Goal: Task Accomplishment & Management: Manage account settings

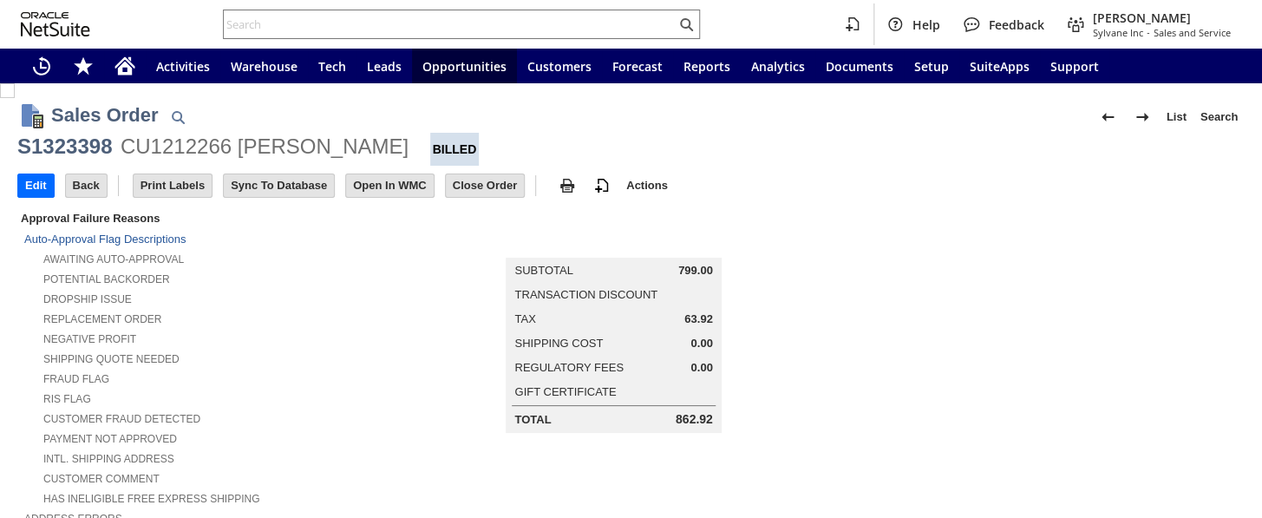
scroll to position [394, 0]
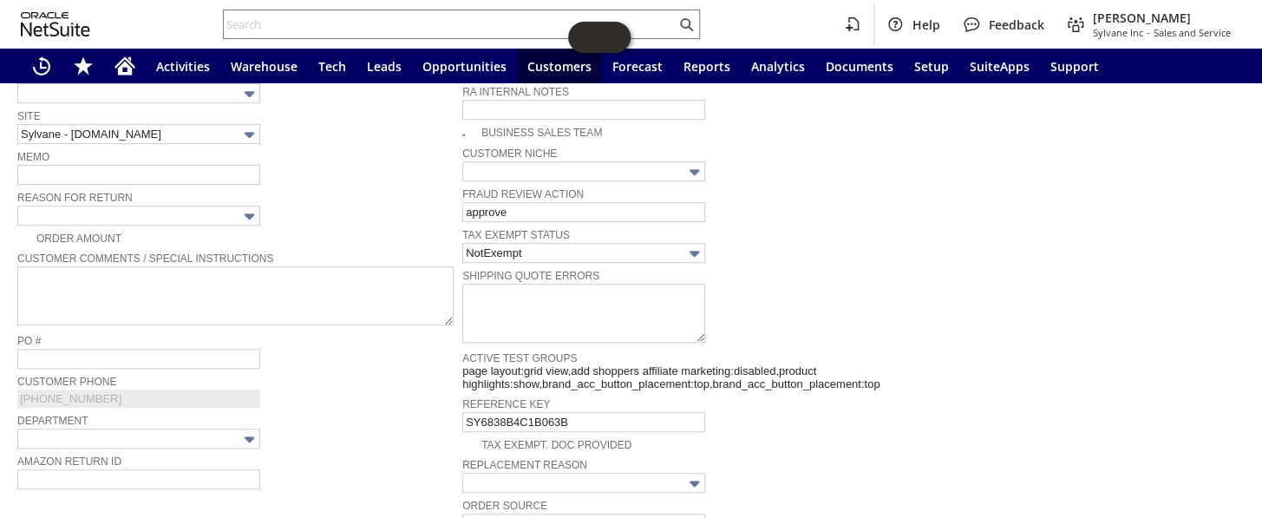
scroll to position [348, 0]
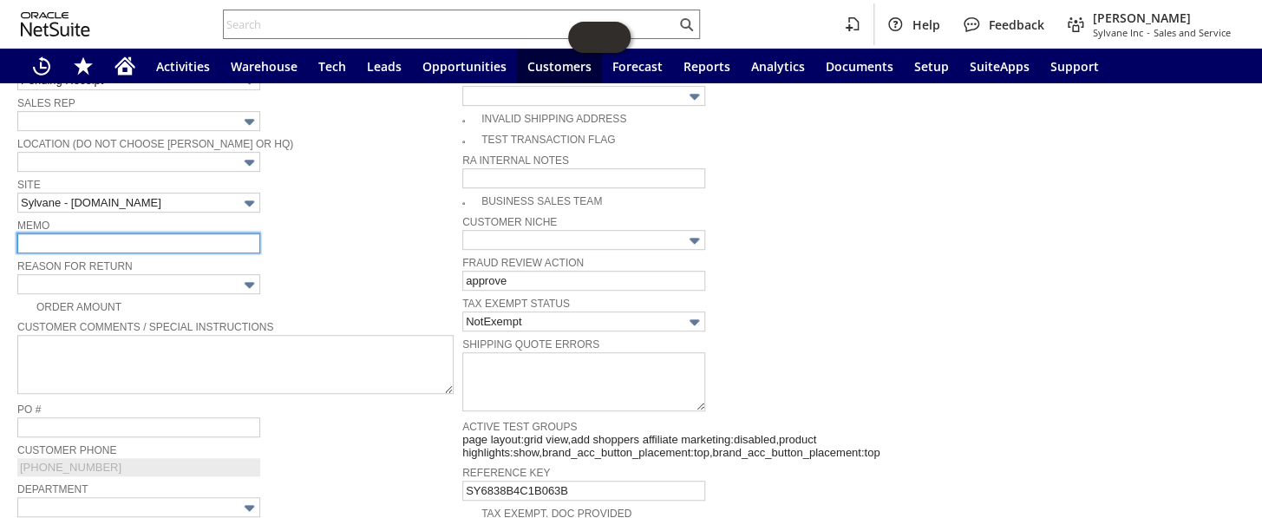
click at [53, 233] on input "text" at bounding box center [138, 243] width 243 height 20
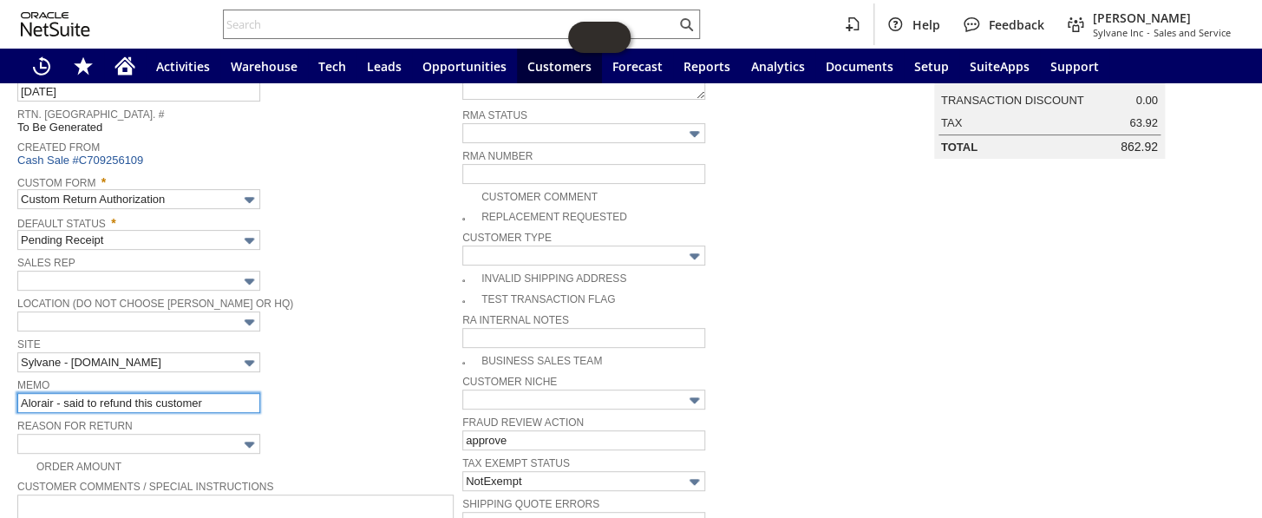
scroll to position [191, 0]
click at [208, 391] on input "Alorair - said to refund this customer" at bounding box center [138, 400] width 243 height 20
click at [205, 394] on input "Alorair - said to refund this customer8/25" at bounding box center [138, 400] width 243 height 20
click at [201, 395] on input "Alorair - said to refund this customer8/25" at bounding box center [138, 400] width 243 height 20
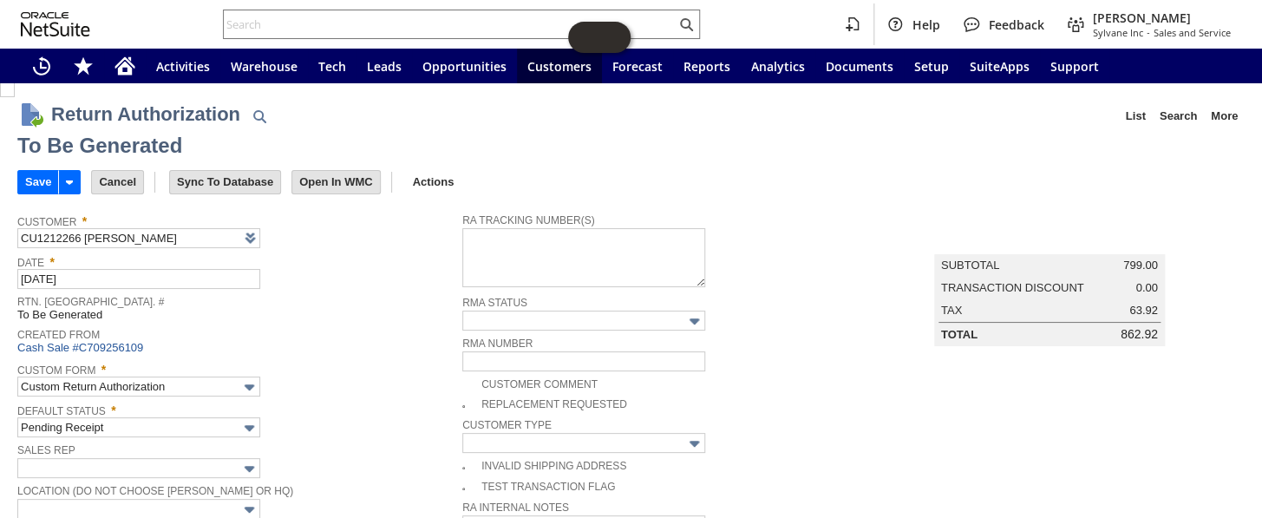
scroll to position [0, 0]
type input "Alorair - said to refund this customer 8/25"
click at [36, 186] on input "Save" at bounding box center [38, 183] width 40 height 23
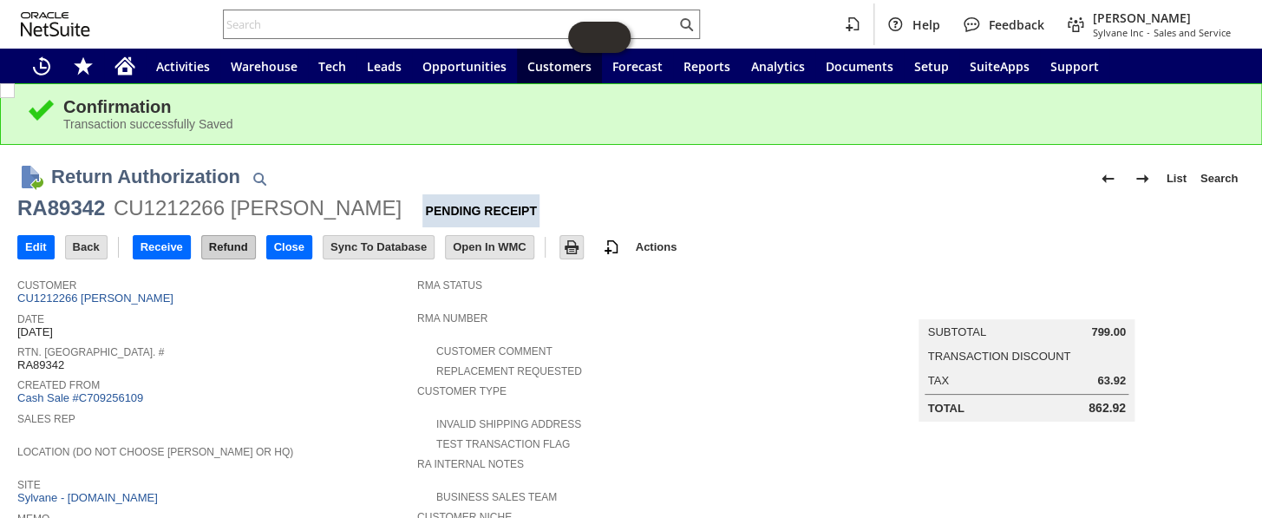
click at [230, 256] on input "Refund" at bounding box center [228, 247] width 53 height 23
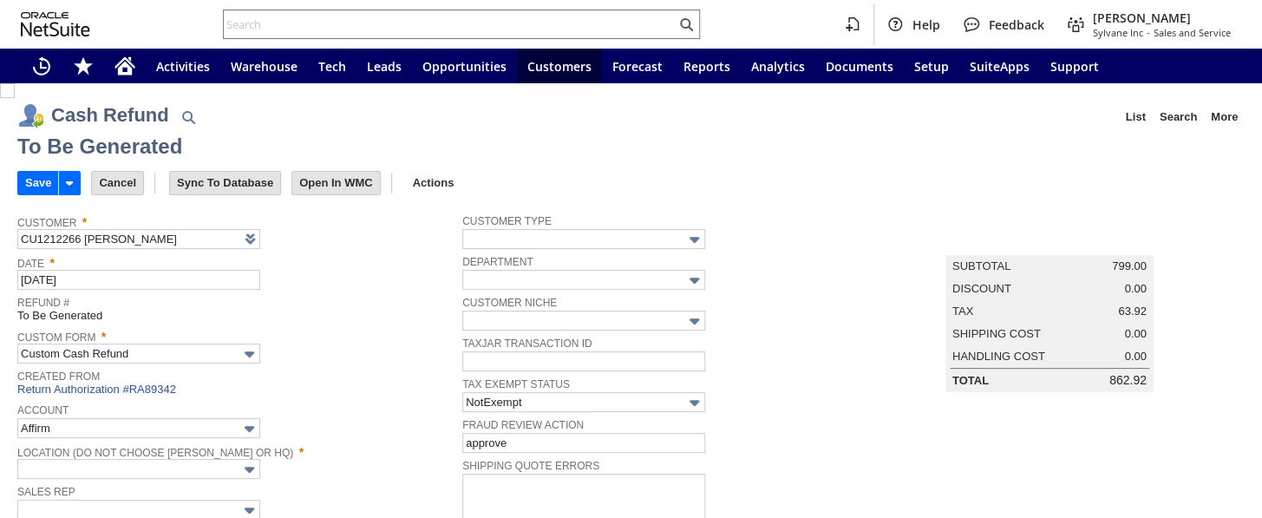
type input "Regions - Merchant 0414"
type input "Headquarters : Head...s : Pending Testing"
click at [41, 186] on input "Save" at bounding box center [38, 183] width 40 height 23
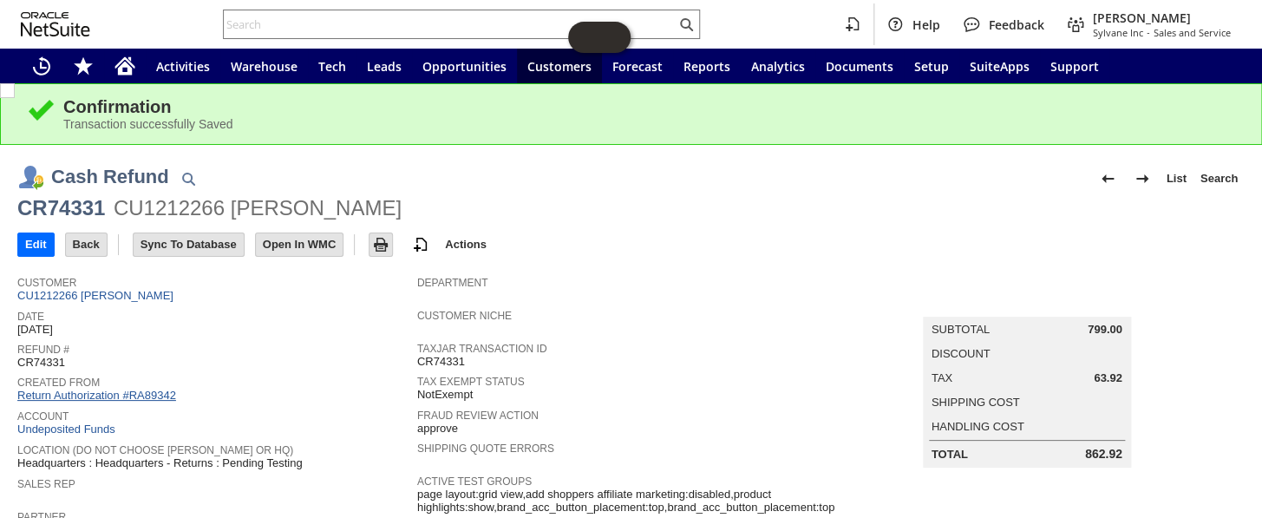
drag, startPoint x: 0, startPoint y: 0, endPoint x: 146, endPoint y: 390, distance: 416.5
click at [146, 390] on link "Return Authorization #RA89342" at bounding box center [96, 394] width 159 height 13
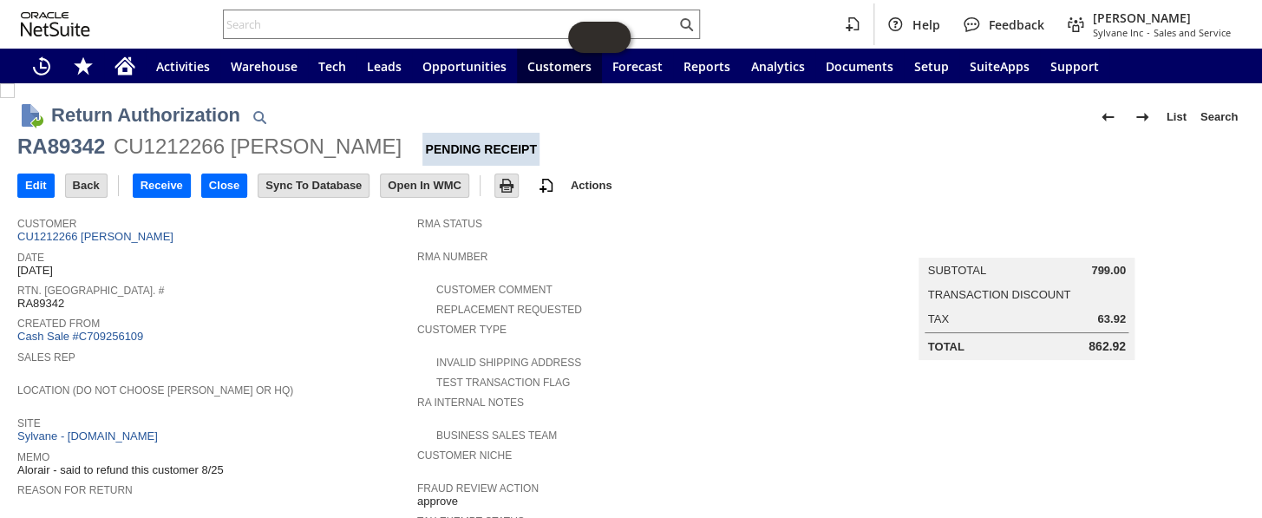
click at [76, 150] on div "RA89342" at bounding box center [61, 147] width 88 height 28
copy div "RA89342"
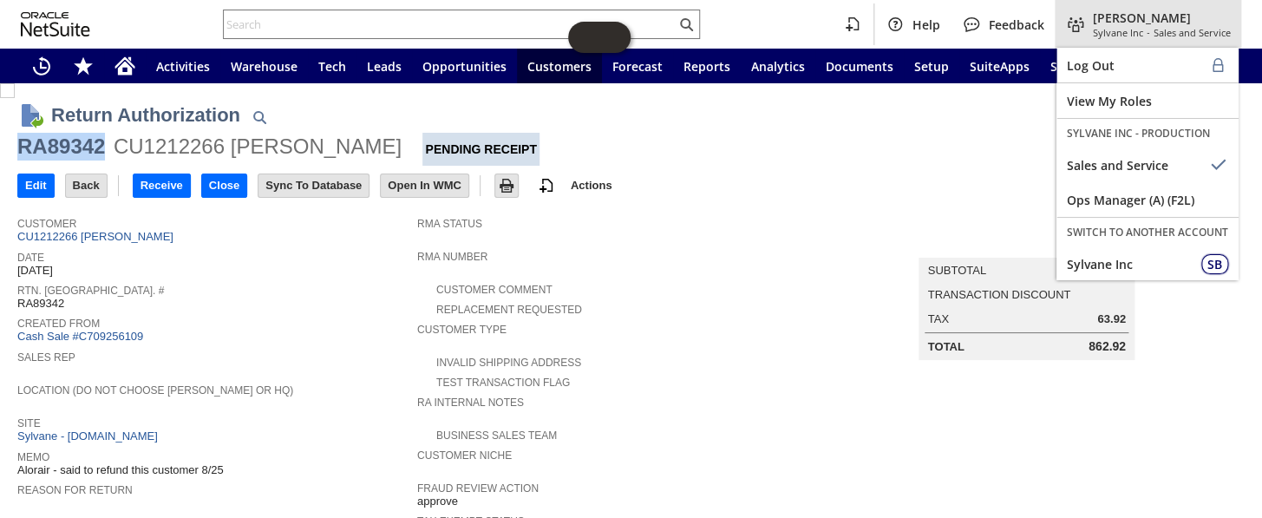
click at [1146, 33] on div "Sylvane Inc - Sales and Service" at bounding box center [1162, 32] width 138 height 13
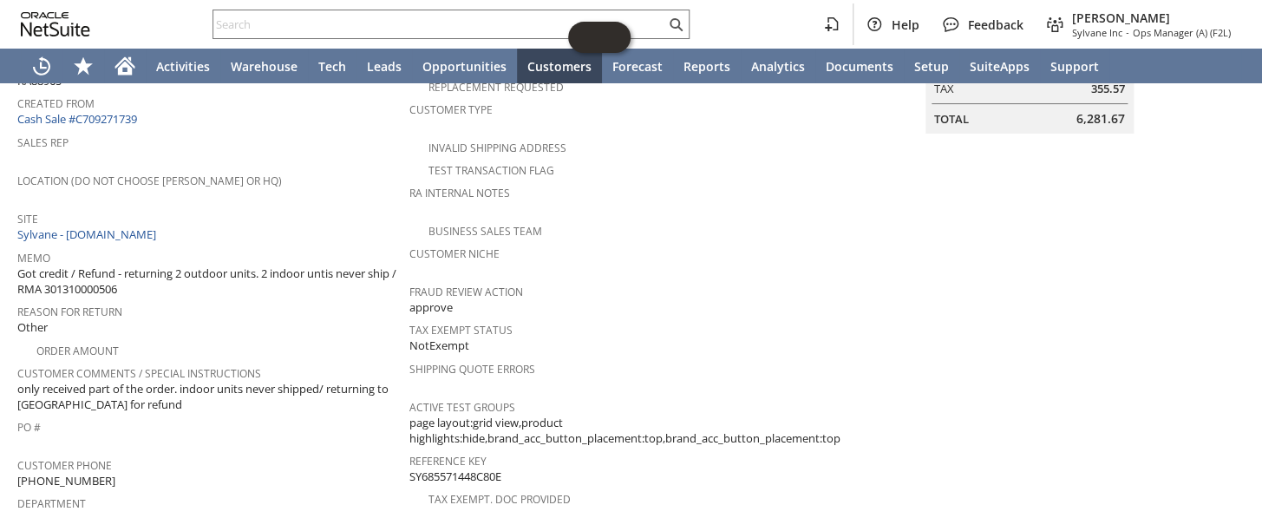
scroll to position [10, 0]
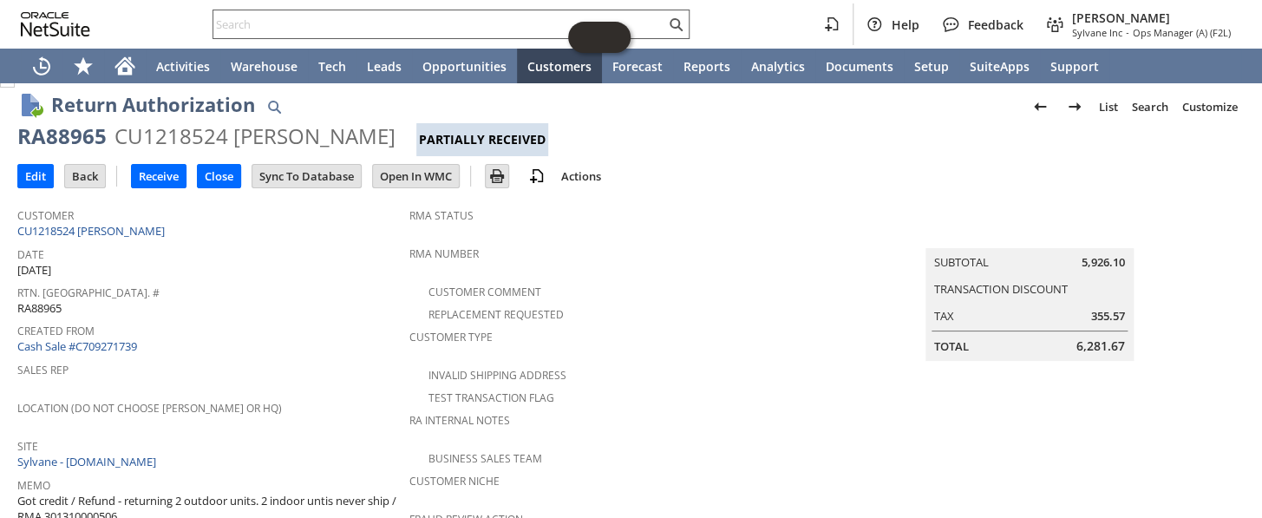
click at [251, 18] on input "text" at bounding box center [439, 24] width 452 height 21
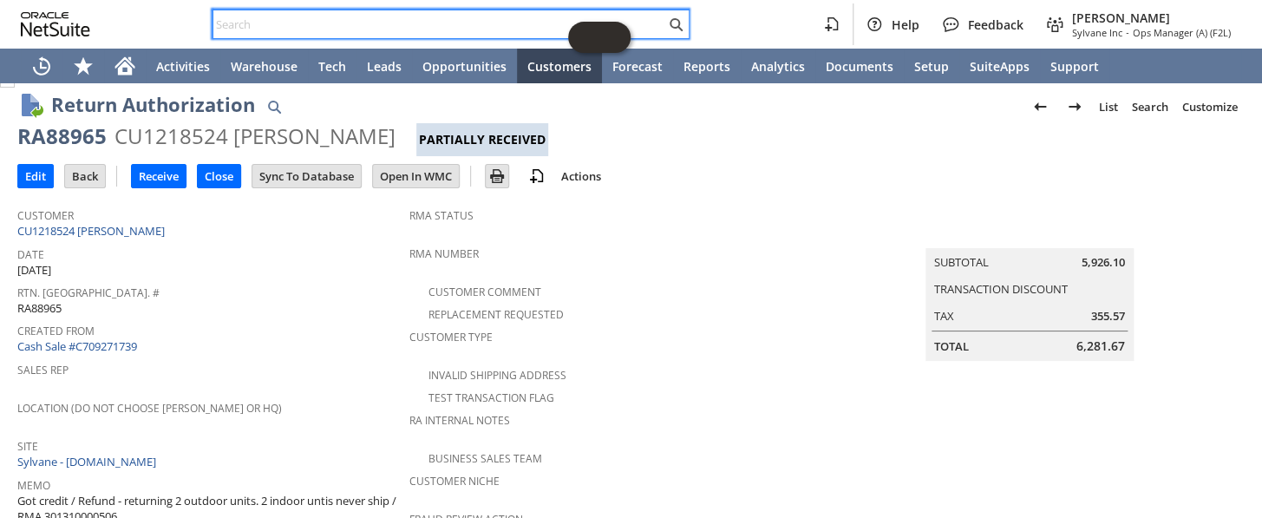
paste input "RA88965"
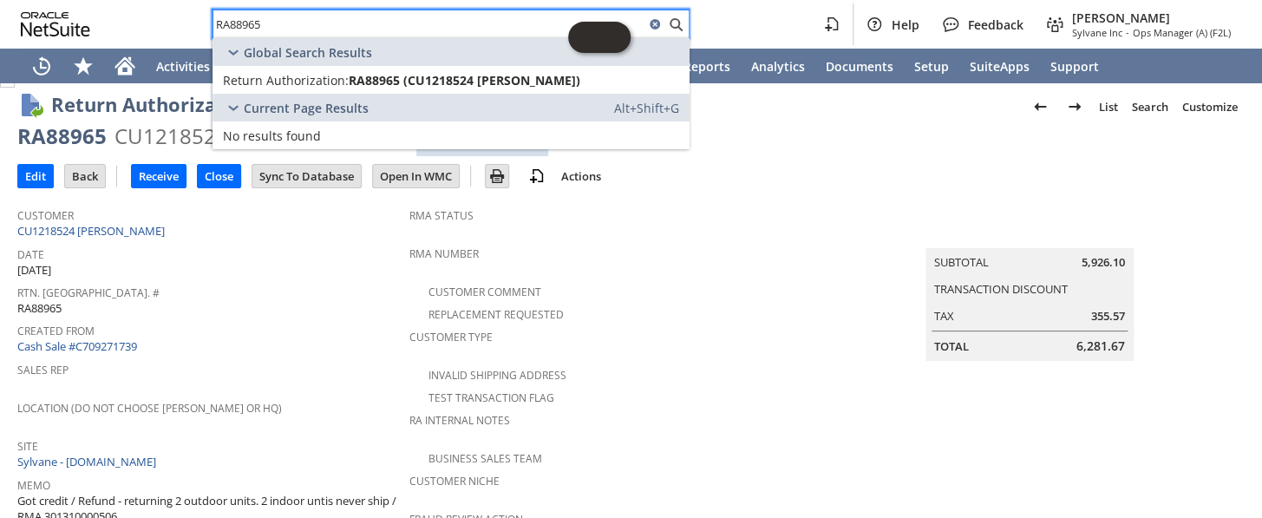
type input "RA88965"
click at [734, 279] on div "Customer Comment" at bounding box center [629, 289] width 440 height 21
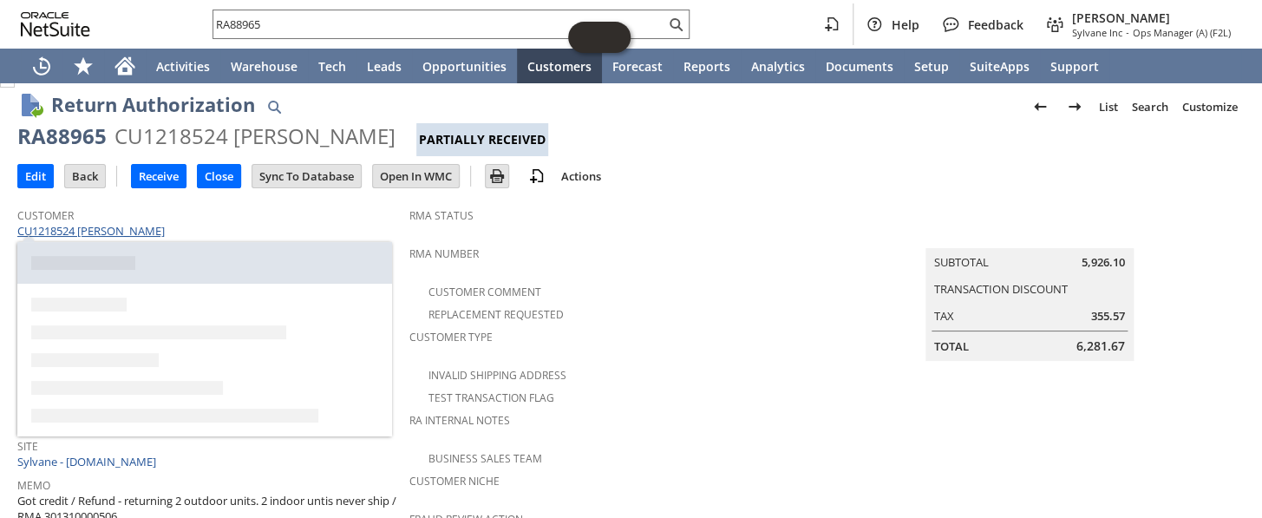
click at [102, 233] on link "CU1218524 [PERSON_NAME]" at bounding box center [93, 231] width 152 height 16
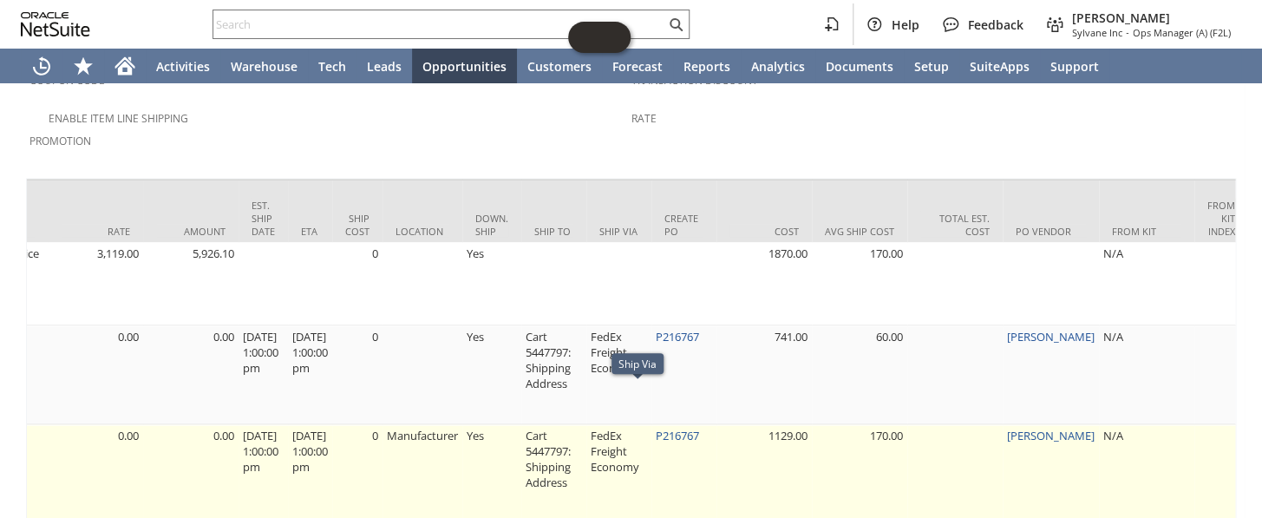
scroll to position [1486, 0]
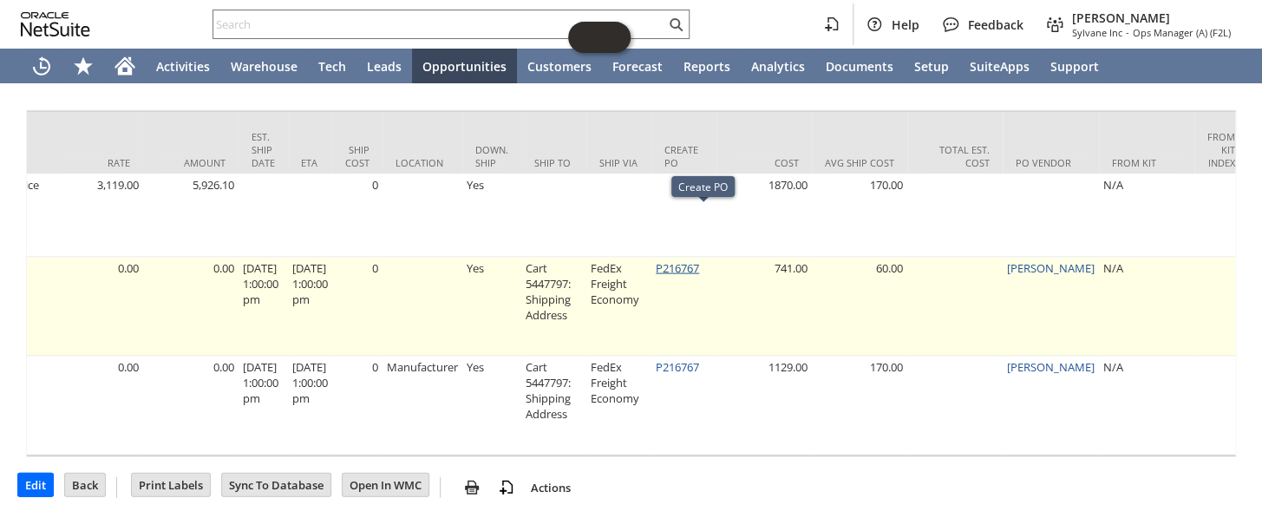
click at [699, 260] on link "P216767" at bounding box center [677, 268] width 43 height 16
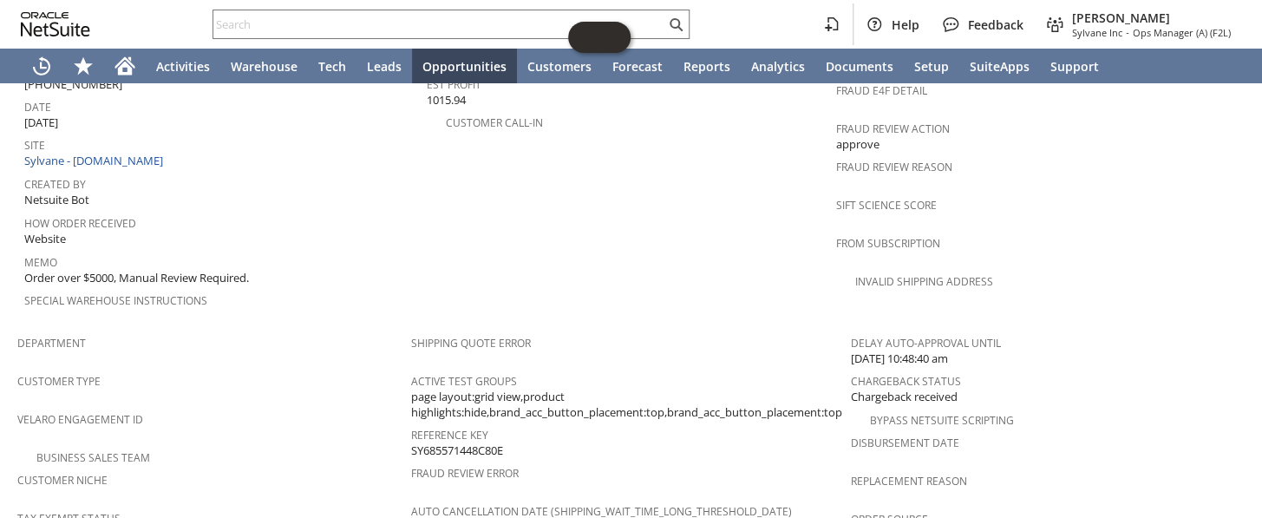
scroll to position [856, 0]
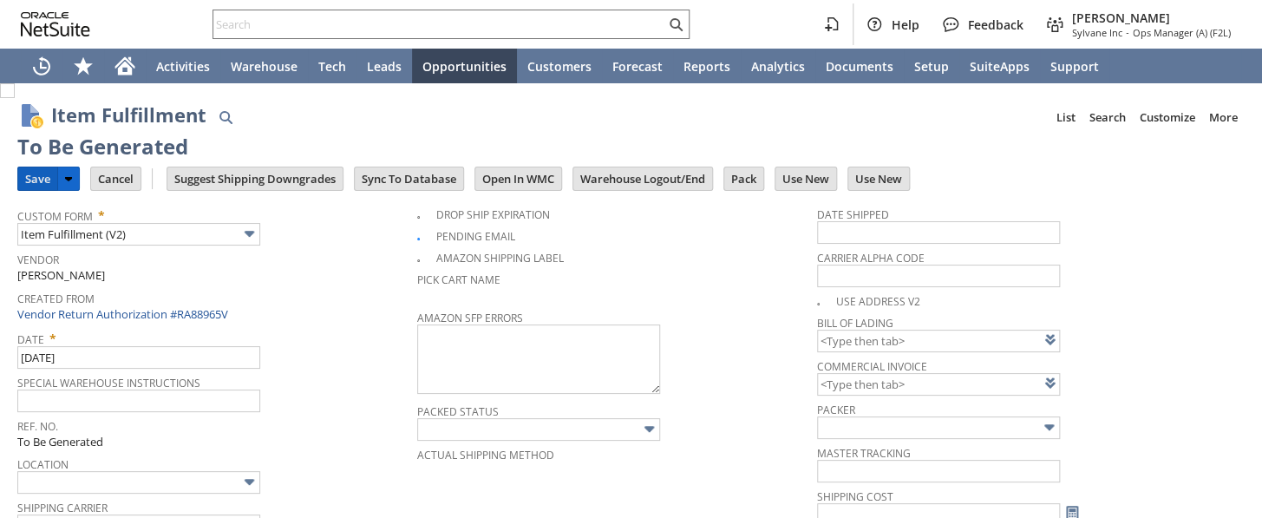
click at [35, 181] on input "Save" at bounding box center [37, 178] width 39 height 23
type input "0.00"
click at [32, 178] on input "Save" at bounding box center [37, 178] width 39 height 23
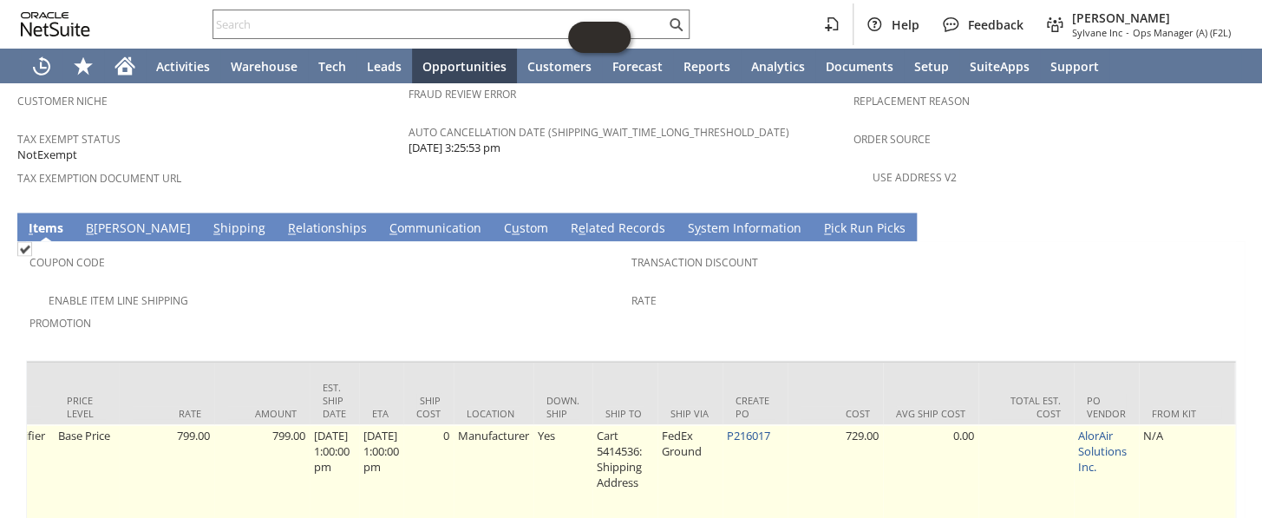
scroll to position [0, 1011]
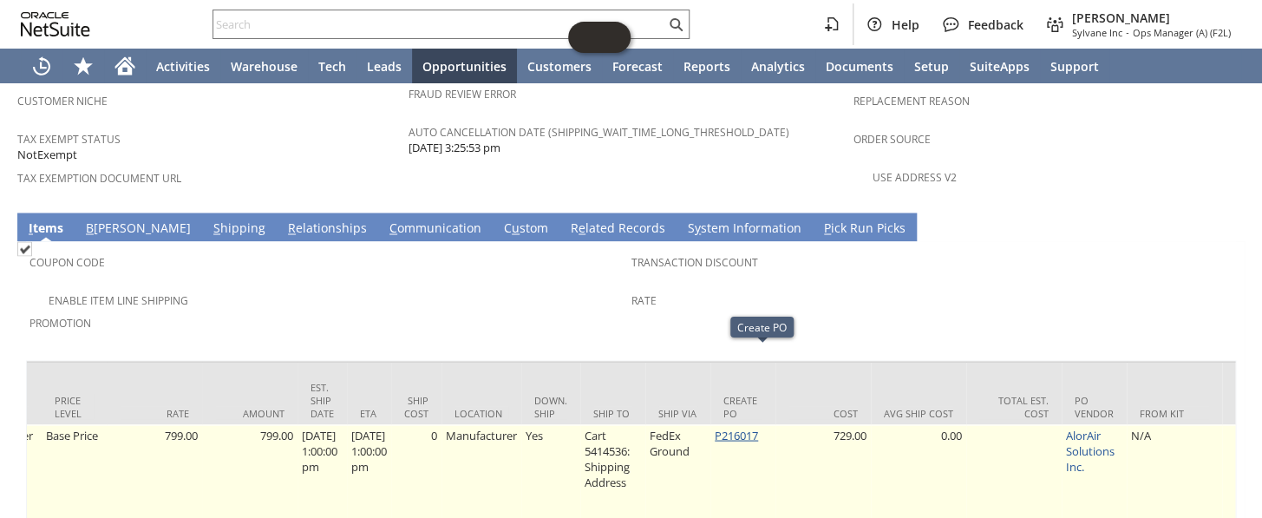
click at [737, 427] on link "P216017" at bounding box center [736, 435] width 43 height 16
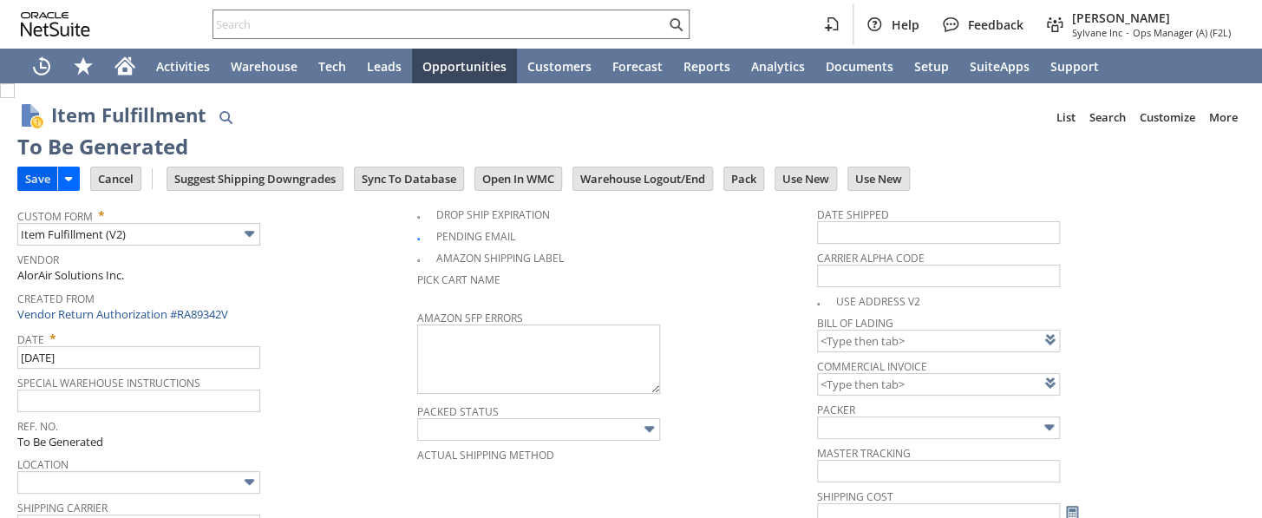
type input "0.00"
click at [35, 173] on input "Save" at bounding box center [37, 178] width 39 height 23
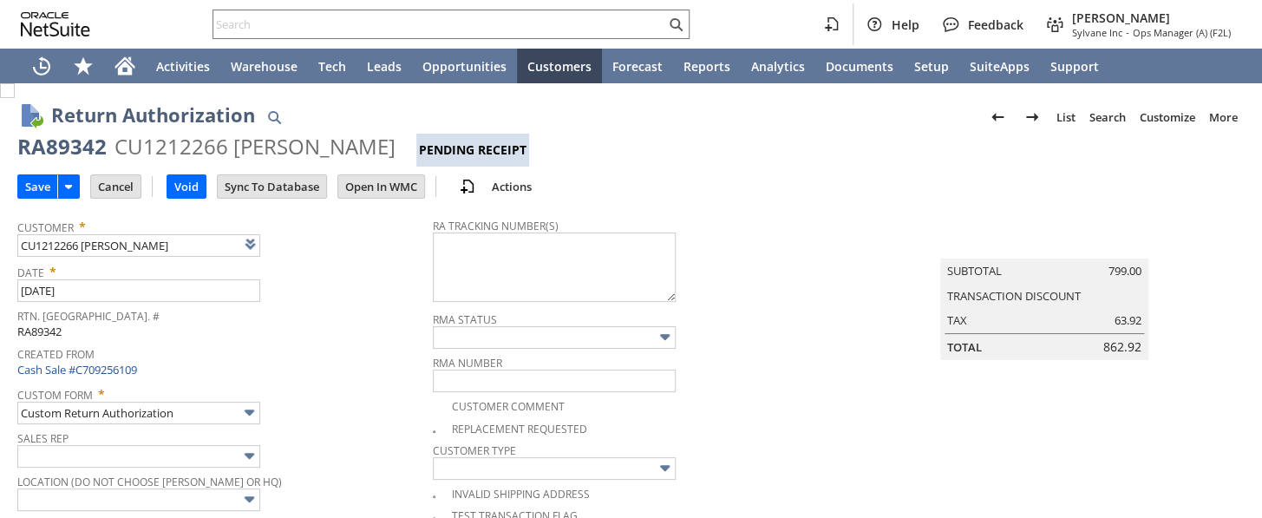
type input "Add"
type input "Copy Previous"
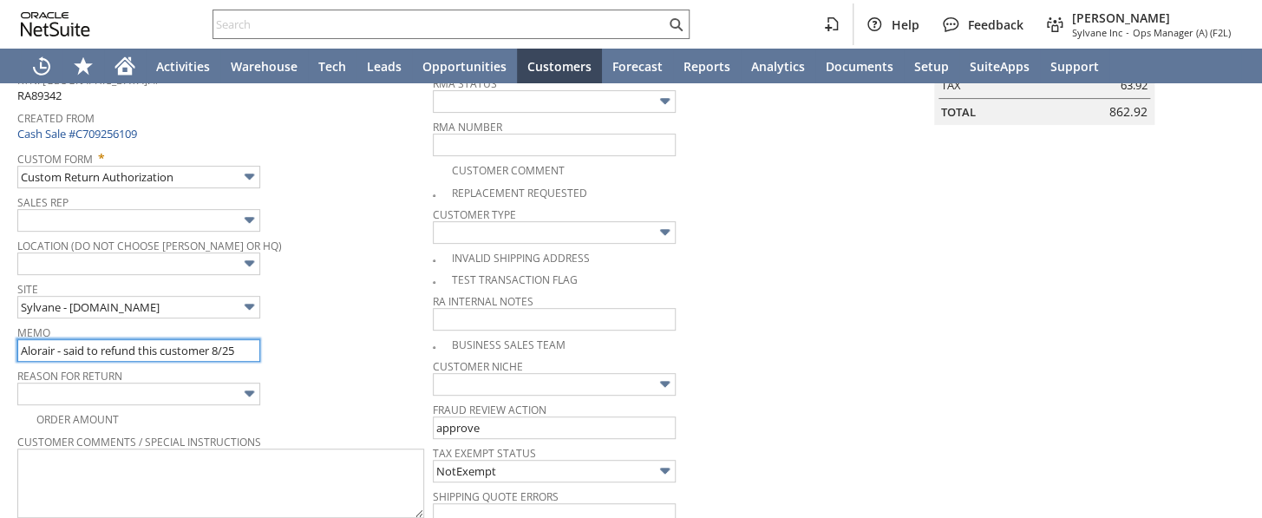
click at [243, 341] on input "Alorair - said to refund this customer 8/25" at bounding box center [138, 350] width 243 height 23
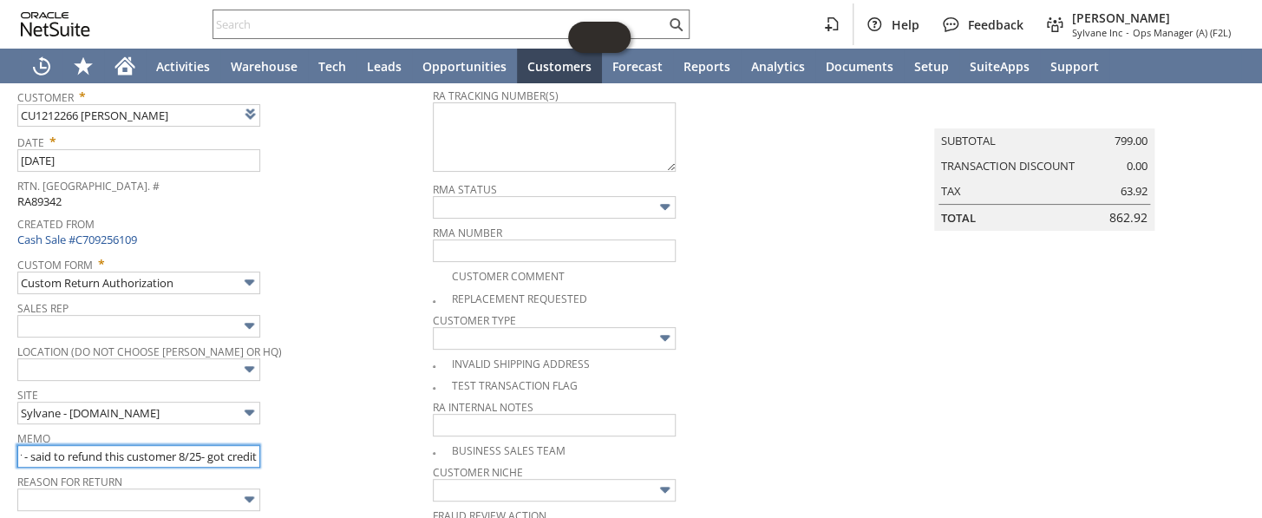
scroll to position [0, 0]
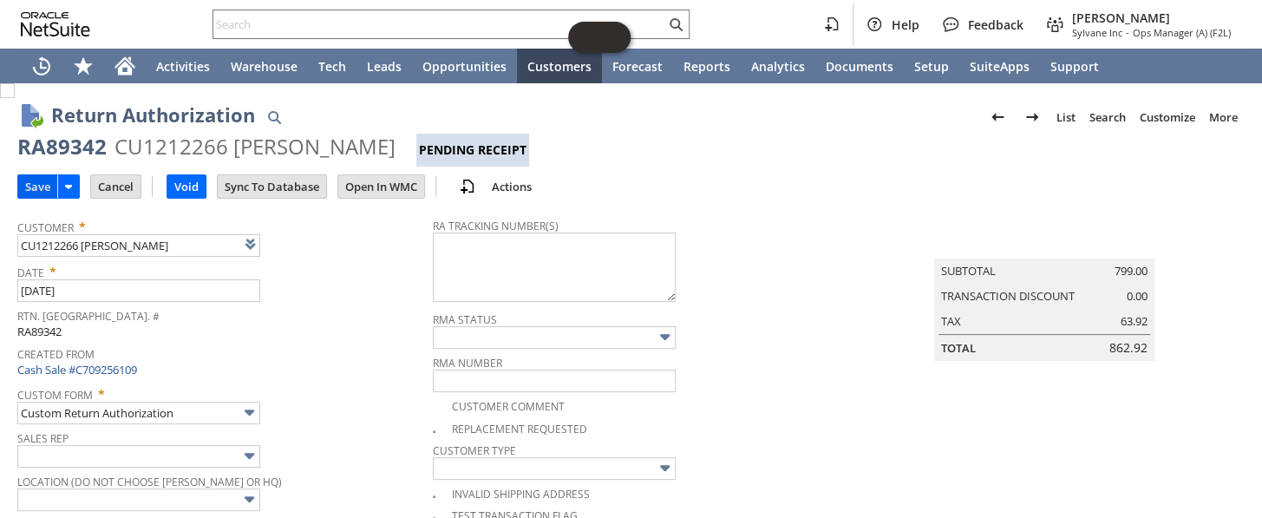
type input "Alorair - said to refund this customer 8/25- got credit"
click at [43, 192] on input "Save" at bounding box center [37, 186] width 39 height 23
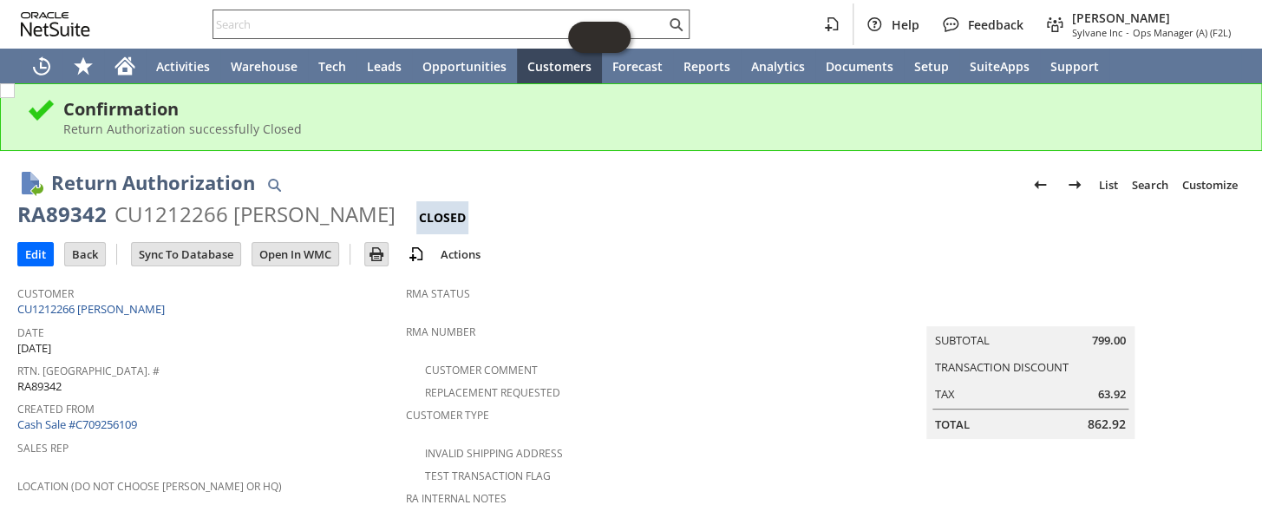
click at [305, 24] on input "text" at bounding box center [439, 24] width 452 height 21
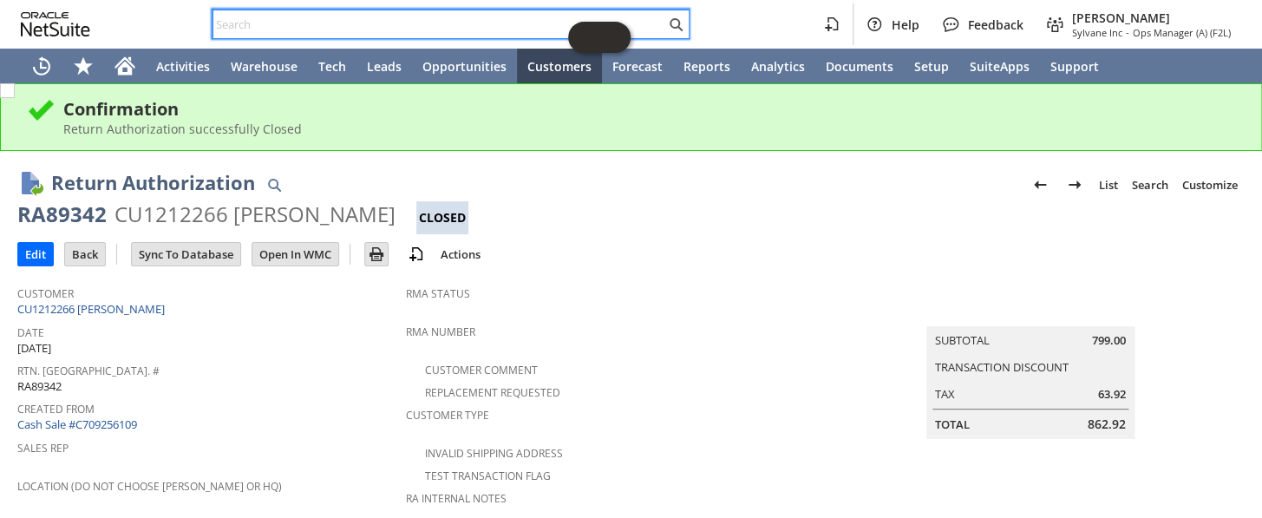
paste input "RA88965"
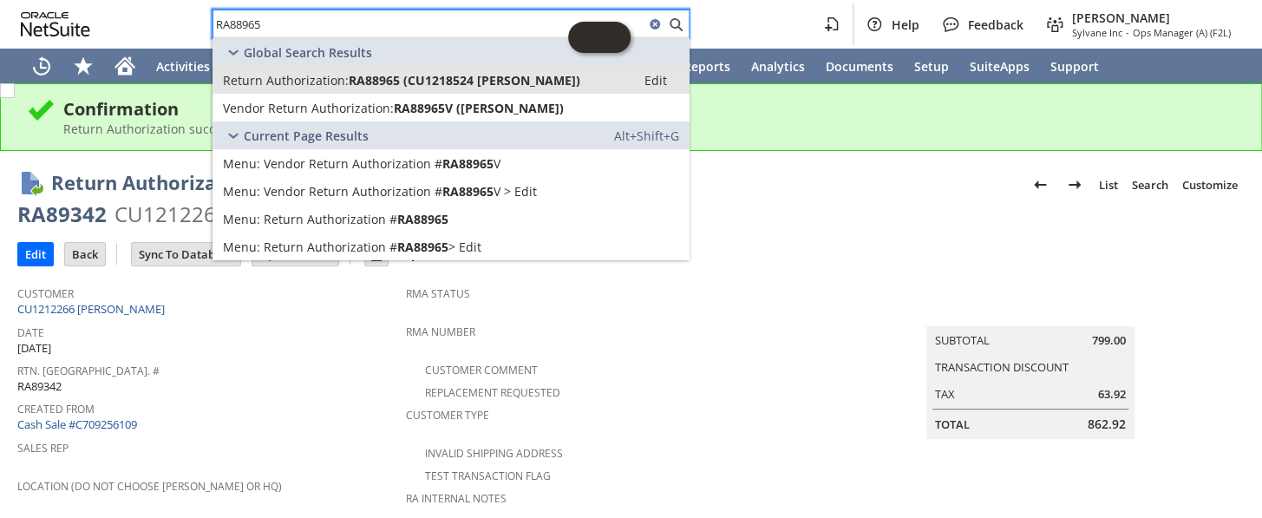
type input "RA88965"
click at [310, 87] on span "Return Authorization:" at bounding box center [286, 80] width 126 height 16
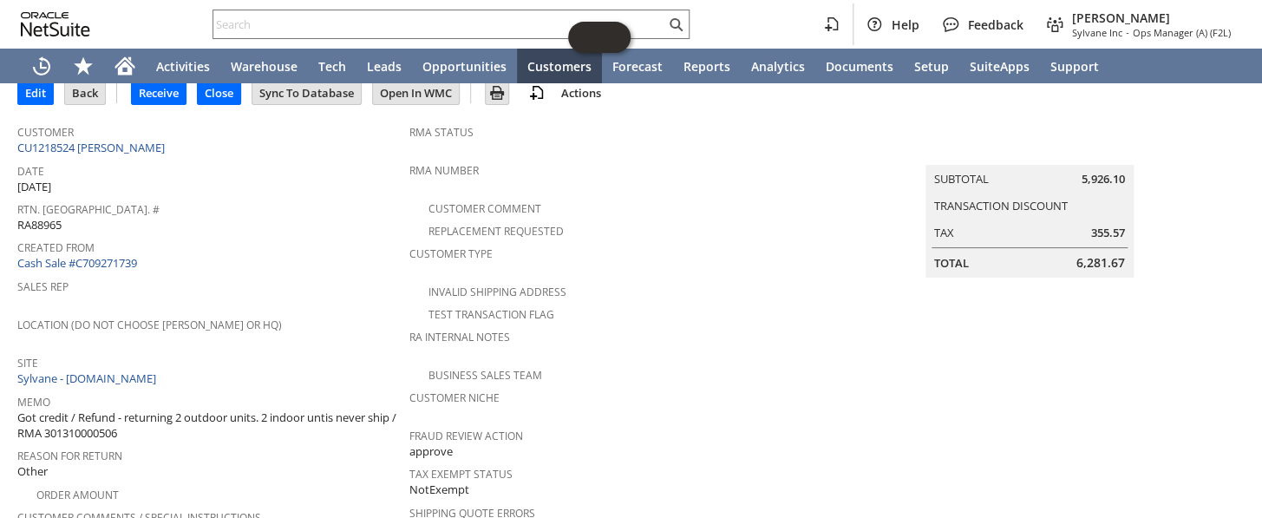
scroll to position [78, 0]
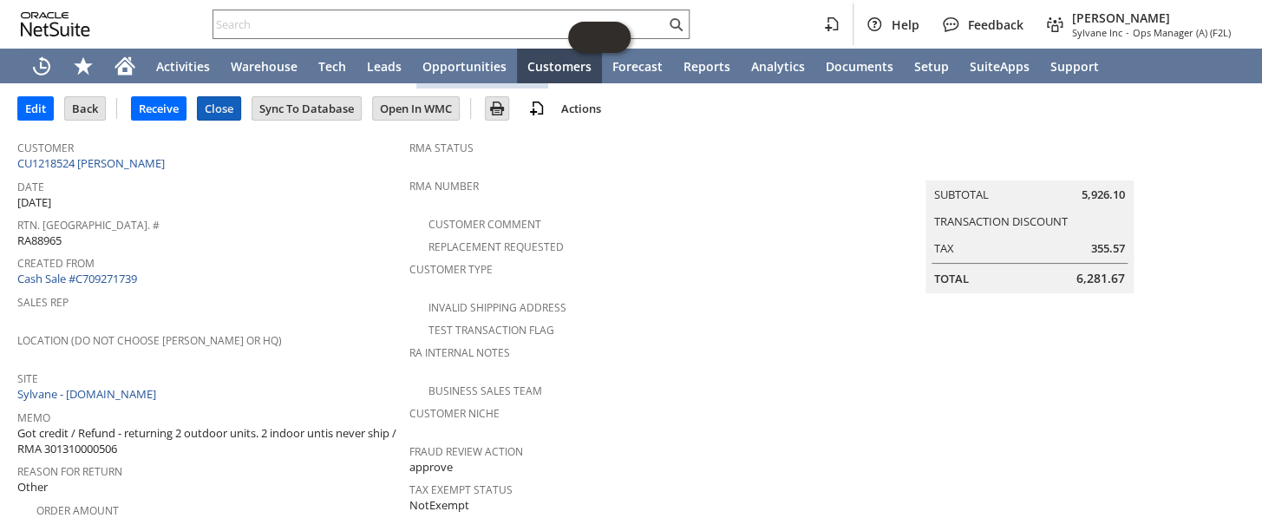
click at [224, 100] on input "Close" at bounding box center [219, 108] width 42 height 23
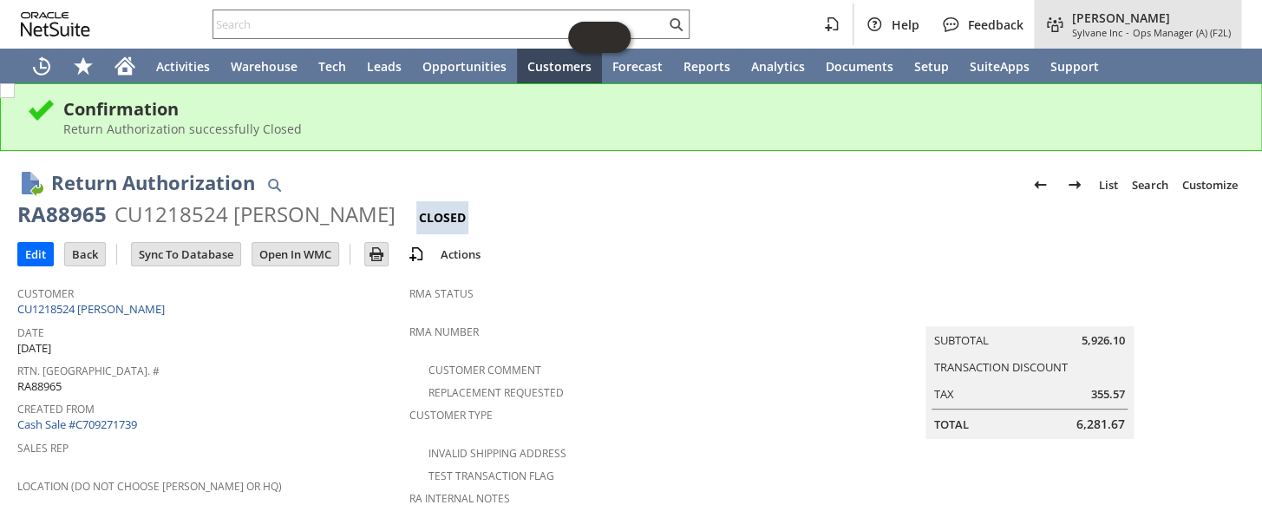
click at [1136, 37] on span "Ops Manager (A) (F2L)" at bounding box center [1182, 32] width 98 height 13
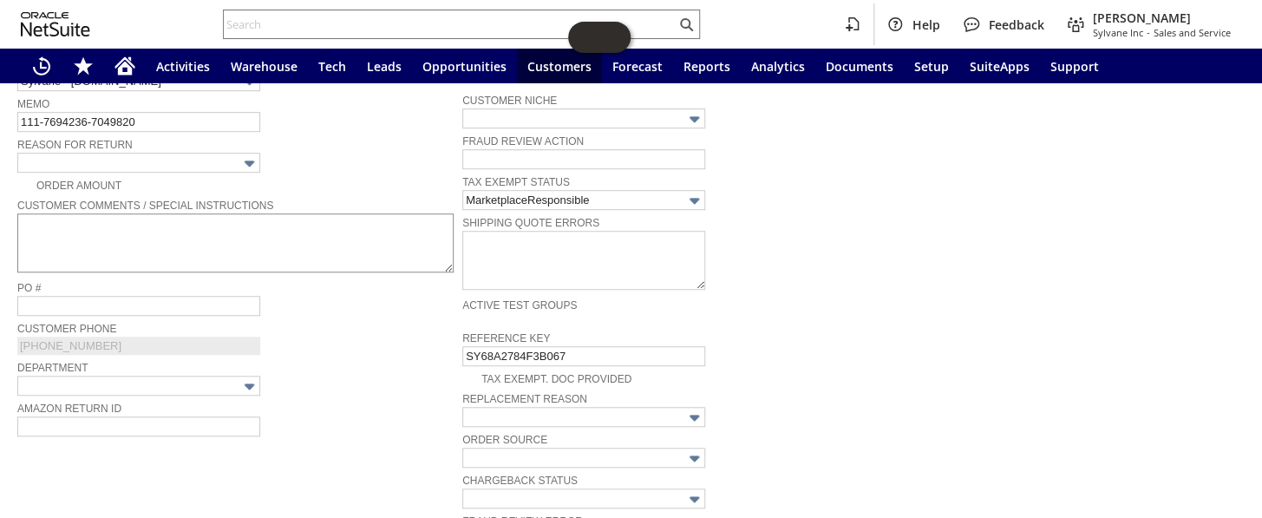
scroll to position [468, 0]
click at [212, 160] on input "text" at bounding box center [138, 163] width 243 height 20
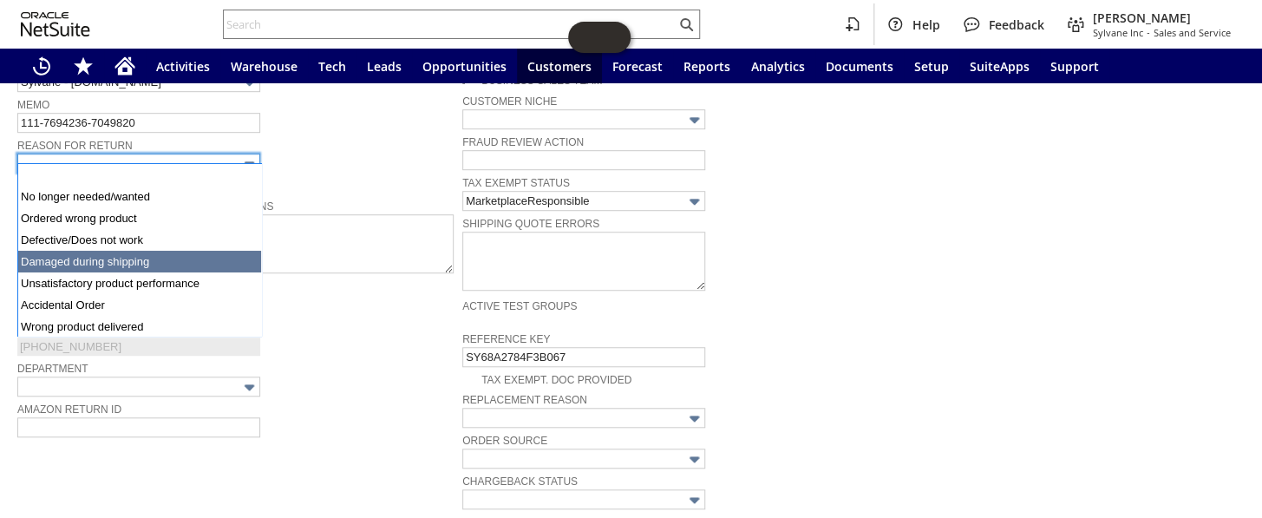
type input "Damaged during shipping"
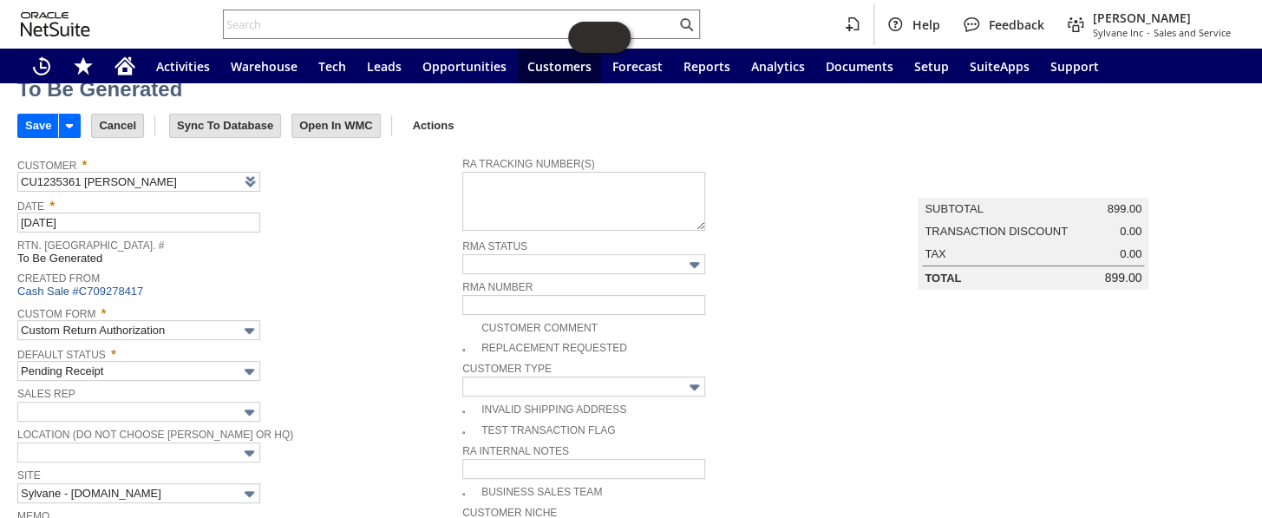
scroll to position [0, 0]
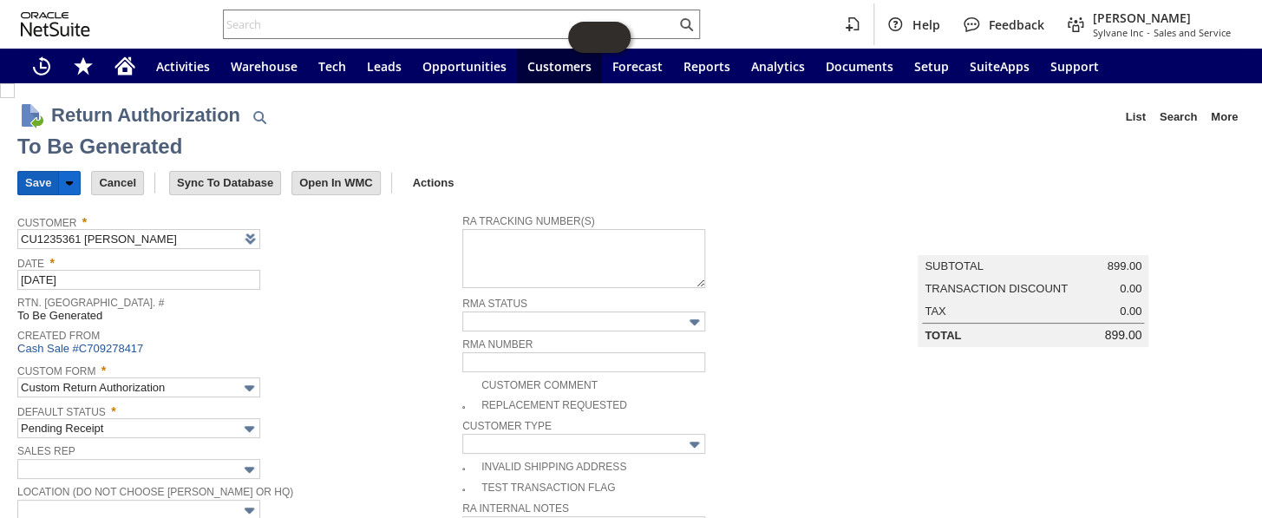
click at [35, 184] on input "Save" at bounding box center [38, 183] width 40 height 23
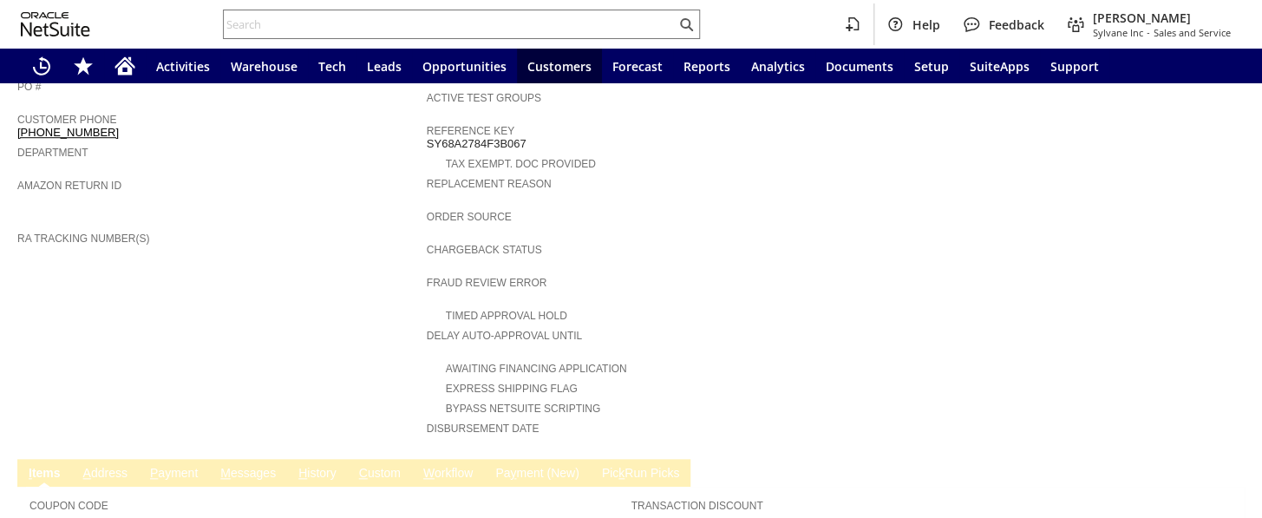
scroll to position [315, 0]
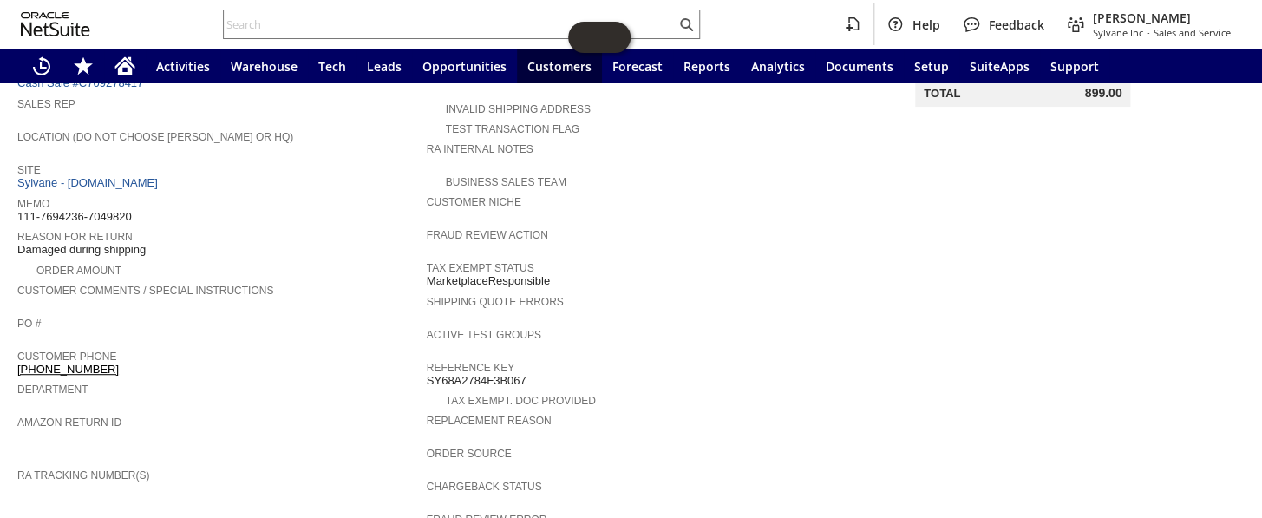
drag, startPoint x: 114, startPoint y: 201, endPoint x: 17, endPoint y: 205, distance: 96.3
click at [17, 205] on div "Memo 111-7694236-7049820" at bounding box center [217, 208] width 401 height 31
copy span "111-7694236-7049820"
click at [416, 27] on input "text" at bounding box center [450, 24] width 452 height 21
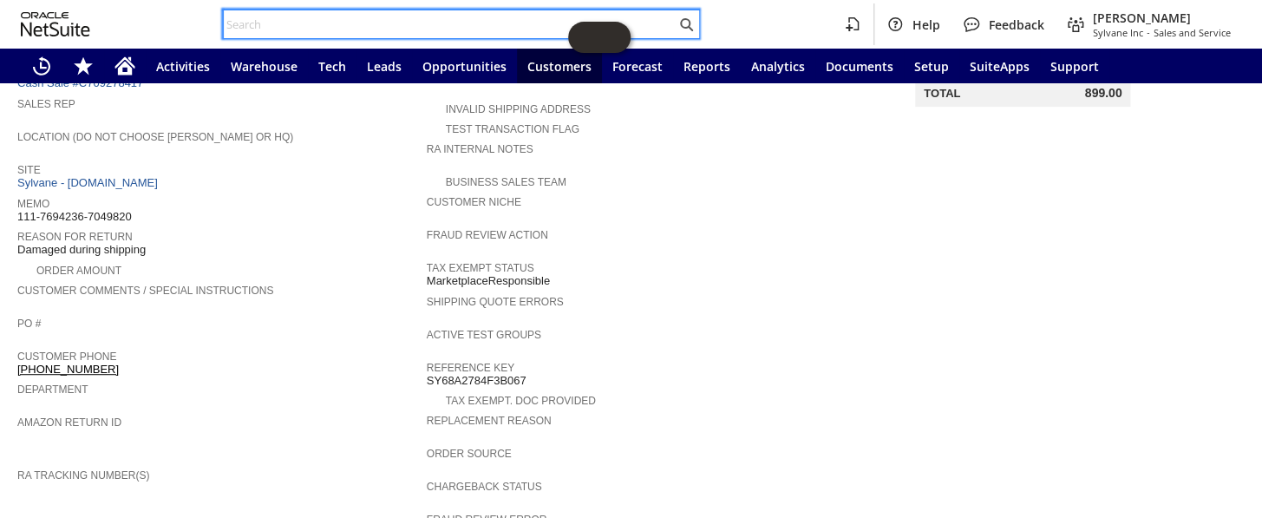
paste input "Greetings Amazon Team, We are reaching out regarding the removal of this inaccu…"
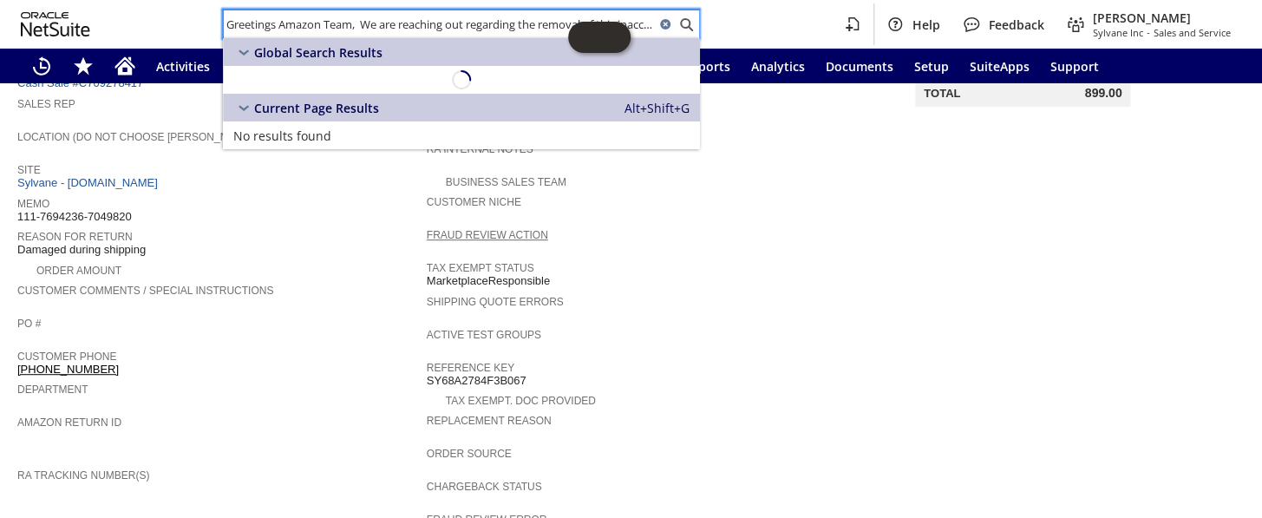
scroll to position [0, 796]
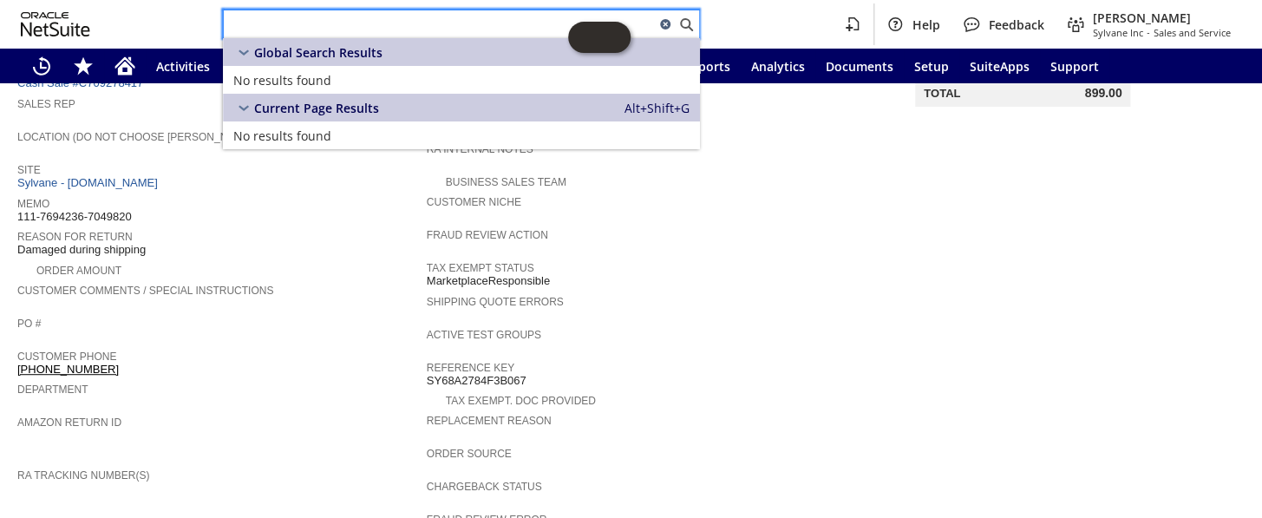
type input "Greetings Amazon Team, We are reaching out regarding the removal of this inaccu…"
click at [666, 21] on icon at bounding box center [665, 24] width 10 height 10
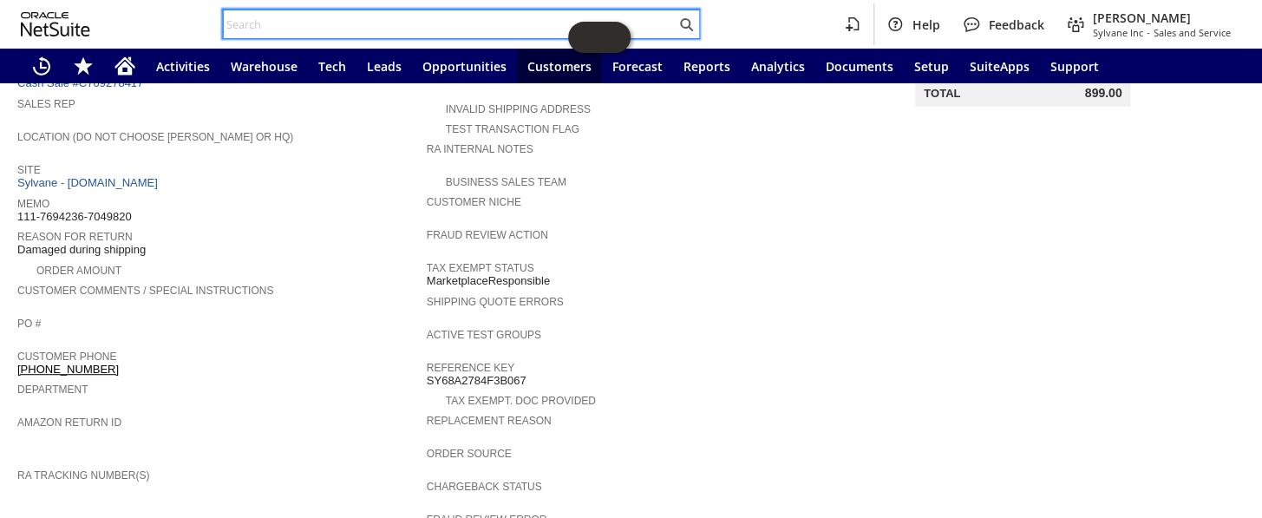
scroll to position [0, 0]
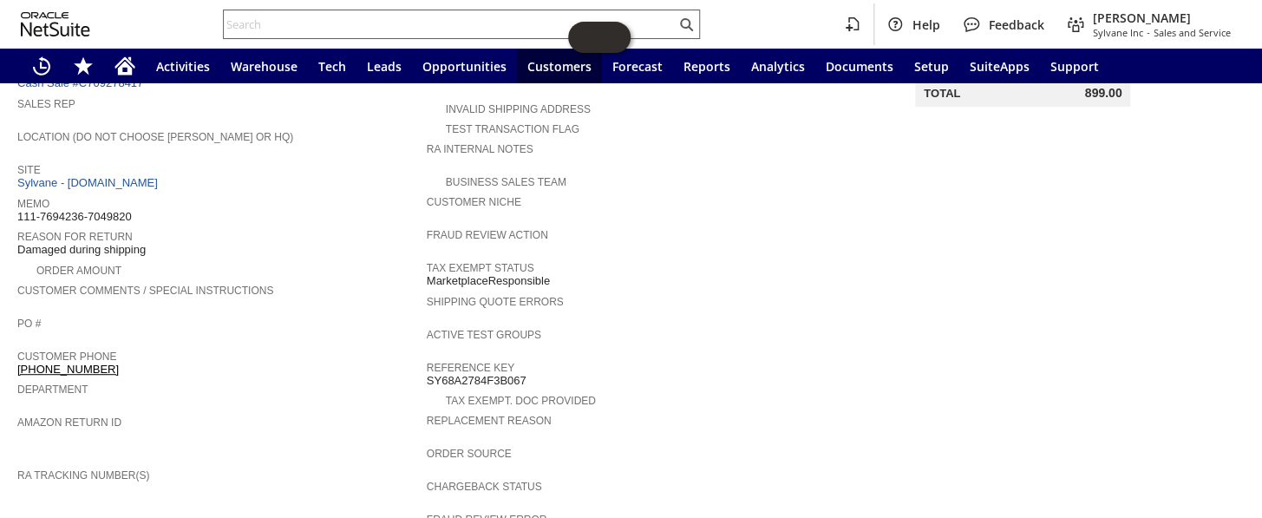
click at [285, 27] on input "text" at bounding box center [450, 24] width 452 height 21
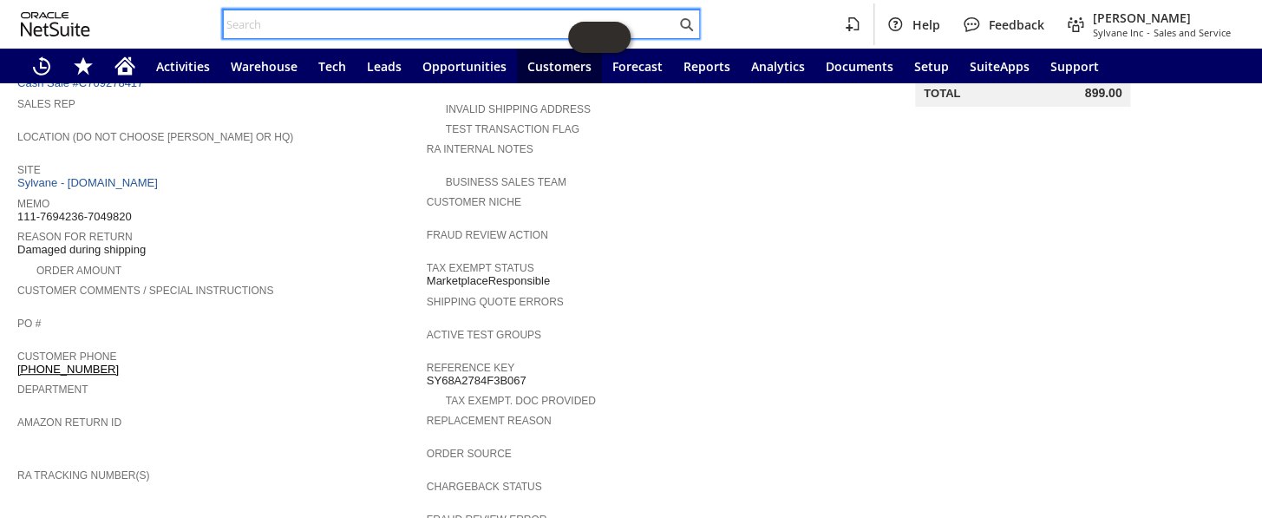
paste input "RA89206"
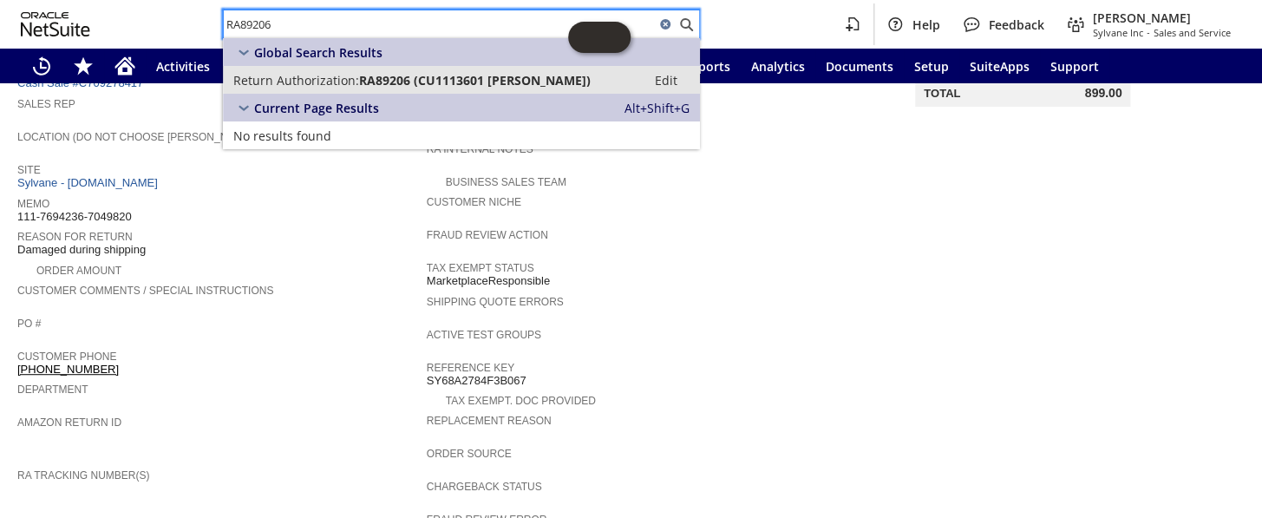
type input "RA89206"
click at [340, 83] on span "Return Authorization:" at bounding box center [296, 80] width 126 height 16
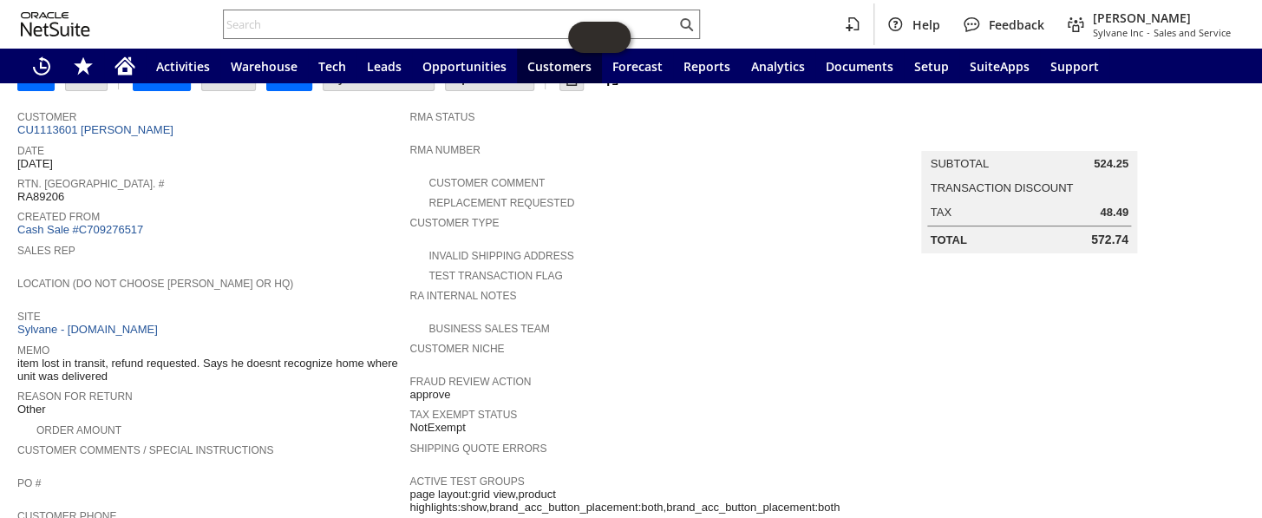
scroll to position [87, 0]
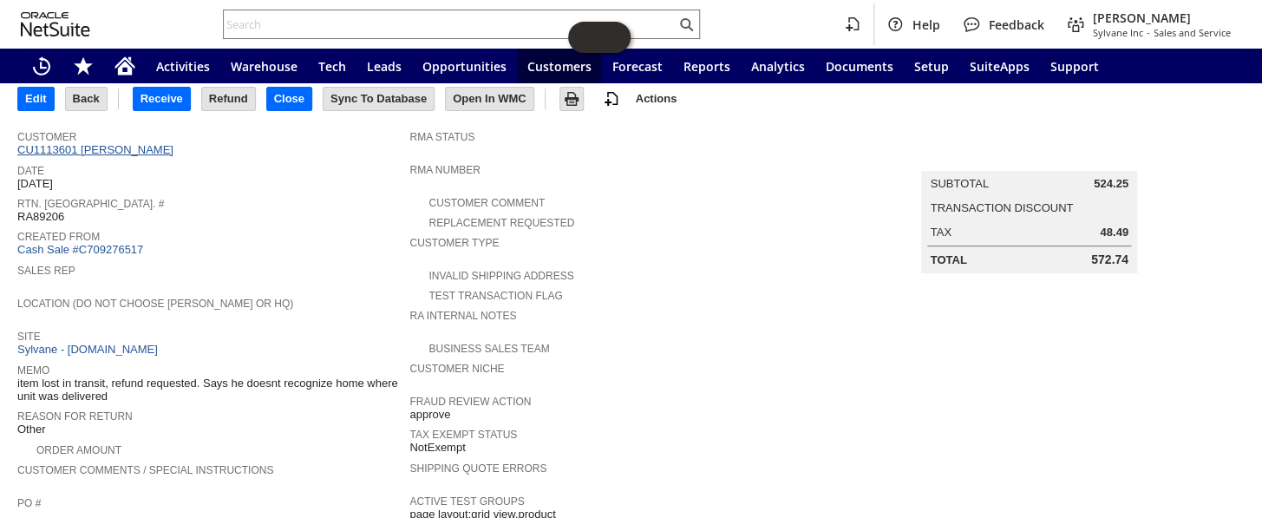
click at [121, 147] on link "CU1113601 [PERSON_NAME]" at bounding box center [97, 149] width 160 height 13
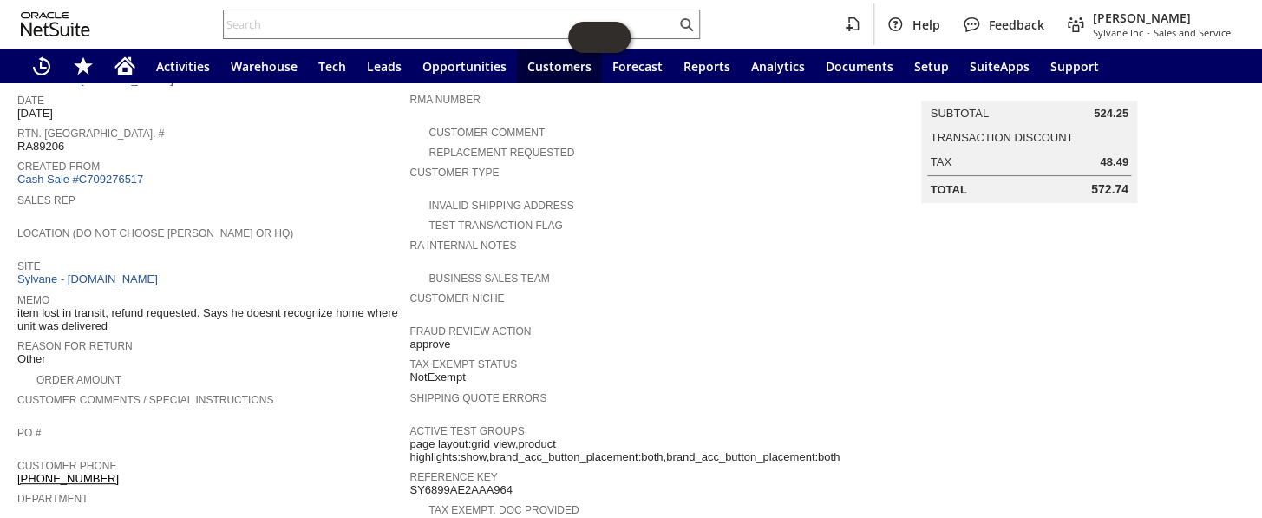
scroll to position [87, 0]
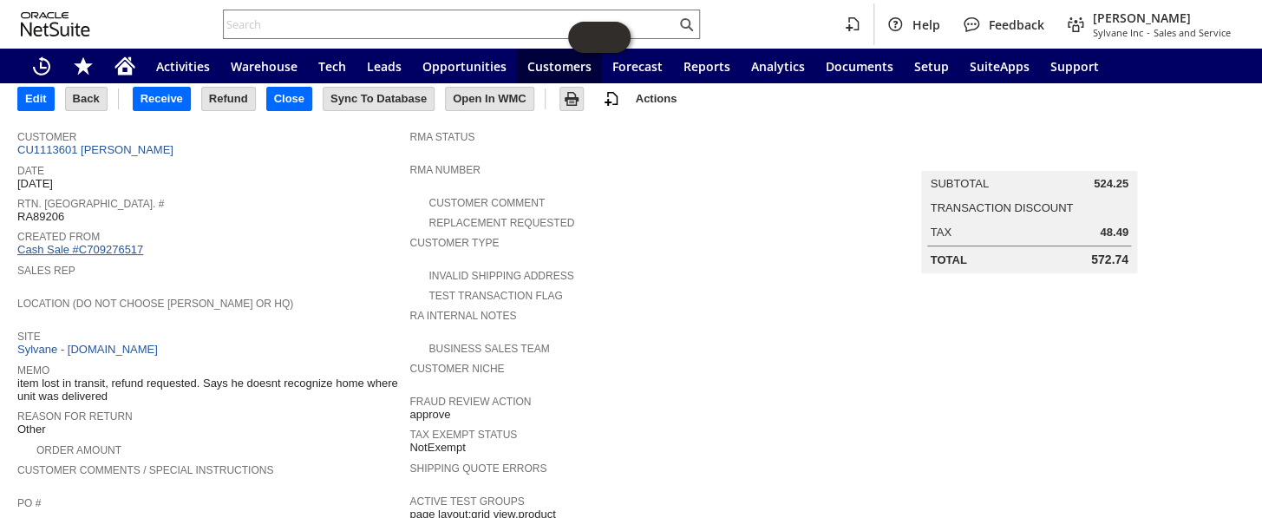
click at [94, 243] on link "Cash Sale #C709276517" at bounding box center [80, 249] width 126 height 13
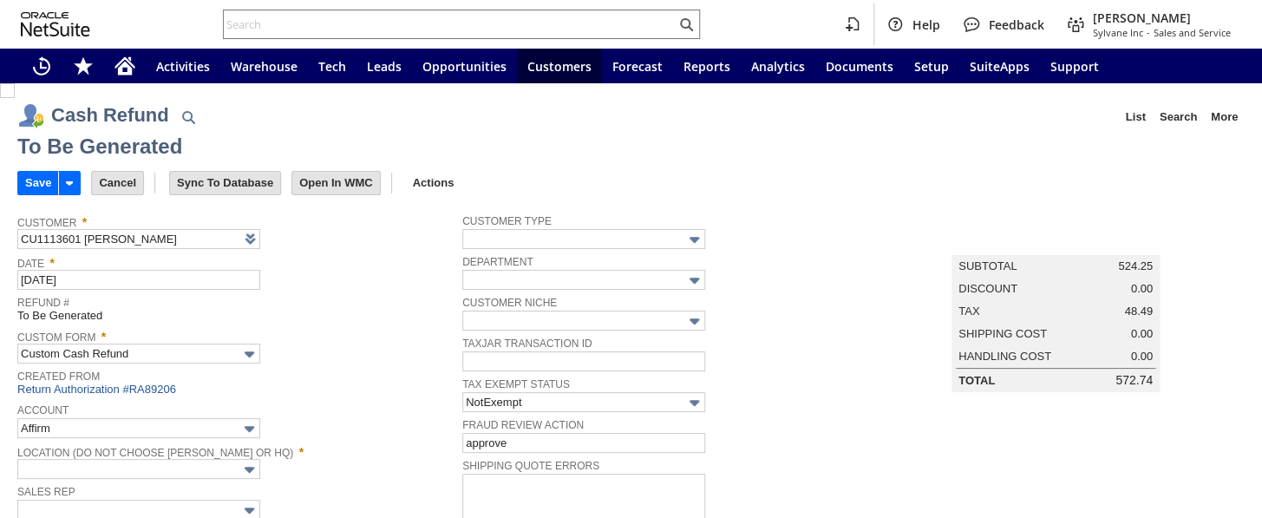
type input "Regions - Merchant 0414"
type input "Headquarters : Head...s : Pending Testing"
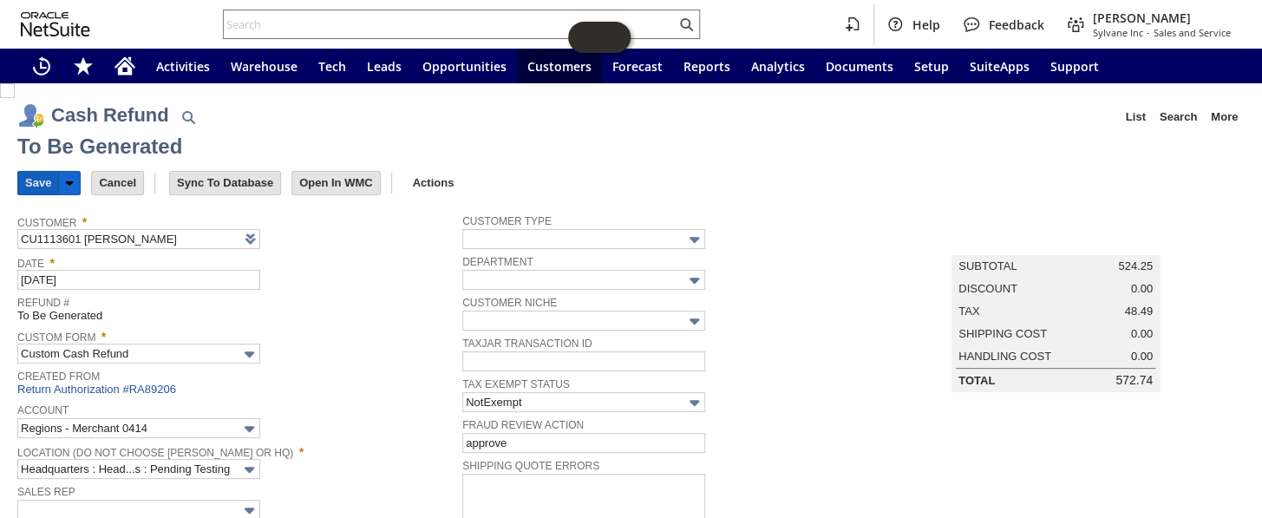
click at [33, 181] on input "Save" at bounding box center [38, 183] width 40 height 23
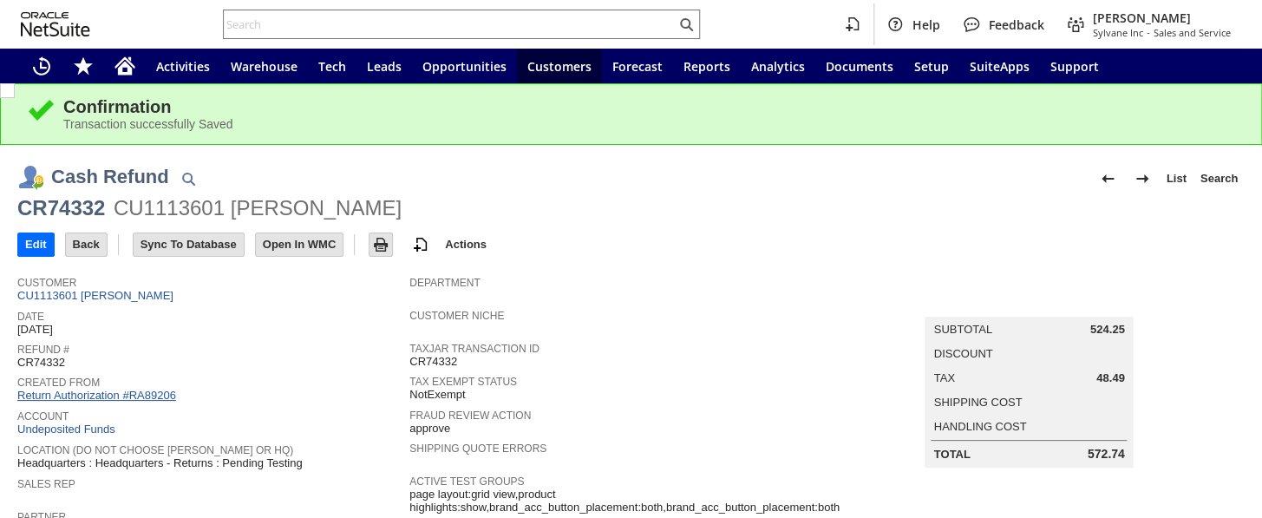
click at [125, 388] on link "Return Authorization #RA89206" at bounding box center [96, 394] width 159 height 13
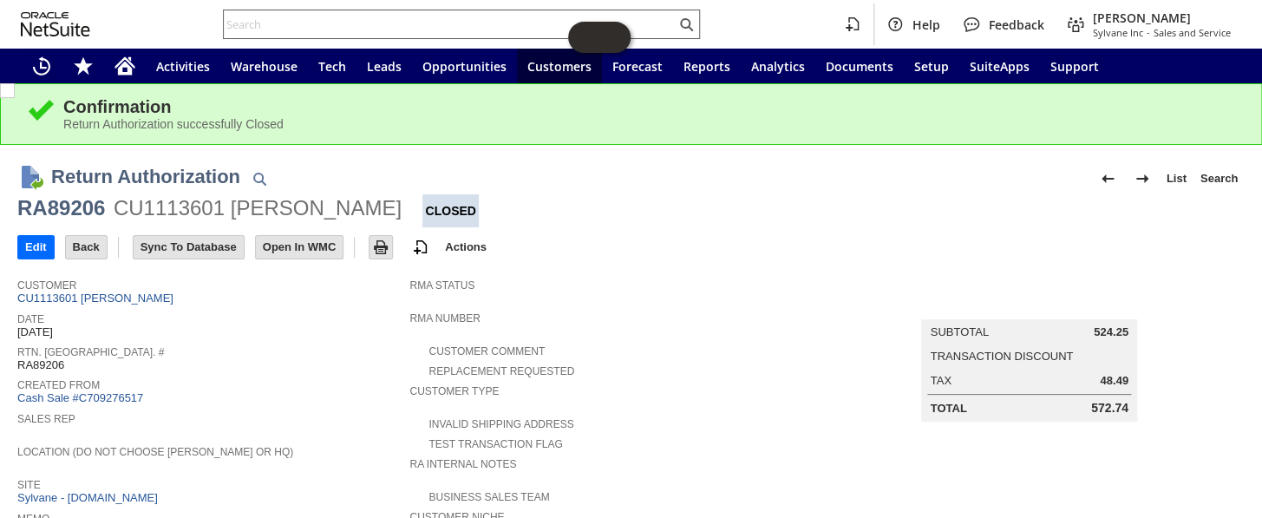
click at [349, 23] on input "text" at bounding box center [450, 24] width 452 height 21
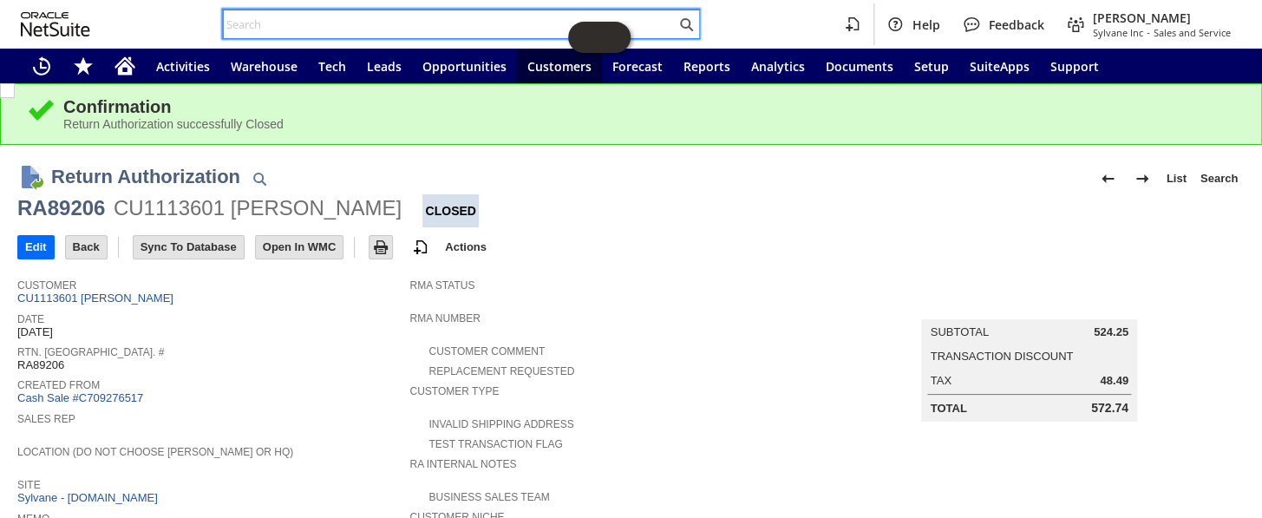
paste input "S1335968"
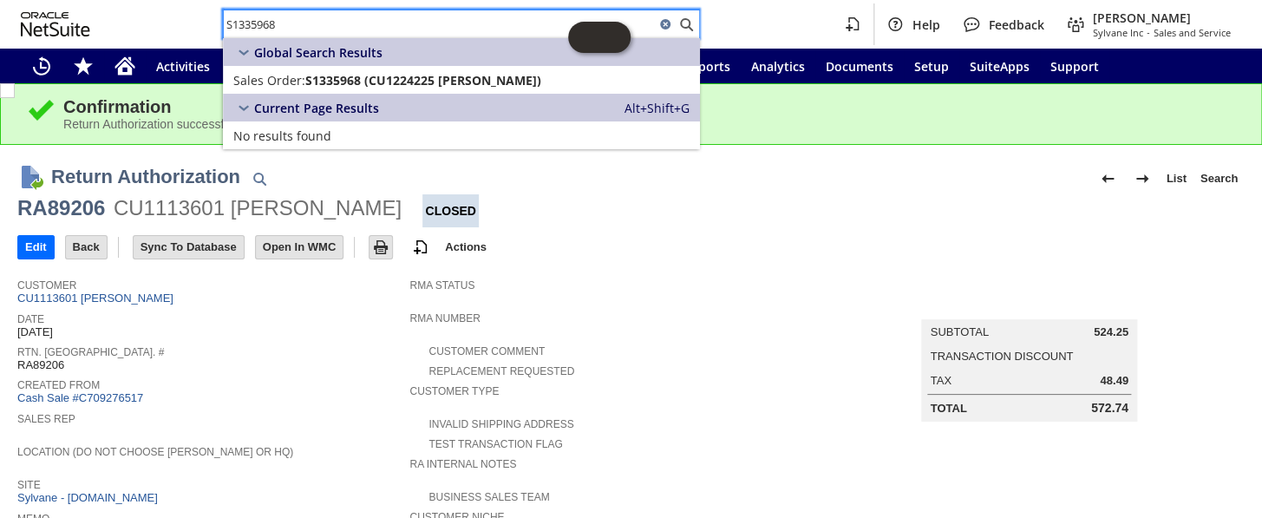
type input "S1335968"
click at [375, 94] on div "Current Page Results Alt+Shift+G" at bounding box center [461, 108] width 477 height 28
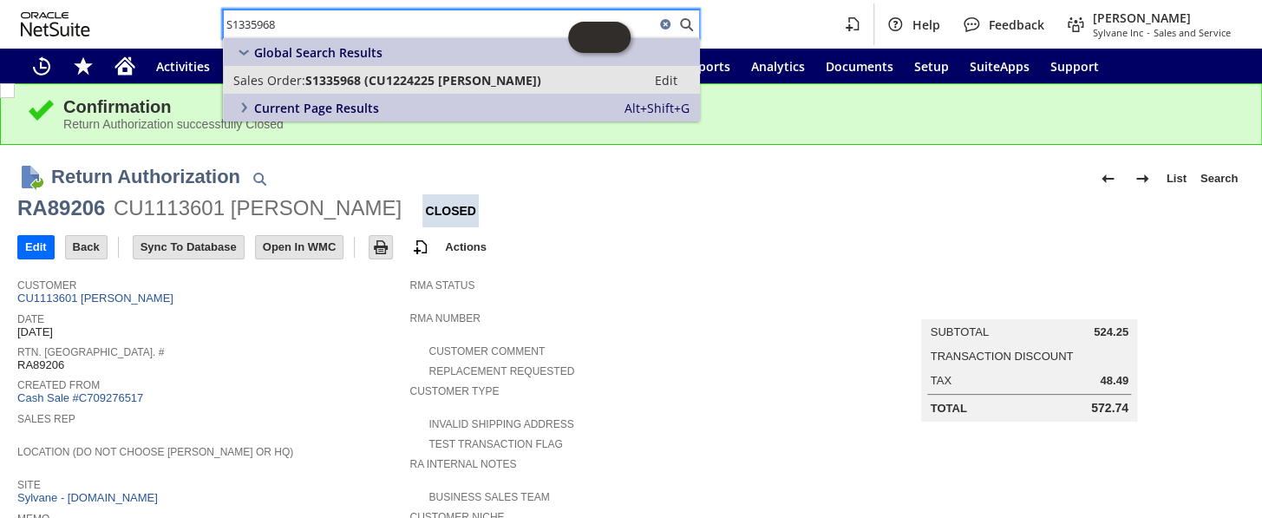
click at [379, 82] on span "S1335968 (CU1224225 [PERSON_NAME])" at bounding box center [423, 80] width 236 height 16
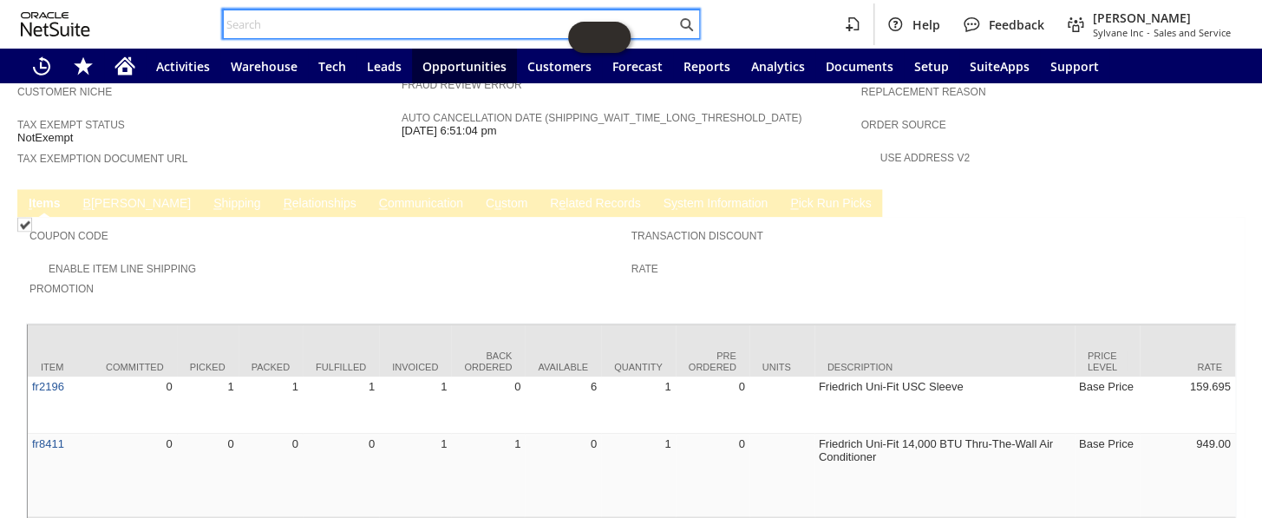
click at [272, 21] on input "text" at bounding box center [450, 24] width 452 height 21
paste input "S1345267"
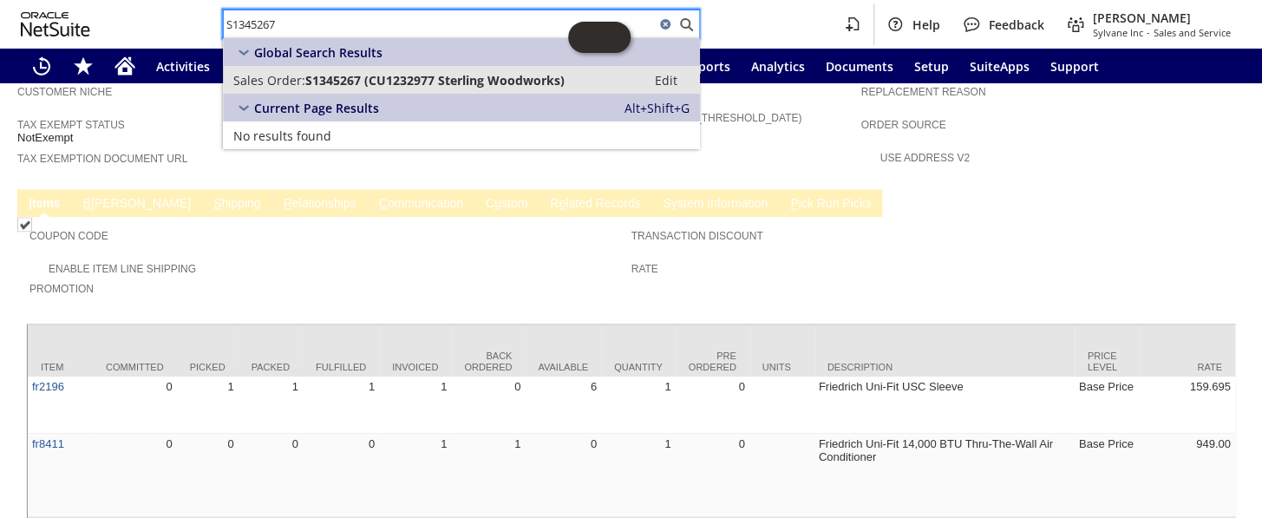
type input "S1345267"
click at [334, 82] on span "S1345267 (CU1232977 Sterling Woodworks)" at bounding box center [434, 80] width 259 height 16
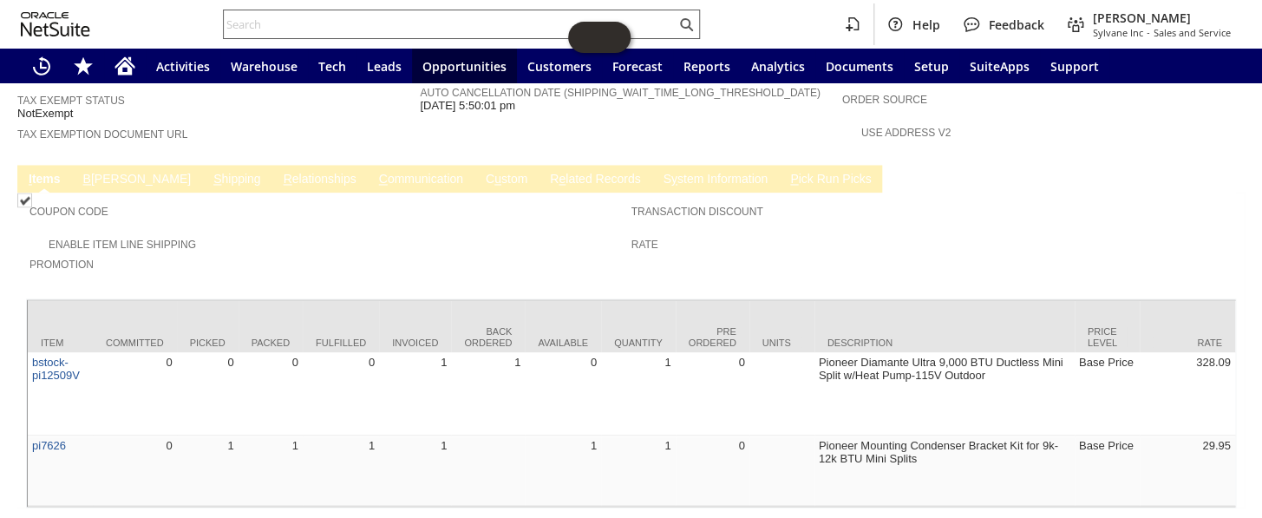
click at [328, 19] on input "text" at bounding box center [450, 24] width 452 height 21
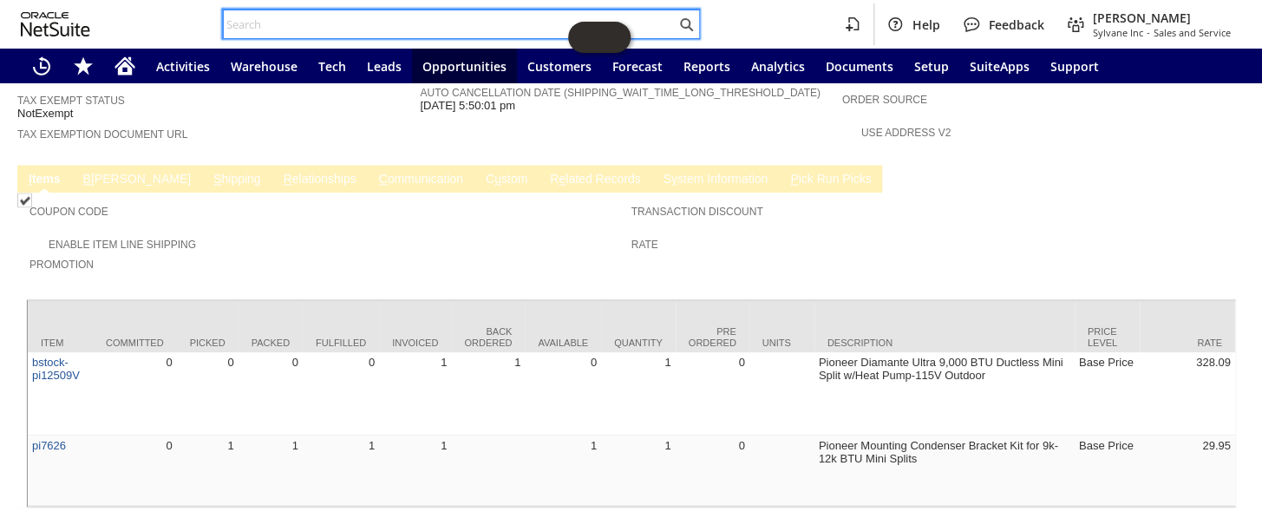
paste input "S1342332"
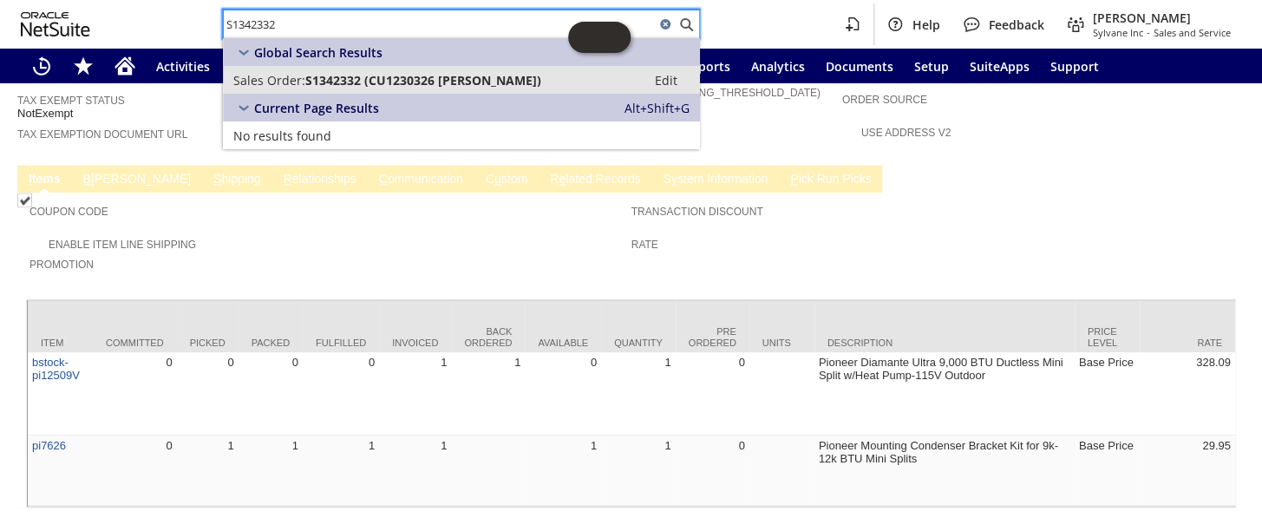
type input "S1342332"
click at [381, 80] on span "S1342332 (CU1230326 Flora Kelleher)" at bounding box center [423, 80] width 236 height 16
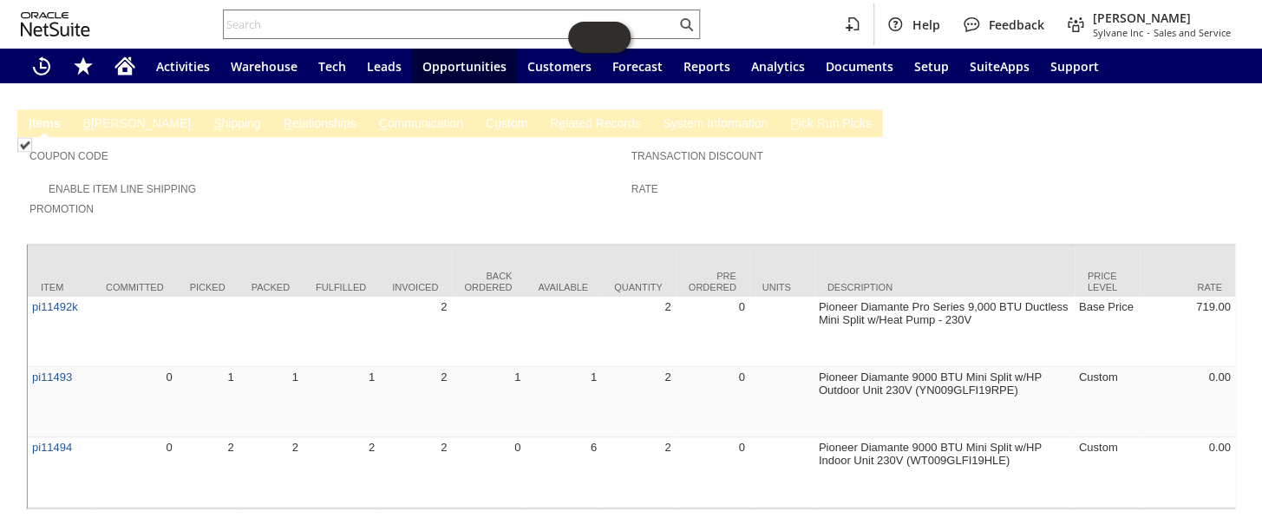
click at [631, 156] on td "Transaction Discount Rate" at bounding box center [932, 185] width 602 height 90
click at [415, 198] on div "Promotion" at bounding box center [325, 213] width 593 height 31
click at [317, 20] on input "text" at bounding box center [450, 24] width 452 height 21
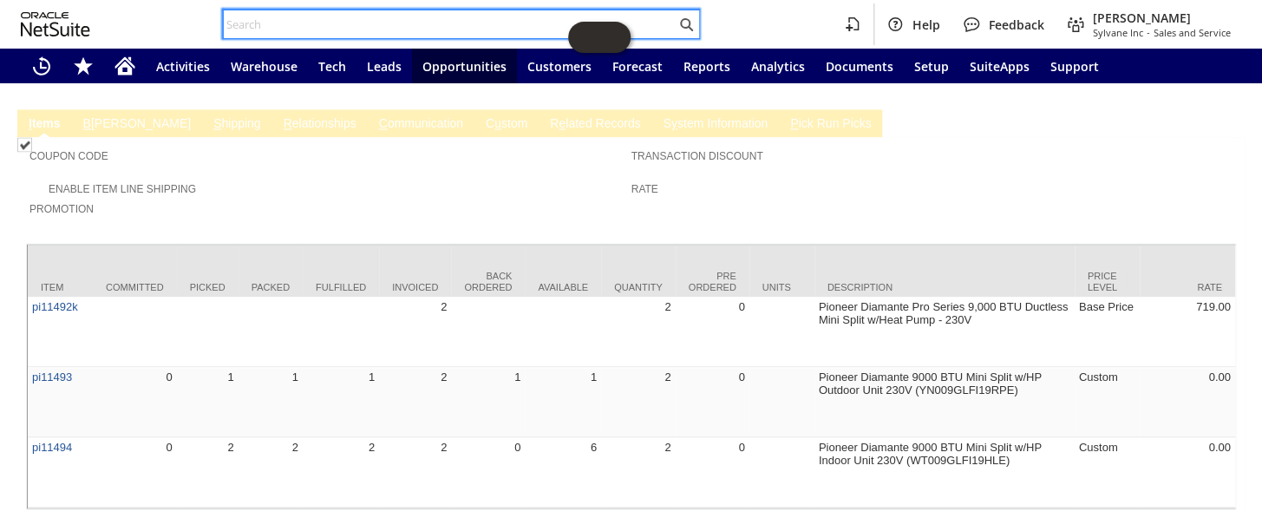
paste input "S1335968"
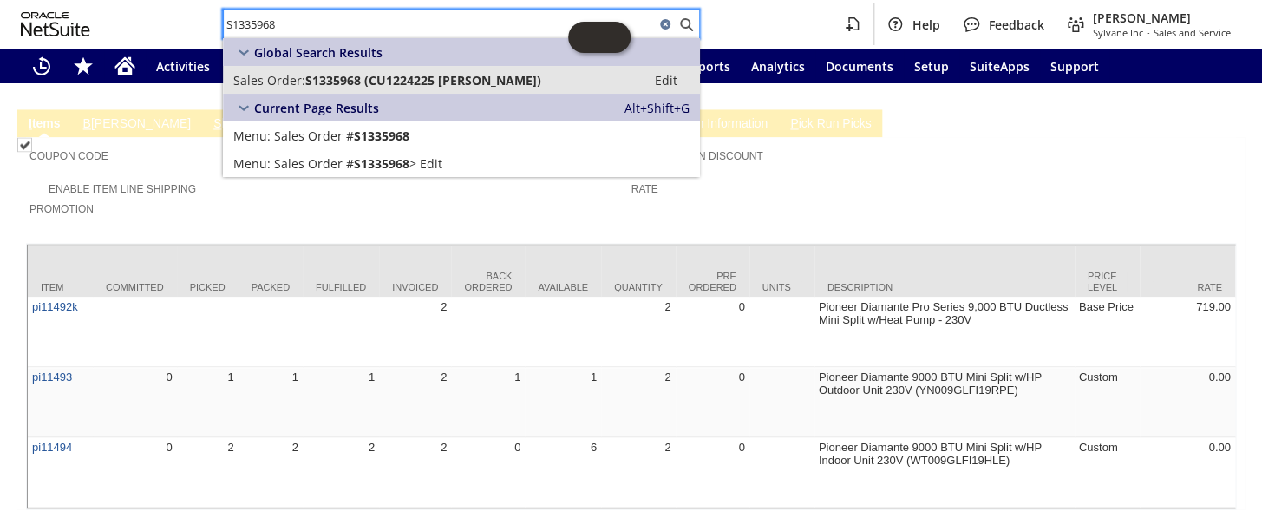
type input "S1335968"
click at [368, 73] on span "S1335968 (CU1224225 Daniel McCarthy)" at bounding box center [423, 80] width 236 height 16
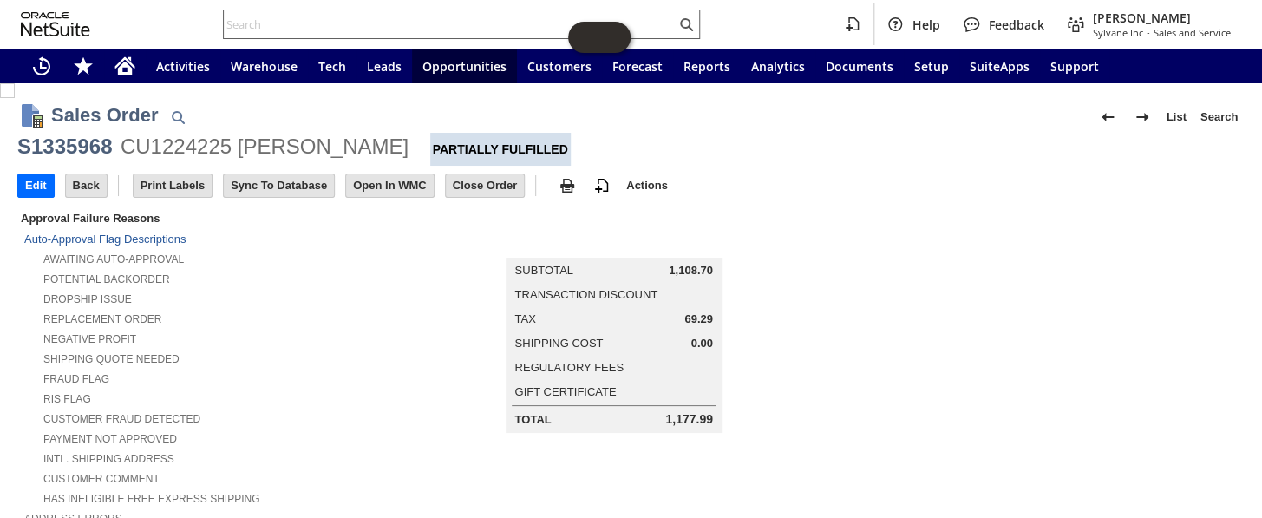
click at [329, 25] on input "text" at bounding box center [450, 24] width 452 height 21
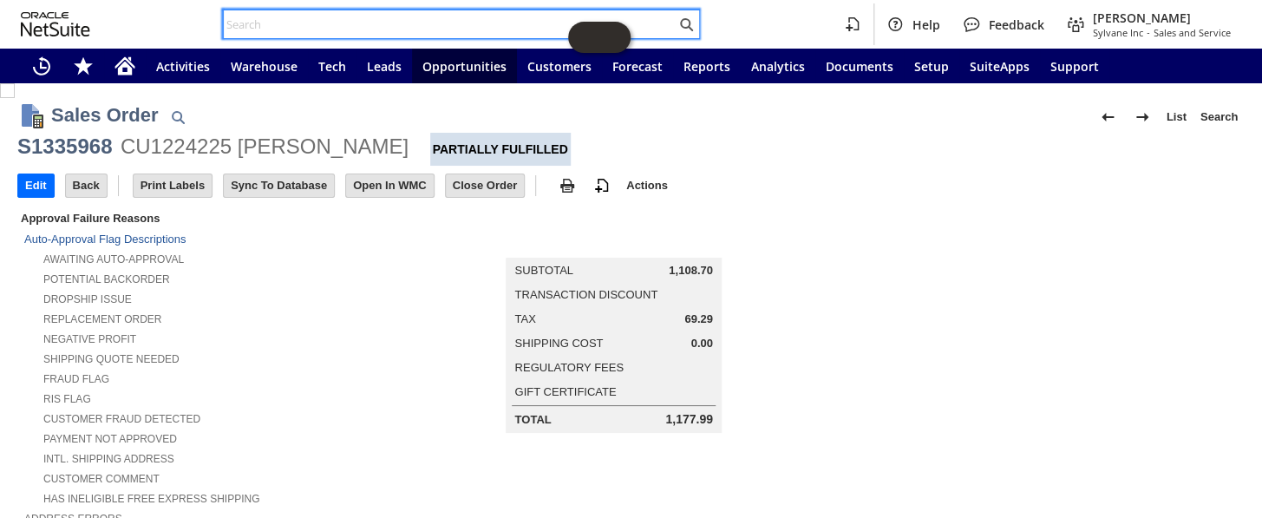
paste input "P218028"
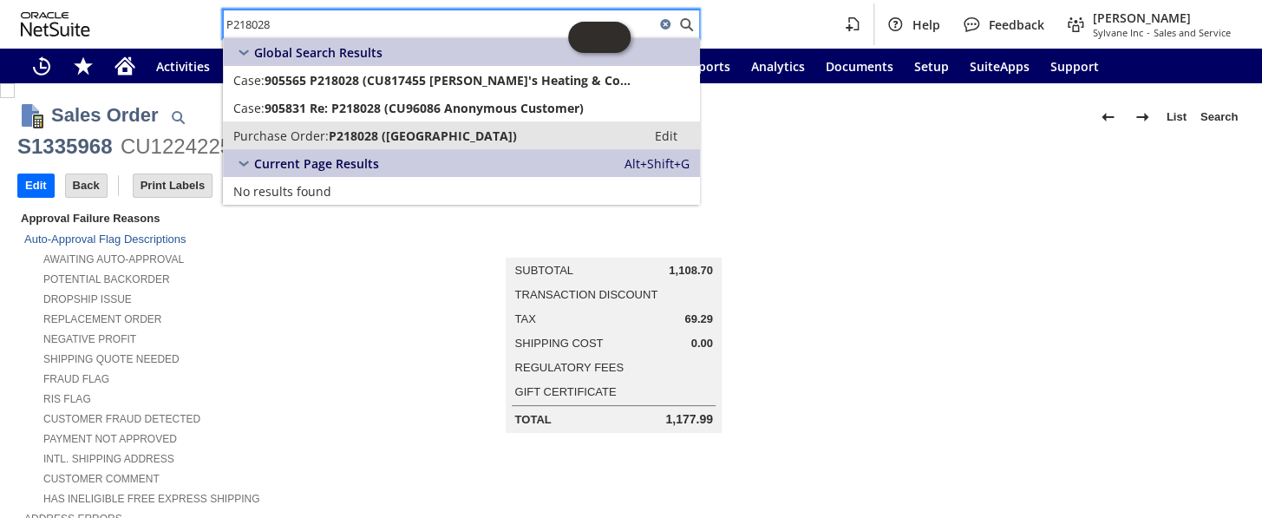
type input "P218028"
click at [332, 136] on span "P218028 (Senville)" at bounding box center [423, 135] width 188 height 16
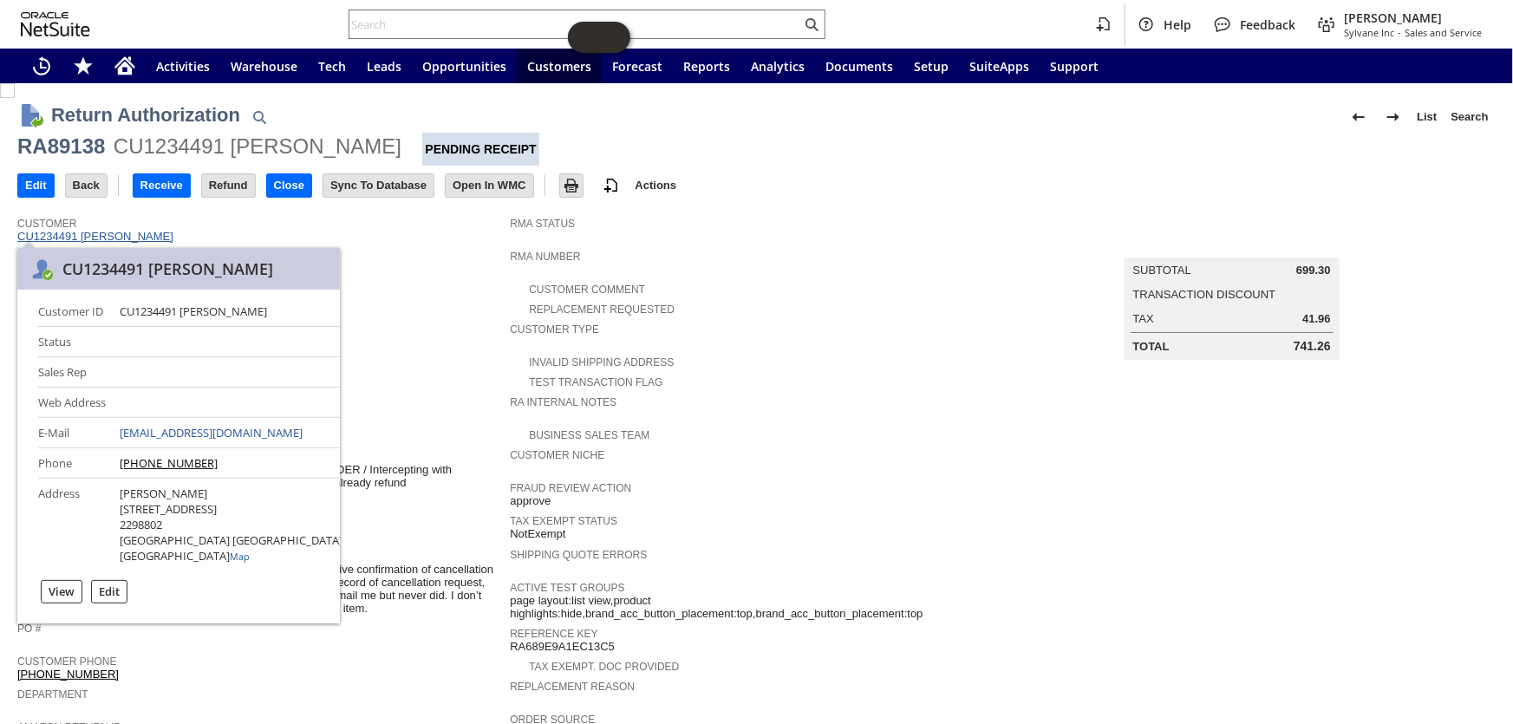
click at [114, 237] on link "CU1234491 [PERSON_NAME]" at bounding box center [97, 236] width 160 height 13
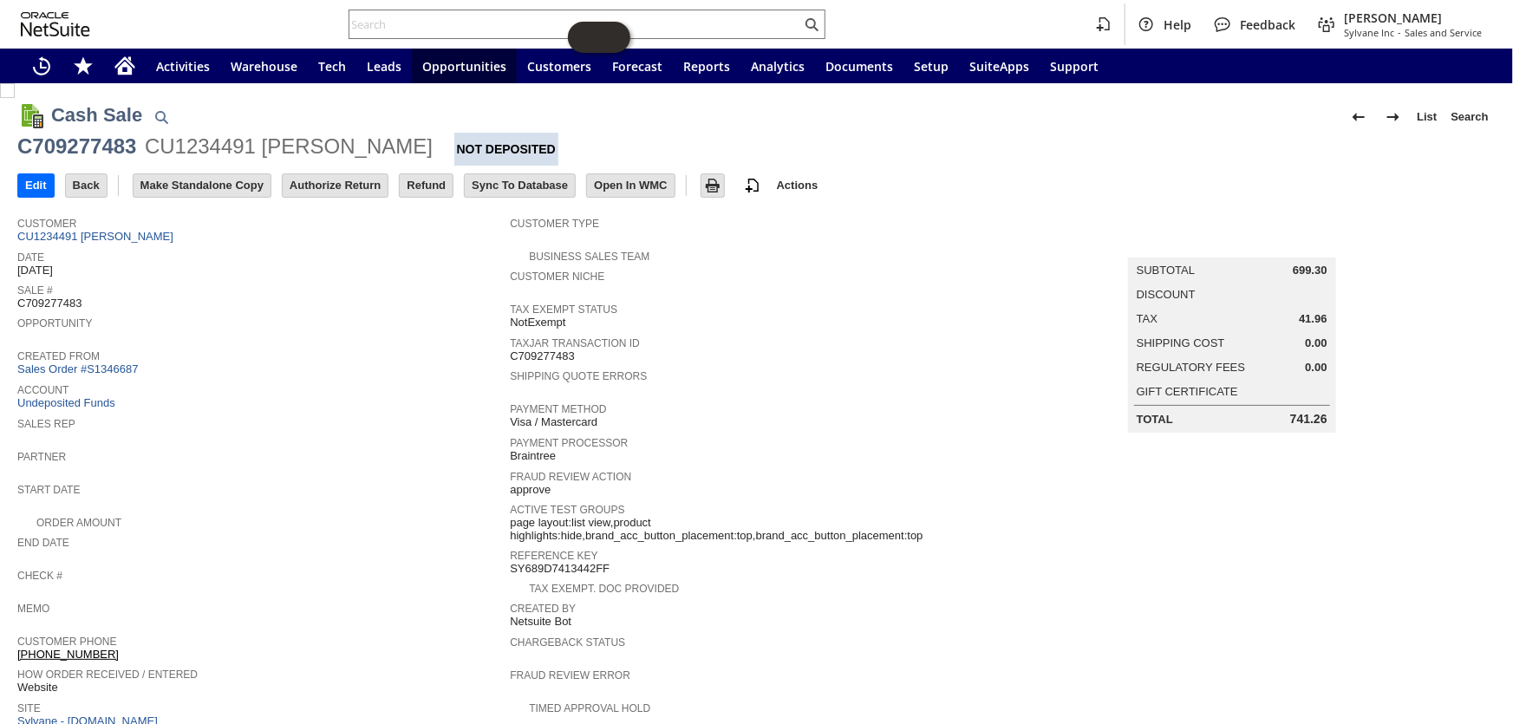
drag, startPoint x: 407, startPoint y: 144, endPoint x: 148, endPoint y: 147, distance: 258.4
click at [148, 147] on div "CU1234491 brandon gallagher" at bounding box center [289, 147] width 288 height 28
copy div "CU1234491 brandon gallagher"
click at [121, 69] on icon "Home" at bounding box center [125, 68] width 14 height 13
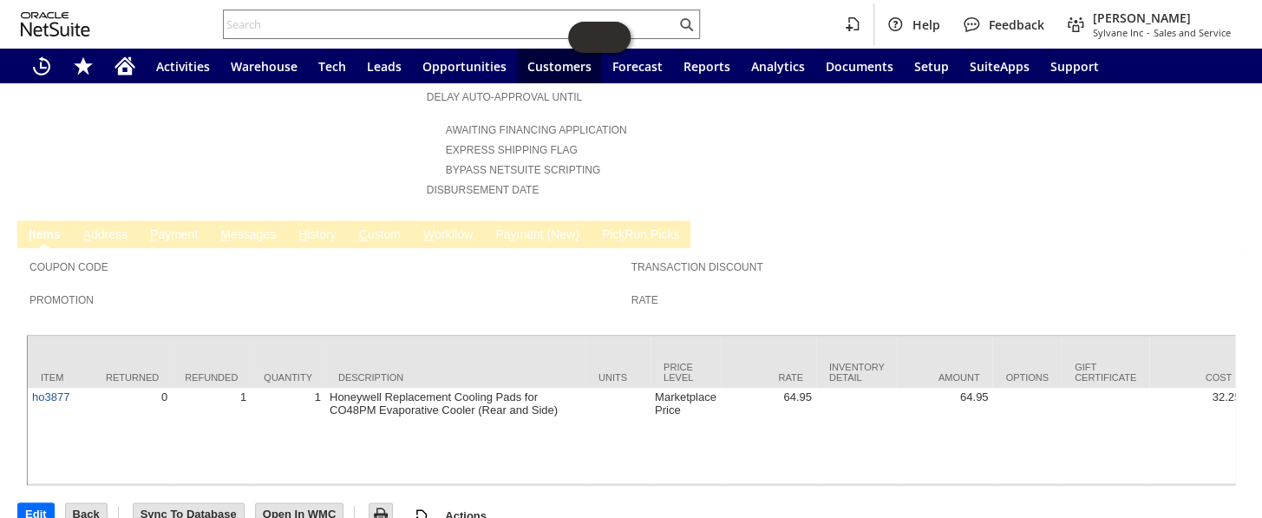
scroll to position [729, 0]
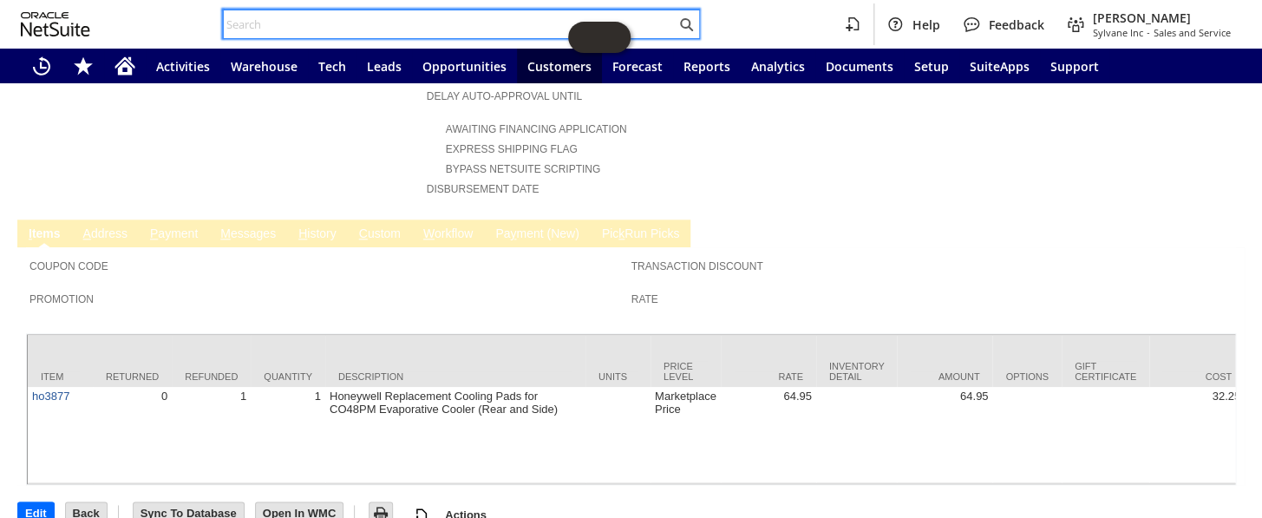
click at [295, 27] on input "text" at bounding box center [450, 24] width 452 height 21
paste input "111-8329042-2749821"
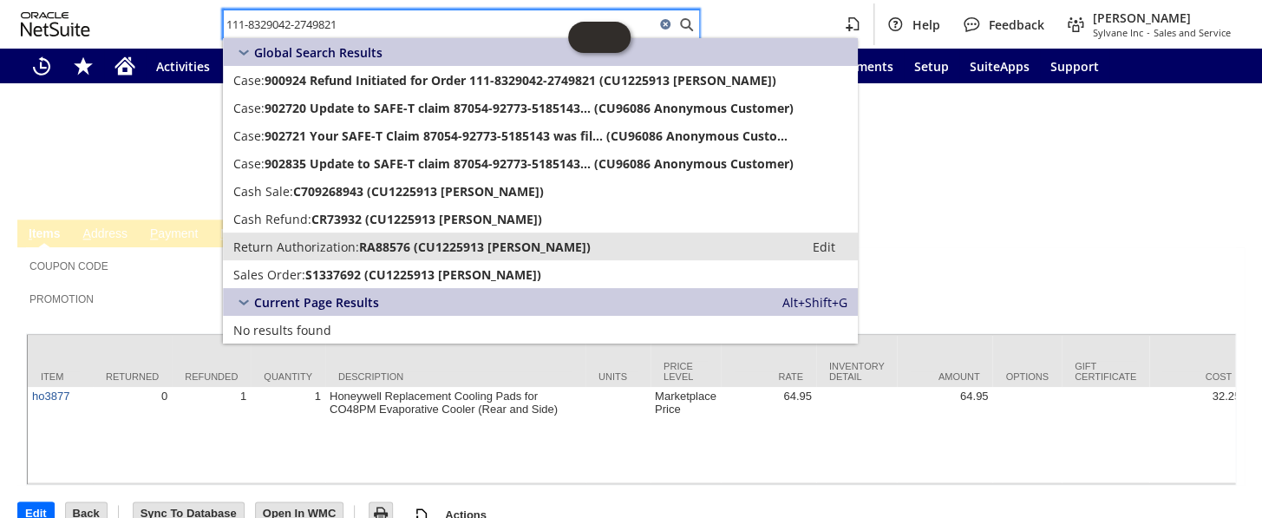
type input "111-8329042-2749821"
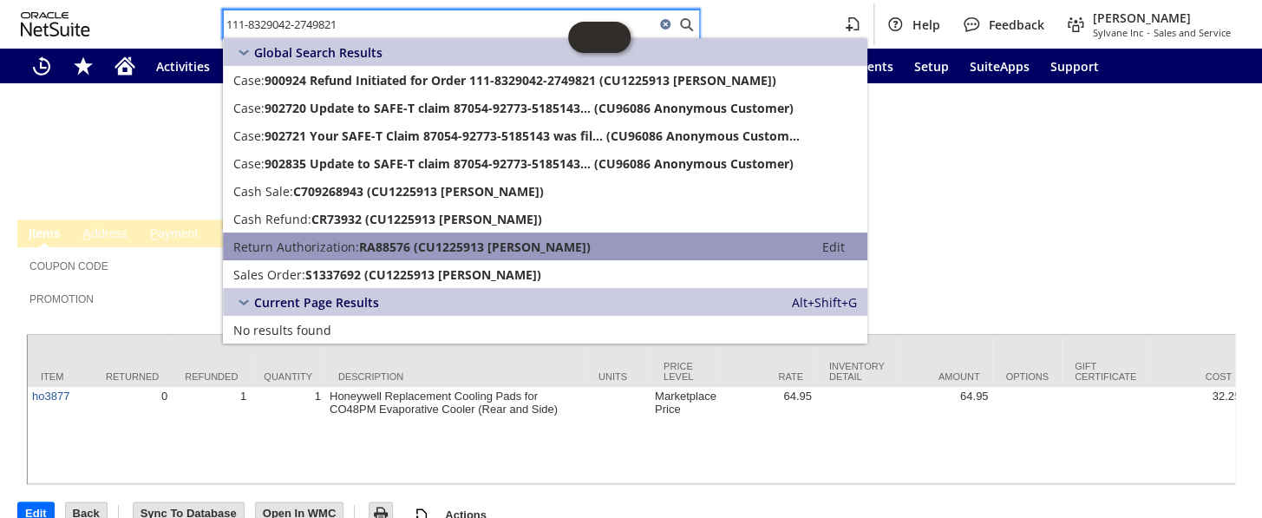
click at [324, 238] on span "Return Authorization:" at bounding box center [296, 246] width 126 height 16
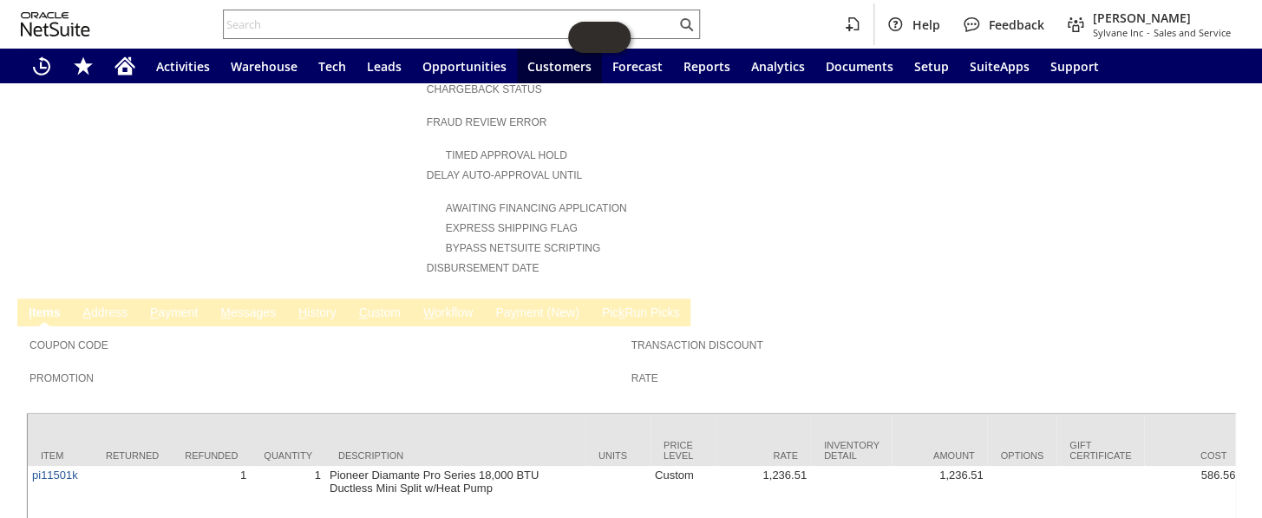
scroll to position [853, 0]
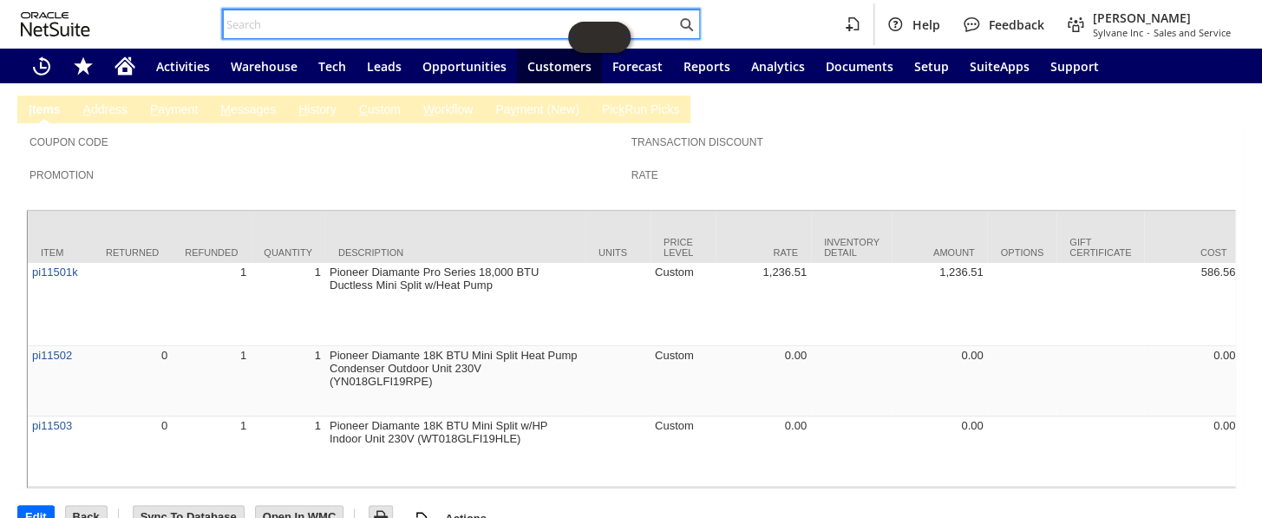
click at [282, 29] on input "text" at bounding box center [450, 24] width 452 height 21
paste input "113-8634016-4307464"
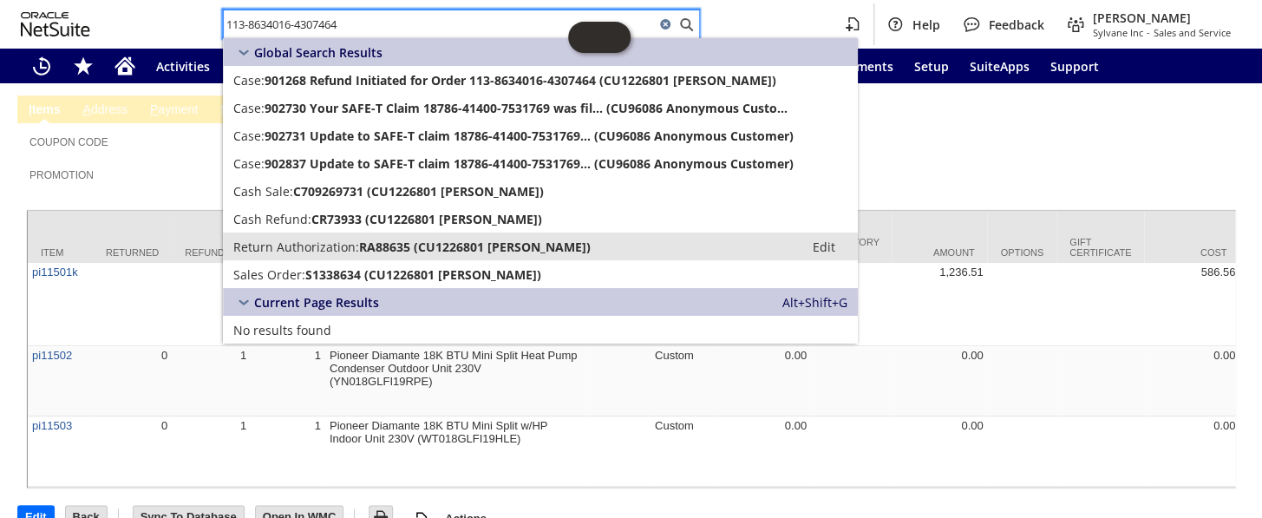
type input "113-8634016-4307464"
click at [318, 251] on span "Return Authorization:" at bounding box center [296, 246] width 126 height 16
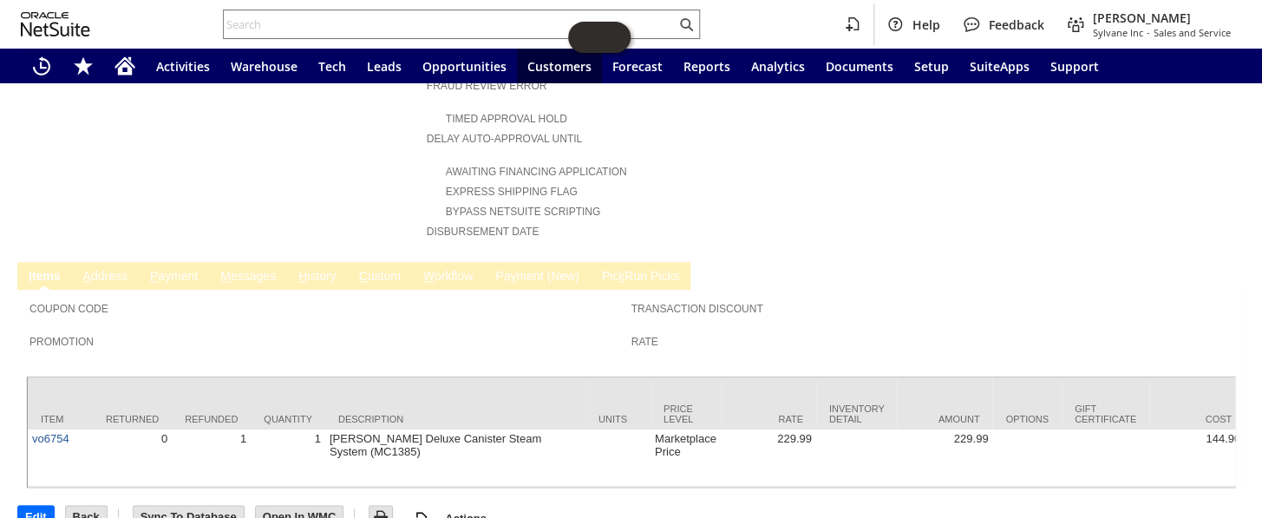
scroll to position [717, 0]
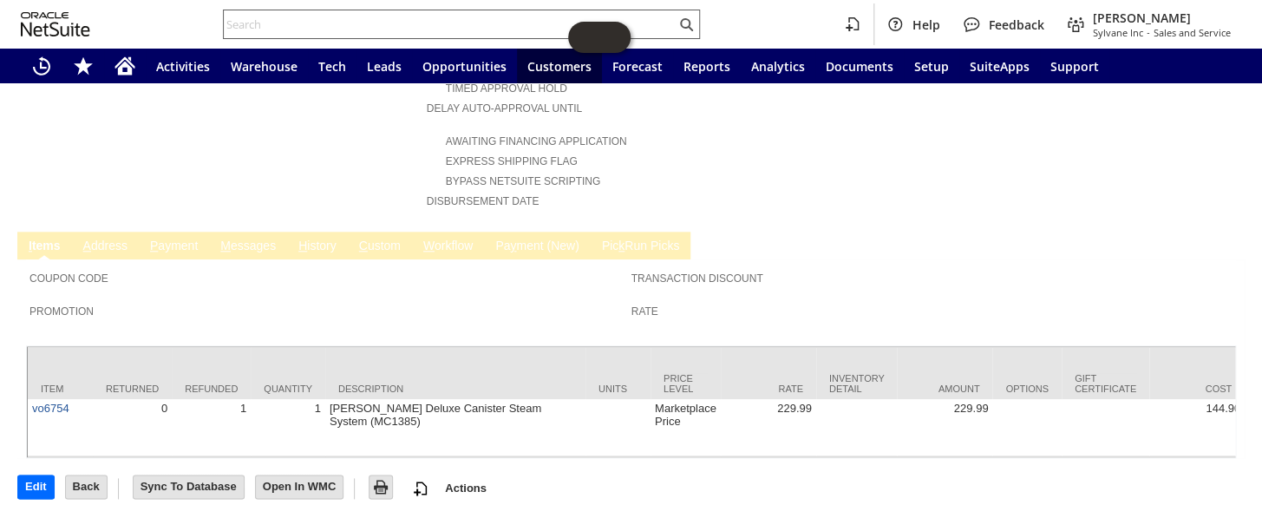
click at [304, 26] on input "text" at bounding box center [450, 24] width 452 height 21
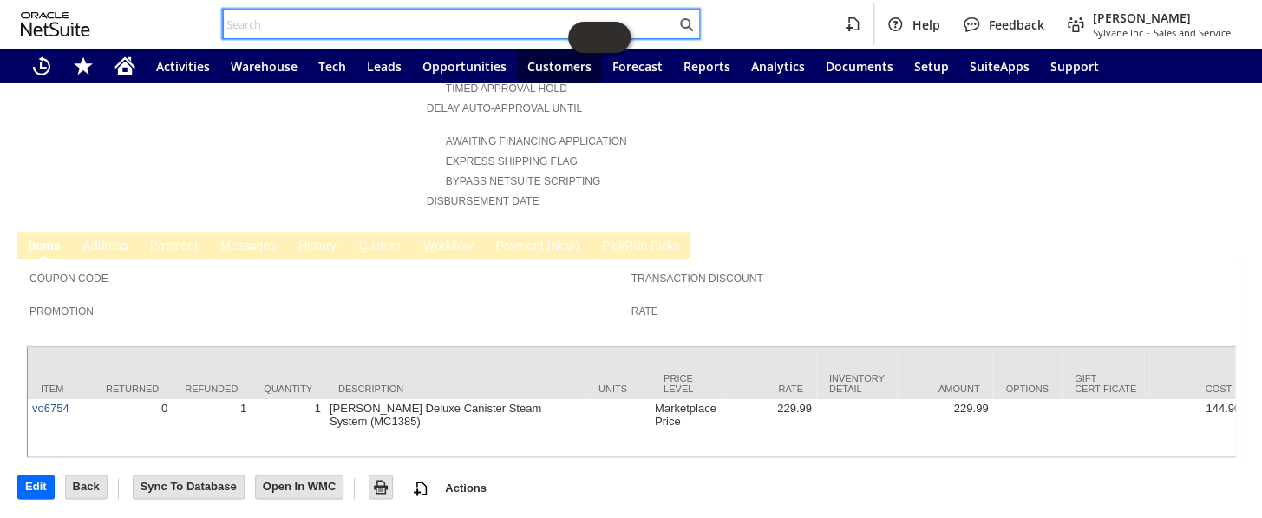
paste input "112-0581257-5772267"
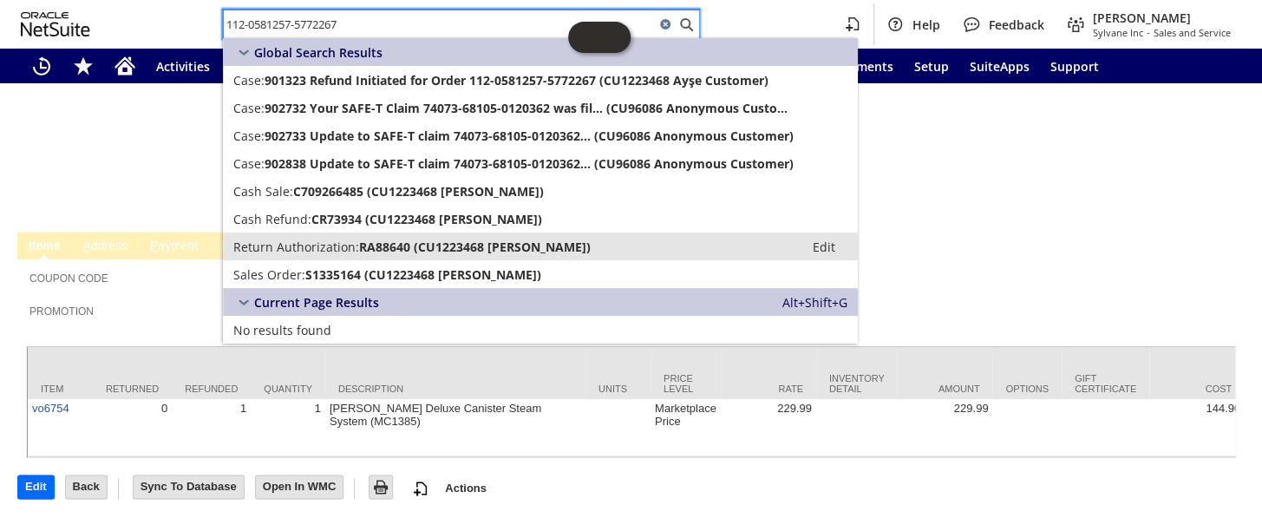
type input "112-0581257-5772267"
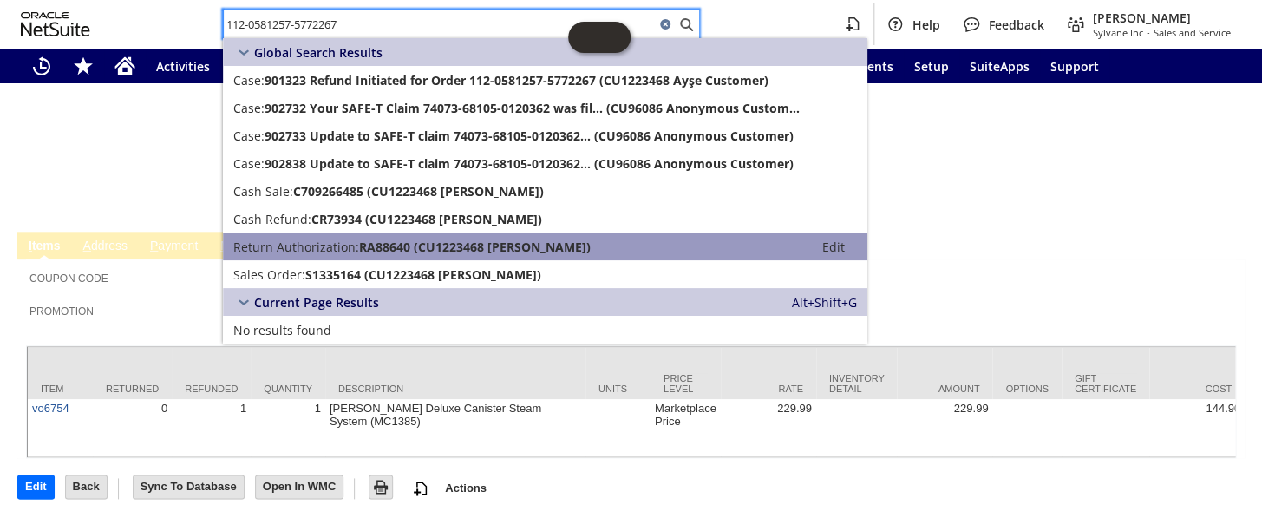
click at [334, 248] on span "Return Authorization:" at bounding box center [296, 246] width 126 height 16
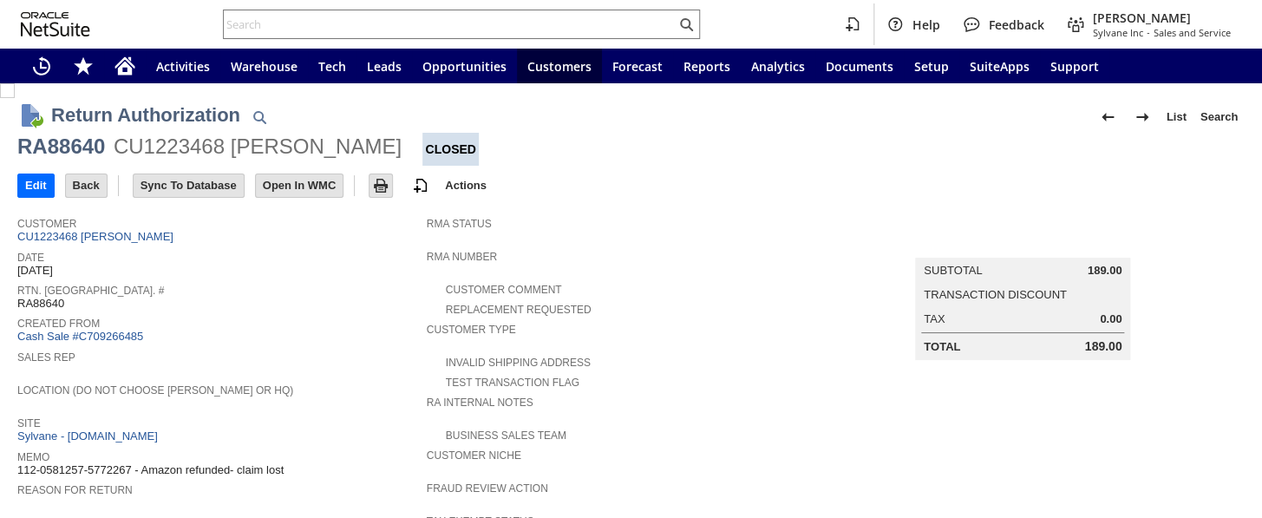
scroll to position [78, 0]
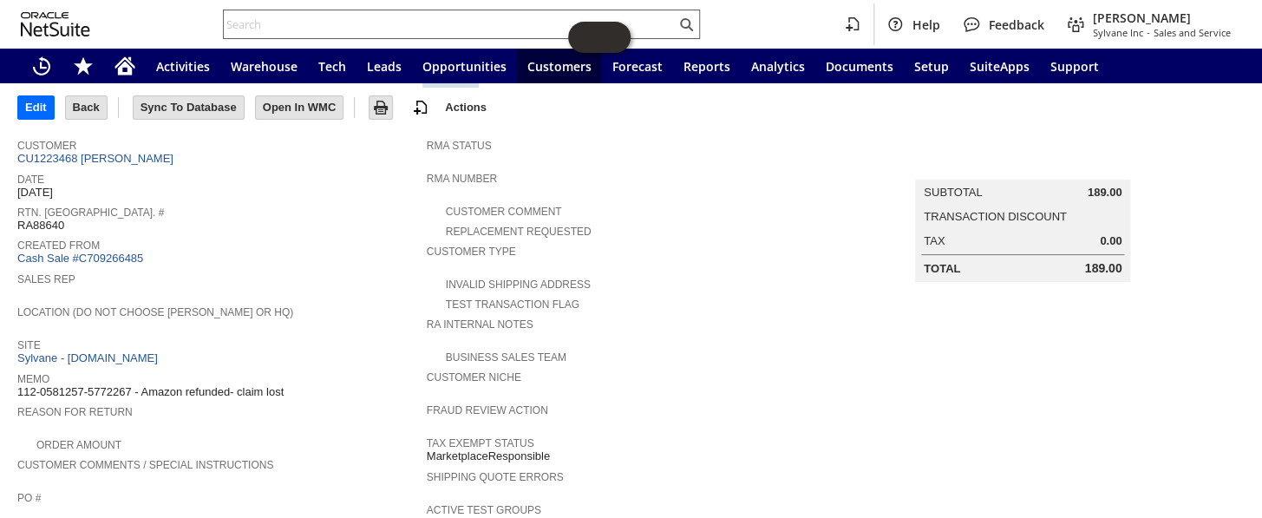
click at [269, 25] on input "text" at bounding box center [450, 24] width 452 height 21
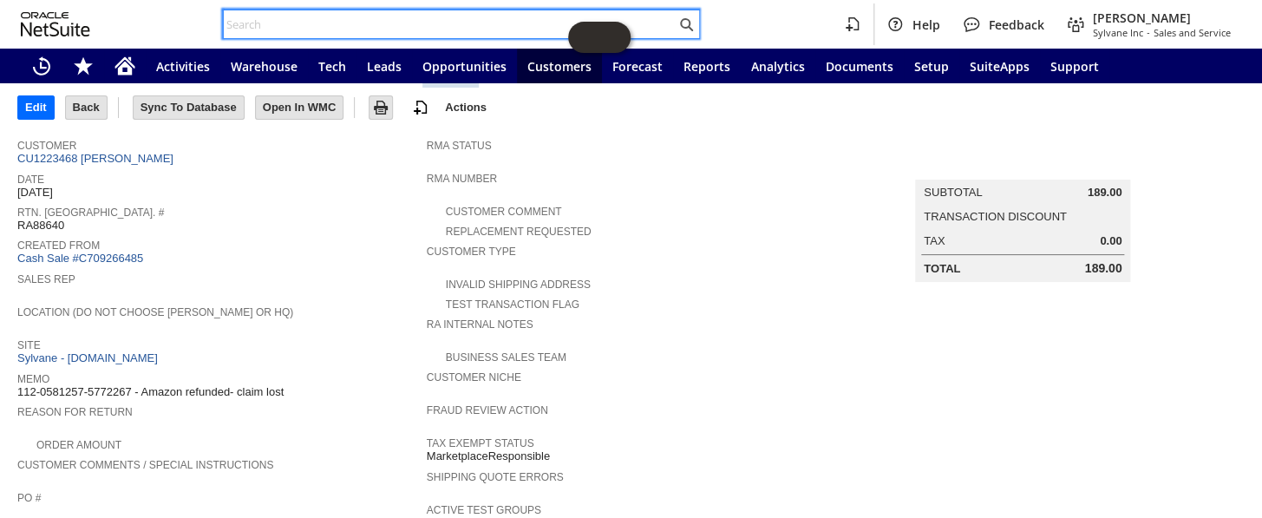
paste input "111-1555371-6005837"
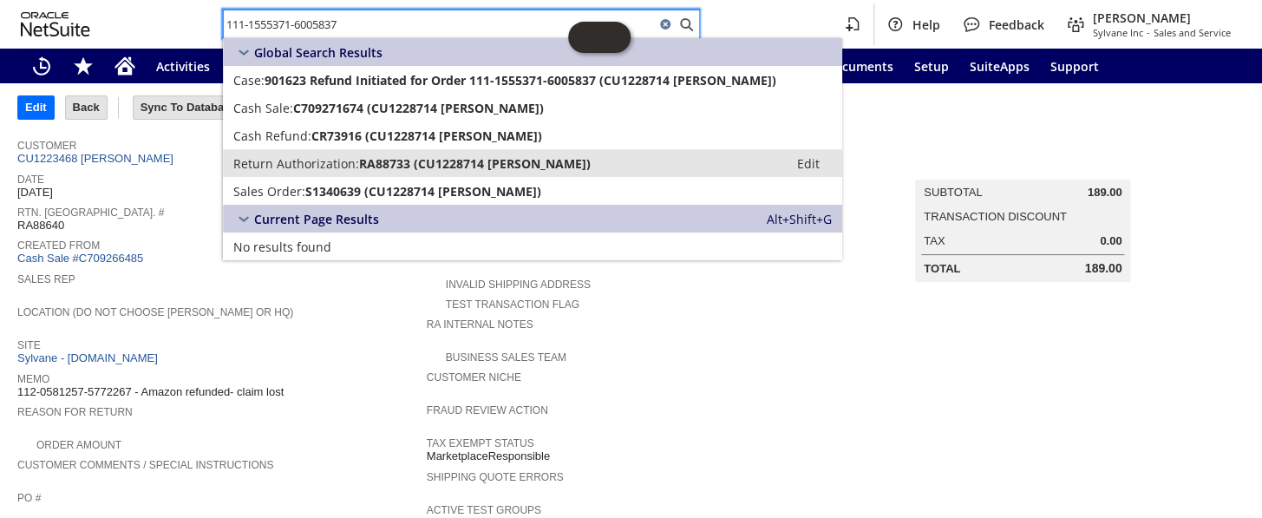
type input "111-1555371-6005837"
click at [478, 164] on span "RA88733 (CU1228714 timothy carbary)" at bounding box center [475, 163] width 232 height 16
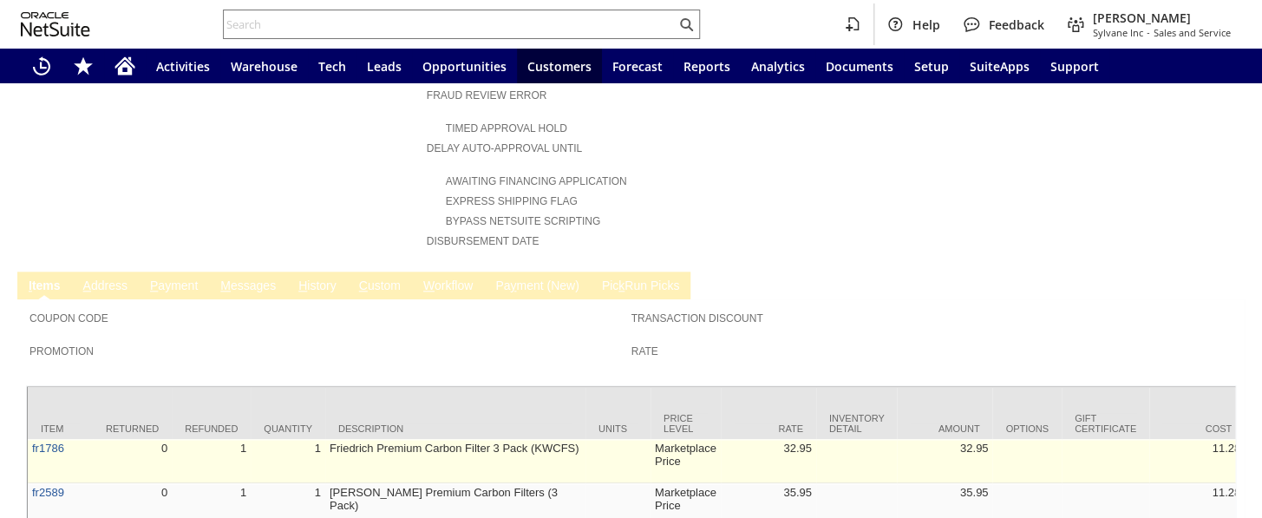
scroll to position [786, 0]
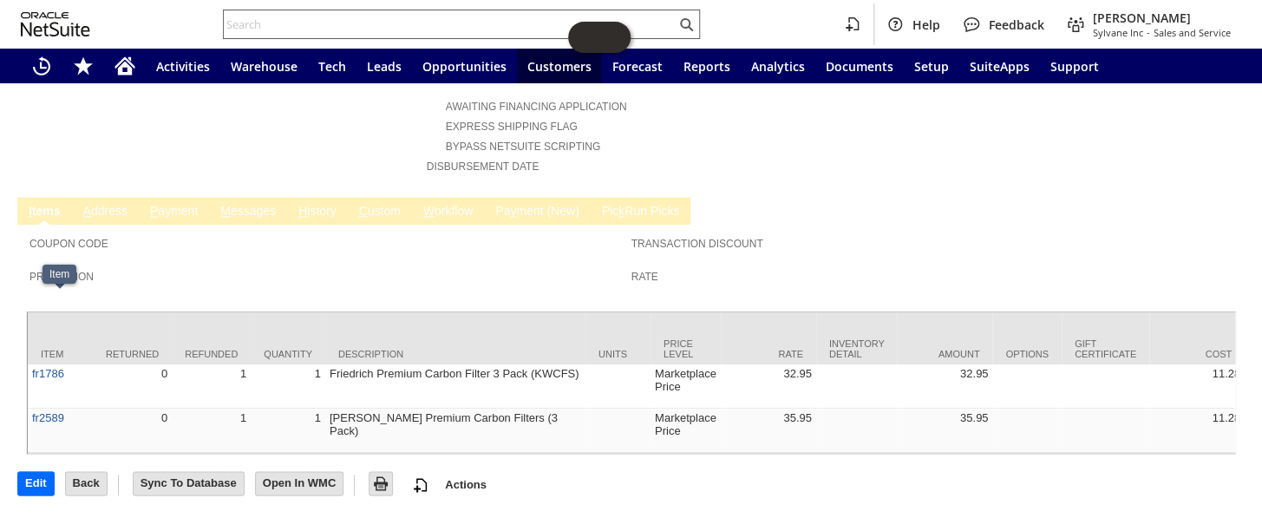
click at [271, 24] on input "text" at bounding box center [450, 24] width 452 height 21
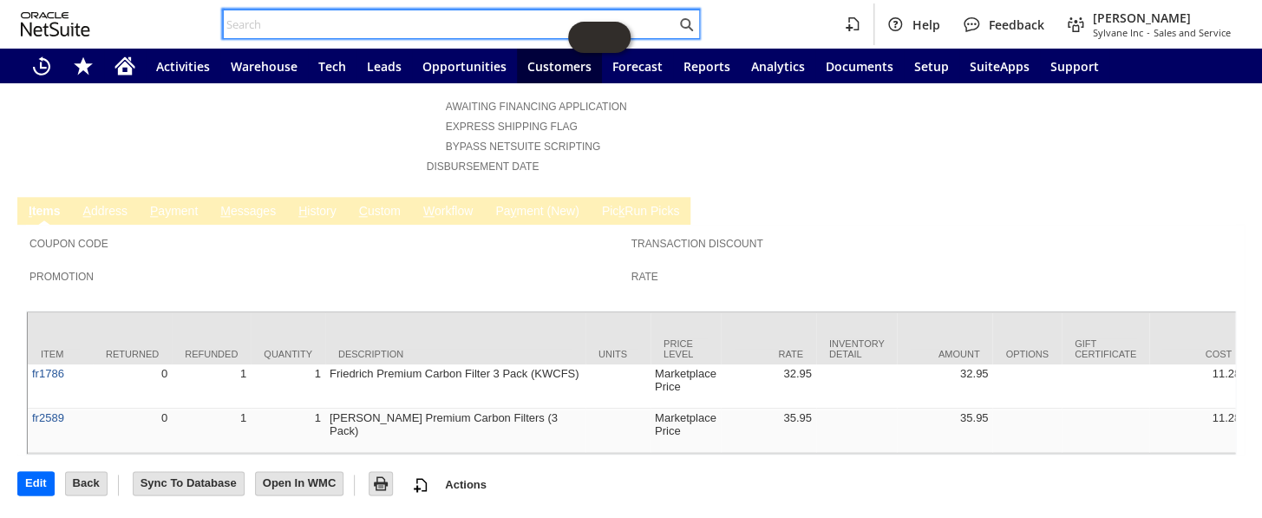
paste input "RA89087"
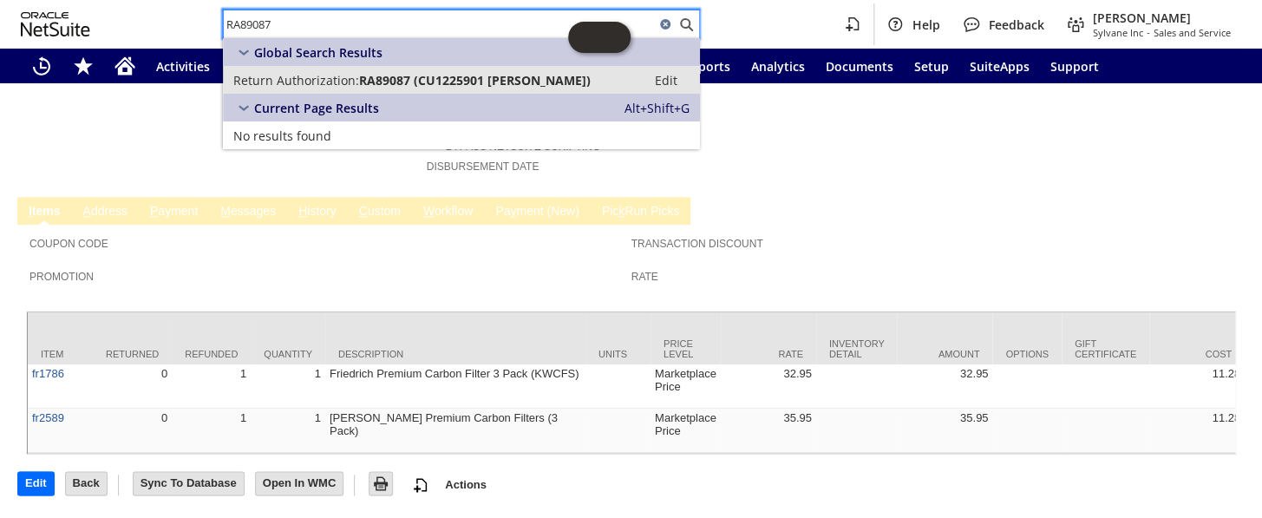
type input "RA89087"
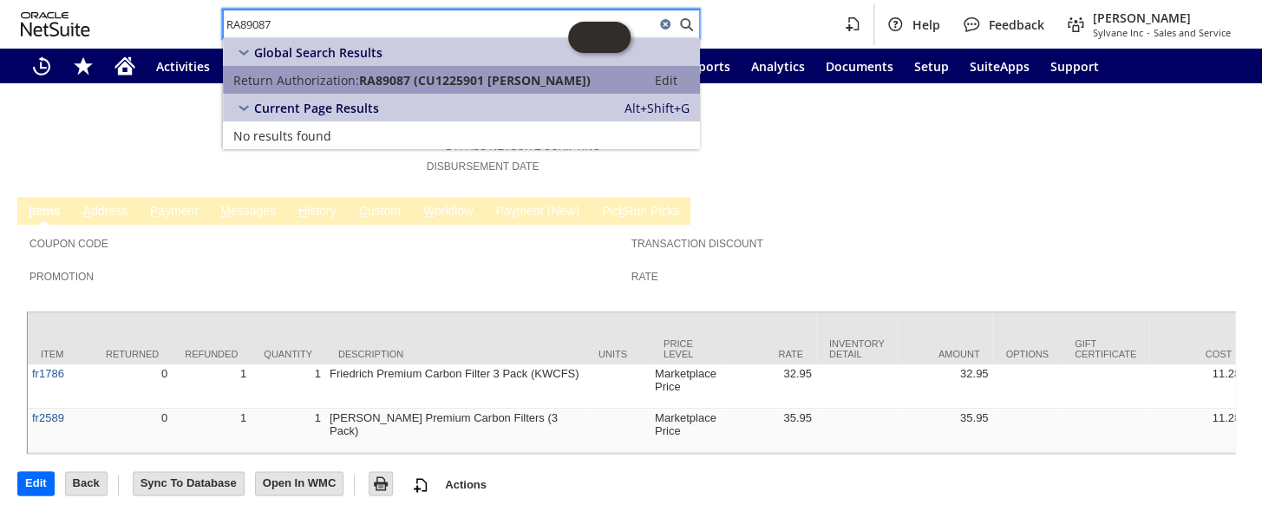
click at [331, 78] on span "Return Authorization:" at bounding box center [296, 80] width 126 height 16
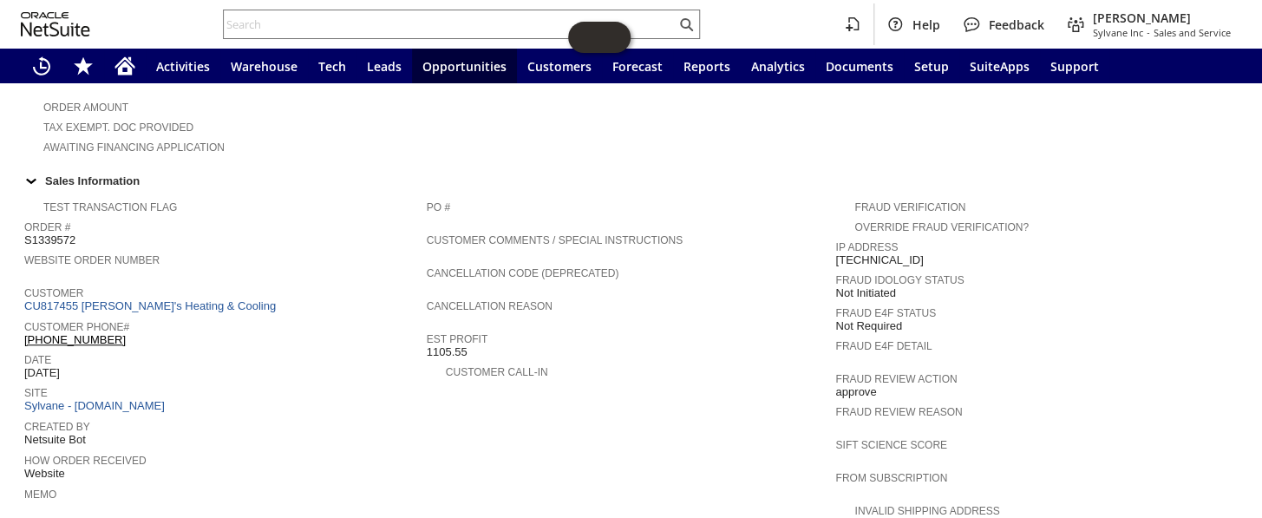
scroll to position [377, 0]
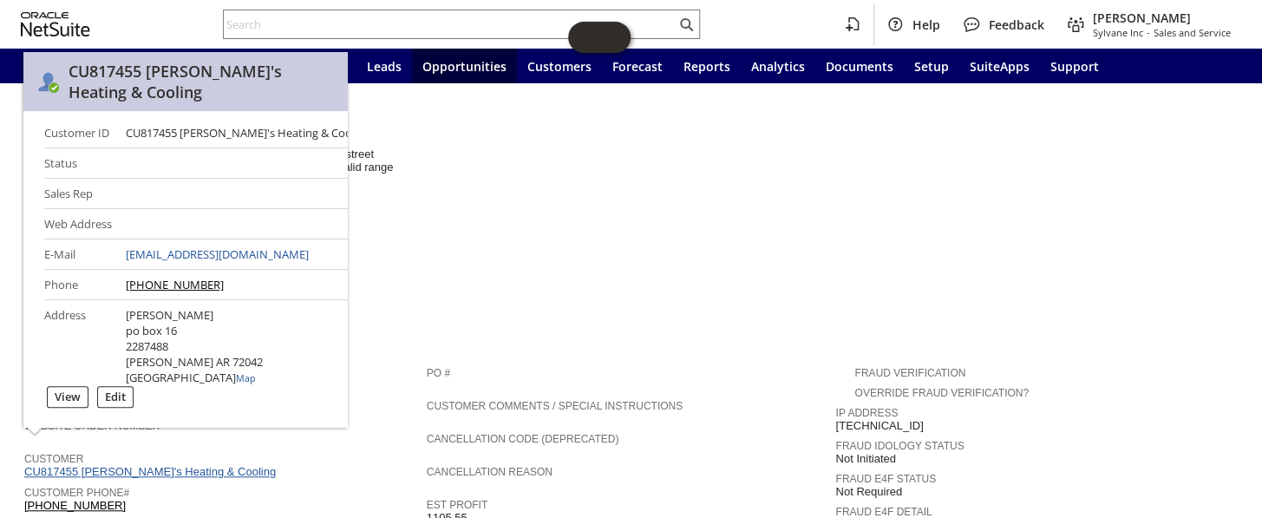
click at [152, 465] on link "CU817455 Matt's Heating & Cooling" at bounding box center [152, 471] width 256 height 13
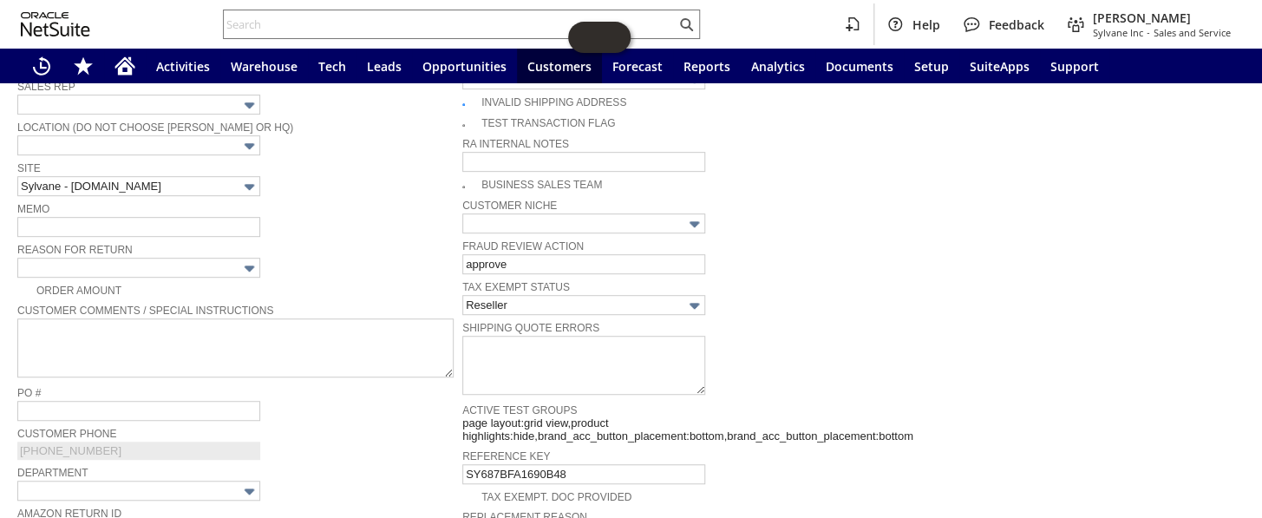
scroll to position [355, 0]
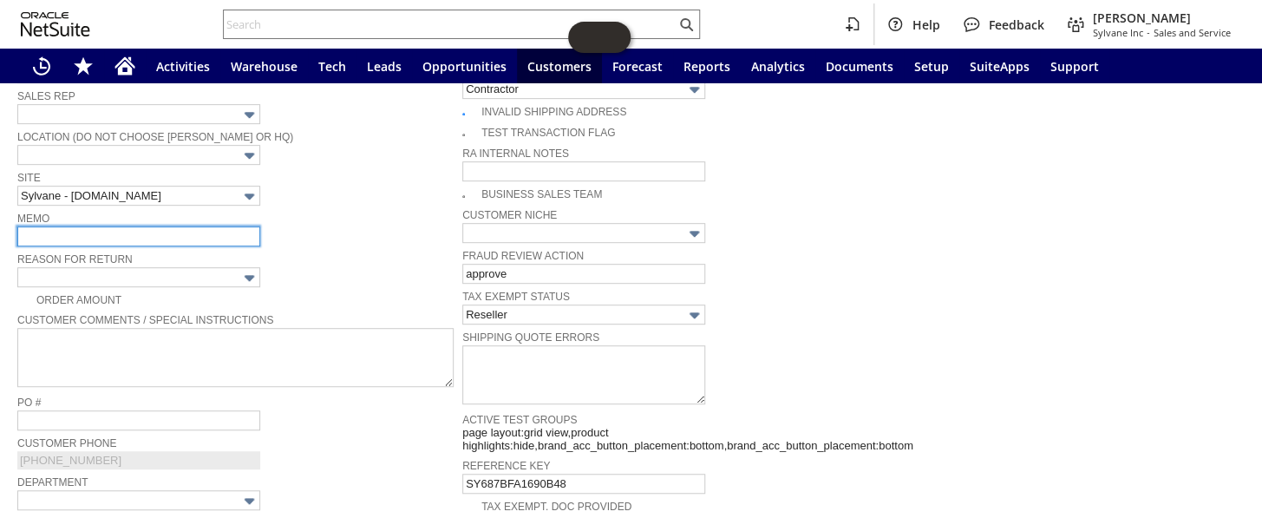
click at [90, 234] on input "text" at bounding box center [138, 236] width 243 height 20
type input "customer refused this shipment from Fed Ex"
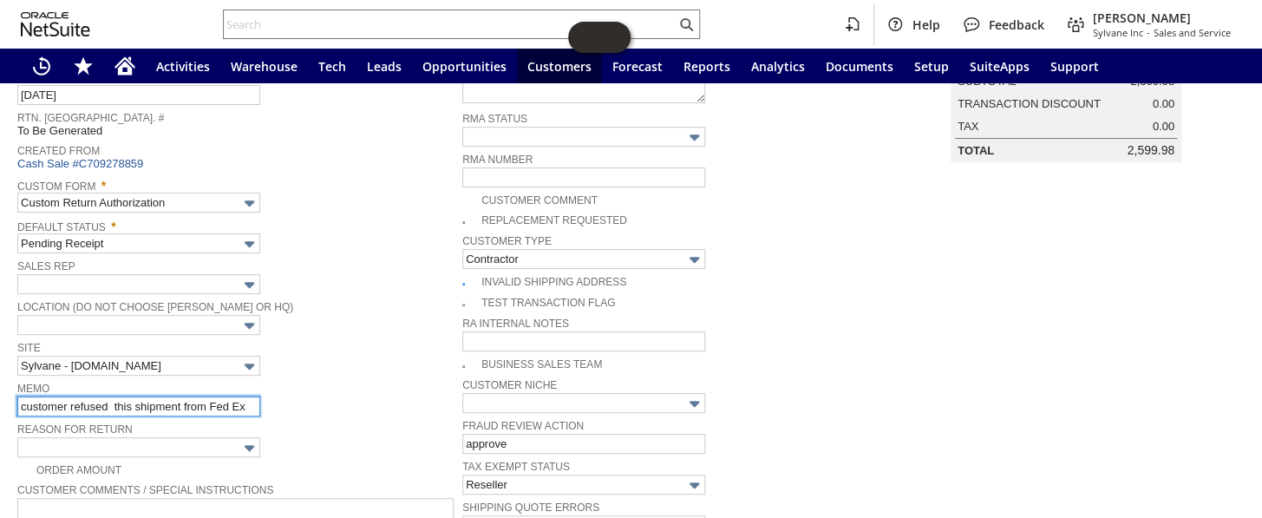
scroll to position [0, 0]
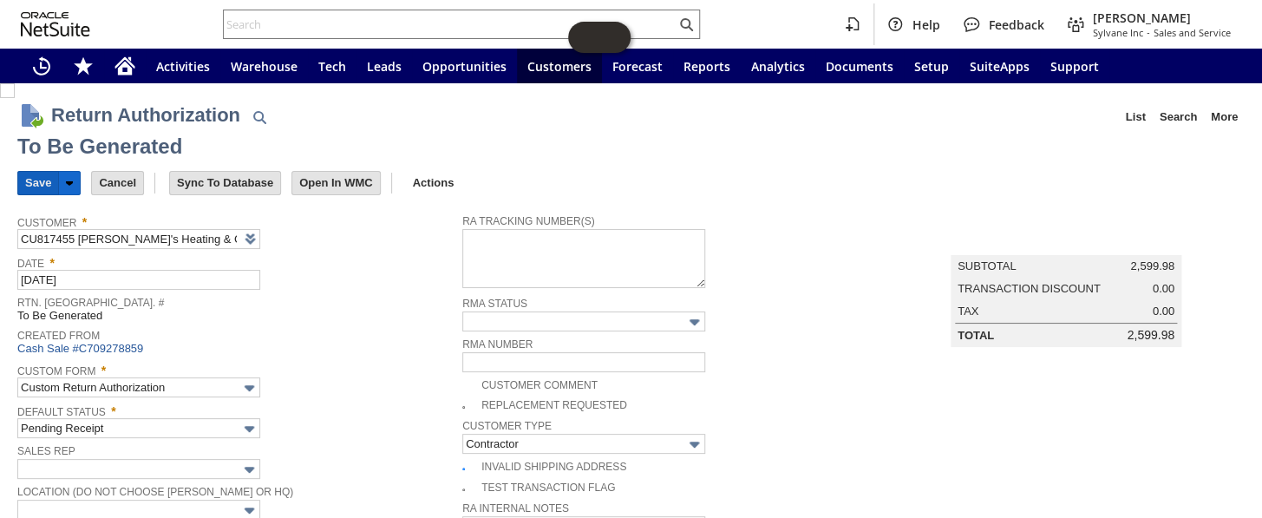
click at [35, 180] on input "Save" at bounding box center [38, 183] width 40 height 23
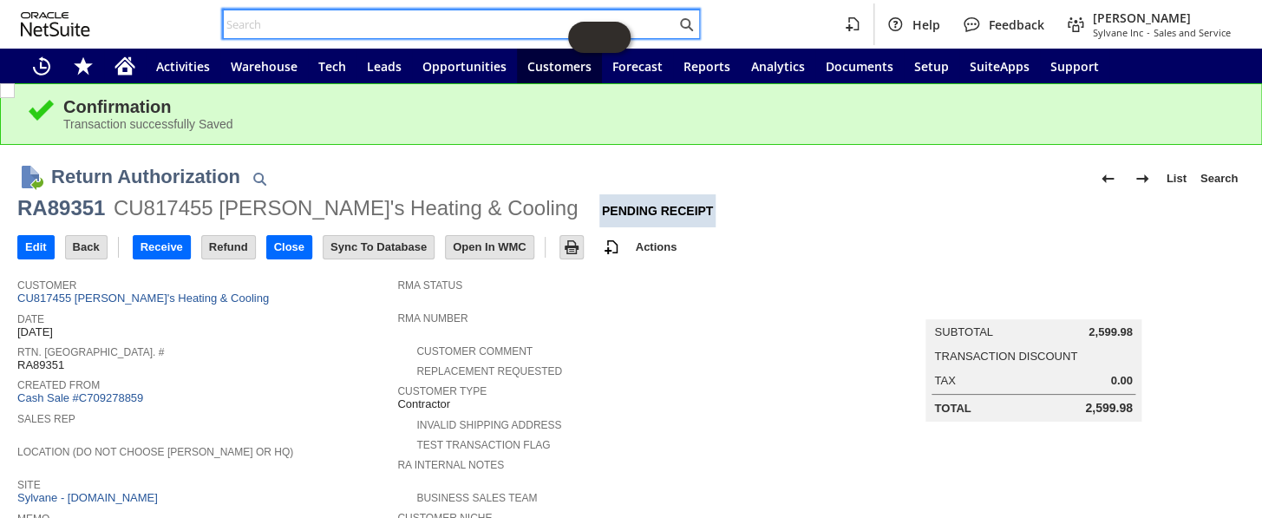
click at [310, 24] on input "text" at bounding box center [450, 24] width 452 height 21
paste input "905822"
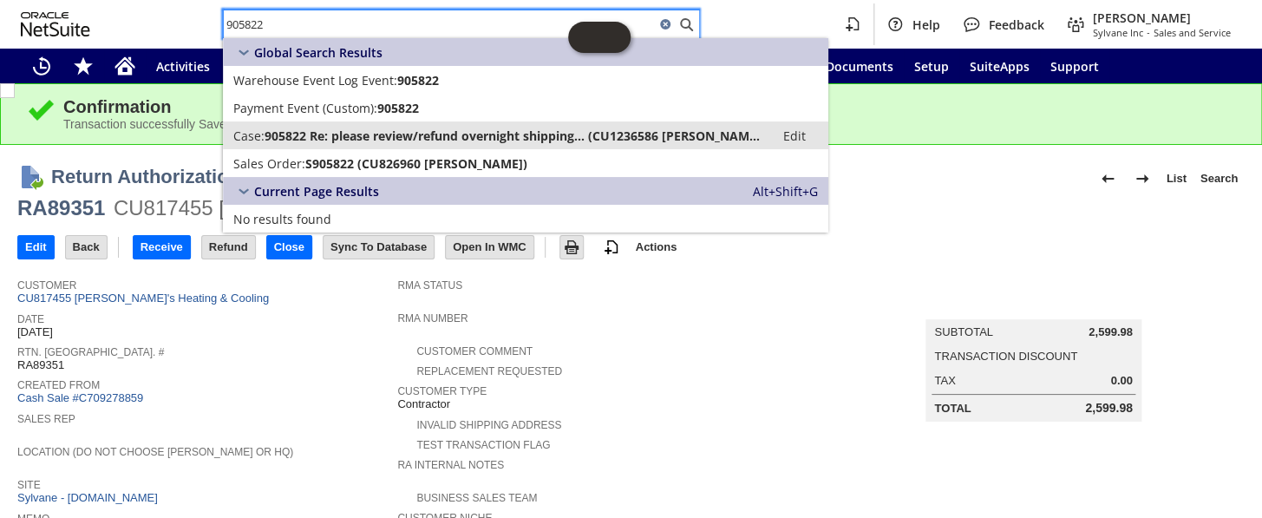
type input "905822"
click at [323, 133] on span "905822 Re: please review/refund overnight shipping... (CU1236586 [PERSON_NAME])" at bounding box center [513, 135] width 499 height 16
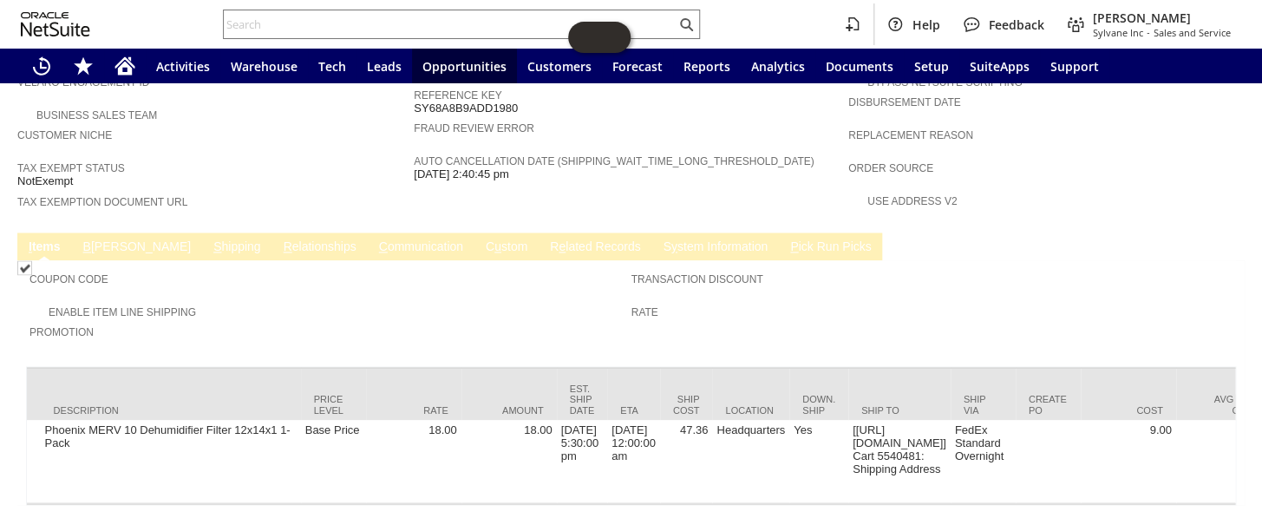
scroll to position [0, 936]
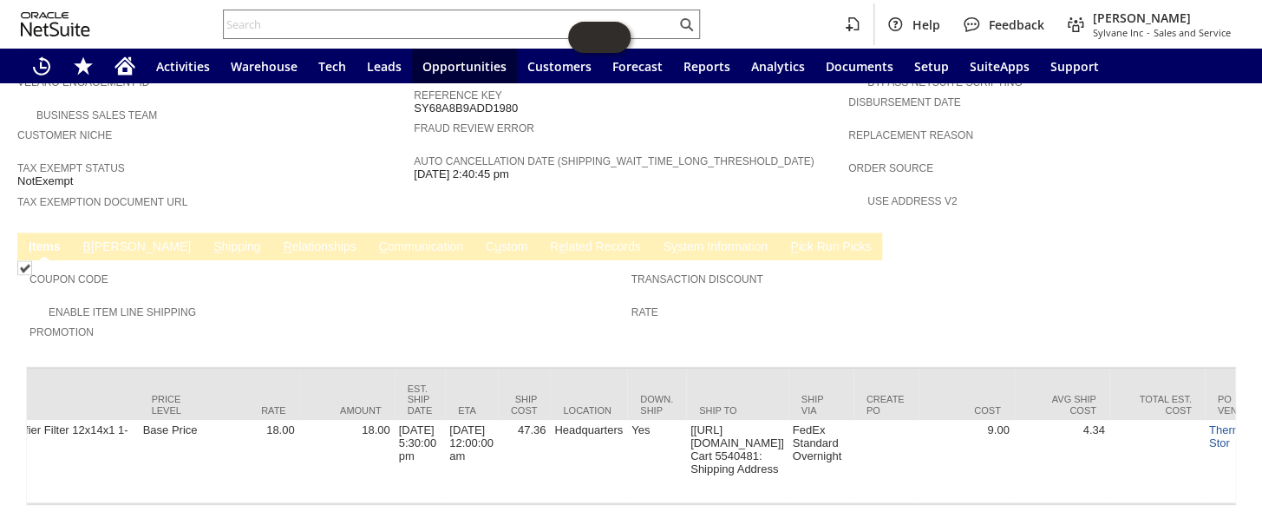
click at [375, 239] on link "C ommunication" at bounding box center [421, 247] width 93 height 16
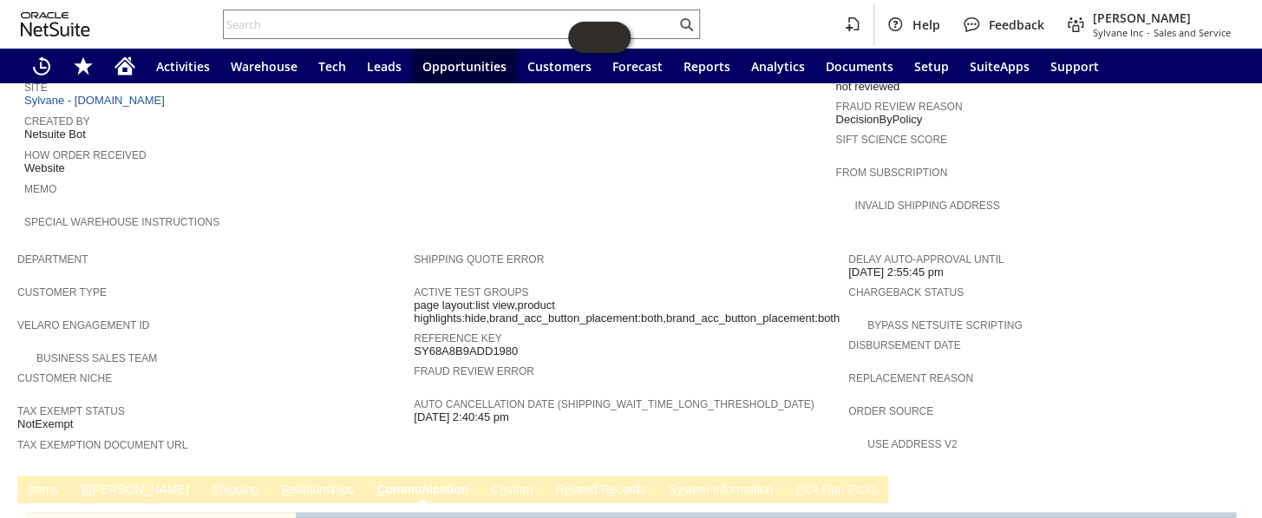
scroll to position [744, 0]
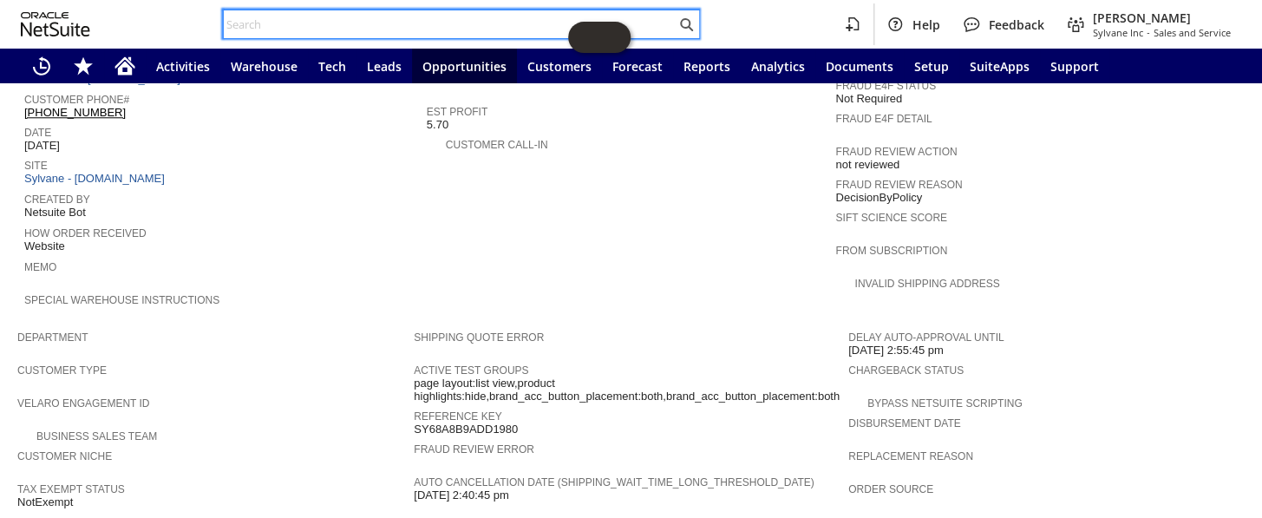
click at [327, 16] on input "text" at bounding box center [450, 24] width 452 height 21
paste input "905822"
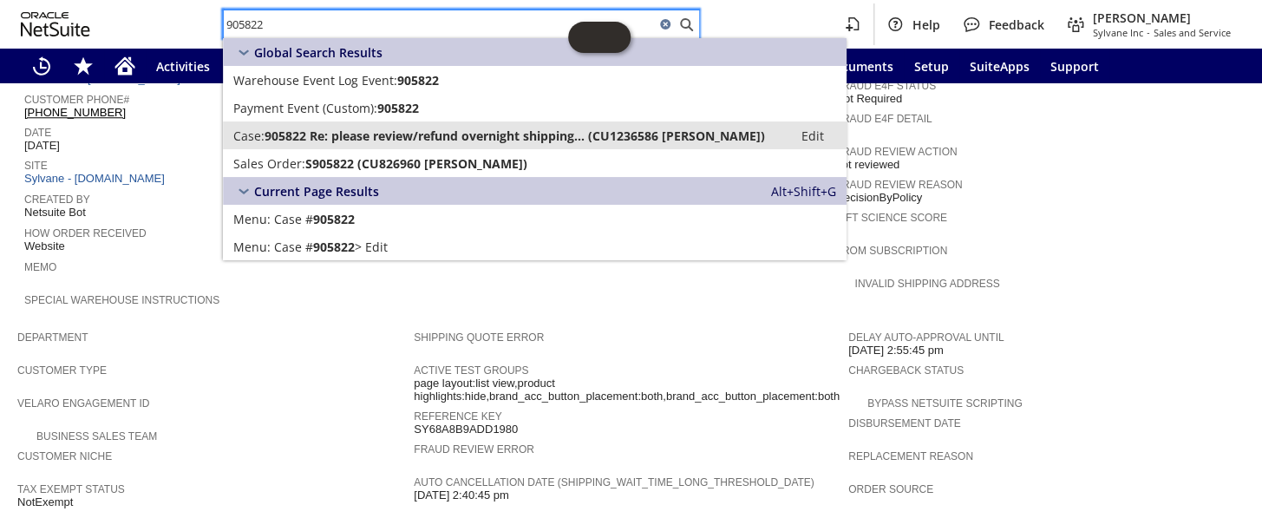
type input "905822"
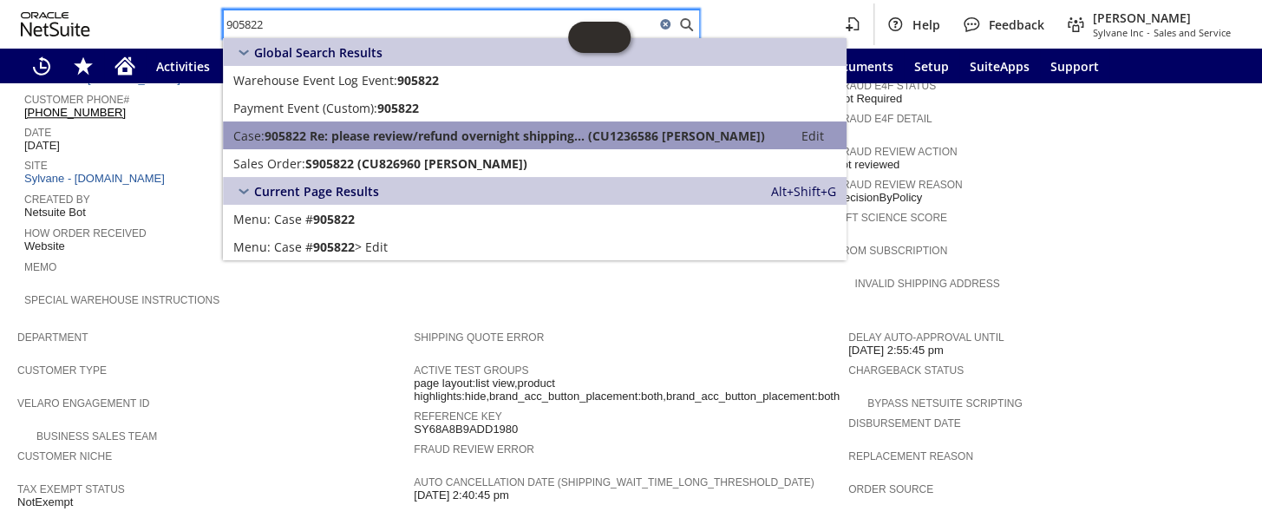
click at [372, 132] on span "905822 Re: please review/refund overnight shipping... (CU1236586 Addison Patter…" at bounding box center [514, 135] width 500 height 16
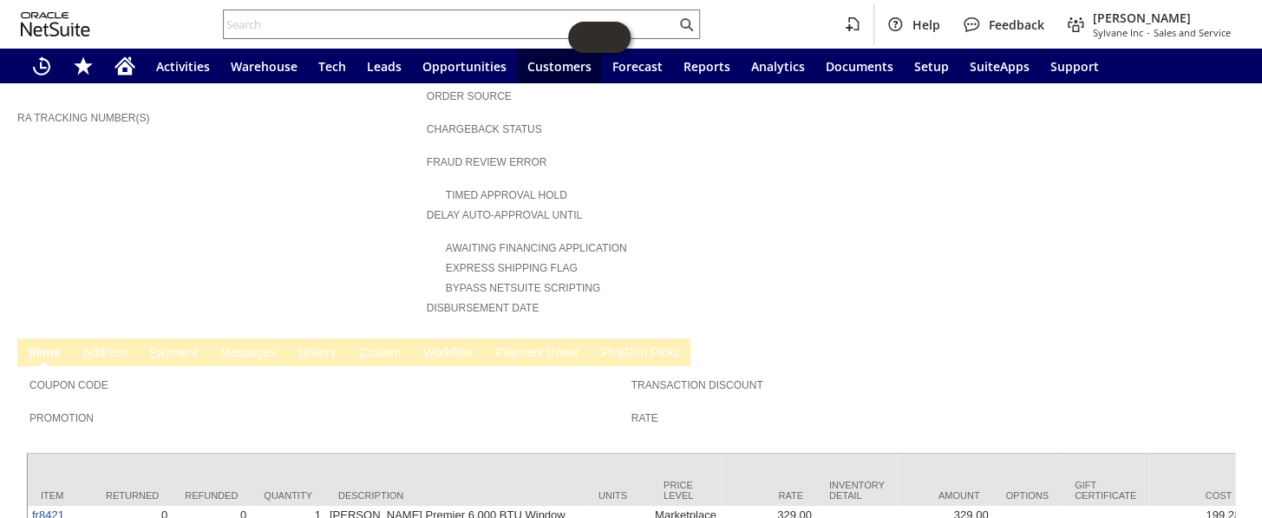
scroll to position [704, 0]
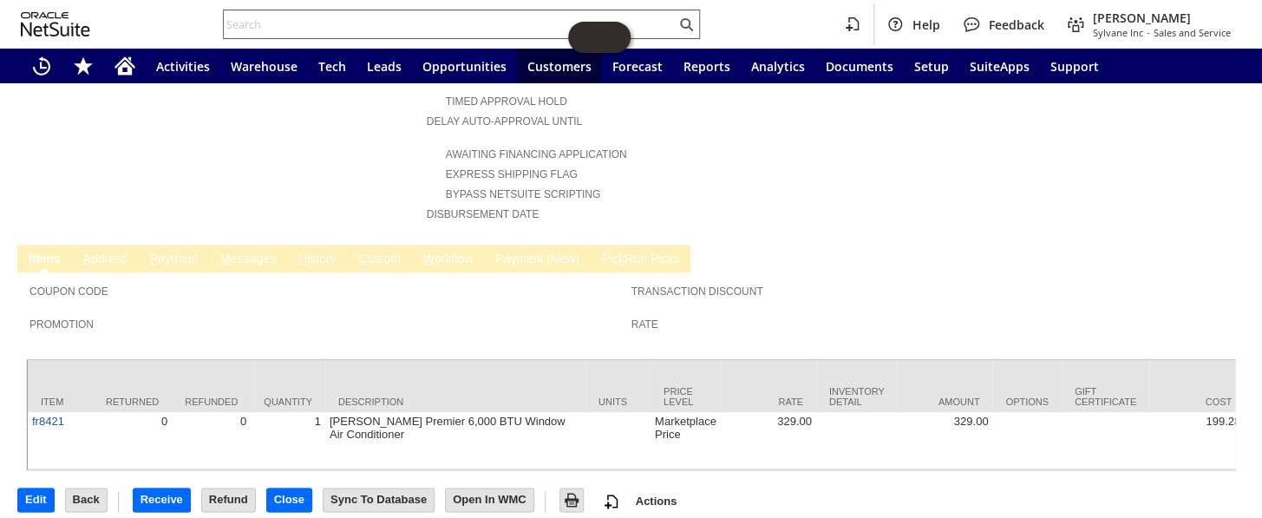
click at [356, 21] on input "text" at bounding box center [450, 24] width 452 height 21
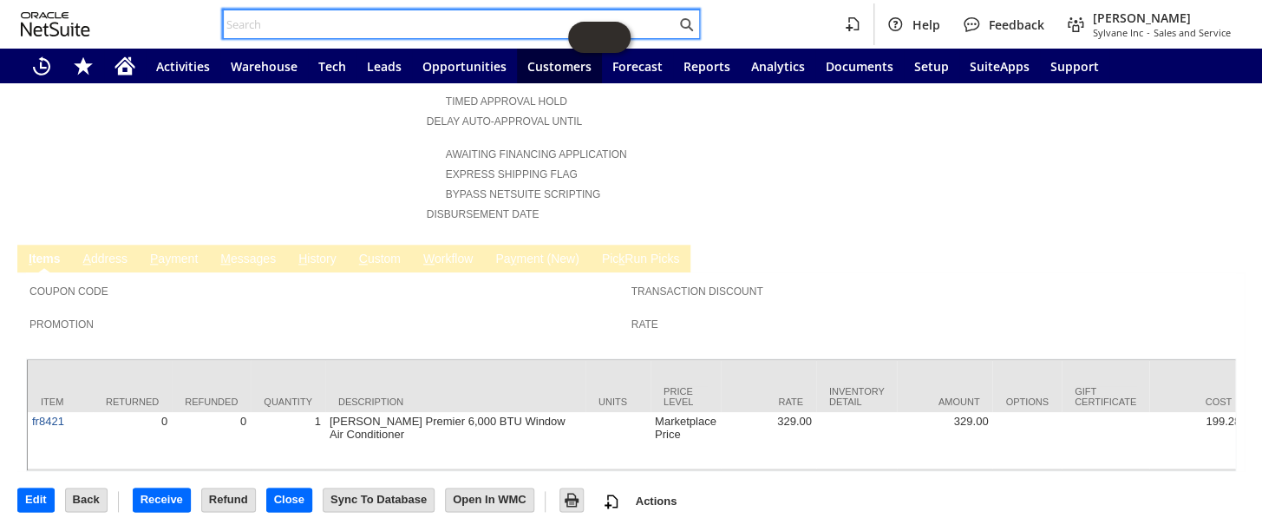
paste input "112-9400711-4733869"
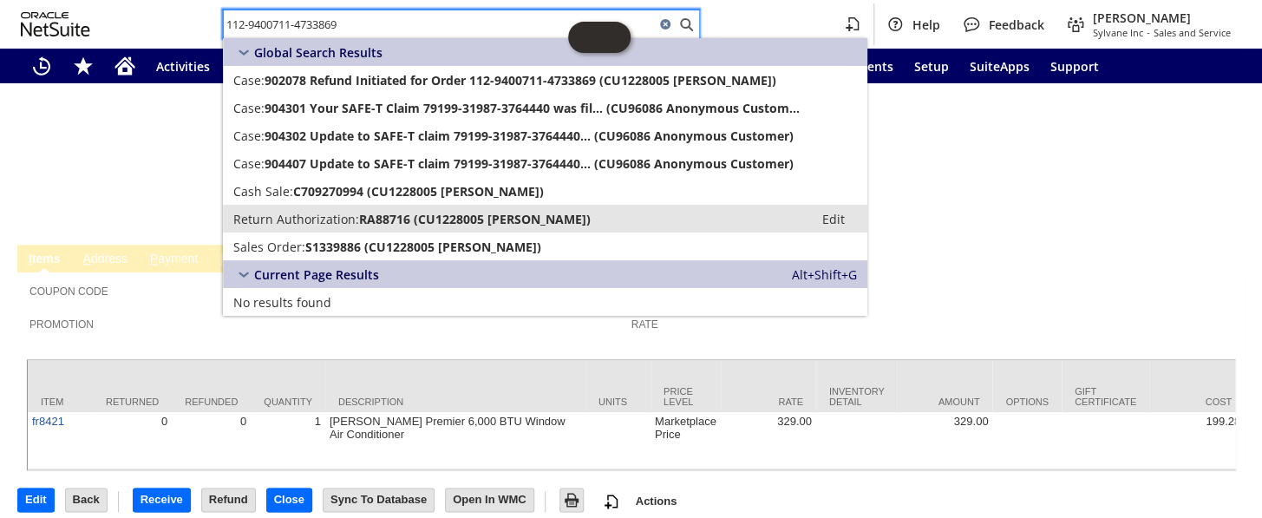
type input "112-9400711-4733869"
click at [336, 213] on span "Return Authorization:" at bounding box center [296, 219] width 126 height 16
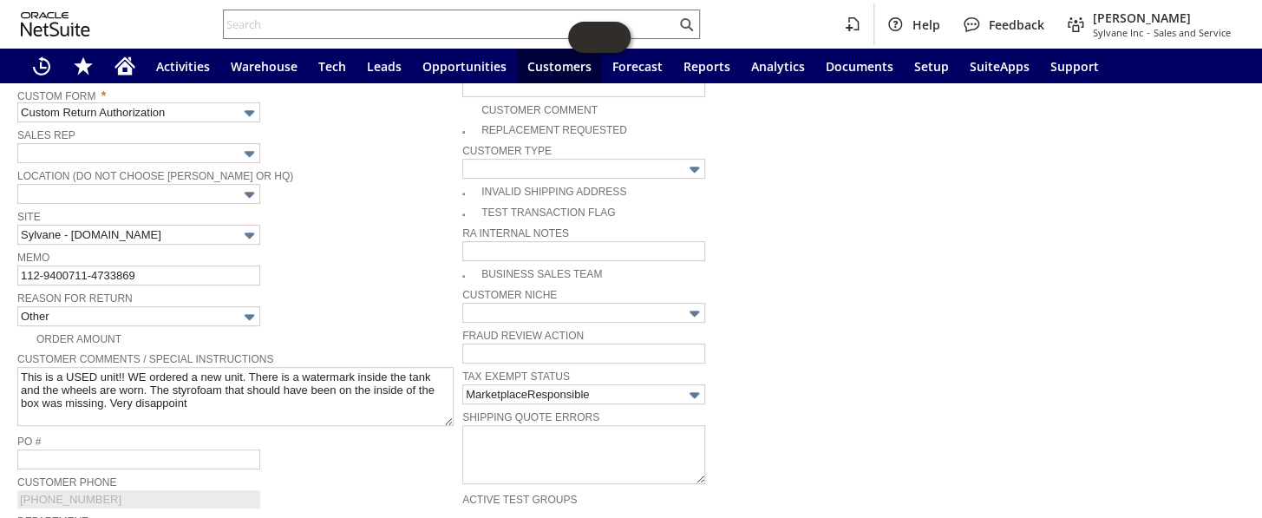
scroll to position [315, 0]
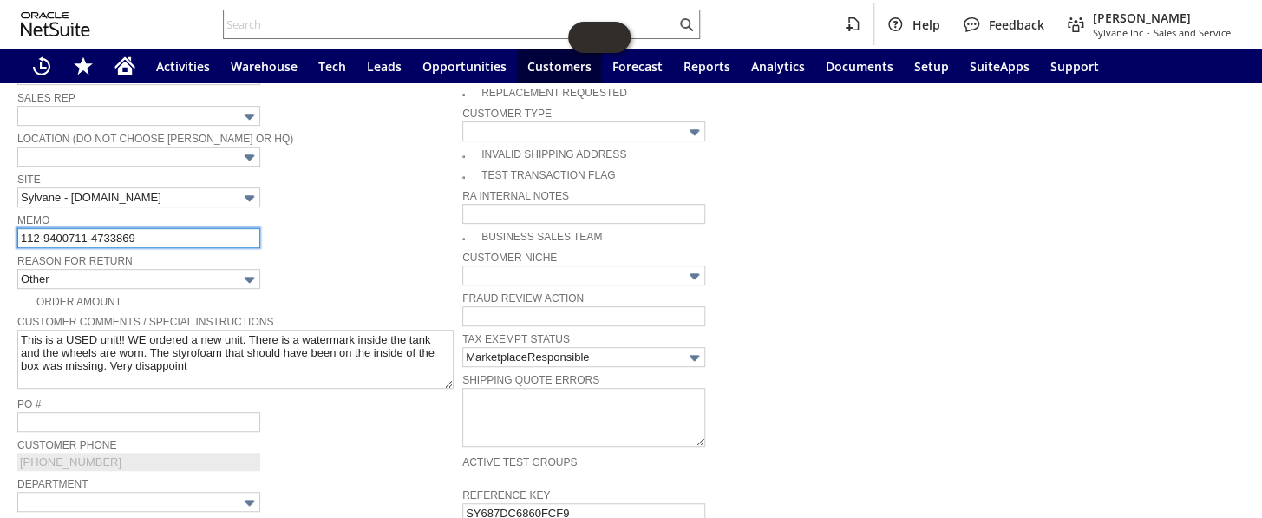
click at [214, 236] on input "112-9400711-4733869" at bounding box center [138, 238] width 243 height 20
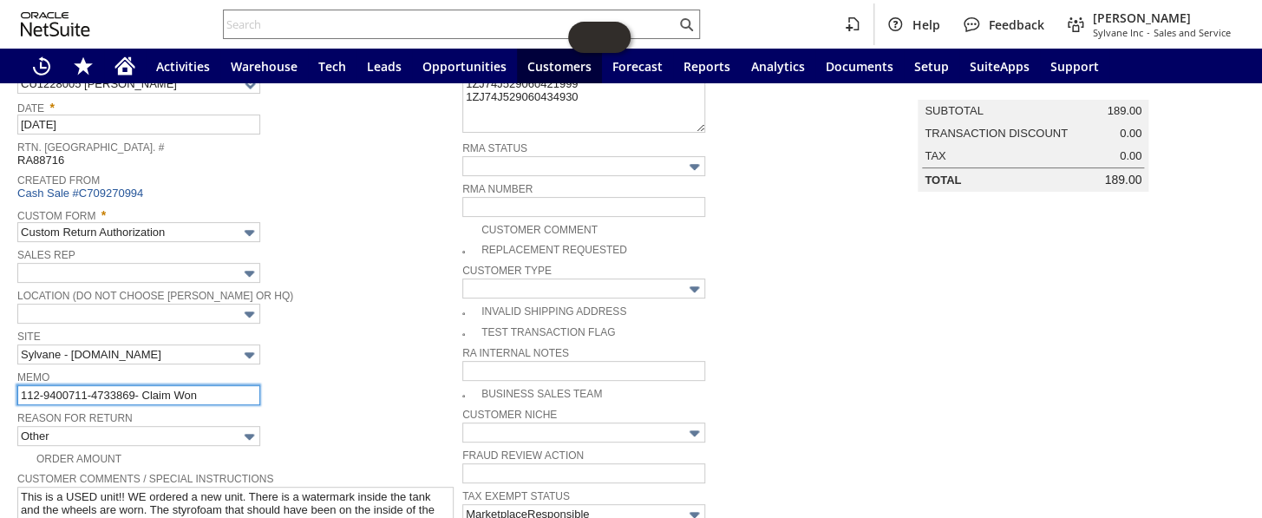
scroll to position [0, 0]
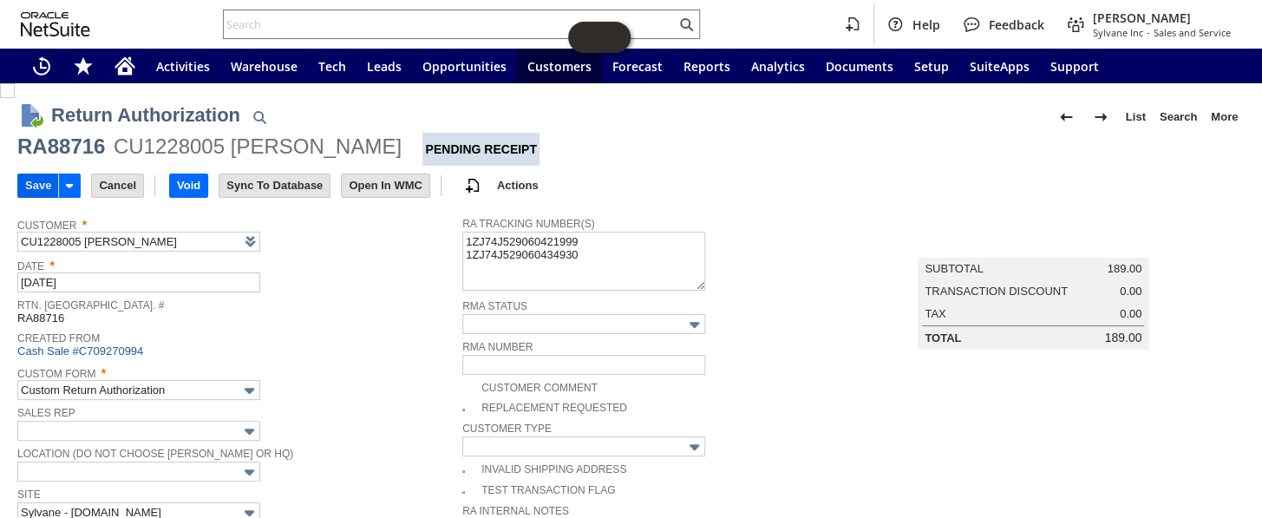
type input "112-9400711-4733869- Claim Won"
click at [30, 174] on input "Save" at bounding box center [38, 185] width 40 height 23
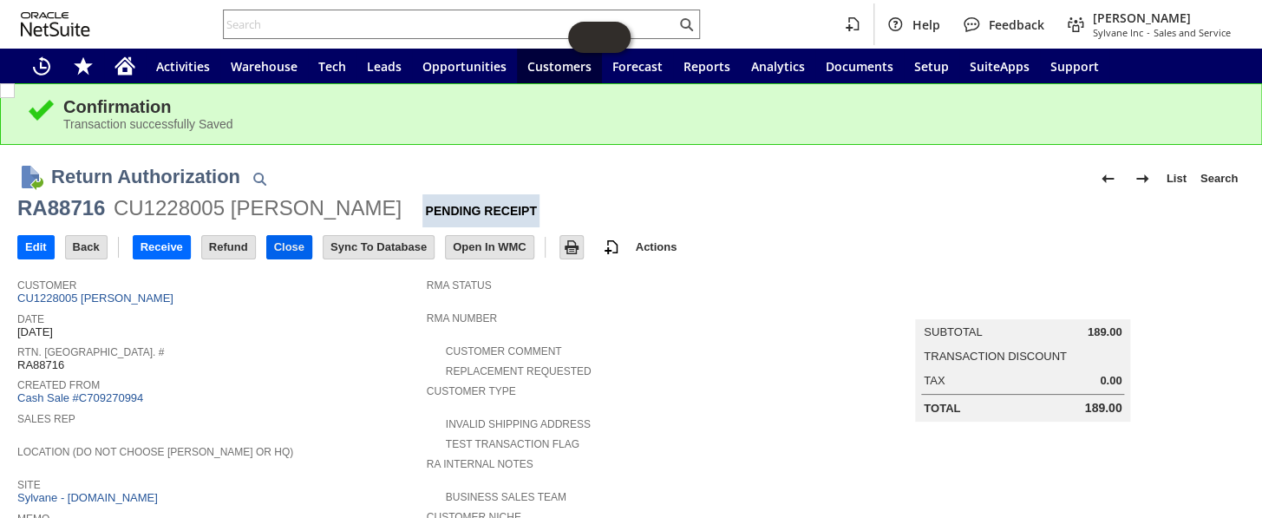
click at [287, 248] on input "Close" at bounding box center [289, 247] width 44 height 23
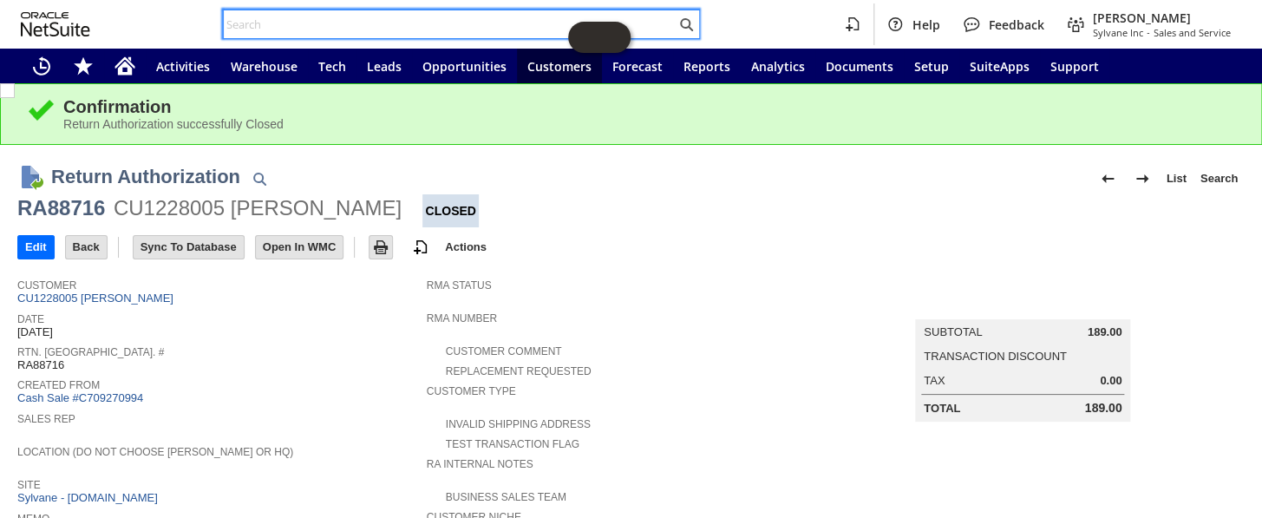
click at [398, 21] on input "text" at bounding box center [450, 24] width 452 height 21
paste input "S1273727"
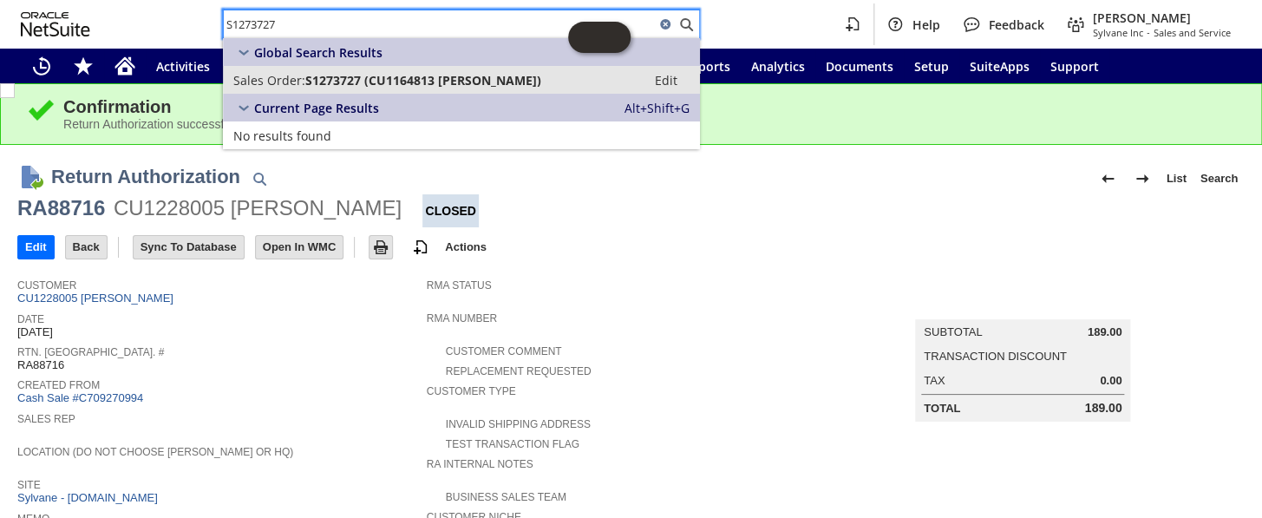
type input "S1273727"
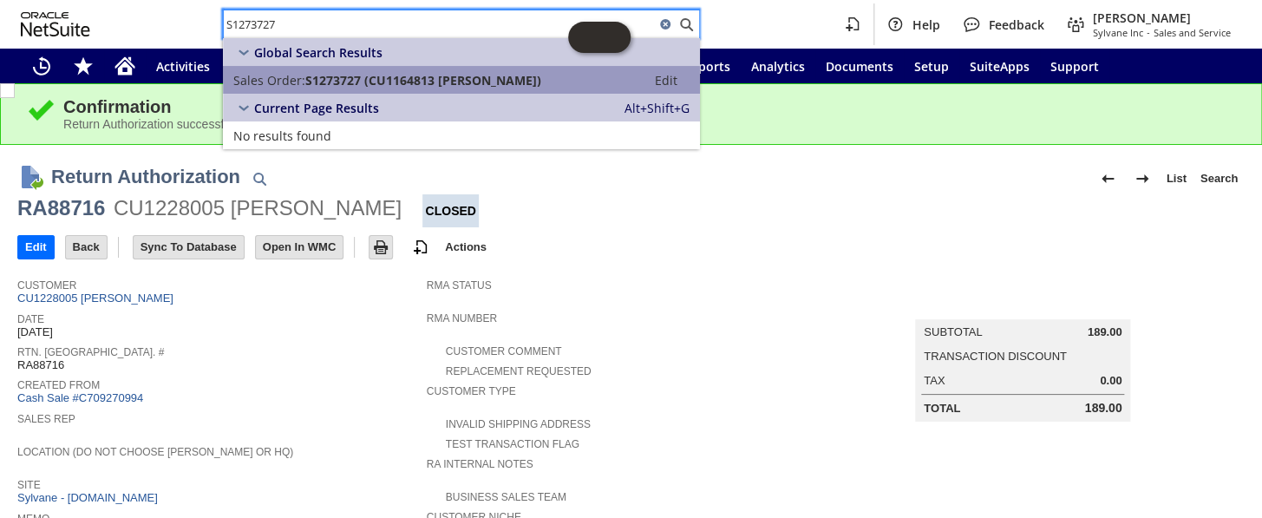
click at [408, 78] on span "S1273727 (CU1164813 Eric J Bonnes)" at bounding box center [423, 80] width 236 height 16
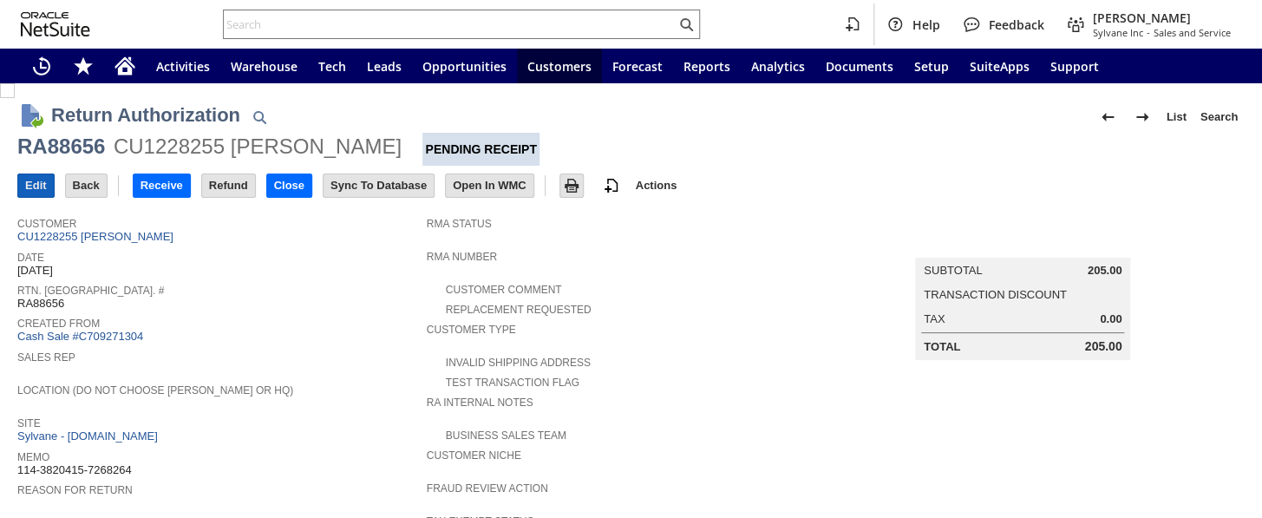
click at [23, 177] on input "Edit" at bounding box center [36, 185] width 36 height 23
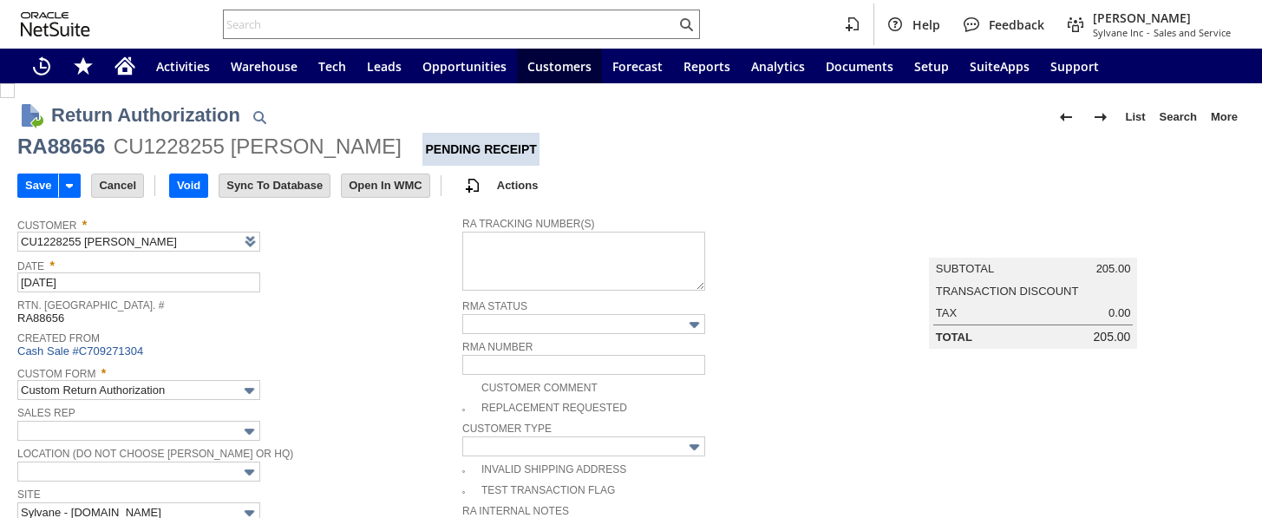
type input "Add"
type input "Copy Previous"
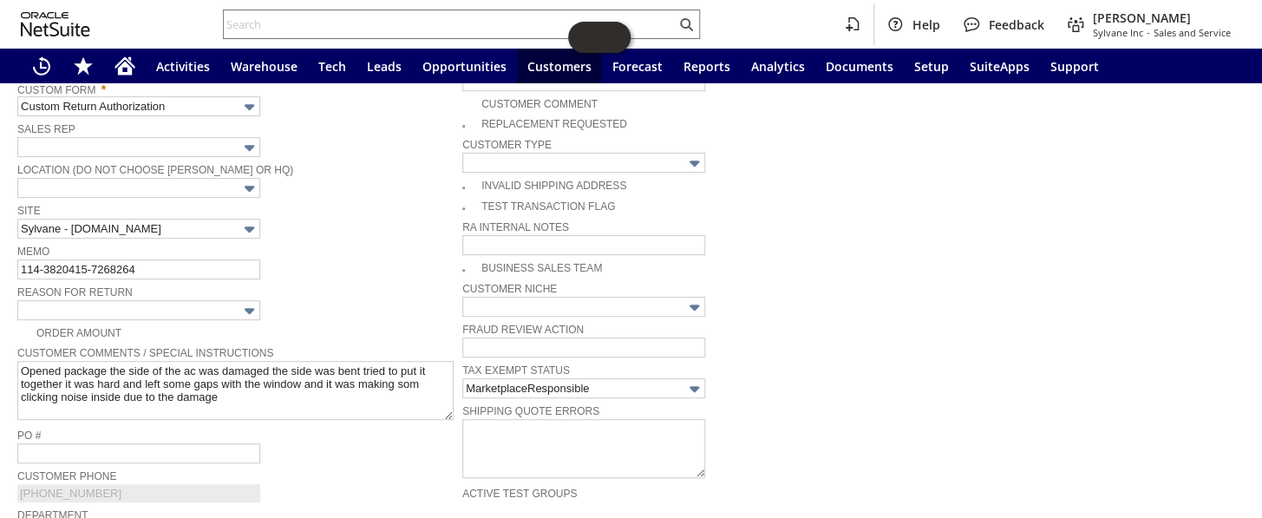
scroll to position [315, 0]
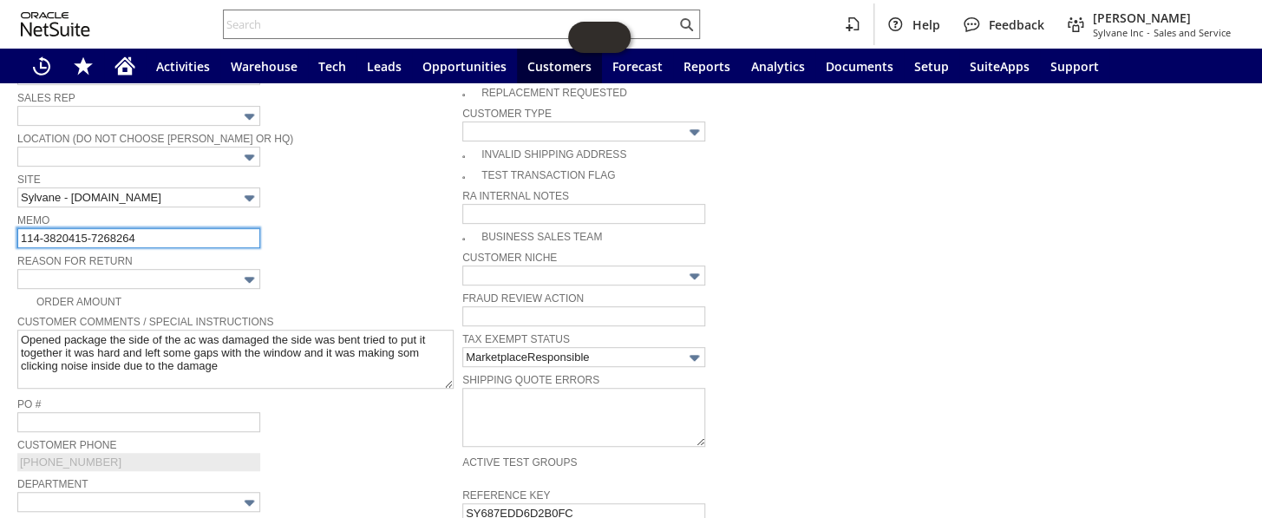
click at [185, 231] on input "114-3820415-7268264" at bounding box center [138, 238] width 243 height 20
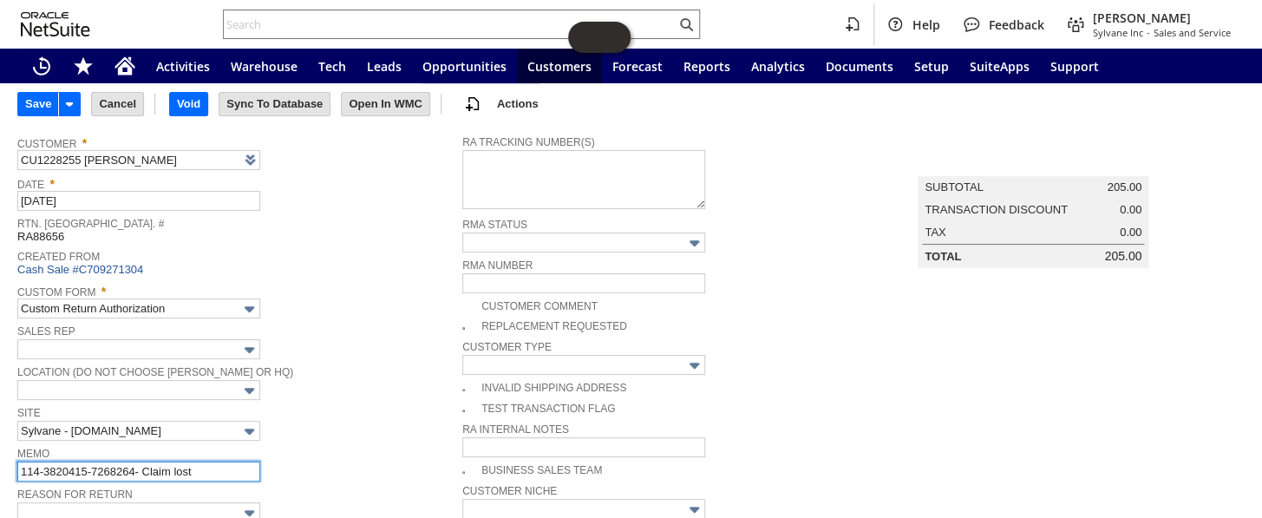
scroll to position [0, 0]
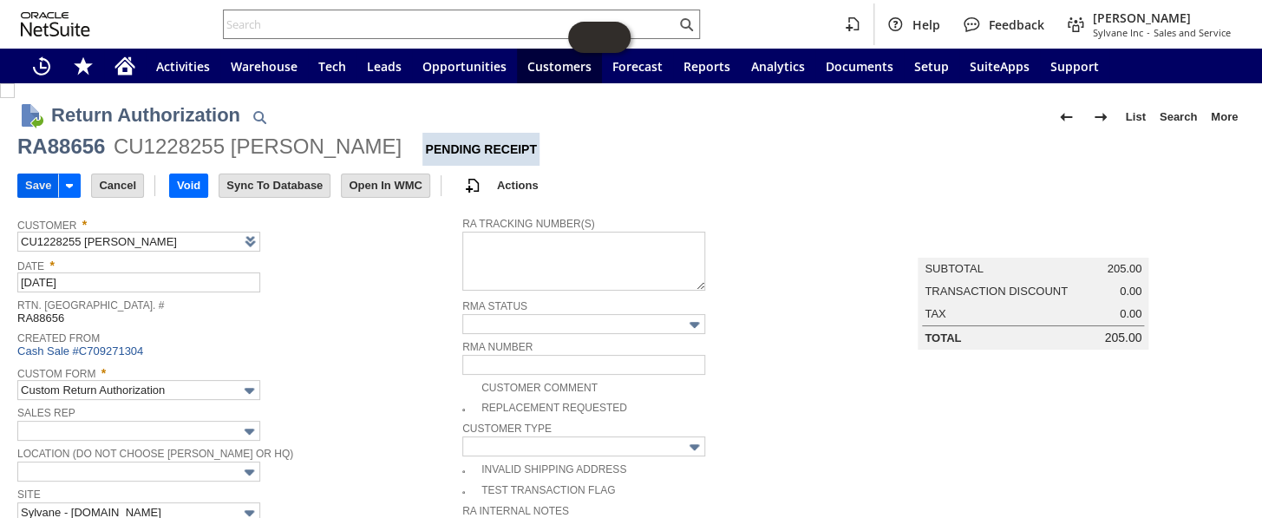
type input "114-3820415-7268264- Claim lost"
click at [41, 182] on input "Save" at bounding box center [38, 185] width 40 height 23
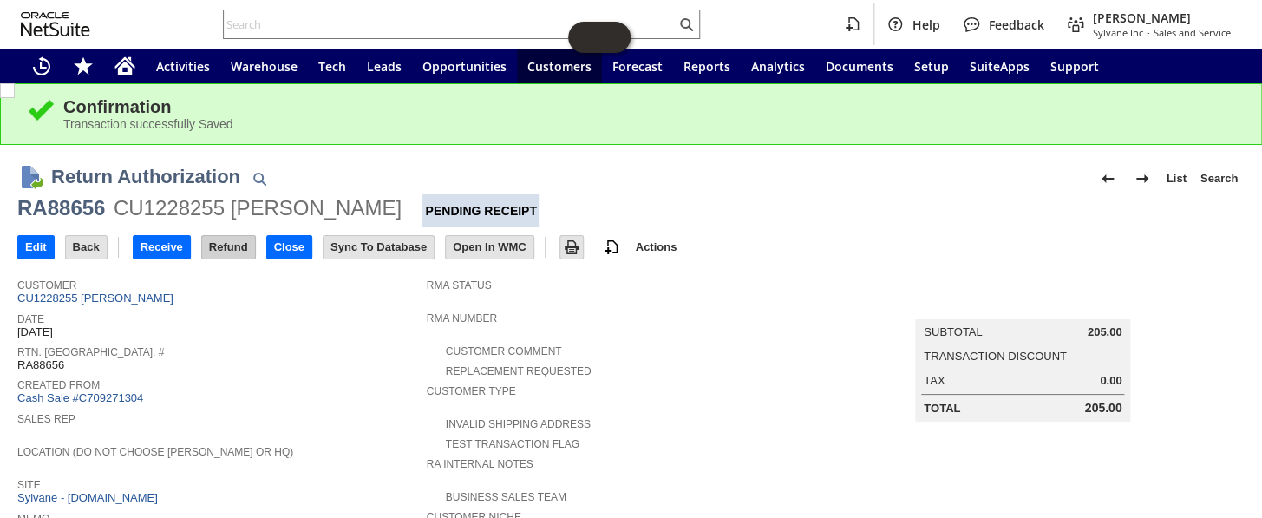
drag, startPoint x: 225, startPoint y: 233, endPoint x: 225, endPoint y: 243, distance: 9.5
click at [225, 237] on td "Refund" at bounding box center [233, 247] width 65 height 32
click at [225, 245] on input "Refund" at bounding box center [228, 247] width 53 height 23
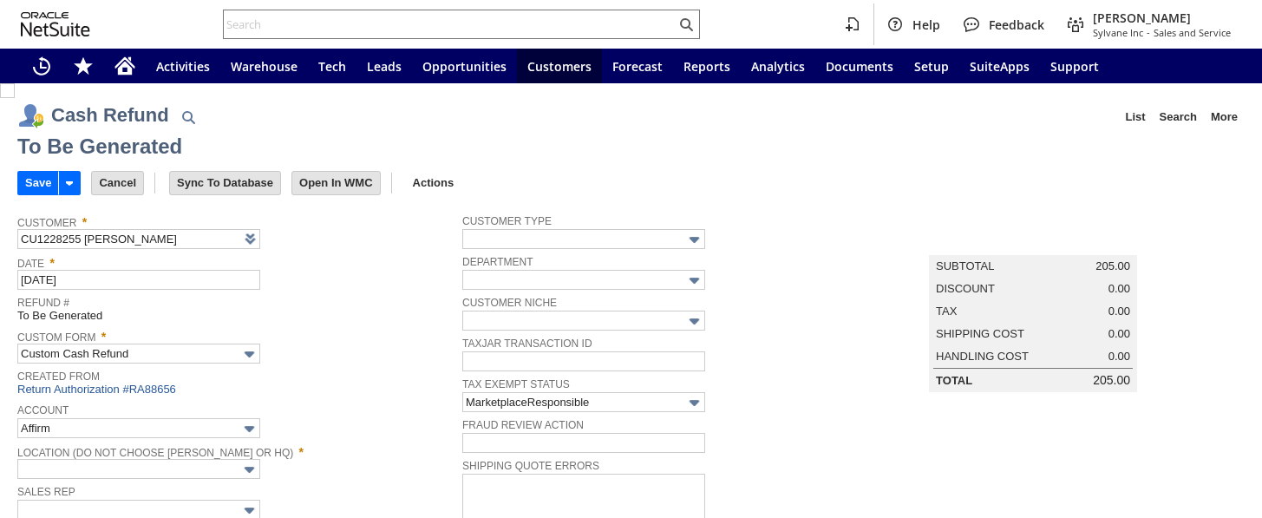
type input "Amazon Undeposited Funds"
type input "Headquarters : Head...s : Pending Testing"
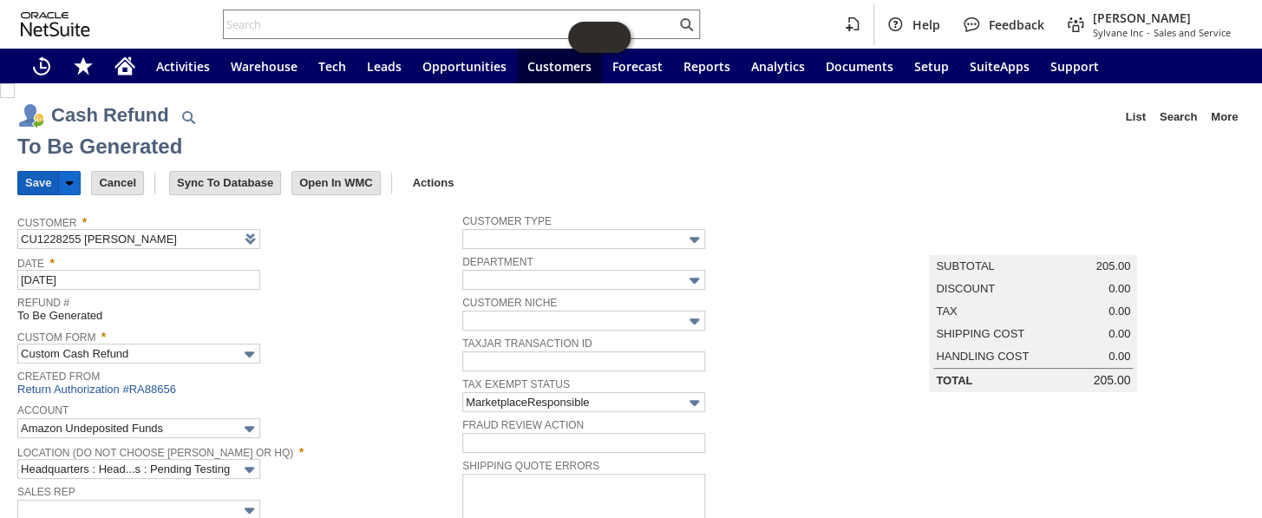
click at [23, 173] on input "Save" at bounding box center [38, 183] width 40 height 23
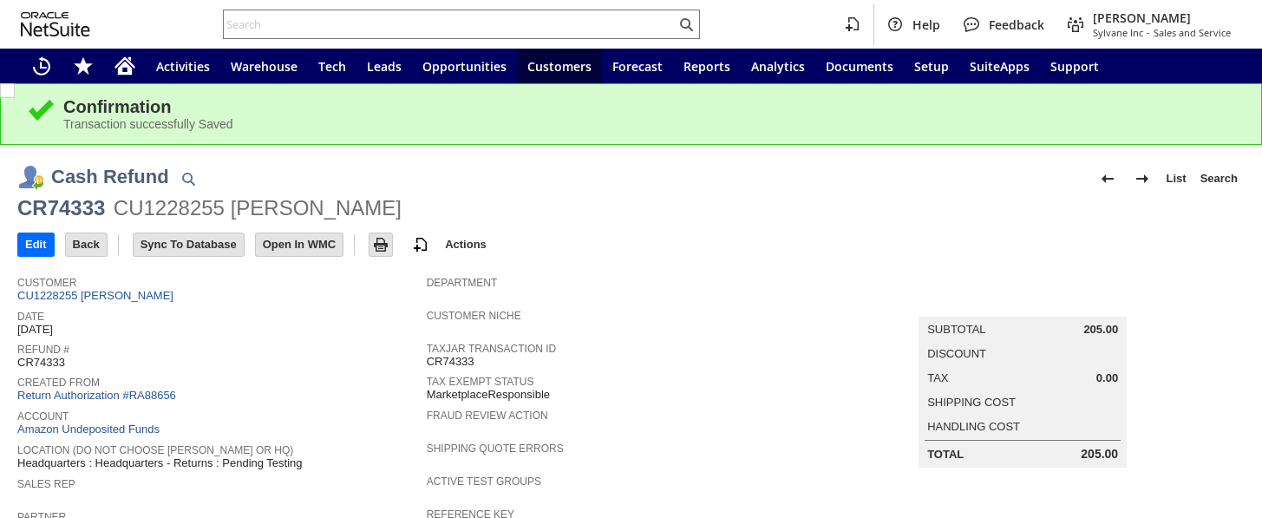
click at [137, 388] on link "Return Authorization #RA88656" at bounding box center [96, 394] width 159 height 13
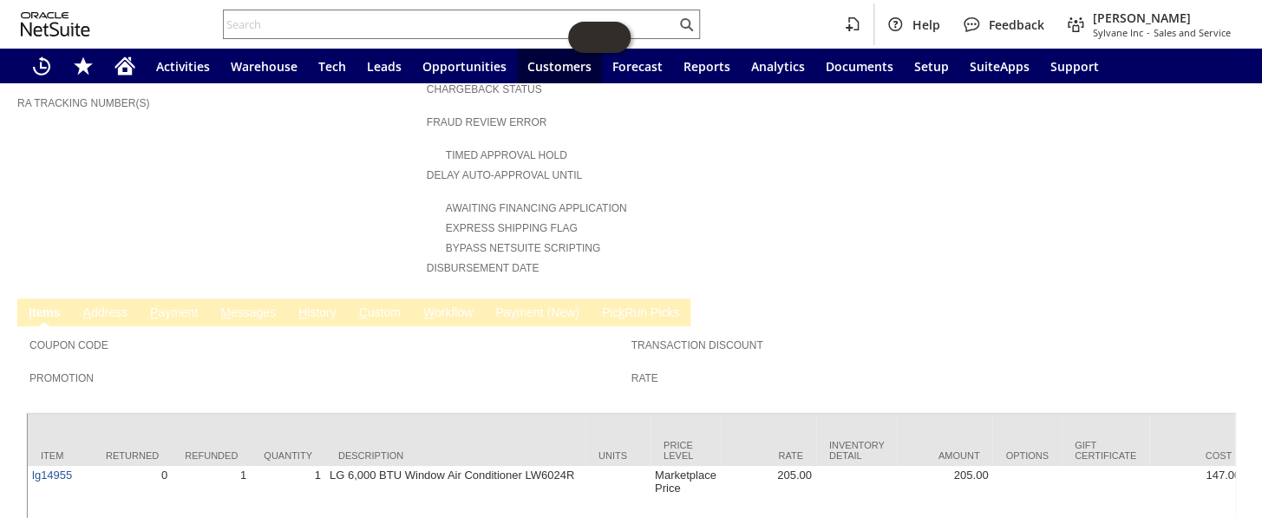
scroll to position [767, 0]
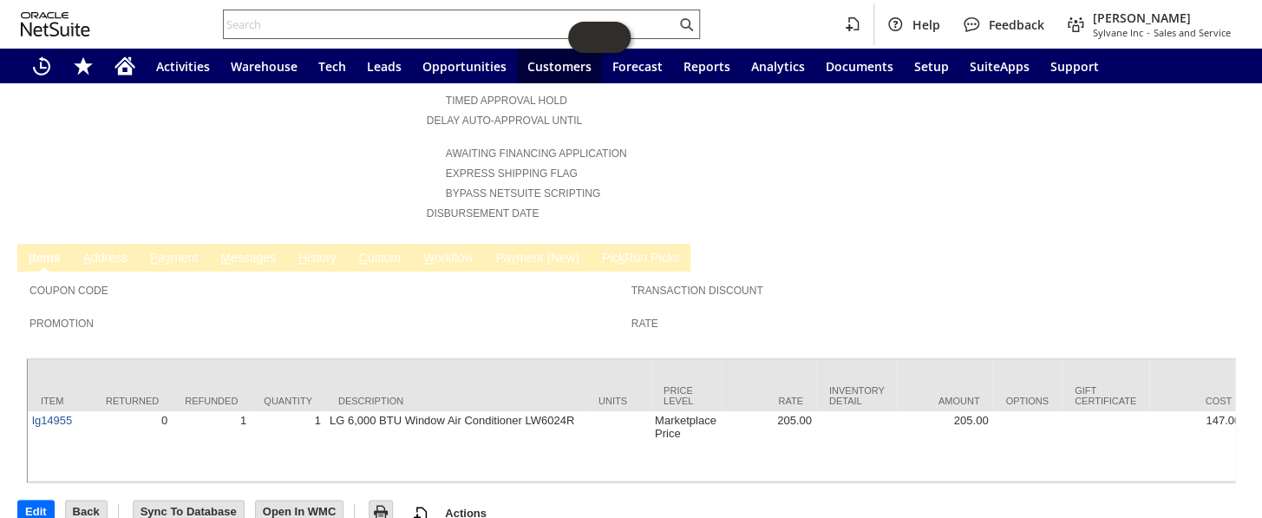
click at [362, 29] on input "text" at bounding box center [450, 24] width 452 height 21
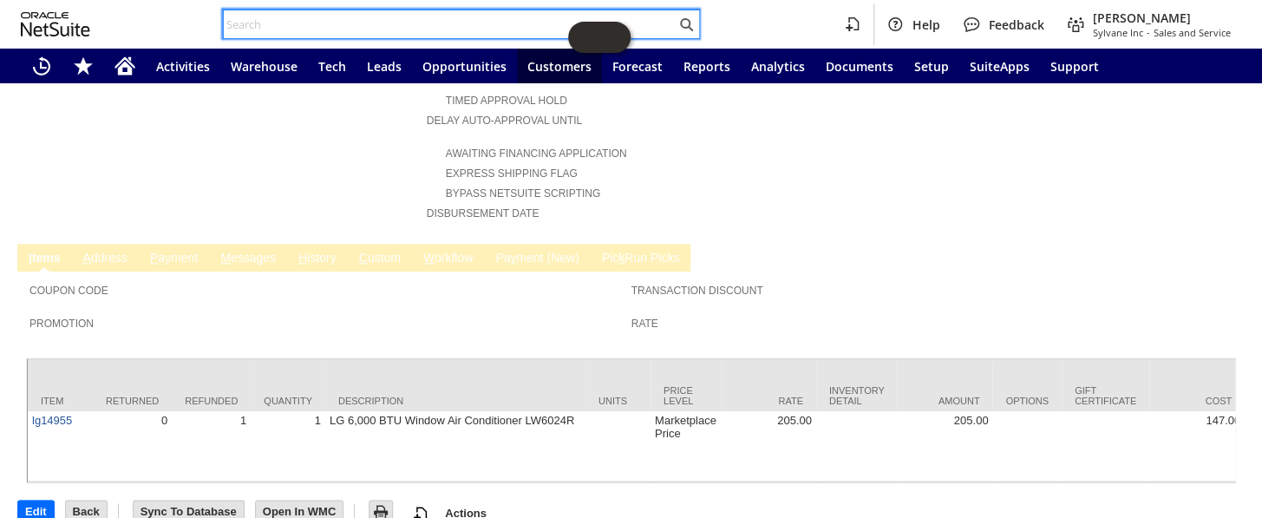
paste input "S1273727"
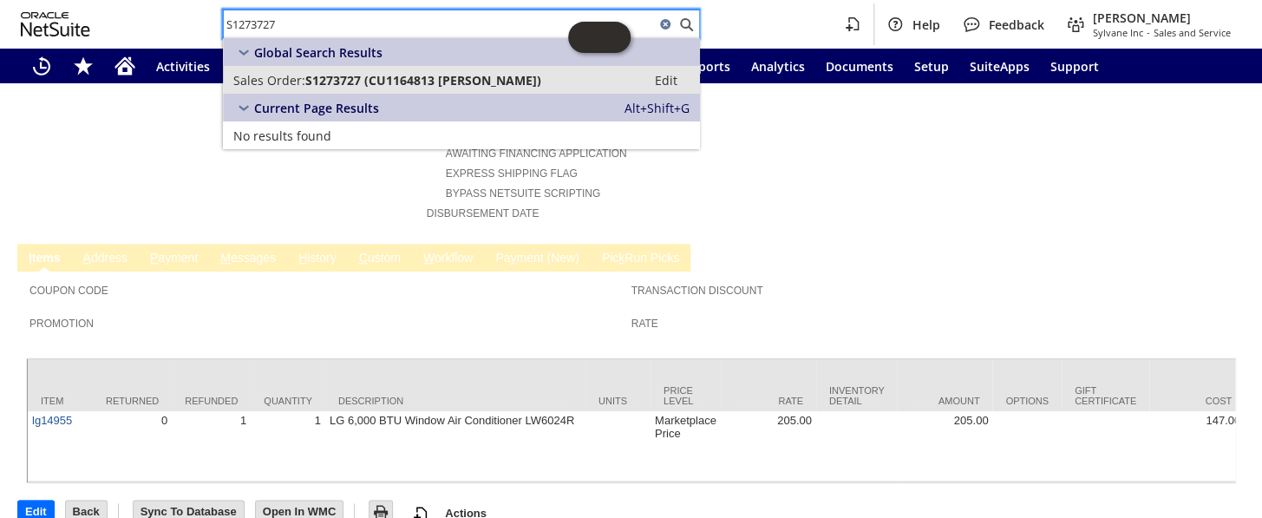
type input "S1273727"
click at [393, 74] on span "S1273727 (CU1164813 Eric J Bonnes)" at bounding box center [423, 80] width 236 height 16
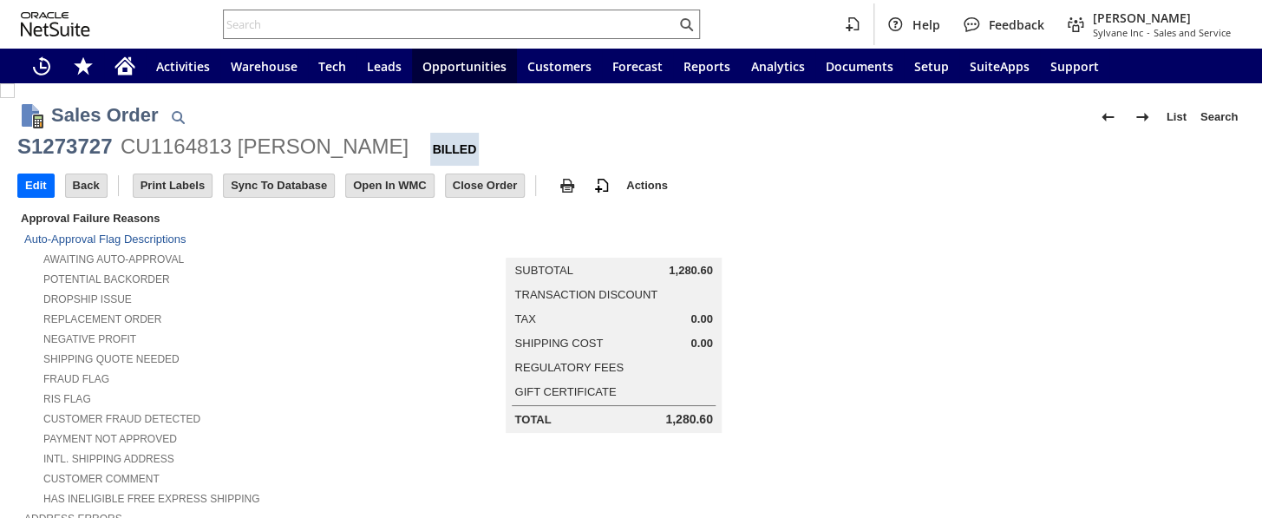
scroll to position [1182, 0]
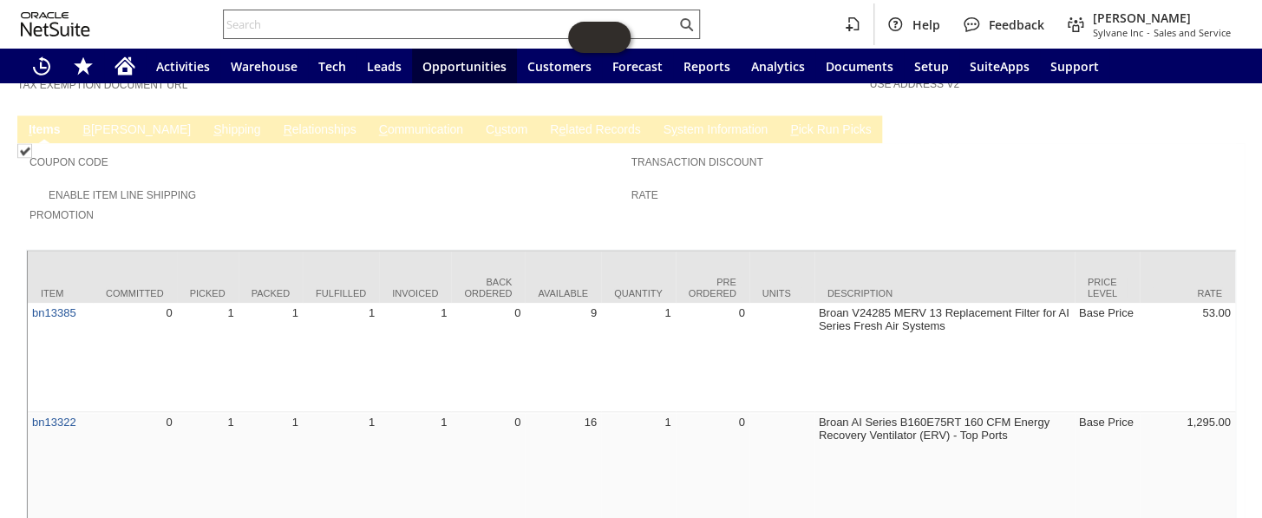
click at [361, 34] on input "text" at bounding box center [450, 24] width 452 height 21
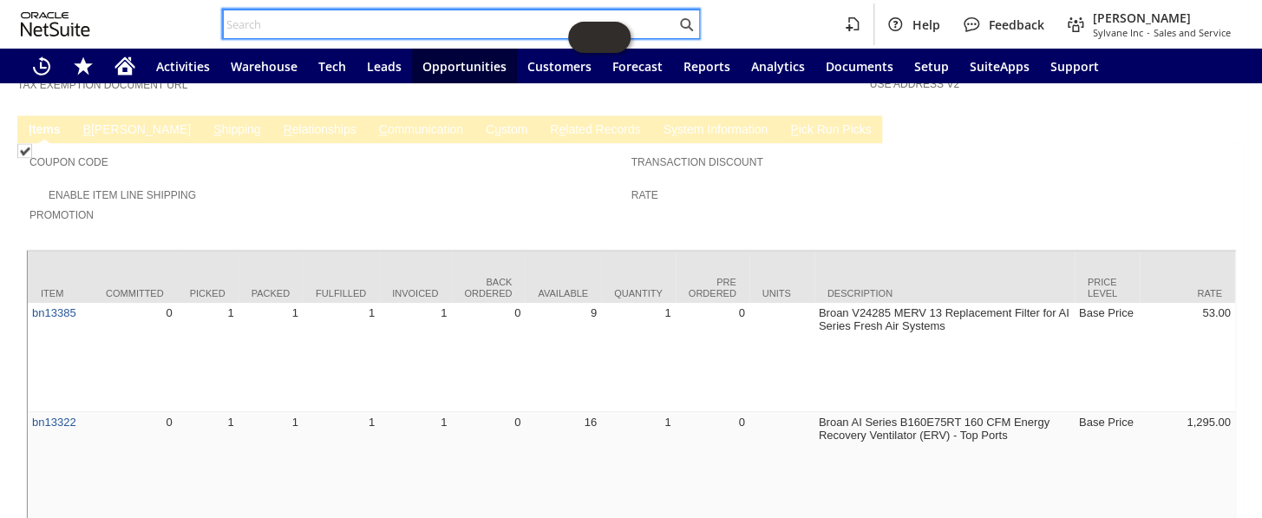
paste input "114-3739892-0048233"
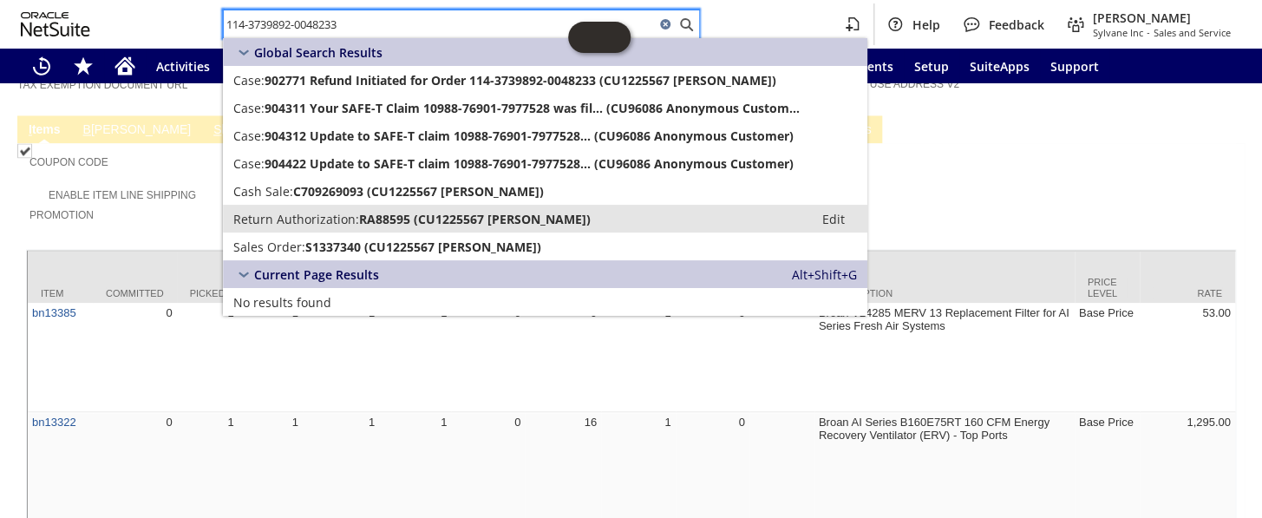
type input "114-3739892-0048233"
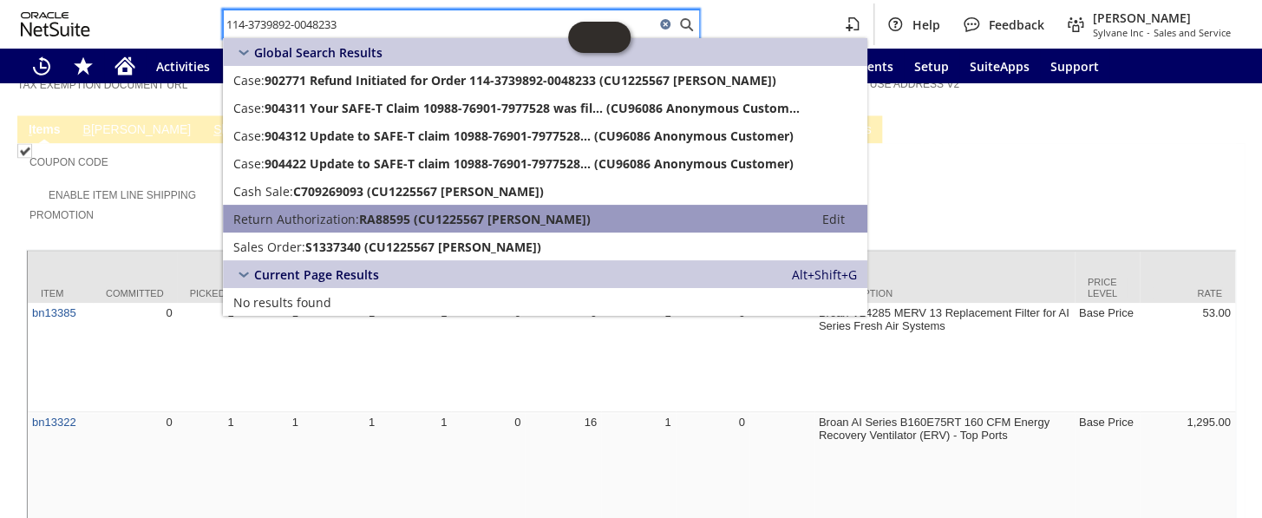
click at [349, 216] on span "Return Authorization:" at bounding box center [296, 219] width 126 height 16
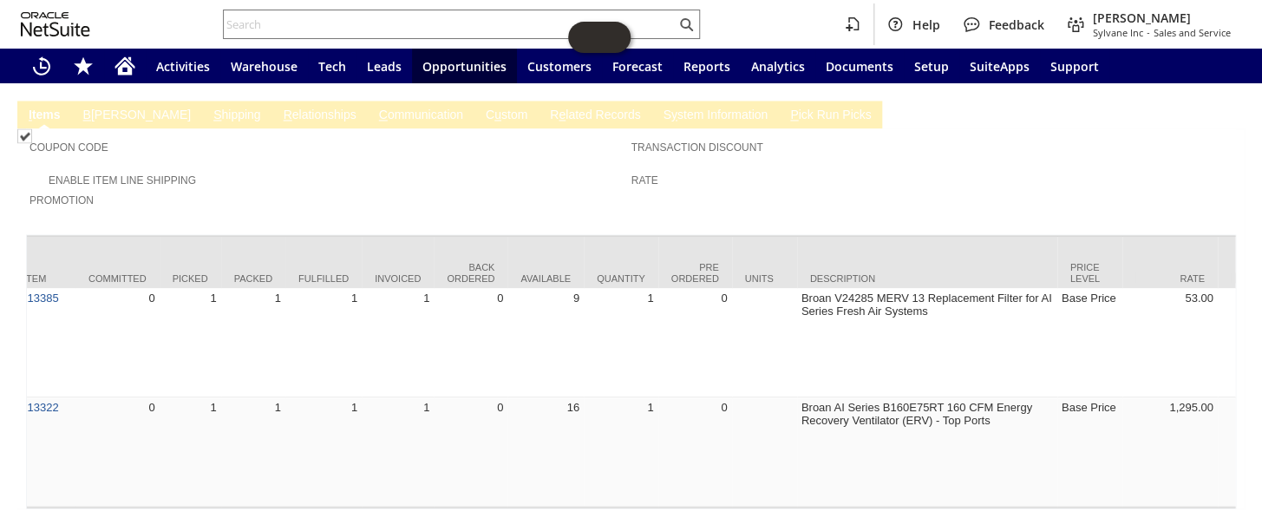
scroll to position [0, 21]
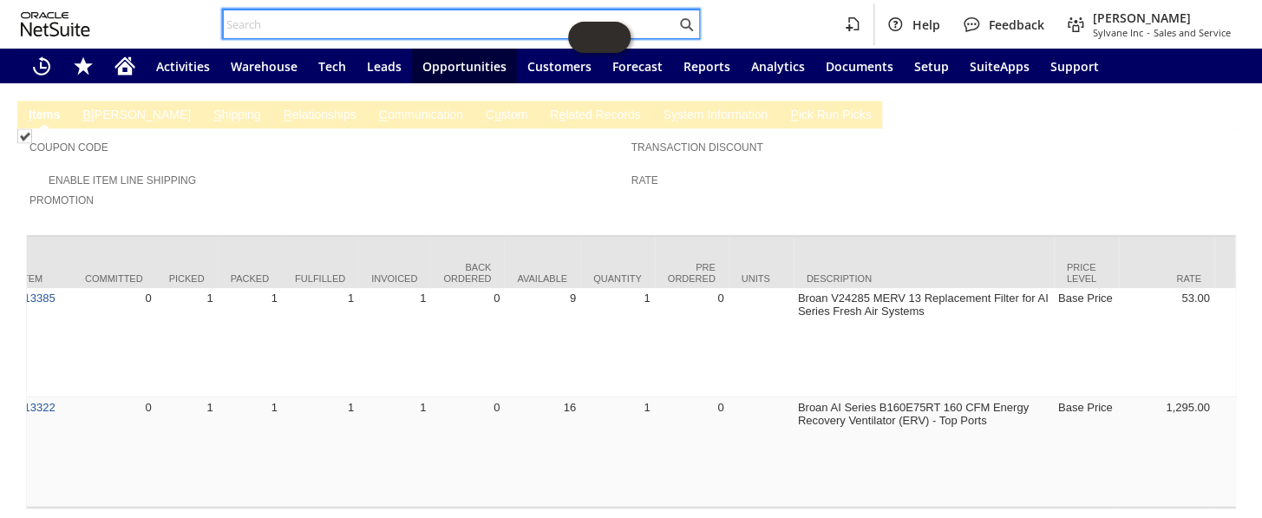
click at [363, 18] on input "text" at bounding box center [450, 24] width 452 height 21
paste input "114-5512896-7357805"
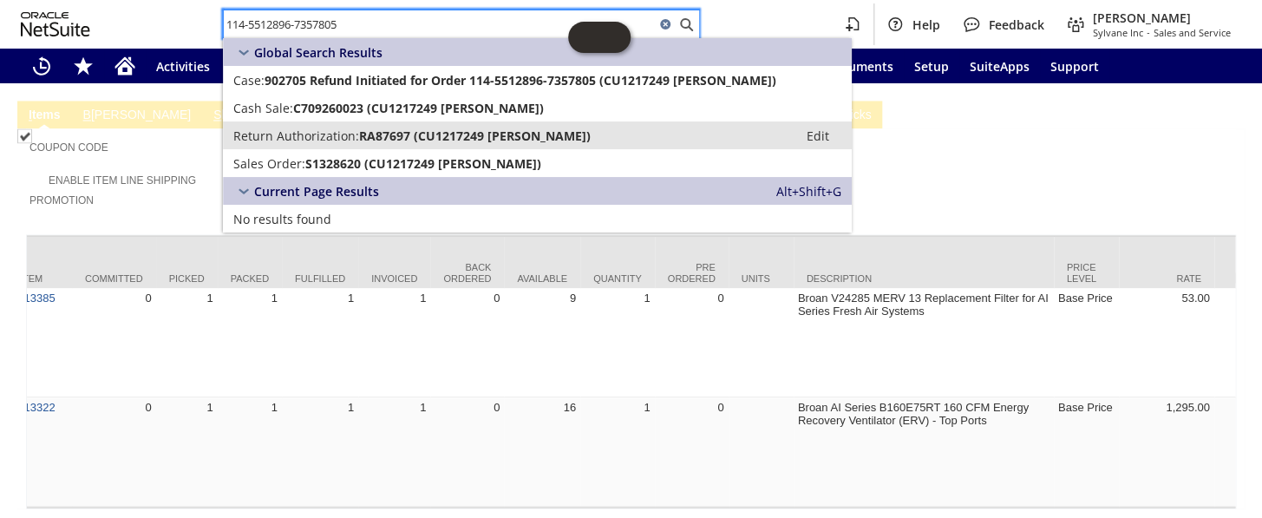
type input "114-5512896-7357805"
click at [400, 131] on span "RA87697 (CU1217249 magdalena Customer)" at bounding box center [475, 135] width 232 height 16
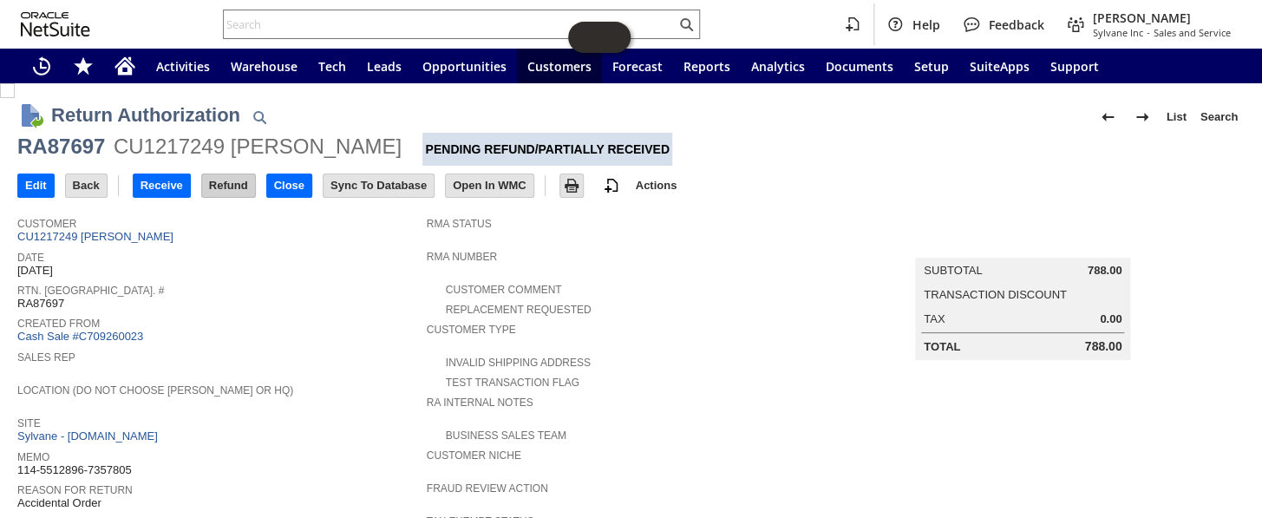
click at [237, 182] on input "Refund" at bounding box center [228, 185] width 53 height 23
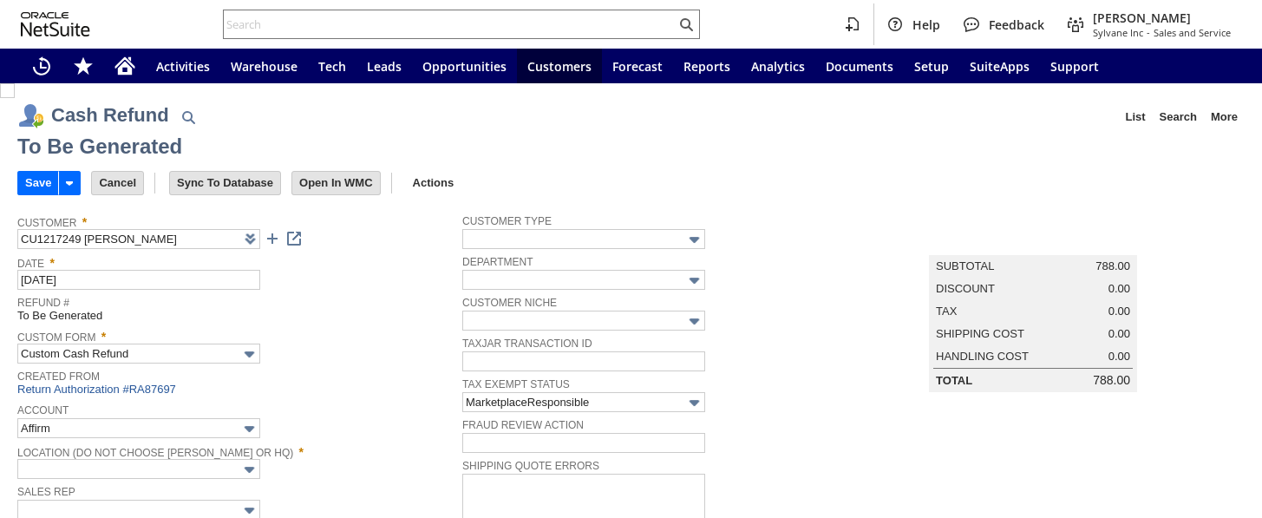
type input "Amazon Undeposited Funds"
type input "Headquarters : Head...s : Pending Testing"
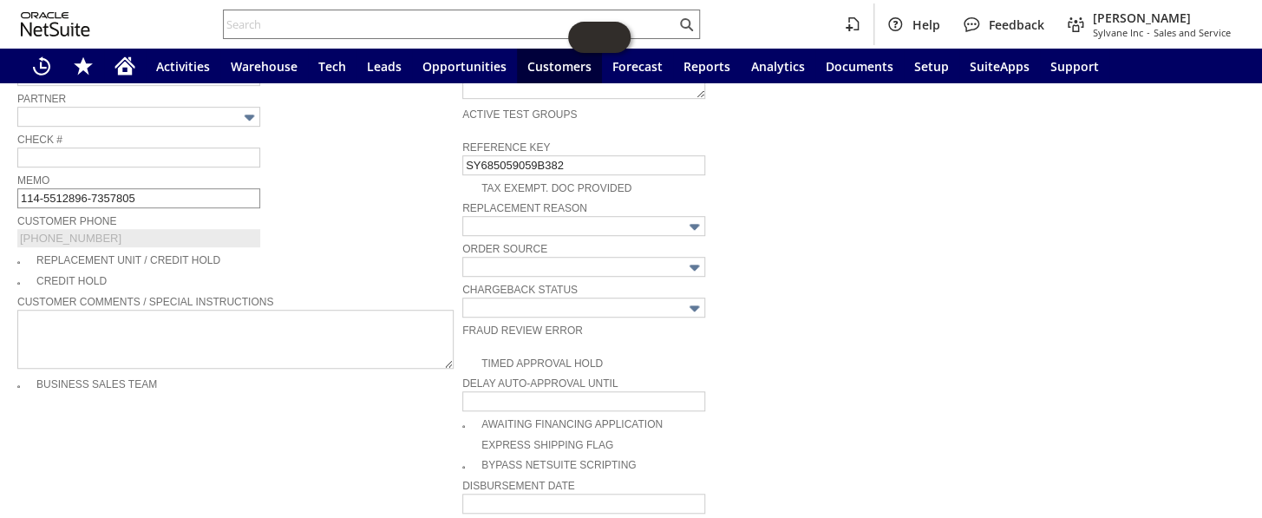
scroll to position [276, 0]
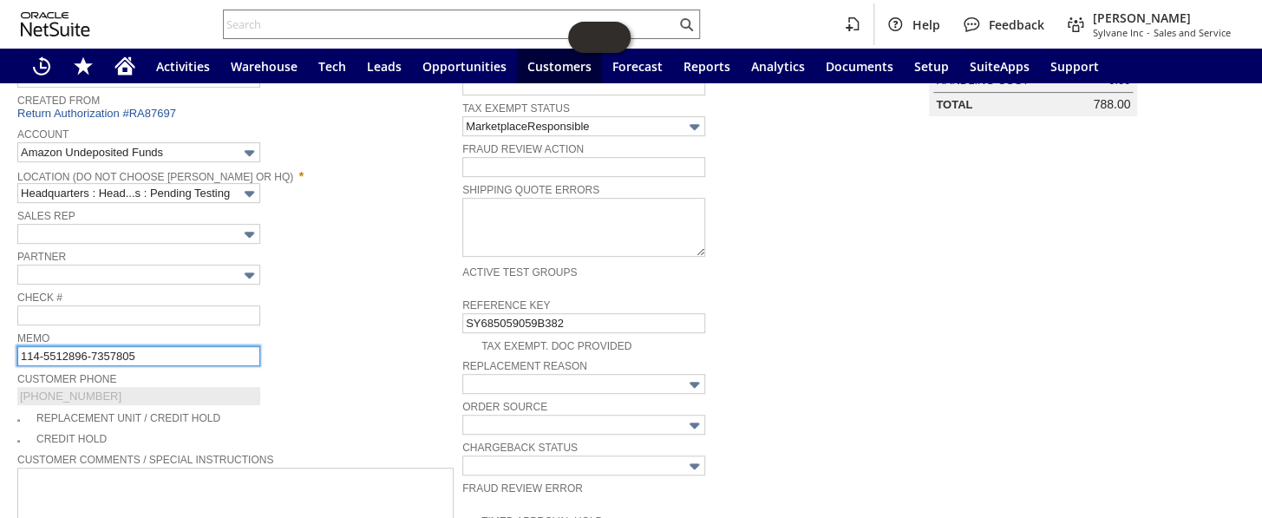
click at [180, 348] on input "114-5512896-7357805" at bounding box center [138, 356] width 243 height 20
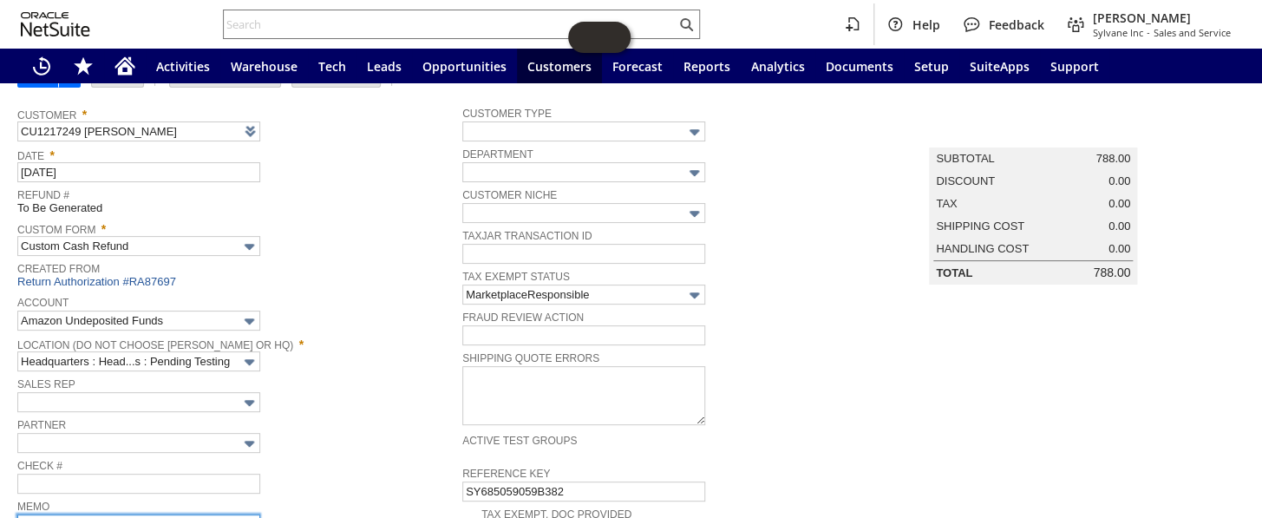
scroll to position [0, 0]
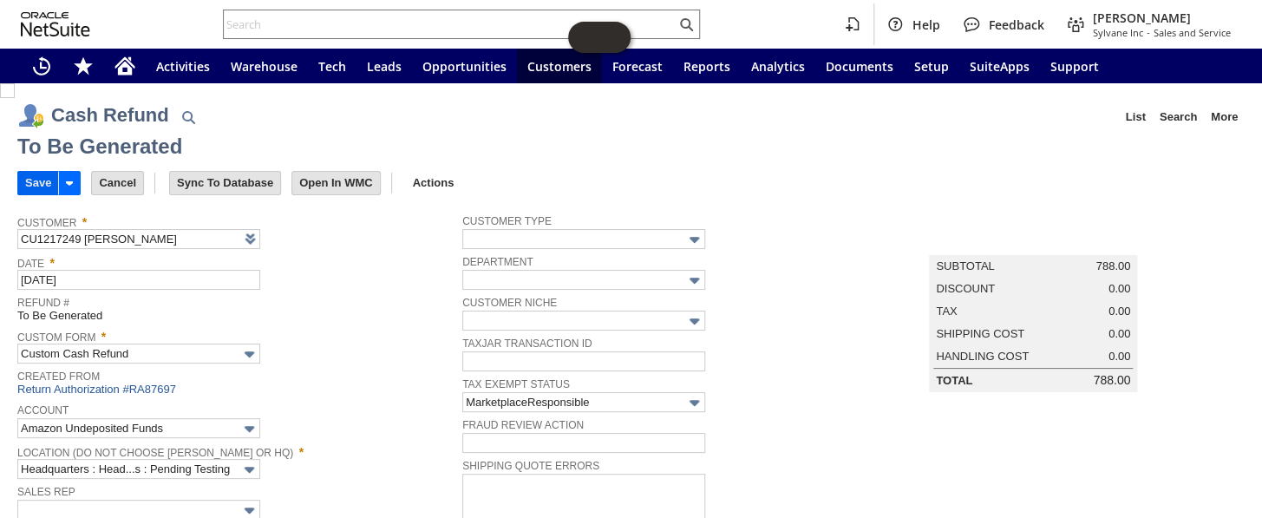
type input "114-5512896-7357805- Fed ex only returnee one part"
click at [39, 180] on input "Save" at bounding box center [38, 183] width 40 height 23
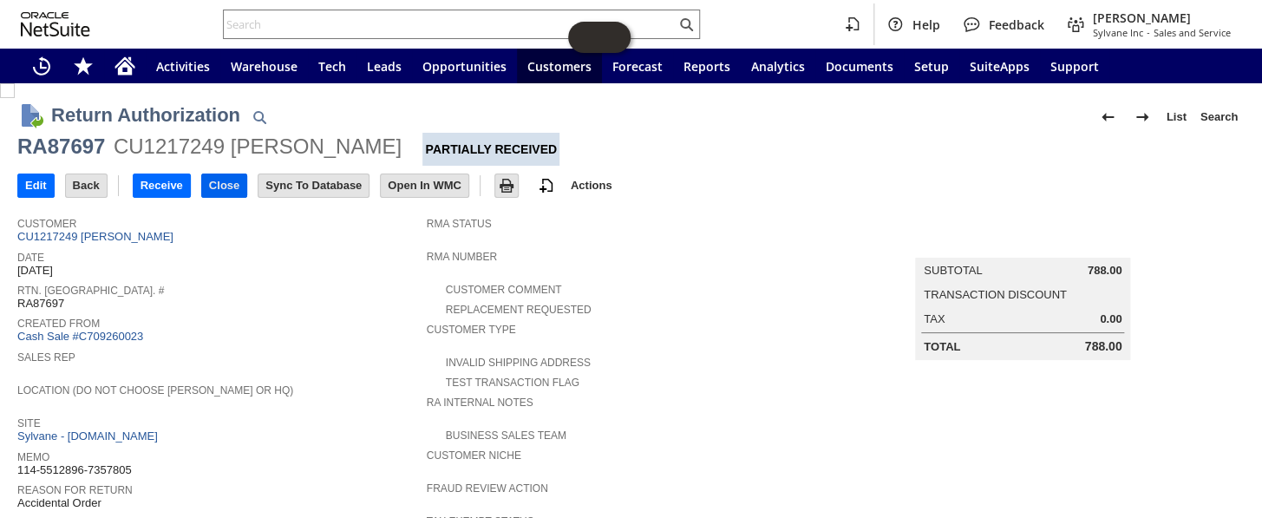
click at [234, 187] on input "Close" at bounding box center [224, 185] width 44 height 23
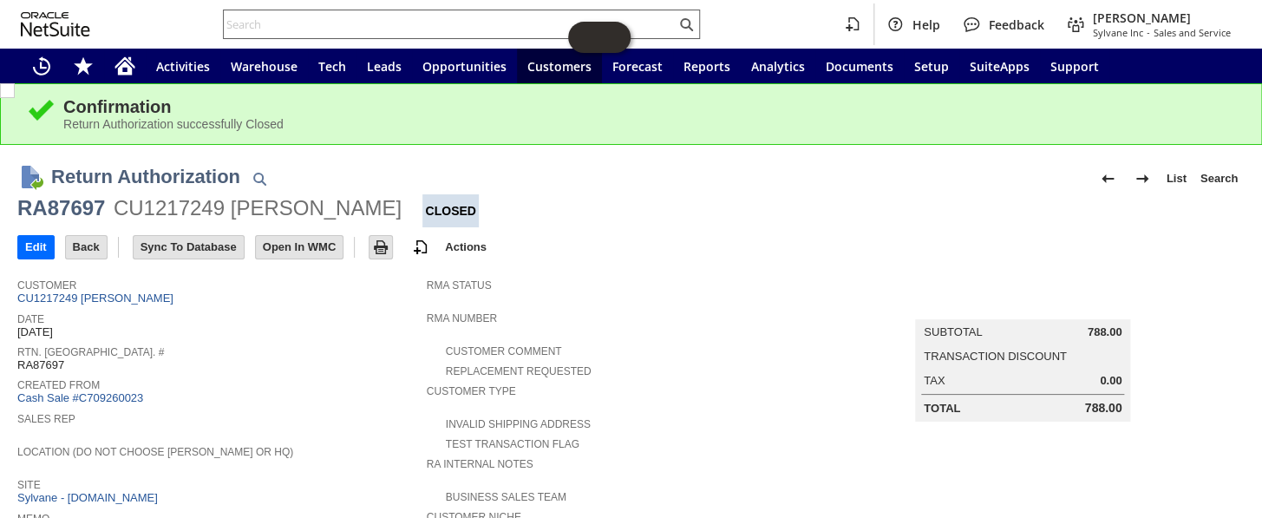
click at [415, 19] on input "text" at bounding box center [450, 24] width 452 height 21
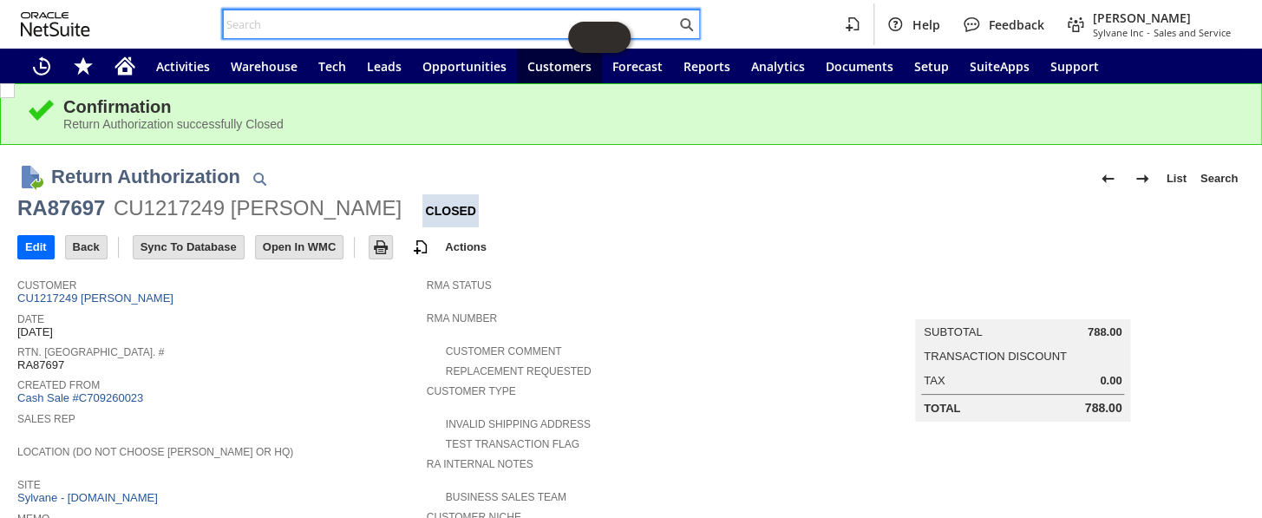
click at [370, 31] on input "text" at bounding box center [450, 24] width 452 height 21
paste input "111-1592789-7589832"
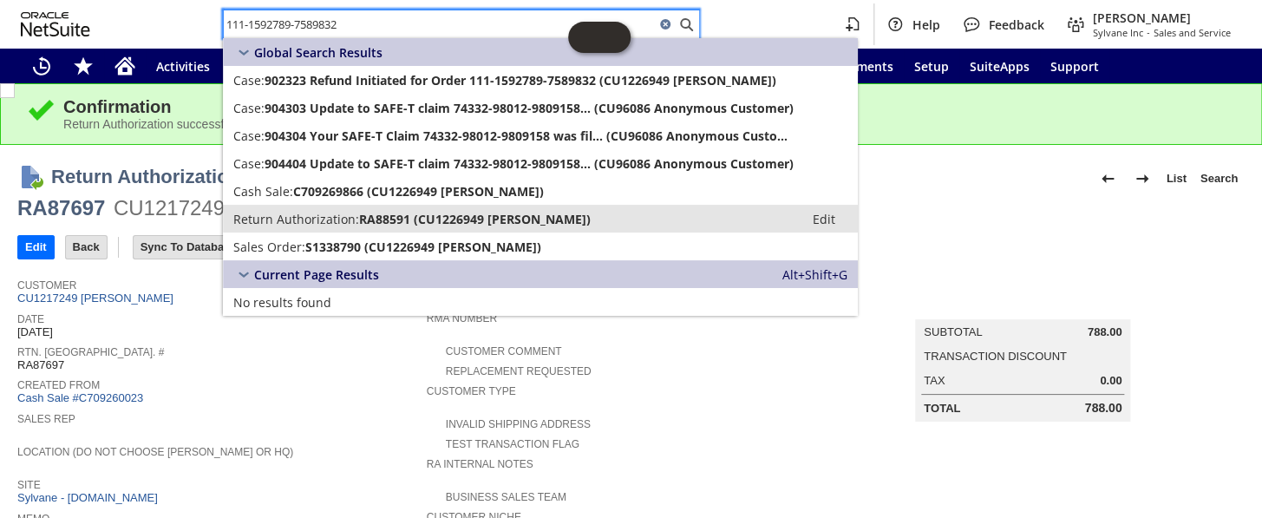
type input "111-1592789-7589832"
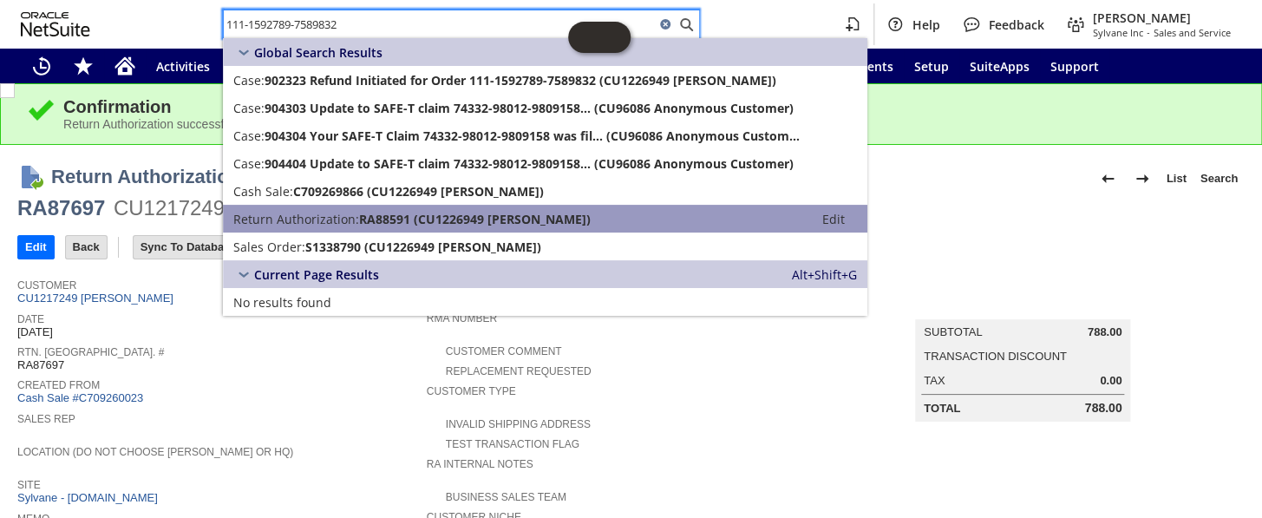
click at [372, 216] on span "RA88591 (CU1226949 Todd Fulton)" at bounding box center [475, 219] width 232 height 16
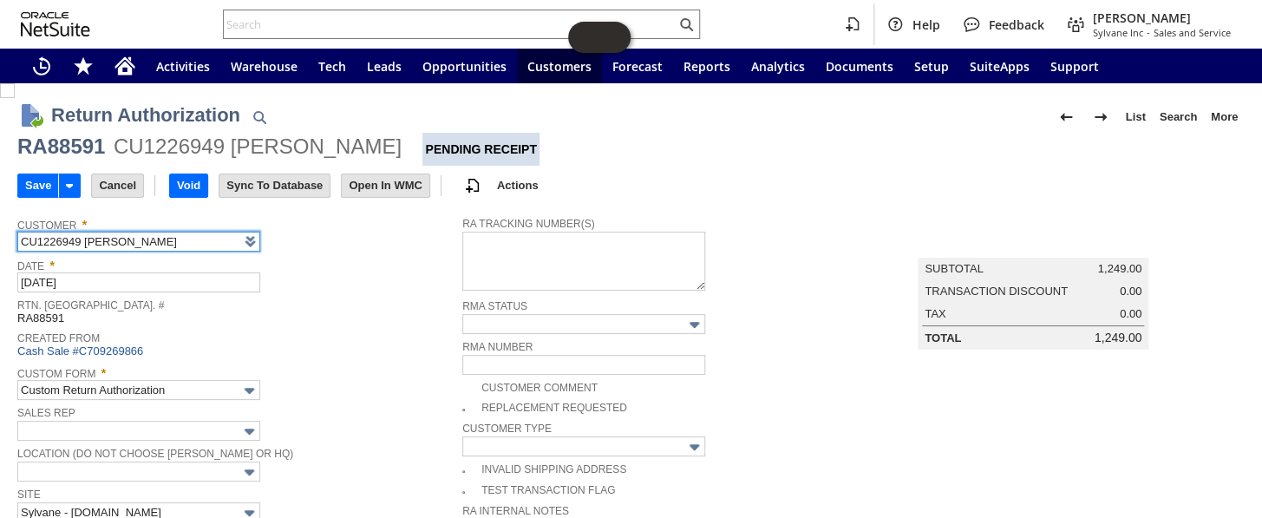
scroll to position [236, 0]
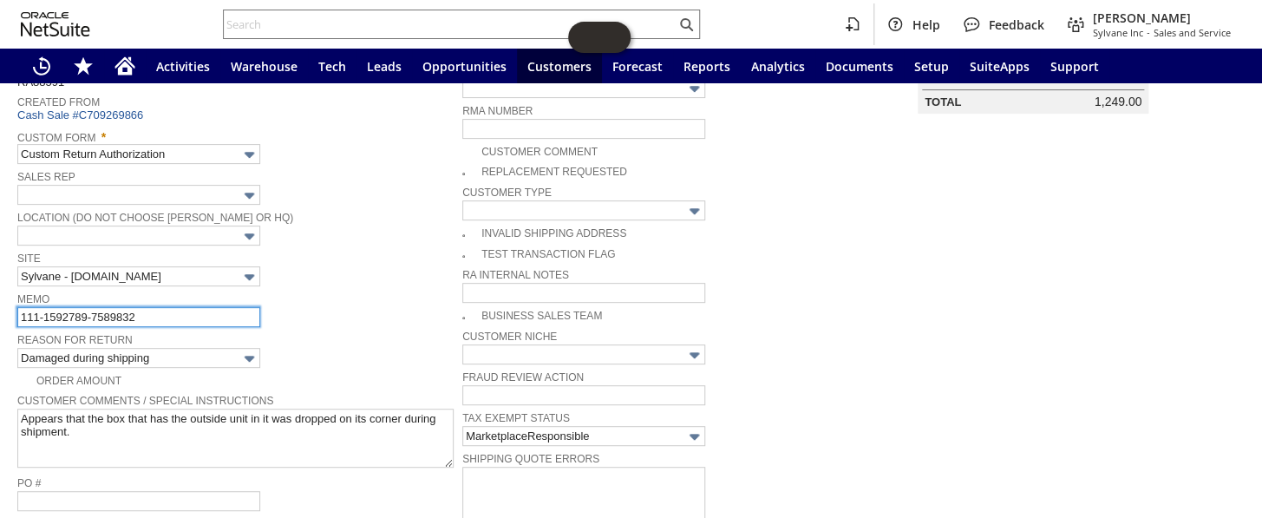
click at [163, 307] on input "111-1592789-7589832" at bounding box center [138, 317] width 243 height 20
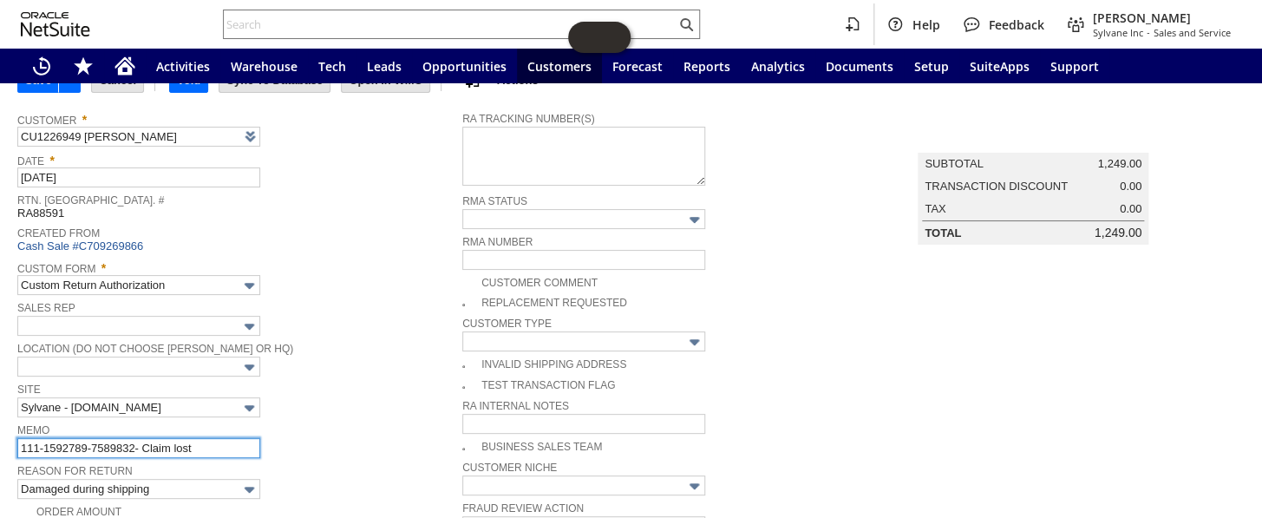
scroll to position [0, 0]
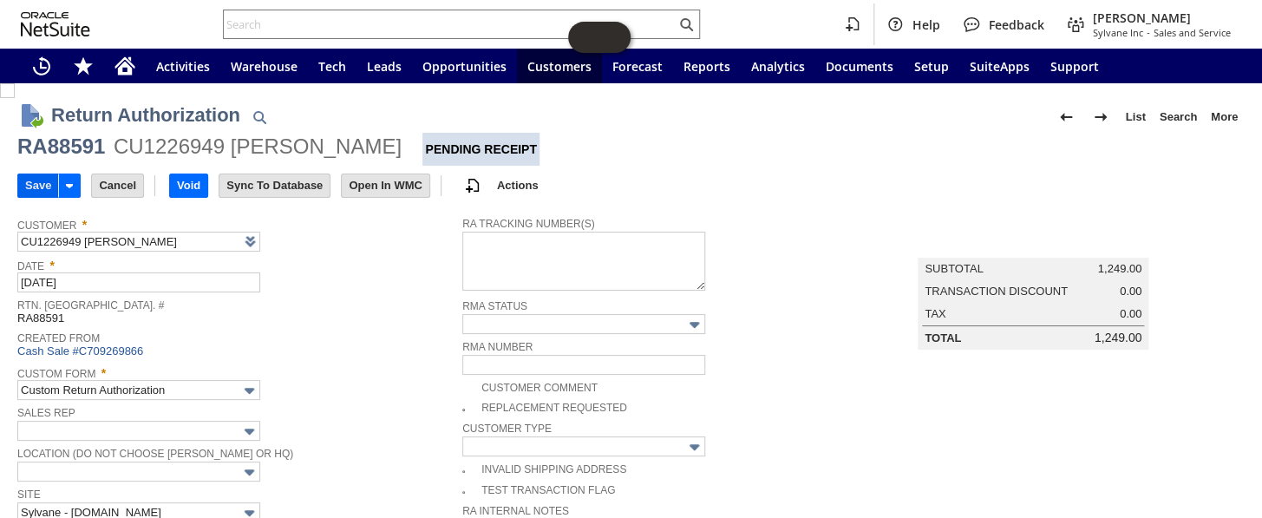
type input "111-1592789-7589832- Claim lost"
click at [24, 174] on input "Save" at bounding box center [38, 185] width 40 height 23
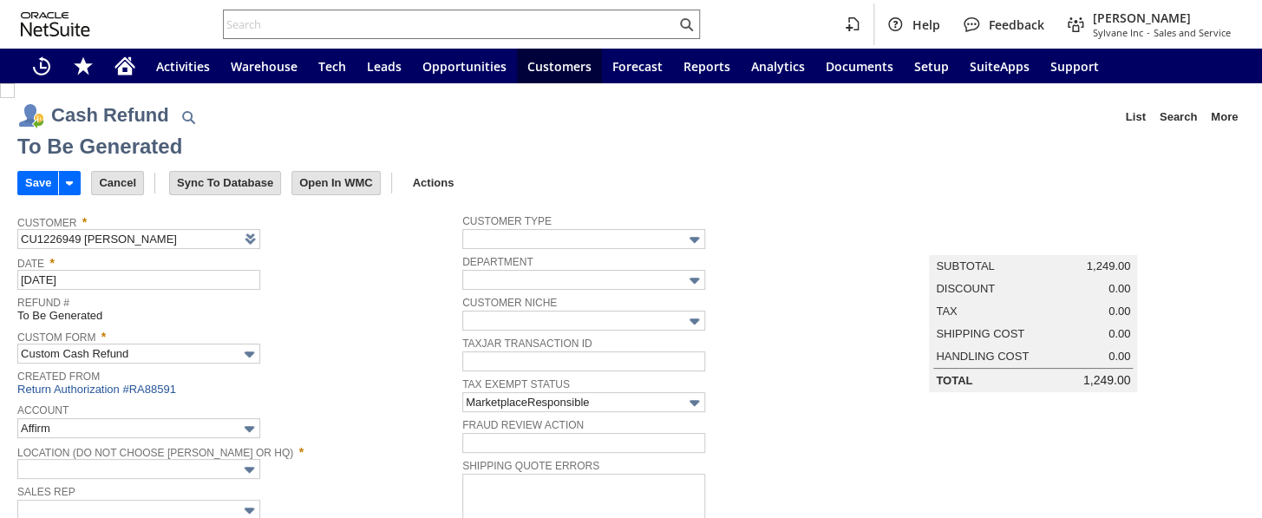
type input "Amazon Undeposited Funds"
type input "Headquarters : Head...s : Pending Testing"
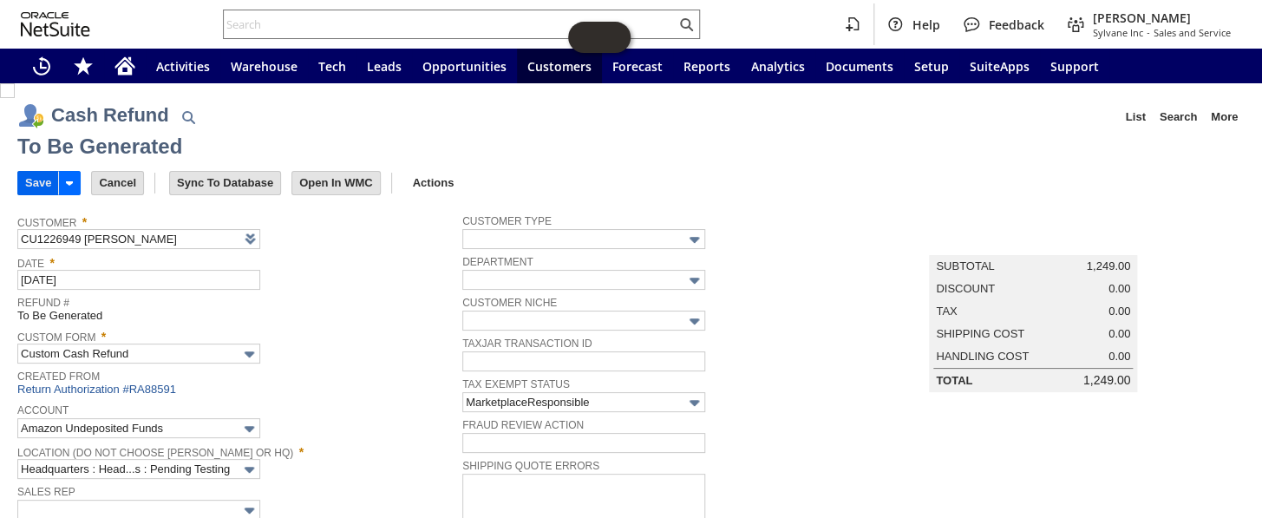
click at [34, 173] on input "Save" at bounding box center [38, 183] width 40 height 23
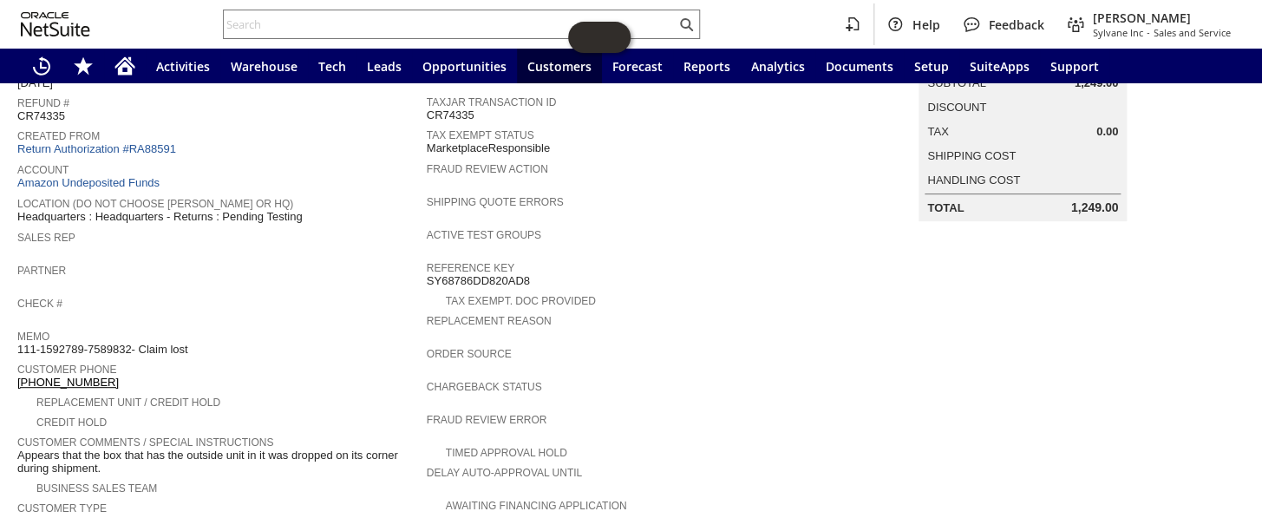
scroll to position [157, 0]
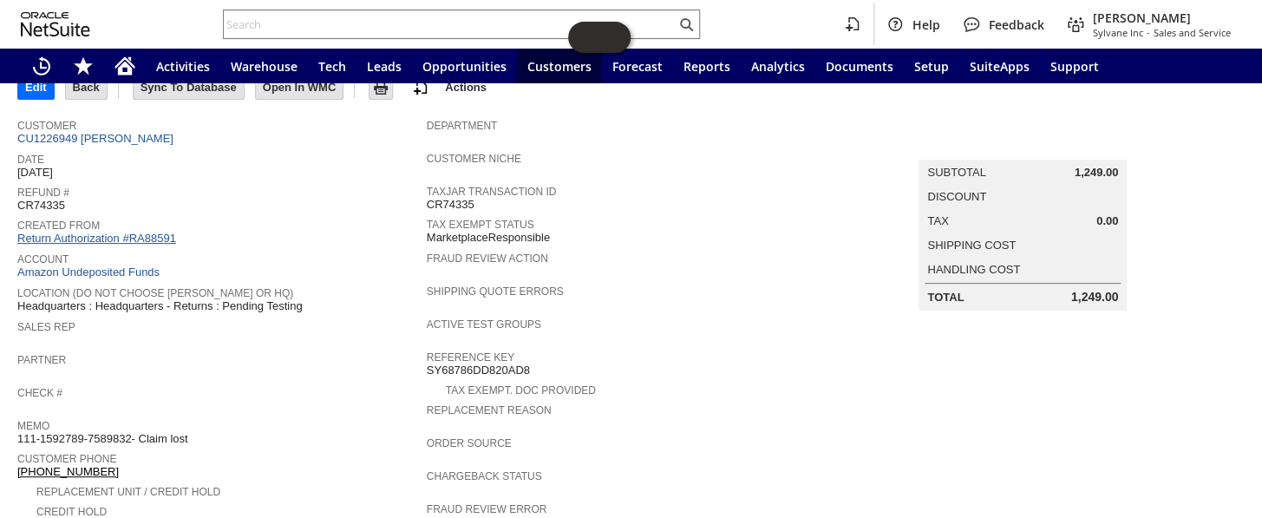
click at [151, 232] on link "Return Authorization #RA88591" at bounding box center [96, 238] width 159 height 13
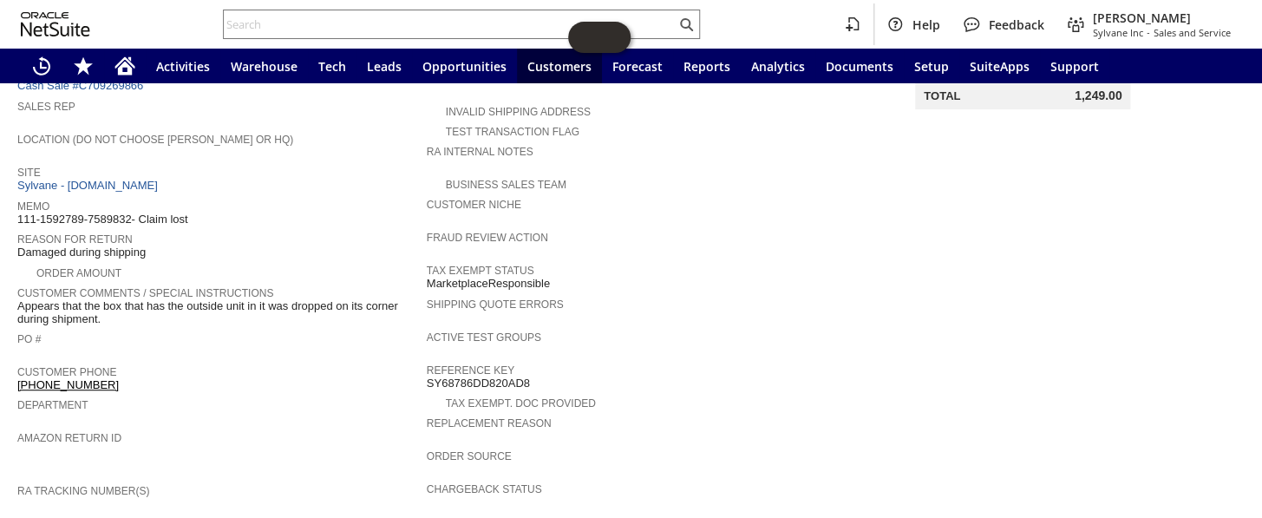
scroll to position [315, 0]
click at [336, 25] on input "text" at bounding box center [450, 24] width 452 height 21
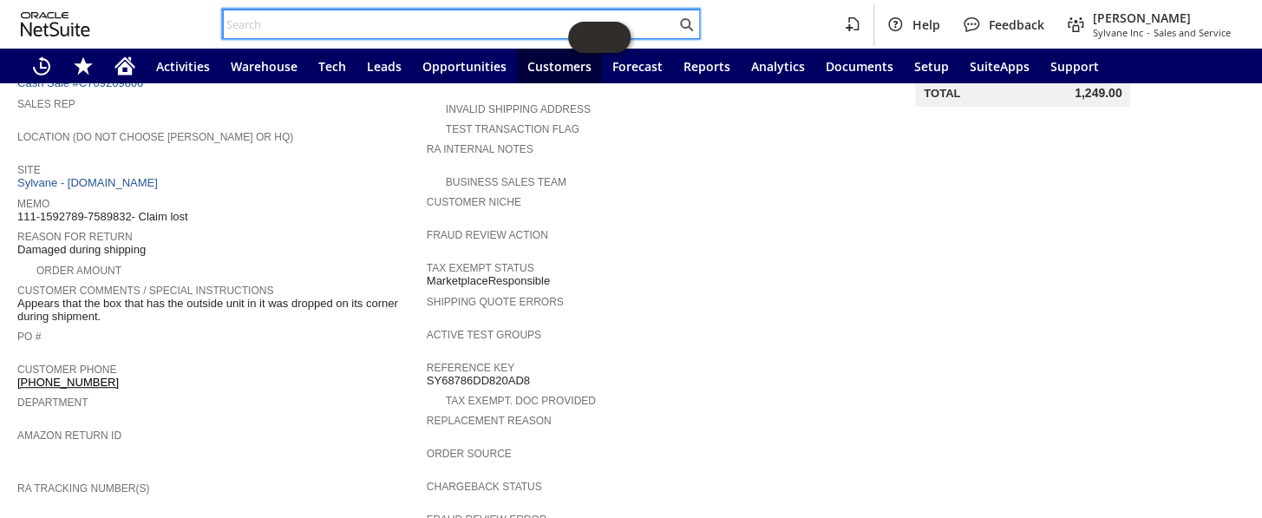
paste input "114-2885580-9457004"
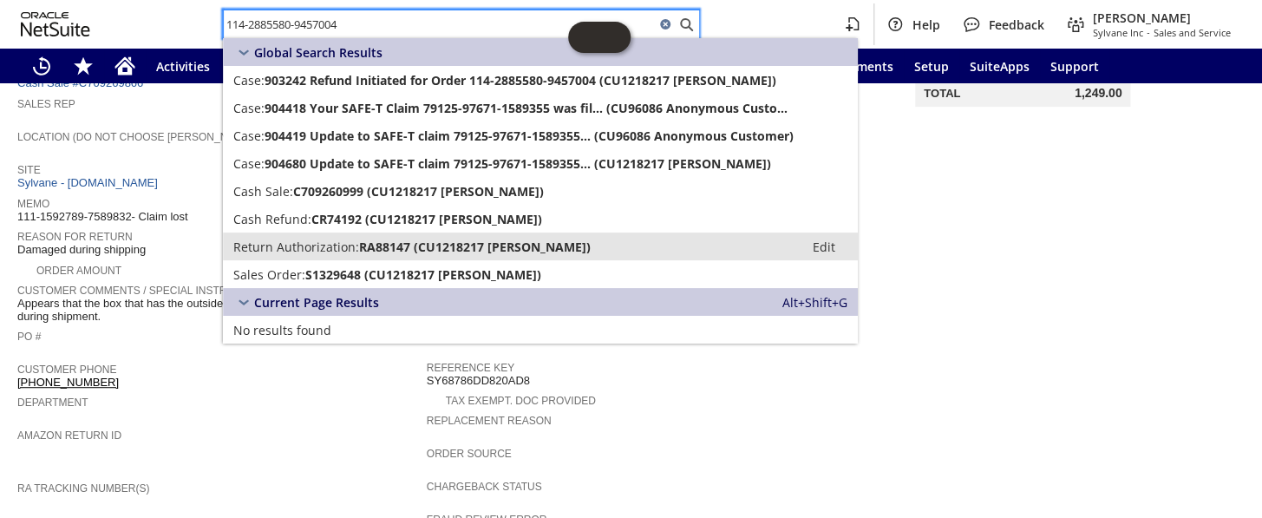
type input "114-2885580-9457004"
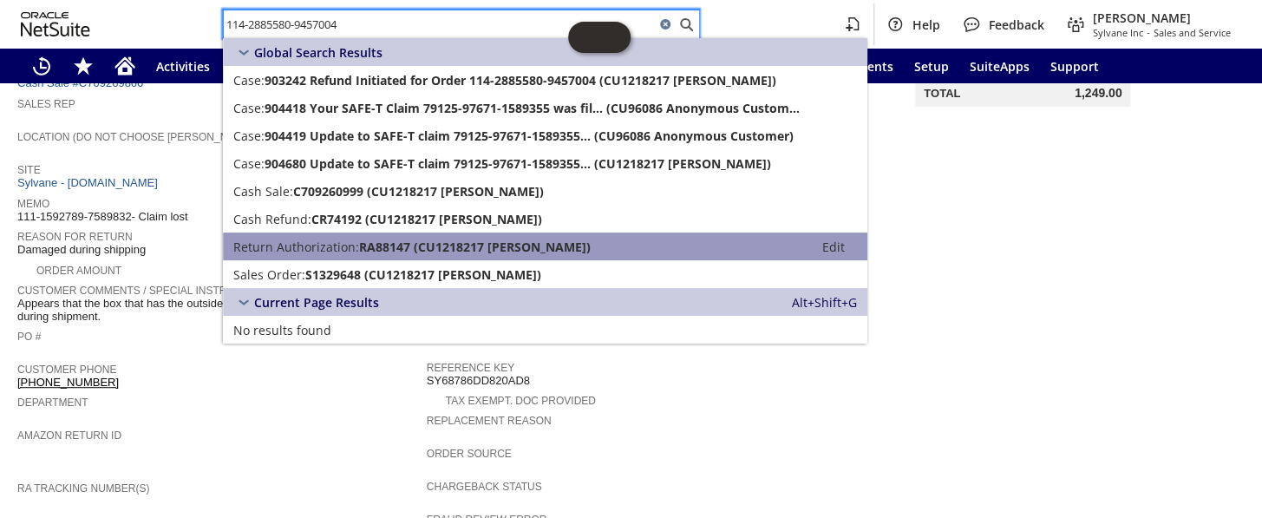
click at [330, 243] on span "Return Authorization:" at bounding box center [296, 246] width 126 height 16
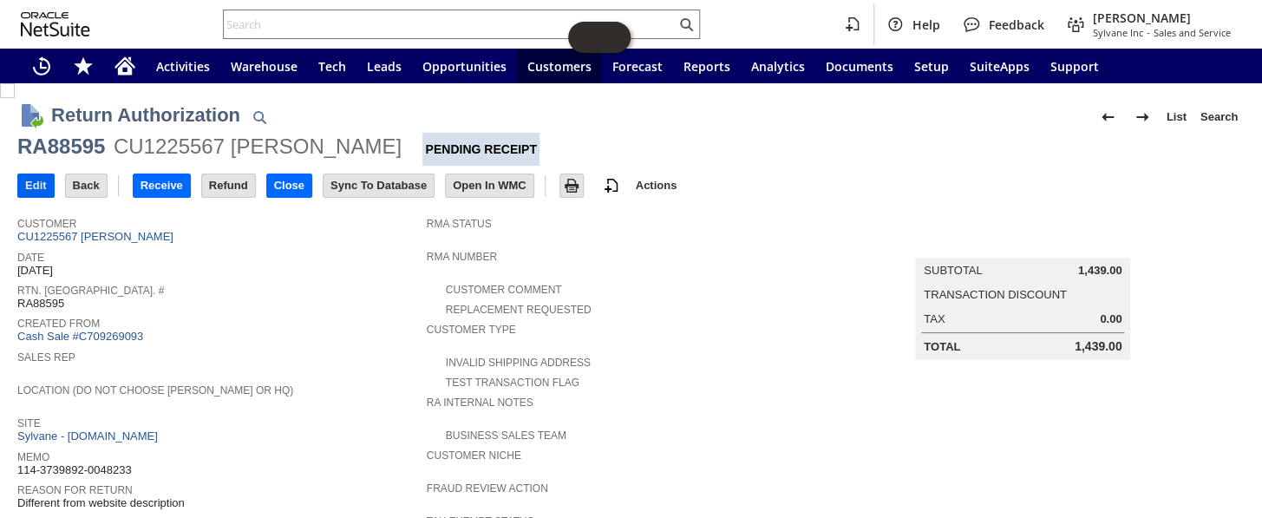
click at [42, 179] on input "Edit" at bounding box center [36, 185] width 36 height 23
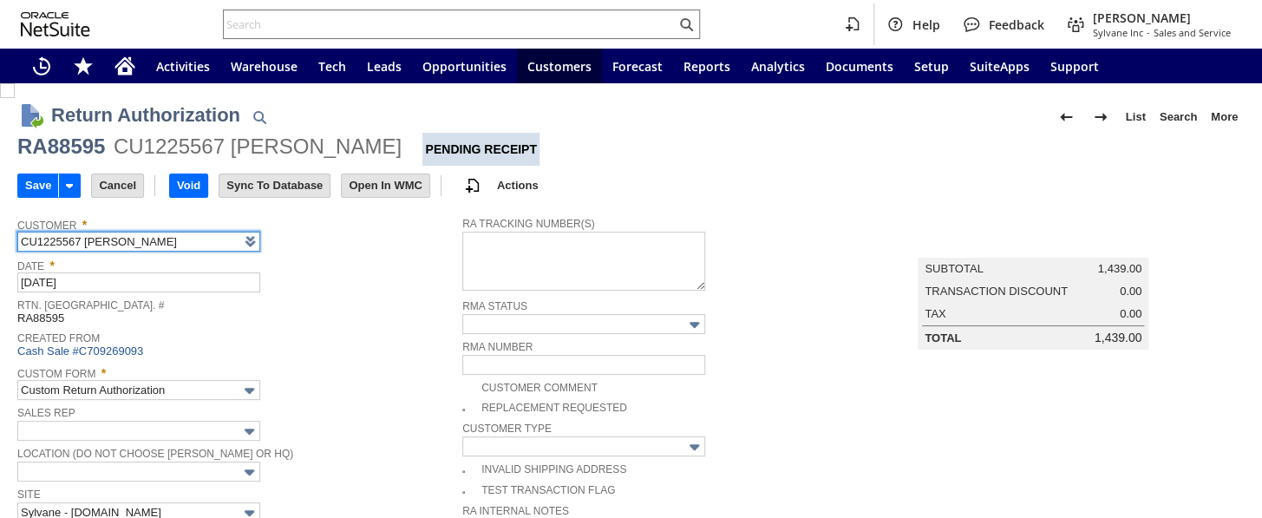
scroll to position [147, 0]
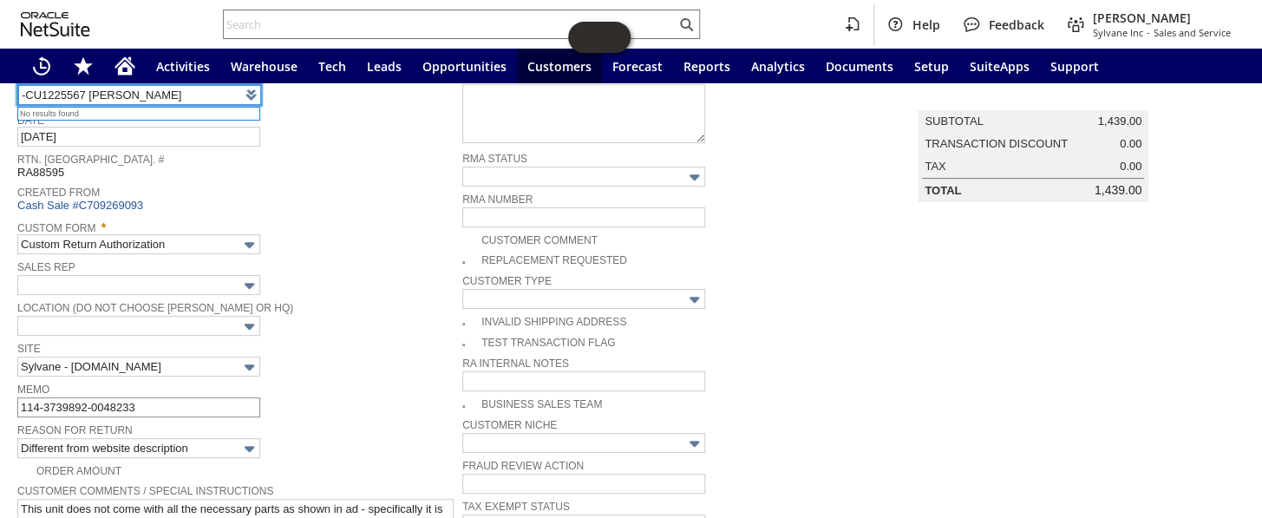
type input "CU1225567 [PERSON_NAME]"
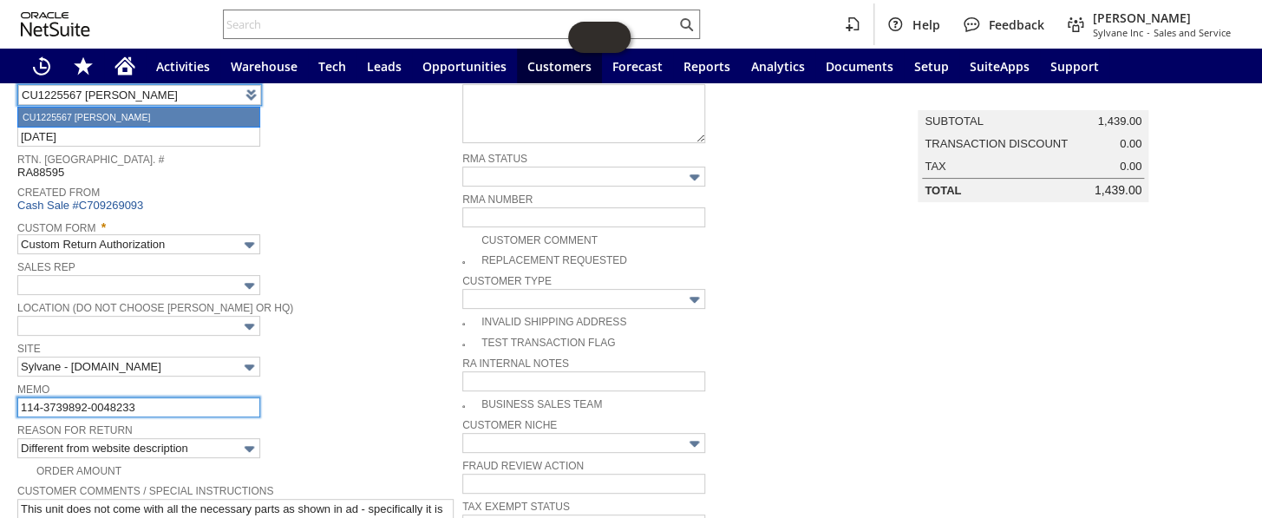
click at [198, 397] on input "114-3739892-0048233" at bounding box center [138, 407] width 243 height 20
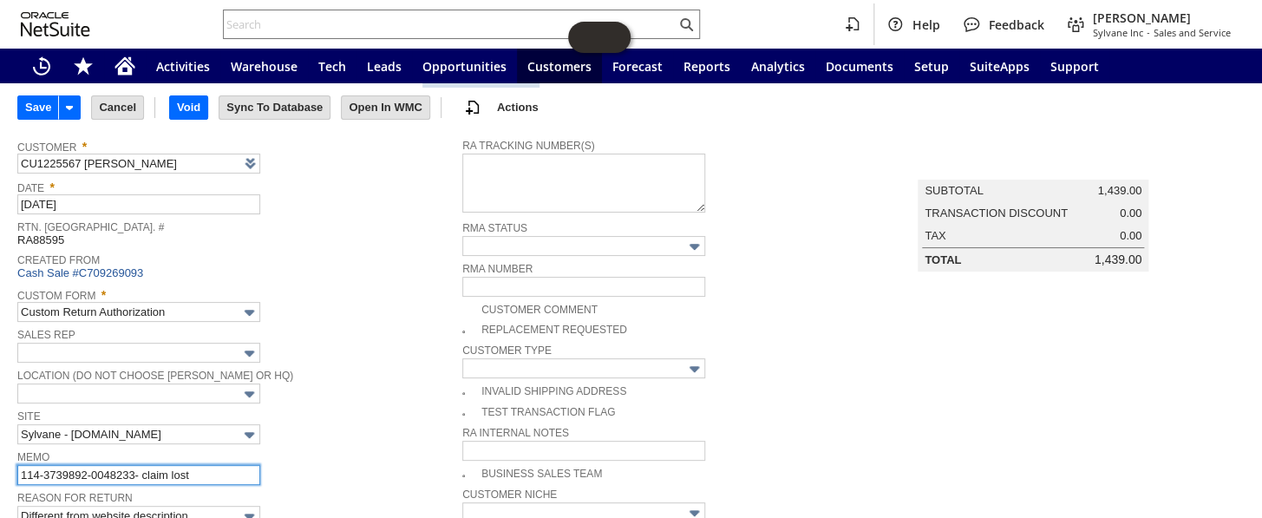
scroll to position [0, 0]
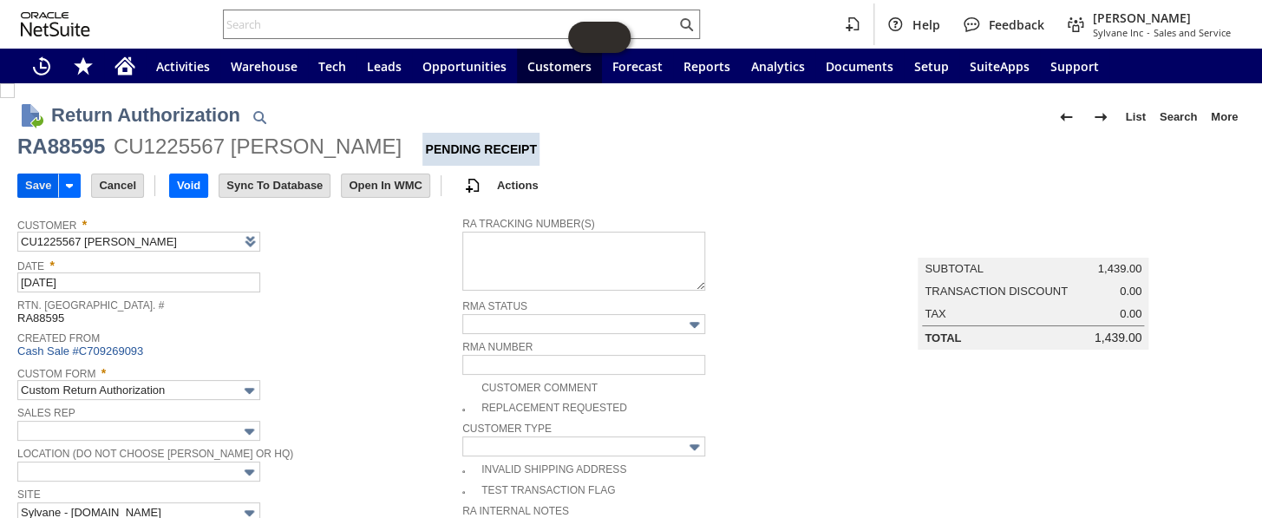
type input "114-3739892-0048233- claim lost"
click at [37, 174] on input "Save" at bounding box center [38, 185] width 40 height 23
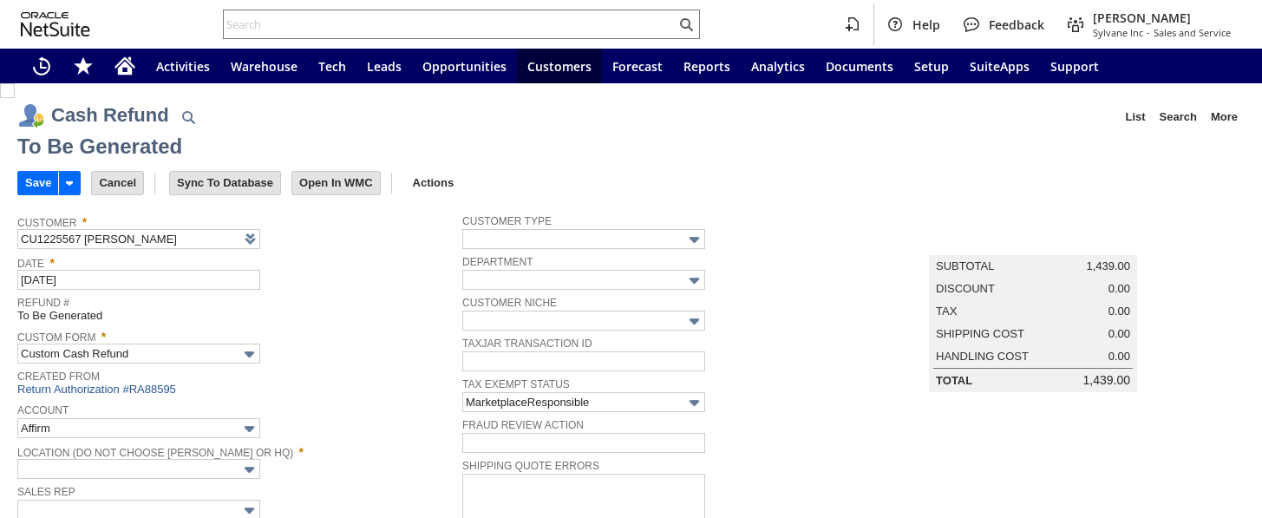
type input "Amazon Undeposited Funds"
type input "Headquarters : Head...s : Pending Testing"
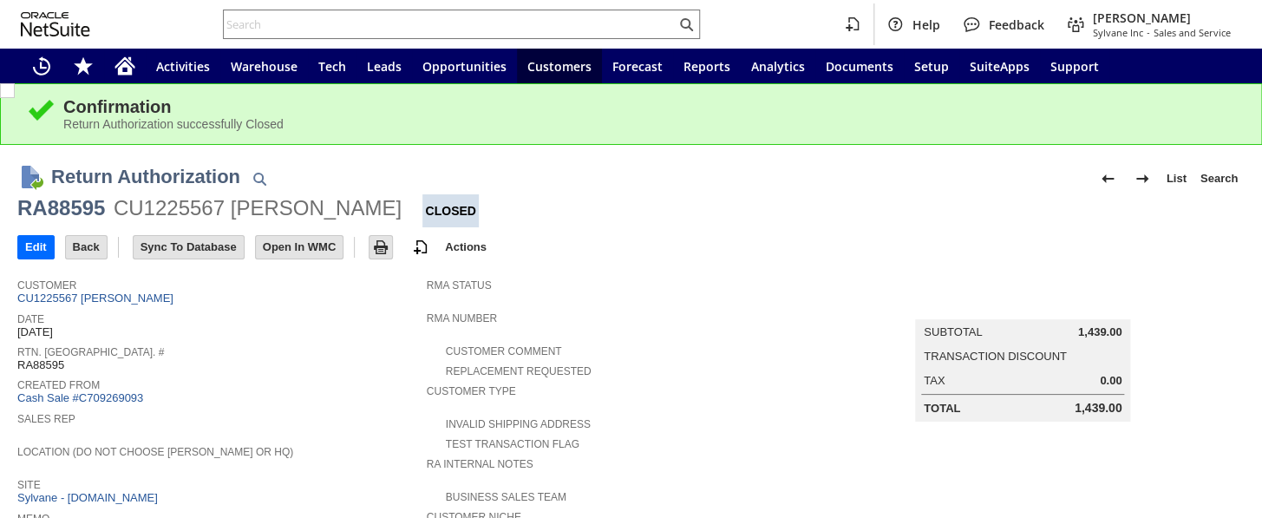
scroll to position [236, 0]
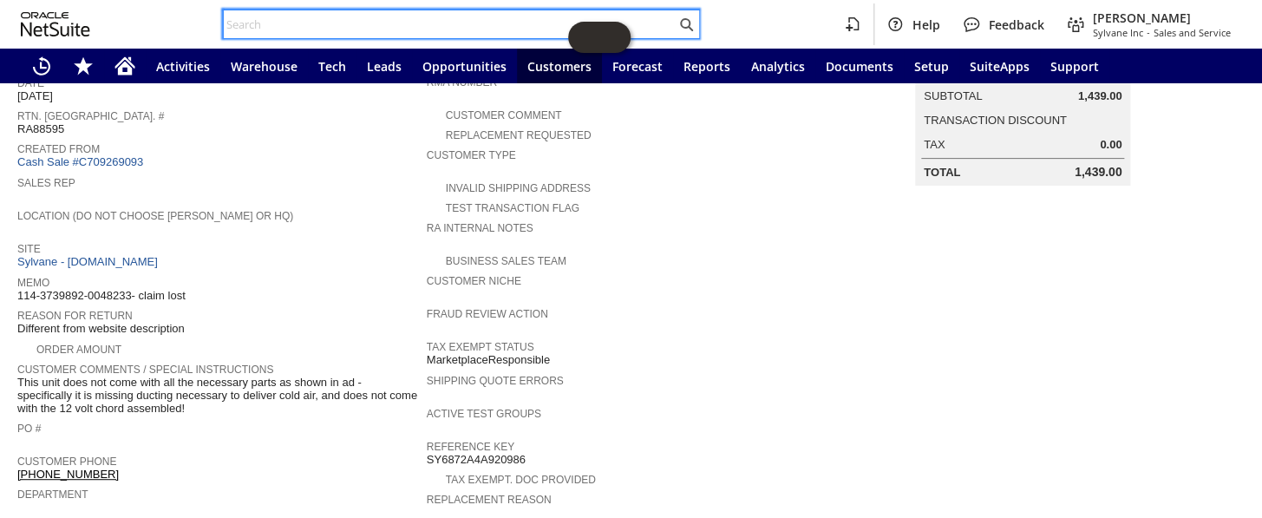
click at [399, 21] on input "text" at bounding box center [450, 24] width 452 height 21
paste input "P218084"
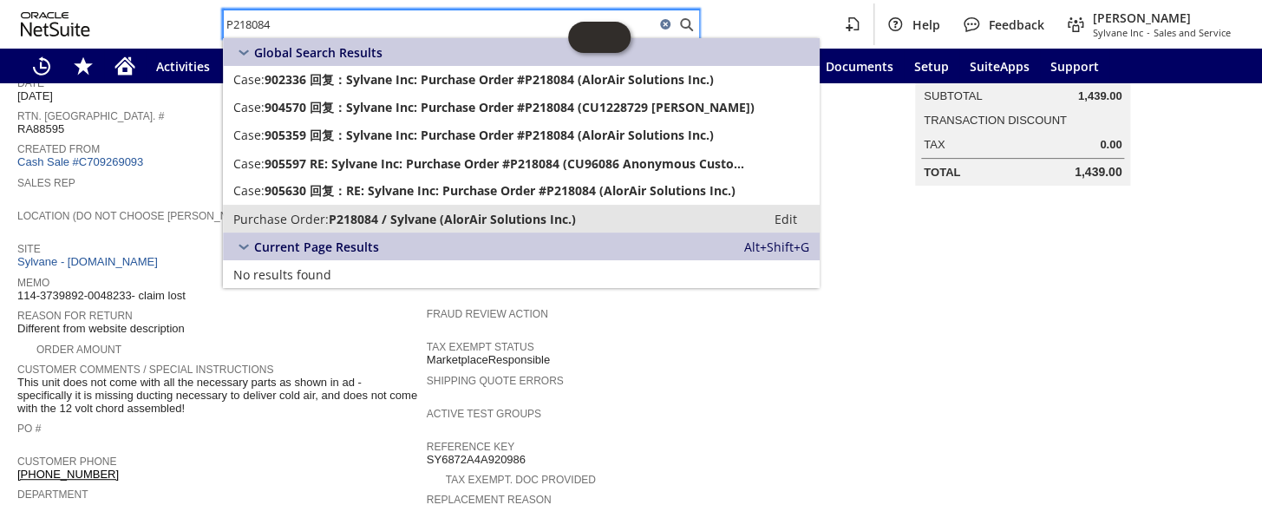
type input "P218084"
click at [530, 215] on span "P218084 / Sylvane (AlorAir Solutions Inc.)" at bounding box center [452, 219] width 247 height 16
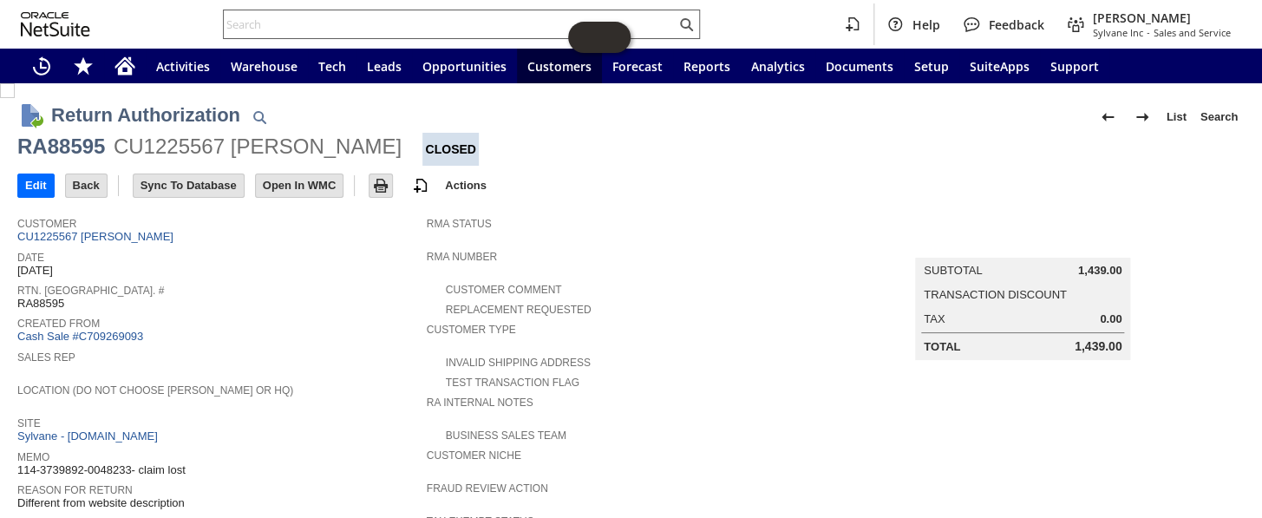
click at [289, 17] on input "text" at bounding box center [450, 24] width 452 height 21
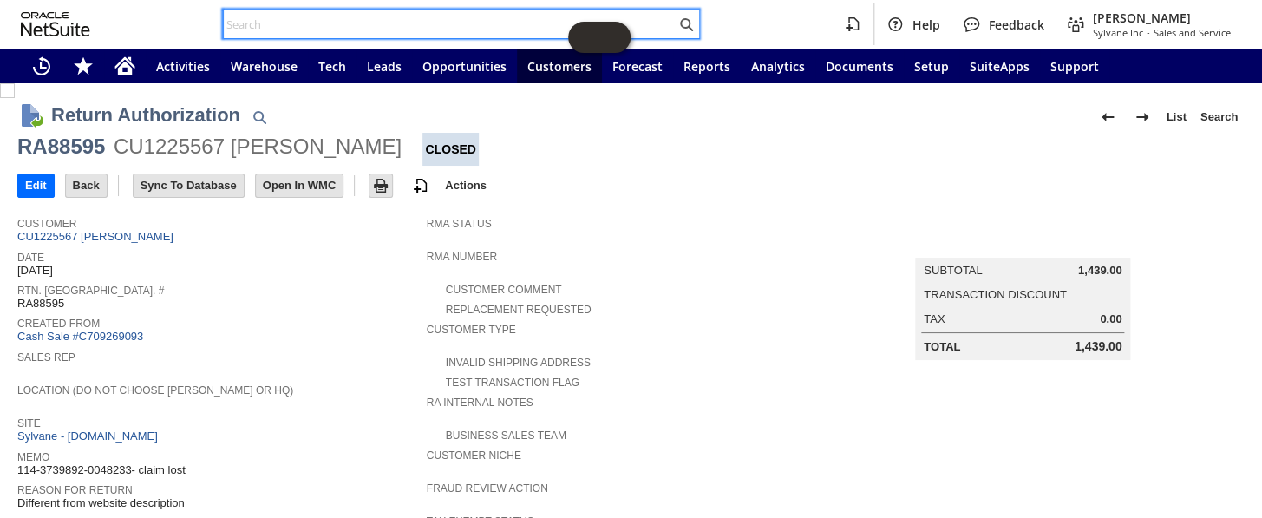
paste input "113-4898337-9792202"
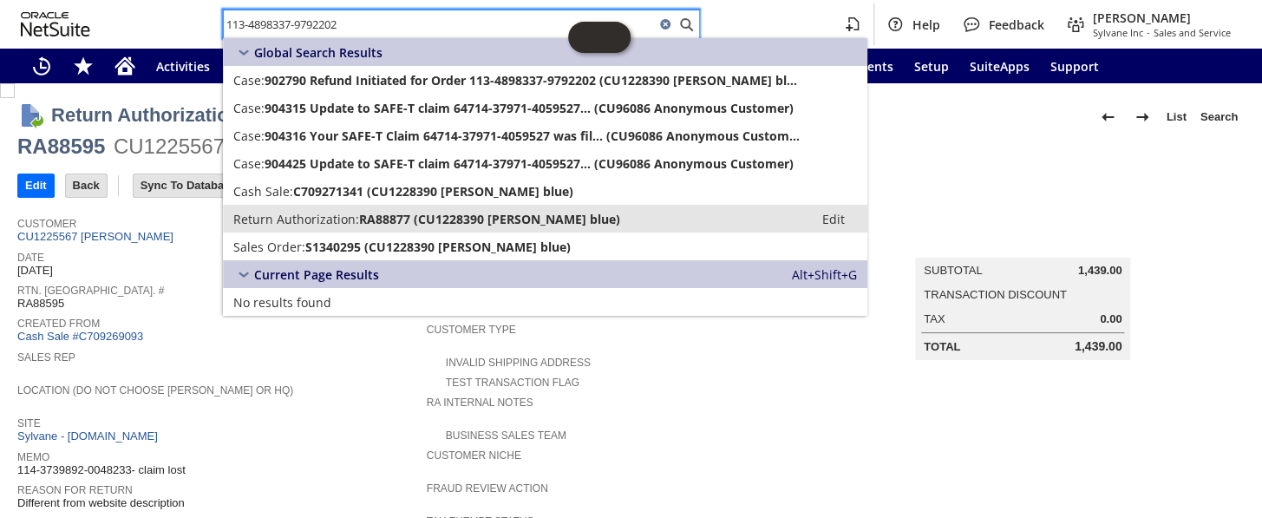
type input "113-4898337-9792202"
click at [327, 221] on span "Return Authorization:" at bounding box center [296, 219] width 126 height 16
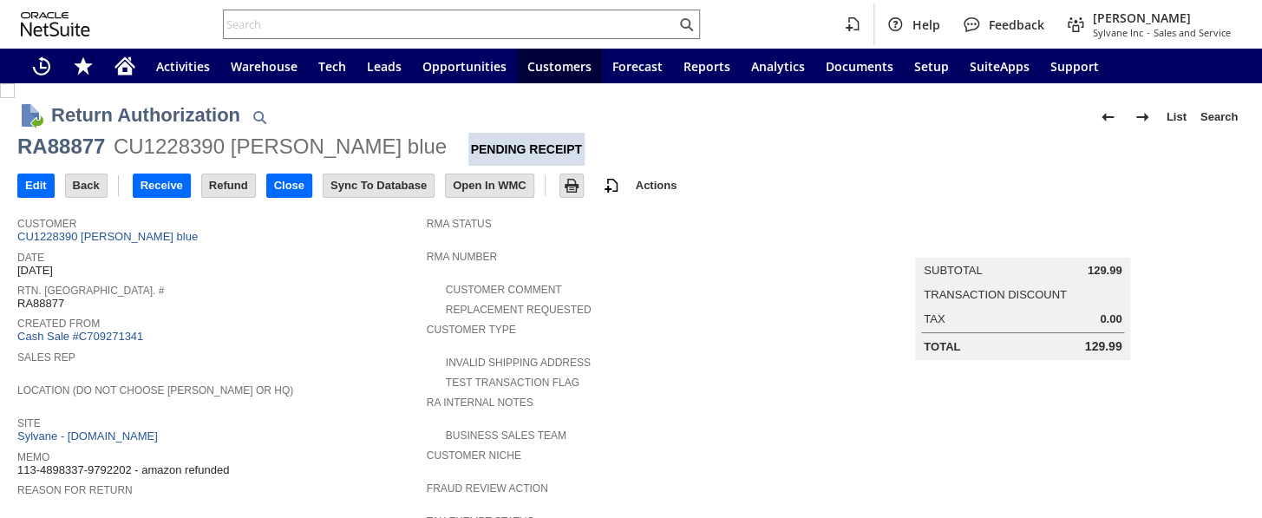
scroll to position [157, 0]
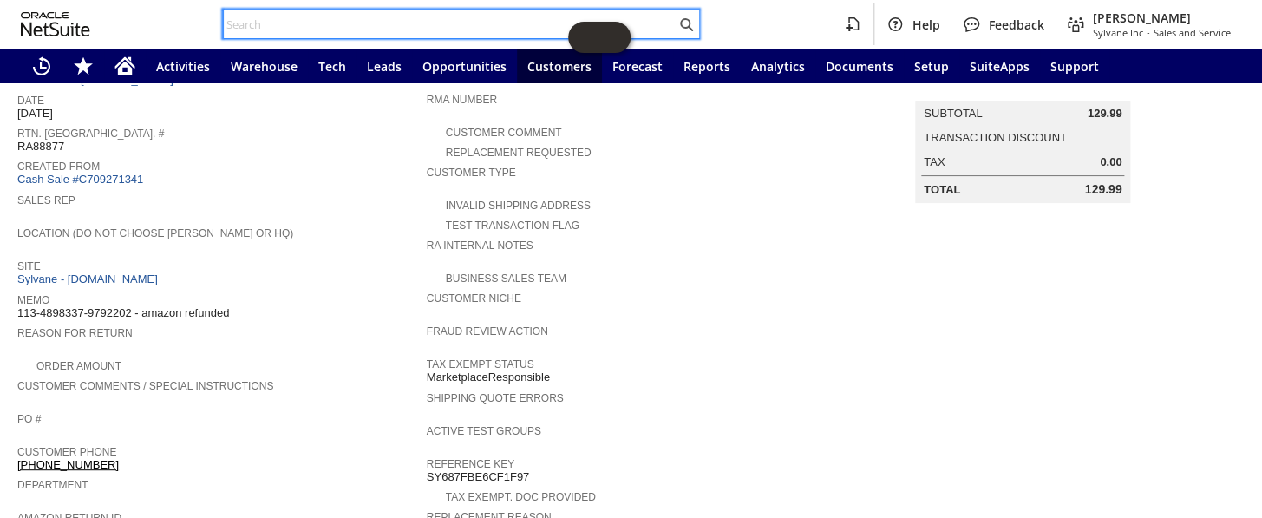
click at [356, 23] on input "text" at bounding box center [450, 24] width 452 height 21
paste input "114-9631677-2796220"
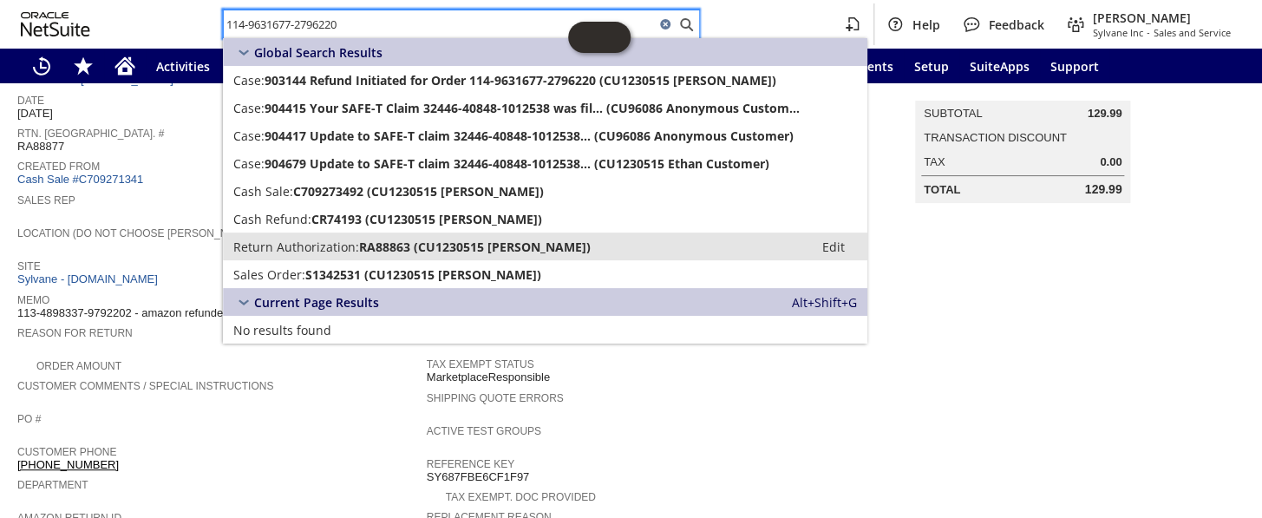
type input "114-9631677-2796220"
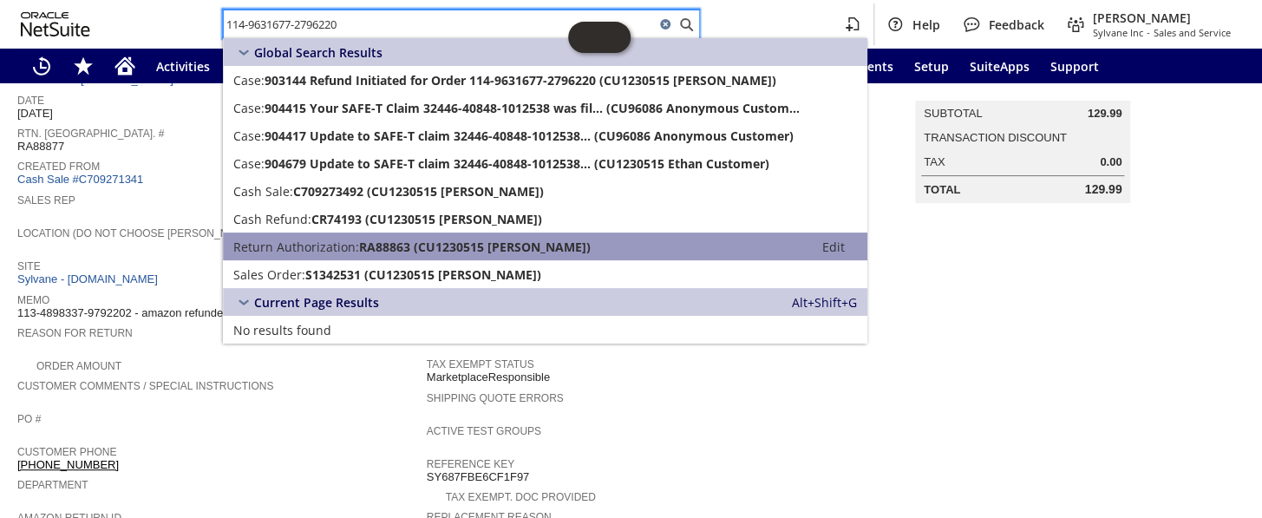
click at [388, 243] on span "RA88863 (CU1230515 Ethan Customer)" at bounding box center [475, 246] width 232 height 16
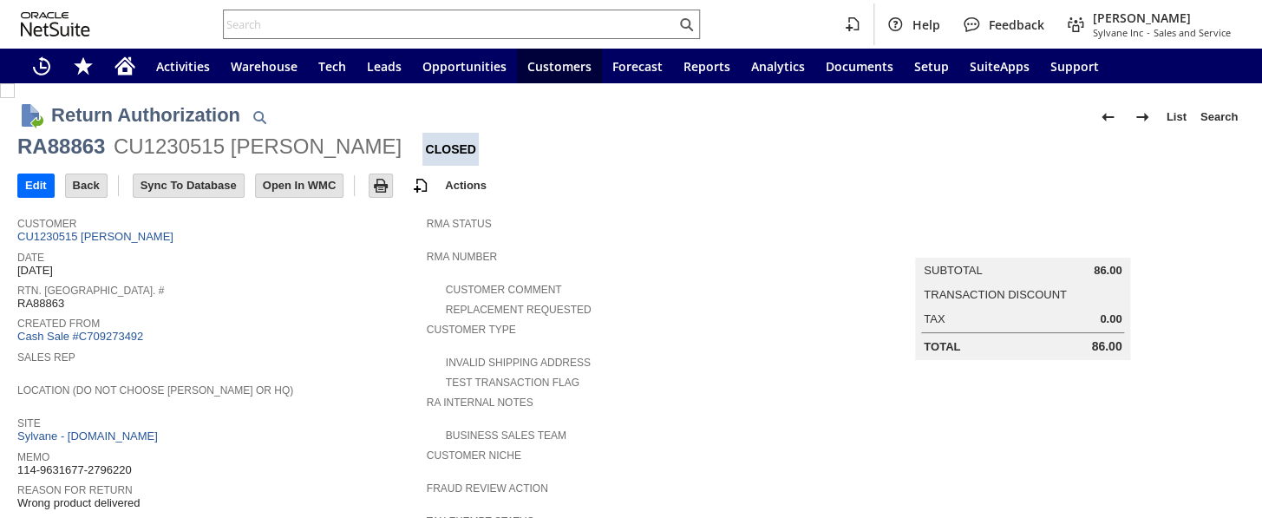
scroll to position [836, 0]
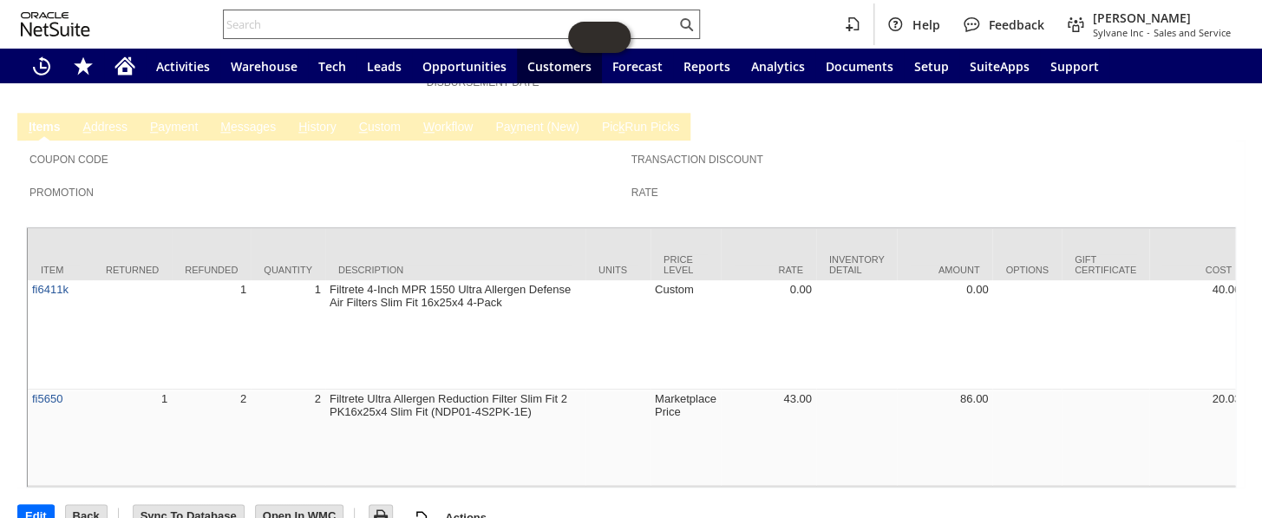
click at [264, 27] on input "text" at bounding box center [450, 24] width 452 height 21
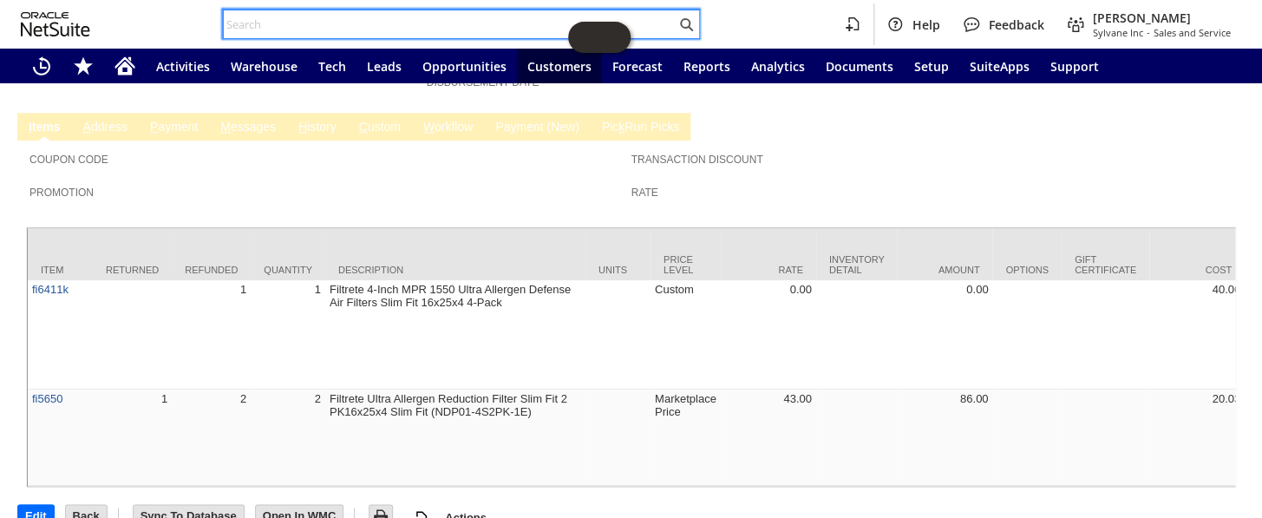
paste input "112-6944588-9582634"
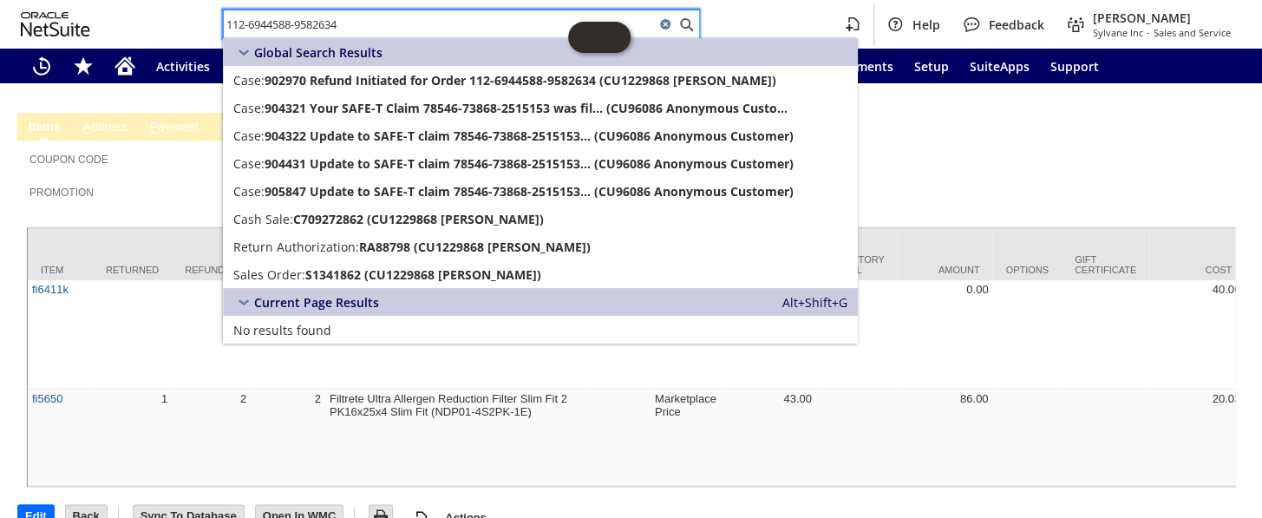
drag, startPoint x: 364, startPoint y: 18, endPoint x: 163, endPoint y: 18, distance: 201.2
click at [163, 18] on div "112-6944588-9582634 Help Feedback Coby Miller Sylvane Inc - Sales and Service" at bounding box center [631, 24] width 1262 height 49
paste input "0459722-6870669"
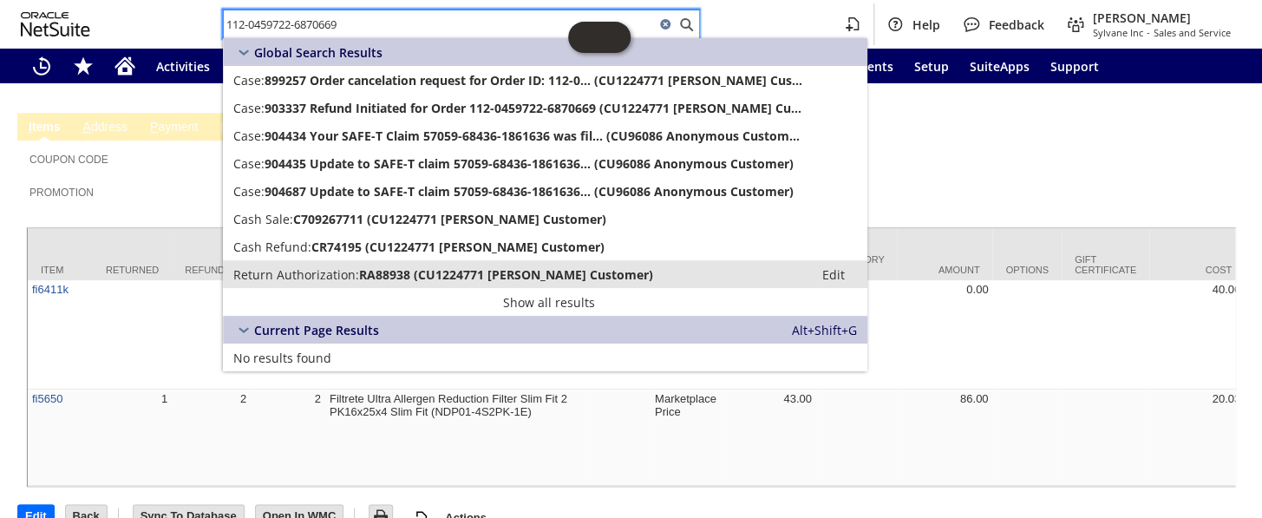
type input "112-0459722-6870669"
click at [339, 269] on span "Return Authorization:" at bounding box center [296, 274] width 126 height 16
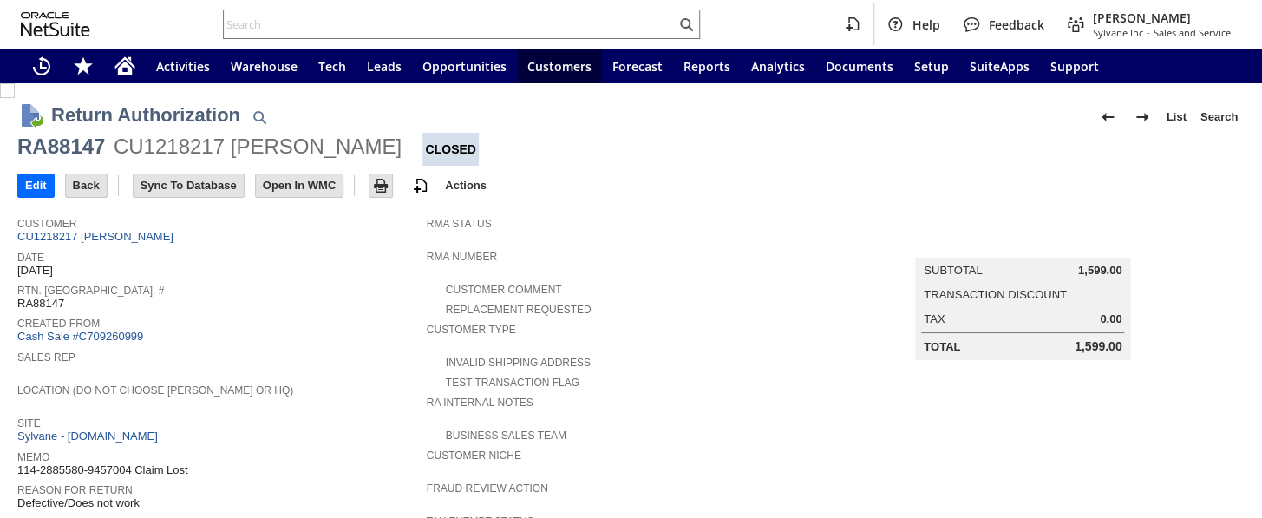
scroll to position [389, 0]
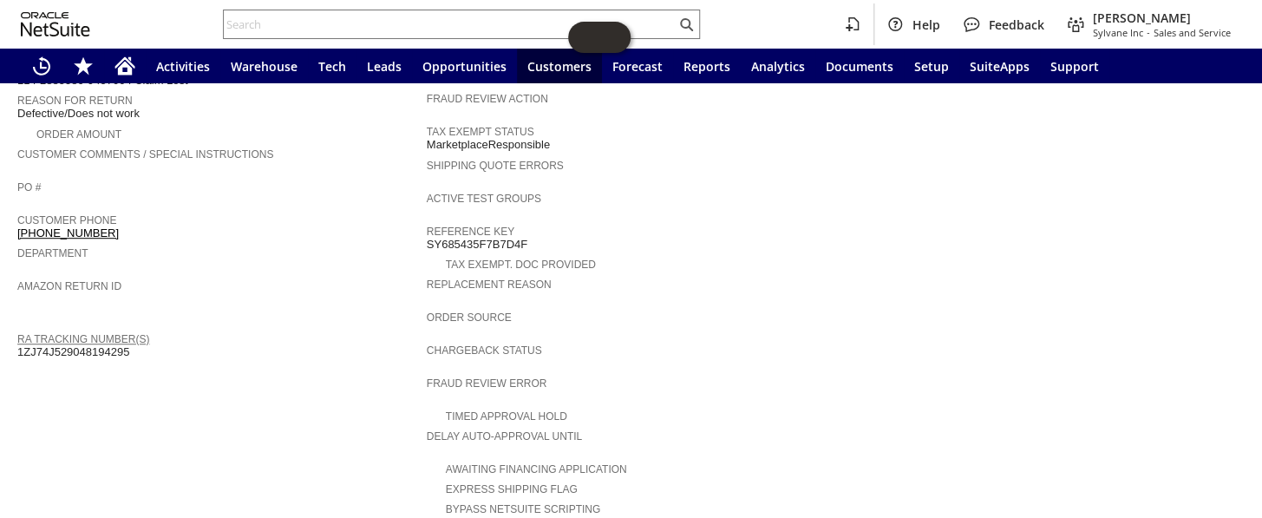
drag, startPoint x: 139, startPoint y: 320, endPoint x: 1, endPoint y: 312, distance: 138.1
click at [16, 312] on div "Return Authorization List Search RA88147 CU1218217 Lindsay Rosen Closed Go Edit…" at bounding box center [631, 265] width 1262 height 1142
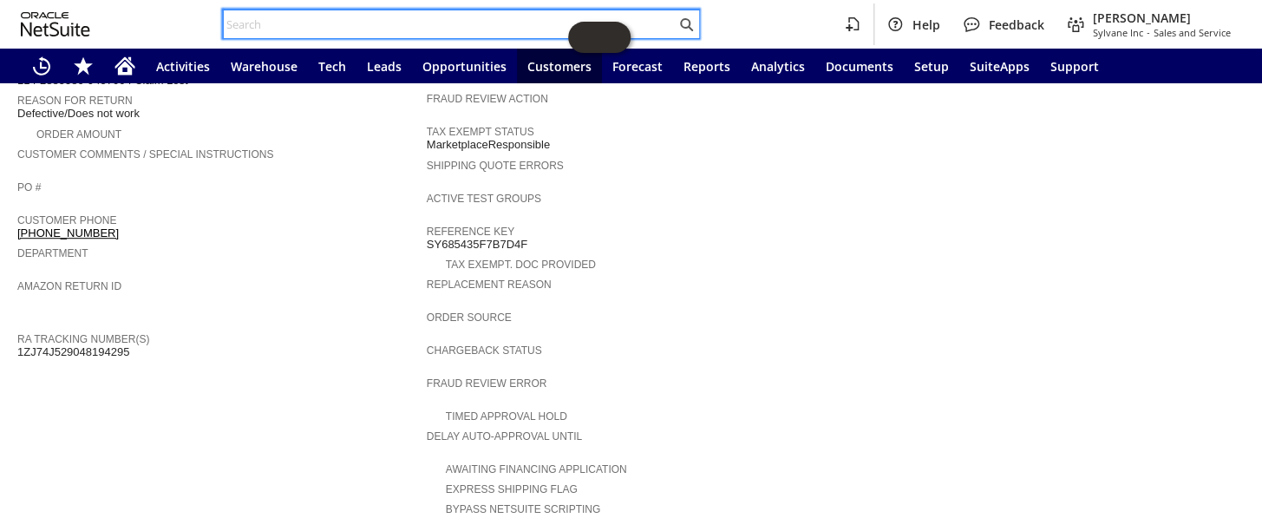
click at [321, 23] on input "text" at bounding box center [450, 24] width 452 height 21
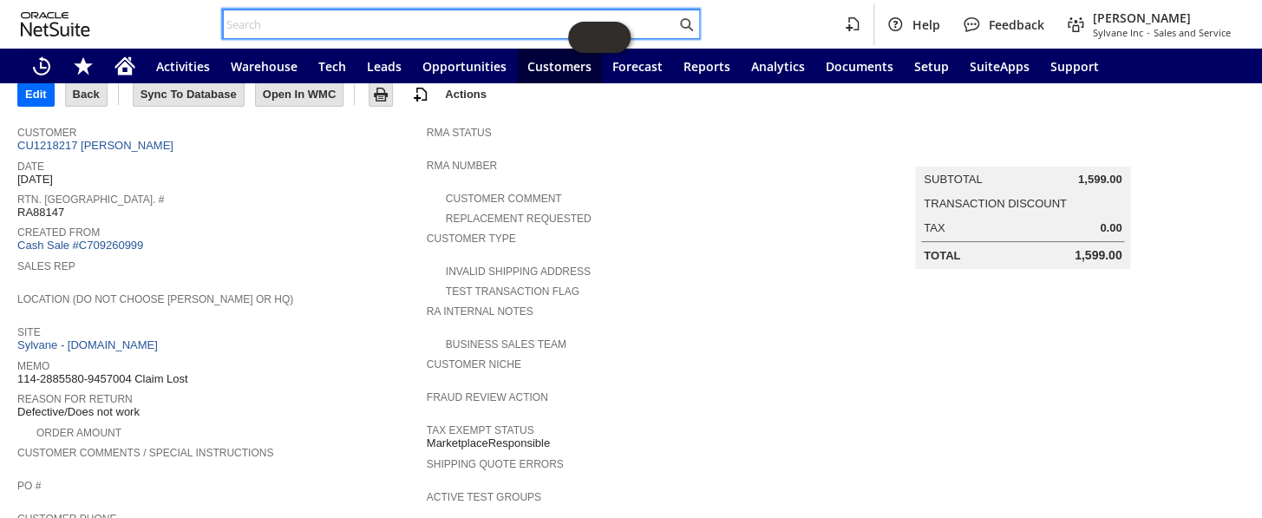
scroll to position [0, 0]
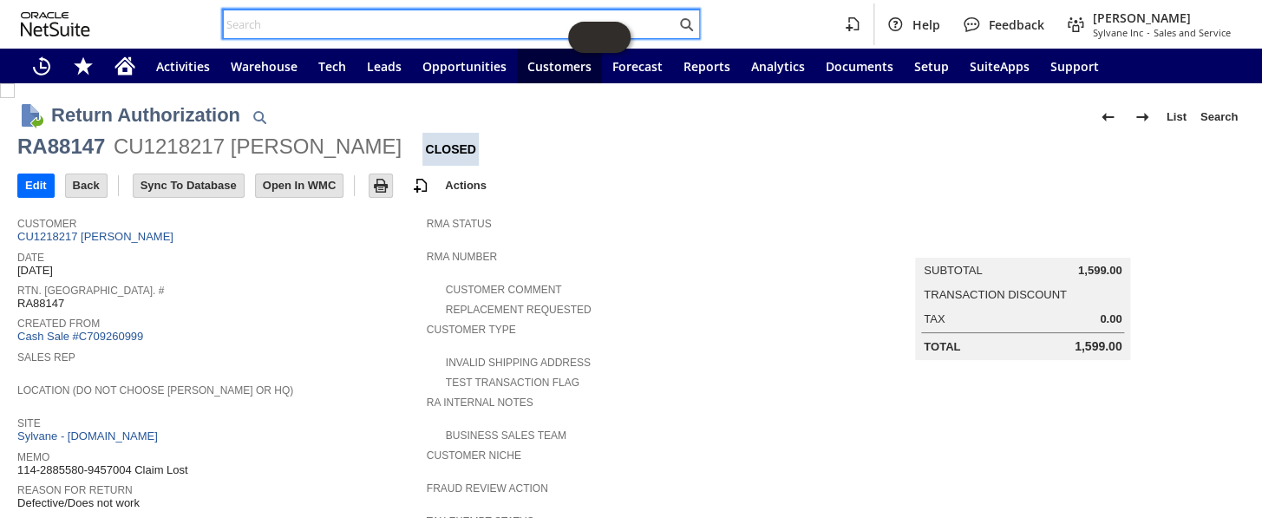
click at [348, 7] on div "Help Feedback Coby Miller Sylvane Inc - Sales and Service" at bounding box center [631, 24] width 1262 height 49
click at [271, 19] on input "text" at bounding box center [450, 24] width 452 height 21
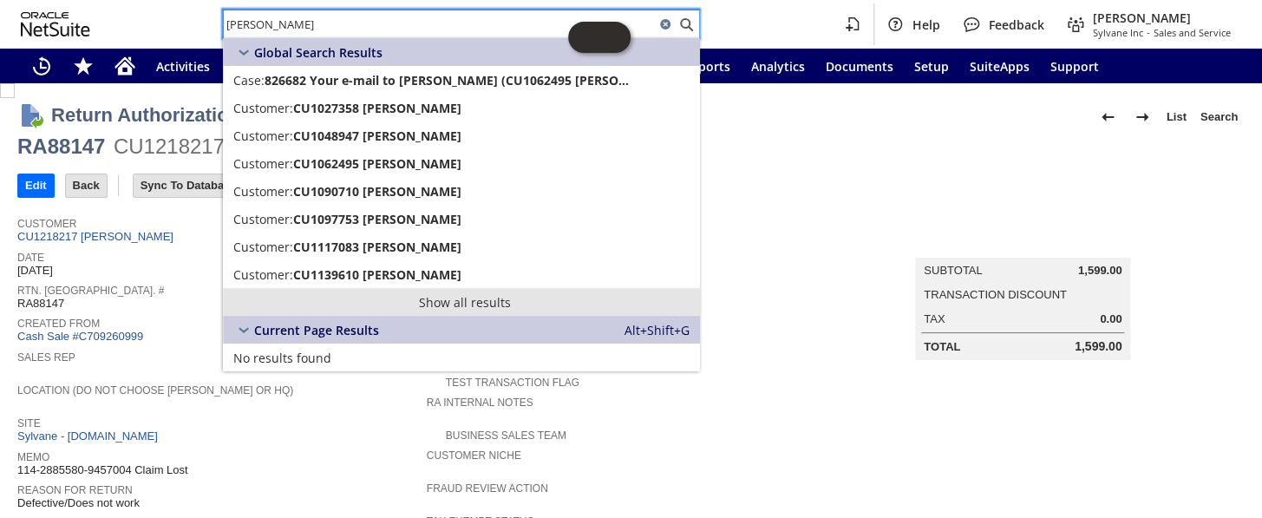
type input "vielka"
click at [479, 304] on link "Show all results" at bounding box center [461, 302] width 477 height 28
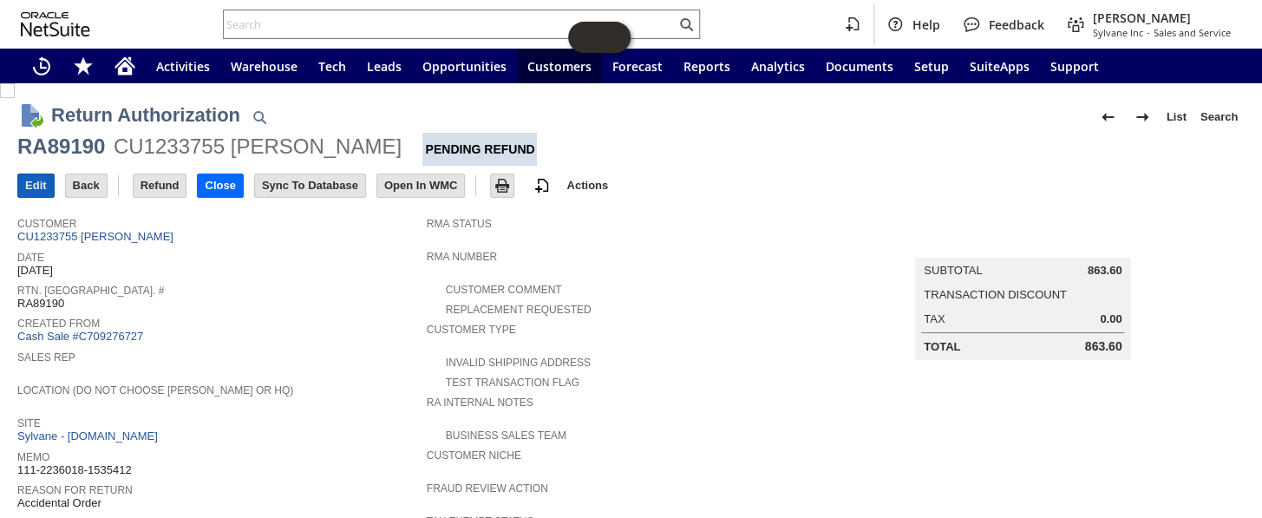
click at [35, 185] on input "Edit" at bounding box center [36, 185] width 36 height 23
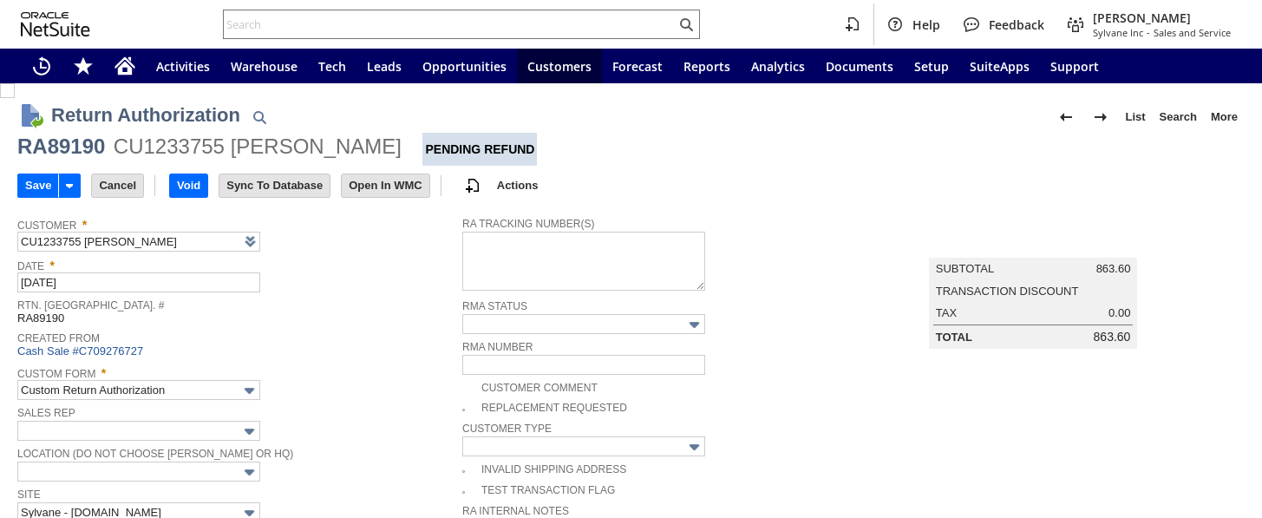
type input "Add"
type input "Copy Previous"
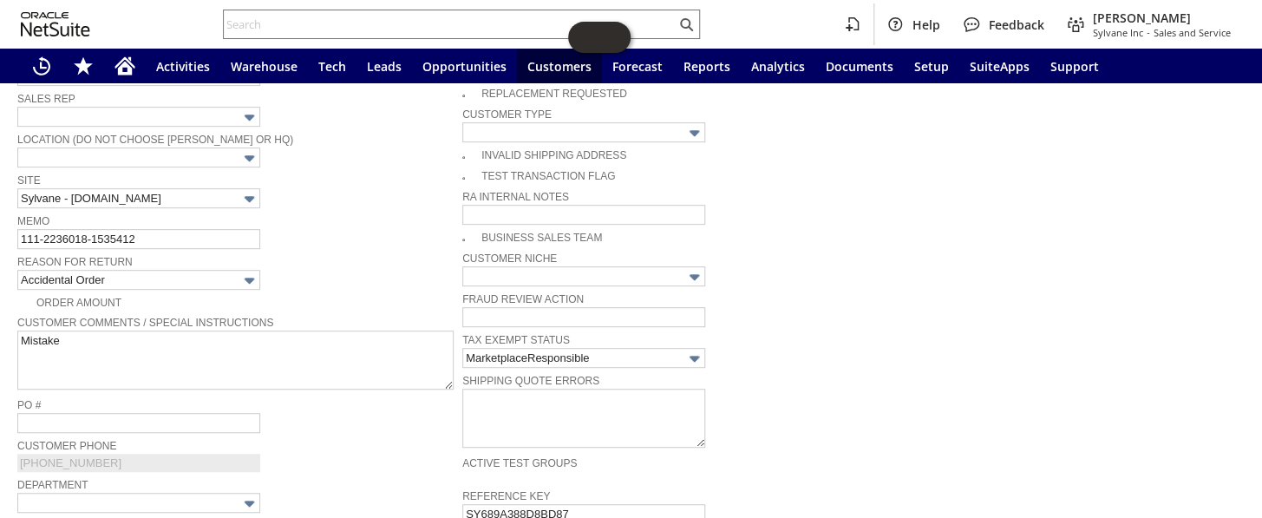
scroll to position [315, 0]
click at [186, 233] on input "111-2236018-1535412" at bounding box center [138, 238] width 243 height 20
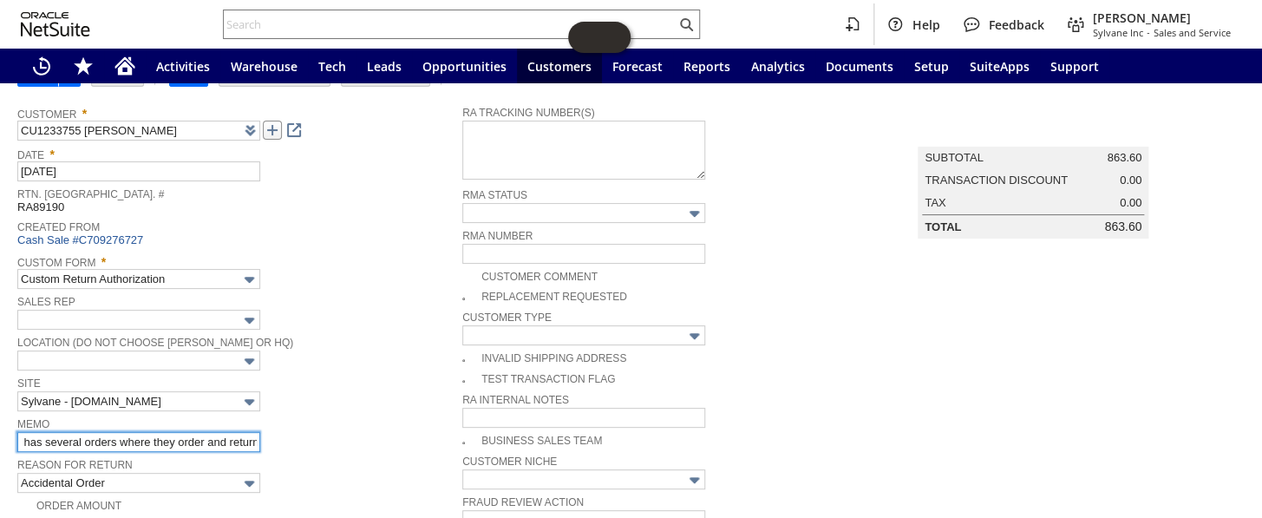
scroll to position [0, 0]
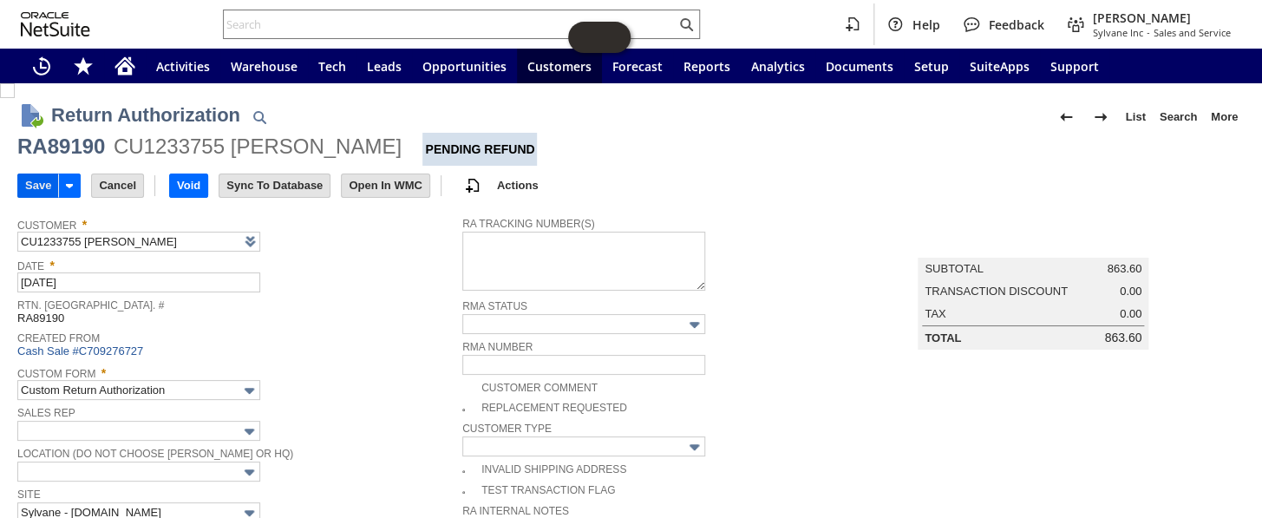
type input "111-2236018-1535412- Customer has several orders where they order and return"
click at [40, 182] on input "Save" at bounding box center [38, 185] width 40 height 23
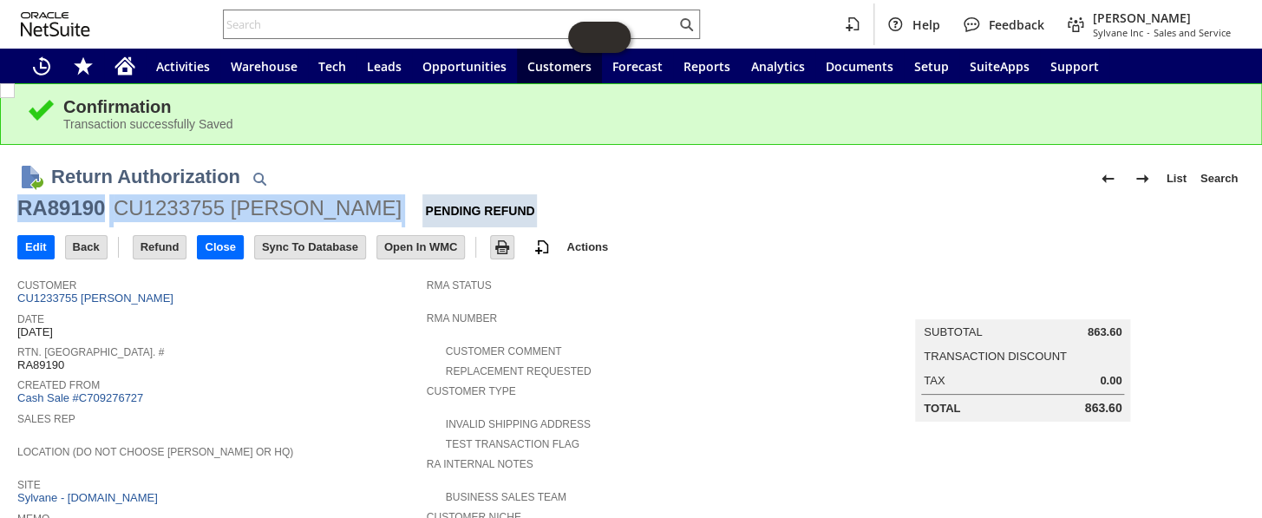
drag, startPoint x: 347, startPoint y: 212, endPoint x: 8, endPoint y: 206, distance: 339.1
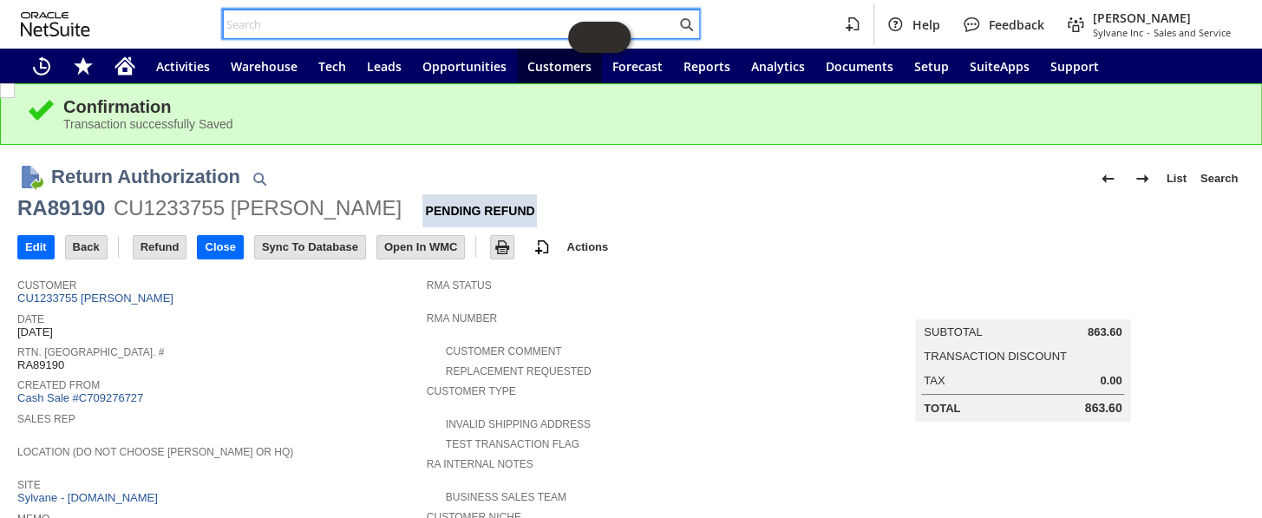
click at [330, 24] on input "text" at bounding box center [450, 24] width 452 height 21
paste input "RA89190 CU1233755 [PERSON_NAME]"
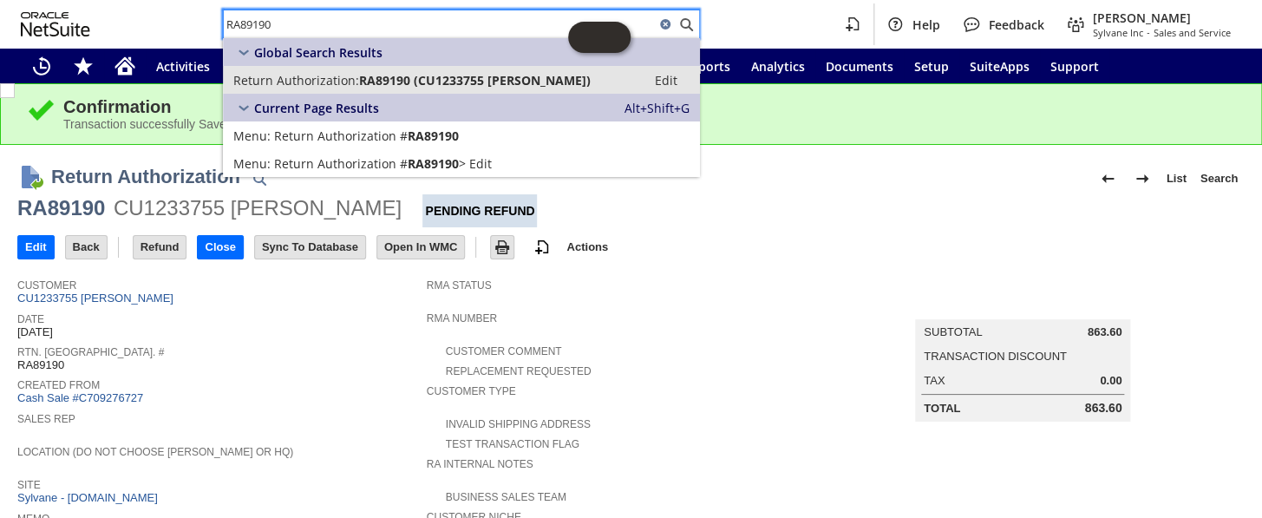
type input "RA89190"
click at [391, 80] on span "RA89190 (CU1233755 Vielka Miller)" at bounding box center [475, 80] width 232 height 16
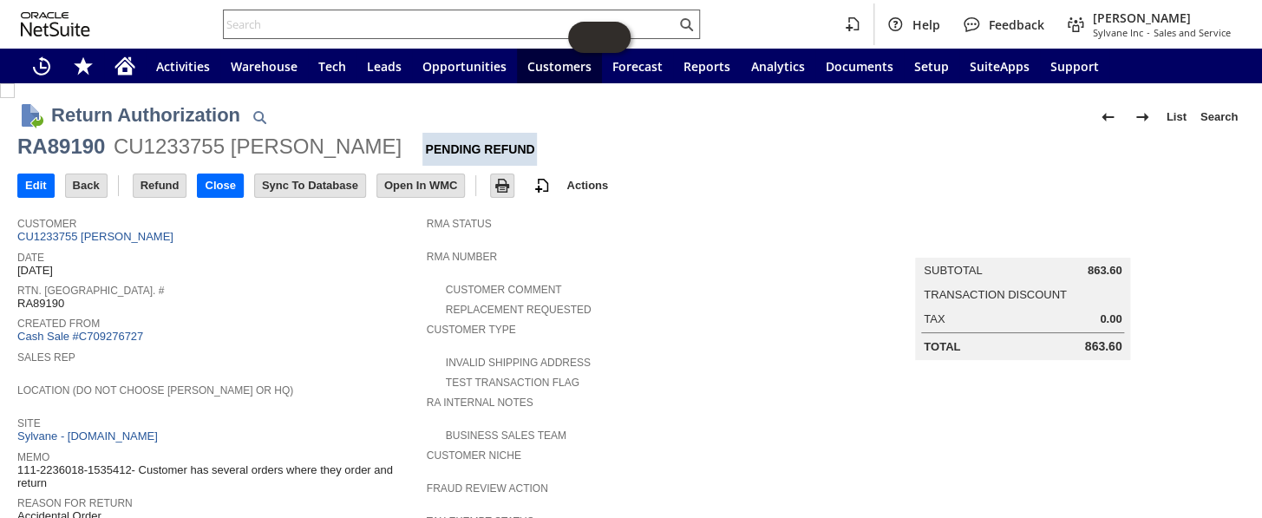
click at [284, 25] on input "text" at bounding box center [450, 24] width 452 height 21
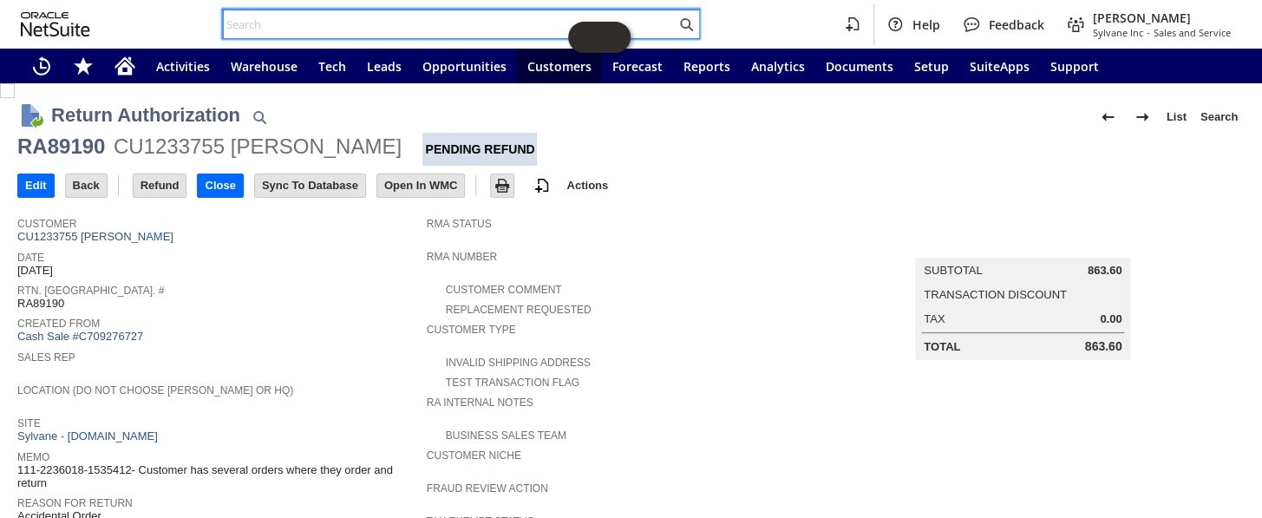
paste input "113-1175622-8152226"
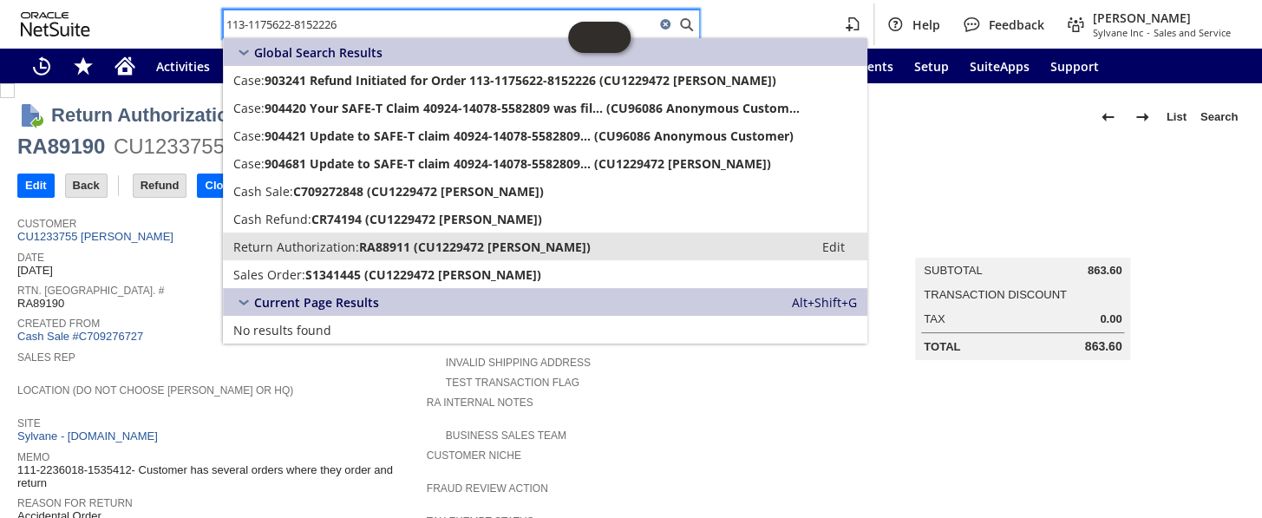
type input "113-1175622-8152226"
click at [365, 242] on span "RA88911 (CU1229472 spencer wolens)" at bounding box center [475, 246] width 232 height 16
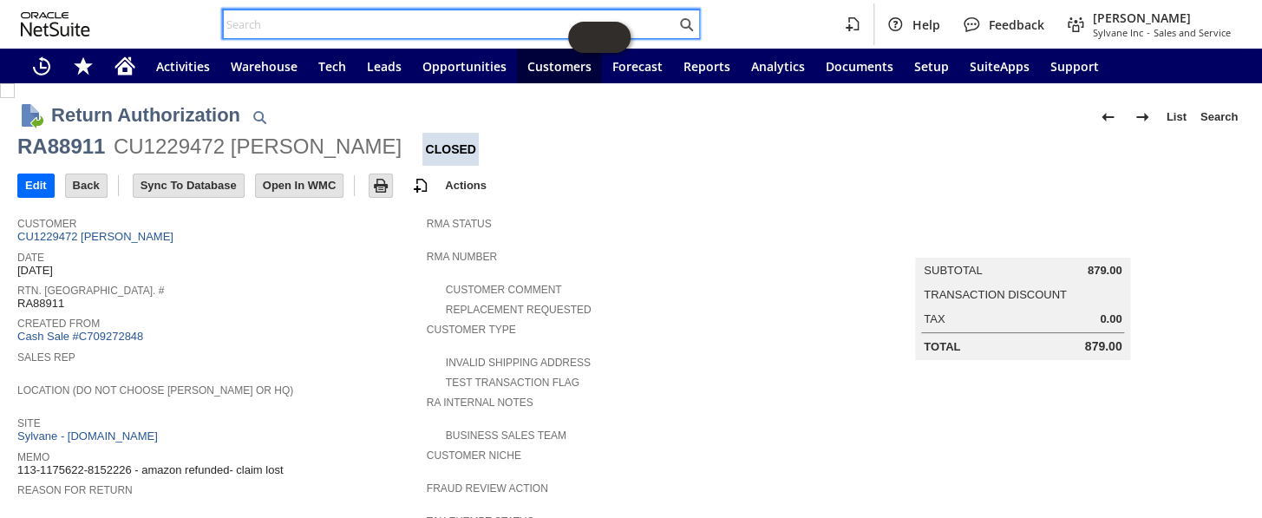
click at [330, 31] on input "text" at bounding box center [450, 24] width 452 height 21
paste input "112-0506262-4071438"
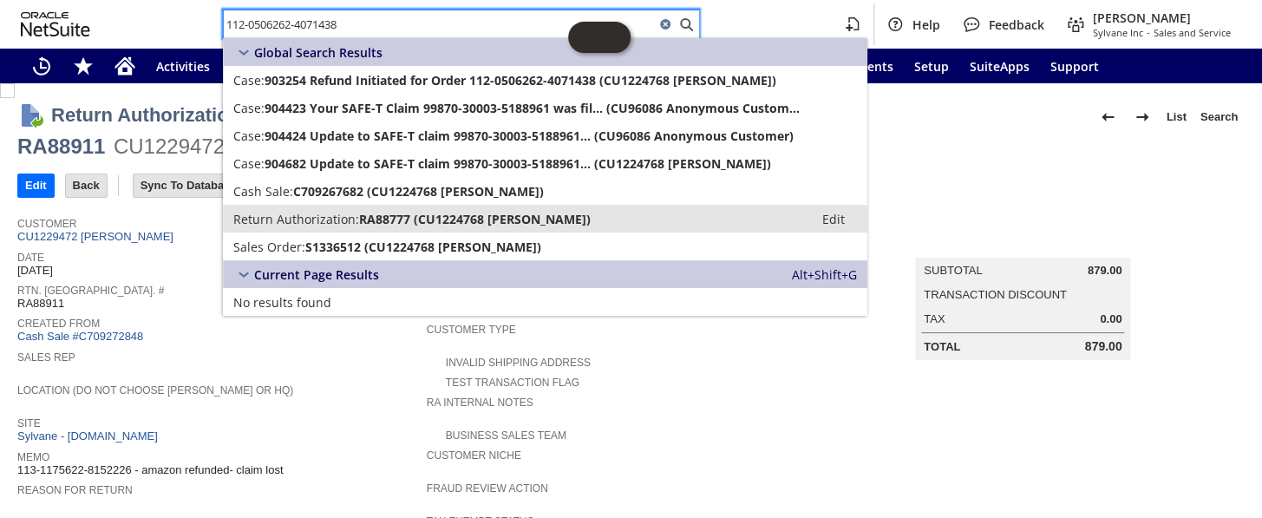
type input "112-0506262-4071438"
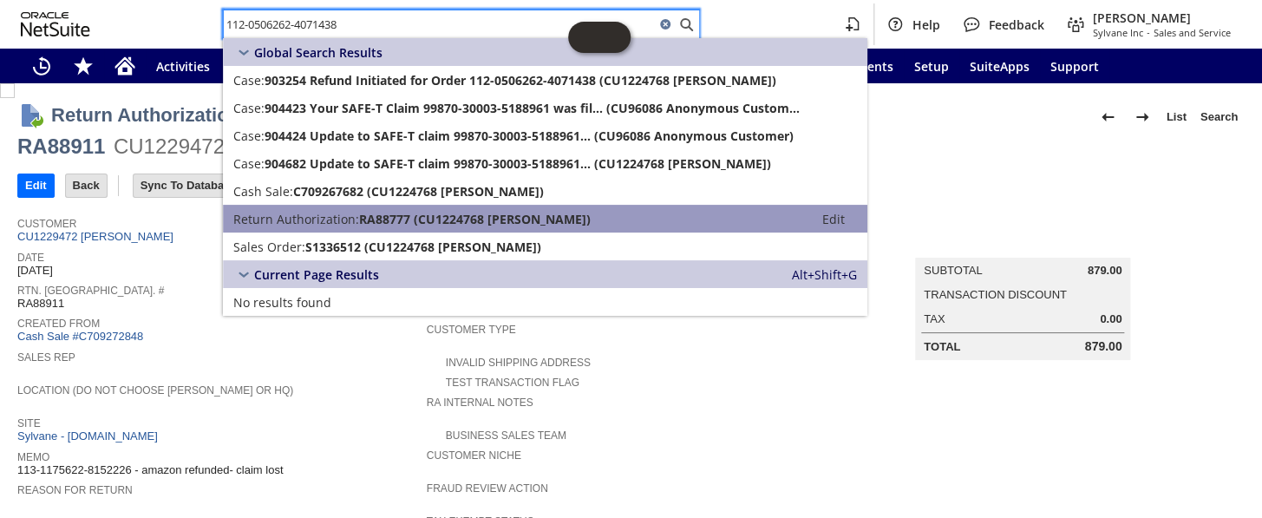
click at [375, 212] on span "RA88777 (CU1224768 CAROLYN YOUNG)" at bounding box center [475, 219] width 232 height 16
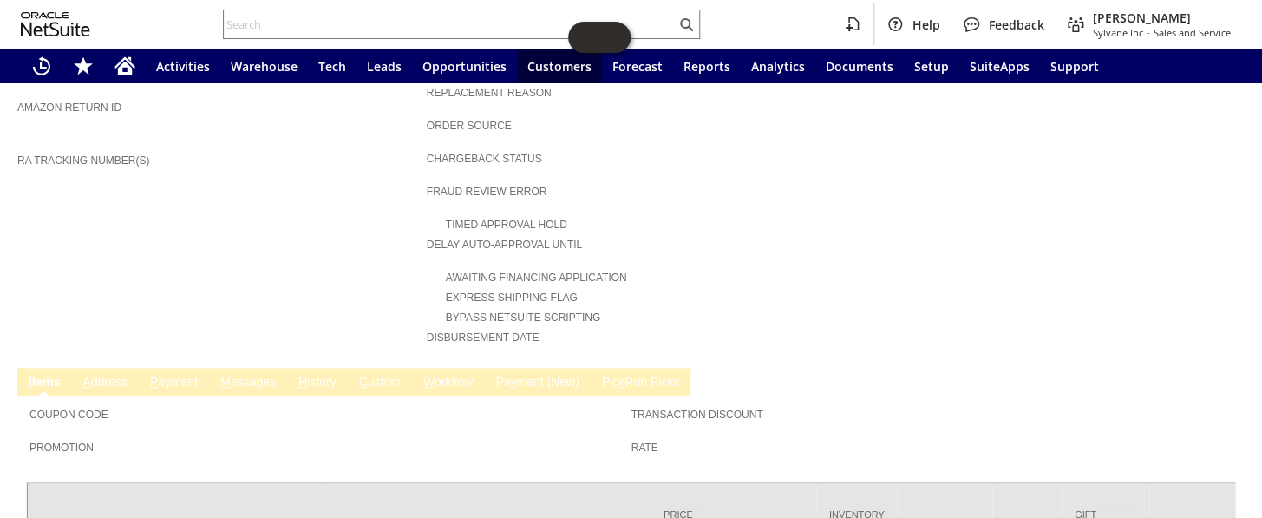
scroll to position [480, 0]
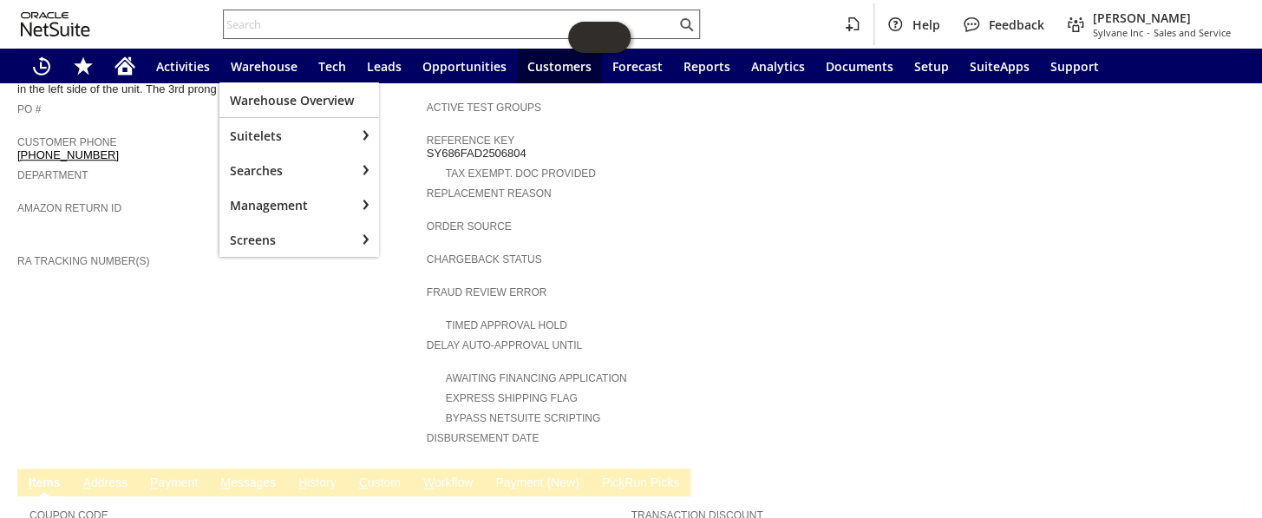
click at [304, 29] on input "text" at bounding box center [450, 24] width 452 height 21
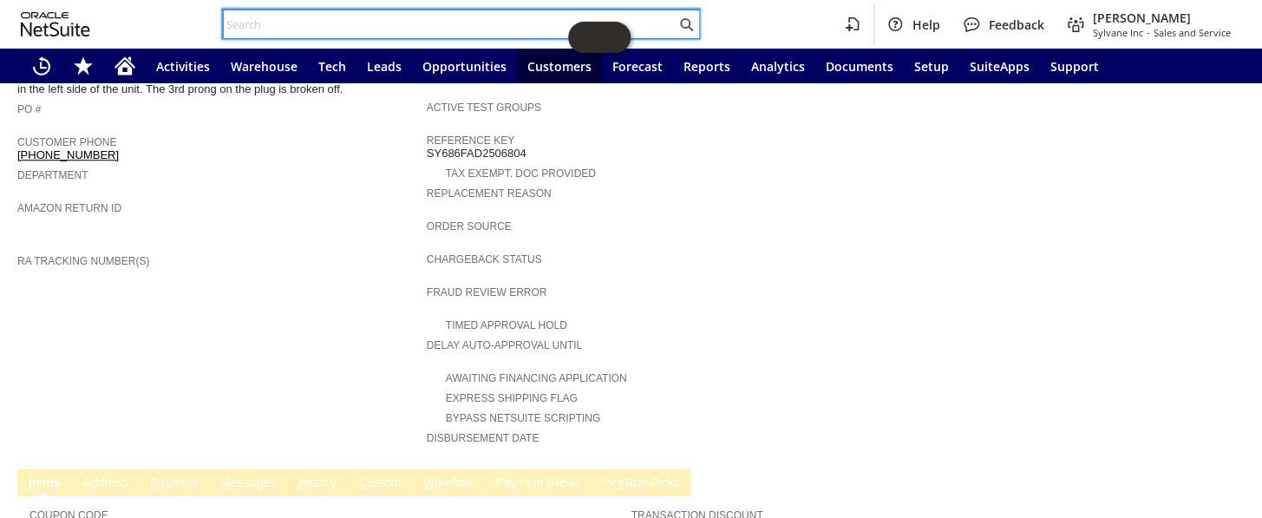
paste input "111-0198012-7876209"
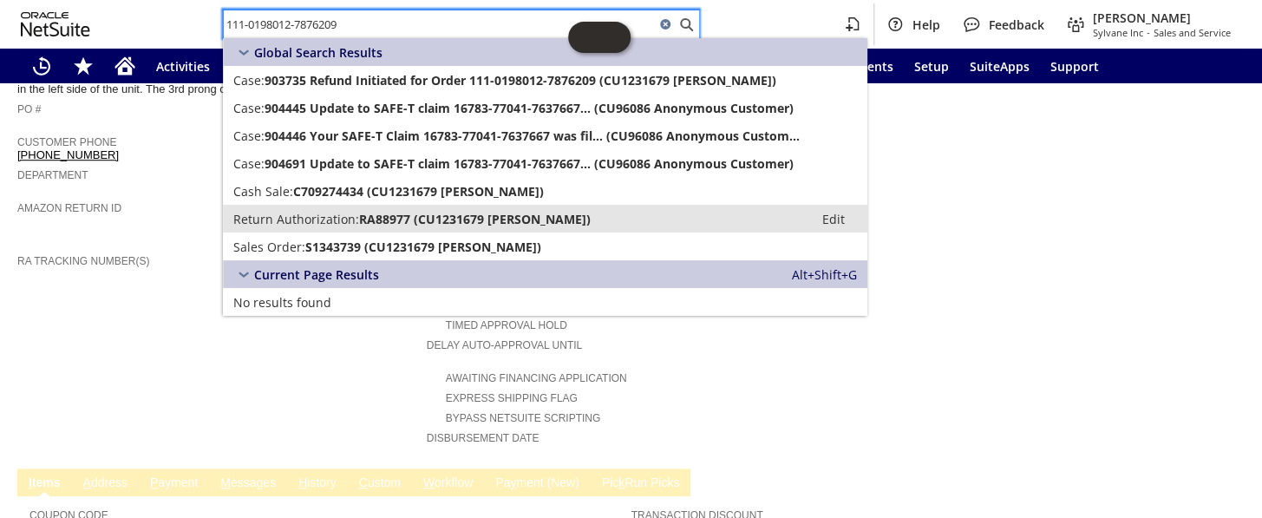
type input "111-0198012-7876209"
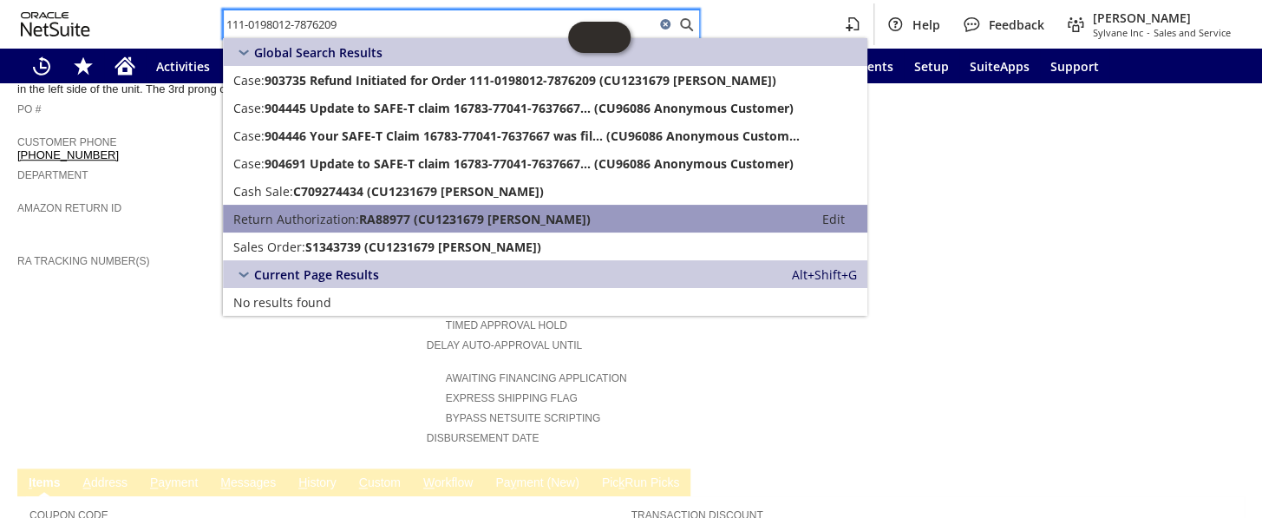
click at [333, 219] on span "Return Authorization:" at bounding box center [296, 219] width 126 height 16
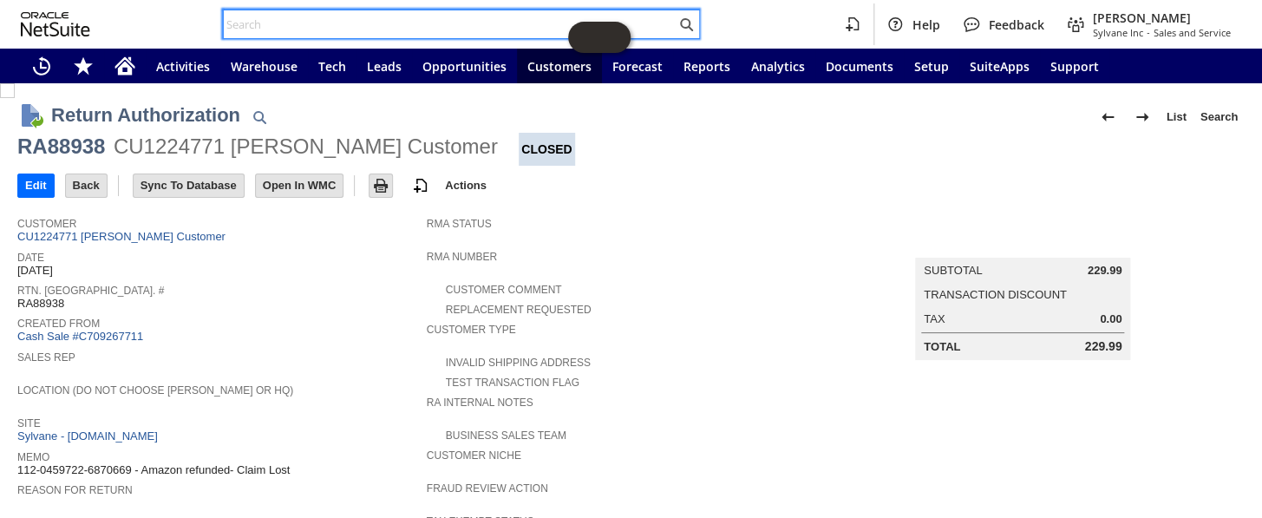
click at [286, 29] on input "text" at bounding box center [450, 24] width 452 height 21
paste input "111-1996907-7953859"
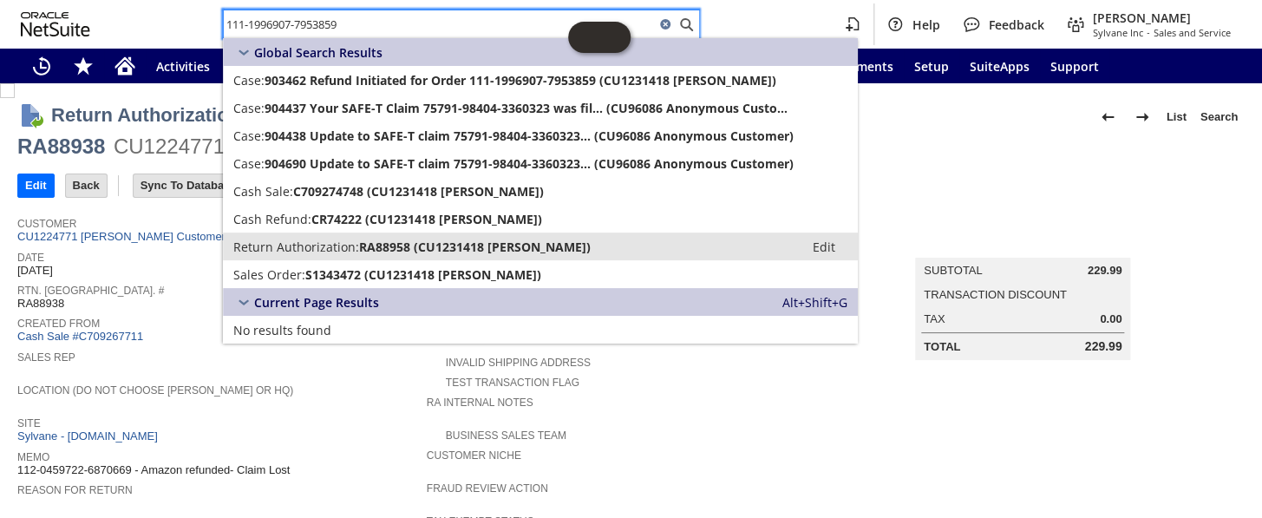
type input "111-1996907-7953859"
click at [347, 243] on span "Return Authorization:" at bounding box center [296, 246] width 126 height 16
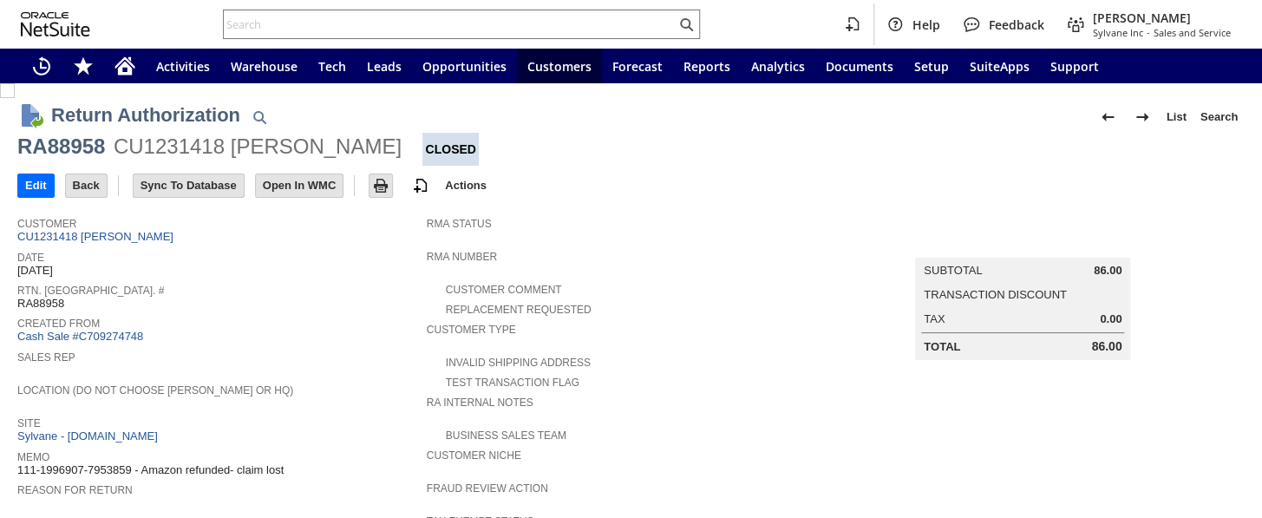
scroll to position [315, 0]
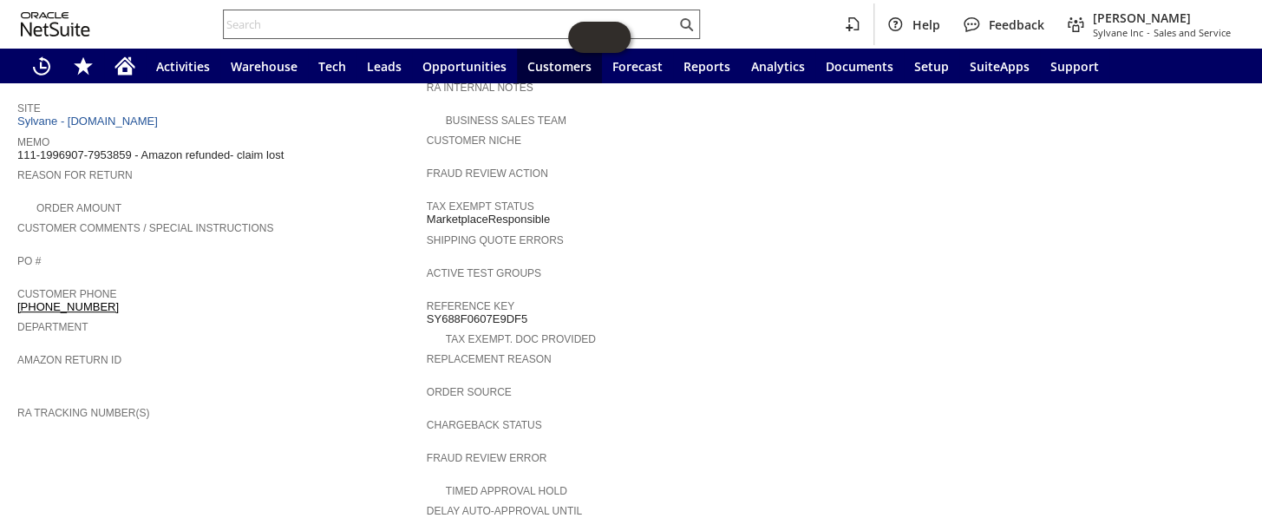
click at [291, 10] on div at bounding box center [461, 24] width 477 height 29
click at [290, 21] on input "text" at bounding box center [450, 24] width 452 height 21
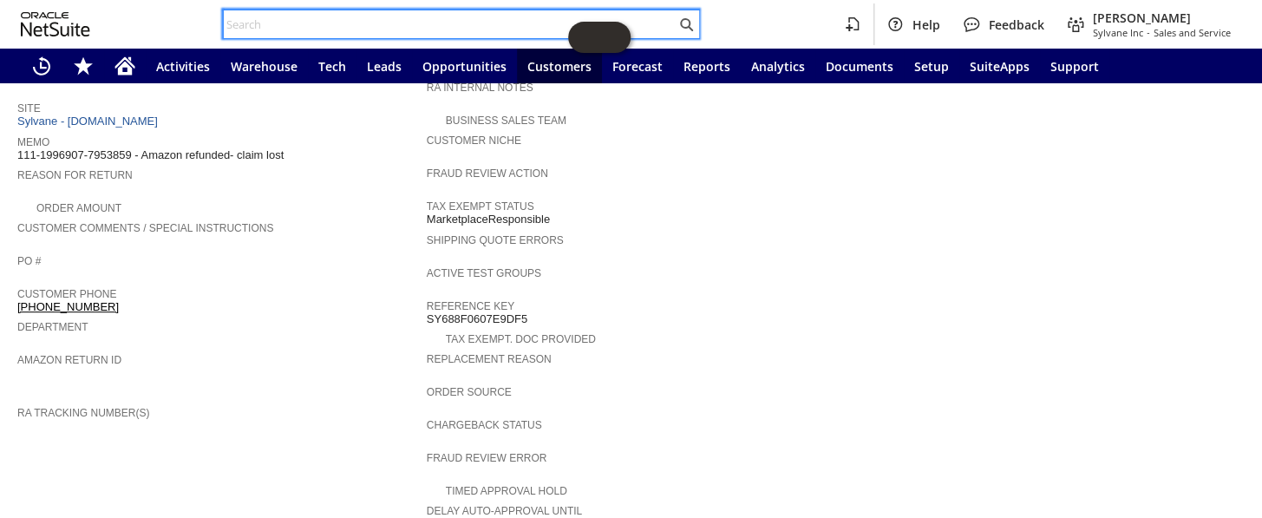
paste input "111-8549829-0207463"
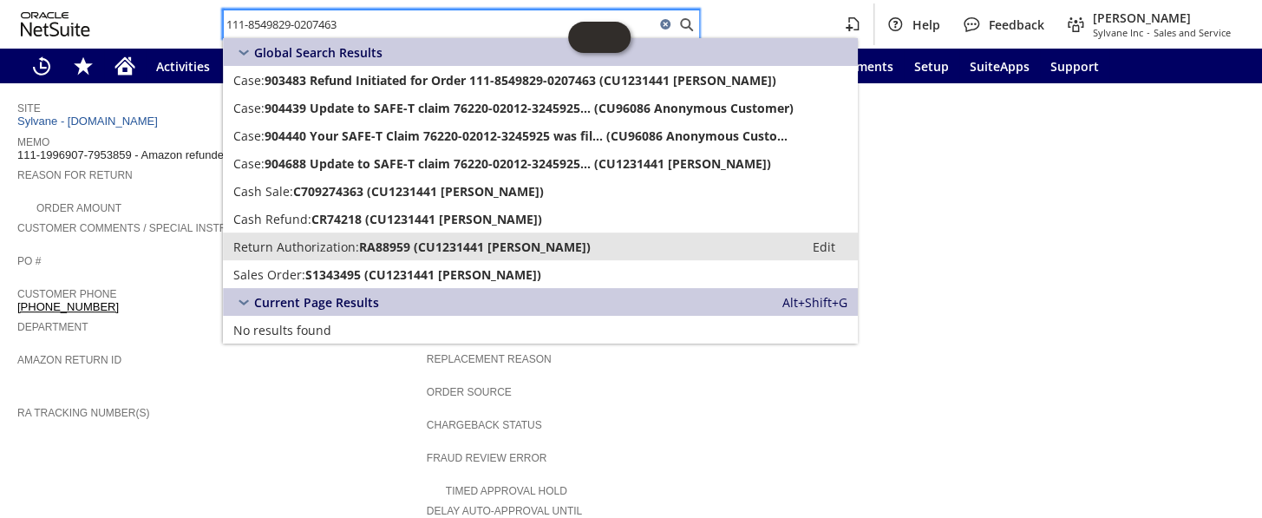
type input "111-8549829-0207463"
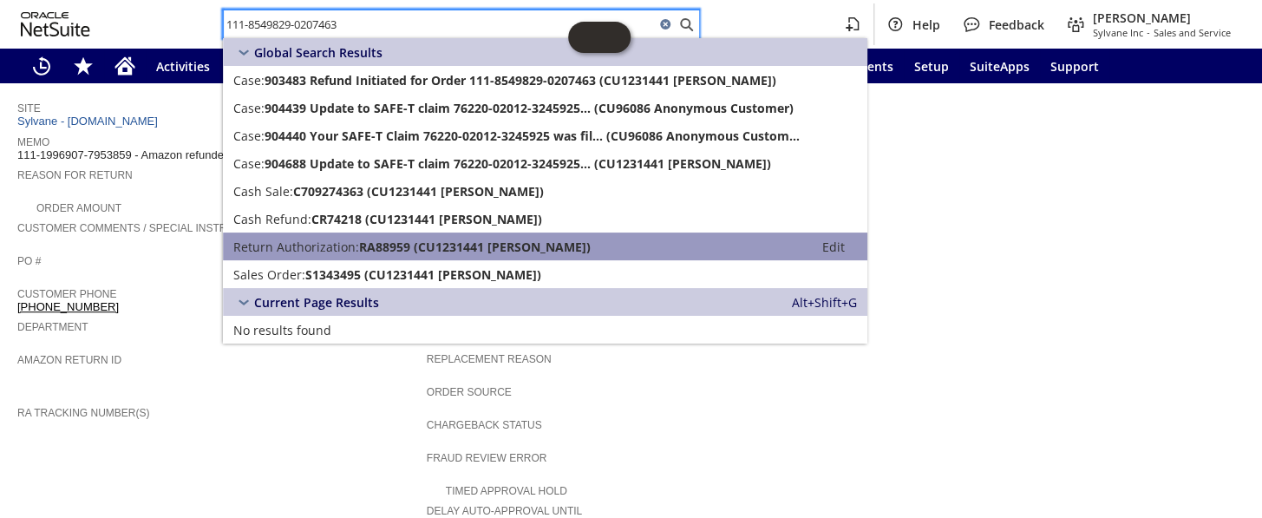
click at [336, 243] on span "Return Authorization:" at bounding box center [296, 246] width 126 height 16
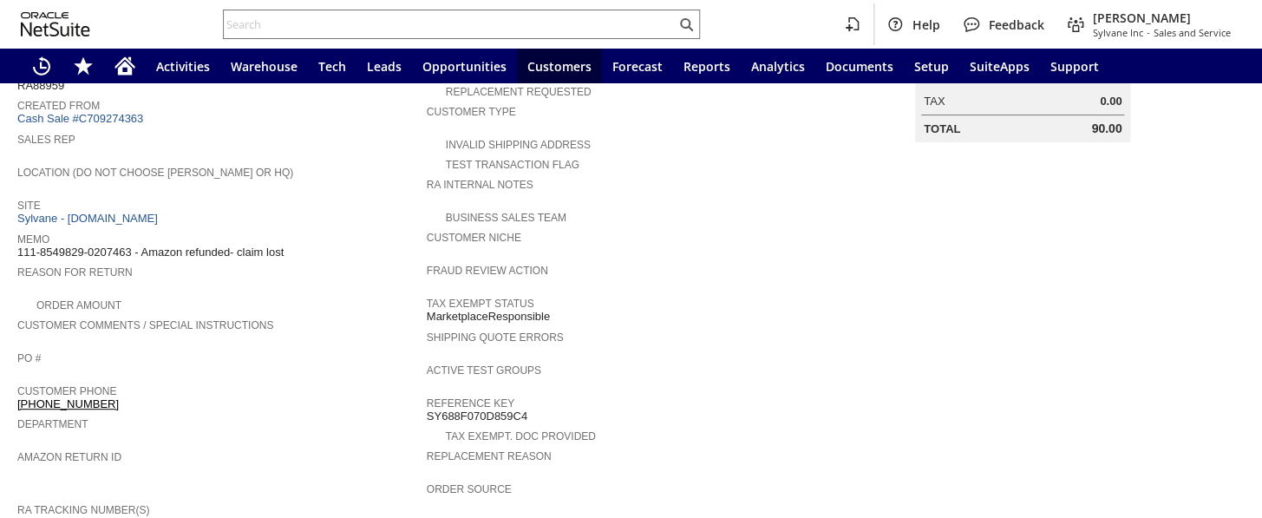
scroll to position [157, 0]
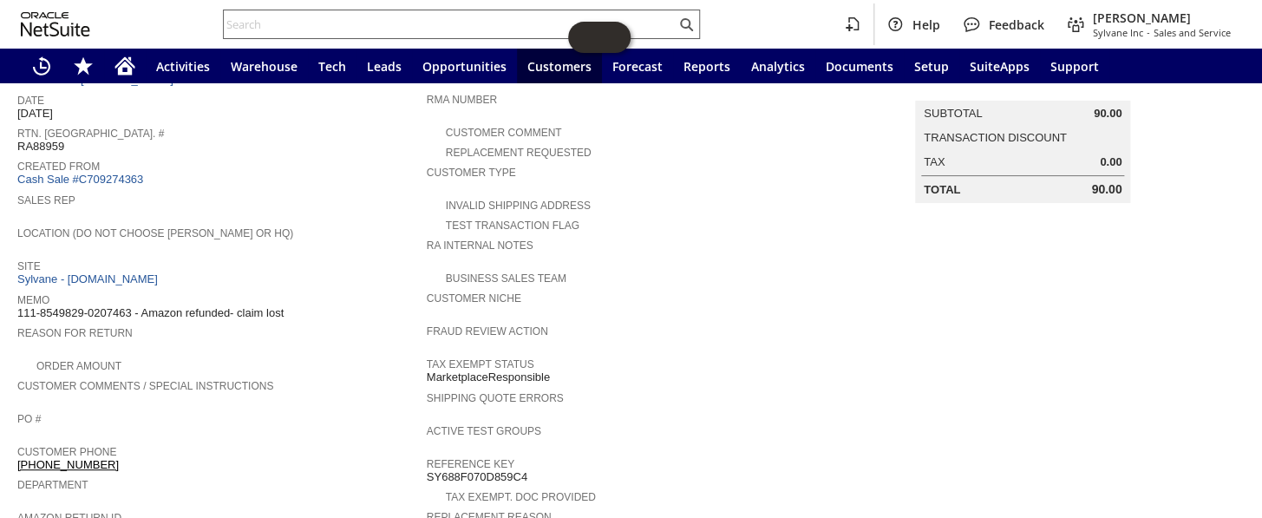
click at [274, 19] on input "text" at bounding box center [450, 24] width 452 height 21
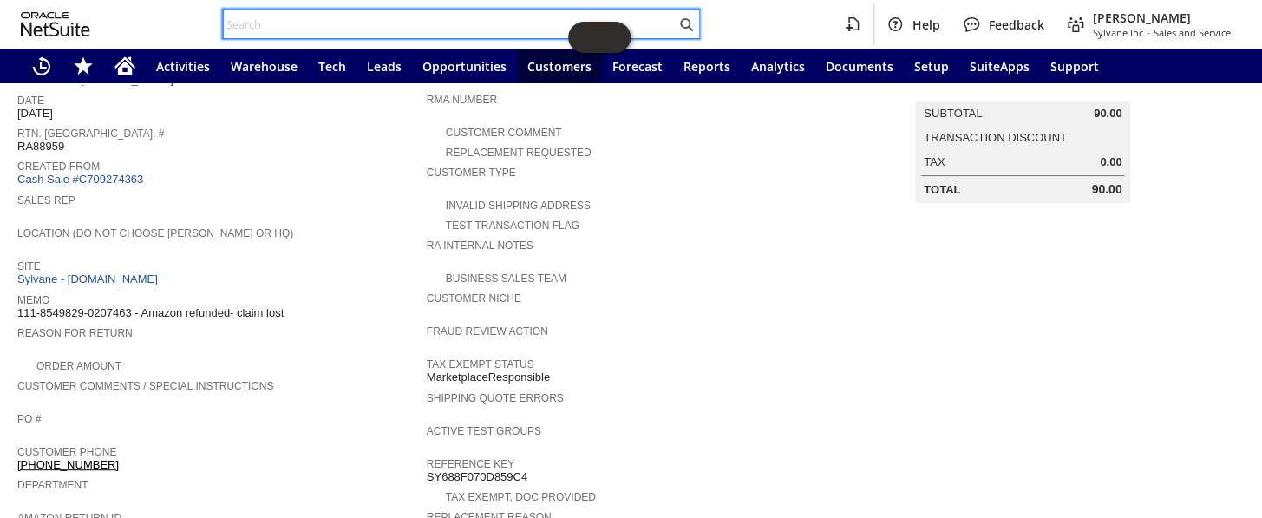
paste input "113-8852890-7850625"
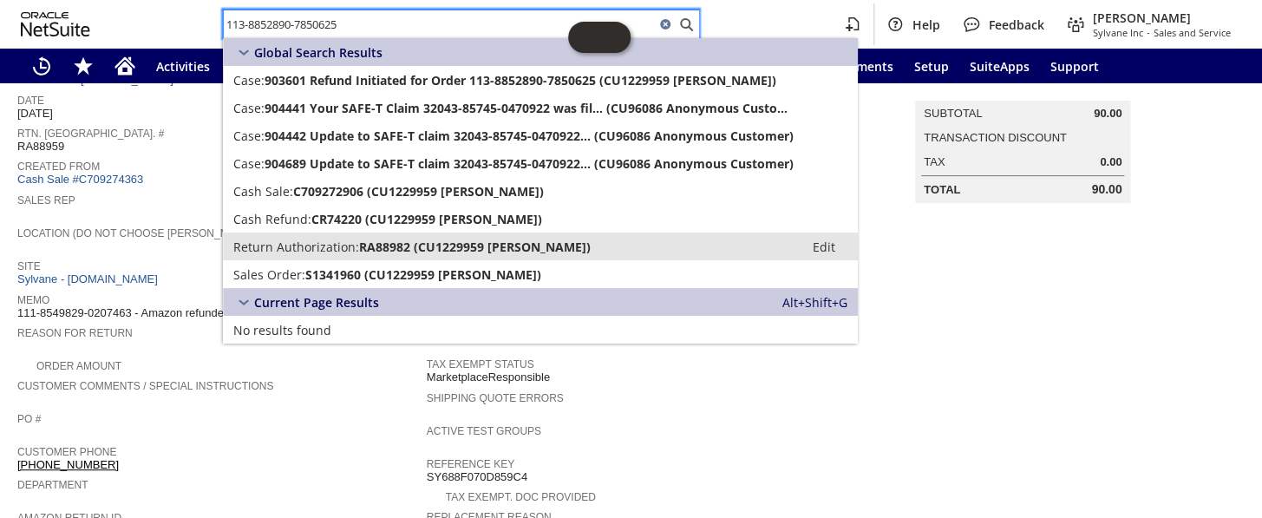
type input "113-8852890-7850625"
click at [298, 245] on span "Return Authorization:" at bounding box center [296, 246] width 126 height 16
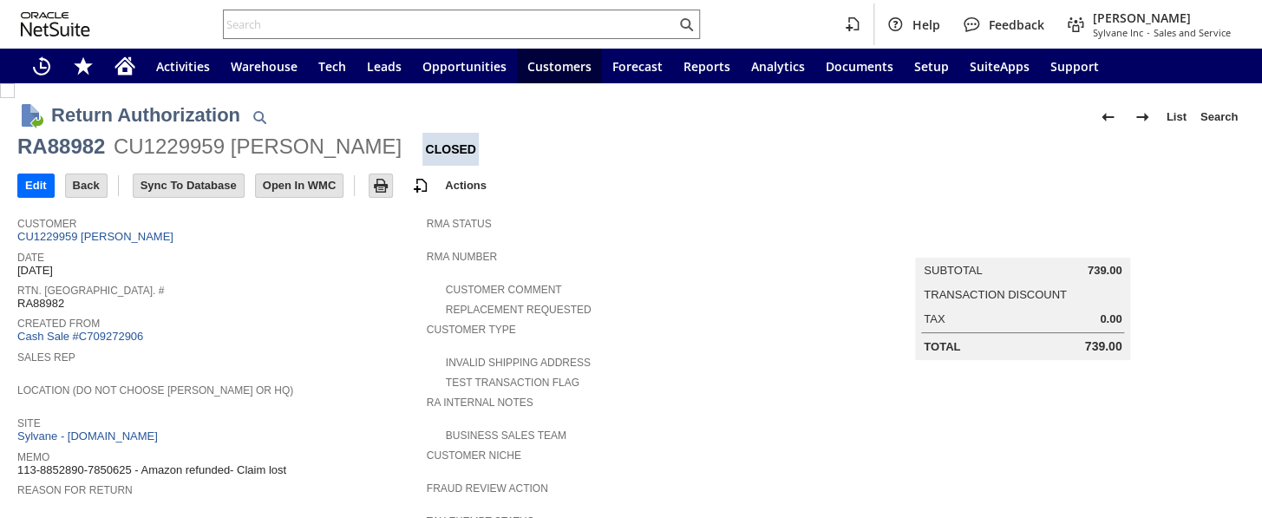
scroll to position [236, 0]
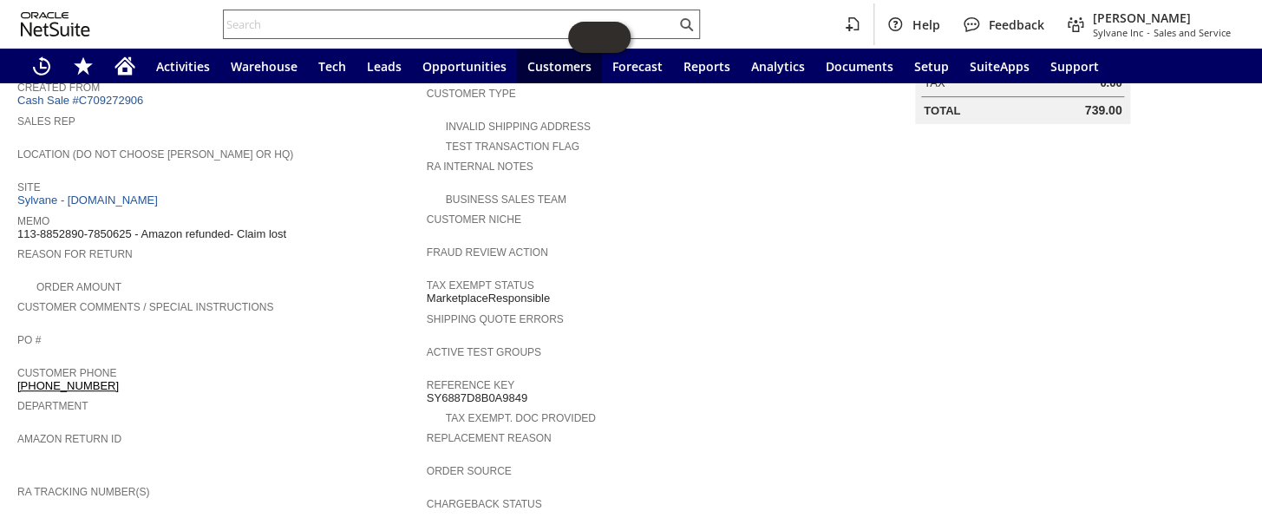
click at [284, 29] on input "text" at bounding box center [450, 24] width 452 height 21
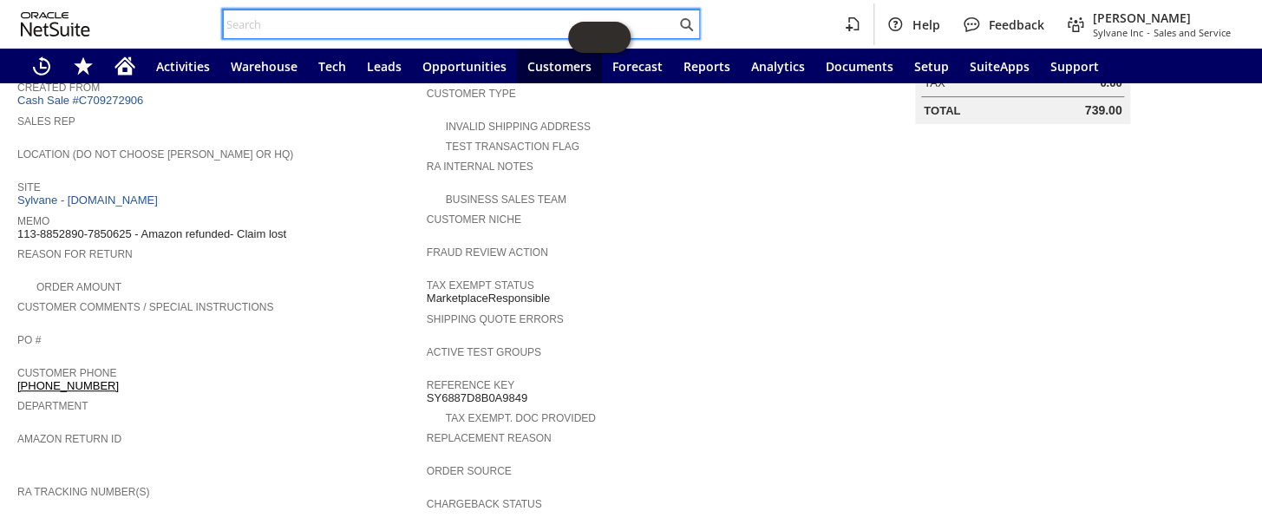
paste input "112-5225514-6106632"
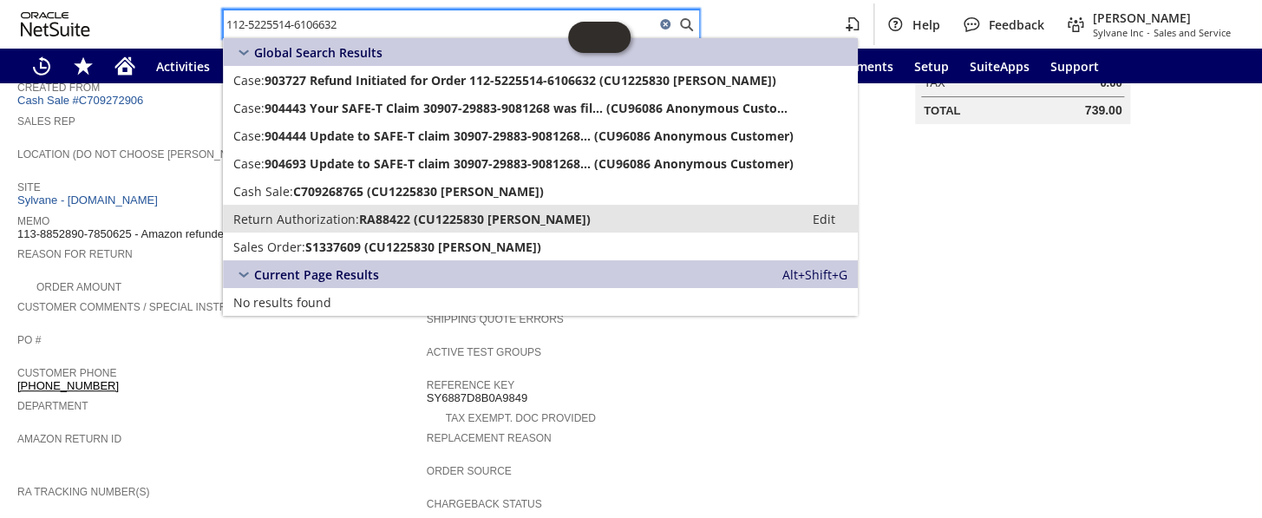
type input "112-5225514-6106632"
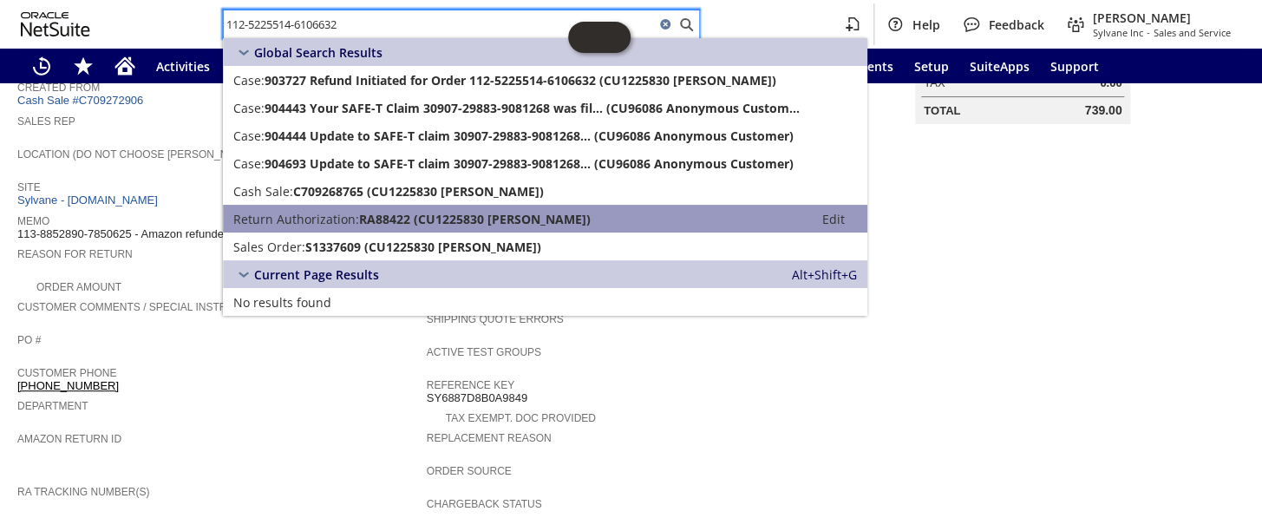
click at [326, 216] on span "Return Authorization:" at bounding box center [296, 219] width 126 height 16
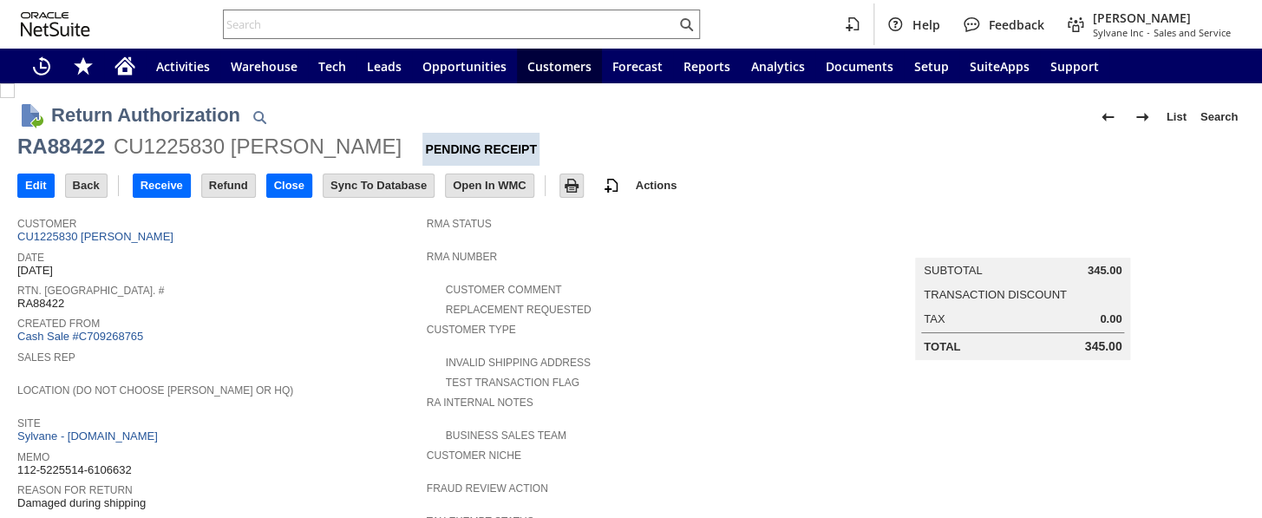
scroll to position [315, 0]
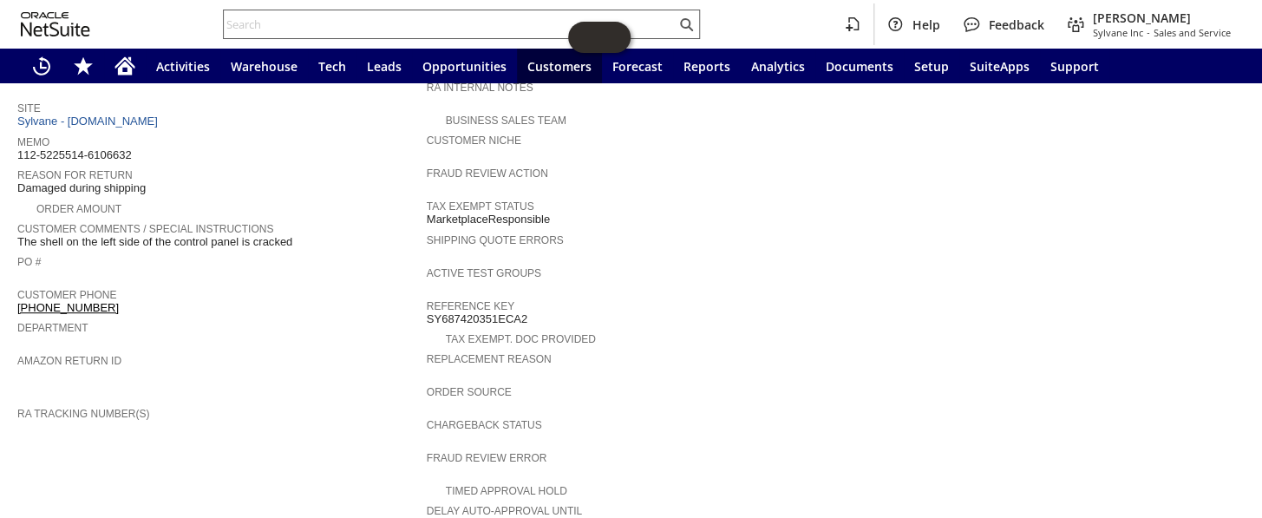
click at [317, 26] on input "text" at bounding box center [450, 24] width 452 height 21
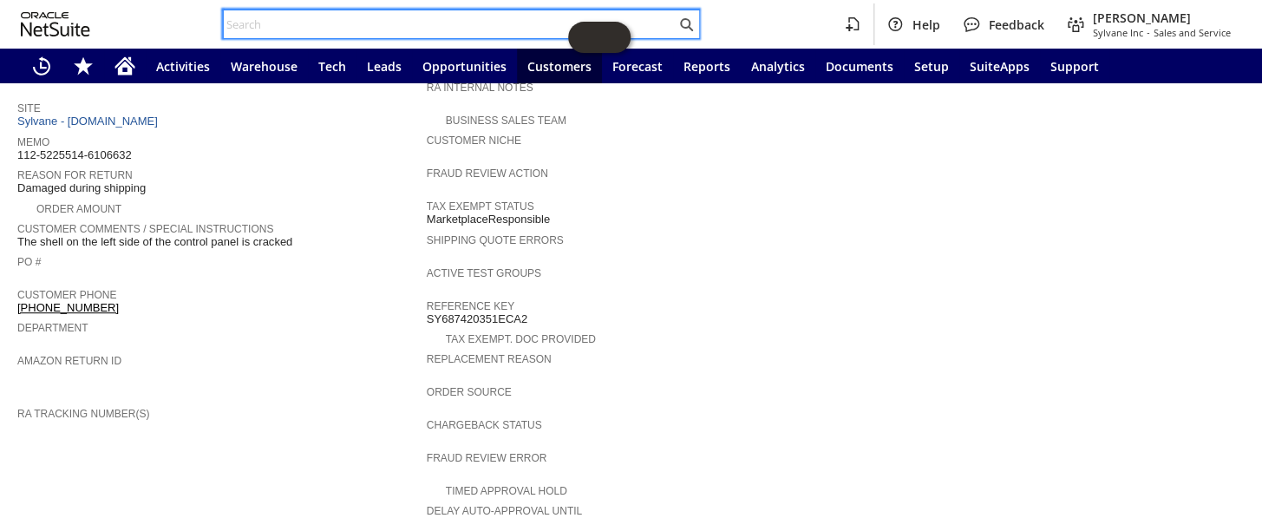
paste input "114-1070640-6141007"
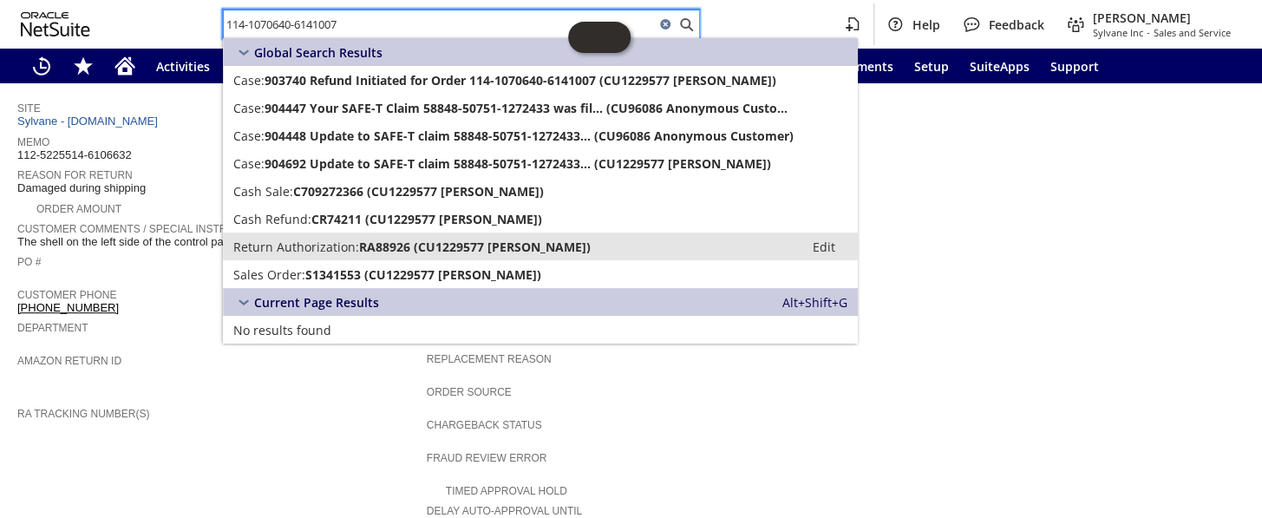
type input "114-1070640-6141007"
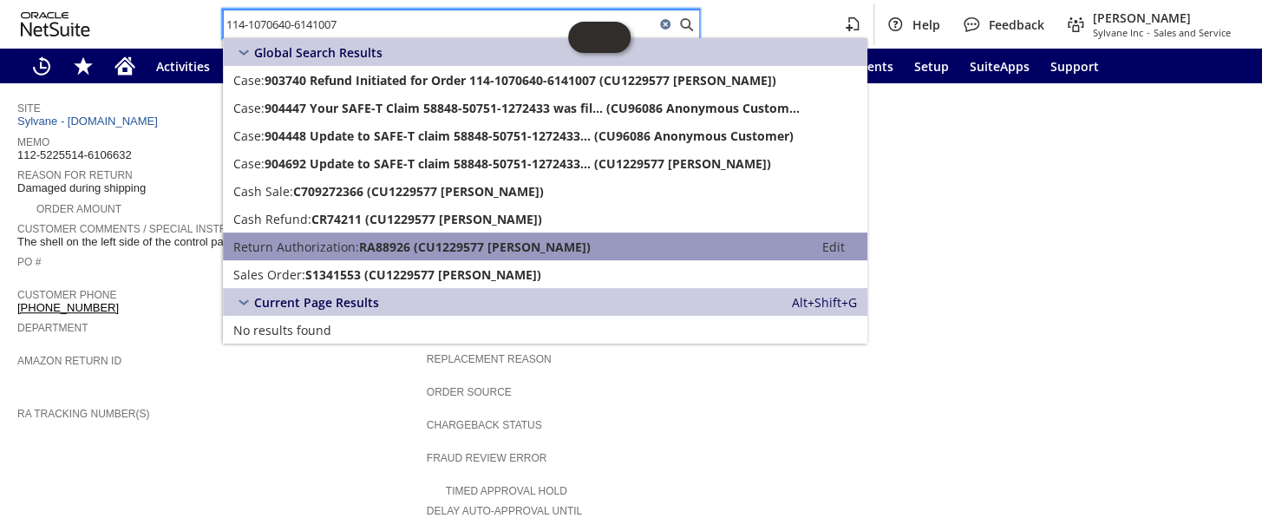
click at [349, 246] on span "Return Authorization:" at bounding box center [296, 246] width 126 height 16
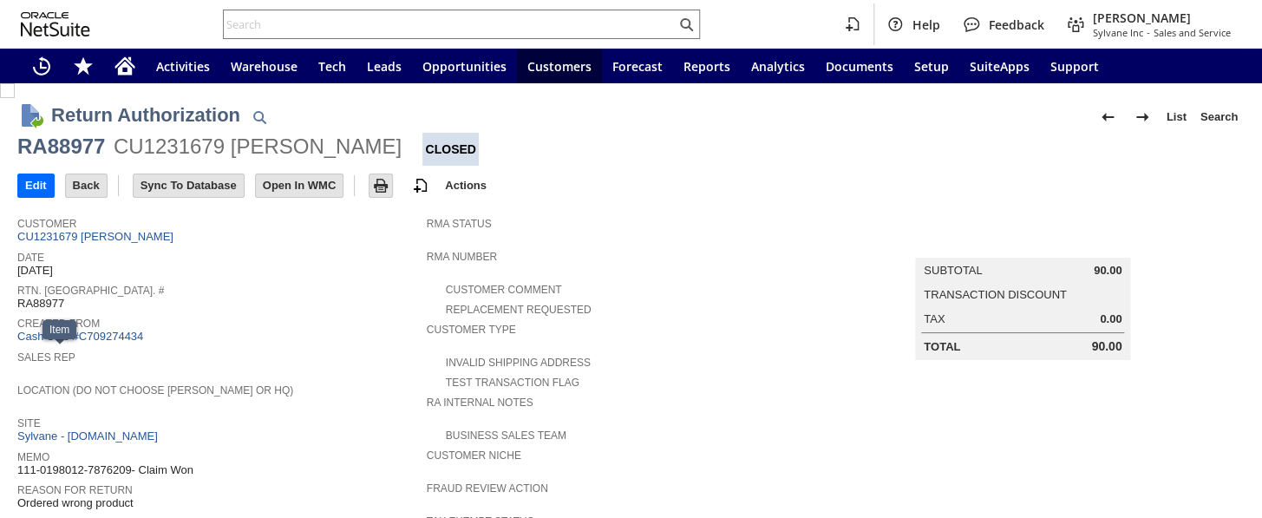
scroll to position [836, 0]
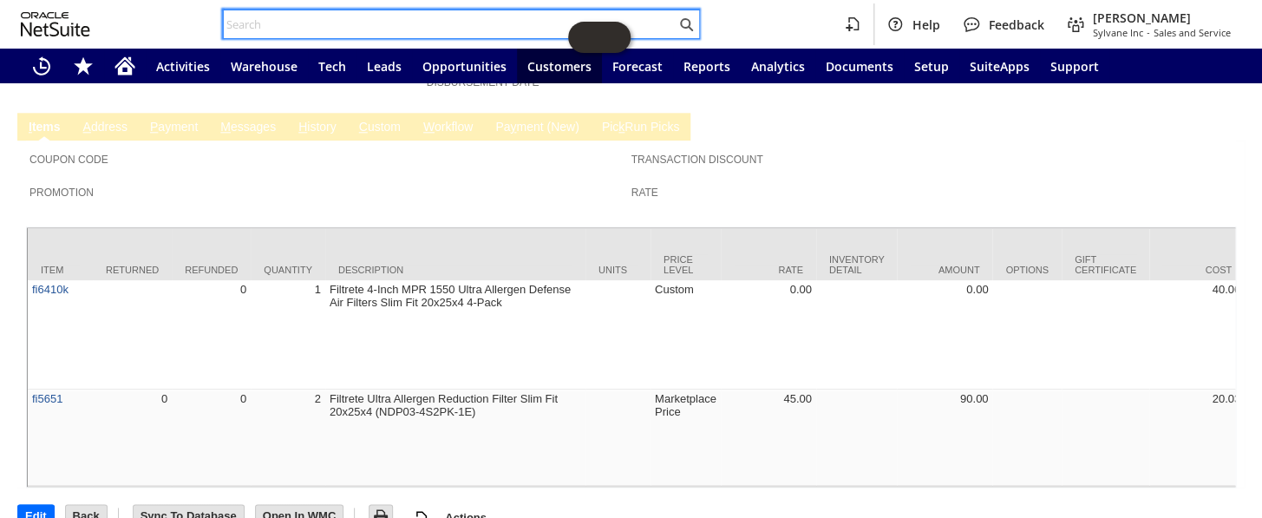
click at [310, 27] on input "text" at bounding box center [450, 24] width 452 height 21
click at [309, 29] on input "text" at bounding box center [450, 24] width 452 height 21
paste input "114-0143076-4434603"
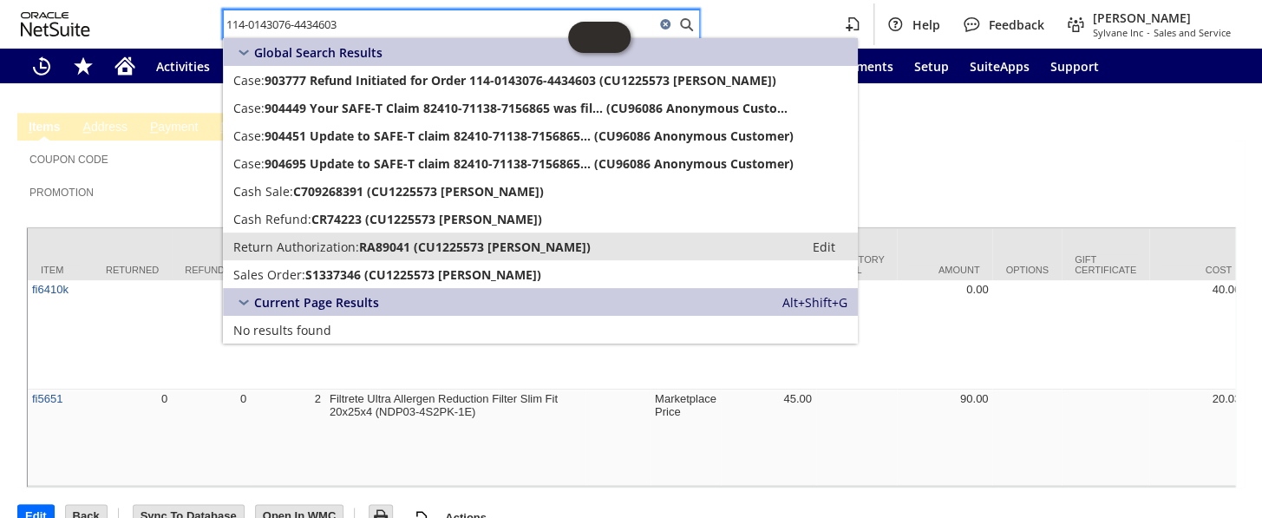
type input "114-0143076-4434603"
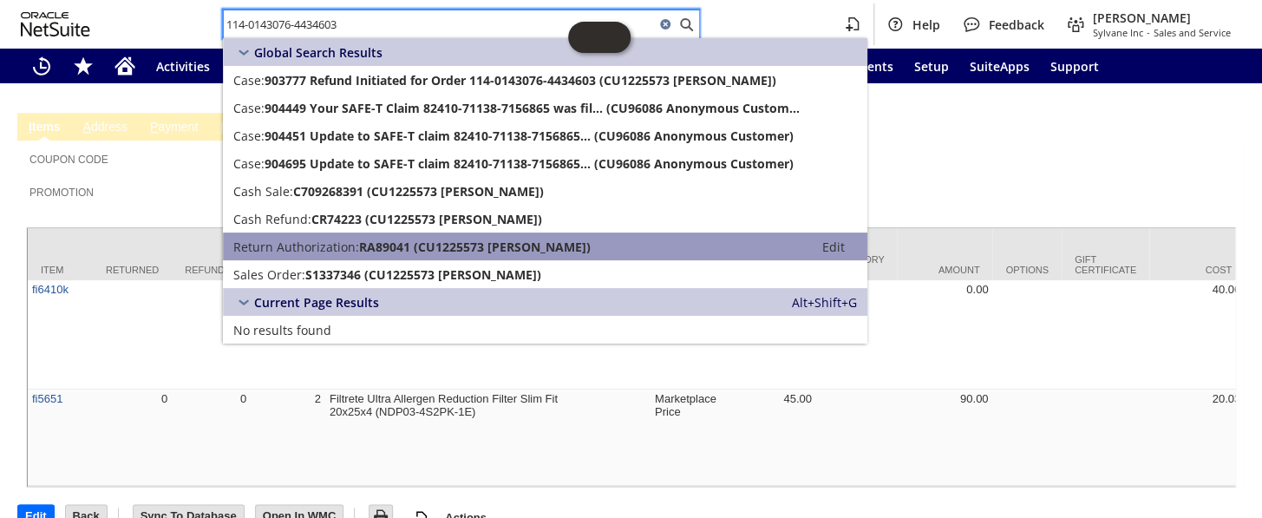
click at [347, 245] on span "Return Authorization:" at bounding box center [296, 246] width 126 height 16
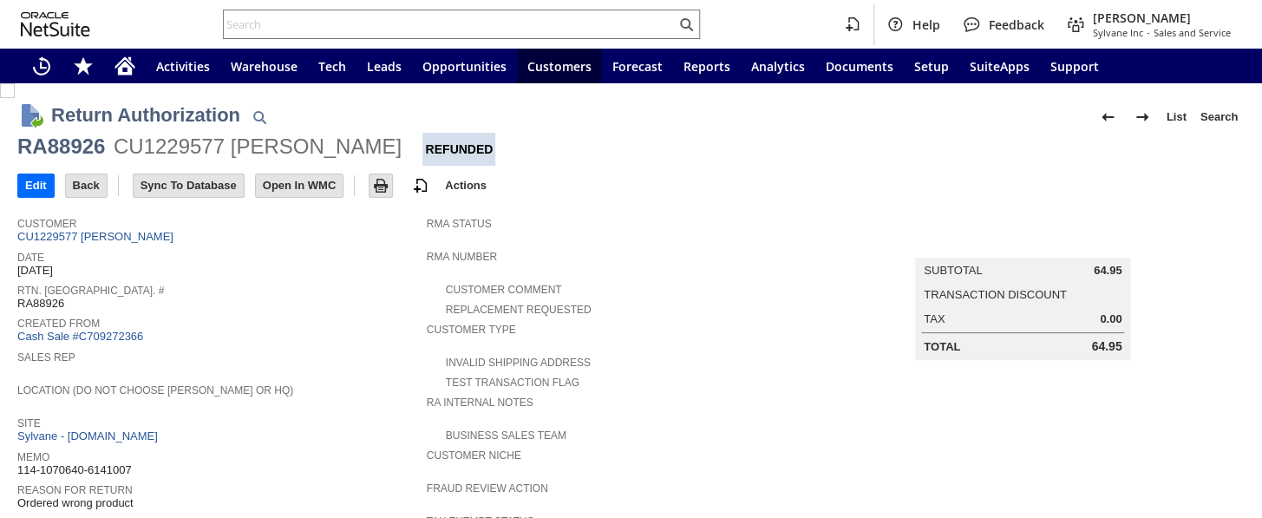
scroll to position [729, 0]
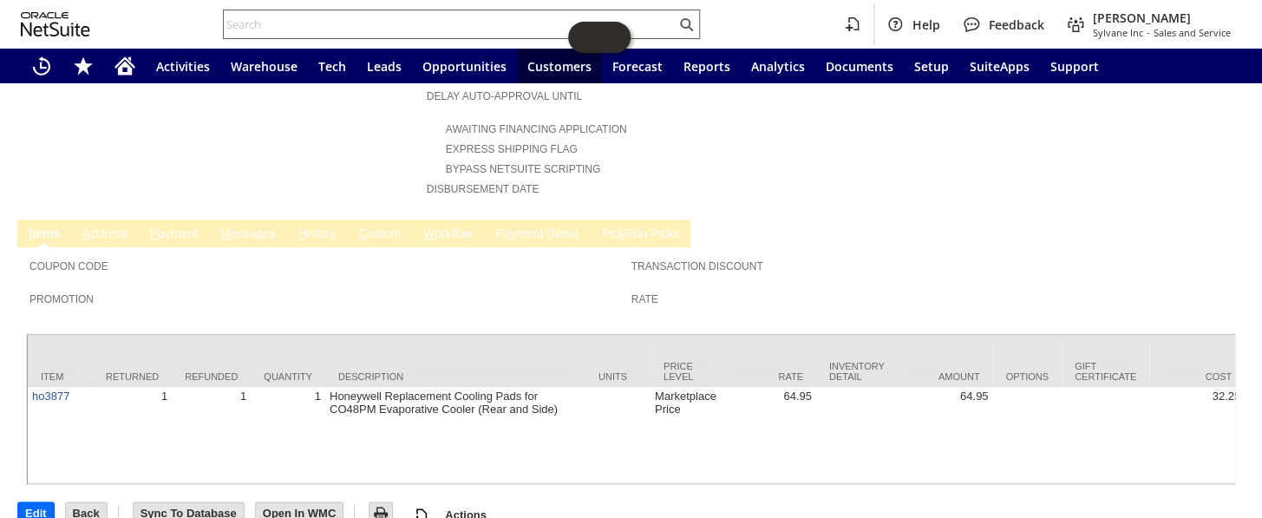
click at [323, 17] on input "text" at bounding box center [450, 24] width 452 height 21
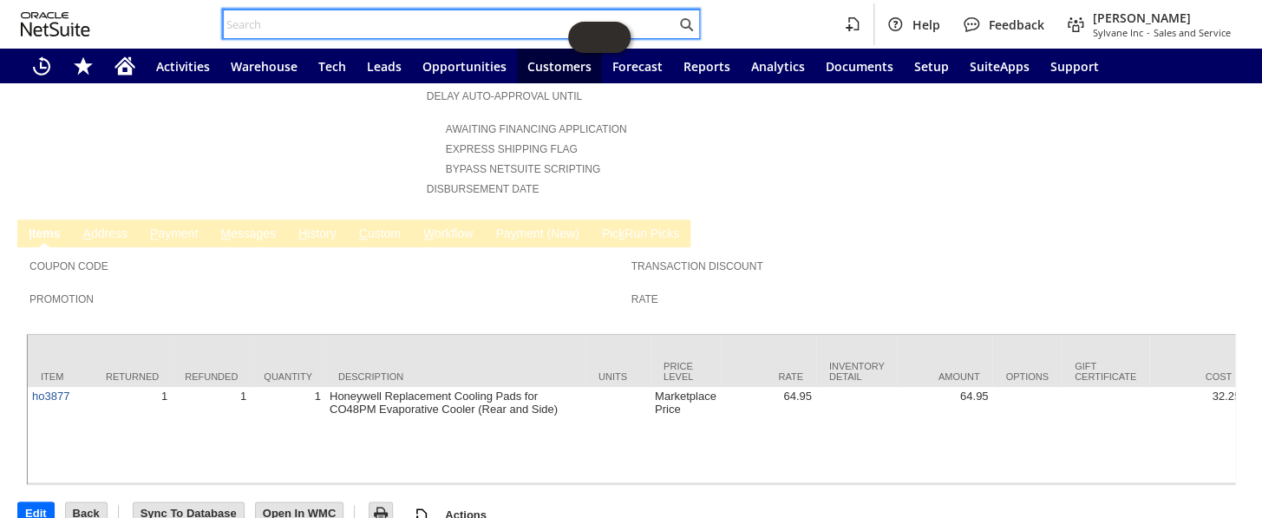
paste input "111-2324515-4490628"
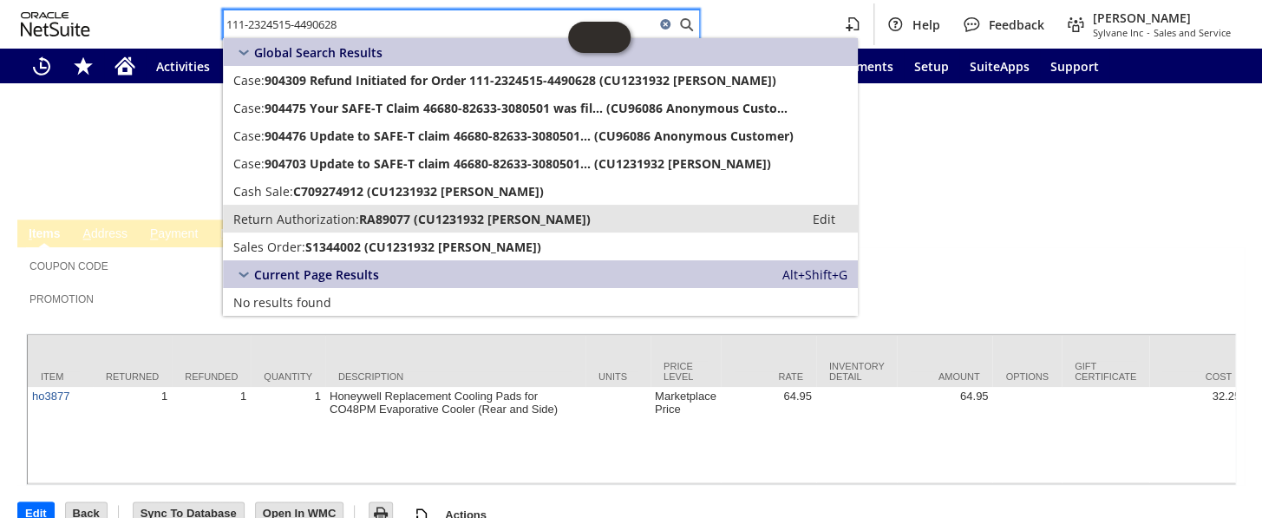
type input "111-2324515-4490628"
click at [392, 220] on span "RA89077 (CU1231932 gail vilardo)" at bounding box center [475, 219] width 232 height 16
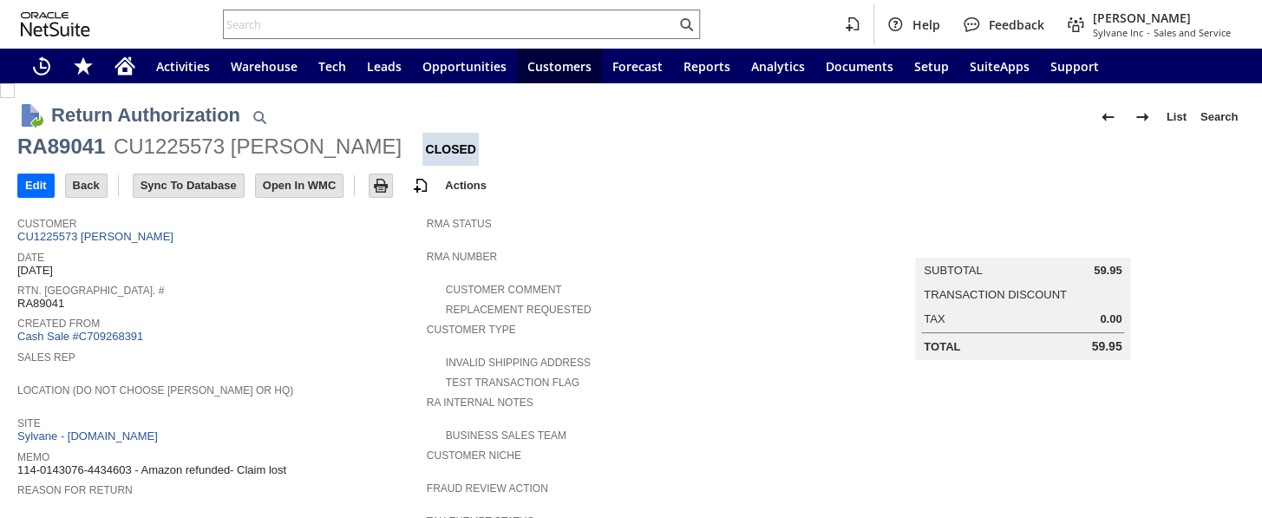
scroll to position [236, 0]
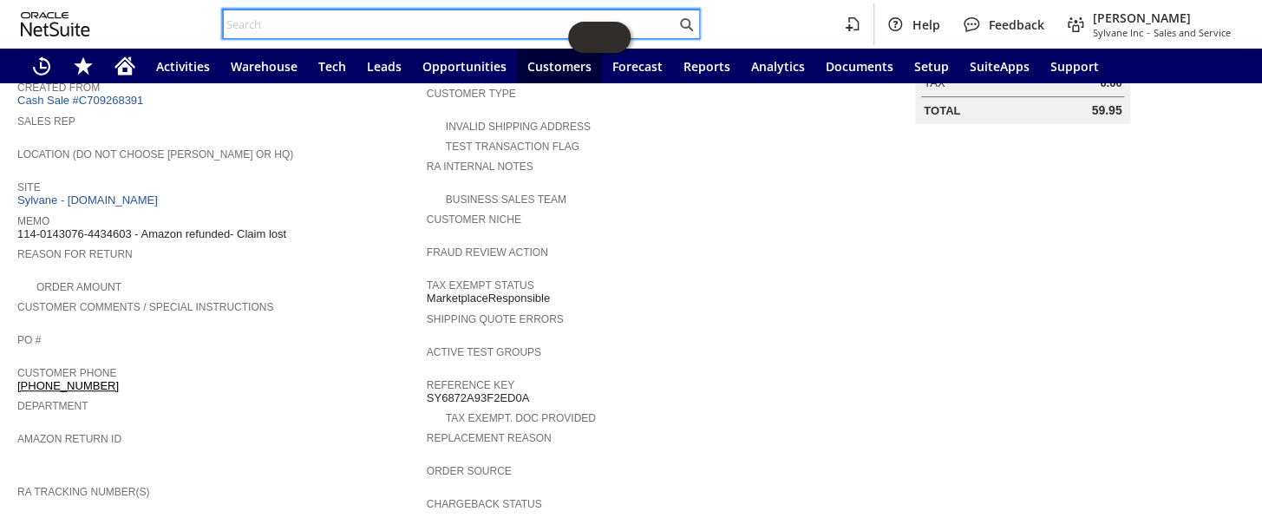
click at [277, 19] on input "text" at bounding box center [450, 24] width 452 height 21
paste input "114-4235953-0943413"
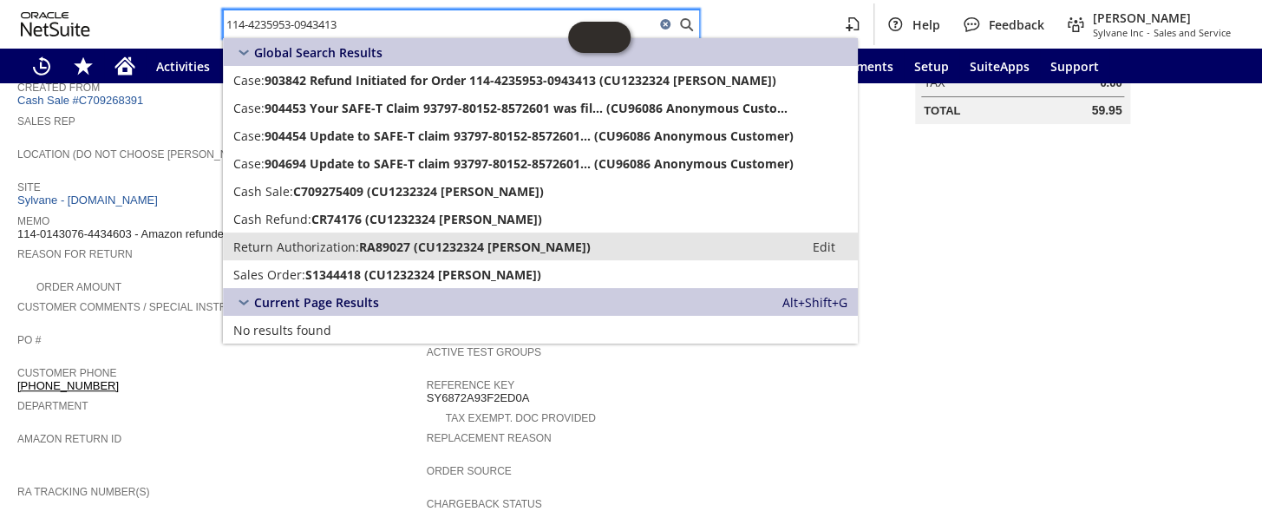
type input "114-4235953-0943413"
click at [323, 243] on span "Return Authorization:" at bounding box center [296, 246] width 126 height 16
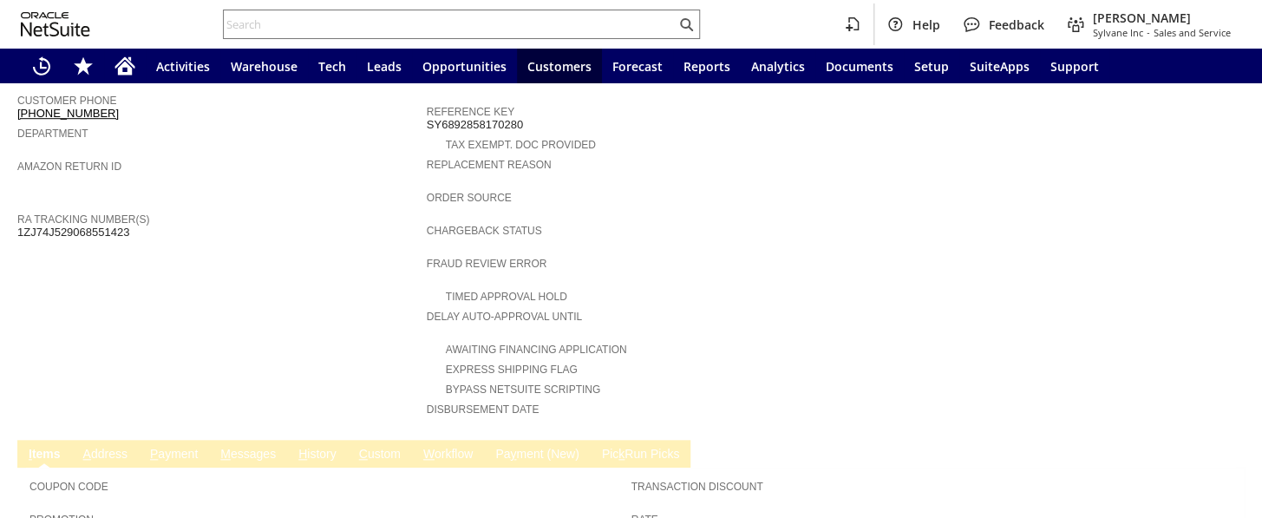
scroll to position [704, 0]
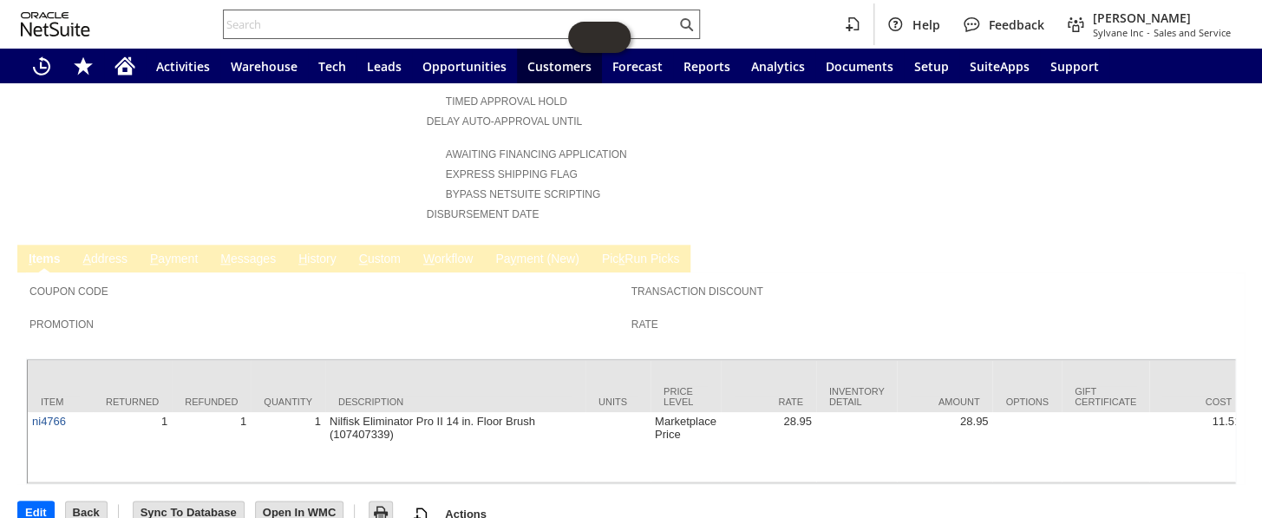
click at [312, 26] on input "text" at bounding box center [450, 24] width 452 height 21
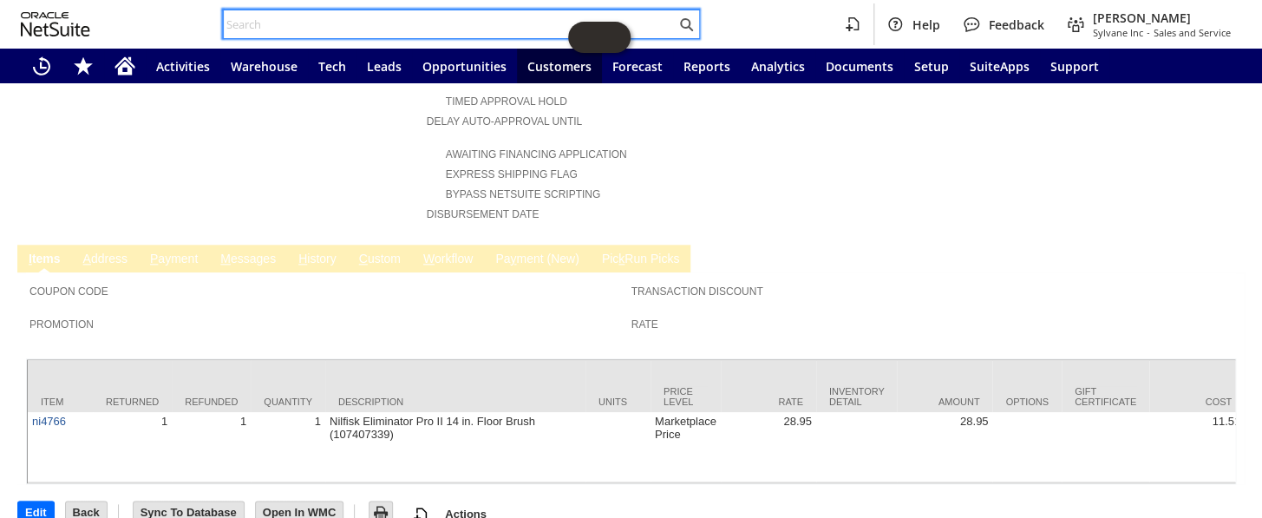
paste input "111-6522154-3535407"
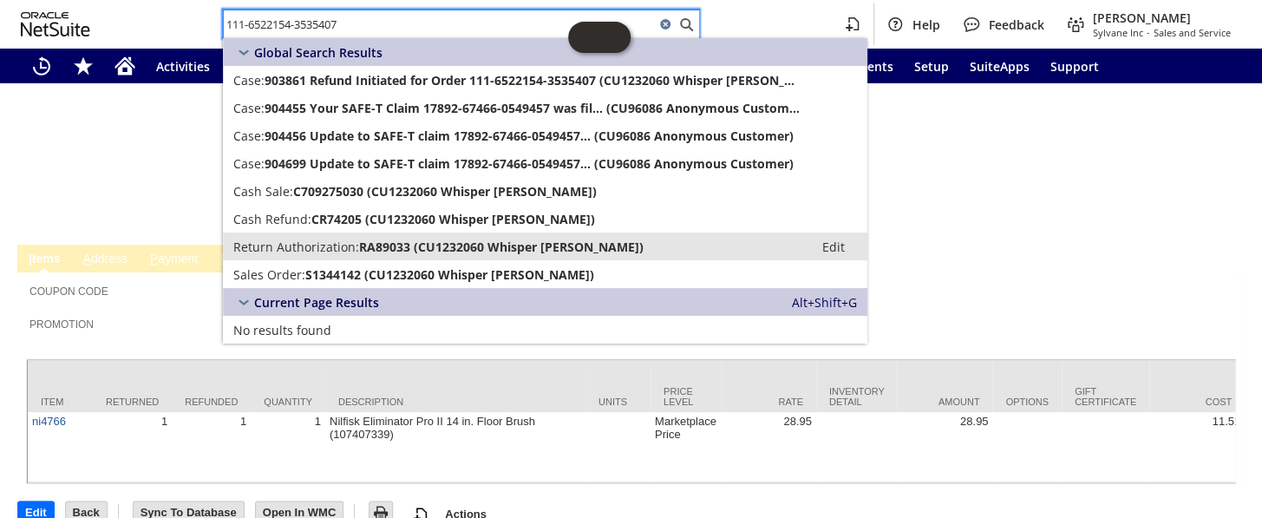
type input "111-6522154-3535407"
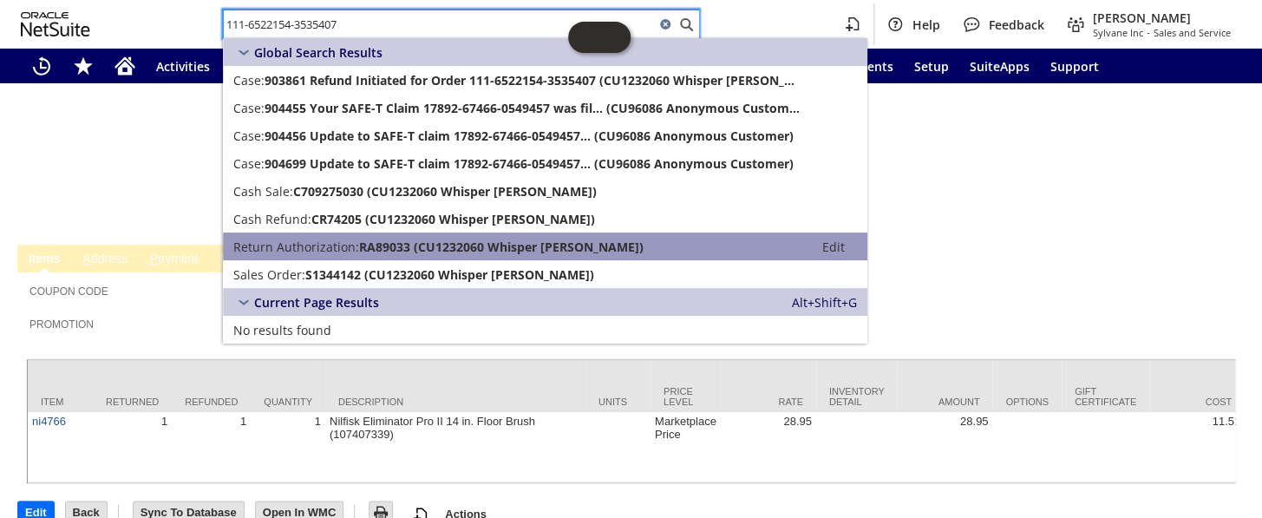
click at [359, 251] on span "RA89033 (CU1232060 Whisper lowrey)" at bounding box center [501, 246] width 284 height 16
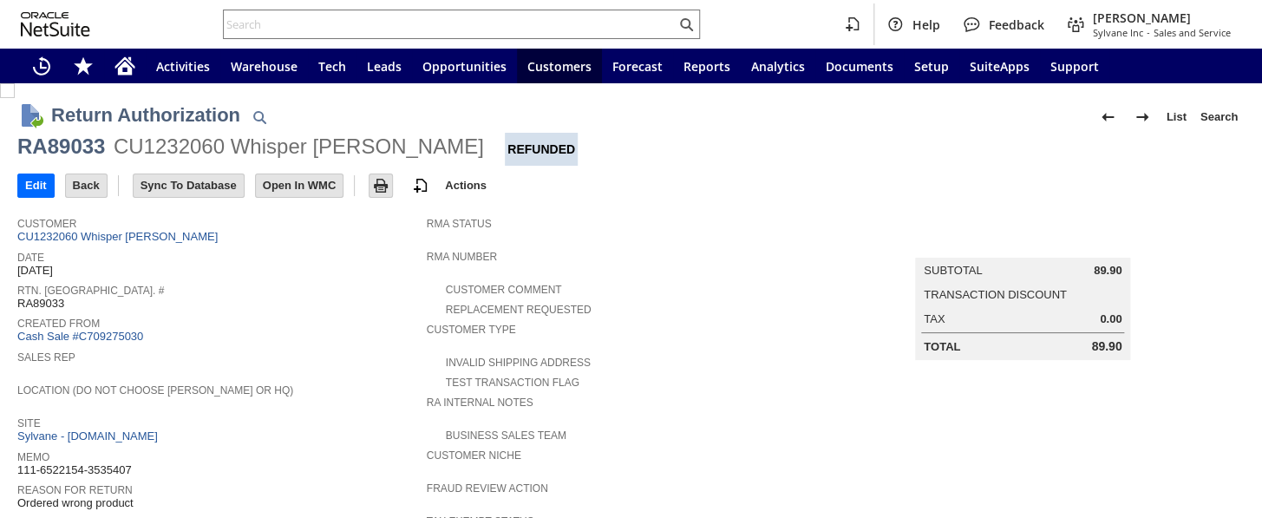
scroll to position [717, 0]
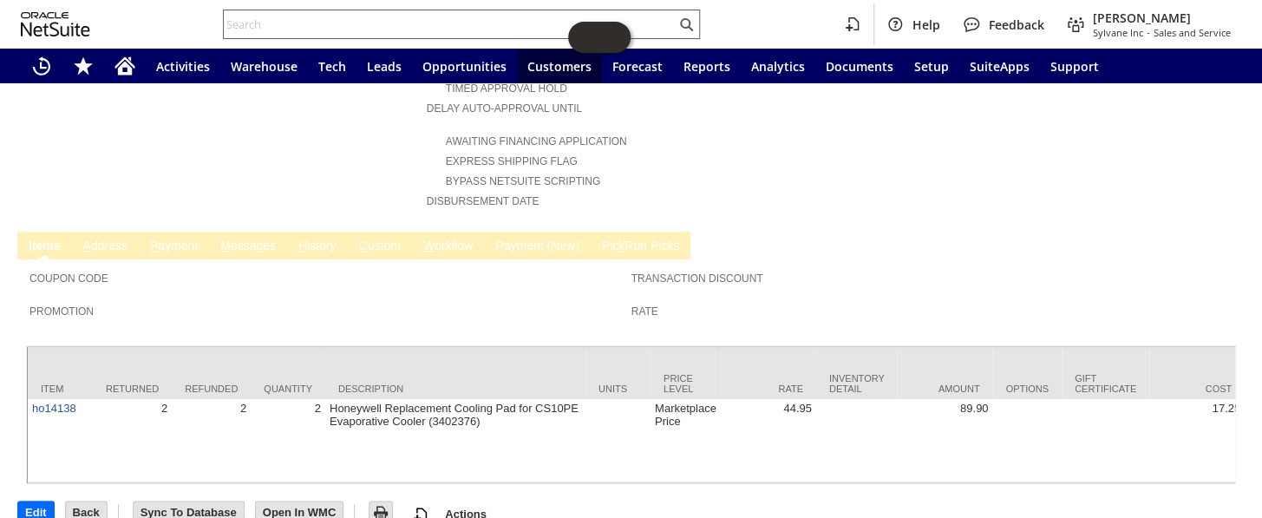
click at [308, 18] on input "text" at bounding box center [450, 24] width 452 height 21
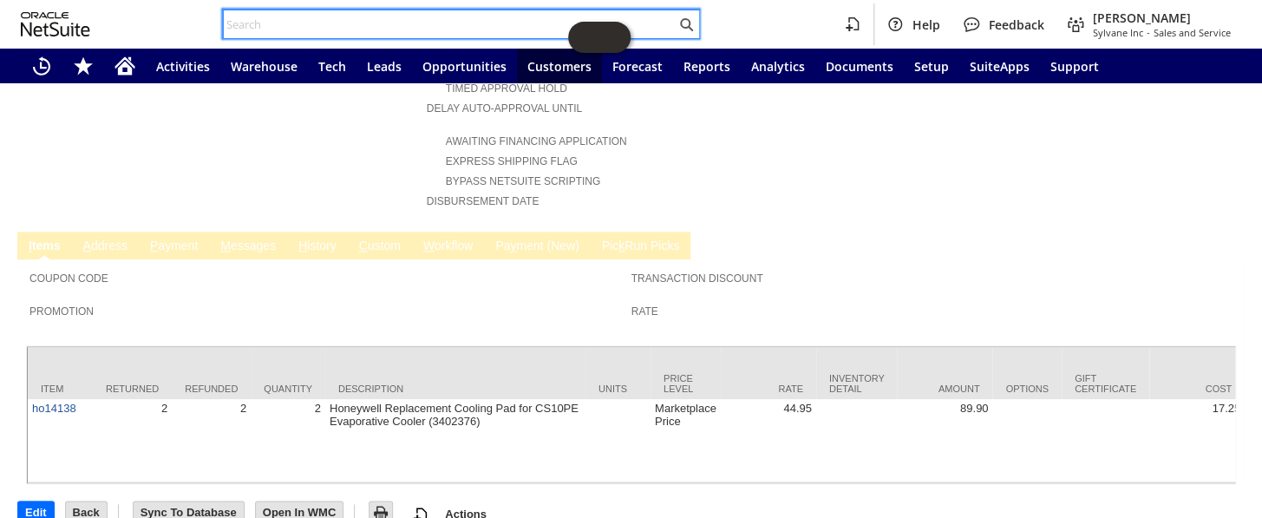
paste input "113-7545474-2113029"
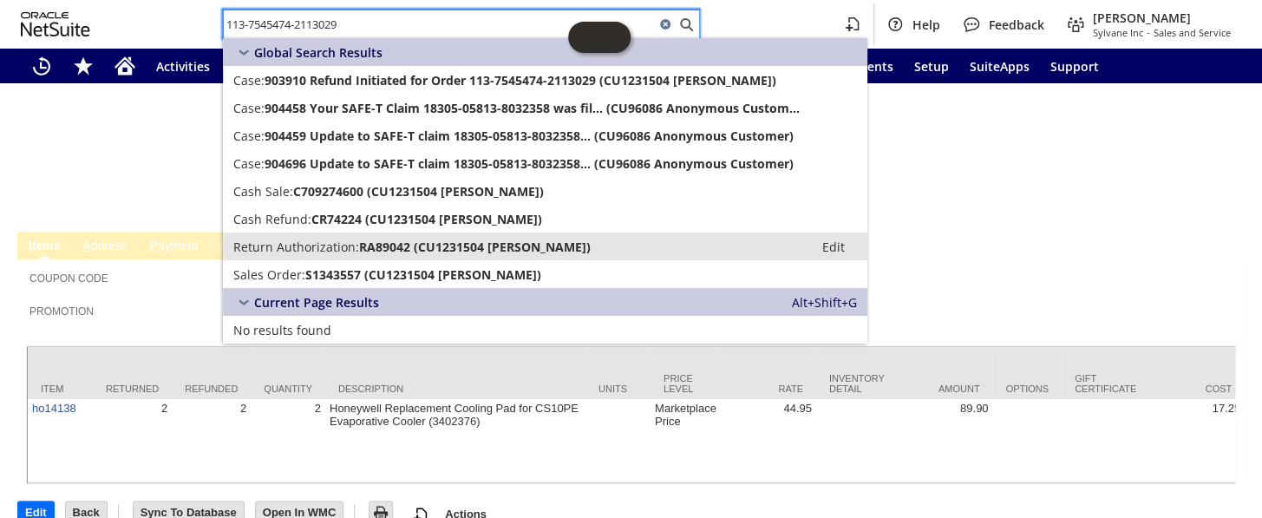
type input "113-7545474-2113029"
click at [349, 245] on span "Return Authorization:" at bounding box center [296, 246] width 126 height 16
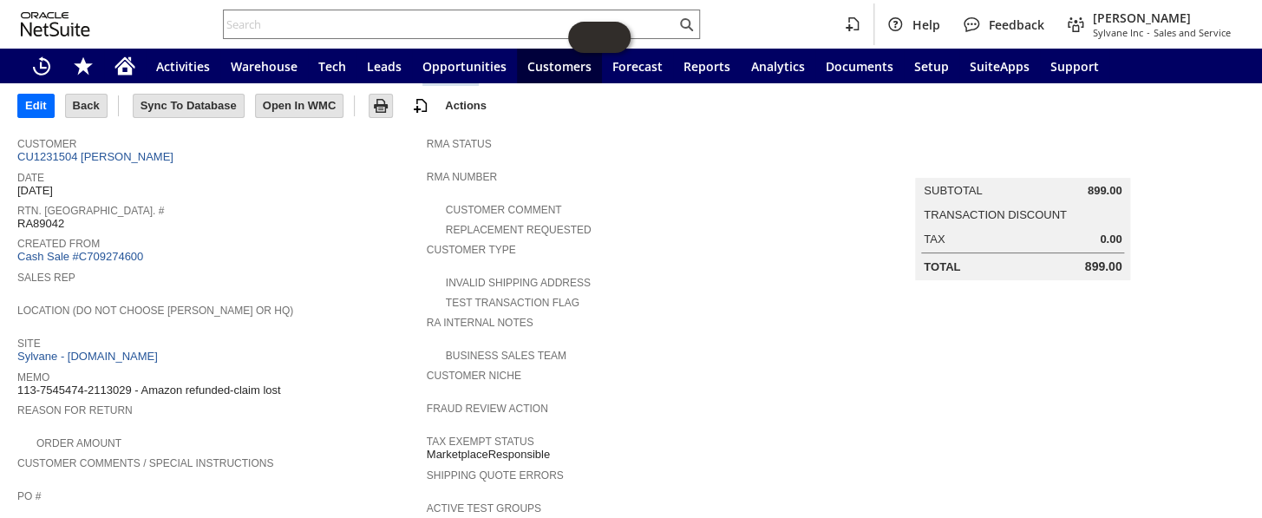
scroll to position [74, 0]
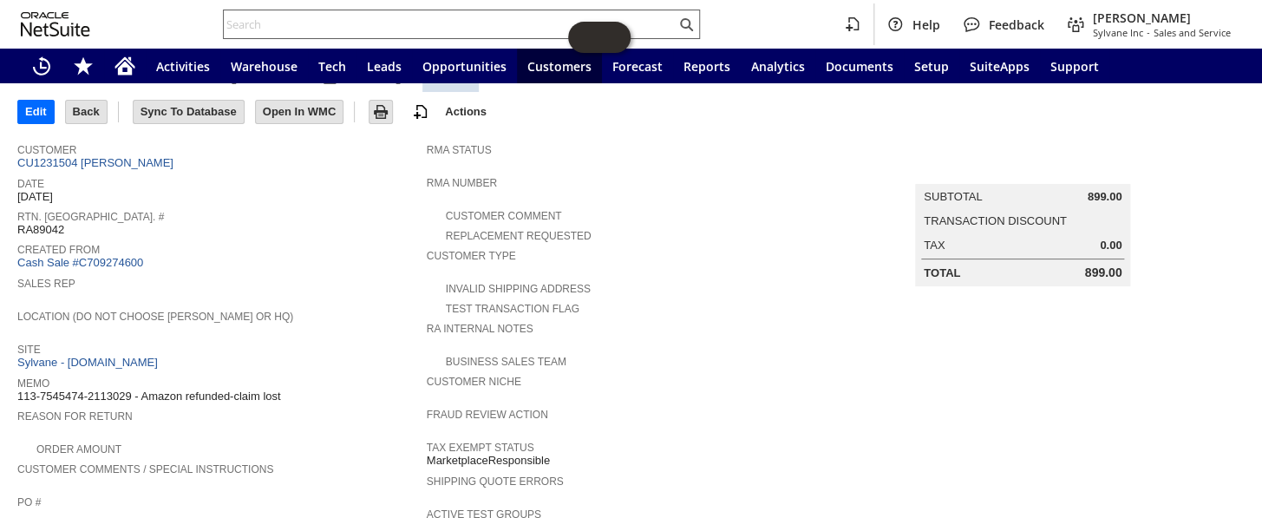
click at [282, 21] on input "text" at bounding box center [450, 24] width 452 height 21
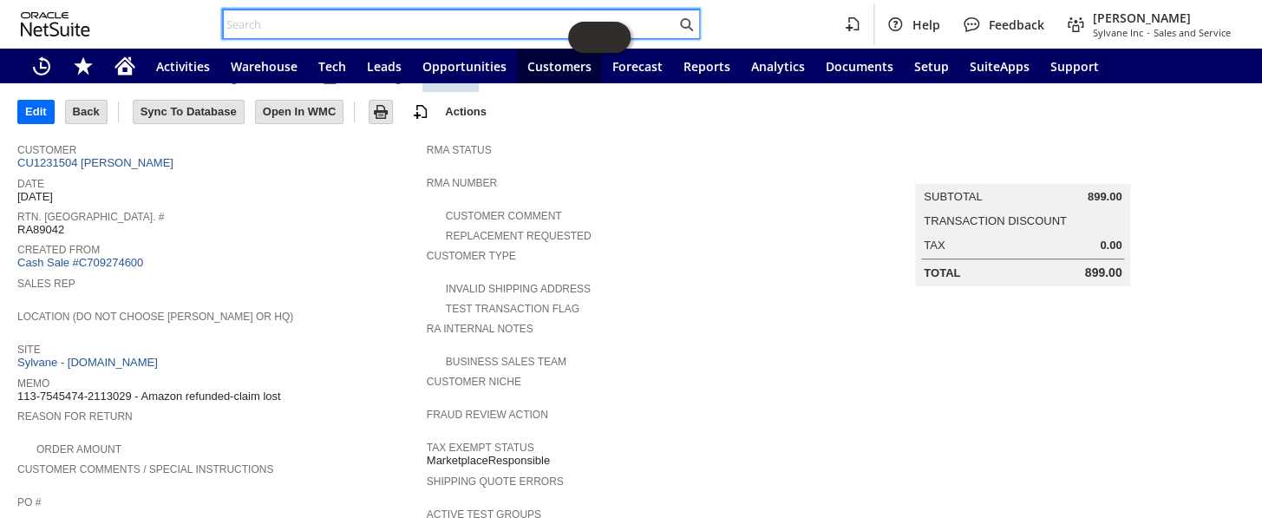
paste input "111-0251148-7198650"
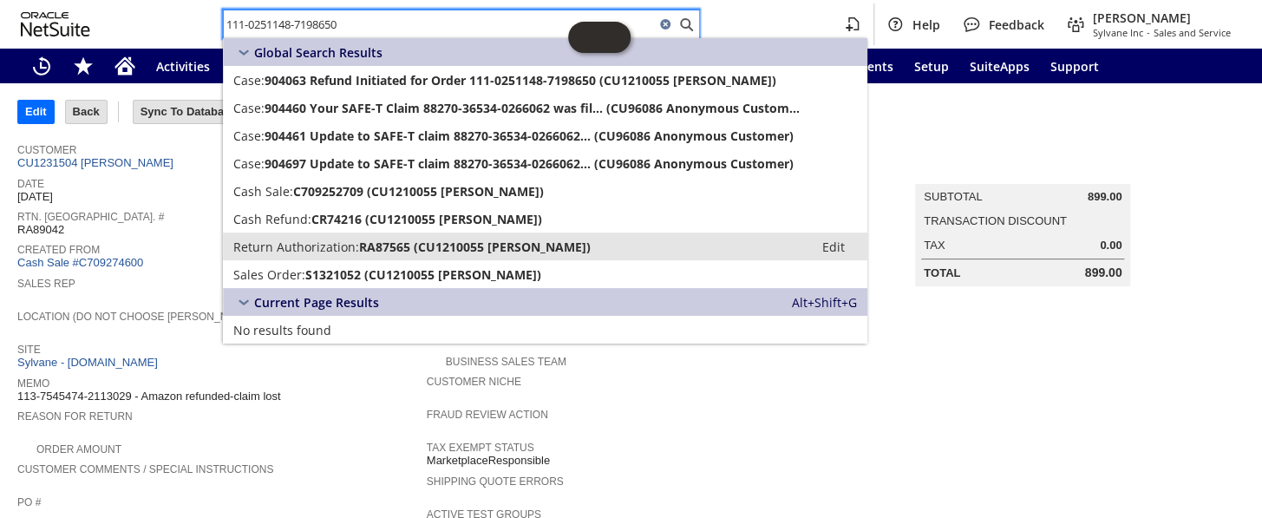
type input "111-0251148-7198650"
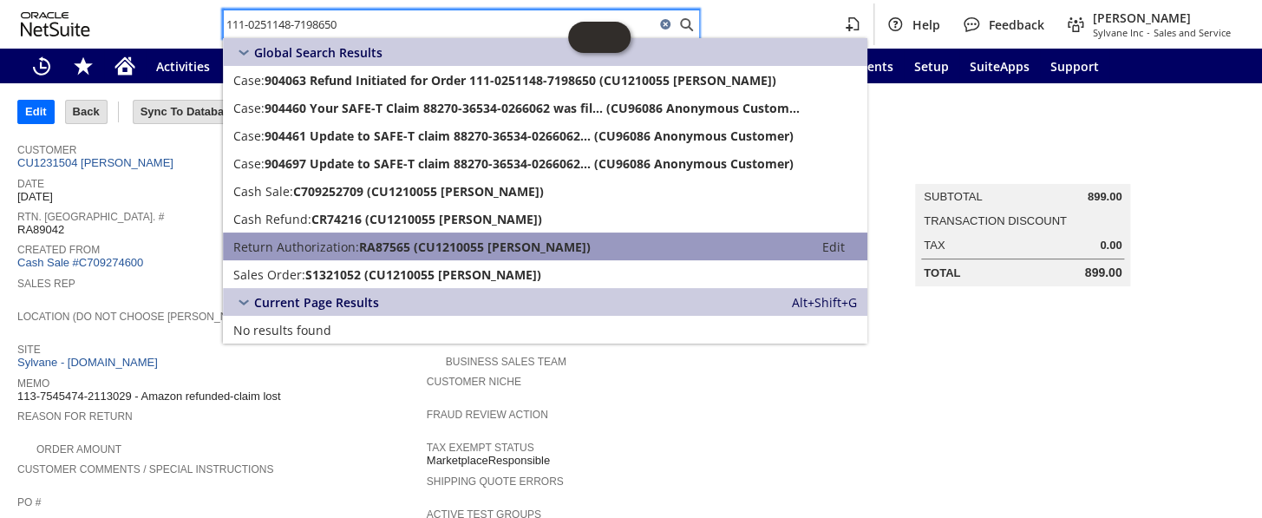
click at [318, 251] on span "Return Authorization:" at bounding box center [296, 246] width 126 height 16
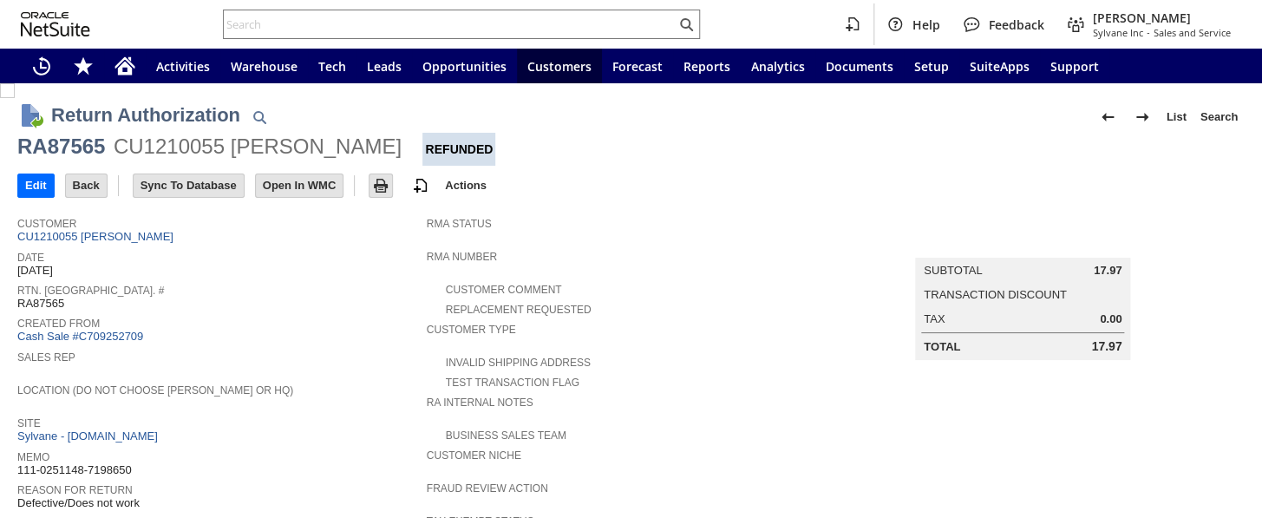
scroll to position [717, 0]
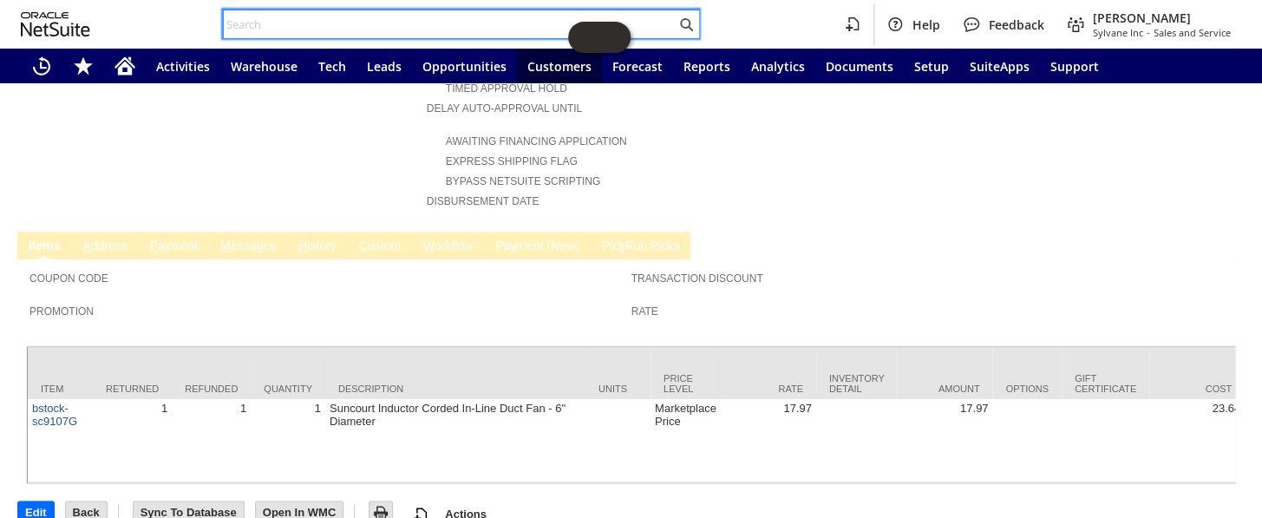
click at [308, 23] on input "text" at bounding box center [450, 24] width 452 height 21
paste input "112-7557087-1237857"
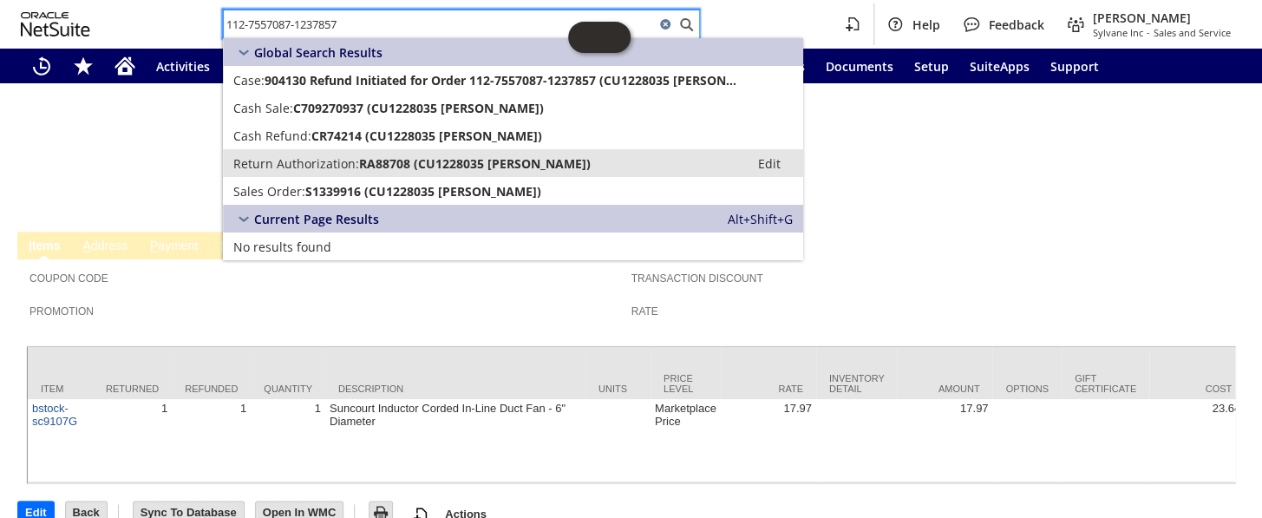
type input "112-7557087-1237857"
click at [357, 162] on div "Return Authorization: RA88708 (CU1228035 jose rubio)" at bounding box center [486, 163] width 506 height 16
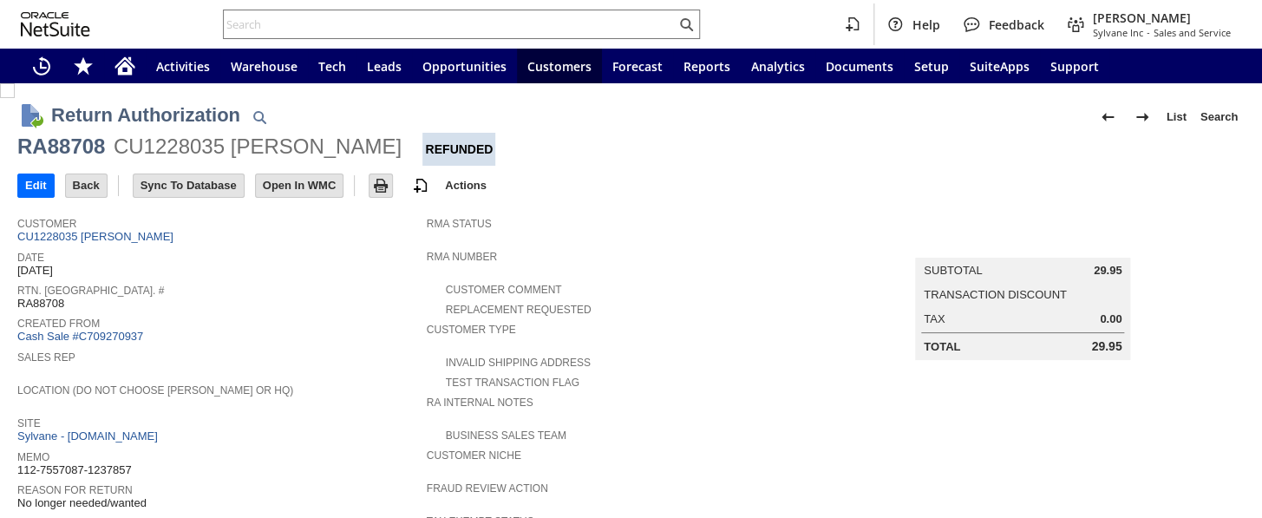
scroll to position [630, 0]
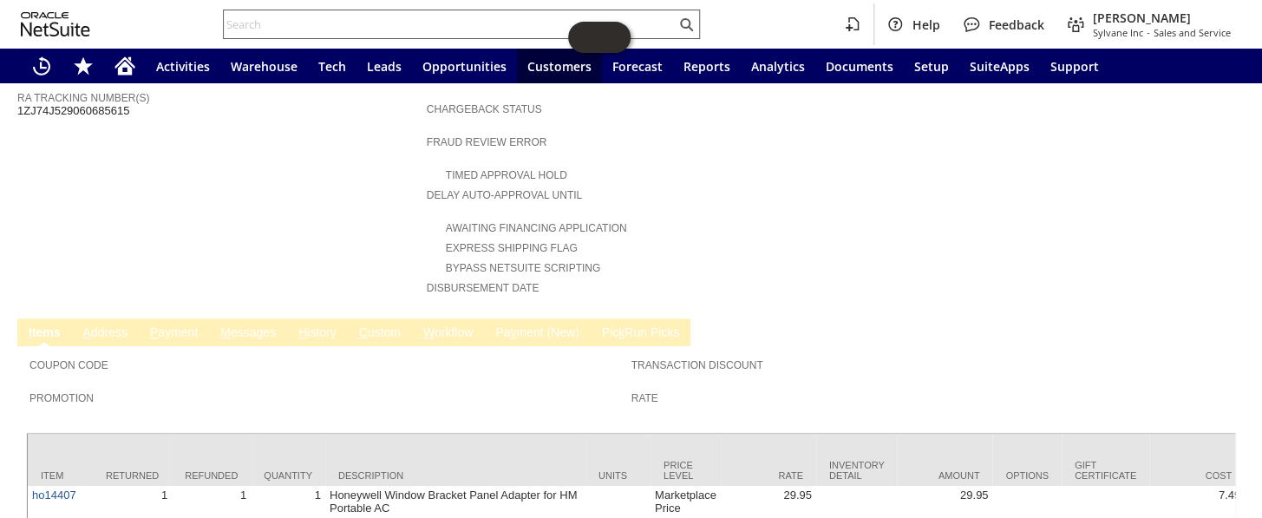
click at [364, 22] on input "text" at bounding box center [450, 24] width 452 height 21
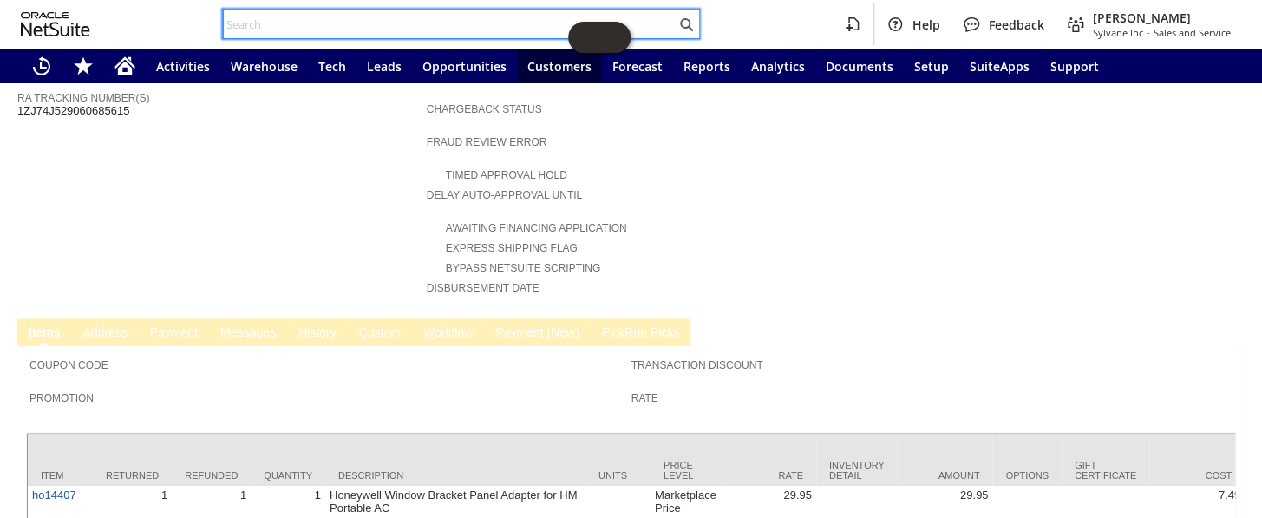
paste input "112-7419117-3646656"
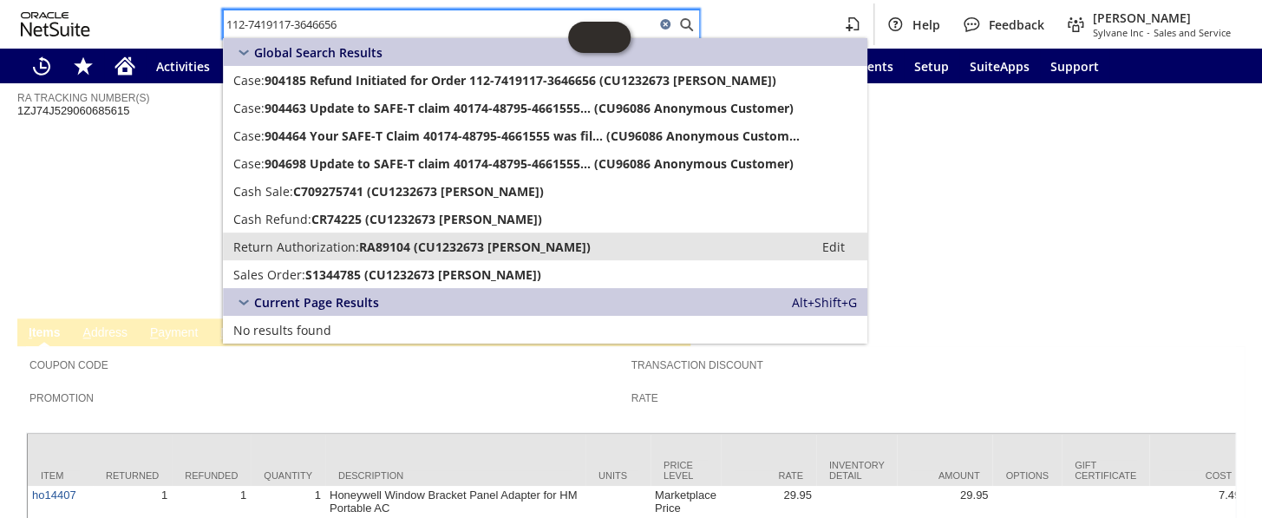
type input "112-7419117-3646656"
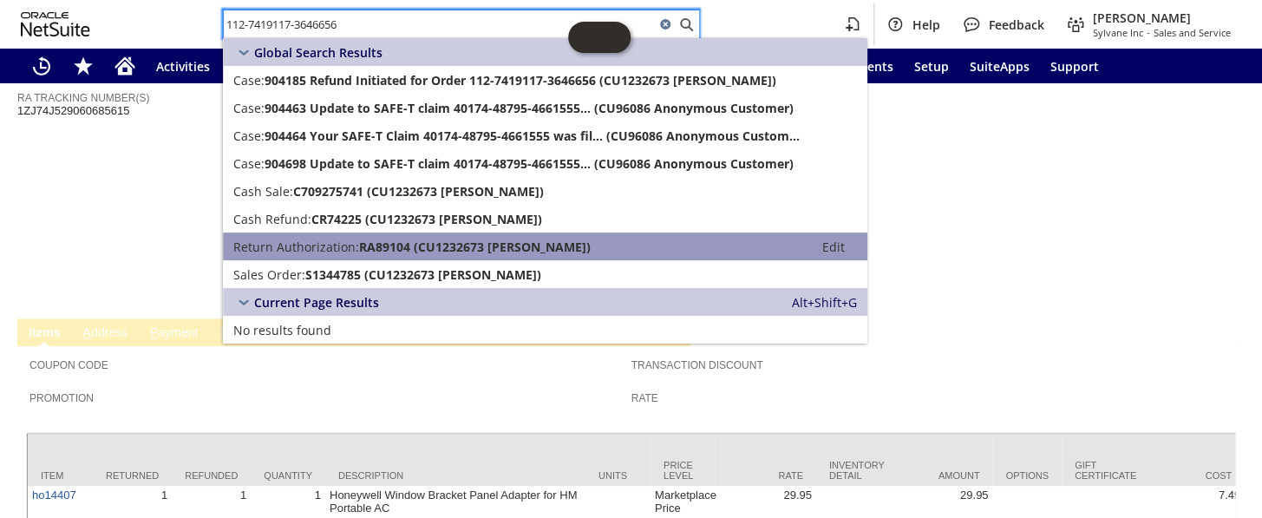
click at [390, 243] on span "RA89104 (CU1232673 Billy thomas)" at bounding box center [475, 246] width 232 height 16
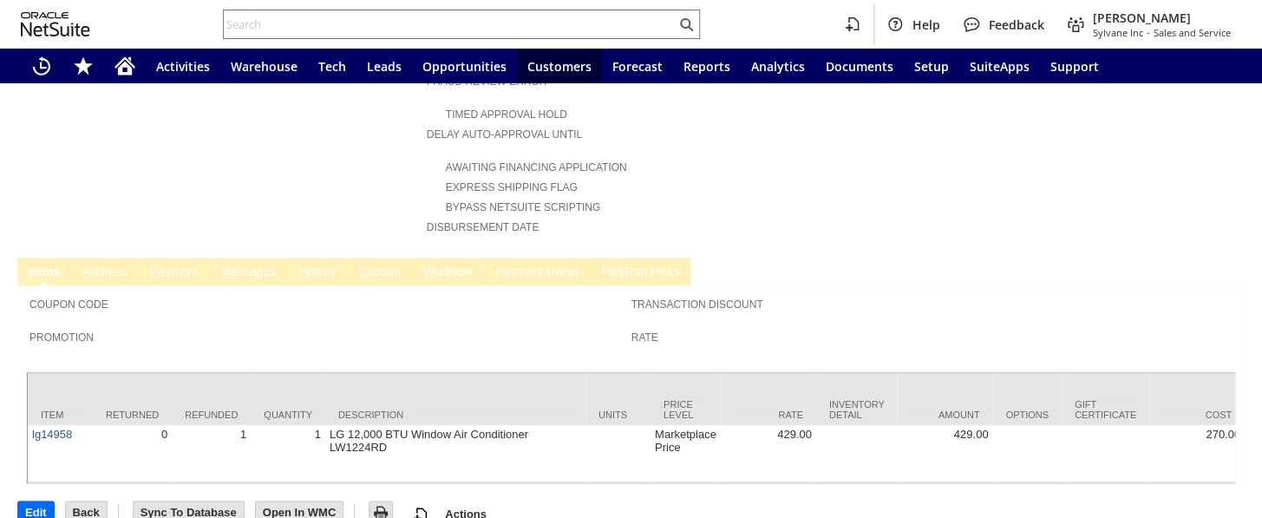
scroll to position [692, 0]
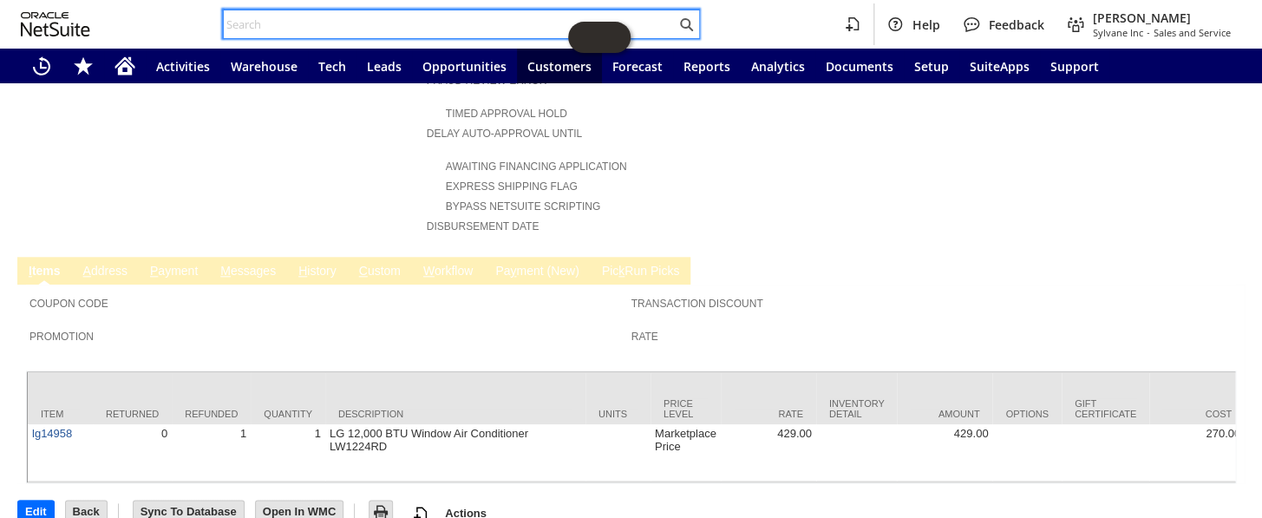
click at [263, 27] on input "text" at bounding box center [450, 24] width 452 height 21
paste input "112-9857249-2041843"
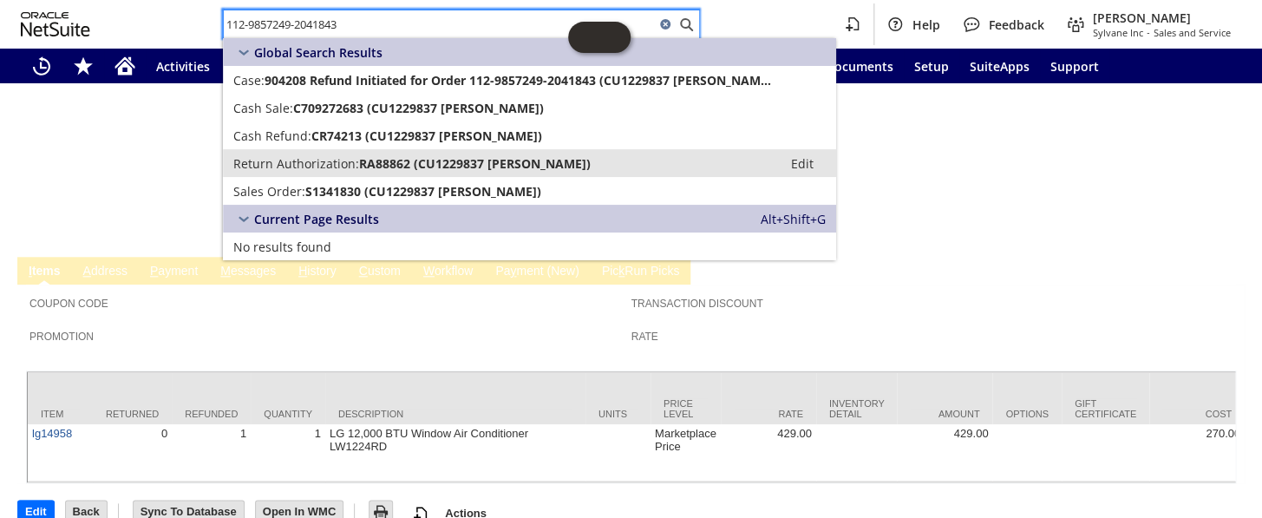
type input "112-9857249-2041843"
click at [347, 159] on span "Return Authorization:" at bounding box center [296, 163] width 126 height 16
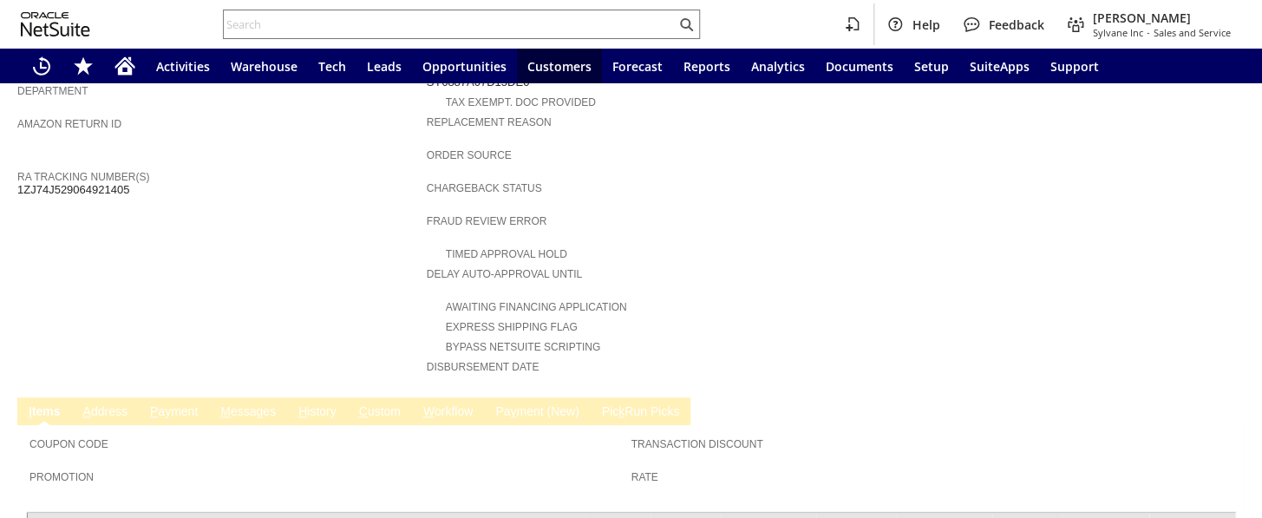
scroll to position [754, 0]
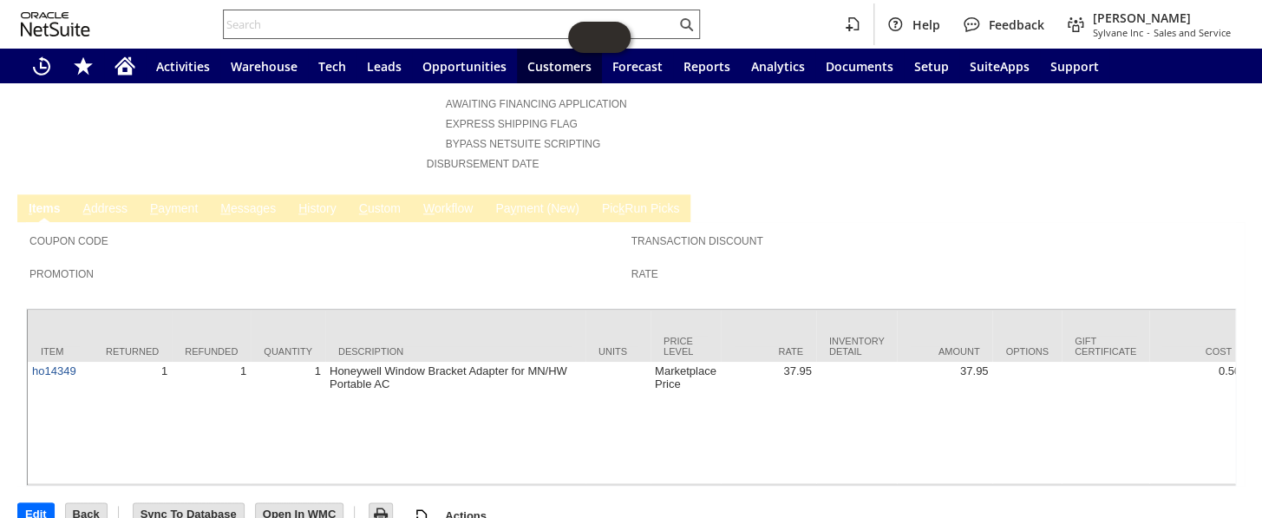
click at [264, 20] on input "text" at bounding box center [450, 24] width 452 height 21
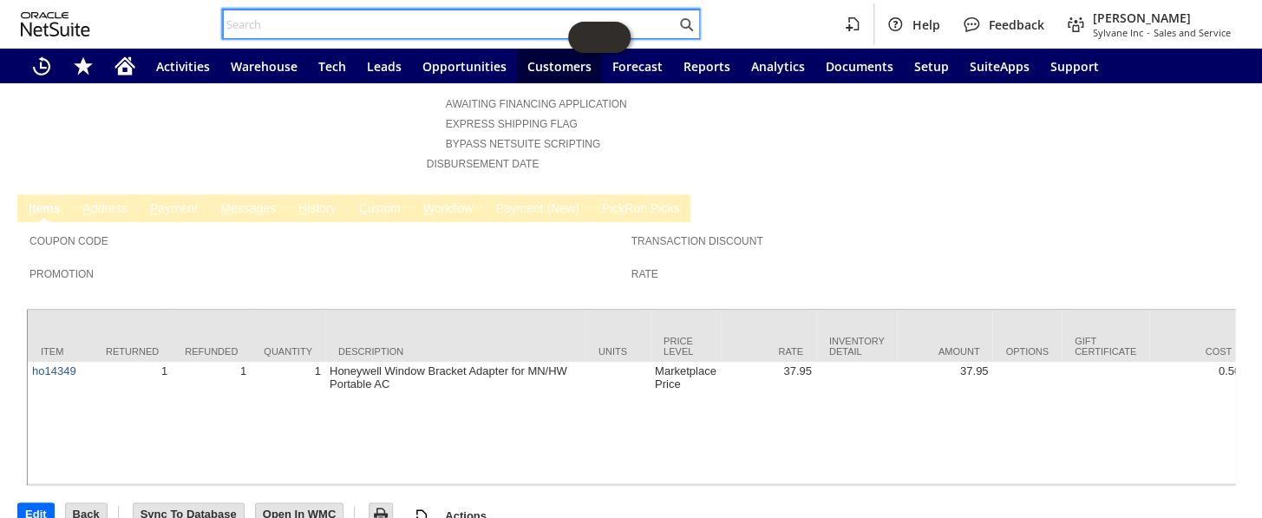
paste input "113-2889995-0444235"
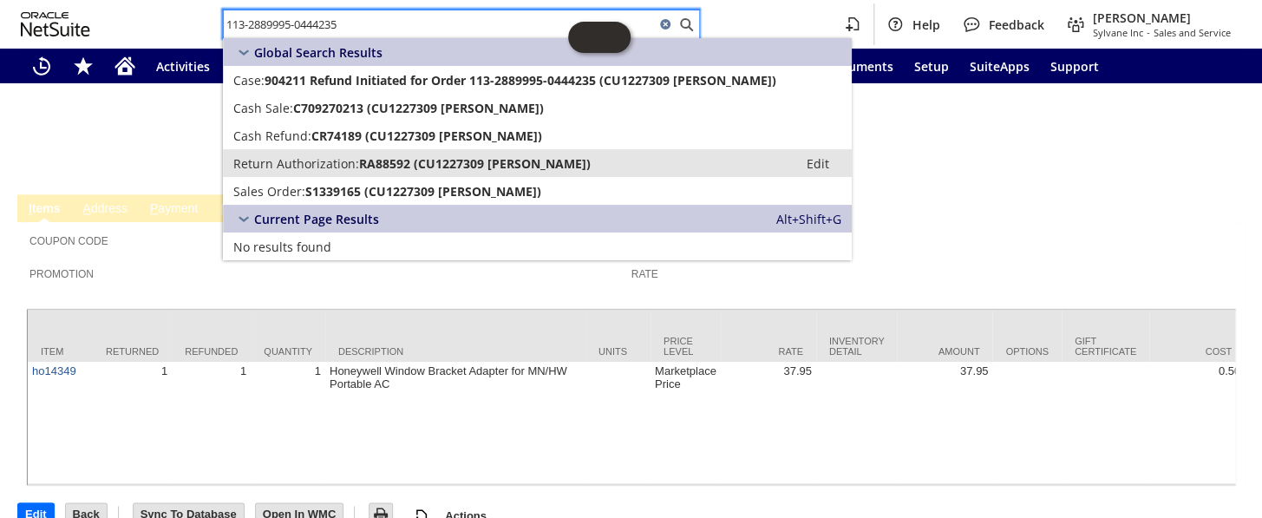
type input "113-2889995-0444235"
click at [348, 159] on span "Return Authorization:" at bounding box center [296, 163] width 126 height 16
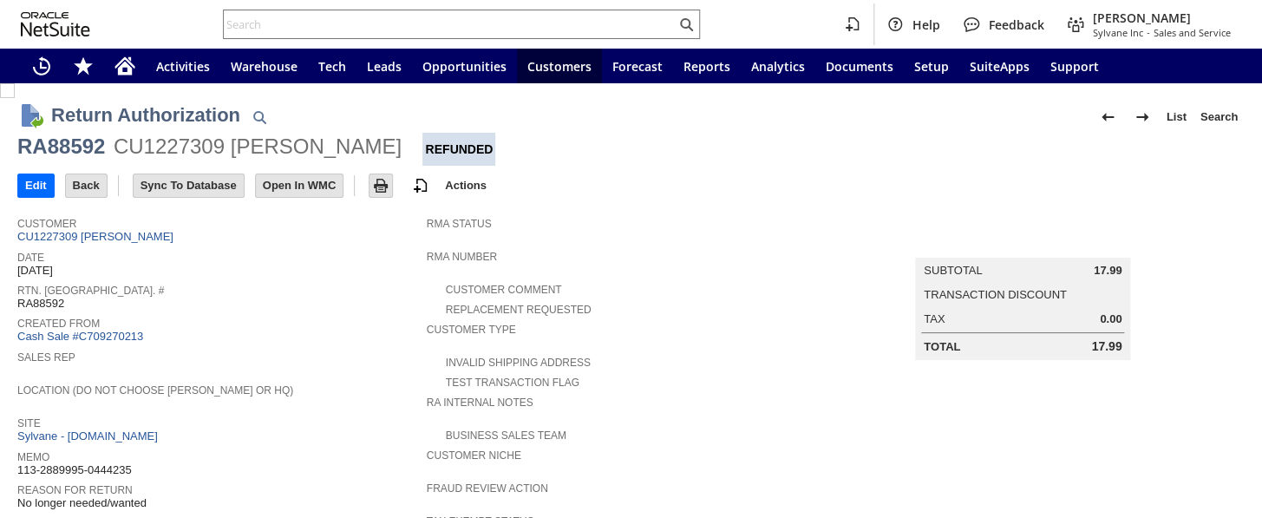
scroll to position [630, 0]
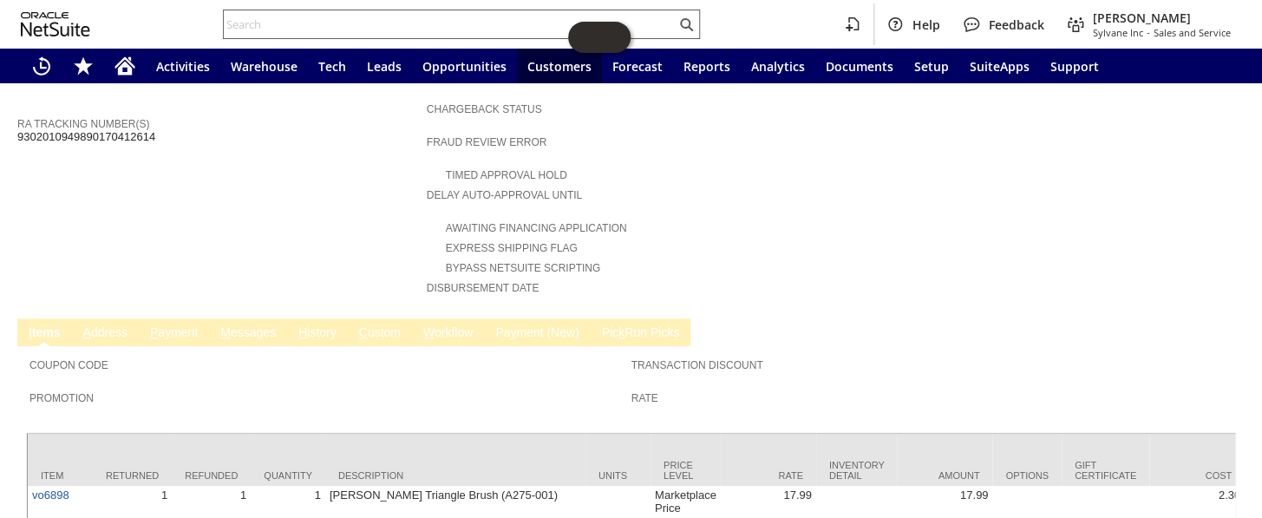
click at [264, 24] on input "text" at bounding box center [450, 24] width 452 height 21
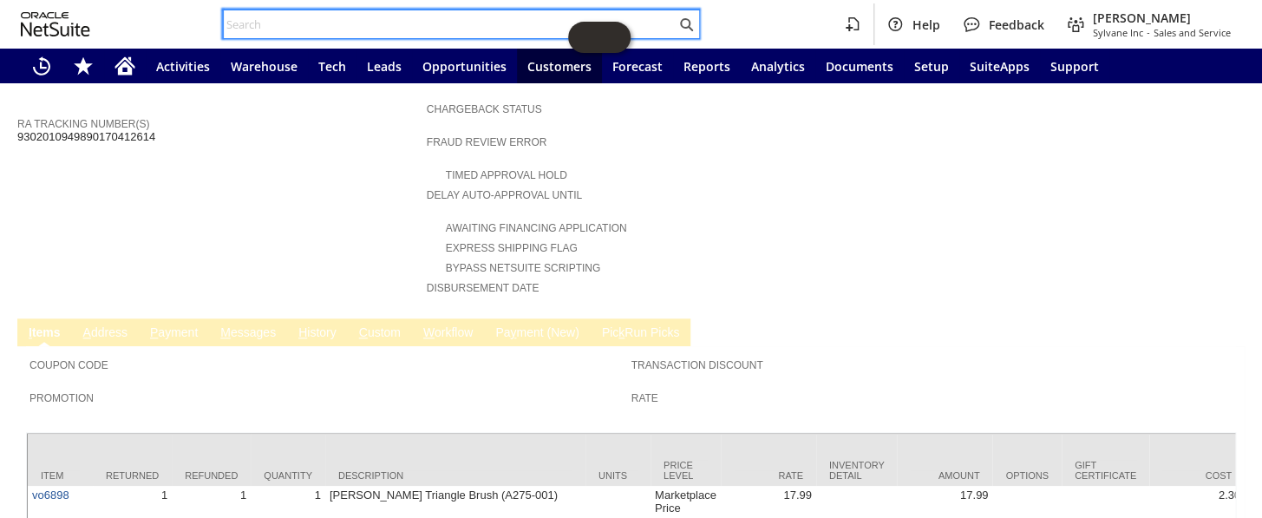
paste input "114-3970299-7501818"
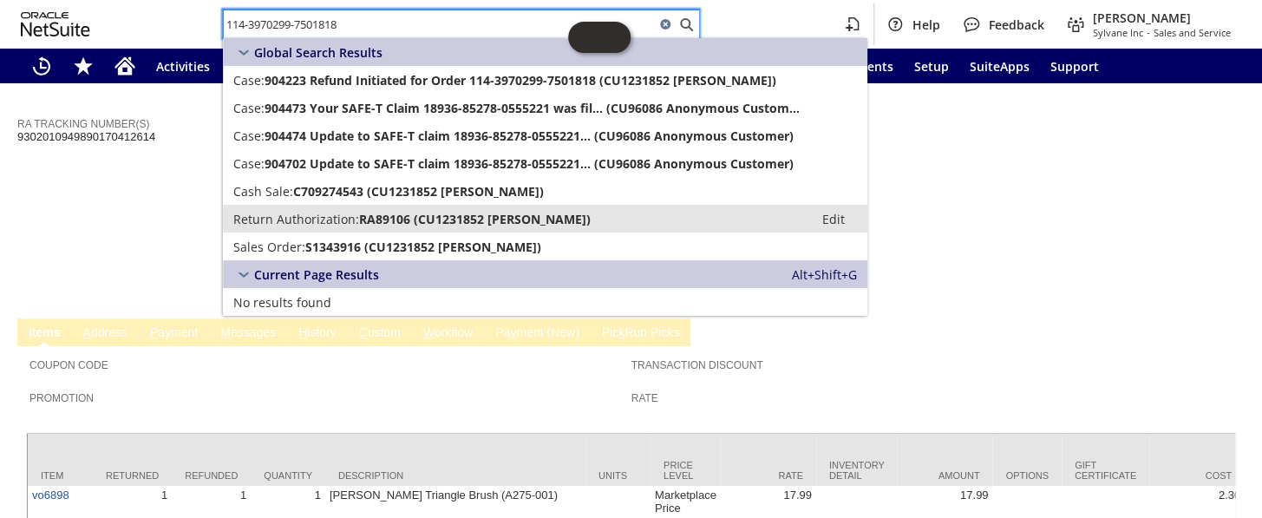
type input "114-3970299-7501818"
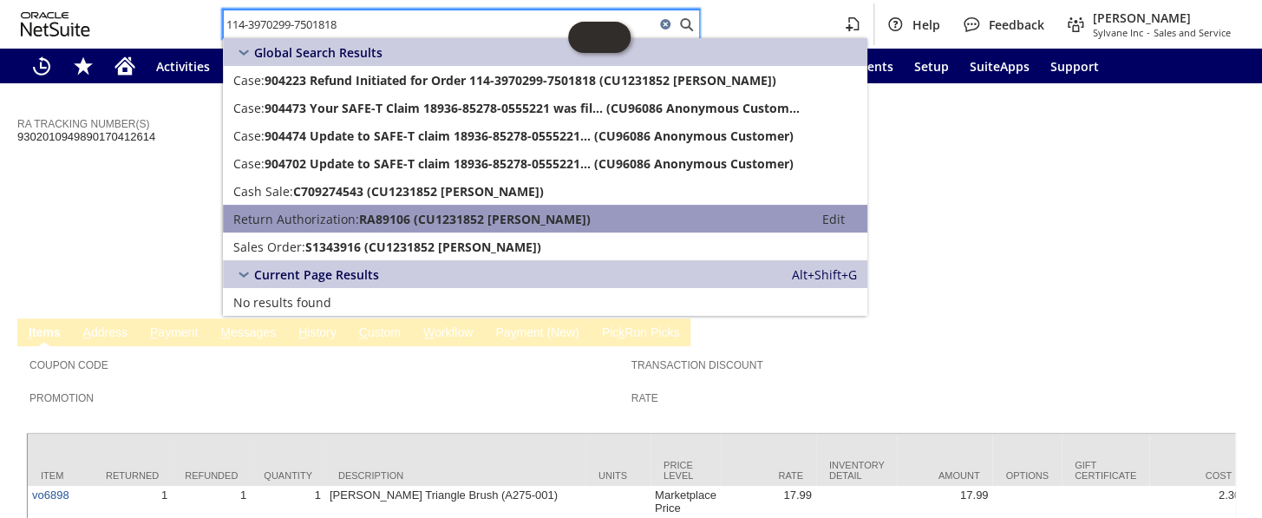
click at [321, 215] on span "Return Authorization:" at bounding box center [296, 219] width 126 height 16
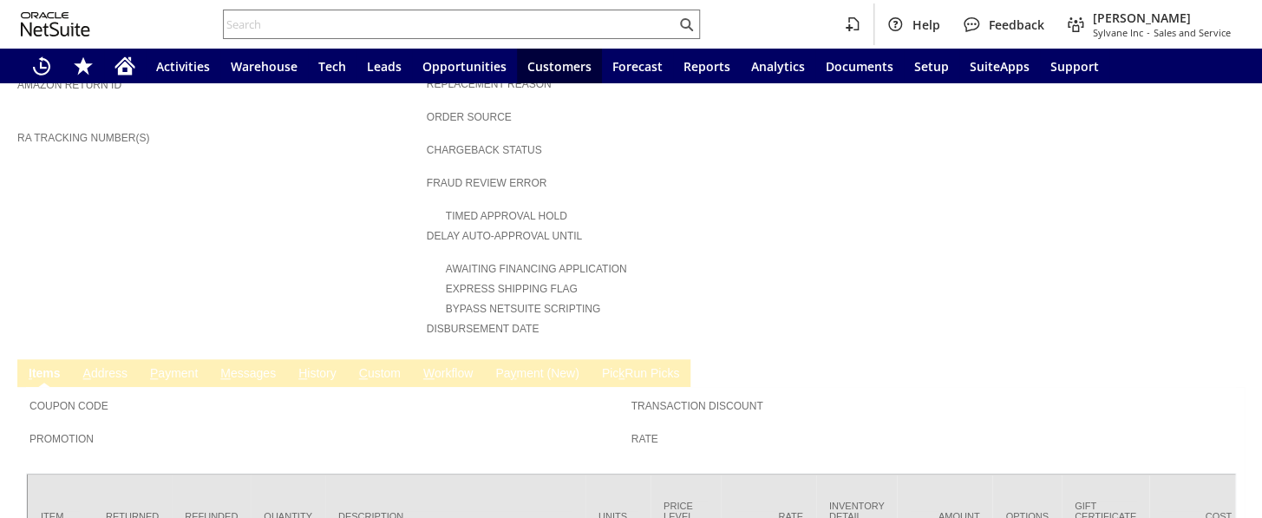
scroll to position [709, 0]
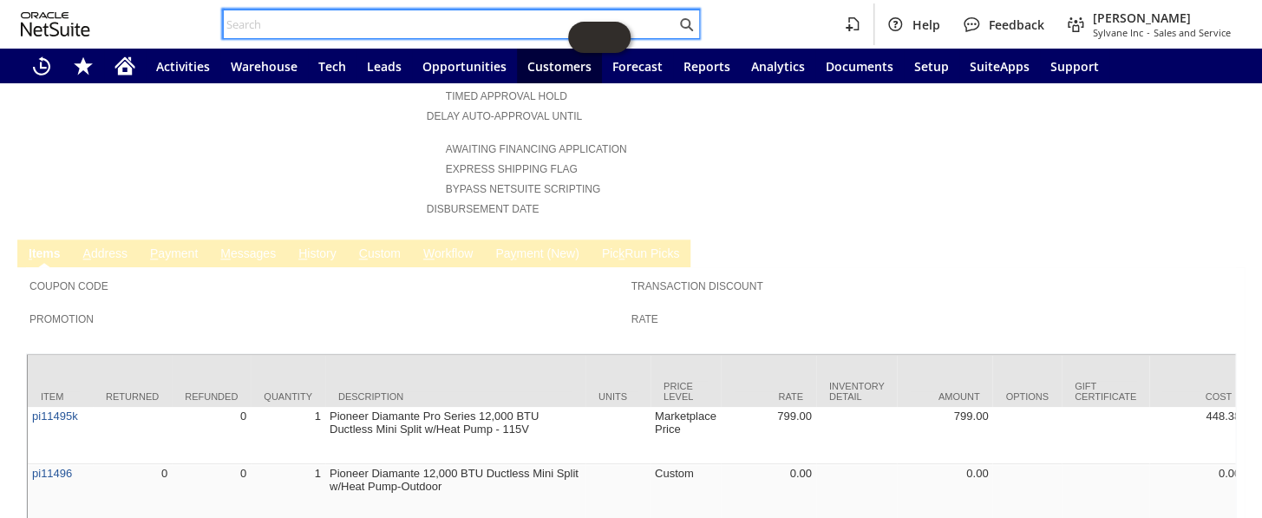
click at [294, 19] on input "text" at bounding box center [450, 24] width 452 height 21
paste input "111-6756207-6587410"
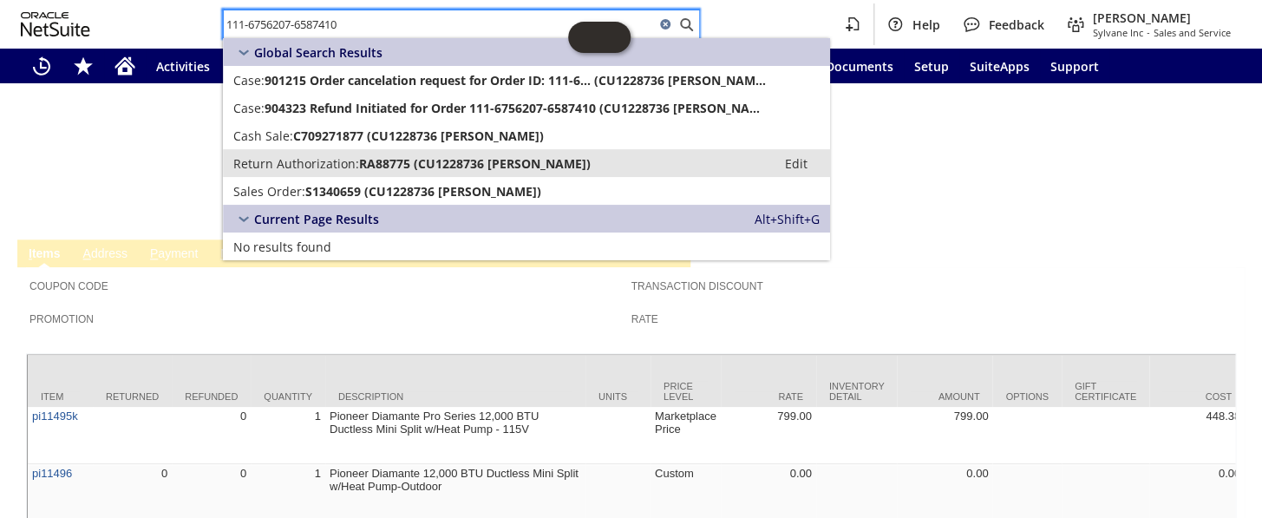
type input "111-6756207-6587410"
click at [349, 157] on span "Return Authorization:" at bounding box center [296, 163] width 126 height 16
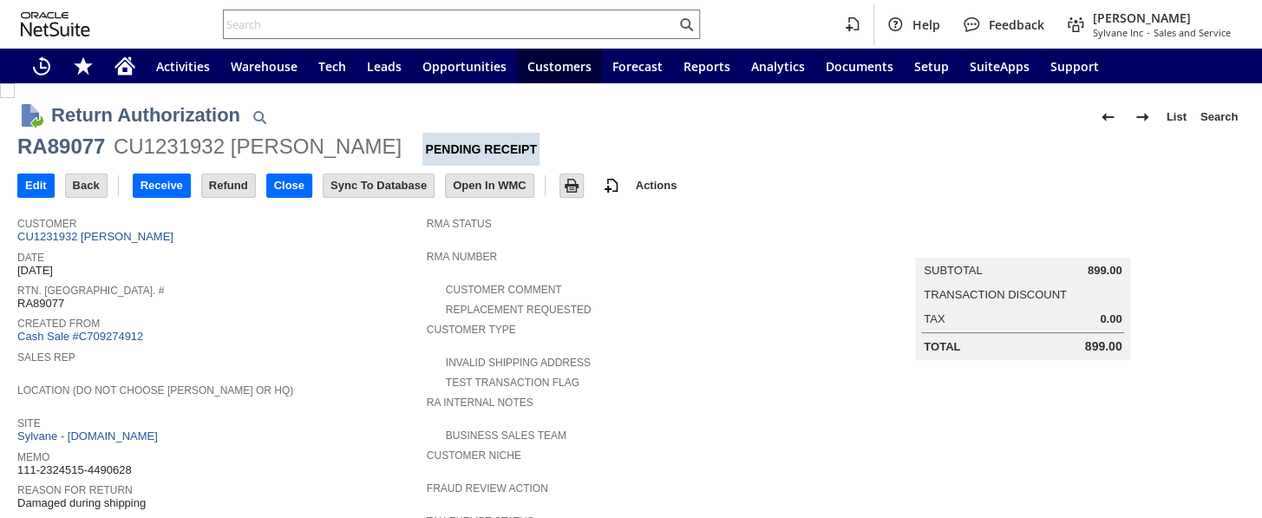
scroll to position [236, 0]
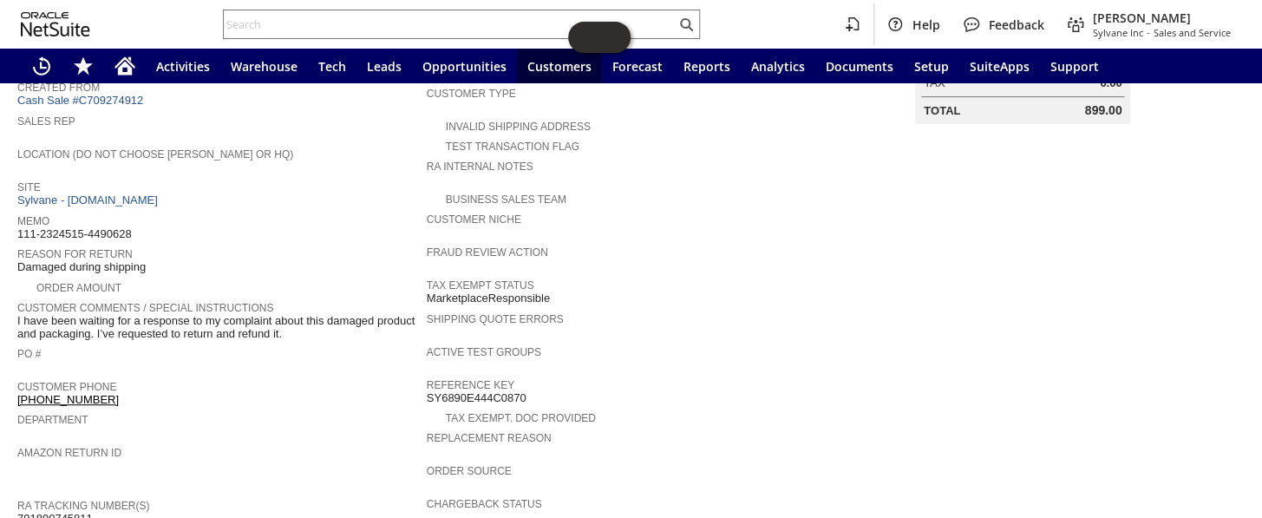
drag, startPoint x: 87, startPoint y: 216, endPoint x: 19, endPoint y: 222, distance: 67.9
click at [19, 222] on div "Memo 111-2324515-4490628" at bounding box center [217, 225] width 401 height 31
copy span "111-2324515-4490628"
click at [355, 24] on input "text" at bounding box center [450, 24] width 452 height 21
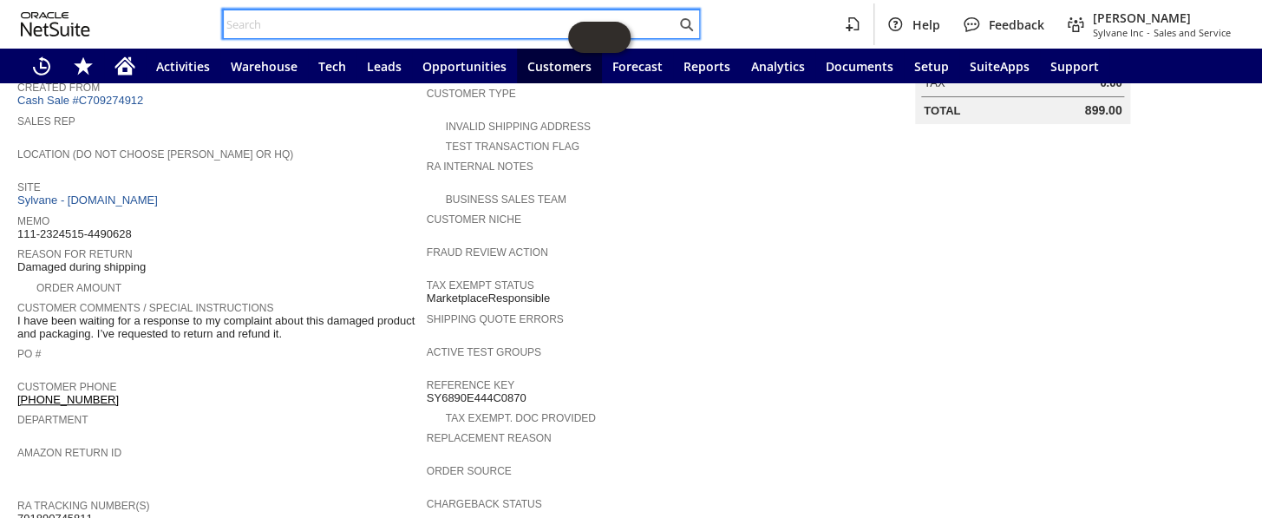
paste input "114-0762269-2055449"
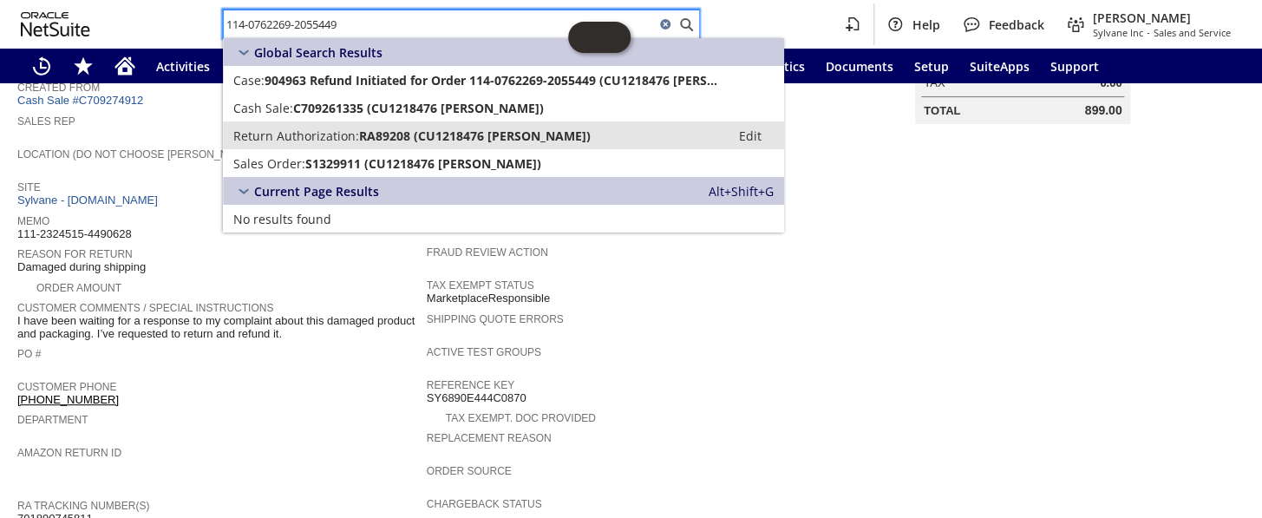
type input "114-0762269-2055449"
click at [392, 130] on span "RA89208 (CU1218476 Kerry Lee)" at bounding box center [475, 135] width 232 height 16
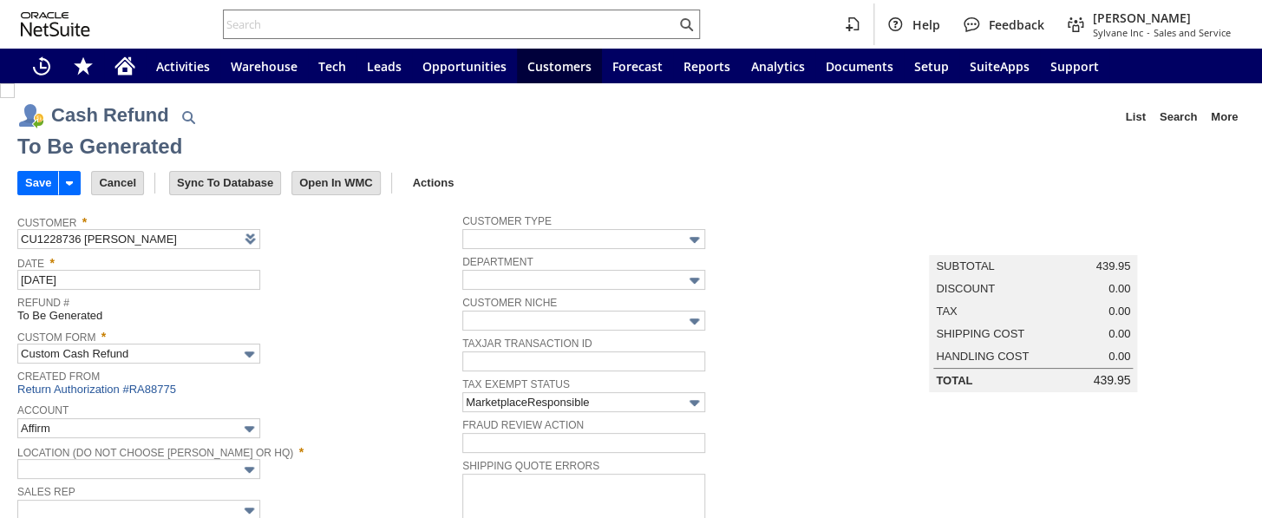
type input "Amazon Undeposited Funds"
type input "Headquarters : Head...s : Pending Testing"
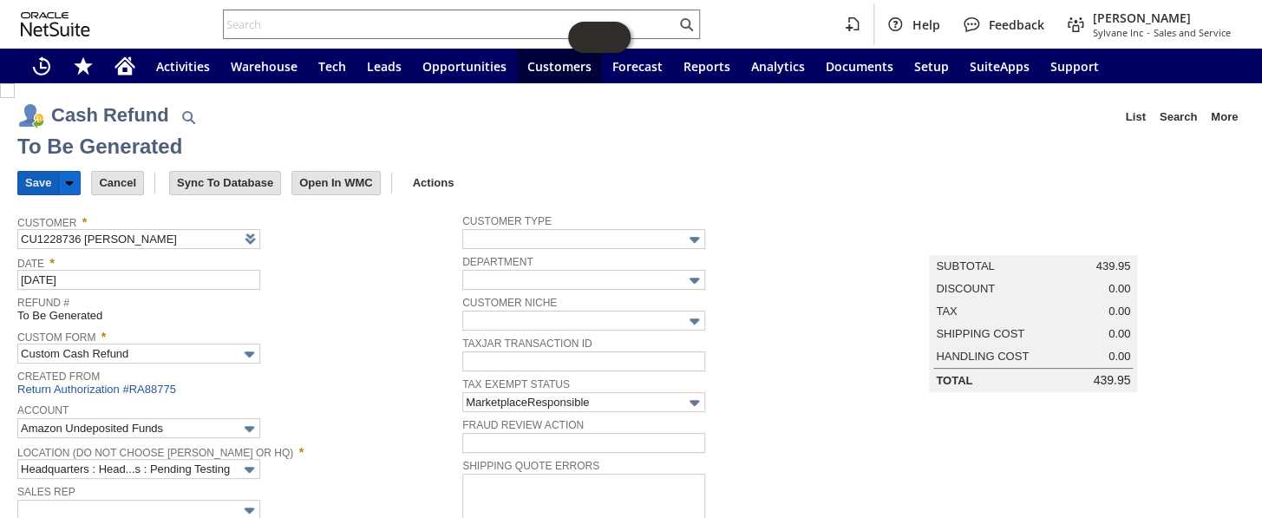
click at [34, 172] on input "Save" at bounding box center [38, 183] width 40 height 23
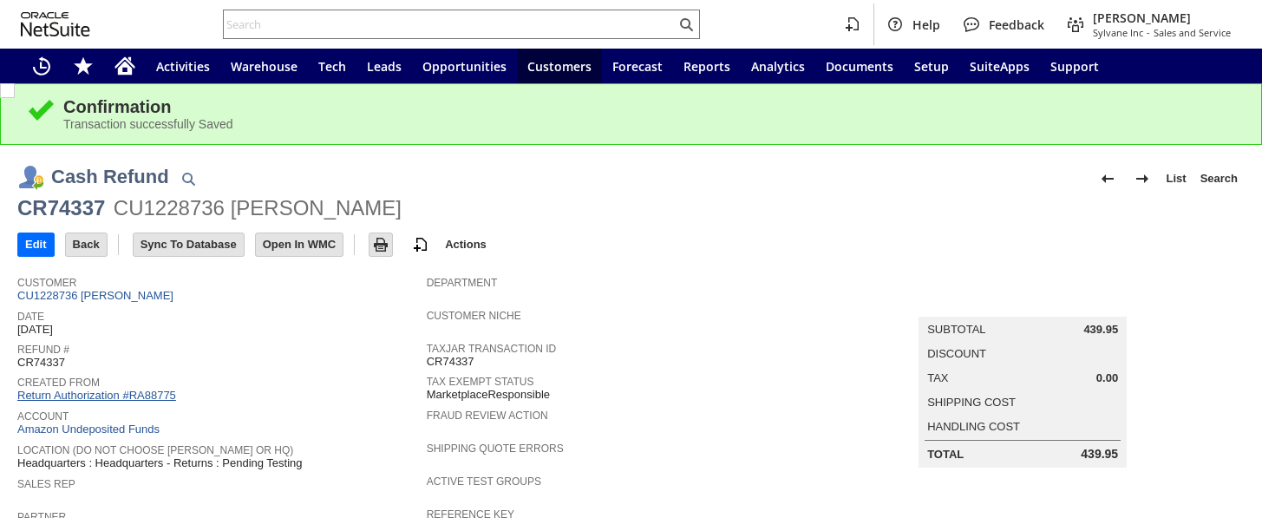
click at [147, 388] on link "Return Authorization #RA88775" at bounding box center [96, 394] width 159 height 13
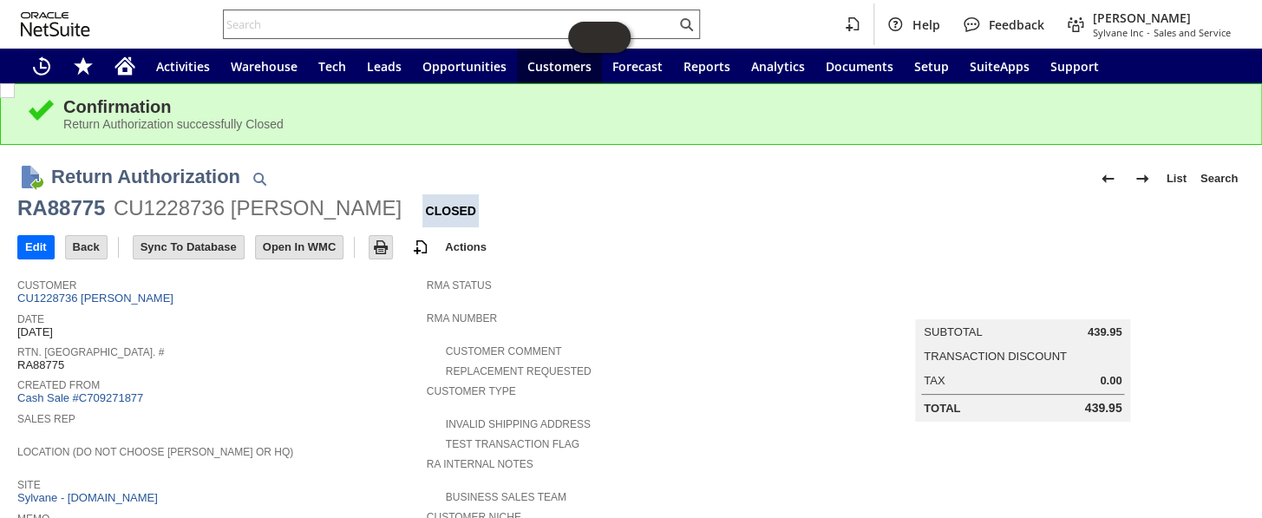
click at [293, 19] on input "text" at bounding box center [450, 24] width 452 height 21
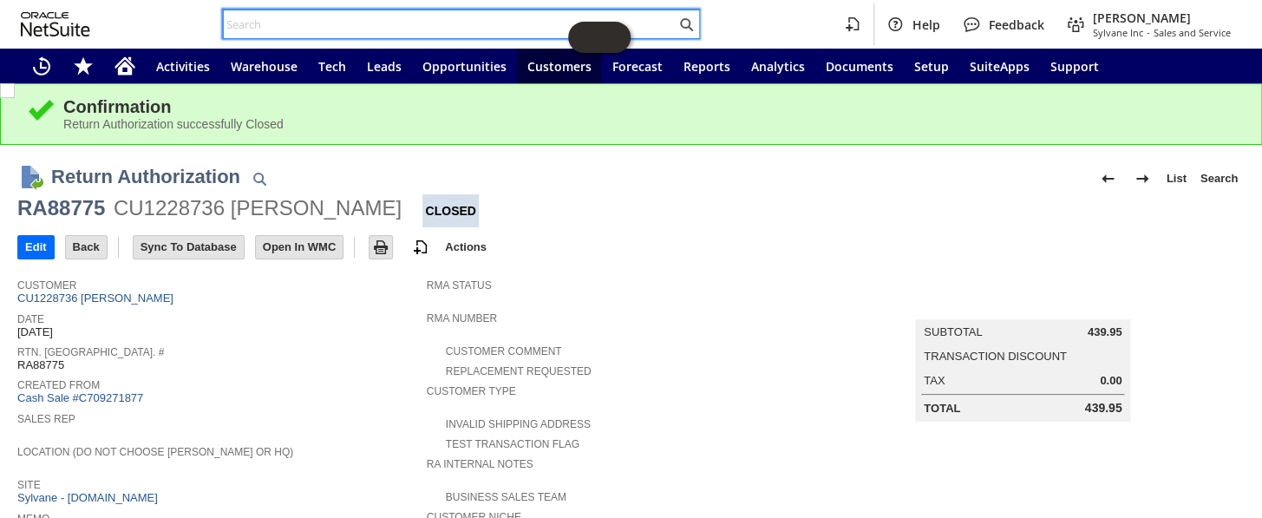
paste input "114-0225878-8303455"
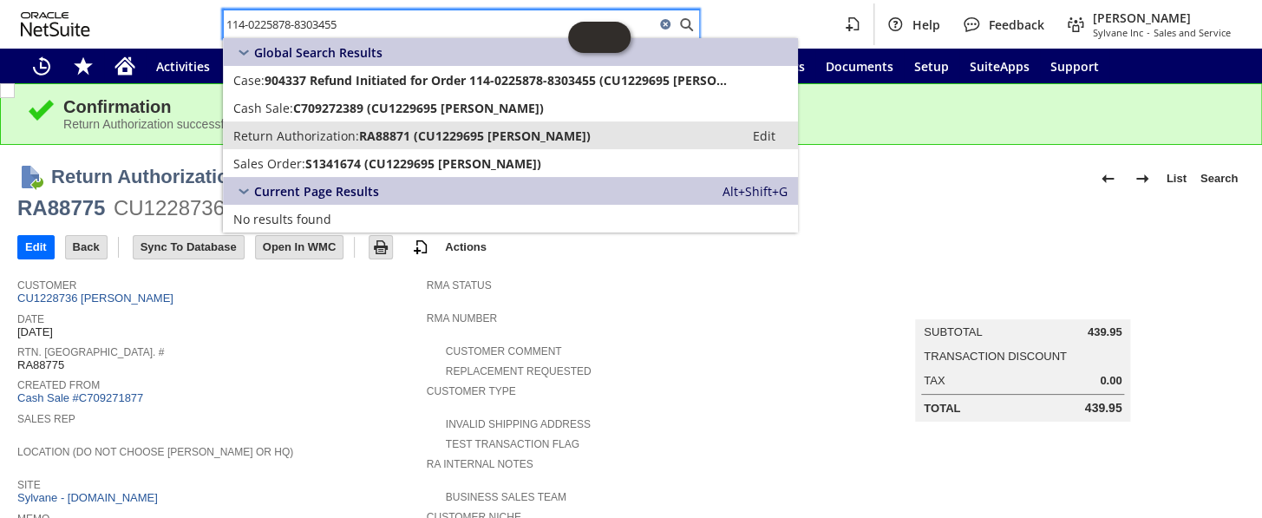
type input "114-0225878-8303455"
click at [375, 137] on span "RA88871 (CU1229695 Ricardo Paz)" at bounding box center [475, 135] width 232 height 16
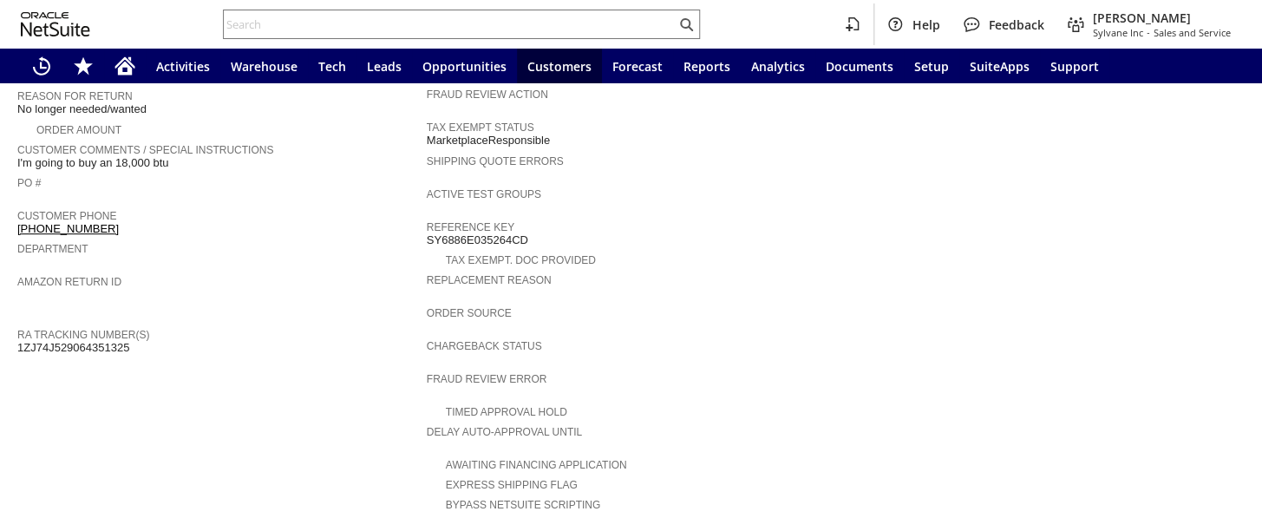
scroll to position [709, 0]
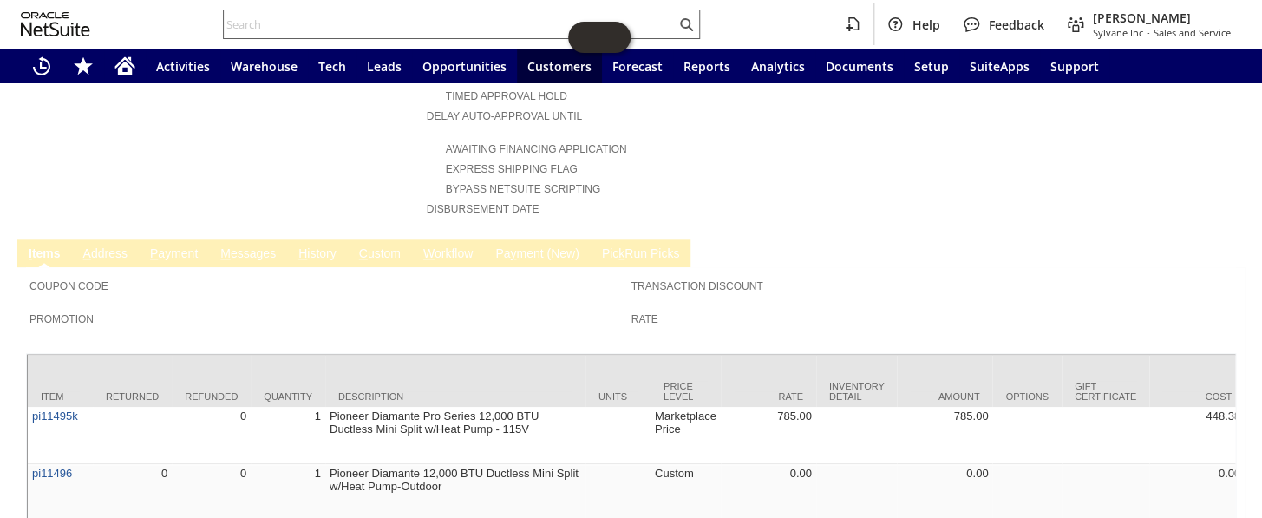
click at [296, 14] on div at bounding box center [461, 24] width 477 height 29
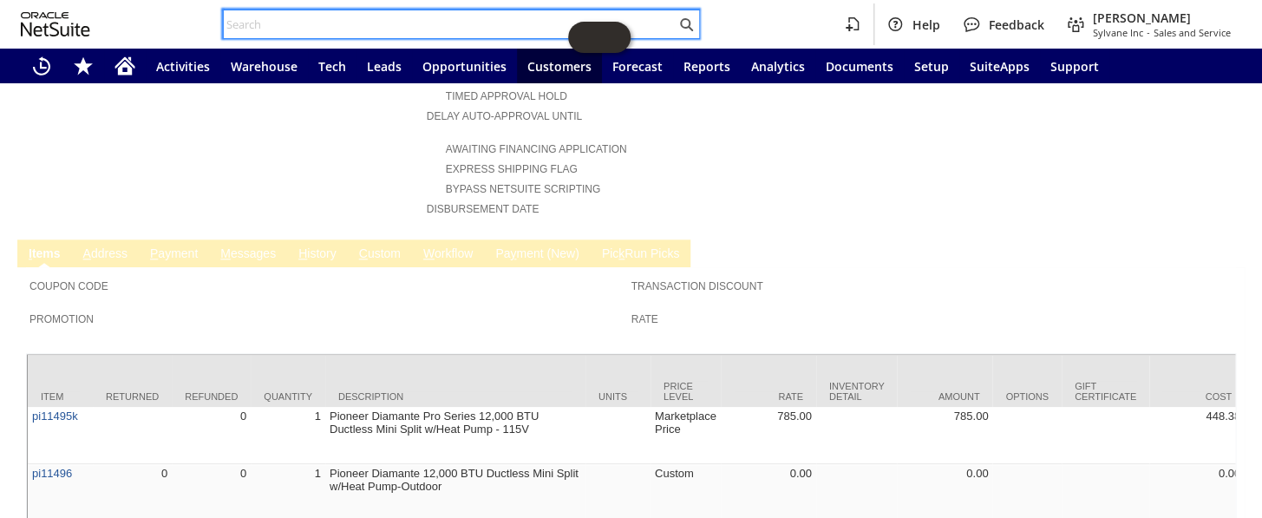
click at [295, 16] on input "text" at bounding box center [450, 24] width 452 height 21
paste input "112-7359489-7061010"
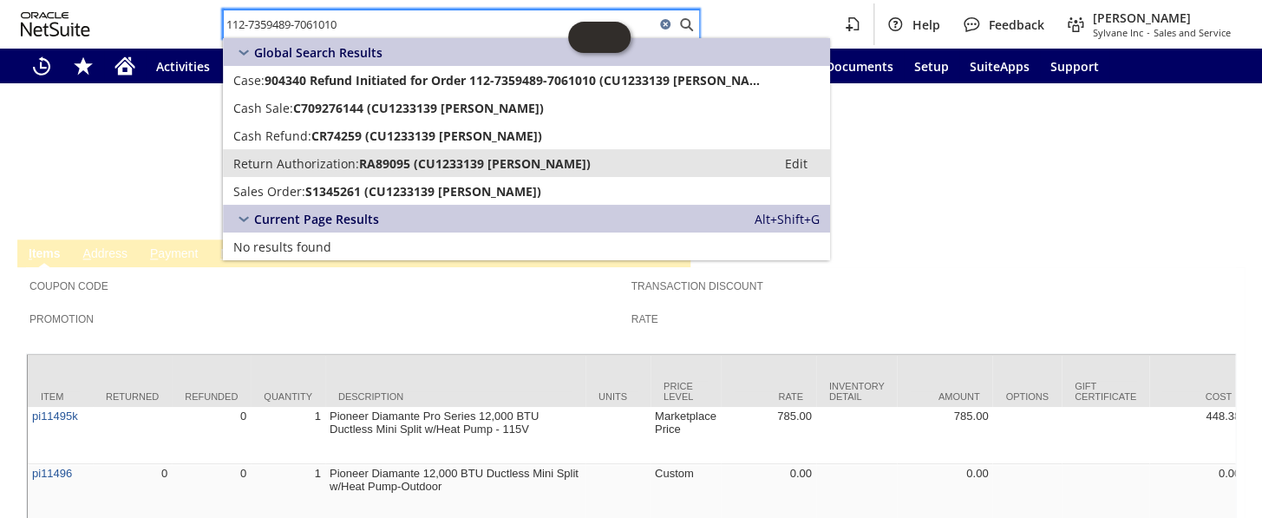
type input "112-7359489-7061010"
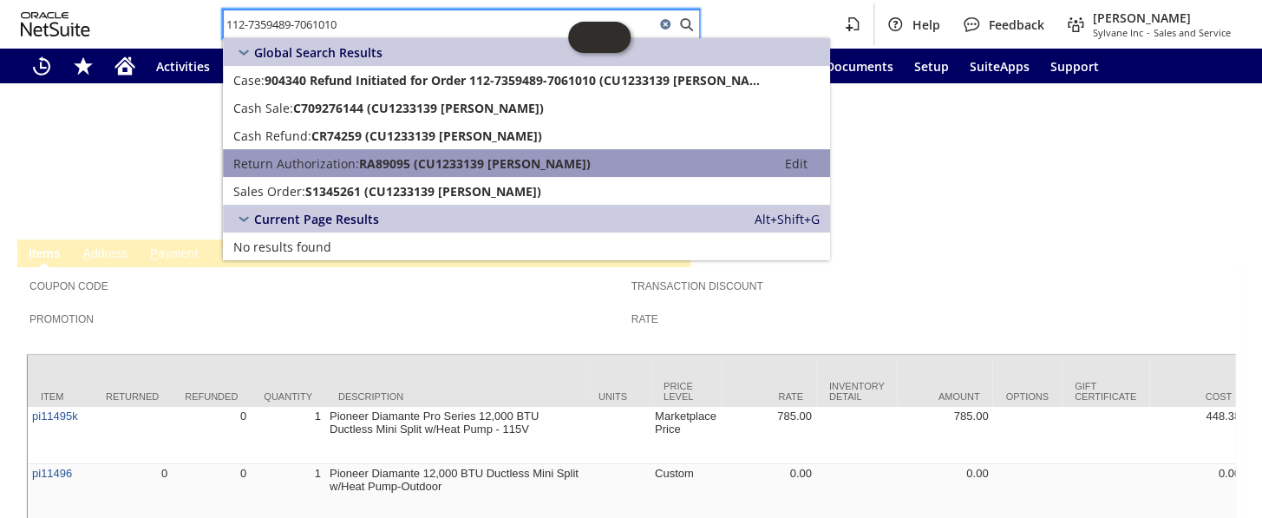
click at [338, 162] on span "Return Authorization:" at bounding box center [296, 163] width 126 height 16
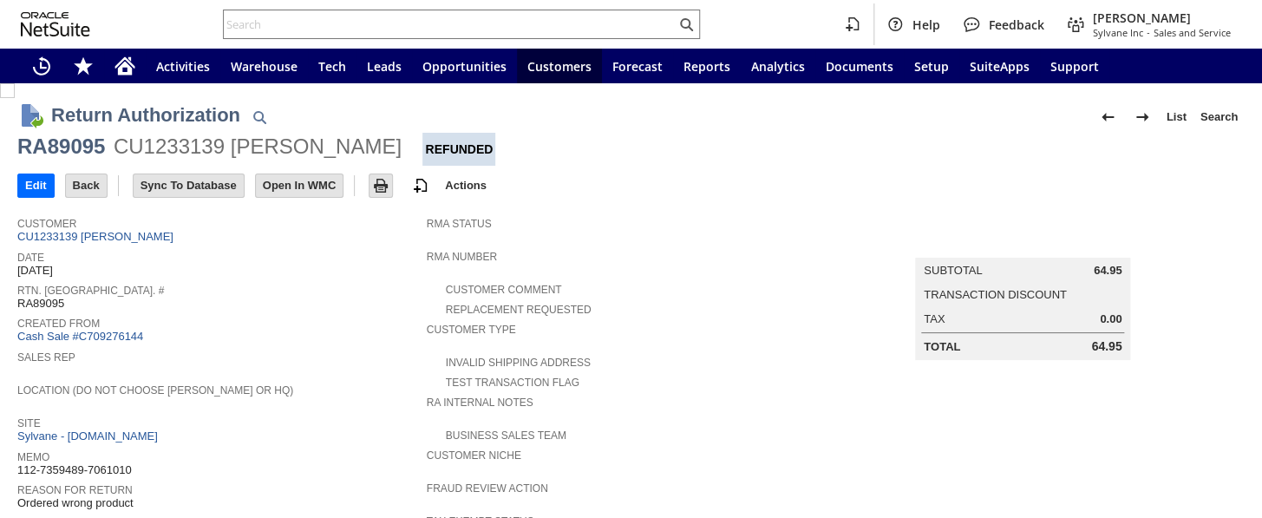
scroll to position [729, 0]
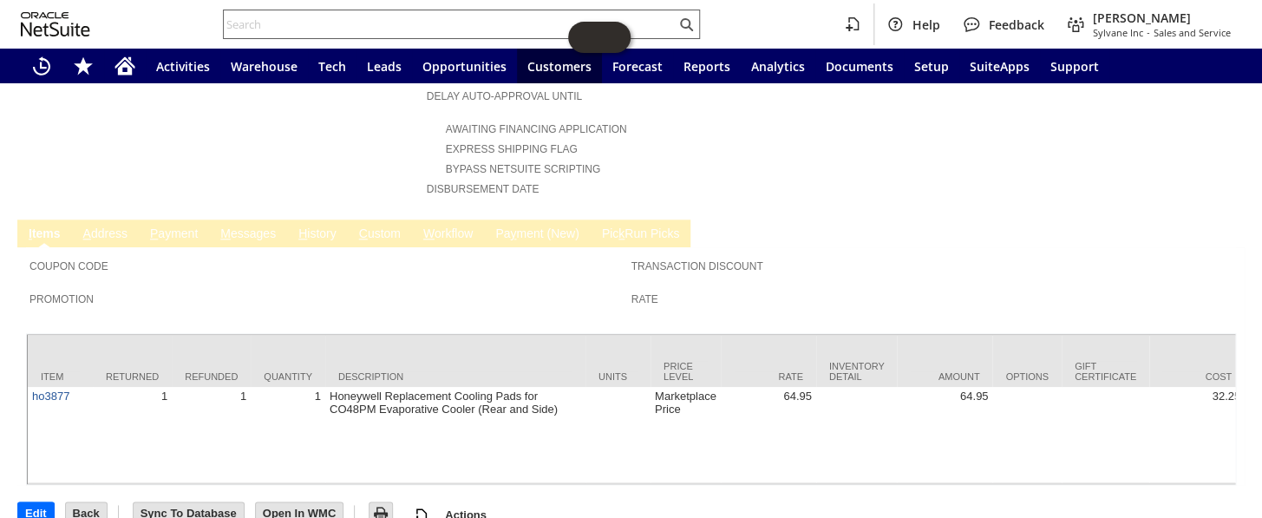
click at [284, 23] on input "text" at bounding box center [450, 24] width 452 height 21
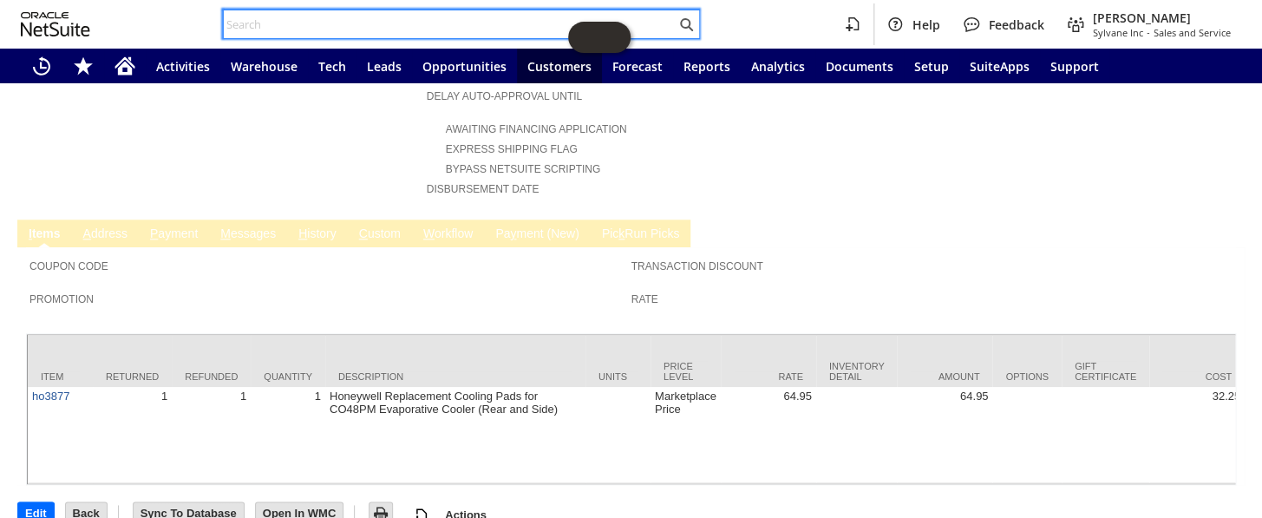
paste input "114-9465810-1830657"
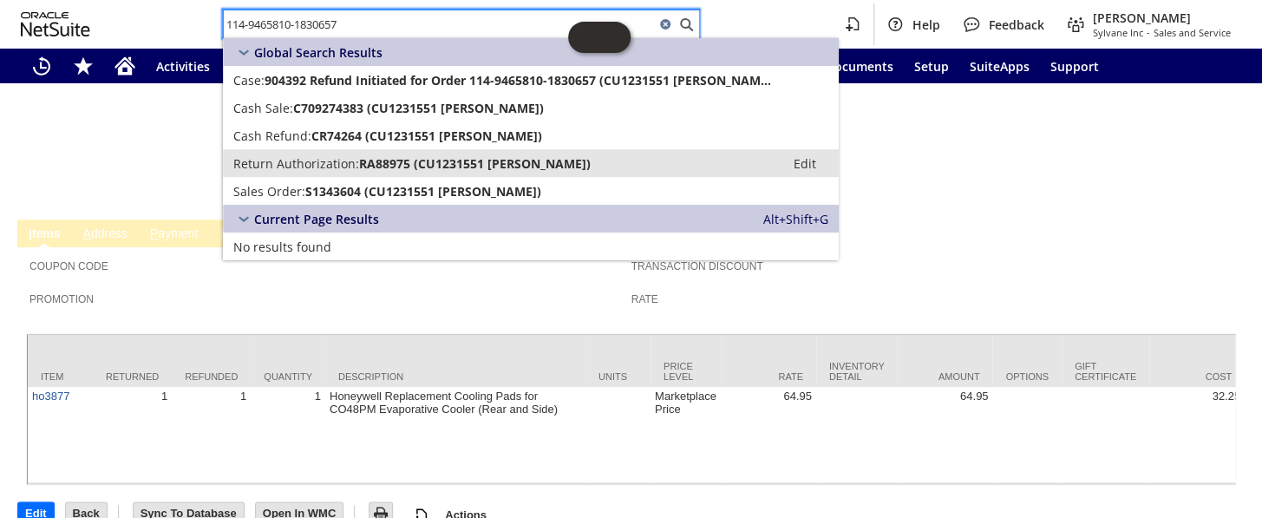
type input "114-9465810-1830657"
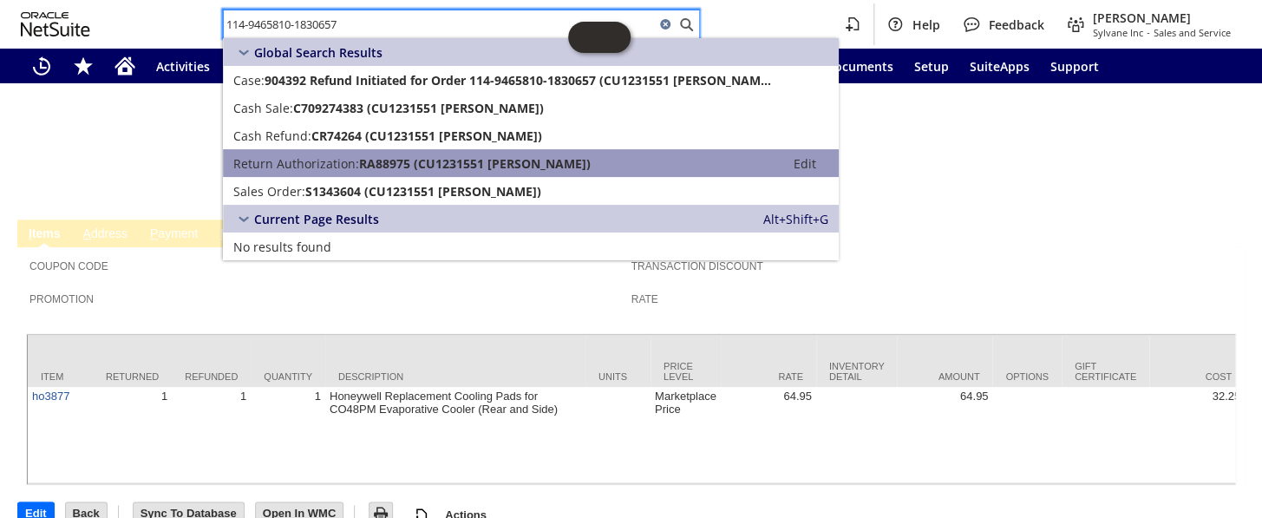
click at [320, 165] on span "Return Authorization:" at bounding box center [296, 163] width 126 height 16
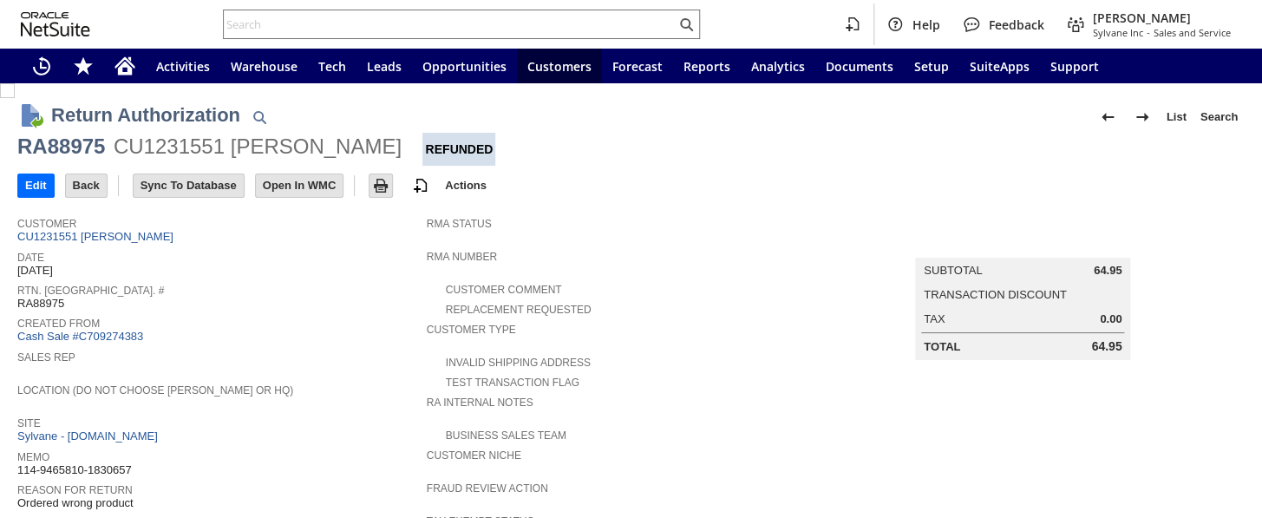
scroll to position [315, 0]
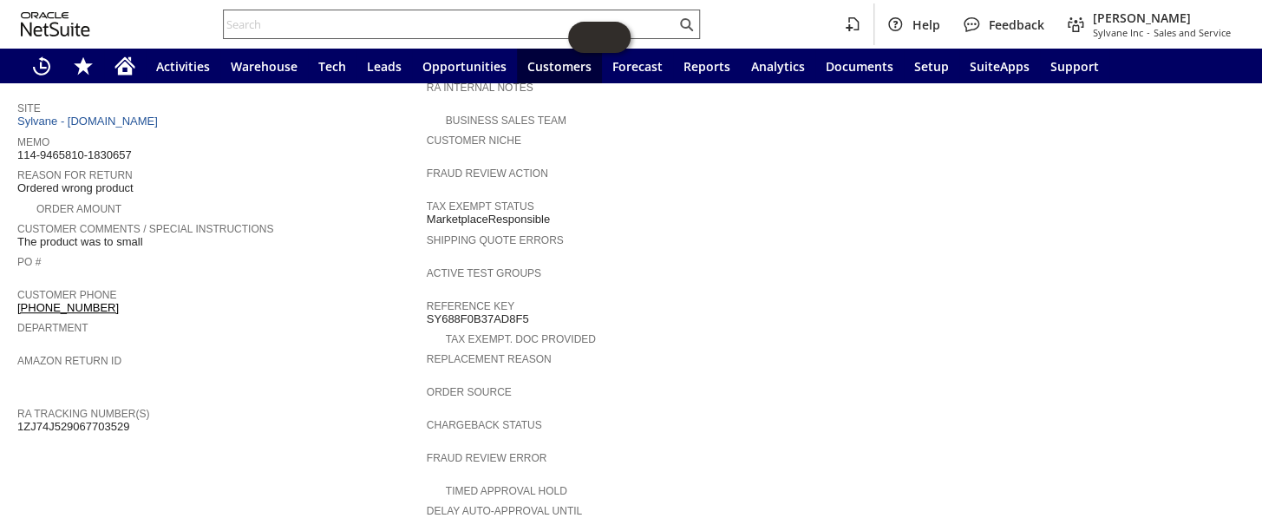
click at [337, 24] on input "text" at bounding box center [450, 24] width 452 height 21
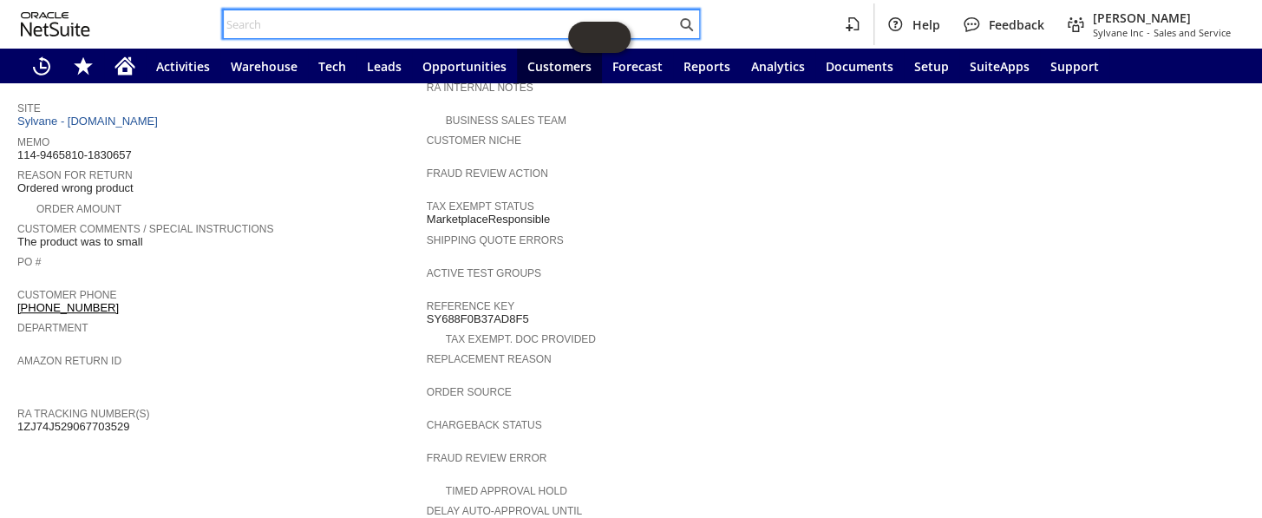
paste input "114-3496189-0185006"
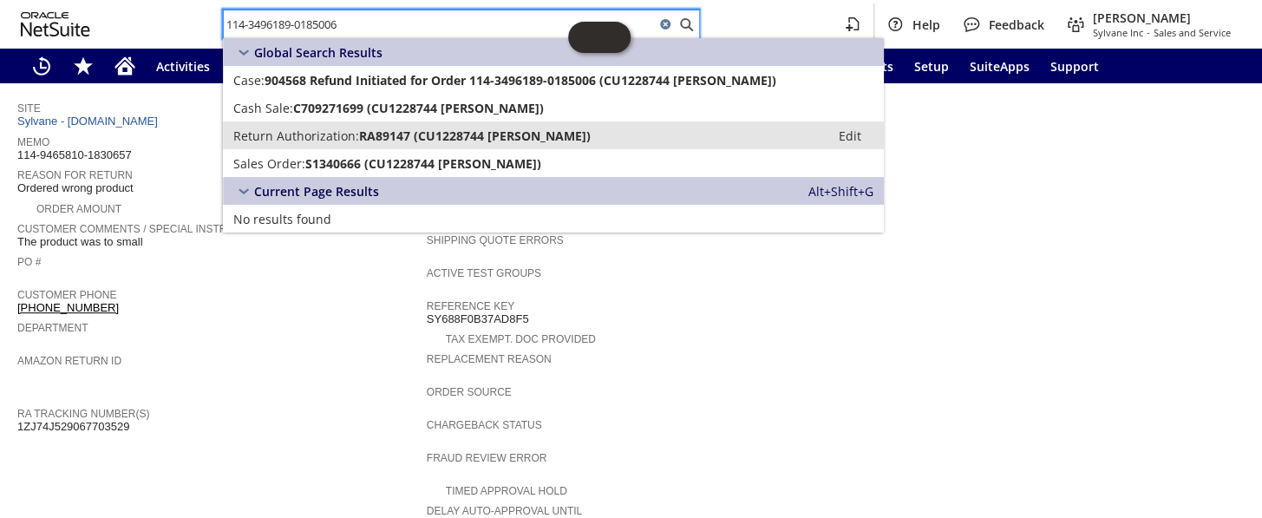
type input "114-3496189-0185006"
click at [363, 136] on span "RA89147 (CU1228744 Paige Lester-Goeminne)" at bounding box center [475, 135] width 232 height 16
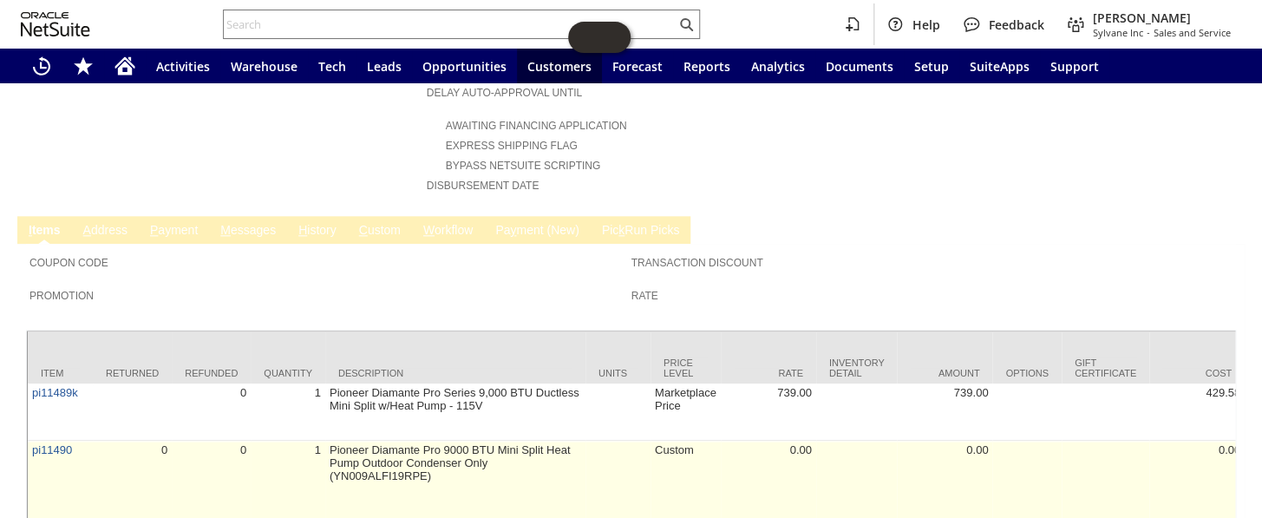
scroll to position [853, 0]
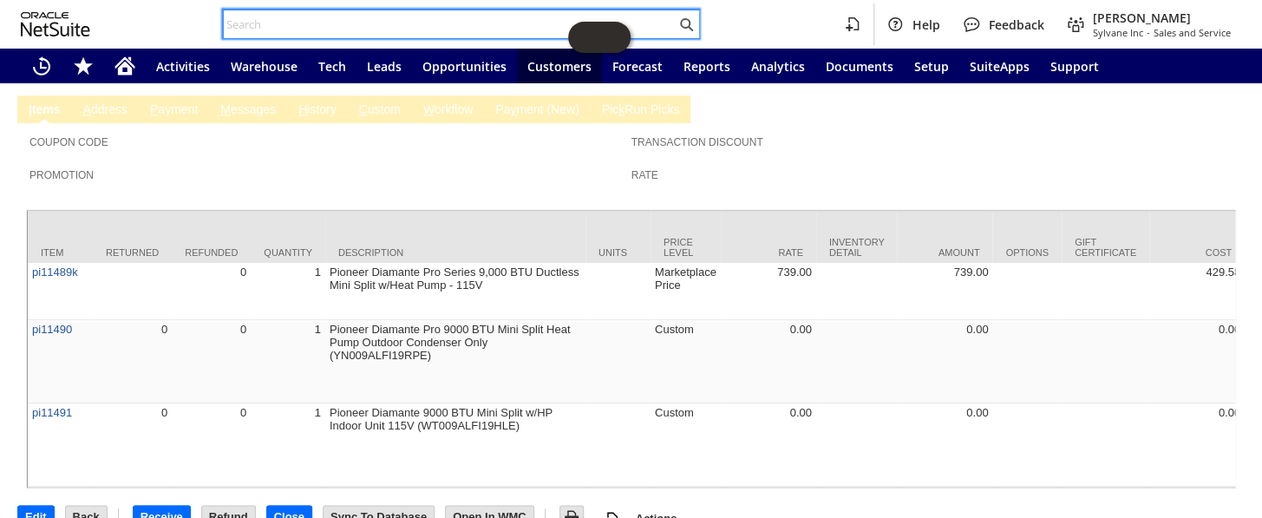
click at [359, 23] on input "text" at bounding box center [450, 24] width 452 height 21
paste input "111-0796698-7815430"
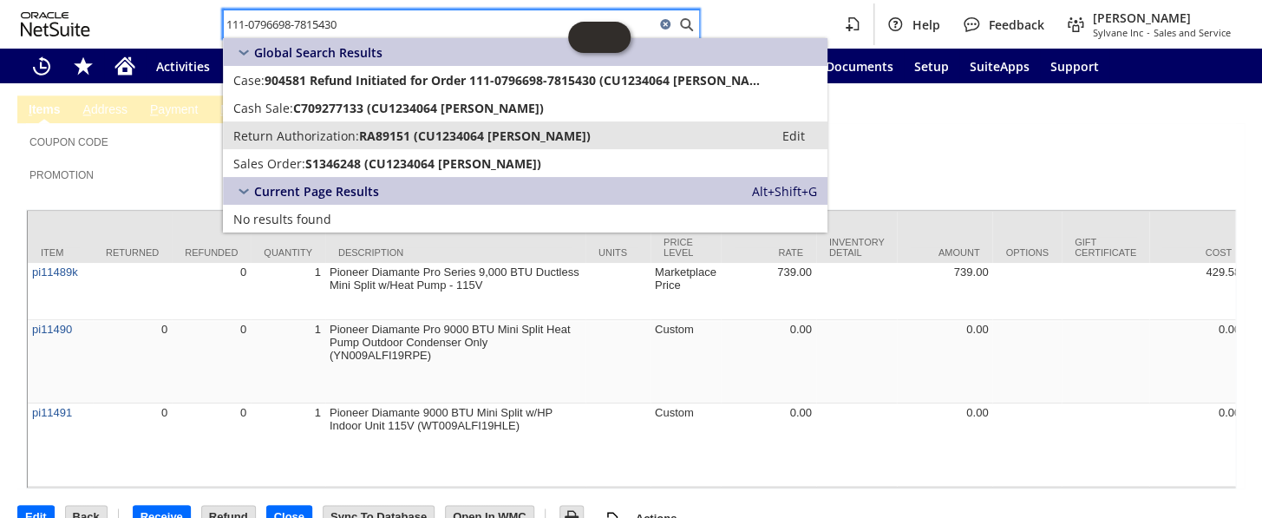
type input "111-0796698-7815430"
click at [415, 134] on span "RA89151 (CU1234064 Carla Linehan)" at bounding box center [475, 135] width 232 height 16
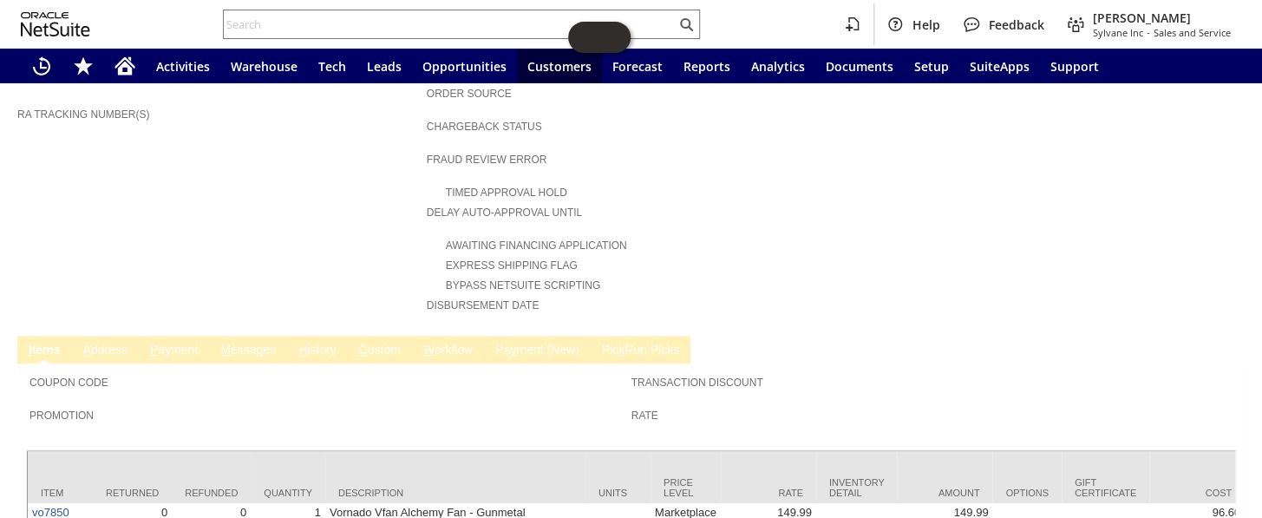
scroll to position [692, 0]
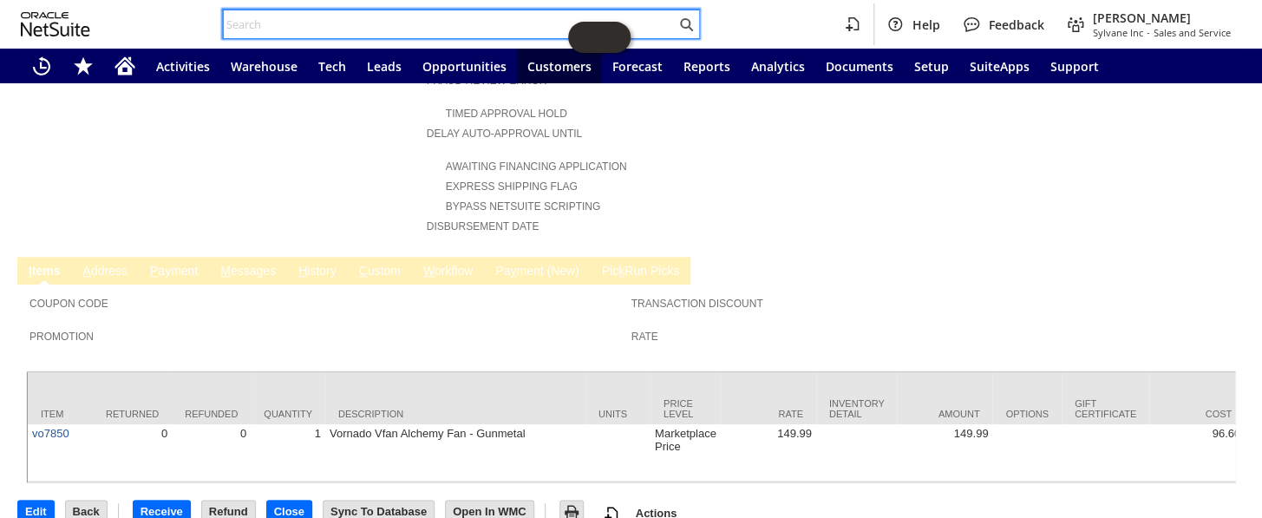
click at [328, 21] on input "text" at bounding box center [450, 24] width 452 height 21
paste input "113-2582850-0834640"
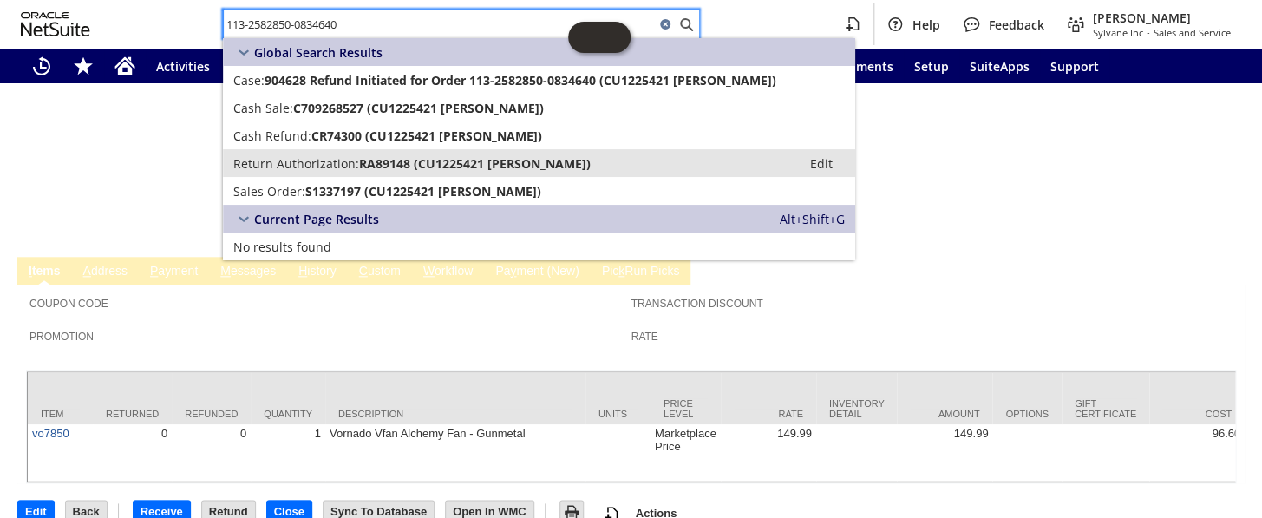
type input "113-2582850-0834640"
click at [371, 160] on span "RA89148 (CU1225421 Eleanor J Goldberg)" at bounding box center [475, 163] width 232 height 16
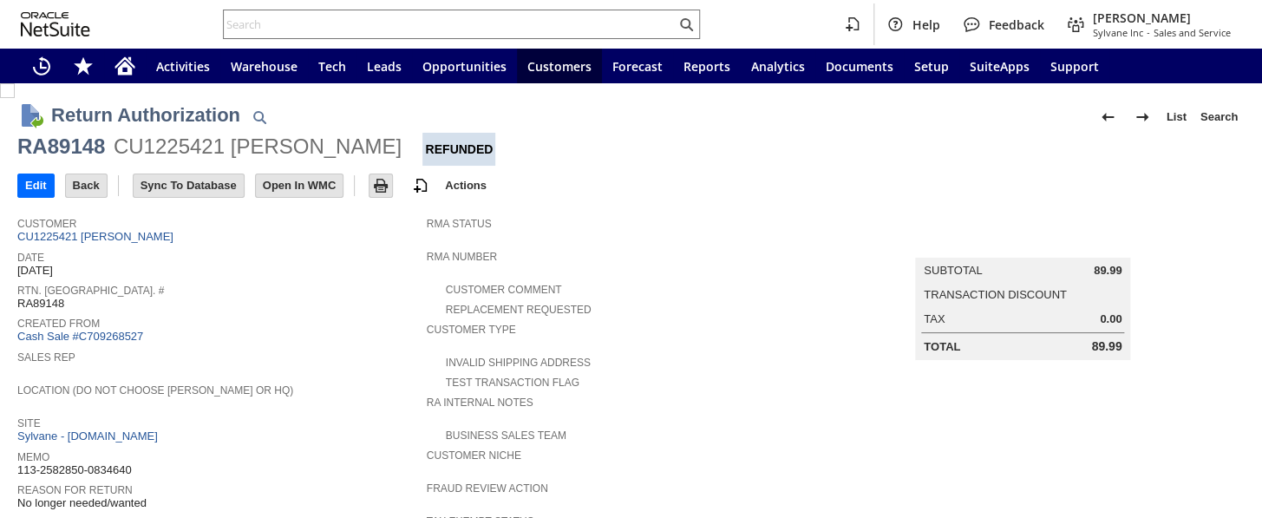
scroll to position [692, 0]
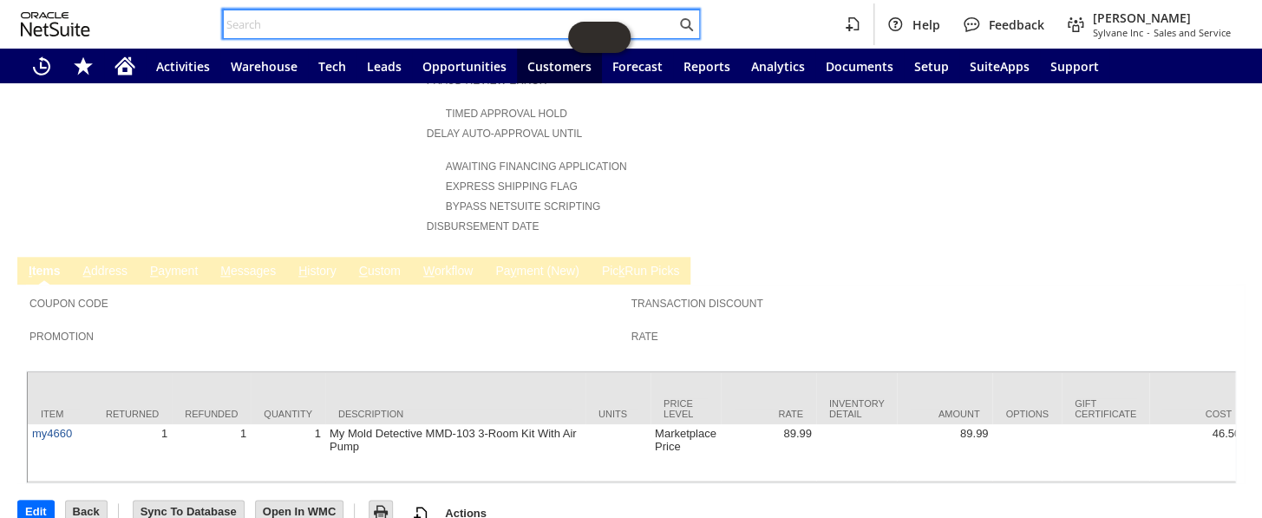
click at [376, 23] on input "text" at bounding box center [450, 24] width 452 height 21
paste input "114-3493535-8707458"
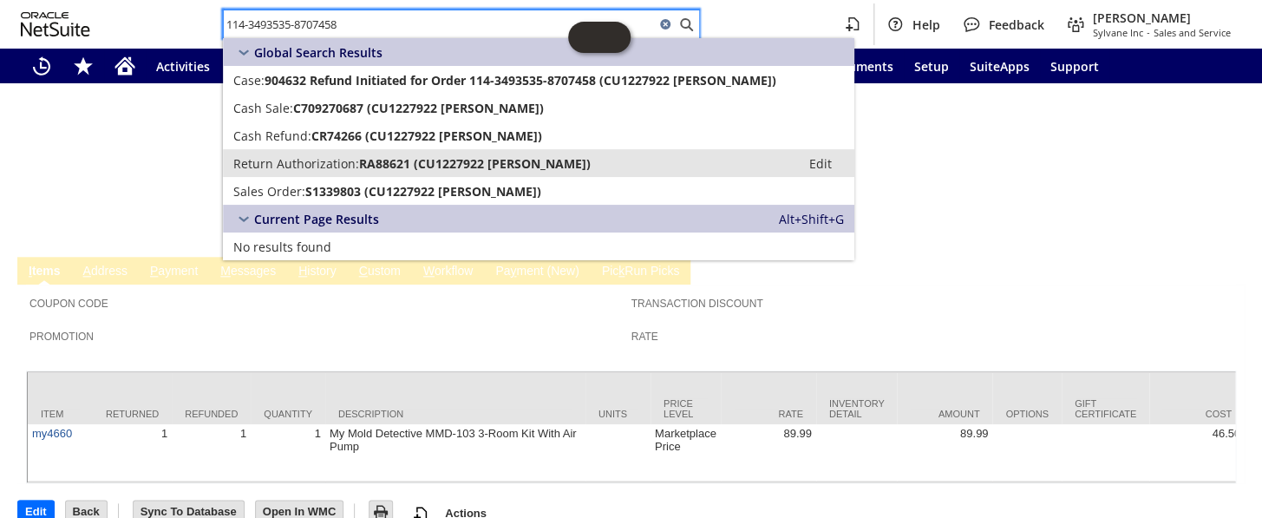
type input "114-3493535-8707458"
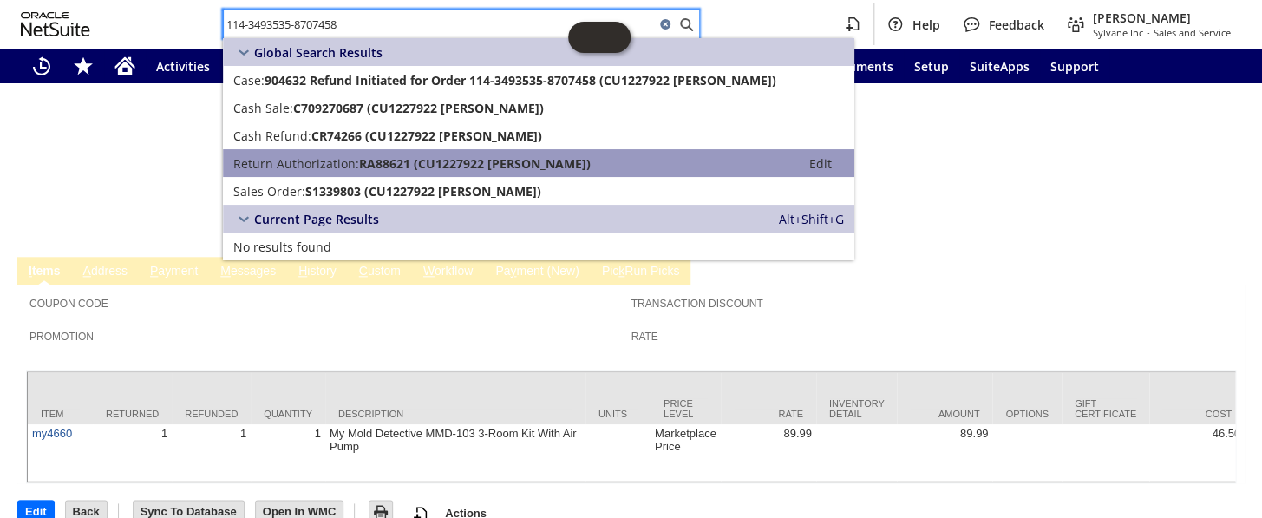
click at [367, 166] on span "RA88621 (CU1227922 annette Customer)" at bounding box center [475, 163] width 232 height 16
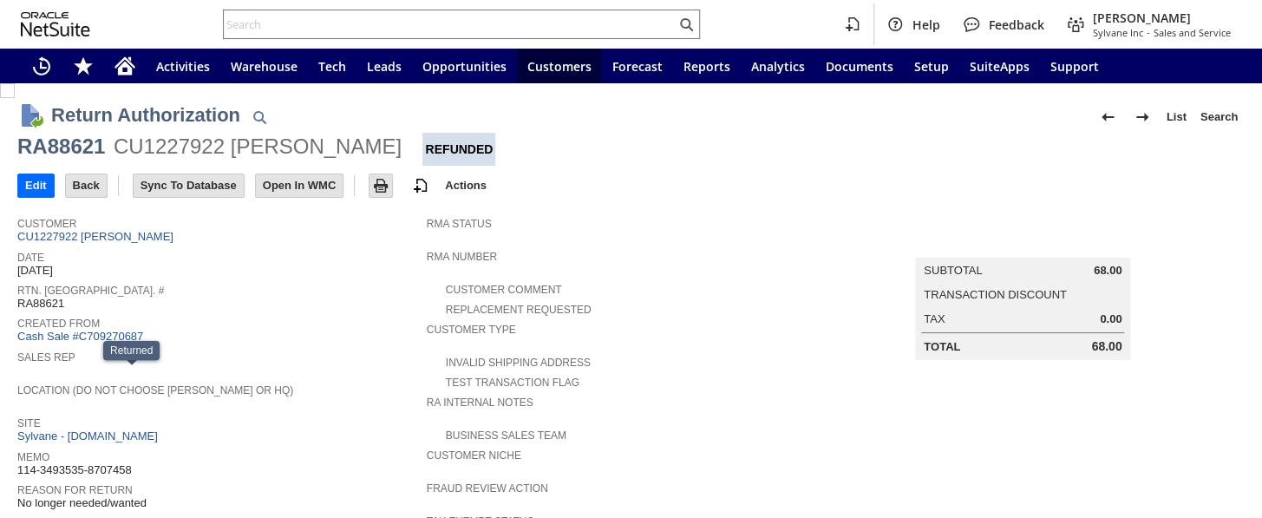
scroll to position [709, 0]
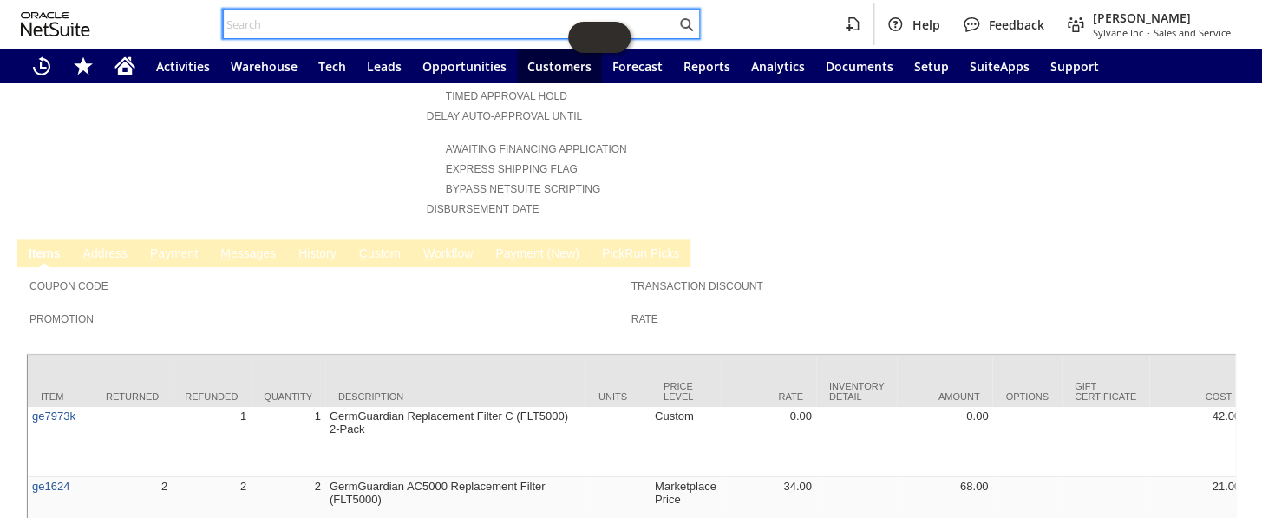
click at [304, 29] on input "text" at bounding box center [450, 24] width 452 height 21
paste input "111-3145296-0173013"
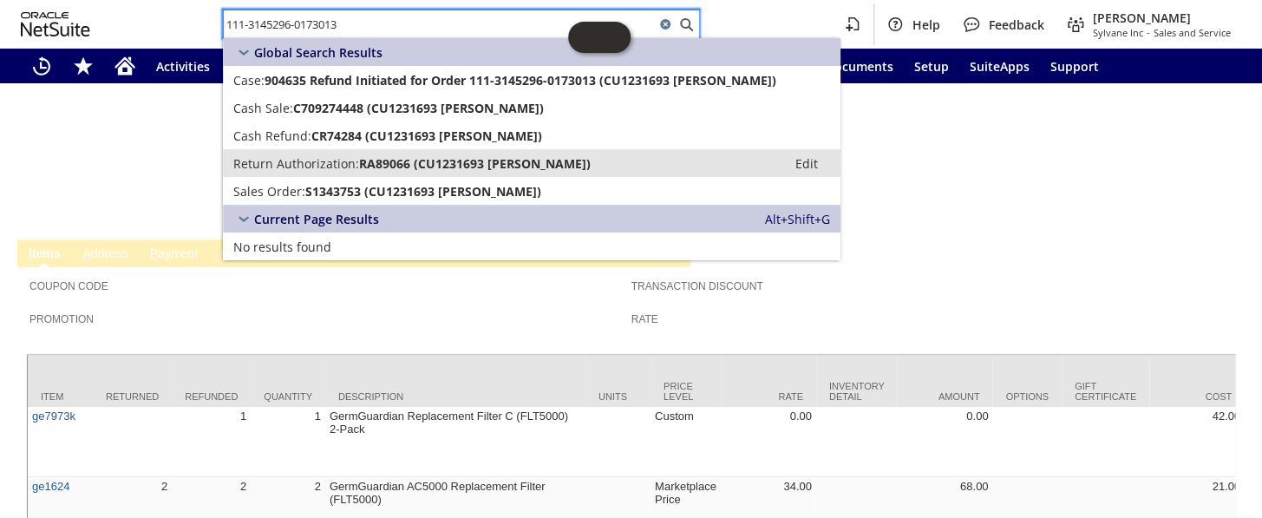
type input "111-3145296-0173013"
click at [364, 160] on span "RA89066 (CU1231693 sarah Customer)" at bounding box center [475, 163] width 232 height 16
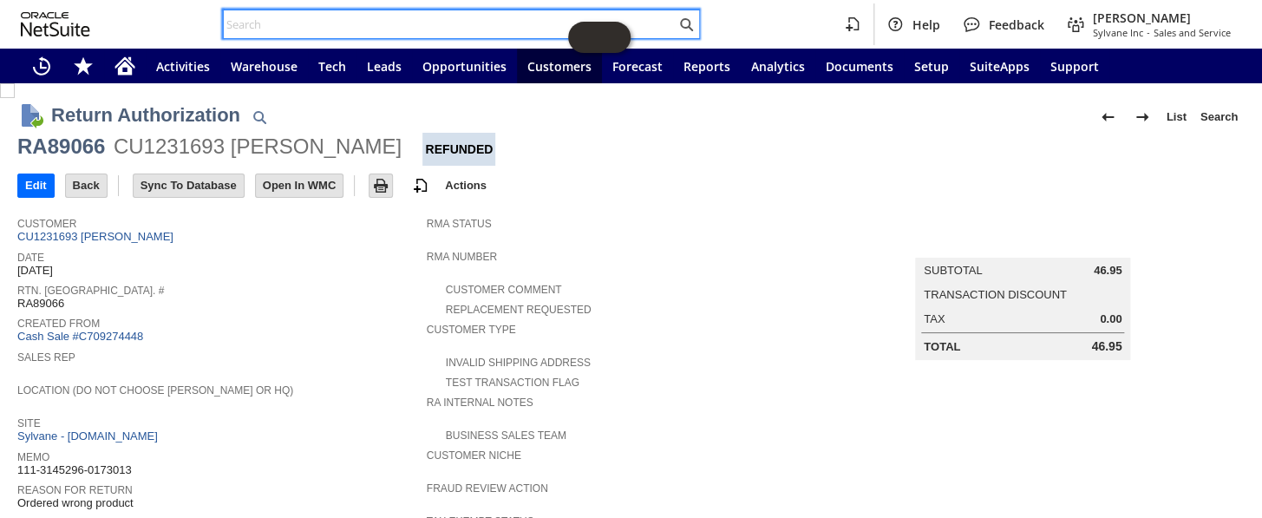
click at [408, 29] on input "text" at bounding box center [450, 24] width 452 height 21
paste input "112-3070676-9093846"
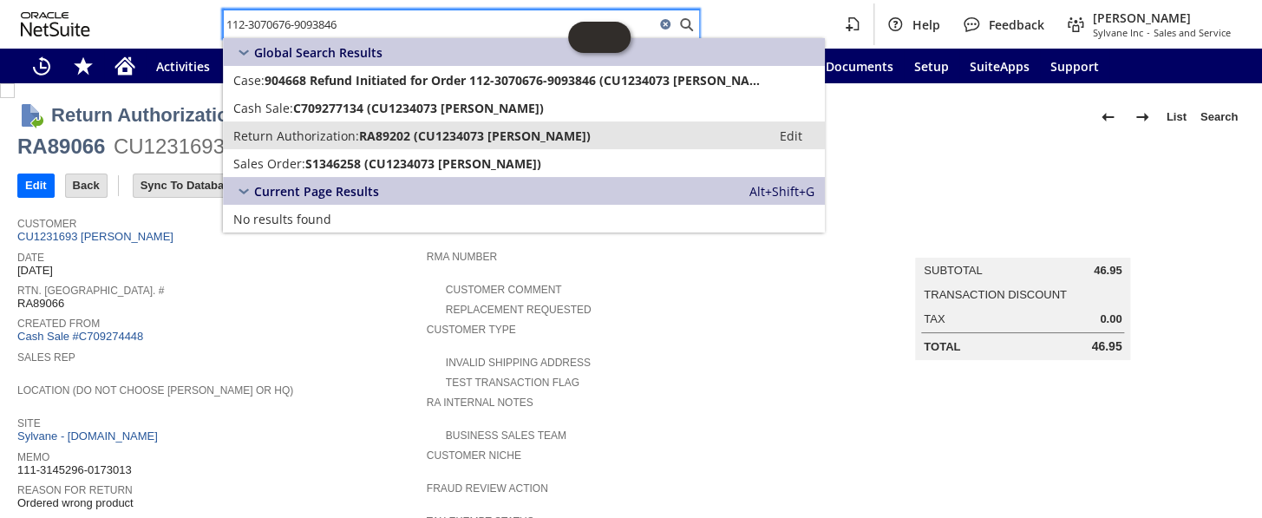
type input "112-3070676-9093846"
click at [375, 131] on span "RA89202 (CU1234073 Alex Caldwell)" at bounding box center [475, 135] width 232 height 16
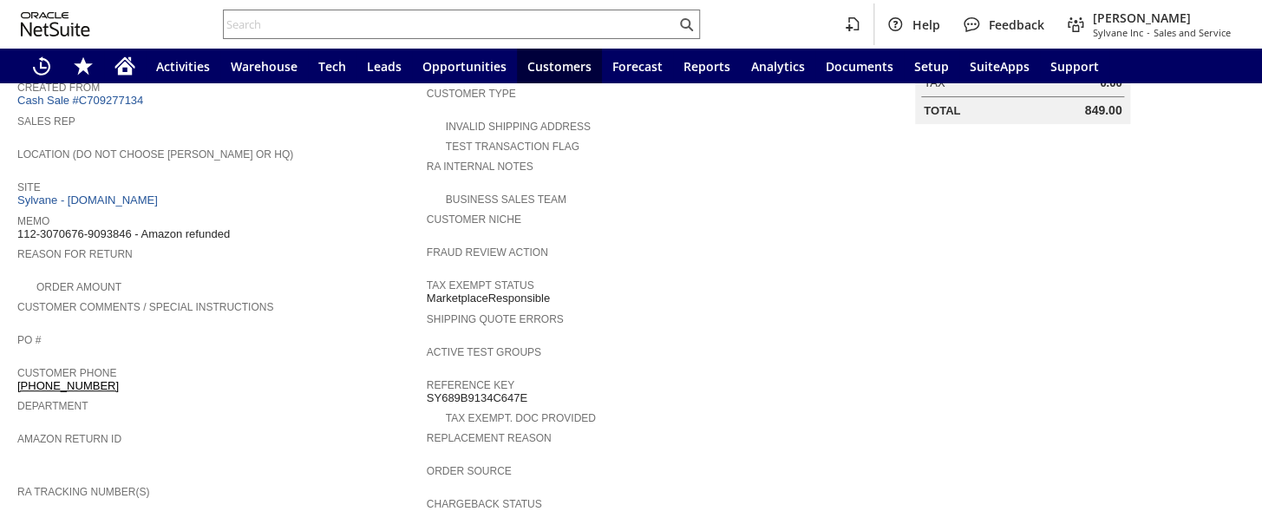
scroll to position [552, 0]
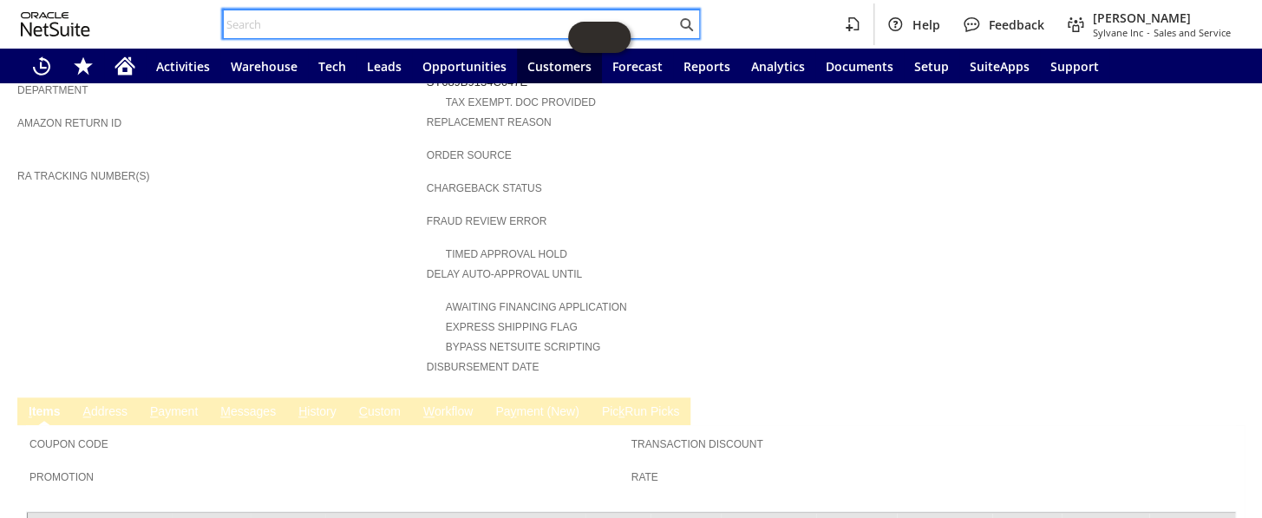
click at [296, 25] on input "text" at bounding box center [450, 24] width 452 height 21
paste input "114-2057589-9073004"
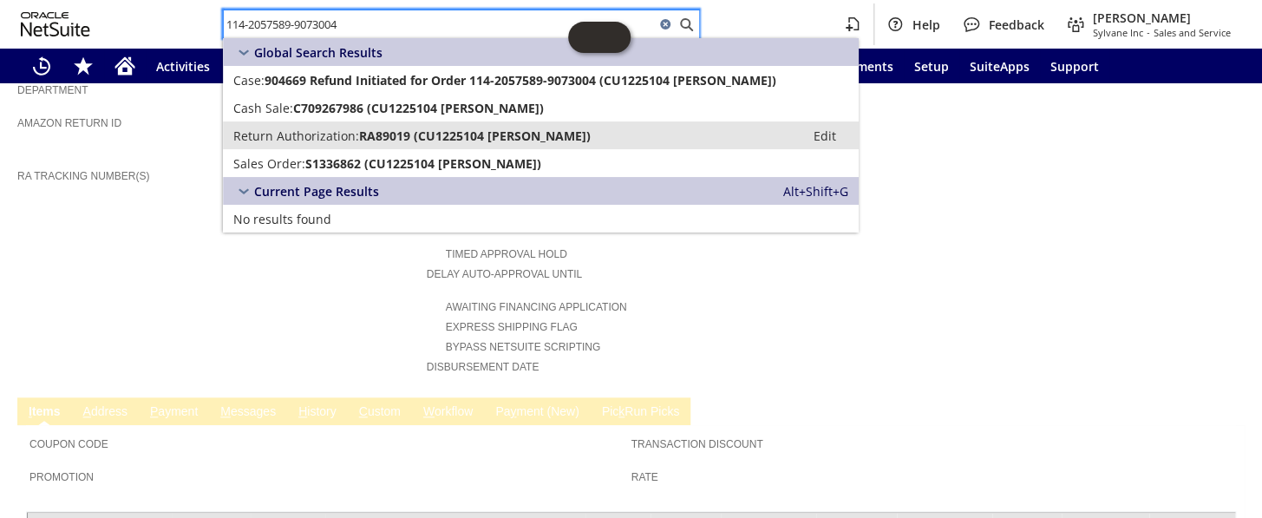
type input "114-2057589-9073004"
click at [354, 140] on span "Return Authorization:" at bounding box center [296, 135] width 126 height 16
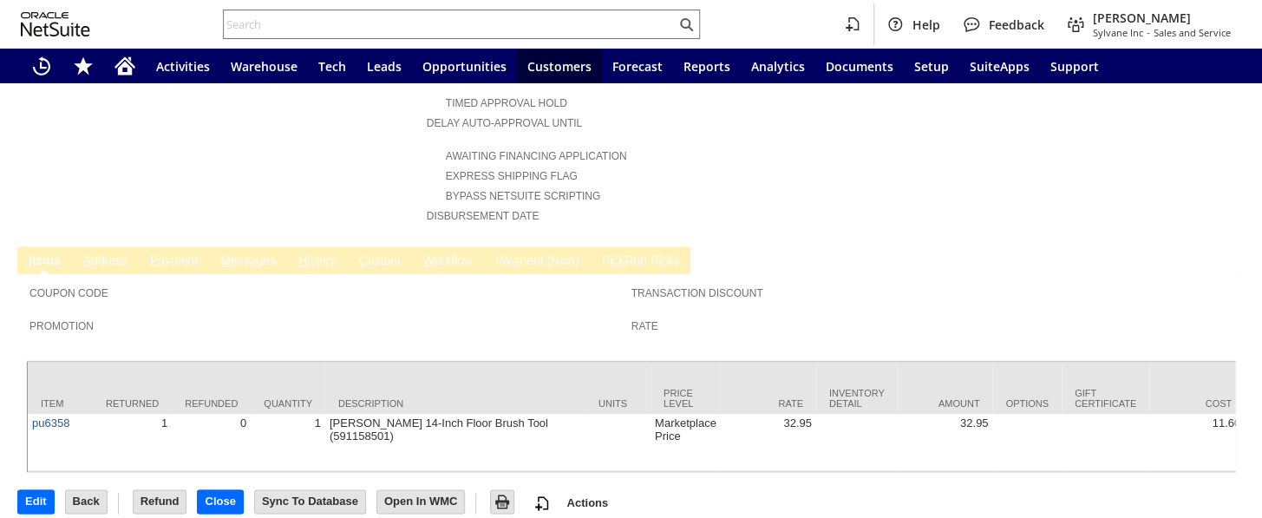
scroll to position [704, 0]
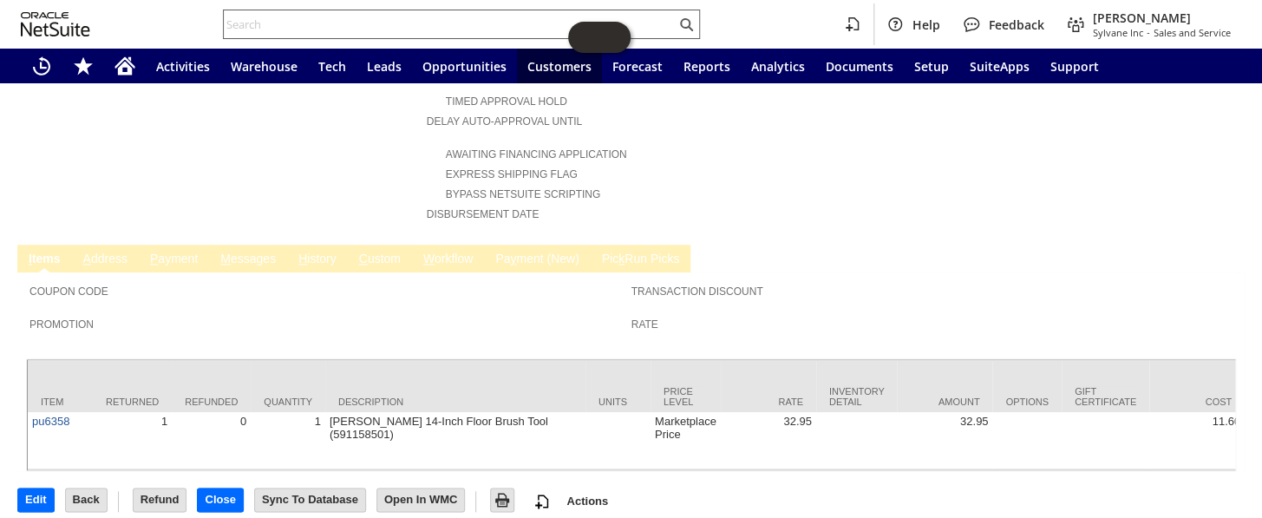
click at [278, 29] on input "text" at bounding box center [450, 24] width 452 height 21
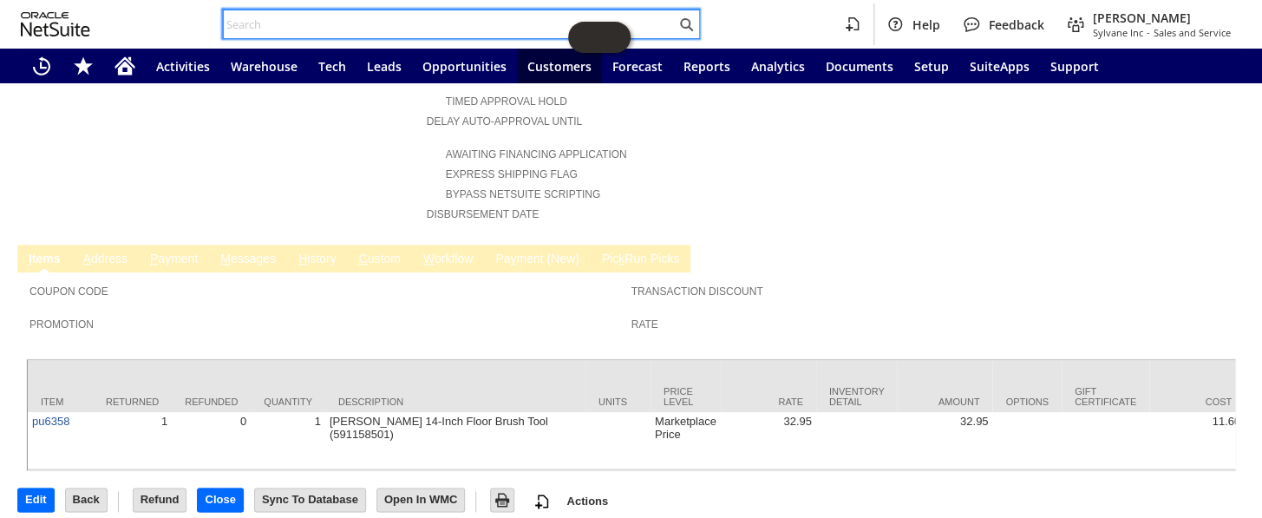
paste input "111-6399629-9621848"
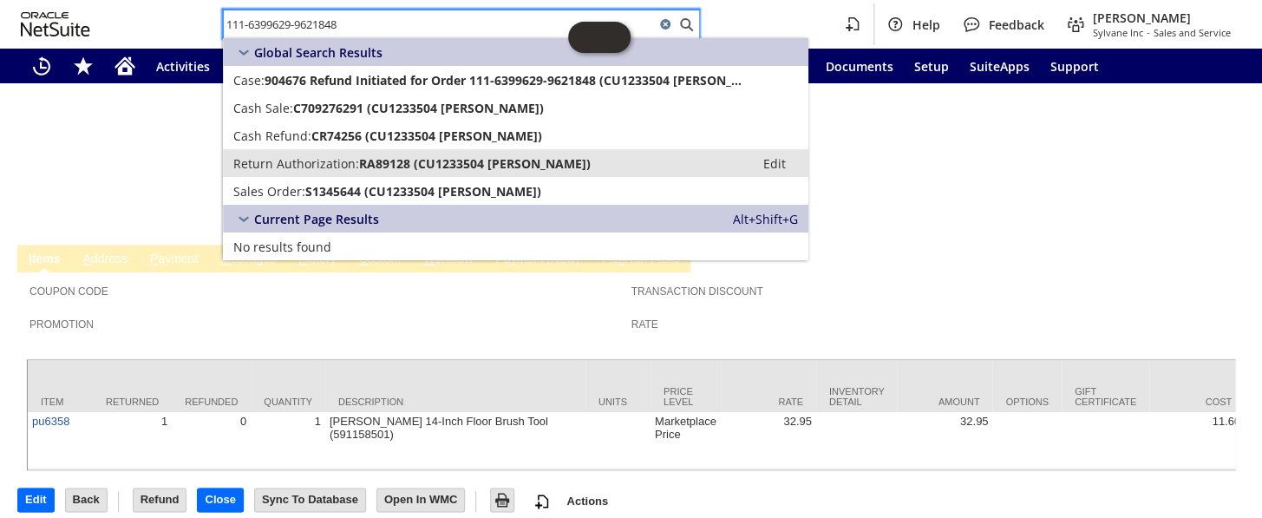
type input "111-6399629-9621848"
click at [389, 157] on span "RA89128 (CU1233504 Robin Katz)" at bounding box center [475, 163] width 232 height 16
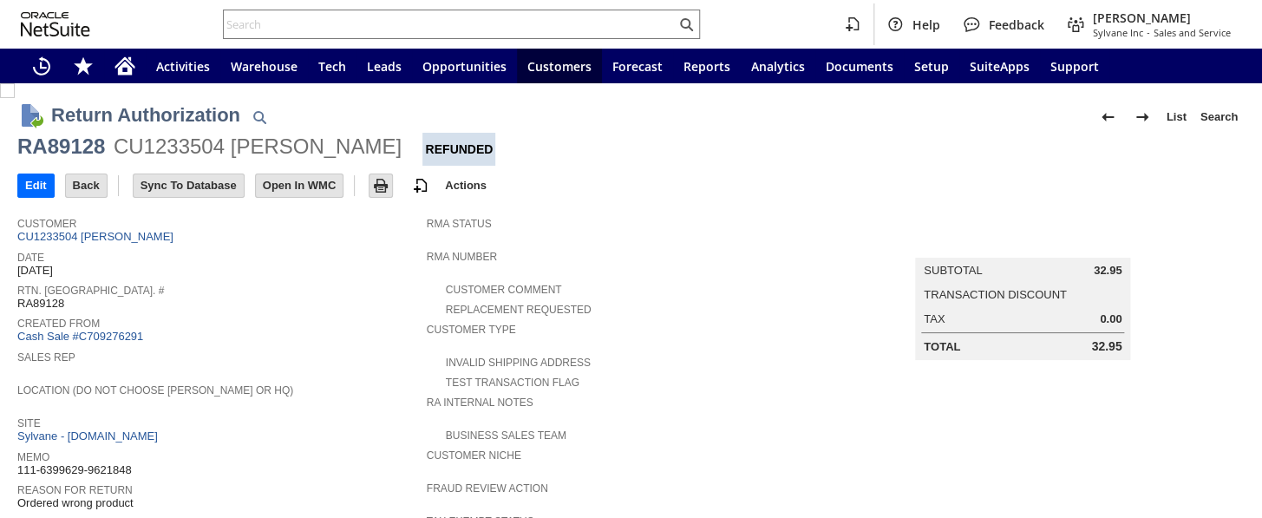
scroll to position [704, 0]
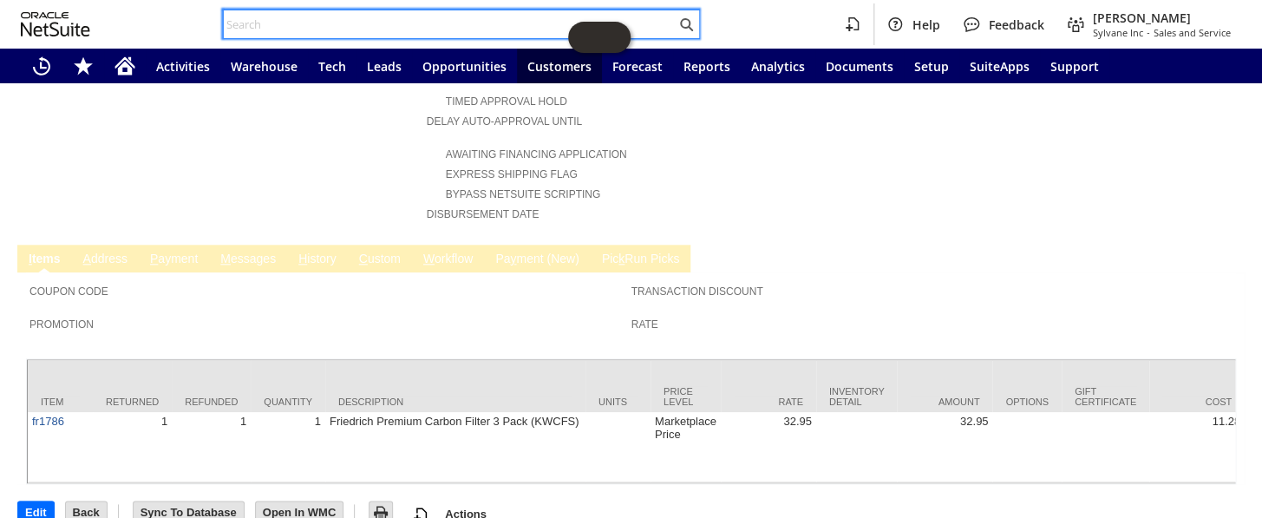
click at [373, 18] on input "text" at bounding box center [450, 24] width 452 height 21
paste input "113-5273550-8325862"
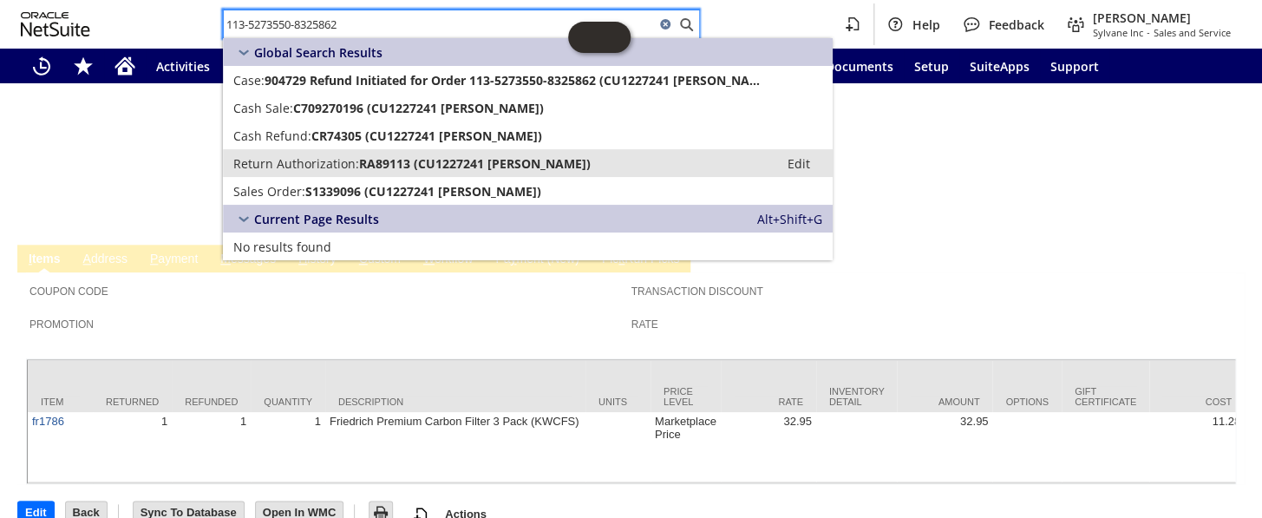
type input "113-5273550-8325862"
click at [451, 168] on span "RA89113 (CU1227241 Elaine Clelland)" at bounding box center [475, 163] width 232 height 16
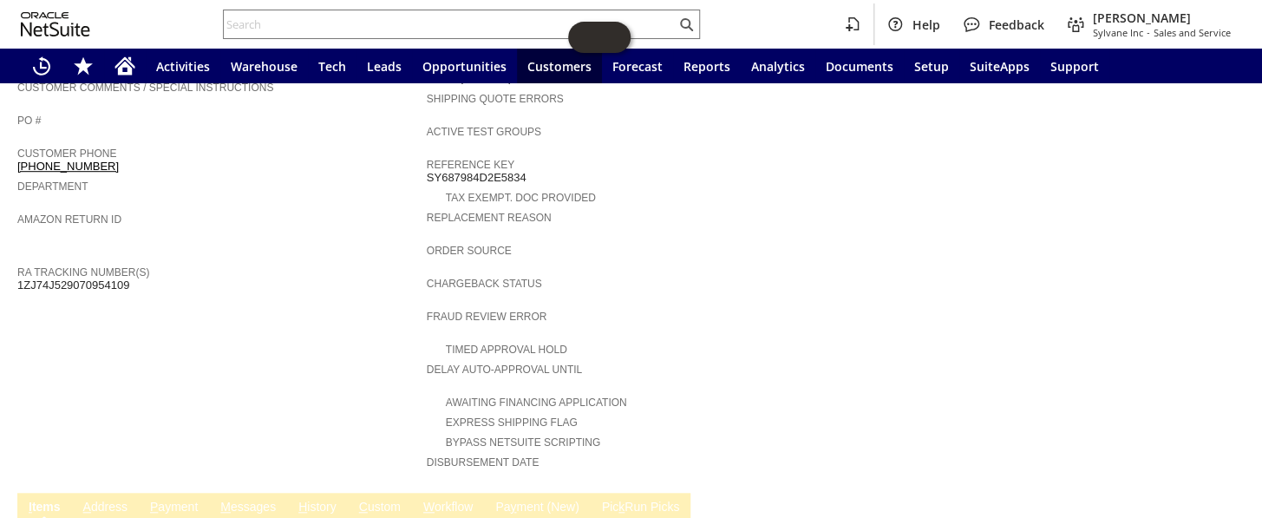
scroll to position [630, 0]
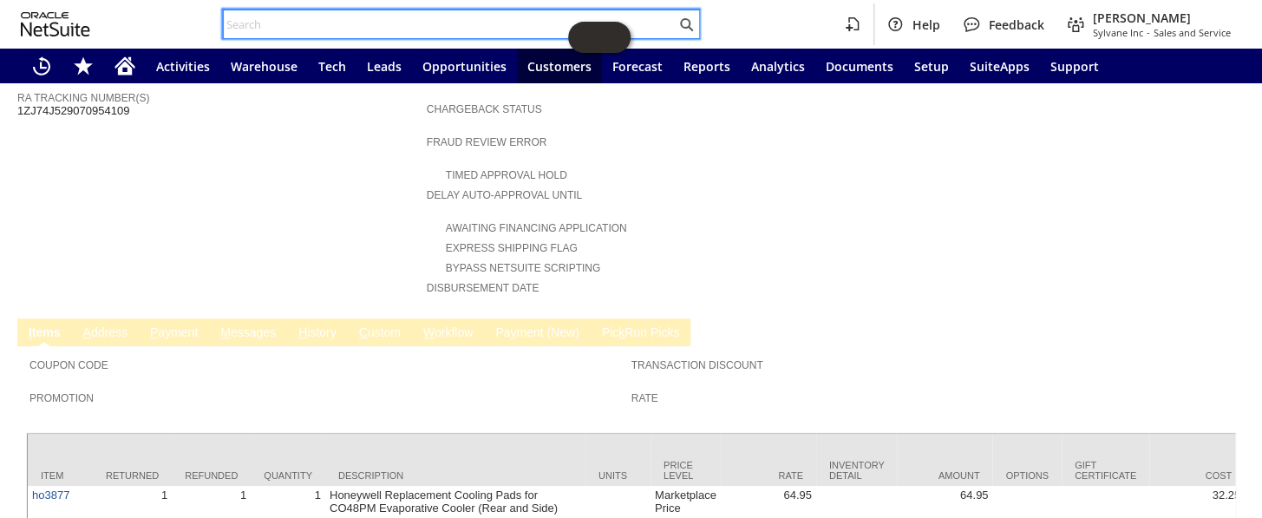
click at [347, 26] on input "text" at bounding box center [450, 24] width 452 height 21
paste input "113-5199758-3048264"
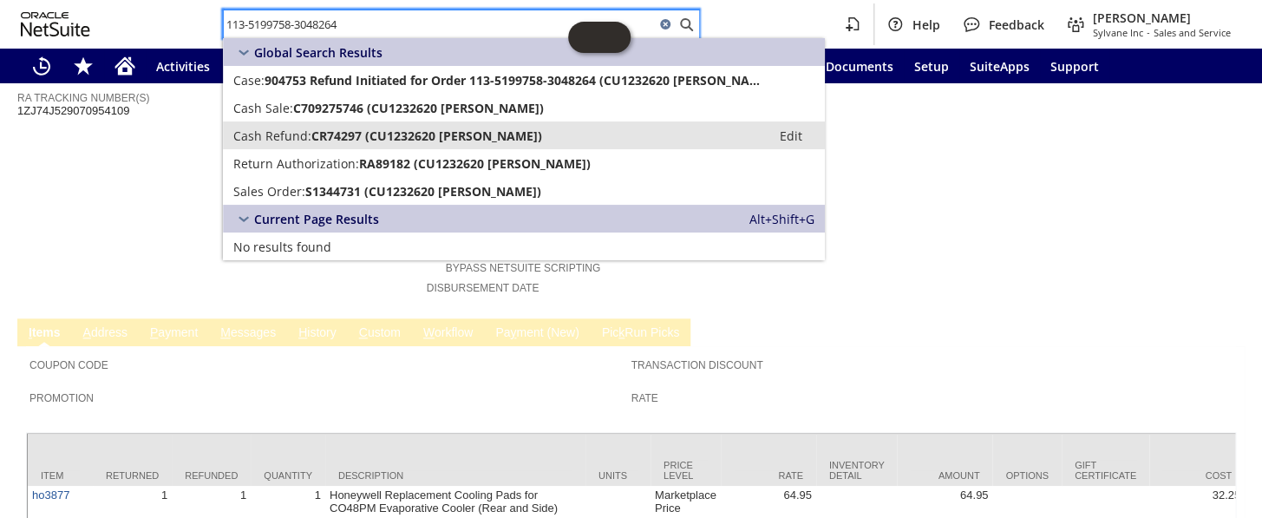
type input "113-5199758-3048264"
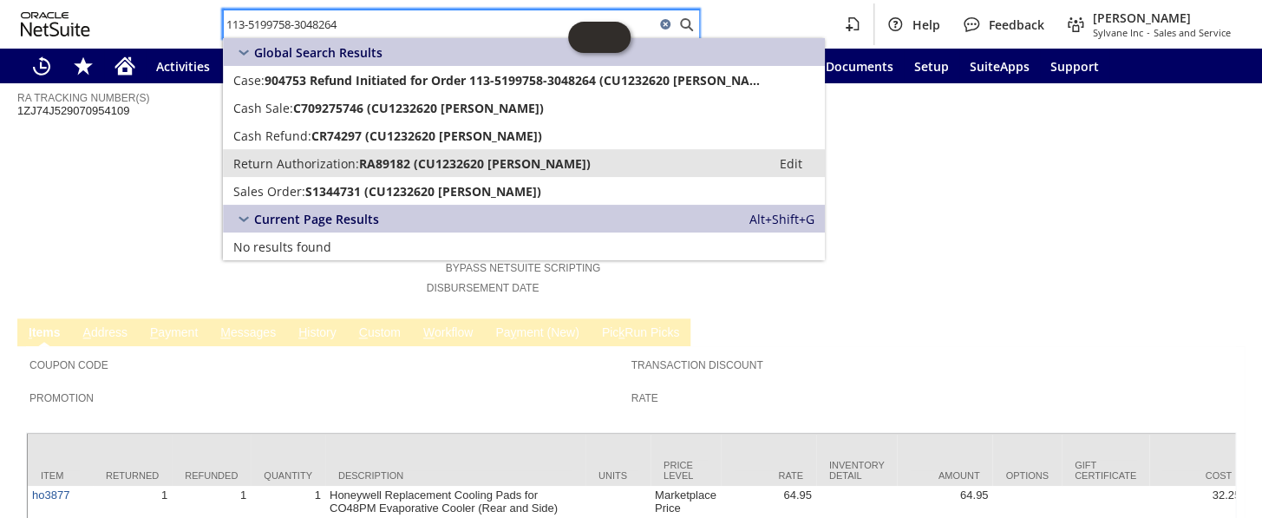
click at [416, 147] on link "Cash Refund: CR74297 (CU1232620 Newt Surette) Edit" at bounding box center [524, 135] width 602 height 28
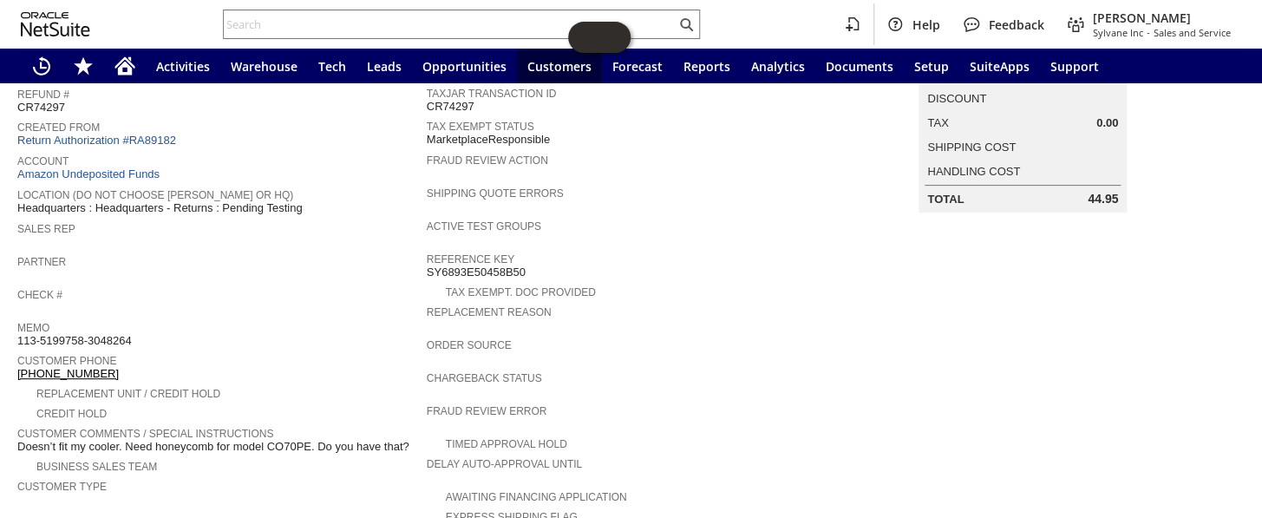
scroll to position [104, 0]
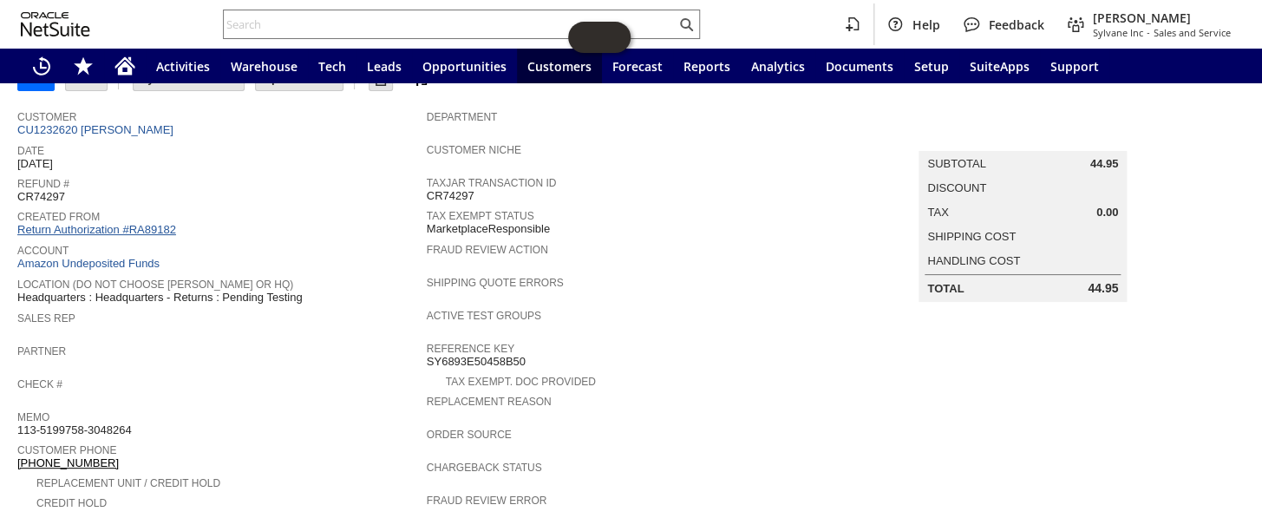
click at [95, 223] on link "Return Authorization #RA89182" at bounding box center [96, 229] width 159 height 13
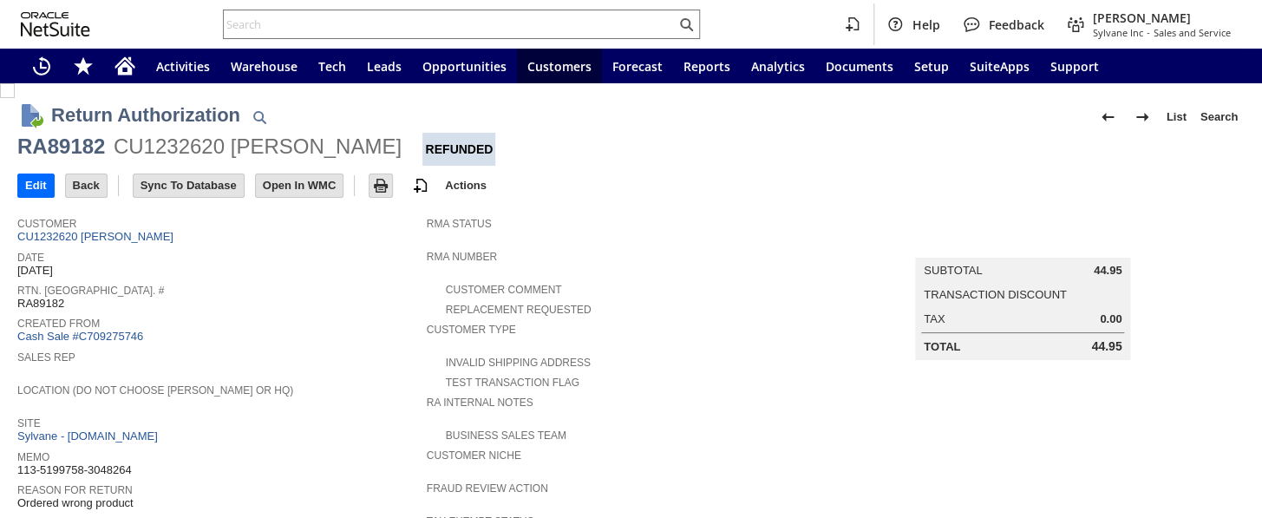
scroll to position [717, 0]
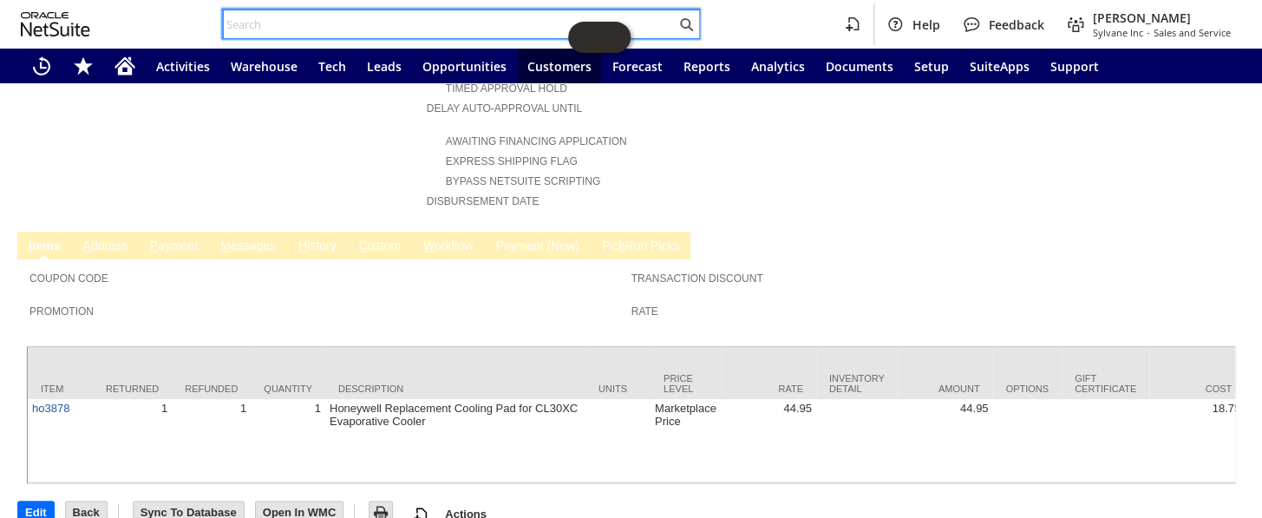
click at [261, 28] on input "text" at bounding box center [450, 24] width 452 height 21
paste input "112-8759896-0610629"
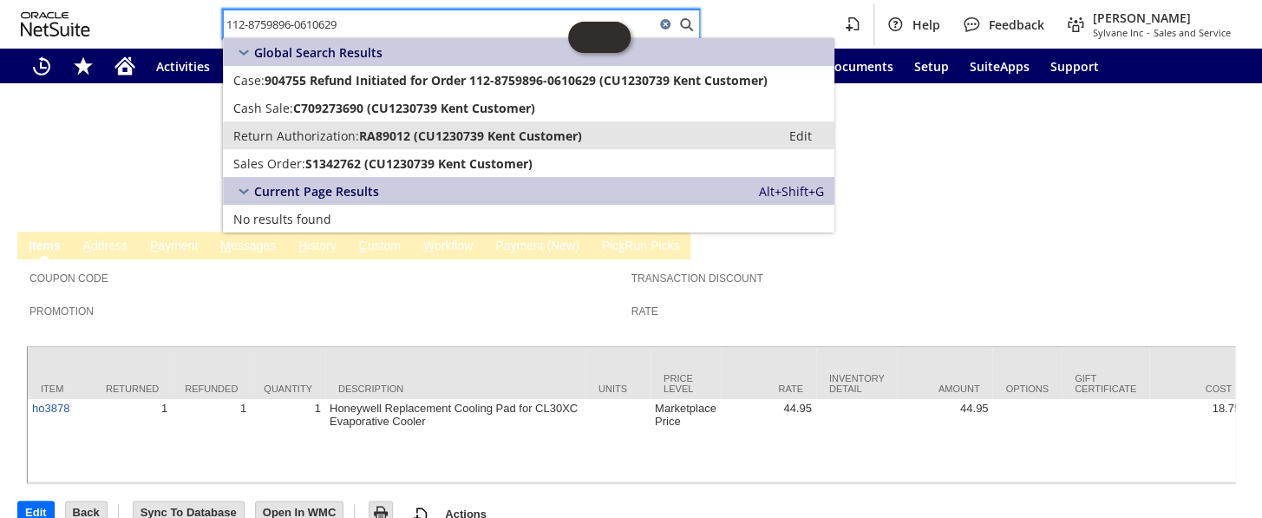
type input "112-8759896-0610629"
drag, startPoint x: 356, startPoint y: 141, endPoint x: 347, endPoint y: 141, distance: 9.5
click at [356, 141] on span "Return Authorization:" at bounding box center [296, 135] width 126 height 16
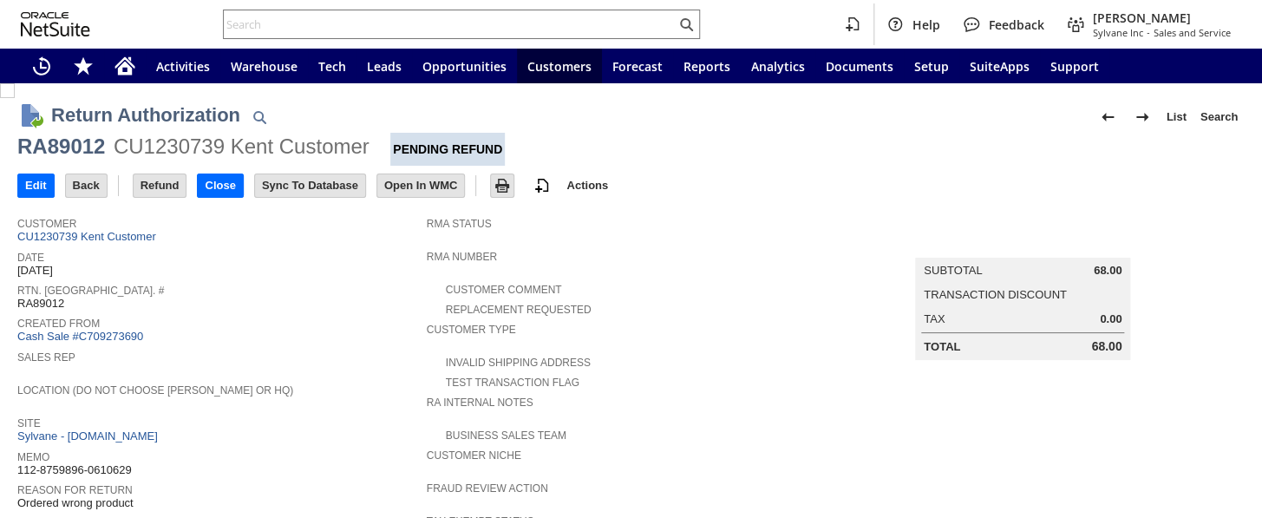
scroll to position [630, 0]
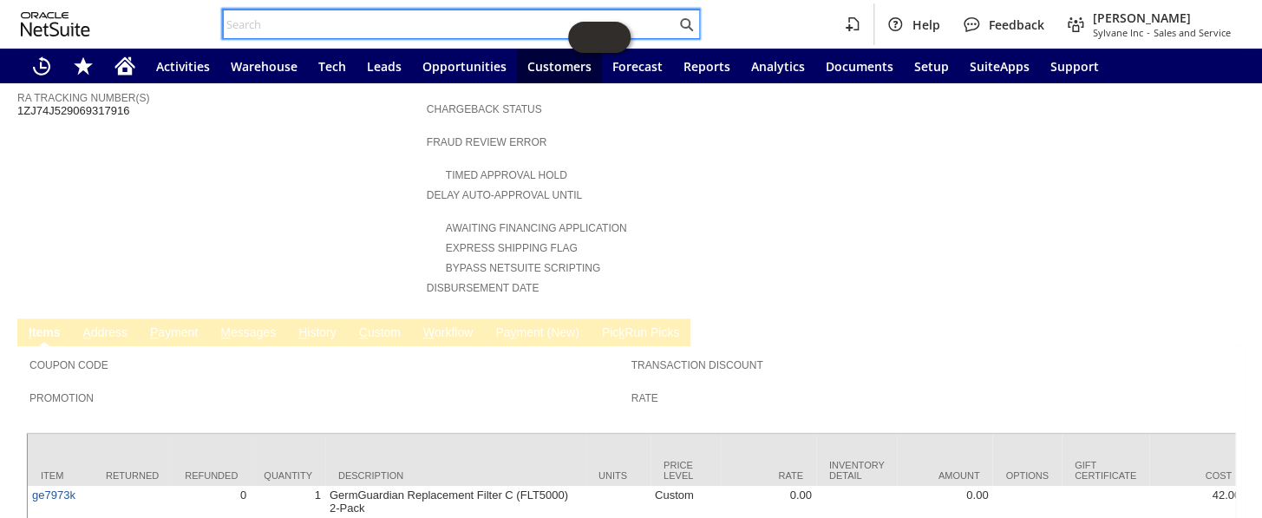
click at [250, 23] on input "text" at bounding box center [450, 24] width 452 height 21
paste input "113-9796747-7455437"
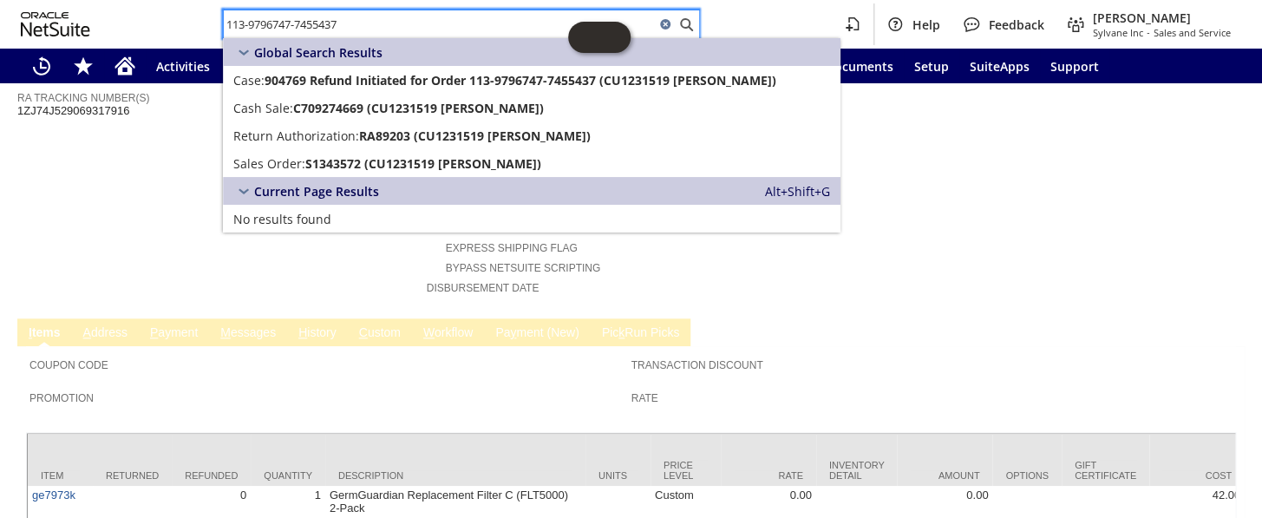
drag, startPoint x: 372, startPoint y: 19, endPoint x: 200, endPoint y: 20, distance: 171.7
click at [200, 19] on div "113-9796747-7455437 Help Feedback Coby Miller Sylvane Inc - Sales and Service" at bounding box center [631, 24] width 1262 height 49
paste input "1-3356465-7317802"
paste input "0386740-8657840"
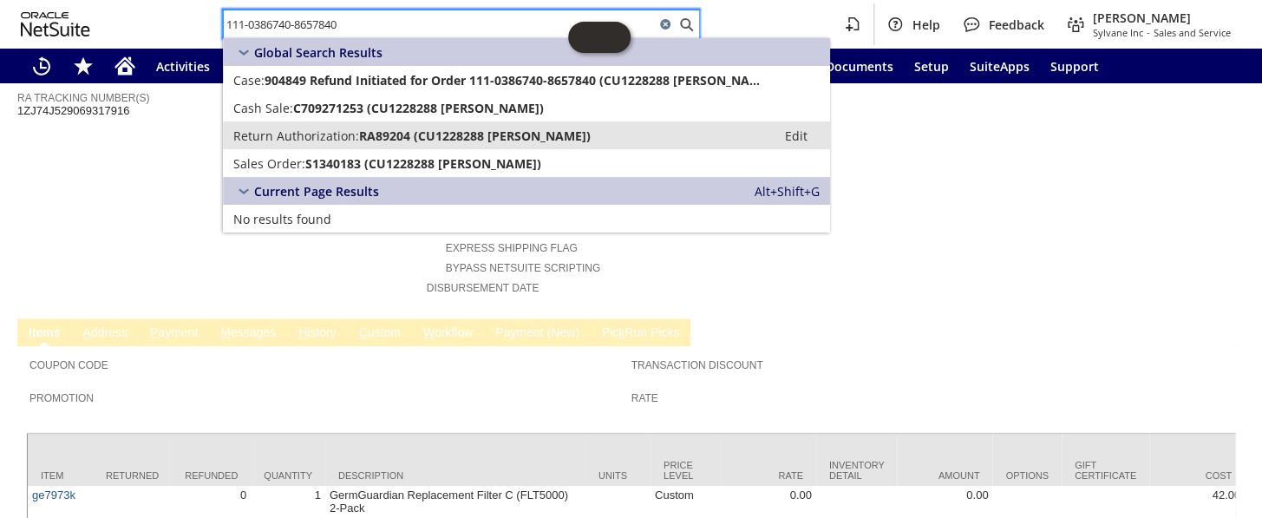
type input "111-0386740-8657840"
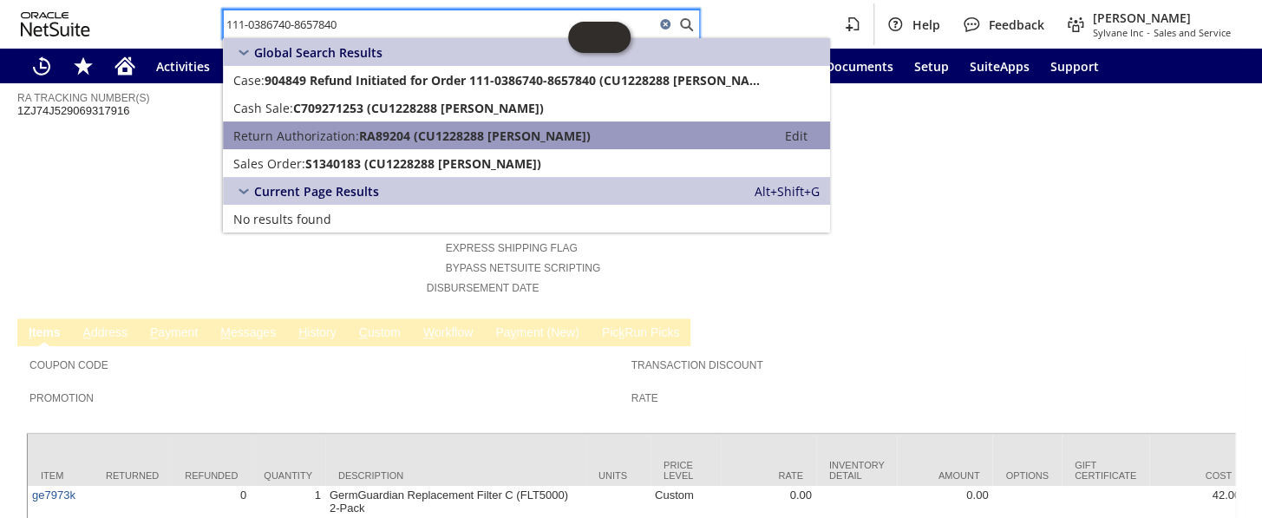
click at [356, 136] on span "Return Authorization:" at bounding box center [296, 135] width 126 height 16
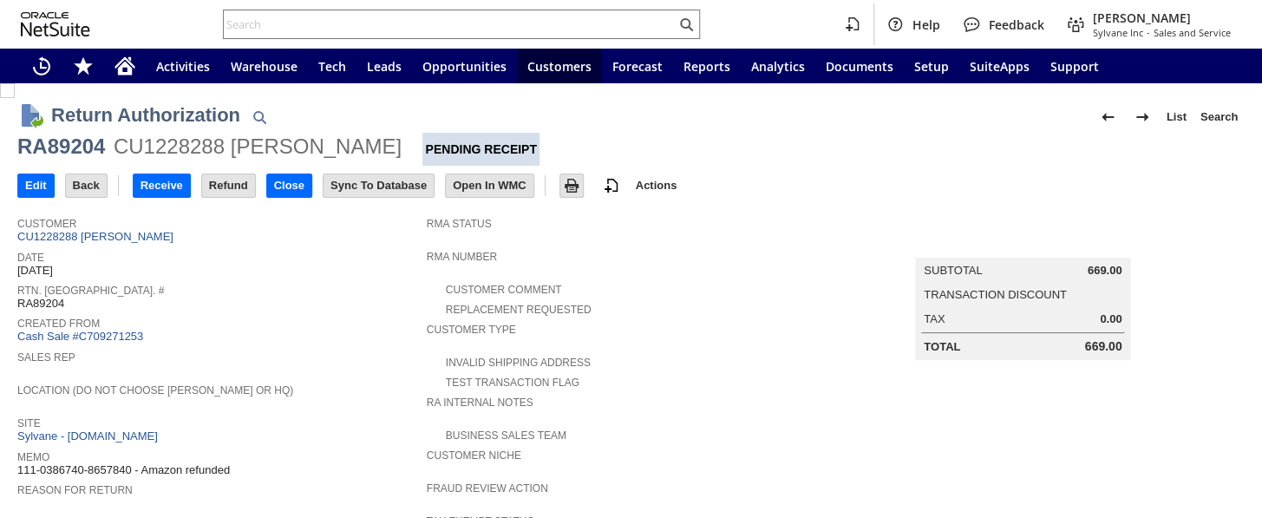
scroll to position [704, 0]
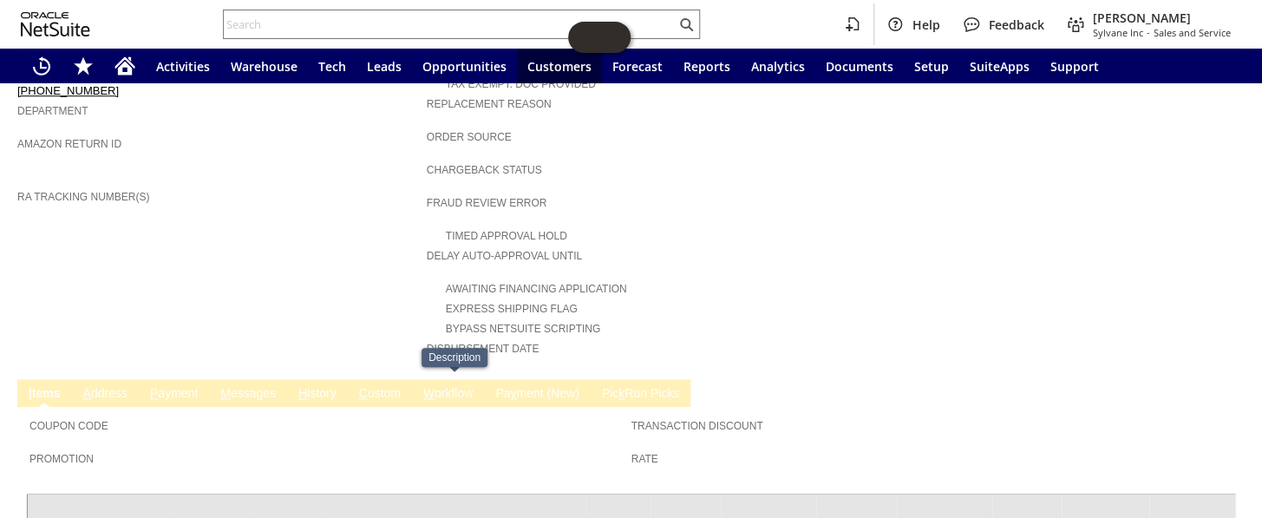
scroll to position [552, 0]
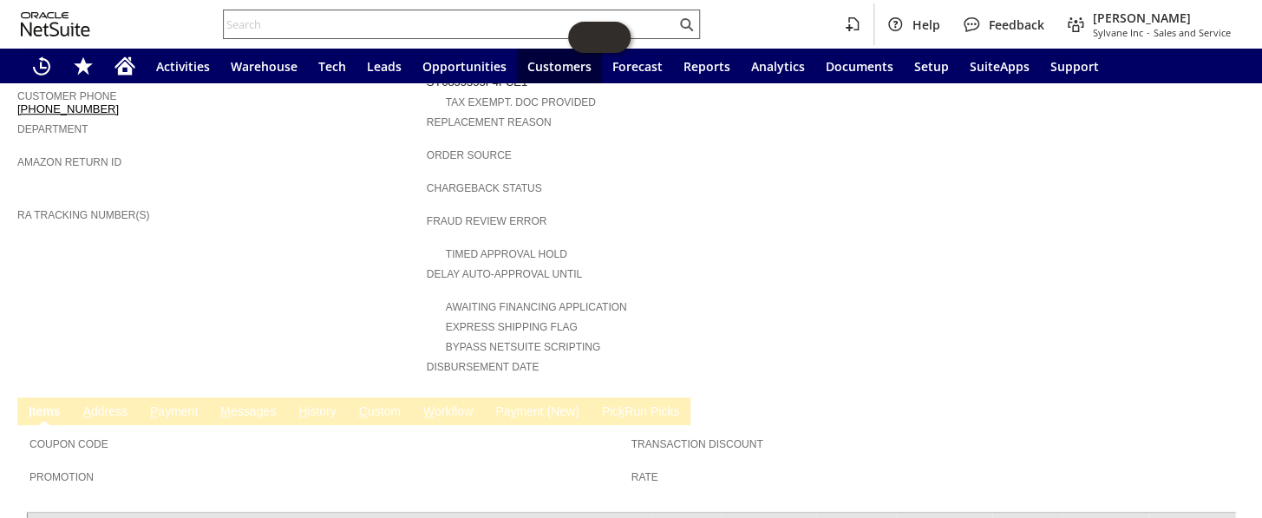
click at [319, 21] on input "text" at bounding box center [450, 24] width 452 height 21
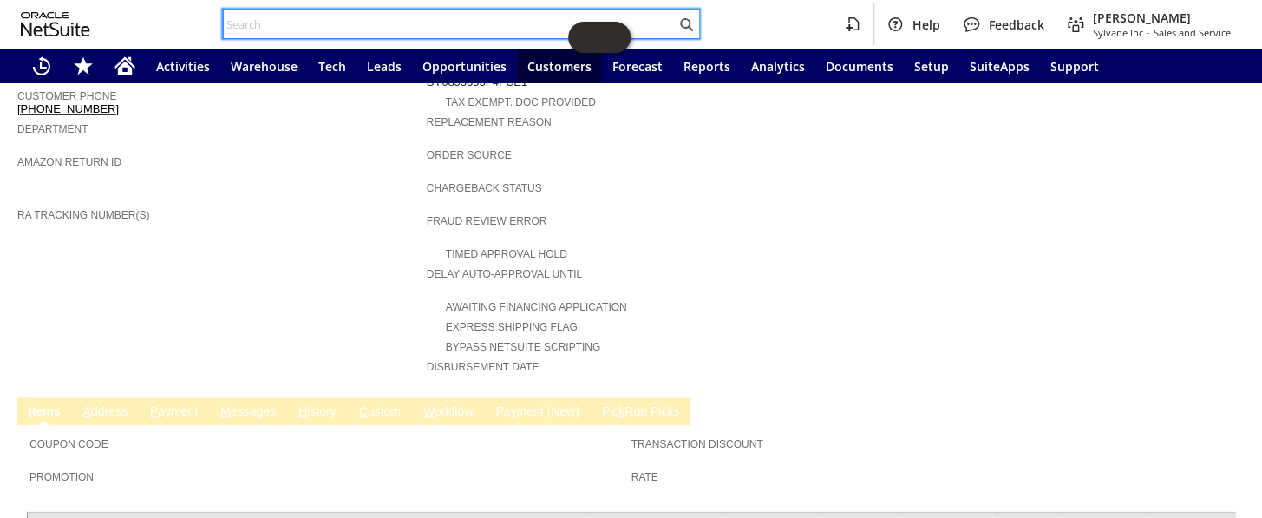
paste input "112-4580386-4618639"
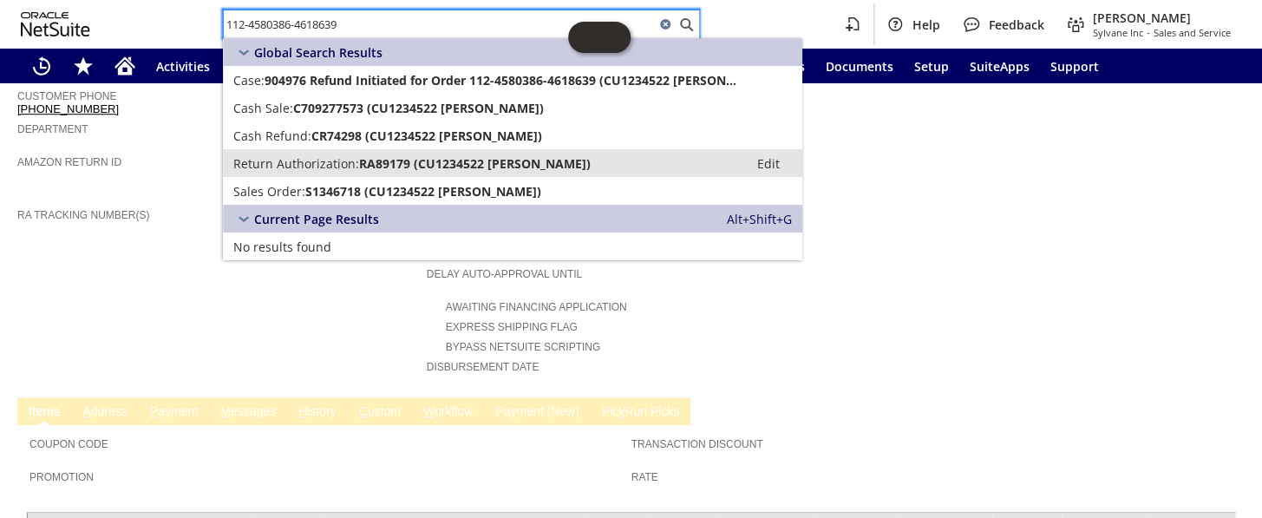
type input "112-4580386-4618639"
click at [365, 167] on span "RA89179 (CU1234522 Gerard blake)" at bounding box center [475, 163] width 232 height 16
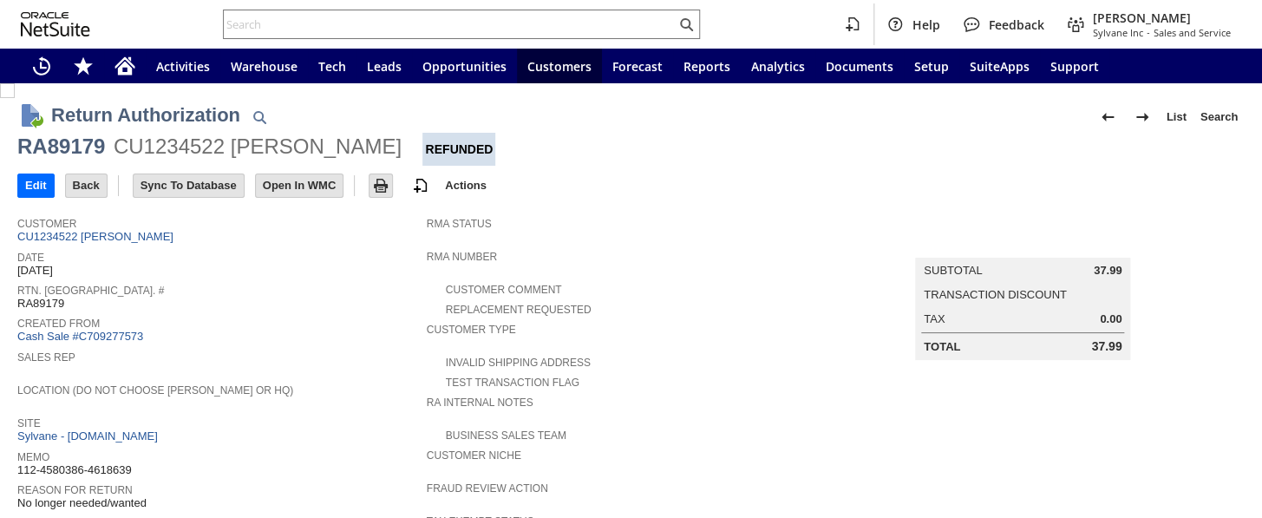
scroll to position [717, 0]
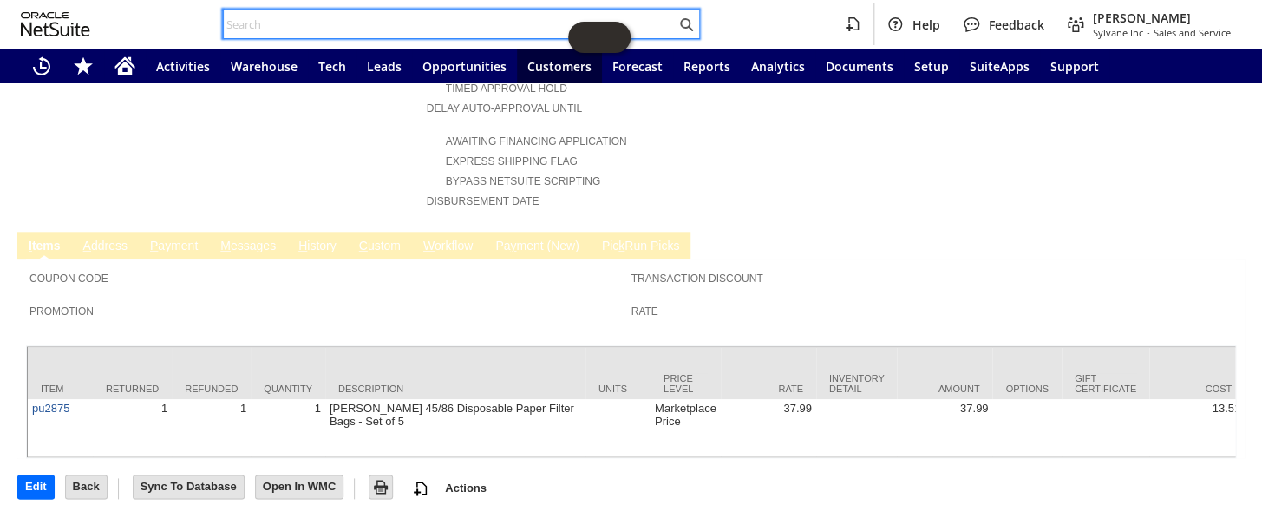
click at [369, 29] on input "text" at bounding box center [450, 24] width 452 height 21
paste input "112-3169987-3421860"
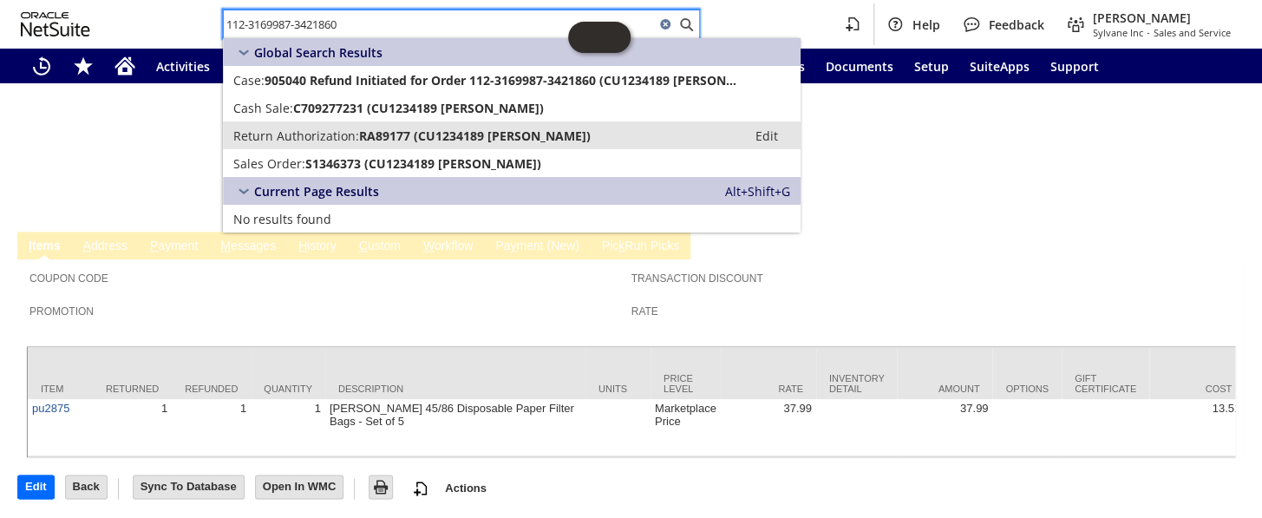
type input "112-3169987-3421860"
click at [408, 138] on span "RA89177 (CU1234189 Jason Kibby)" at bounding box center [475, 135] width 232 height 16
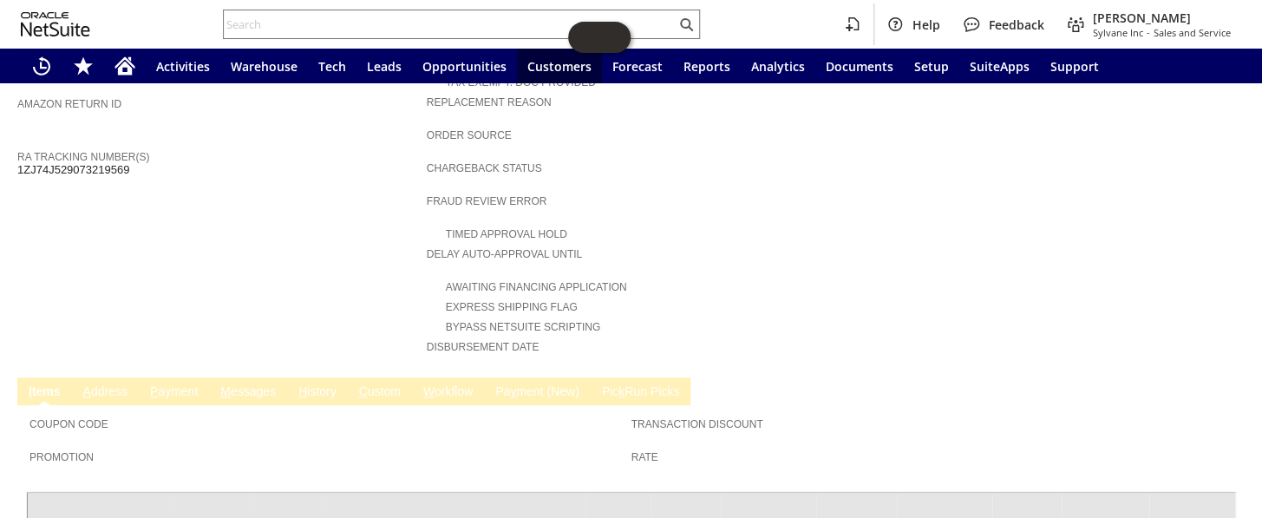
scroll to position [729, 0]
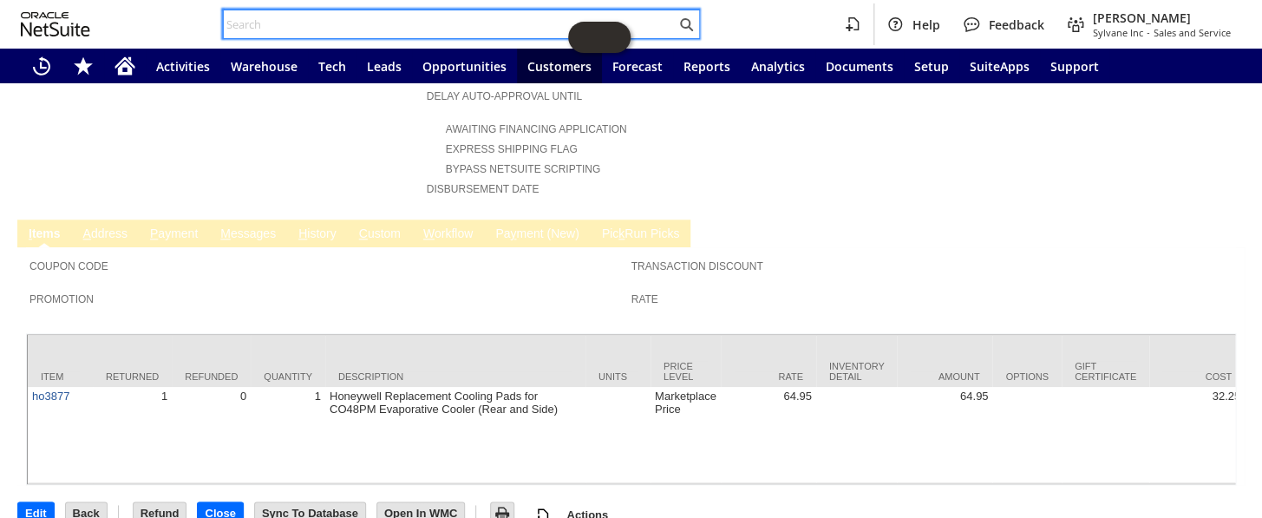
click at [260, 25] on input "text" at bounding box center [450, 24] width 452 height 21
paste input "111-6175261-9477837"
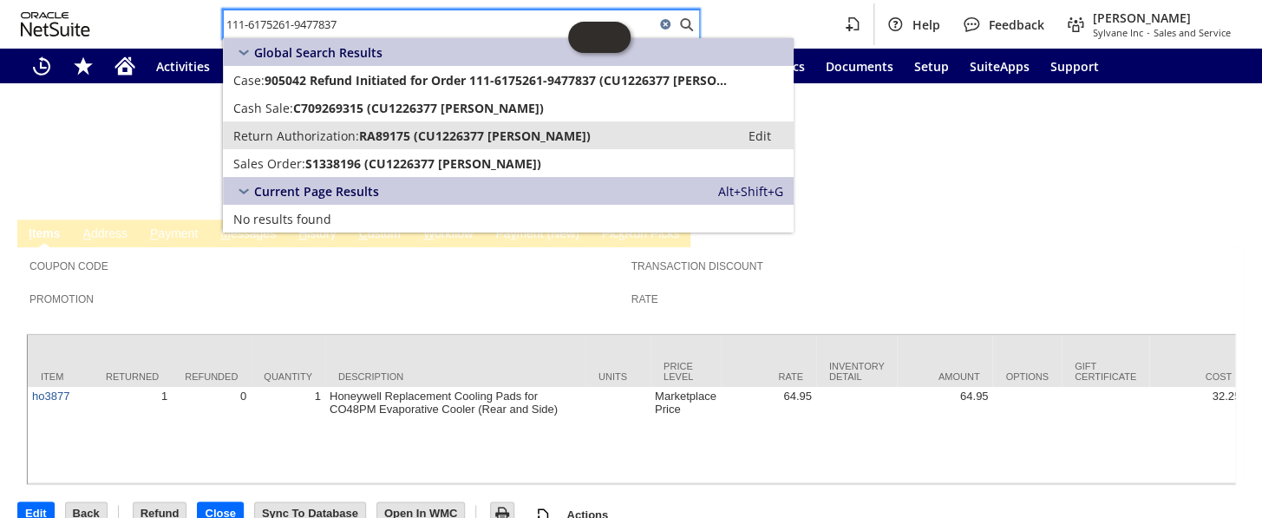
type input "111-6175261-9477837"
click at [302, 139] on span "Return Authorization:" at bounding box center [296, 135] width 126 height 16
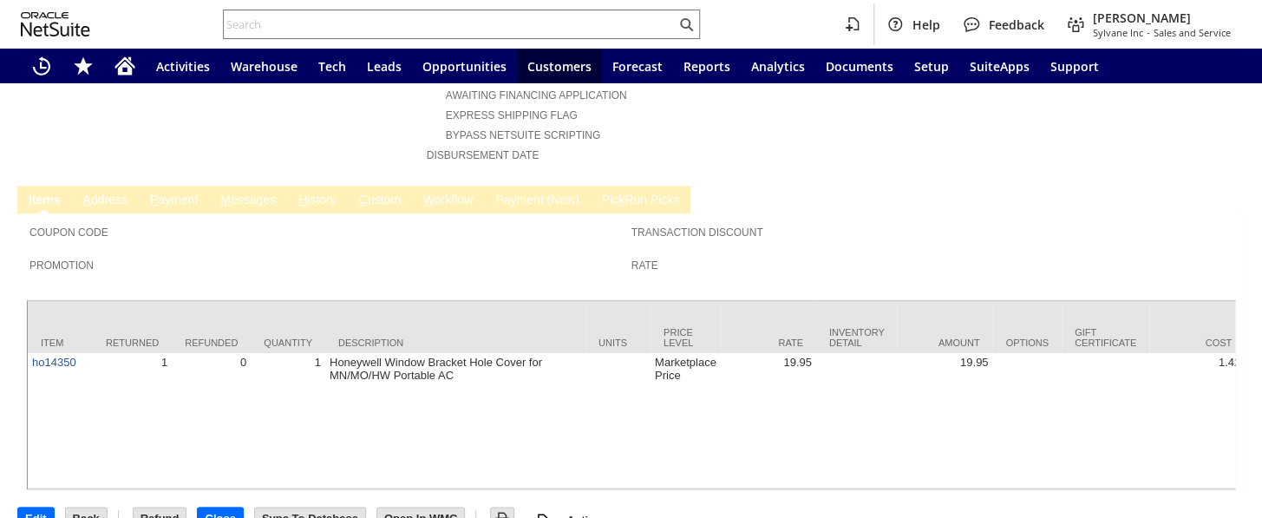
scroll to position [767, 0]
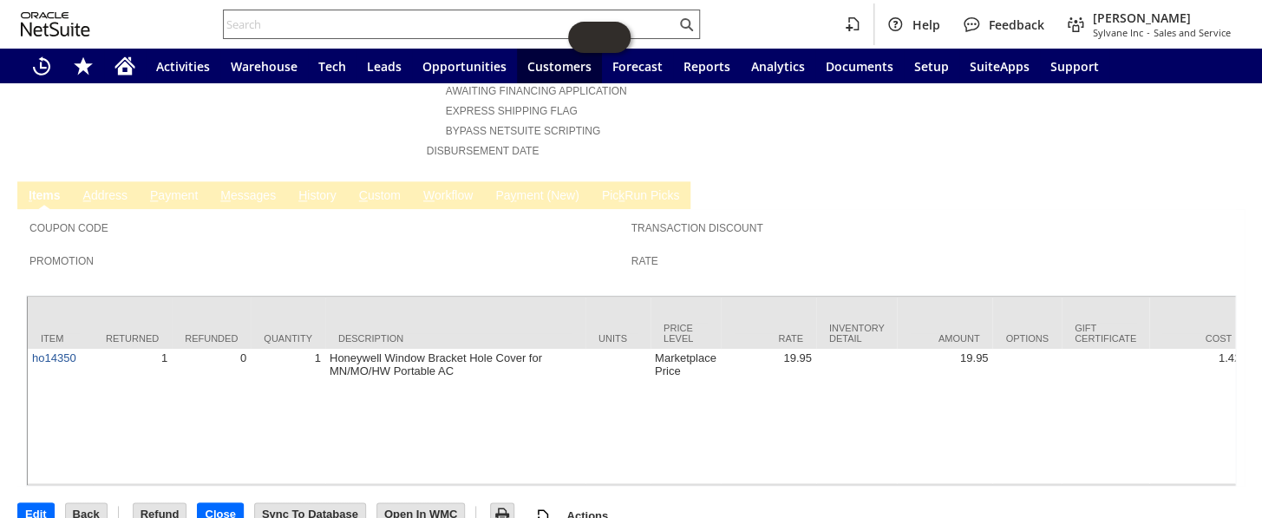
click at [312, 23] on input "text" at bounding box center [450, 24] width 452 height 21
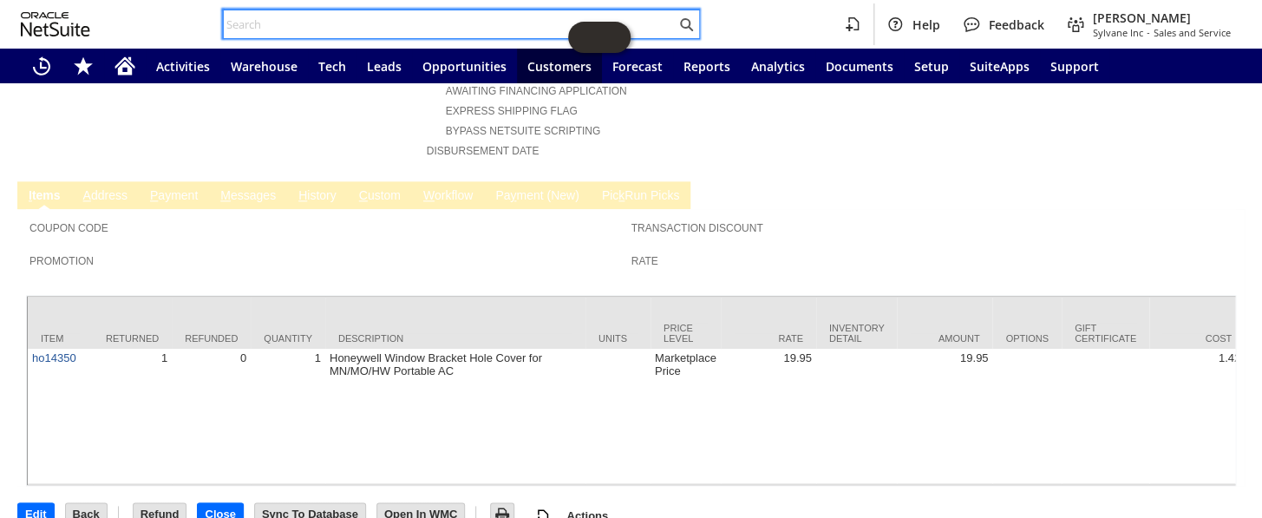
paste input "111-0386740-8657840"
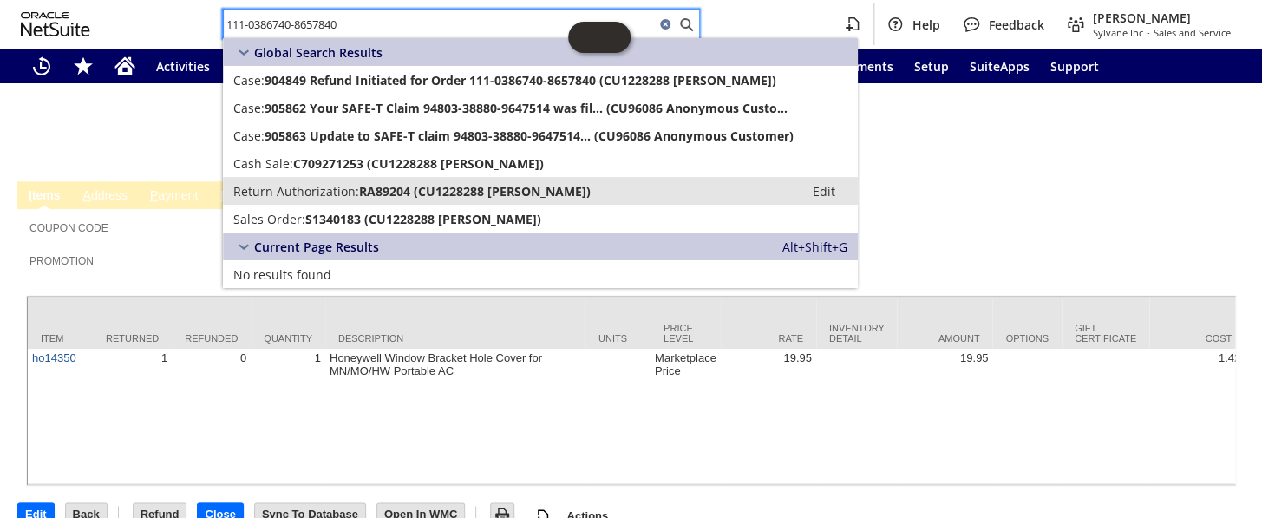
type input "111-0386740-8657840"
click at [346, 189] on span "Return Authorization:" at bounding box center [296, 191] width 126 height 16
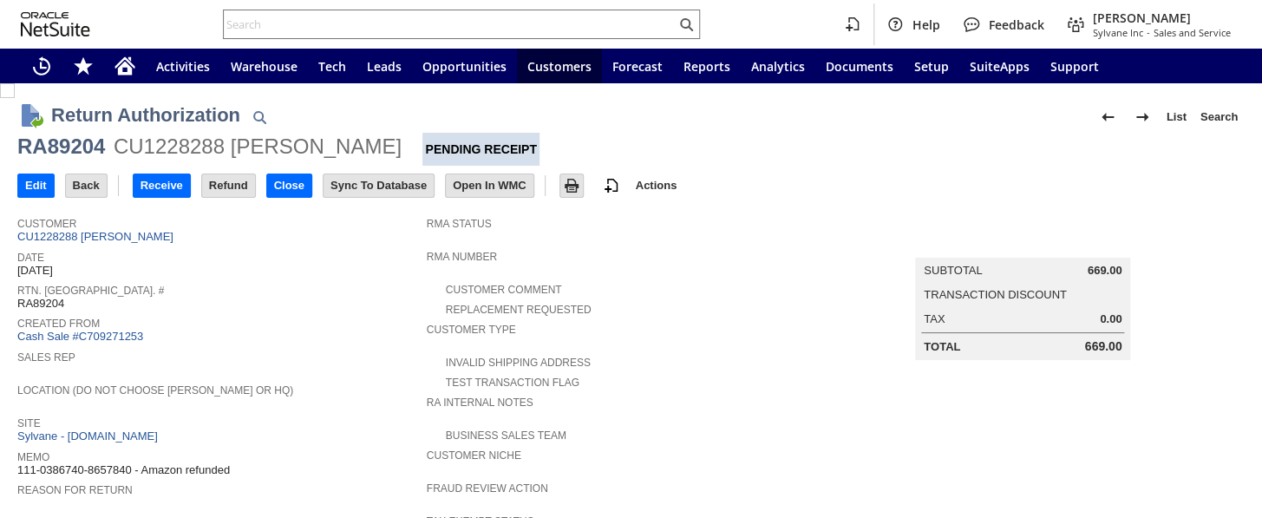
scroll to position [704, 0]
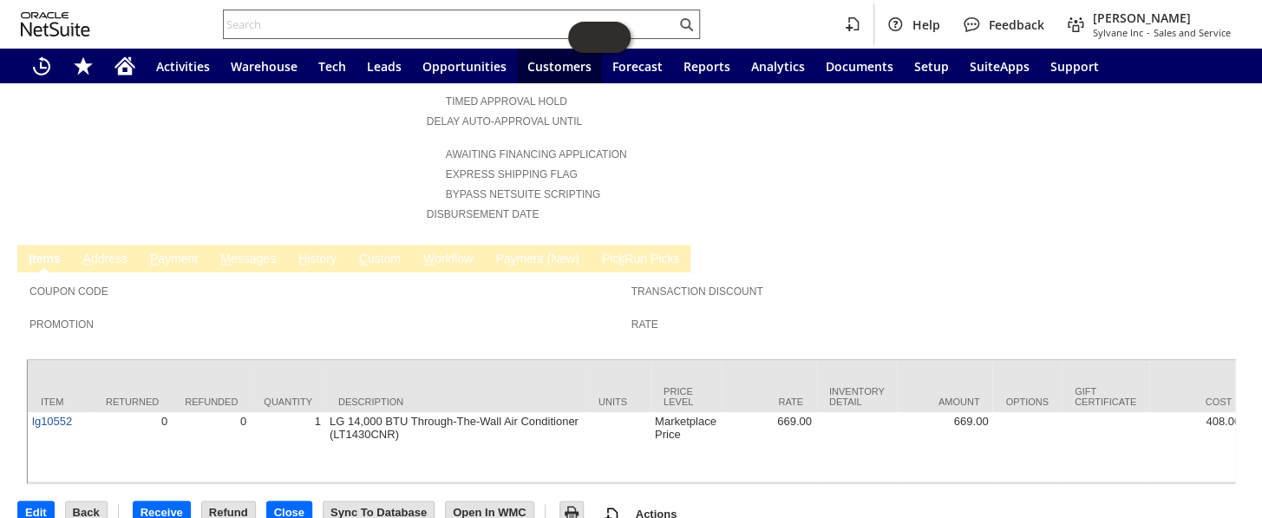
click at [313, 15] on input "text" at bounding box center [450, 24] width 452 height 21
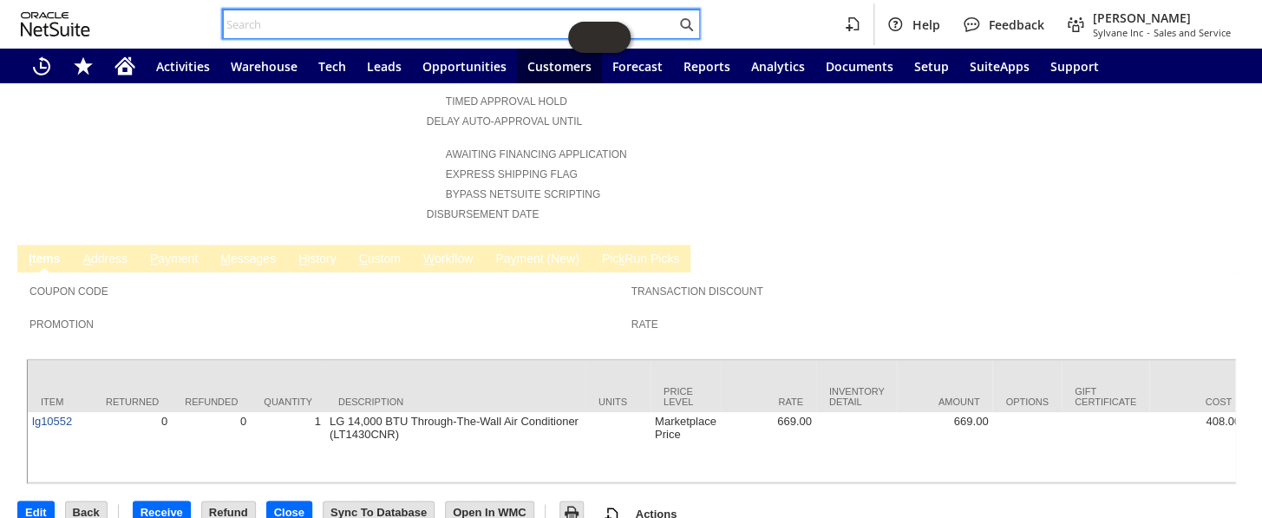
paste input "114-0762269-2055449"
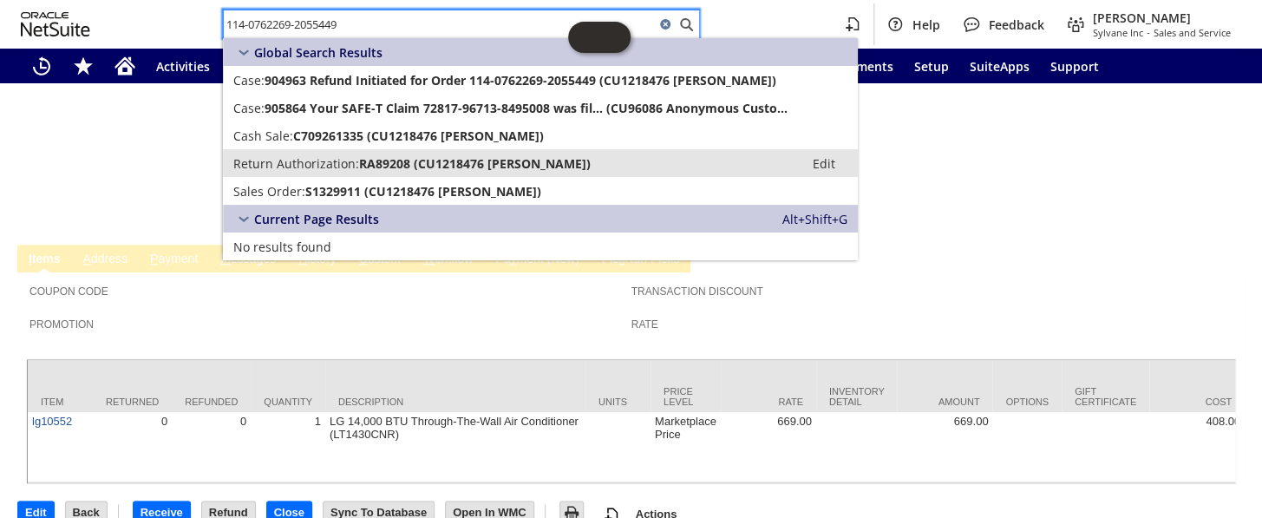
type input "114-0762269-2055449"
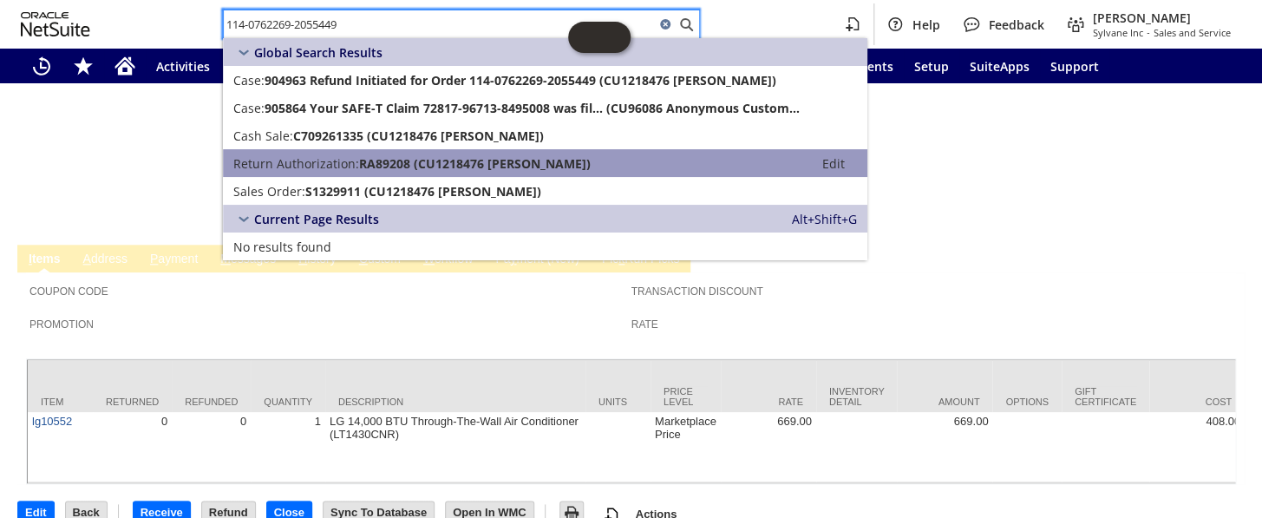
click at [349, 168] on span "Return Authorization:" at bounding box center [296, 163] width 126 height 16
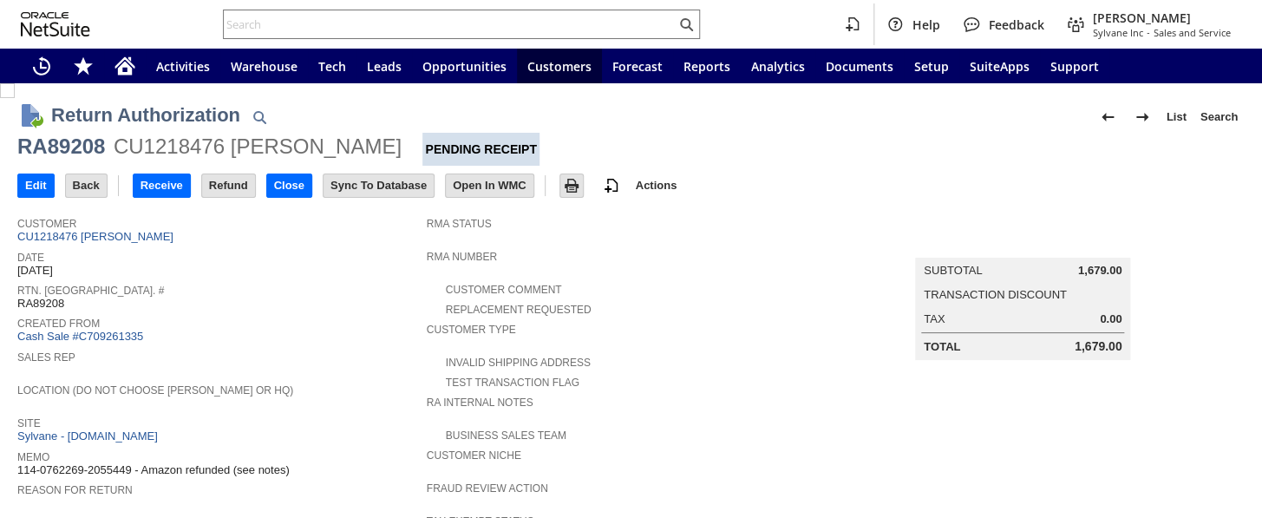
scroll to position [867, 0]
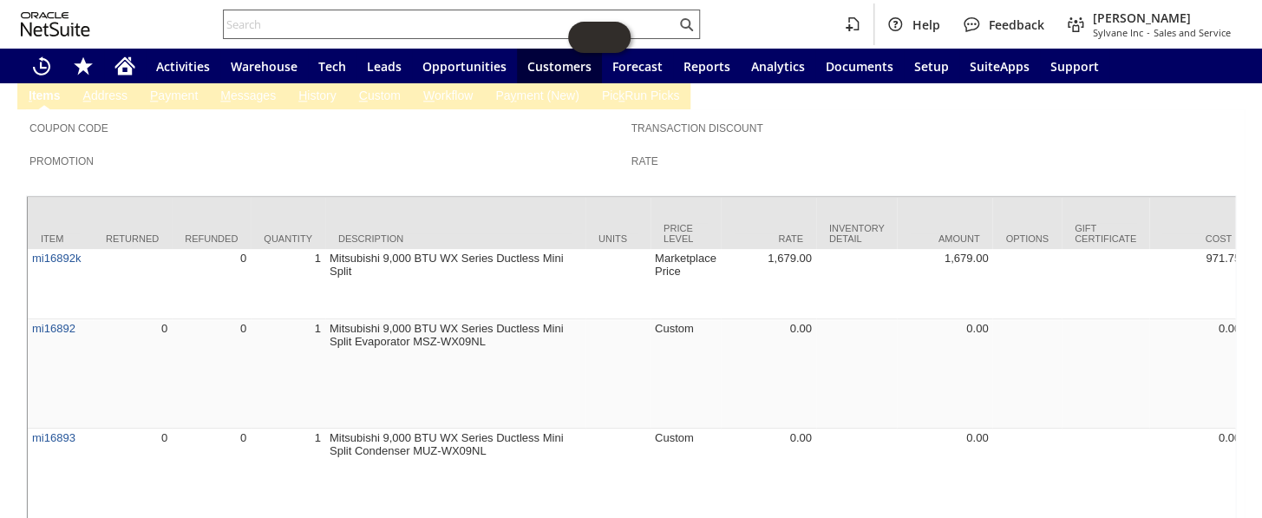
click at [269, 27] on input "text" at bounding box center [450, 24] width 452 height 21
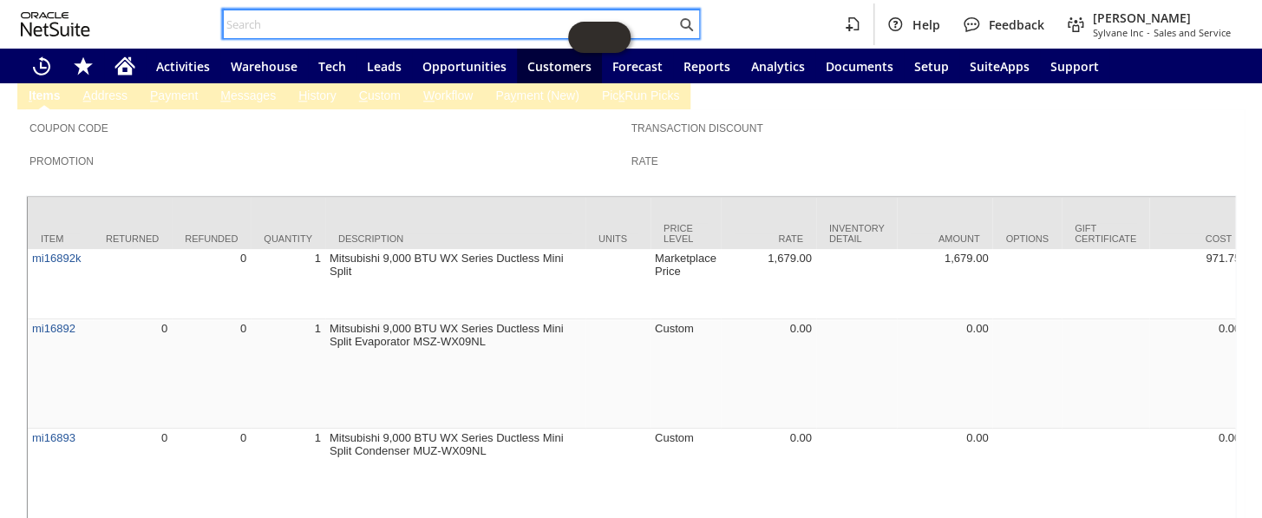
paste input "112-4464904-1639418"
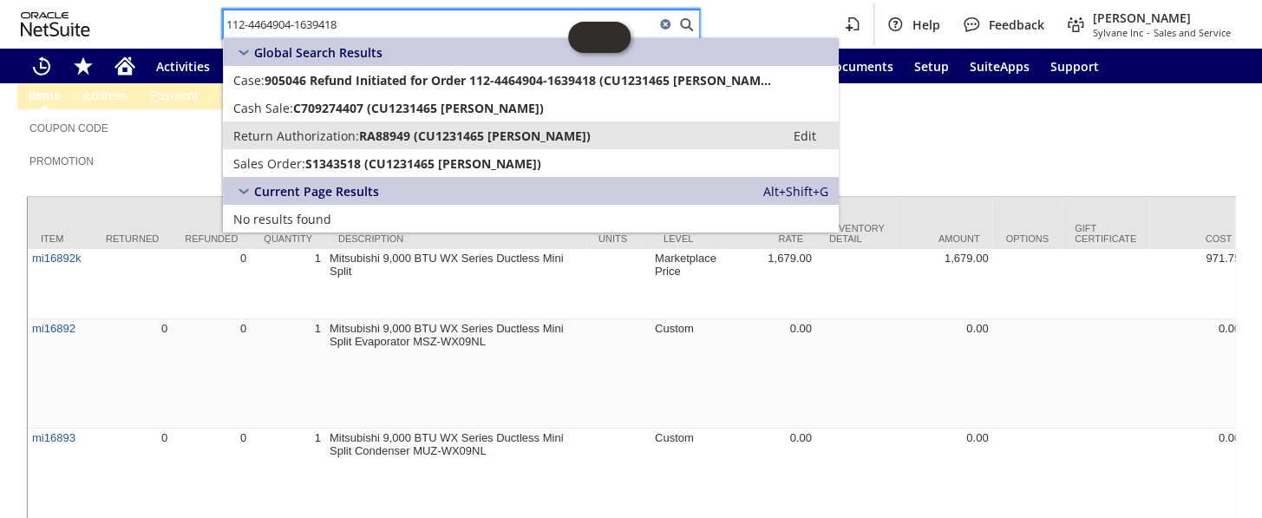
type input "112-4464904-1639418"
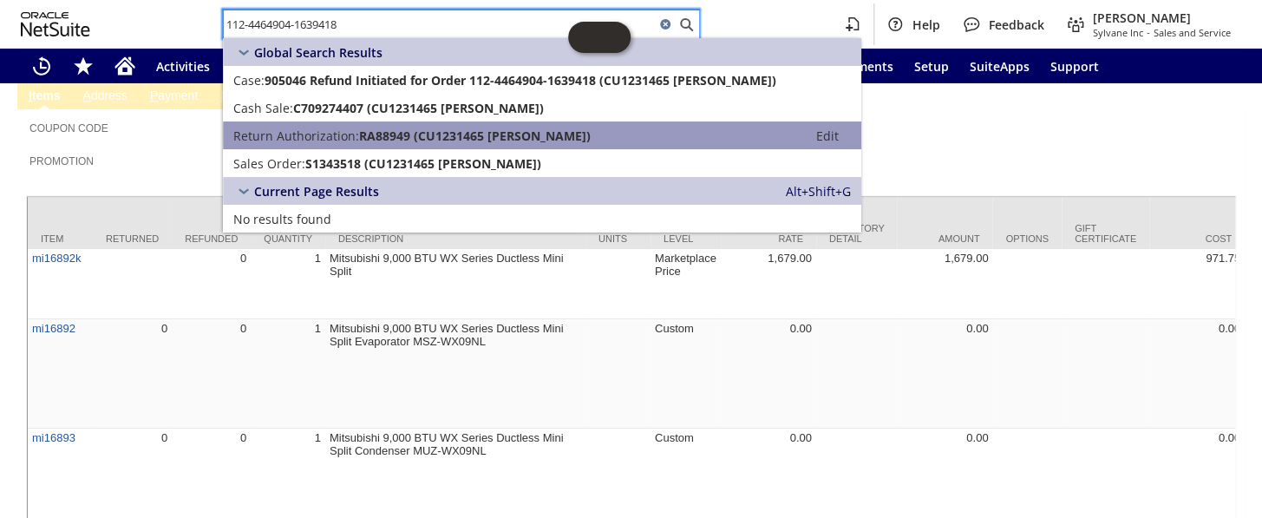
click at [344, 135] on span "Return Authorization:" at bounding box center [296, 135] width 126 height 16
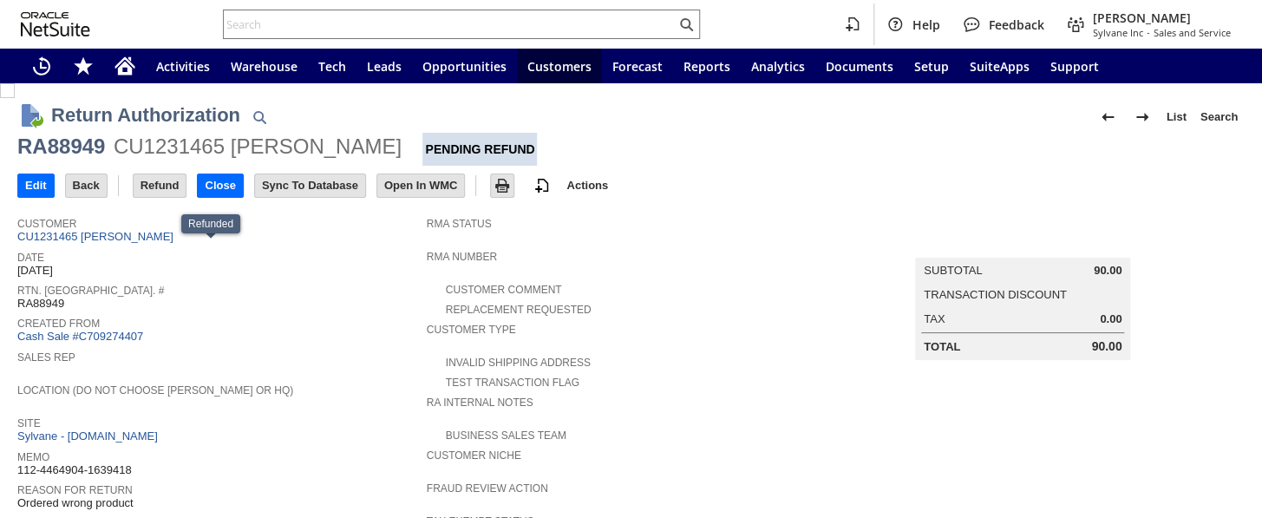
scroll to position [836, 0]
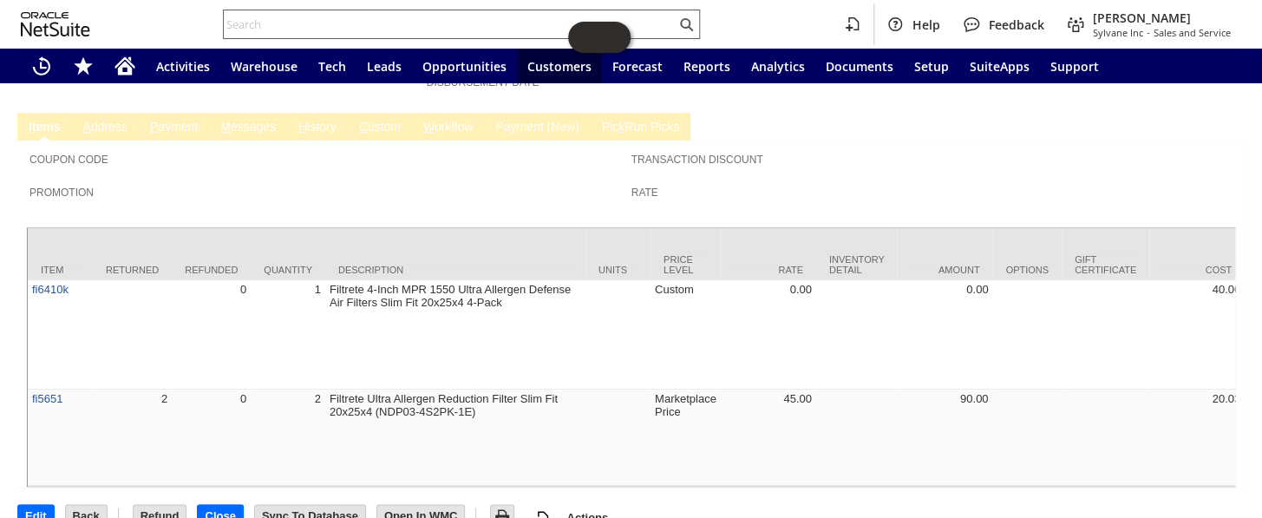
click at [338, 12] on div at bounding box center [461, 24] width 477 height 29
click at [330, 23] on input "text" at bounding box center [450, 24] width 452 height 21
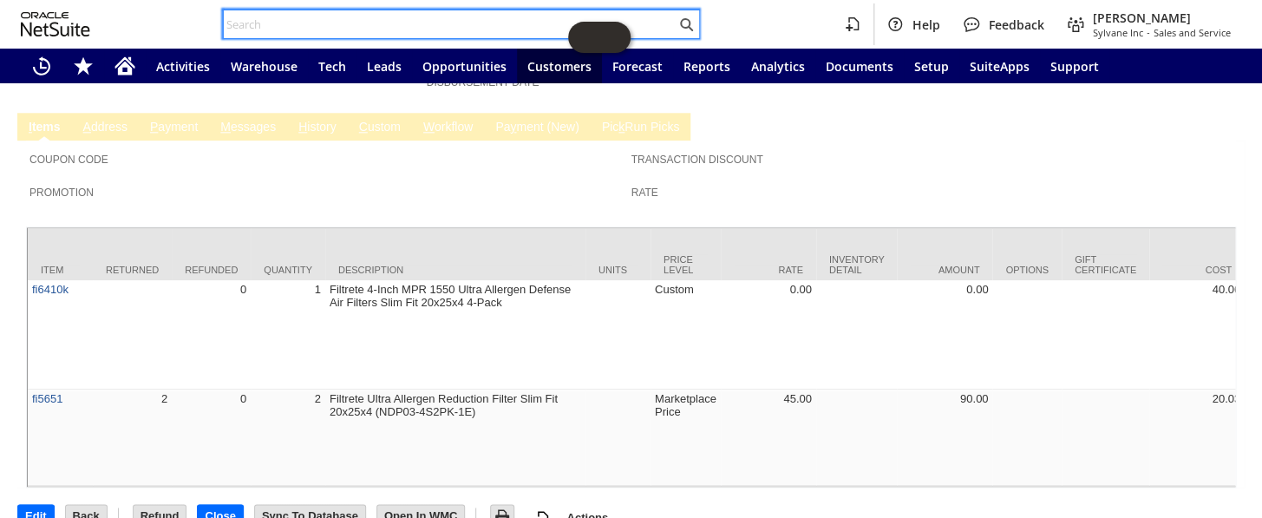
paste input "CR74338"
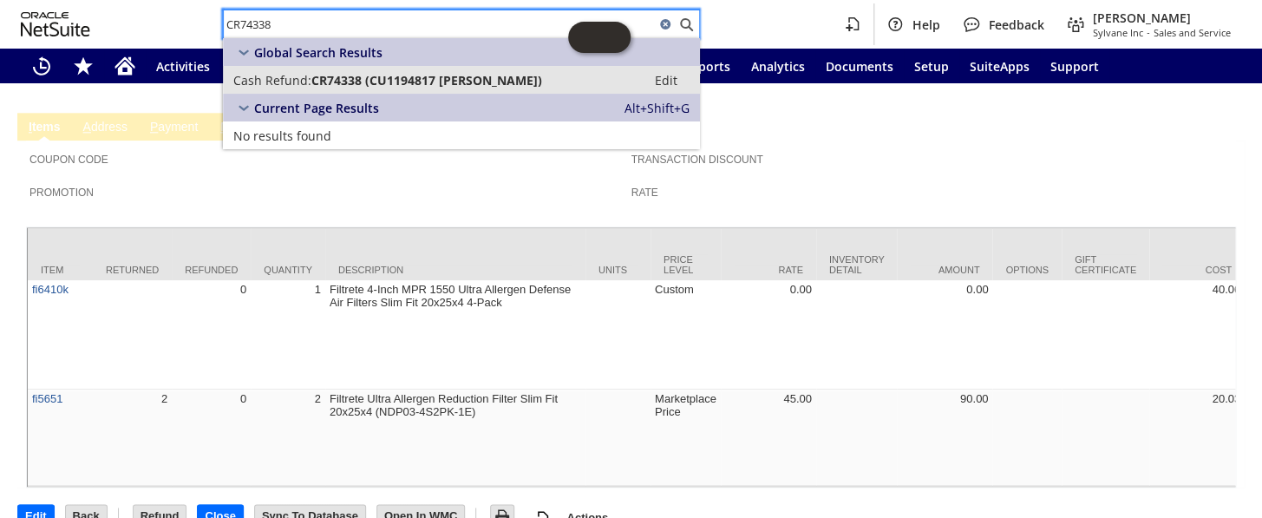
type input "CR74338"
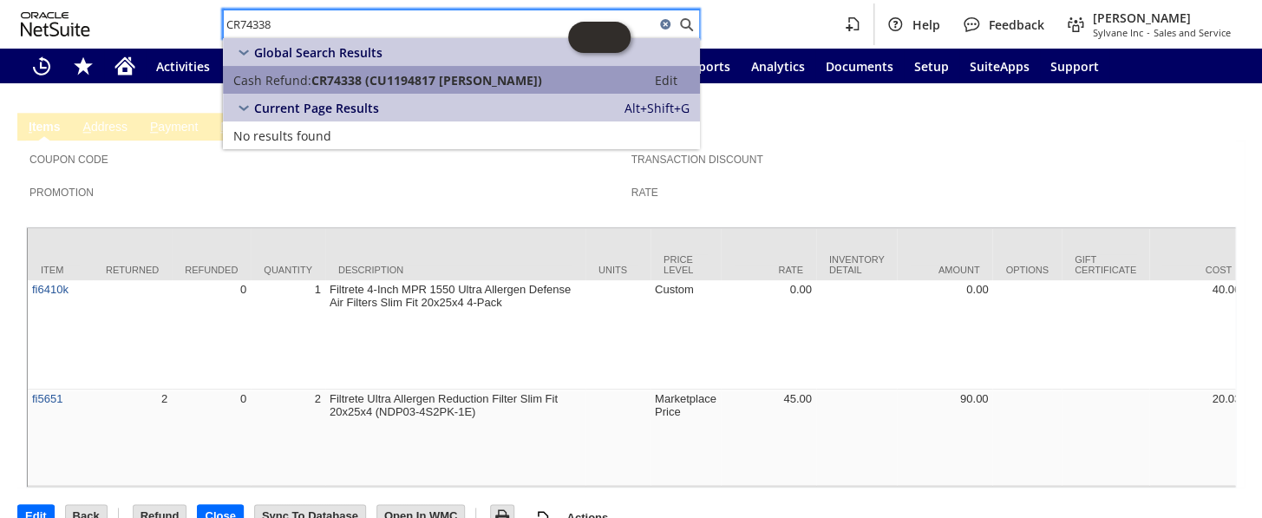
click at [341, 82] on span "CR74338 (CU1194817 Grisel Rodriguez)" at bounding box center [426, 80] width 231 height 16
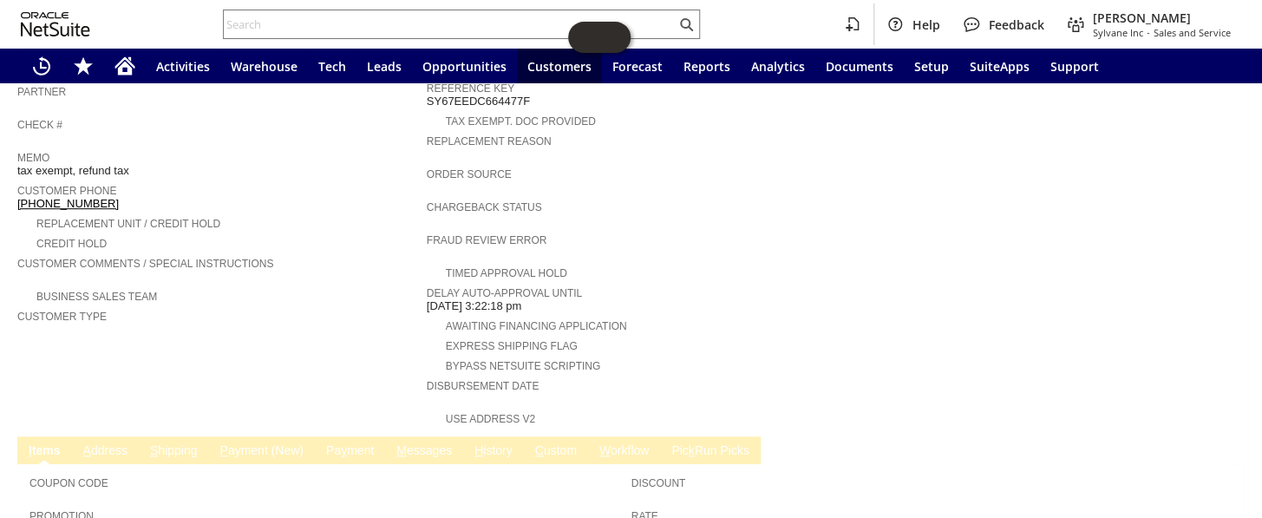
scroll to position [526, 0]
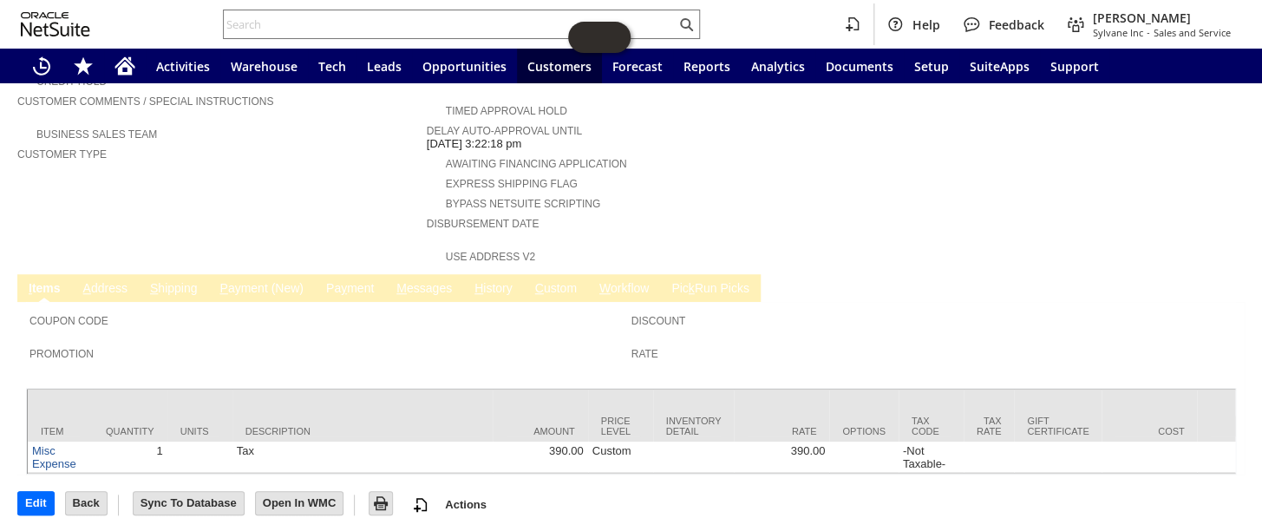
click at [419, 281] on link "M essages" at bounding box center [424, 289] width 64 height 16
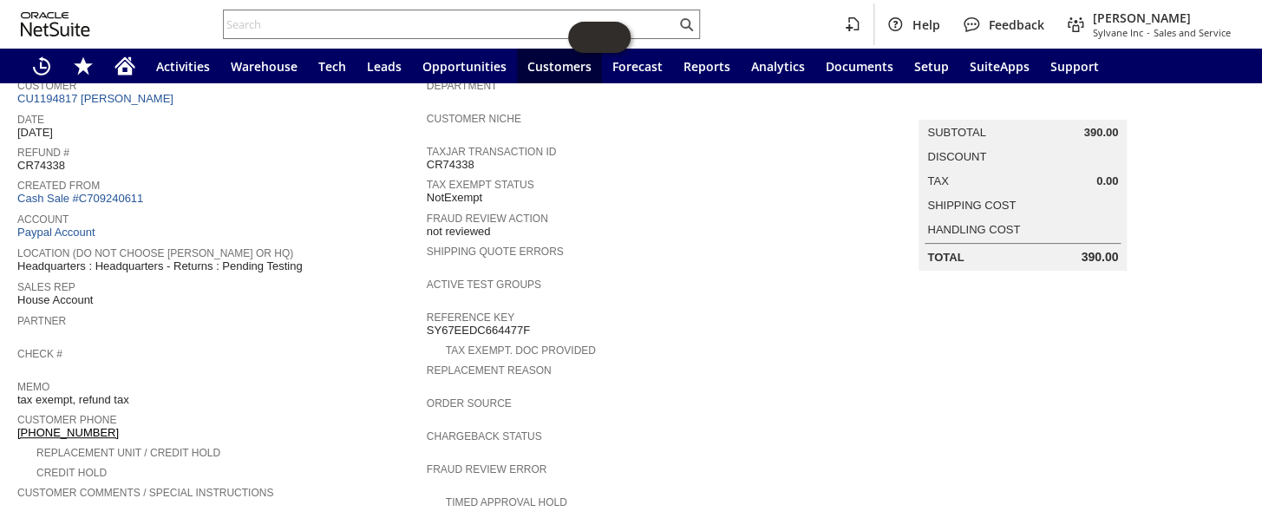
scroll to position [53, 0]
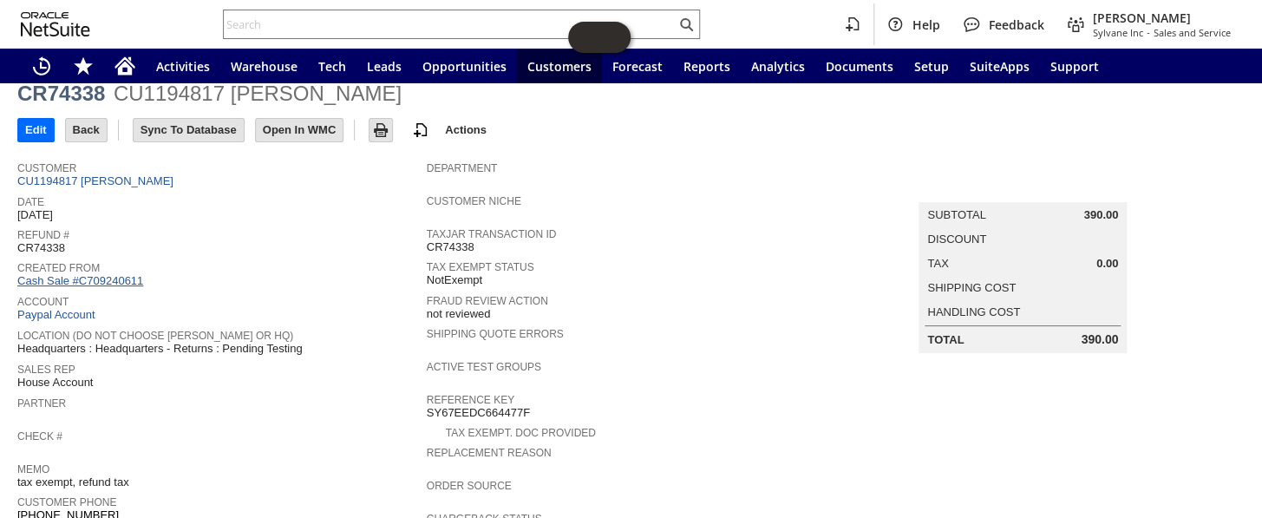
click at [90, 274] on link "Cash Sale #C709240611" at bounding box center [80, 280] width 126 height 13
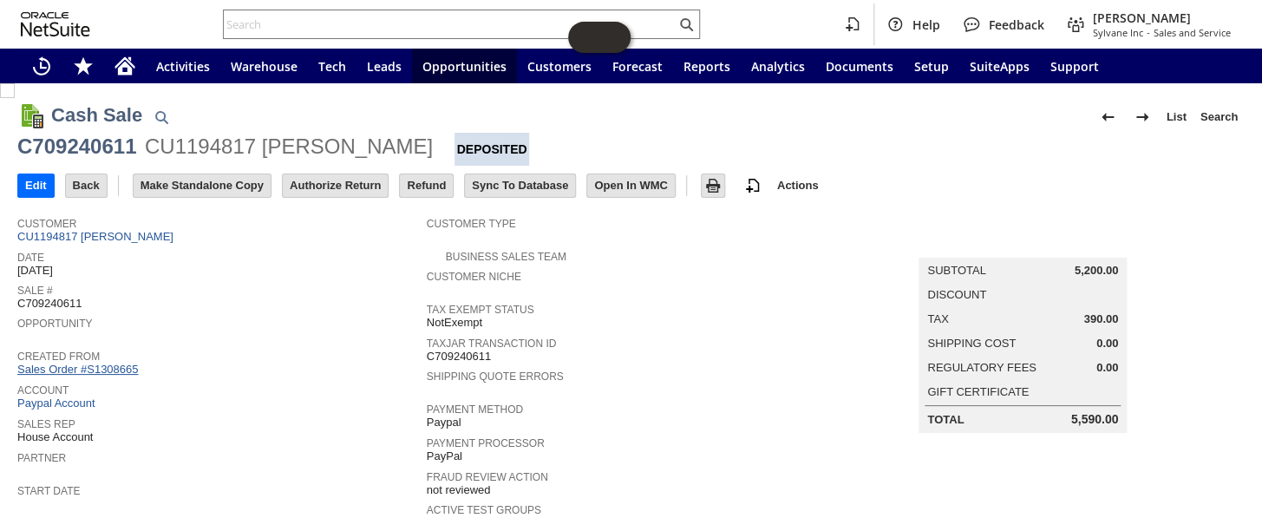
click at [114, 362] on link "Sales Order #S1308665" at bounding box center [79, 368] width 125 height 13
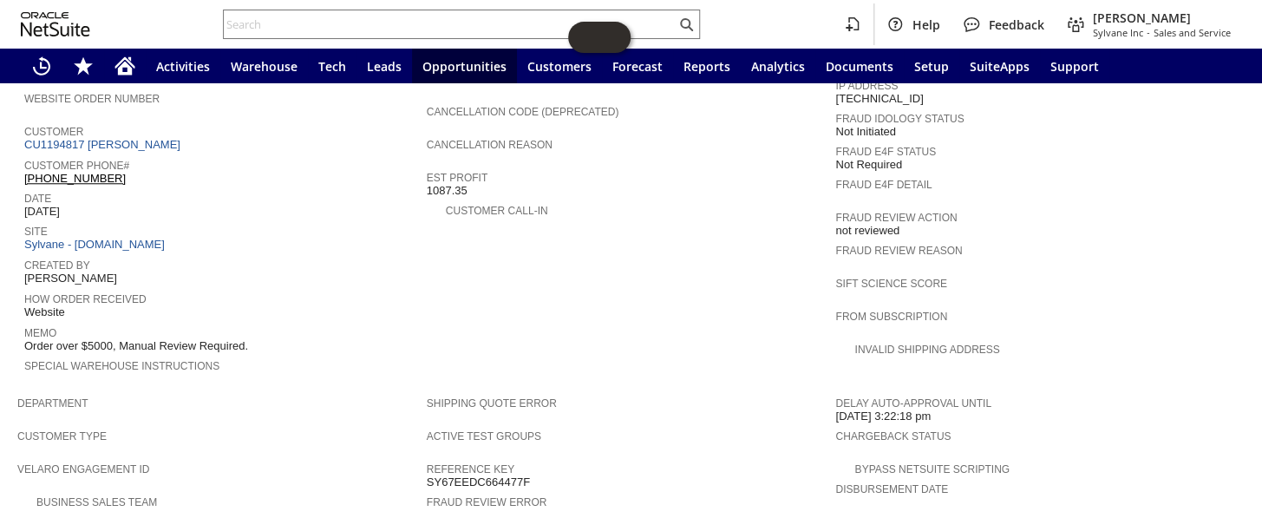
scroll to position [630, 0]
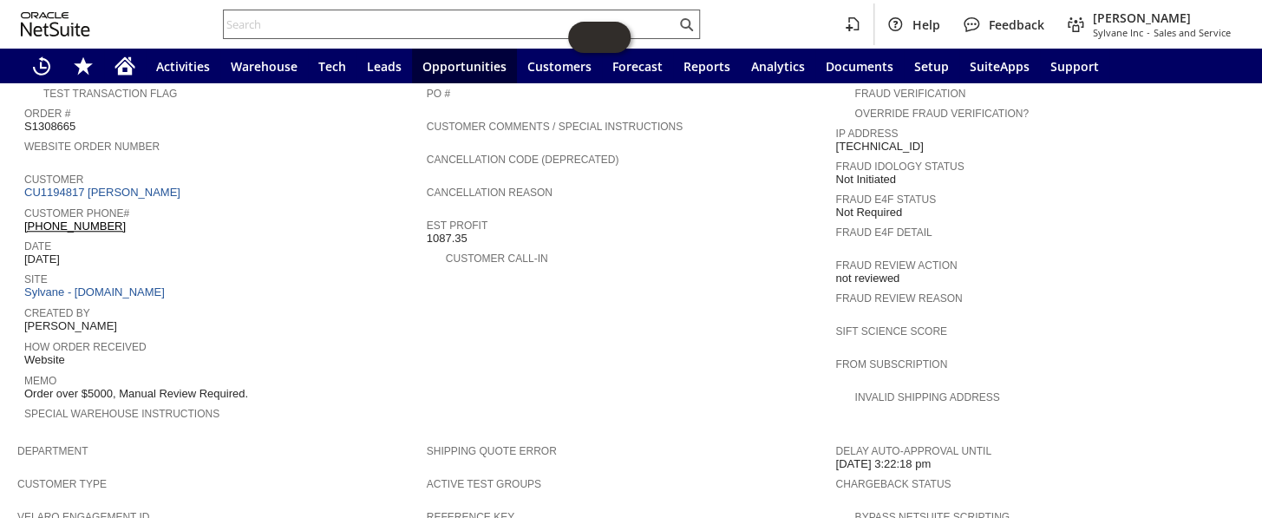
click at [280, 18] on input "text" at bounding box center [450, 24] width 452 height 21
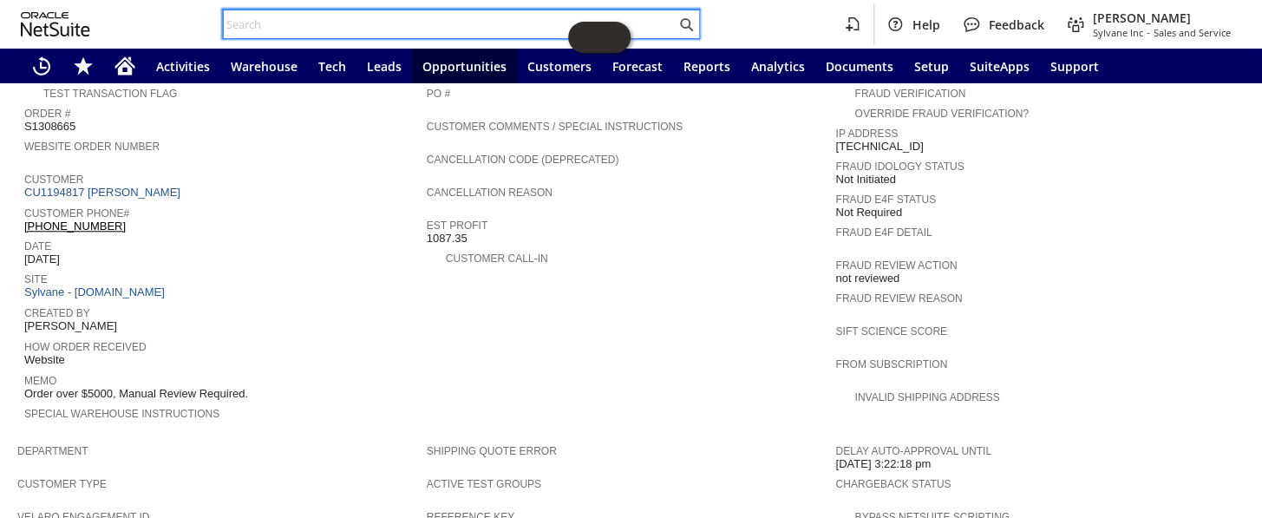
paste input "jeannembiber@gmail.com"
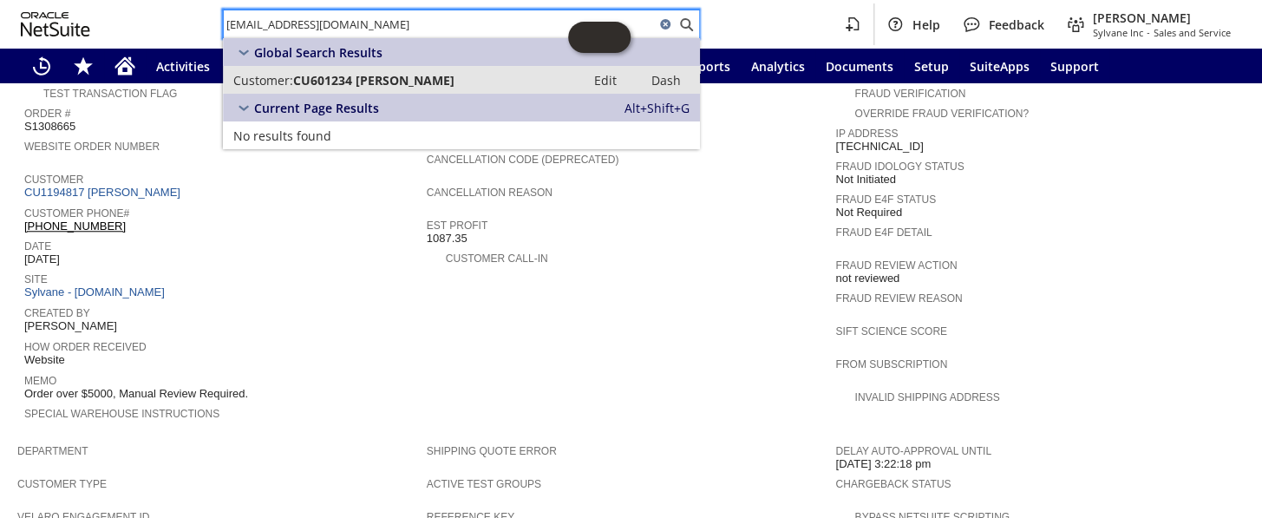
type input "jeannembiber@gmail.com"
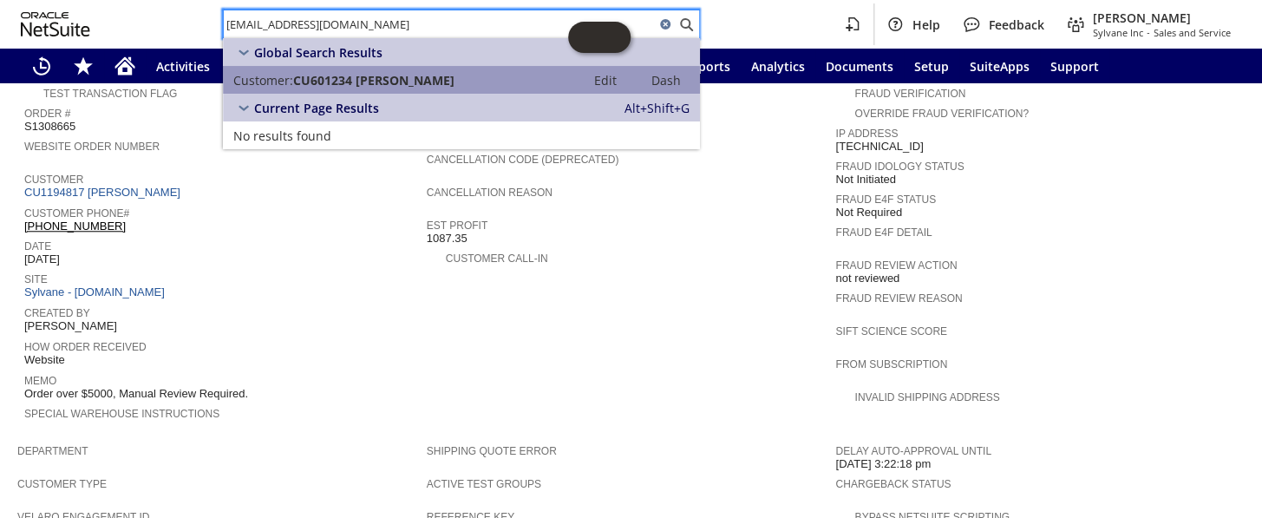
click at [320, 76] on span "CU601234 Jeanne M Biber" at bounding box center [373, 80] width 161 height 16
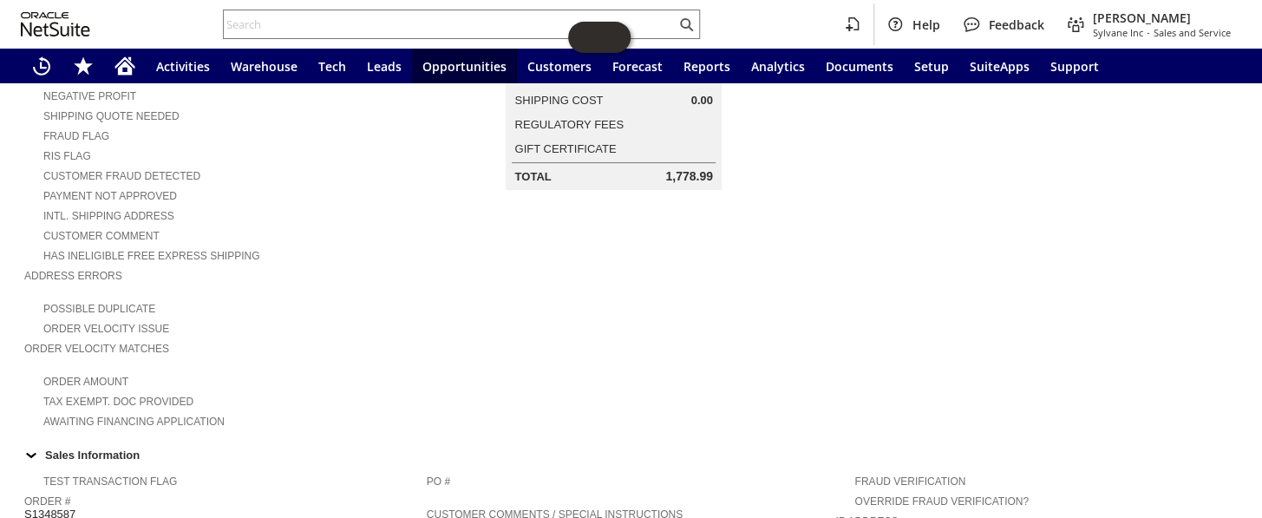
scroll to position [217, 0]
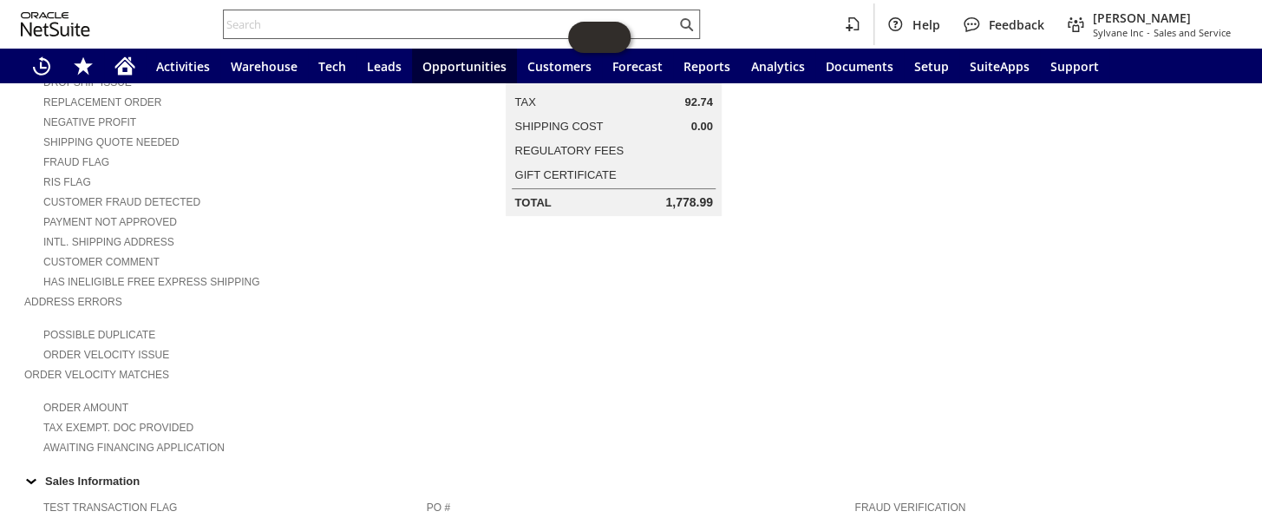
click at [302, 24] on input "text" at bounding box center [450, 24] width 452 height 21
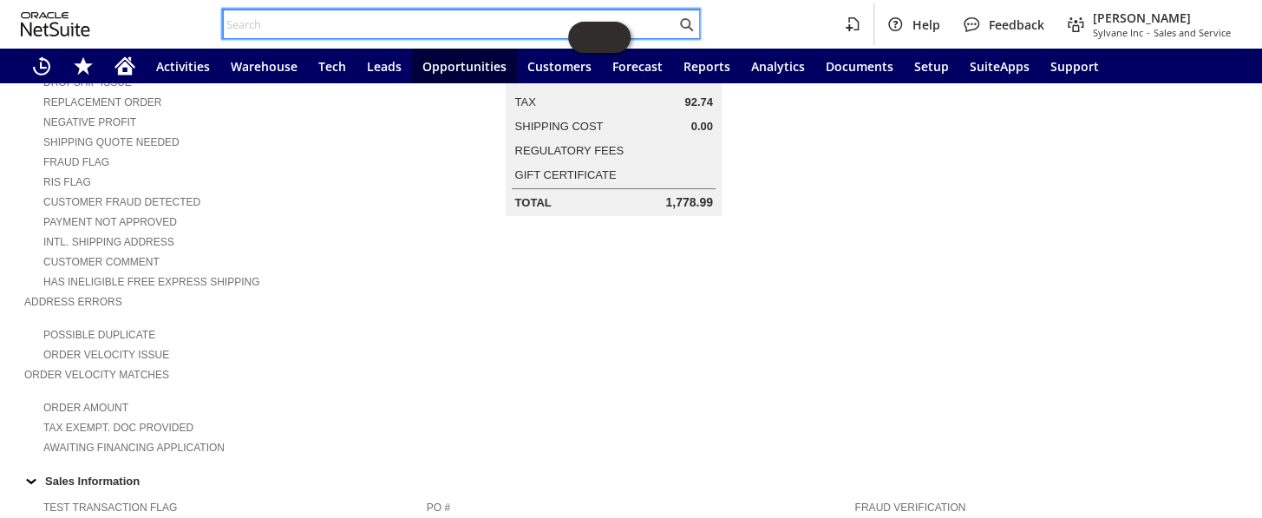
paste input "C709240611"
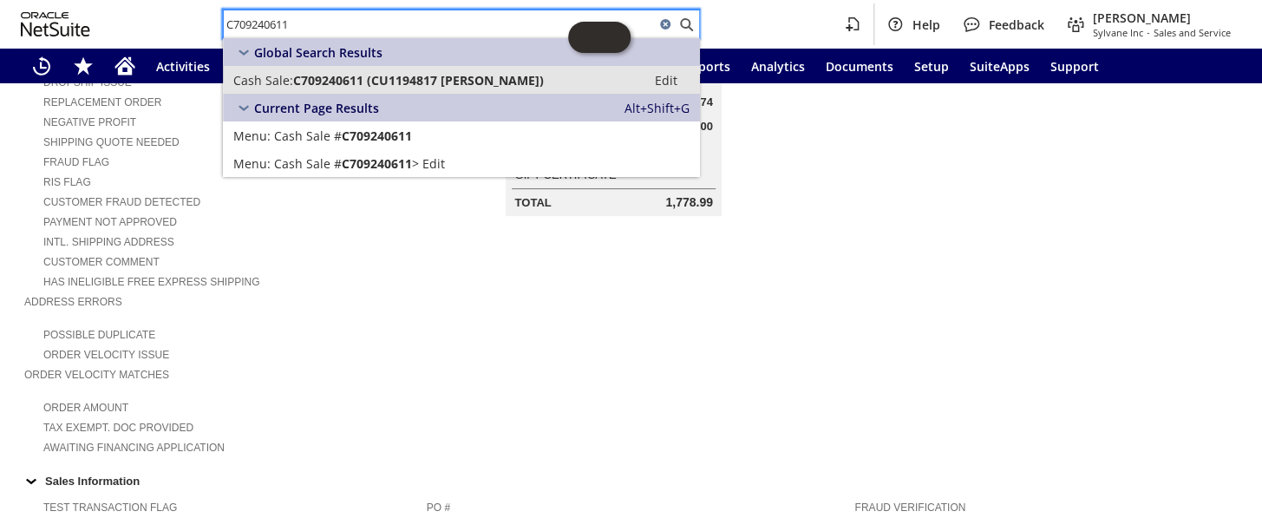
type input "C709240611"
click at [372, 86] on span "C709240611 (CU1194817 Grisel Rodriguez)" at bounding box center [418, 80] width 251 height 16
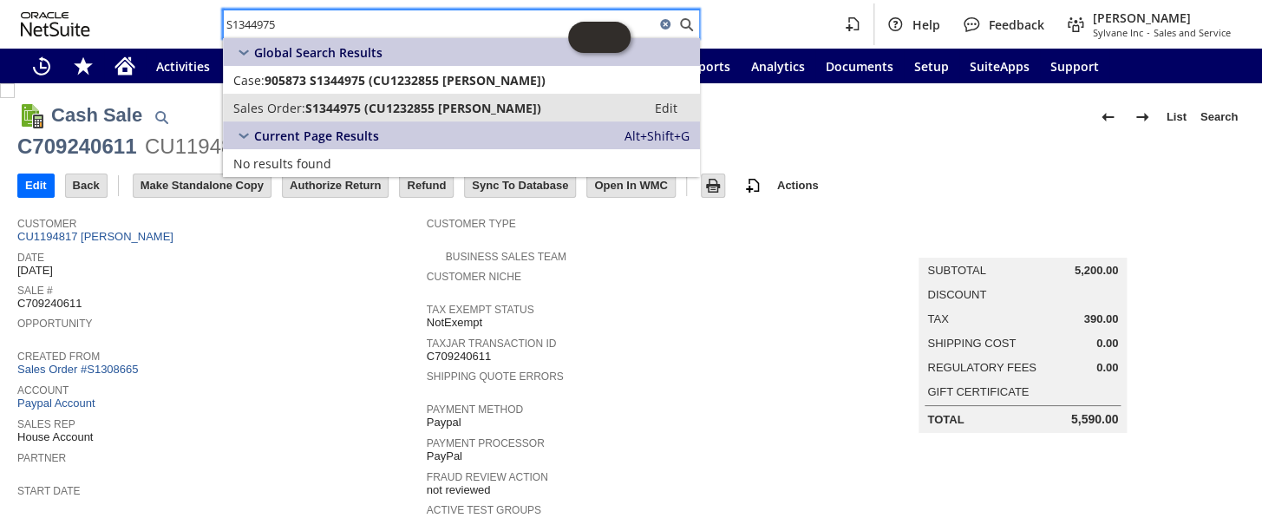
type input "S1344975"
click at [343, 101] on span "S1344975 (CU1232855 Irakli Gogitidze)" at bounding box center [423, 108] width 236 height 16
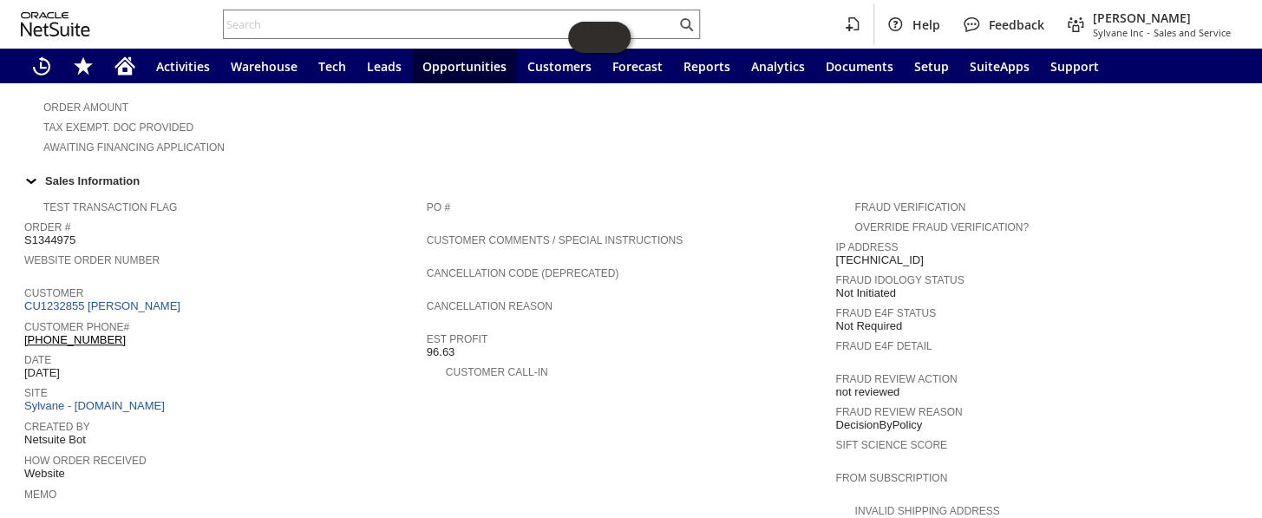
scroll to position [512, 0]
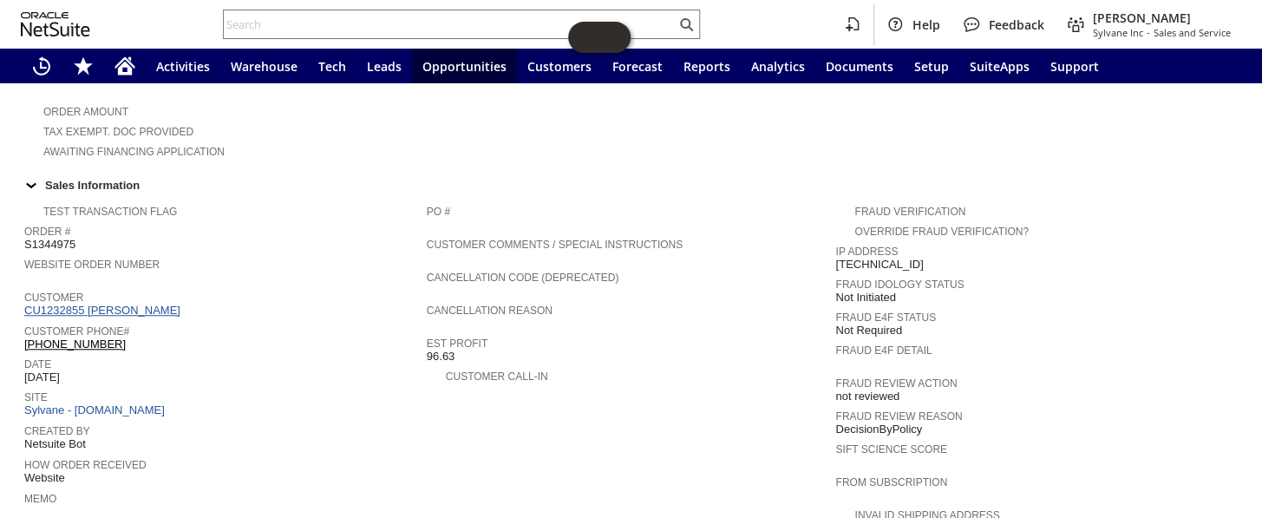
click at [131, 304] on link "CU1232855 Irakli Gogitidze" at bounding box center [104, 310] width 160 height 13
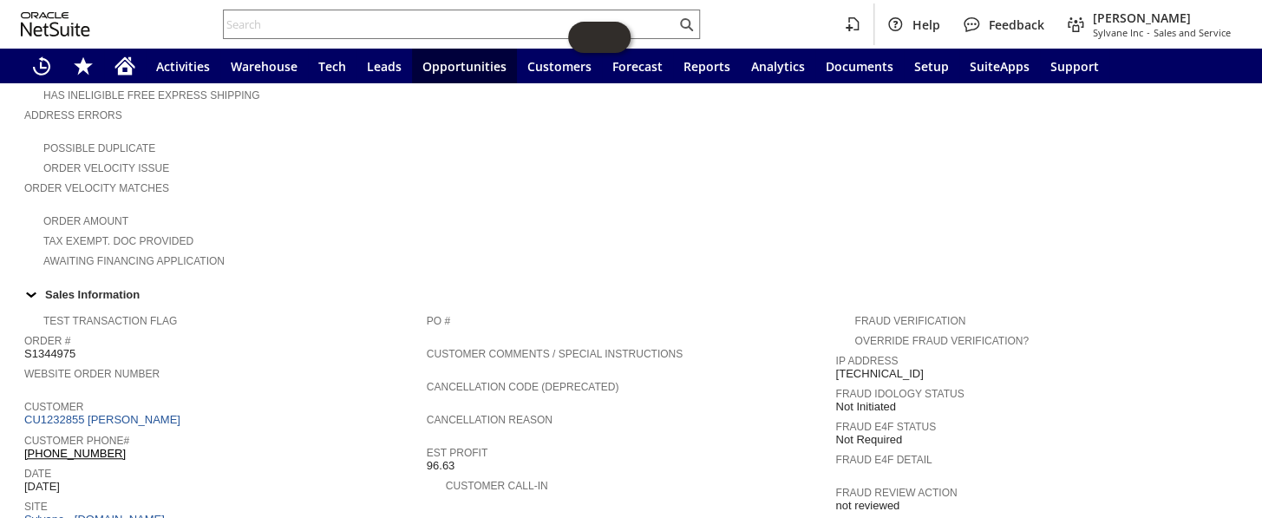
scroll to position [434, 0]
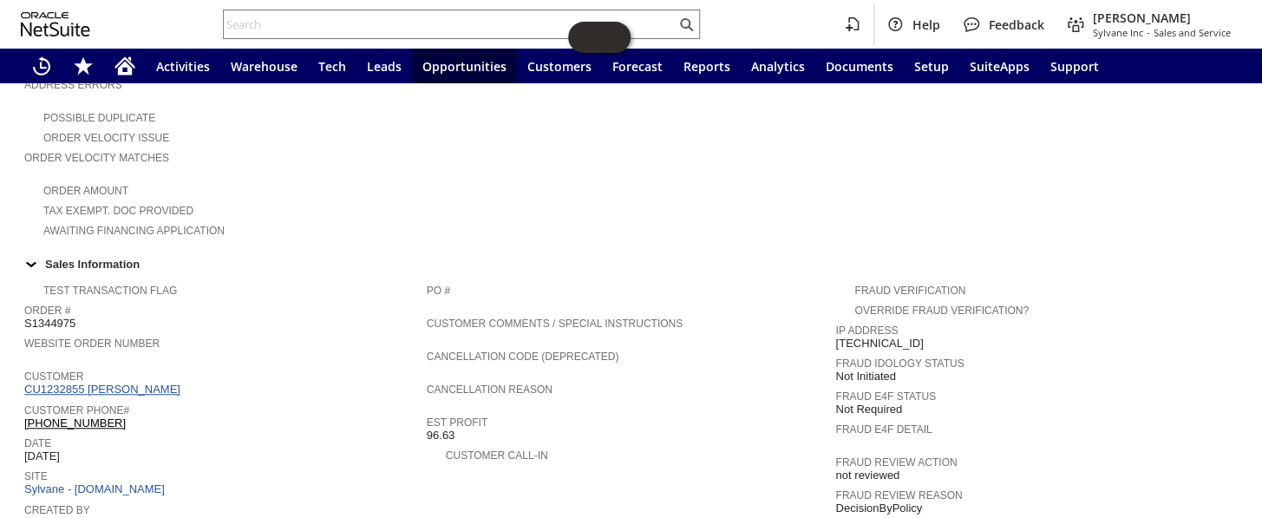
click at [149, 382] on link "CU1232855 Irakli Gogitidze" at bounding box center [104, 388] width 160 height 13
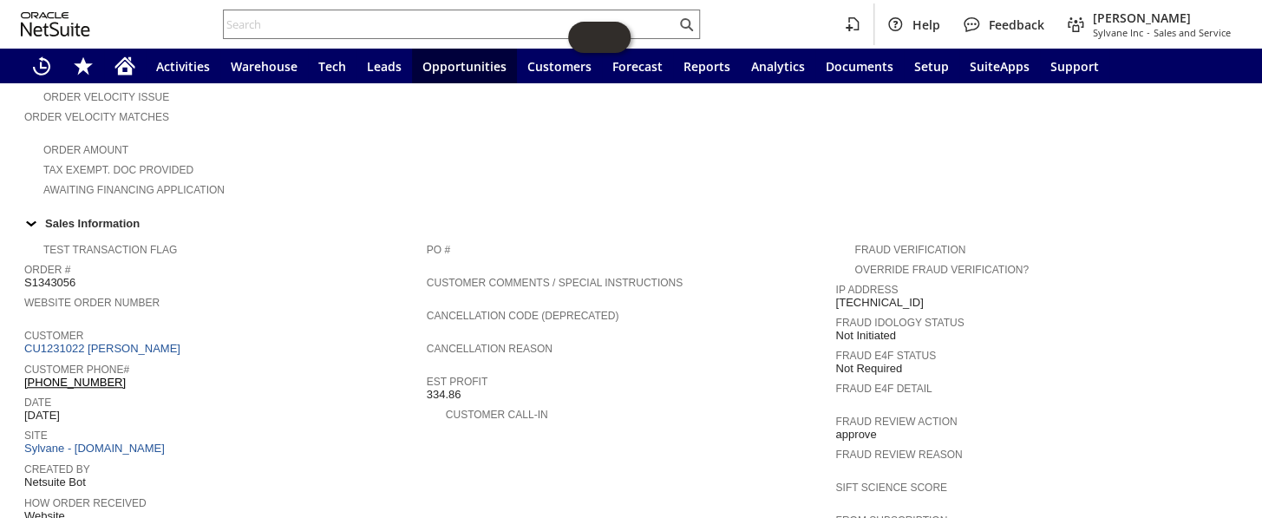
scroll to position [473, 0]
click at [134, 343] on link "CU1231022 Vojtech Kollar" at bounding box center [104, 349] width 160 height 13
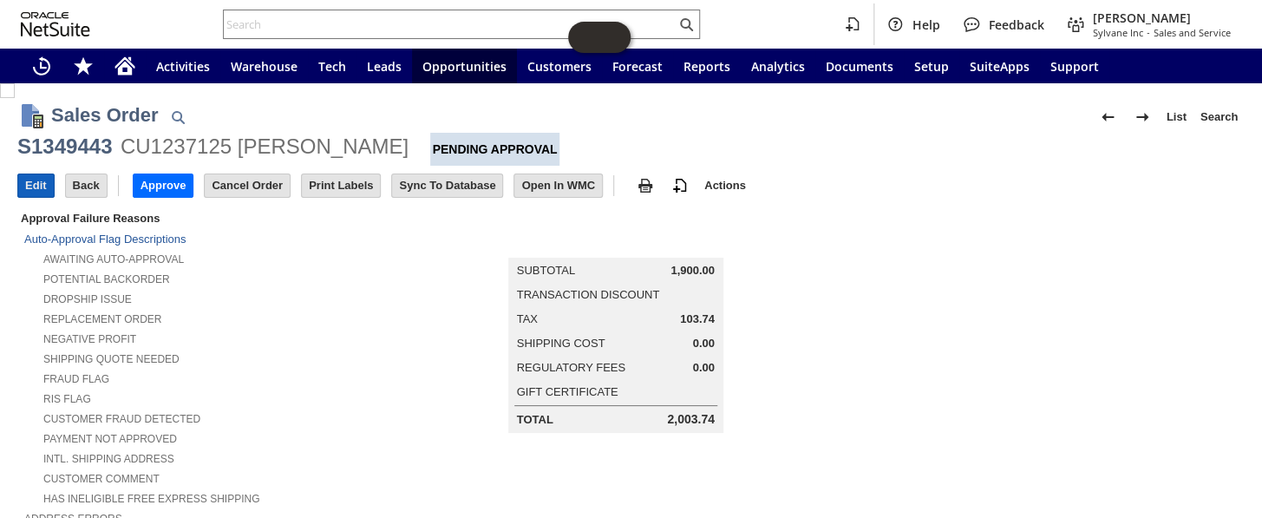
click at [27, 184] on input "Edit" at bounding box center [36, 185] width 36 height 23
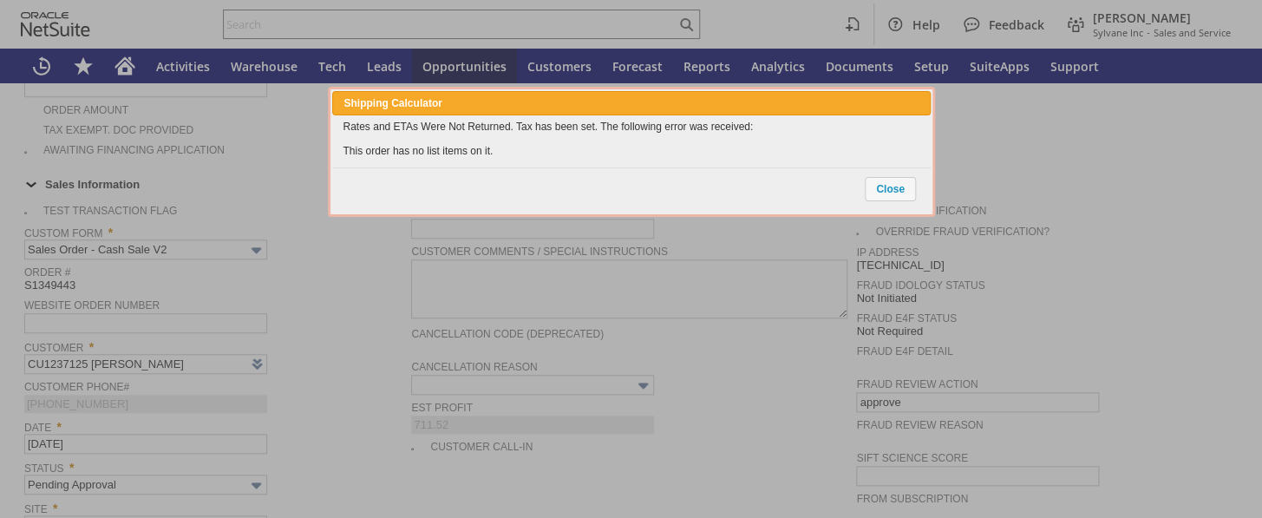
scroll to position [1427, 0]
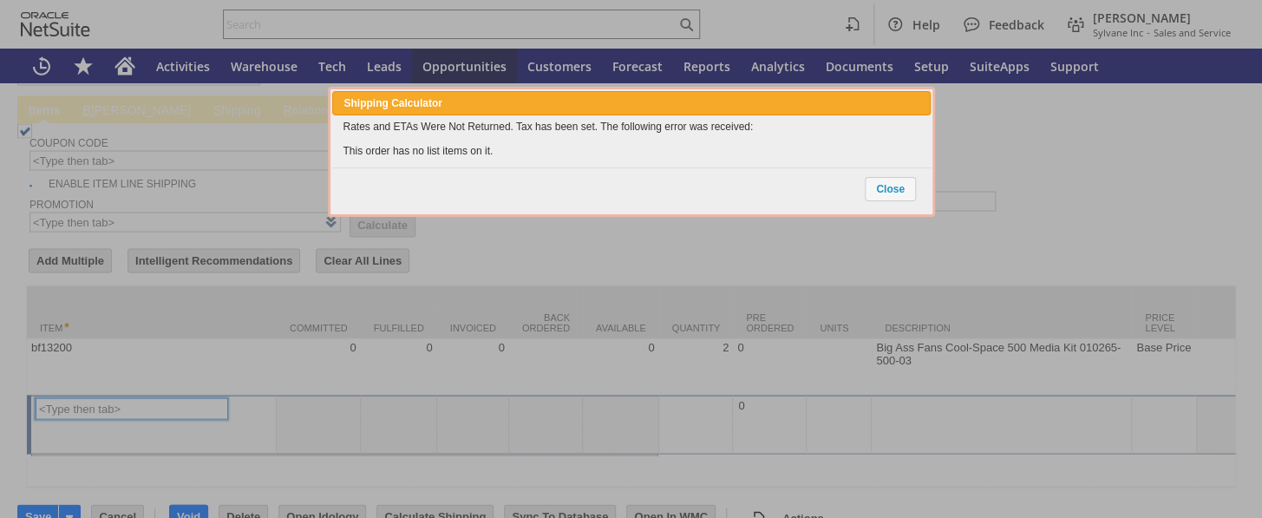
type input "Intelligent Recommendations ⁰"
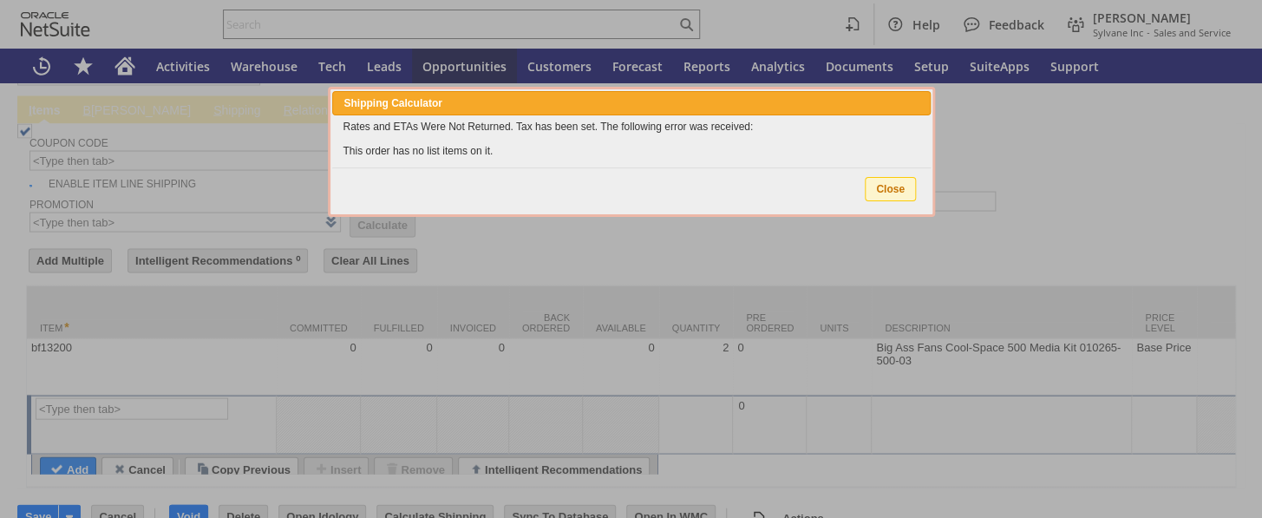
click at [892, 190] on span "Close" at bounding box center [889, 189] width 49 height 23
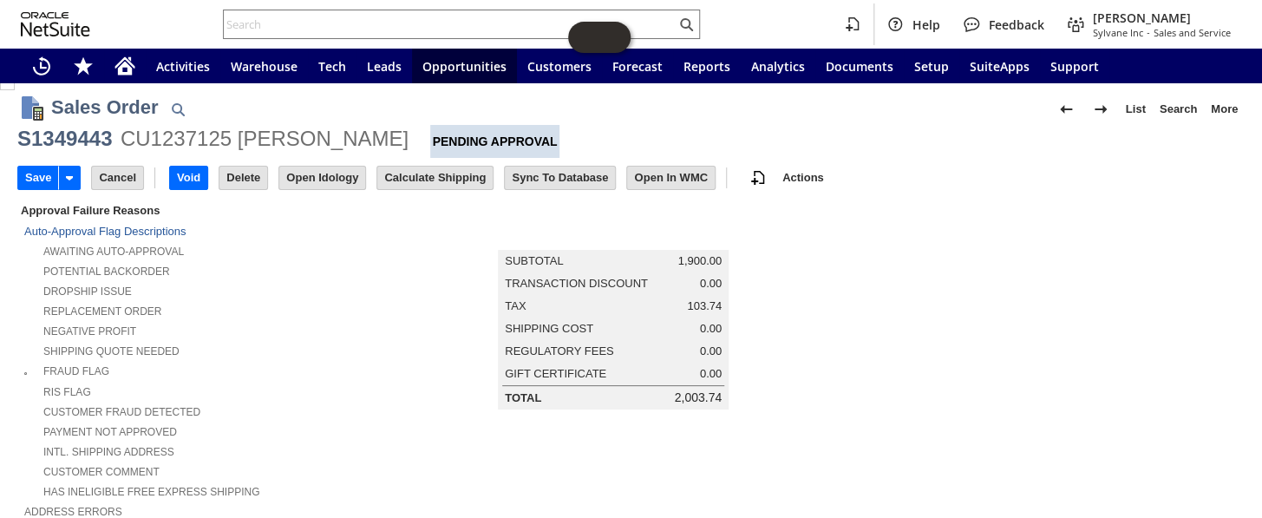
scroll to position [0, 0]
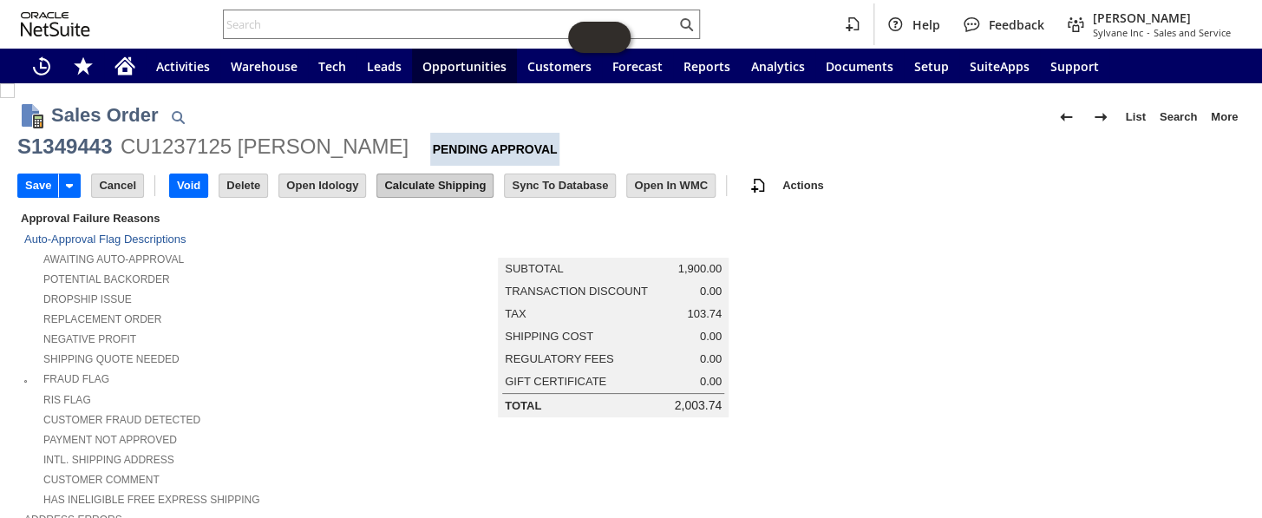
click at [416, 180] on input "Calculate Shipping" at bounding box center [434, 185] width 115 height 23
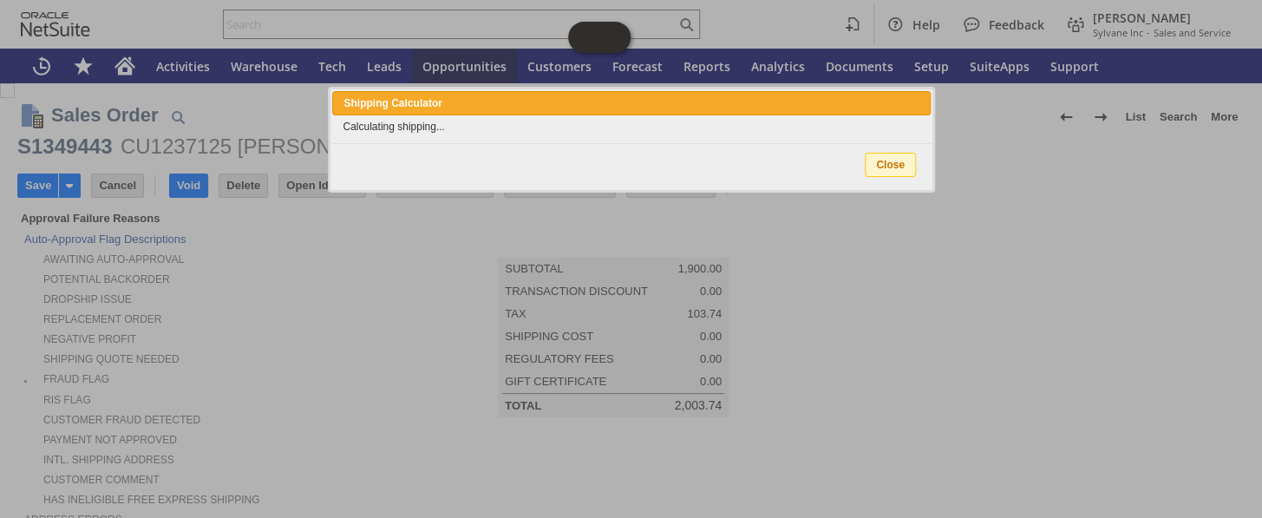
type input "Add"
type input "Copy Previous"
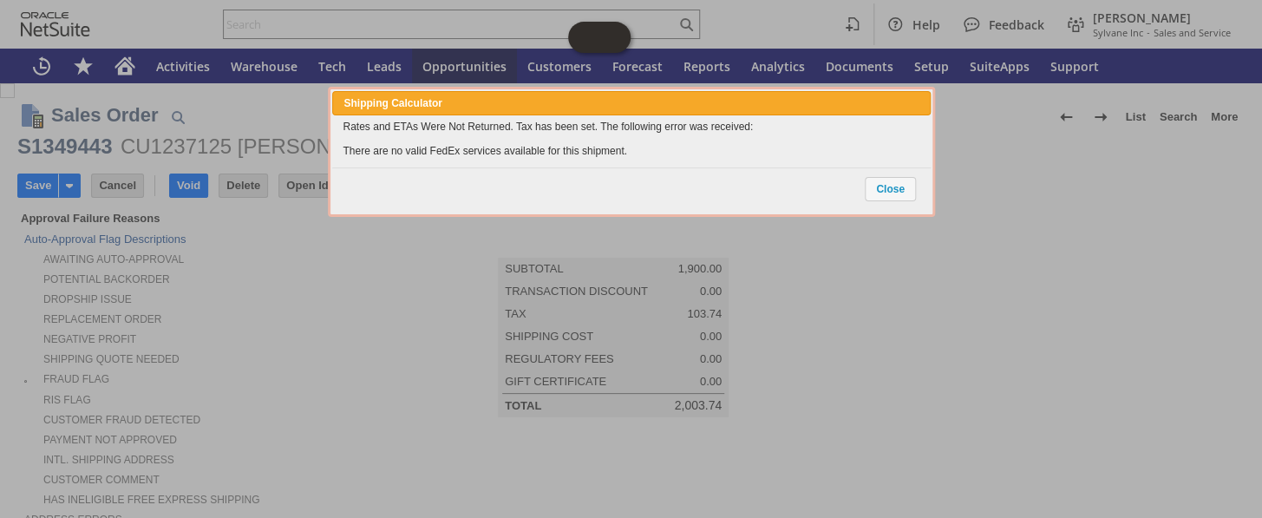
scroll to position [1427, 0]
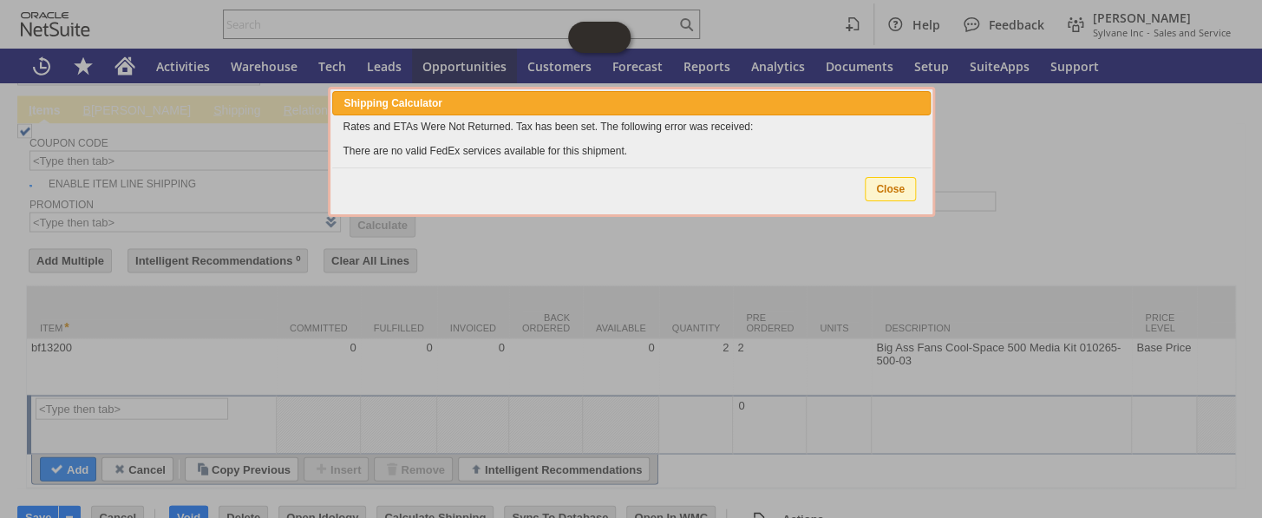
click at [882, 188] on span "Close" at bounding box center [889, 189] width 49 height 23
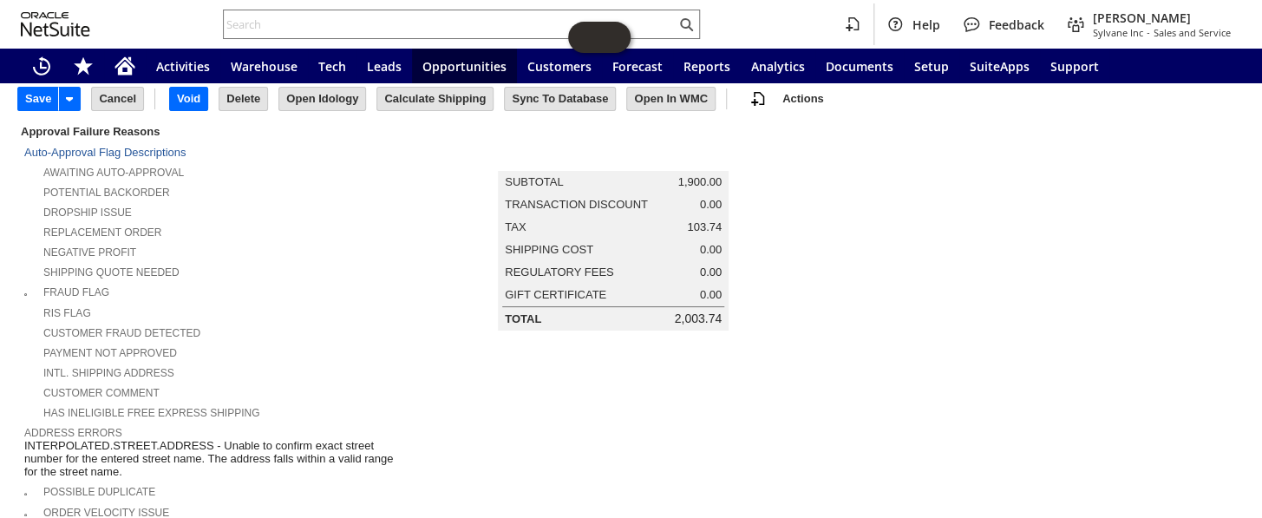
scroll to position [0, 0]
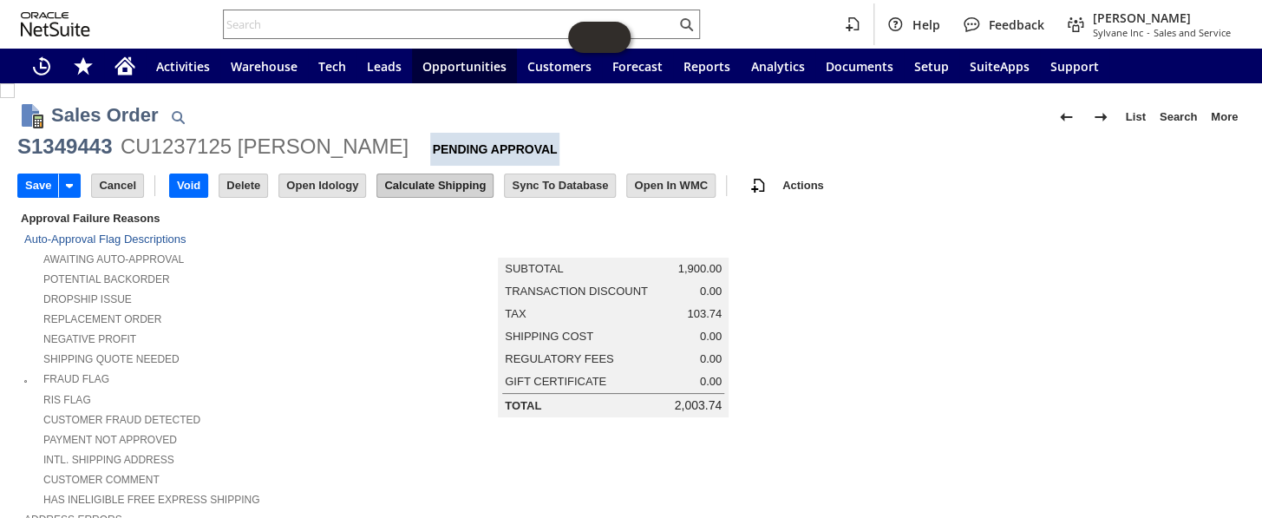
click at [432, 187] on input "Calculate Shipping" at bounding box center [434, 185] width 115 height 23
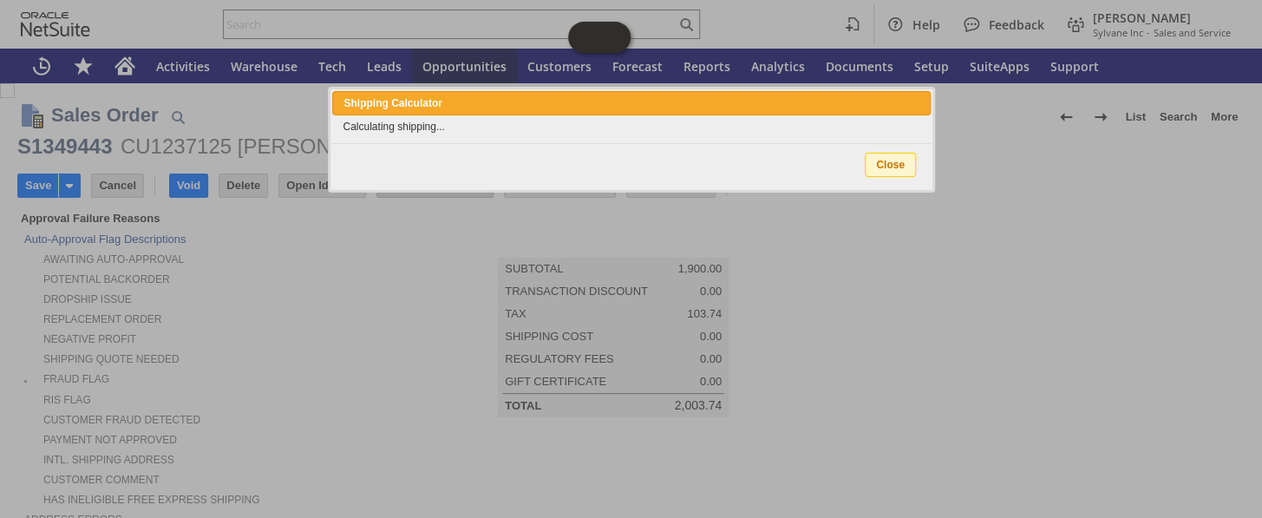
type input "Add"
type input "Copy Previous"
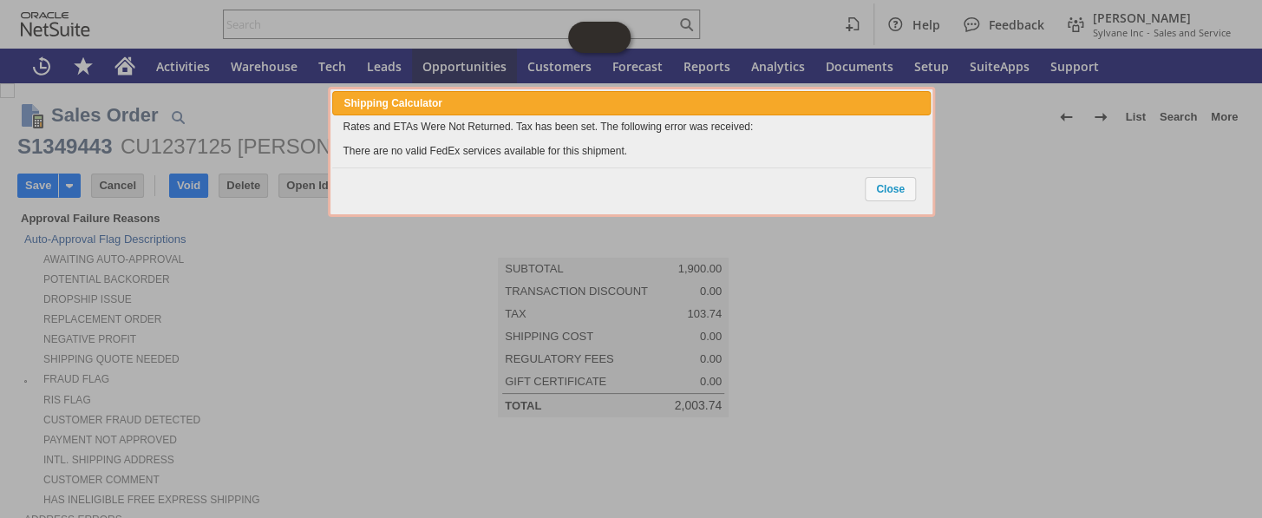
scroll to position [1427, 0]
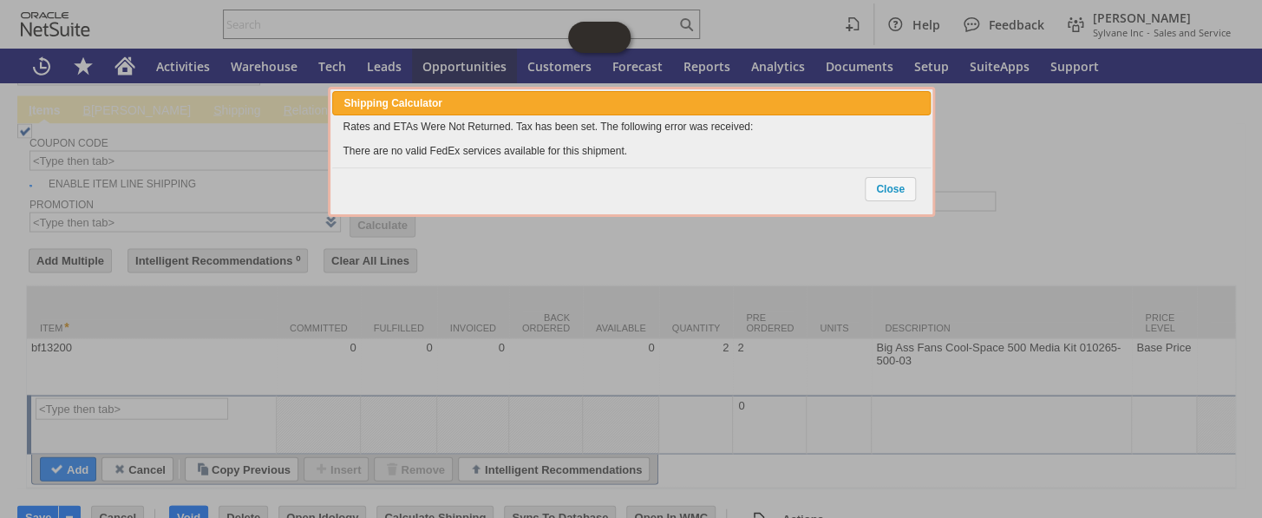
drag, startPoint x: 635, startPoint y: 145, endPoint x: 340, endPoint y: 147, distance: 294.9
click at [340, 147] on div "Rates and ETAs Were Not Returned. Tax has been set. The following error was rec…" at bounding box center [630, 138] width 597 height 47
copy div "There are no valid FedEx services available for this shipment."
click at [897, 194] on span "Close" at bounding box center [889, 189] width 49 height 23
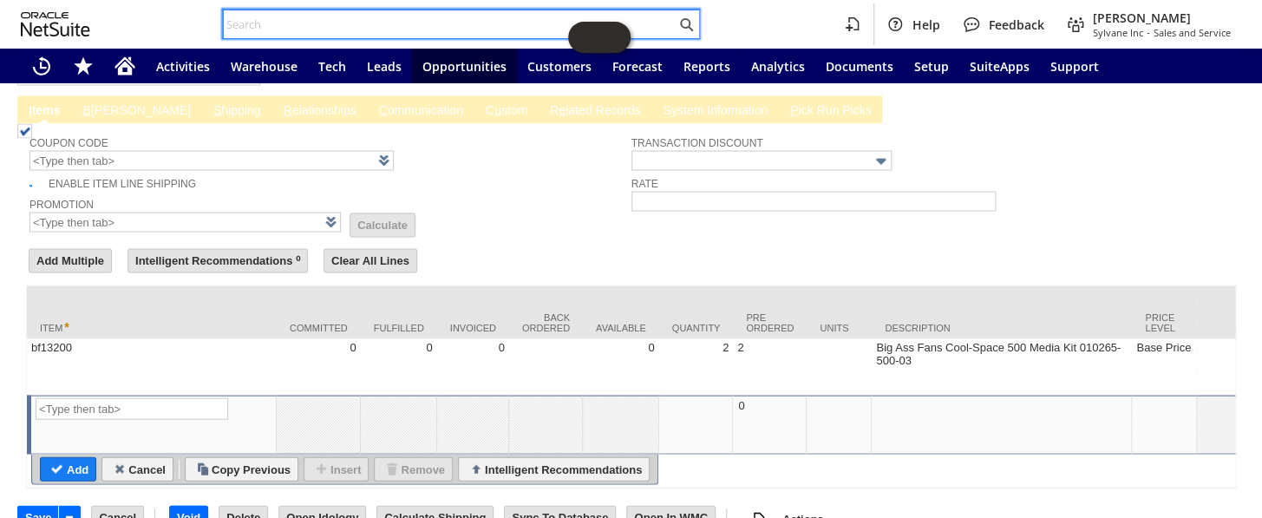
drag, startPoint x: 0, startPoint y: 397, endPoint x: 295, endPoint y: 18, distance: 480.1
click at [295, 18] on input "text" at bounding box center [450, 24] width 452 height 21
paste input "There are no valid FedEx services available for this shipment."
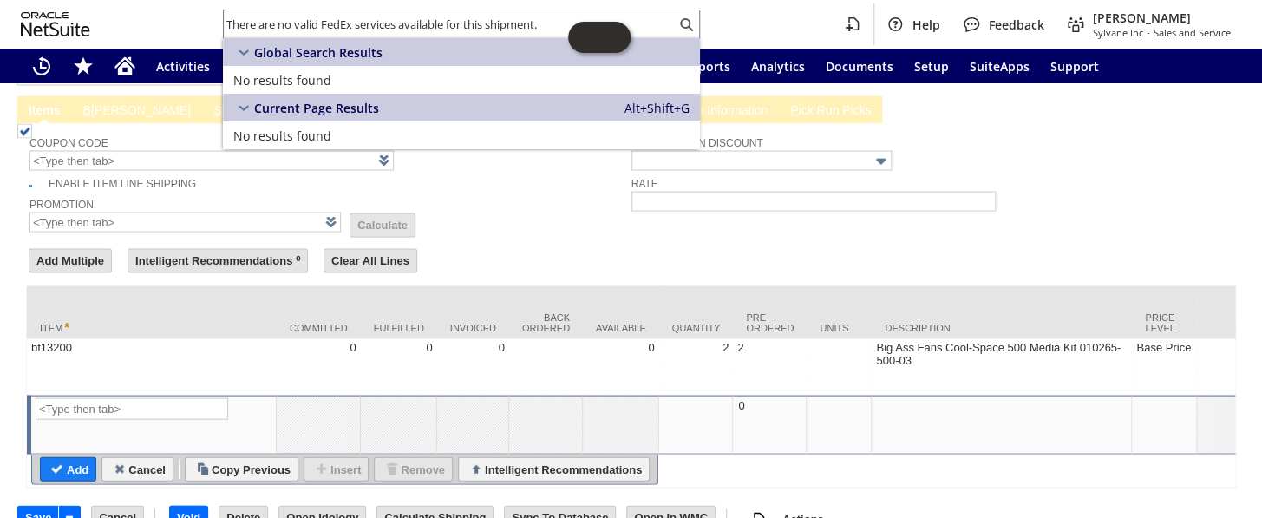
drag, startPoint x: 372, startPoint y: 25, endPoint x: 144, endPoint y: 25, distance: 228.1
click at [144, 25] on div "There are no valid FedEx services available for this shipment. Help Feedback Co…" at bounding box center [631, 24] width 1262 height 49
paste input "SY68977D98408A6"
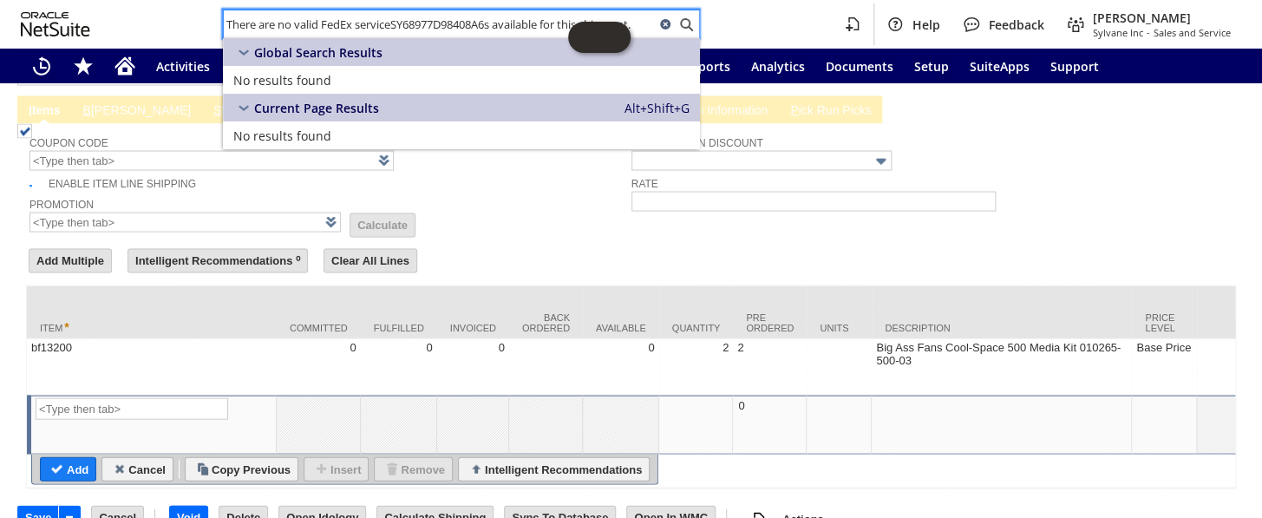
type input "There are no valid FedEx serviceSY68977D98408A6s available for this shipment."
click at [672, 27] on icon at bounding box center [665, 24] width 21 height 21
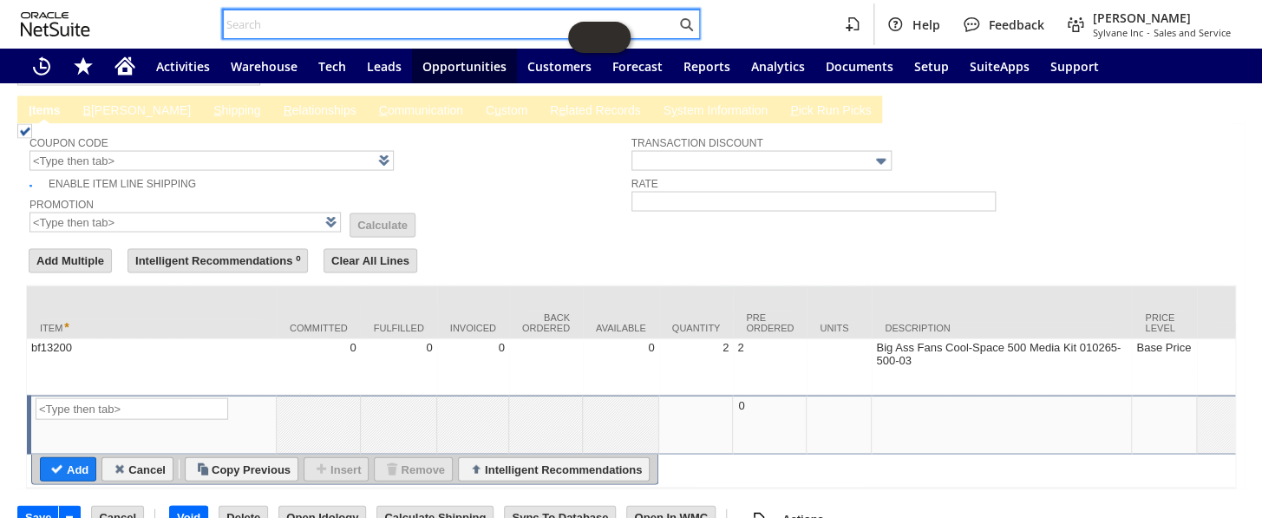
click at [299, 10] on div at bounding box center [461, 24] width 477 height 29
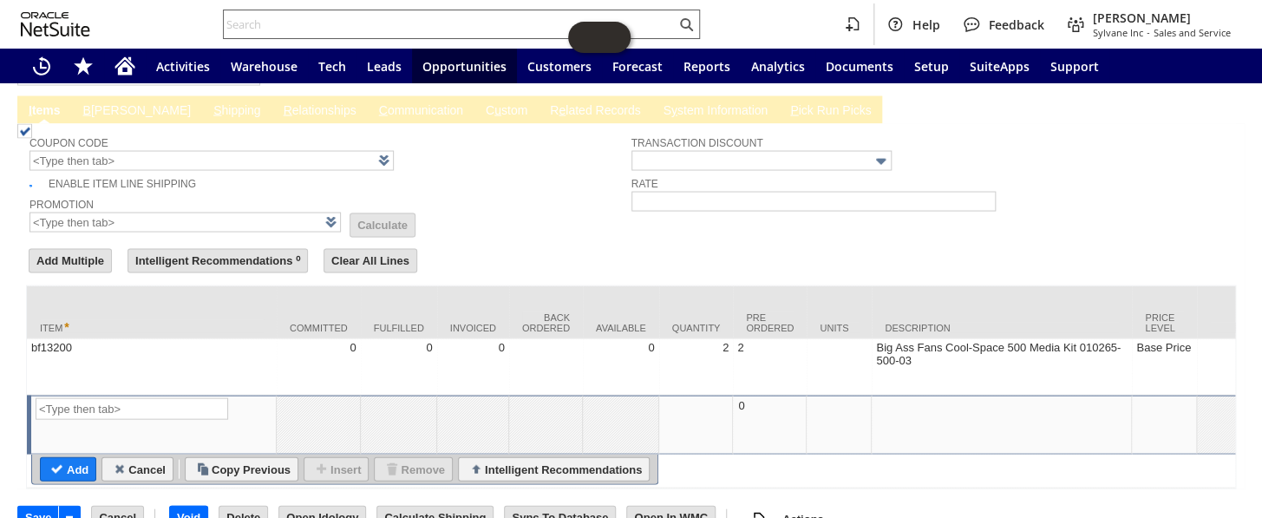
click at [296, 17] on input "text" at bounding box center [450, 24] width 452 height 21
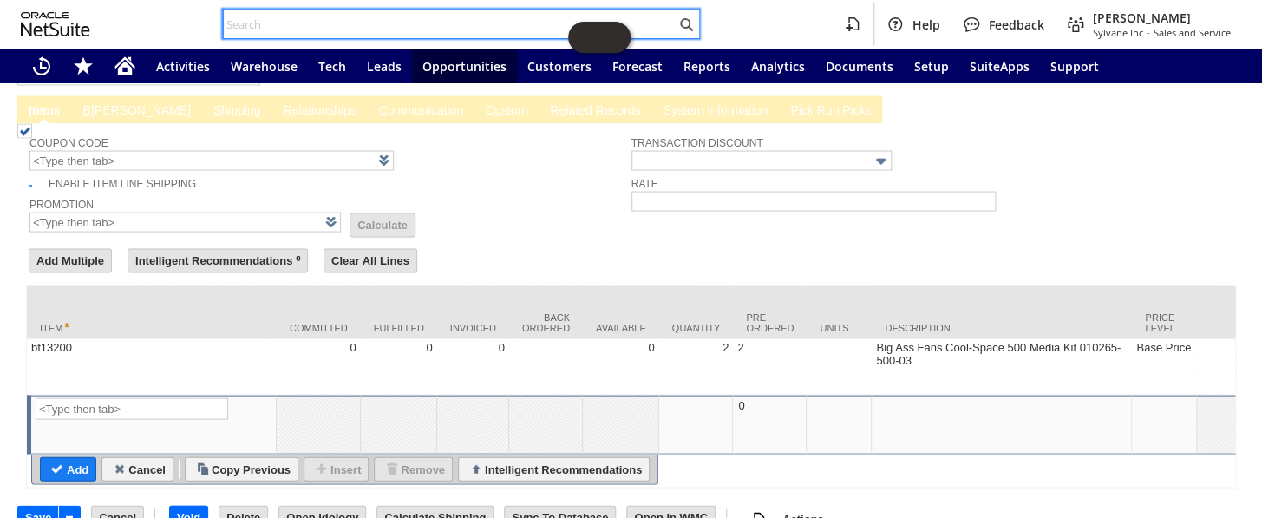
paste input "SY68977D98408A6"
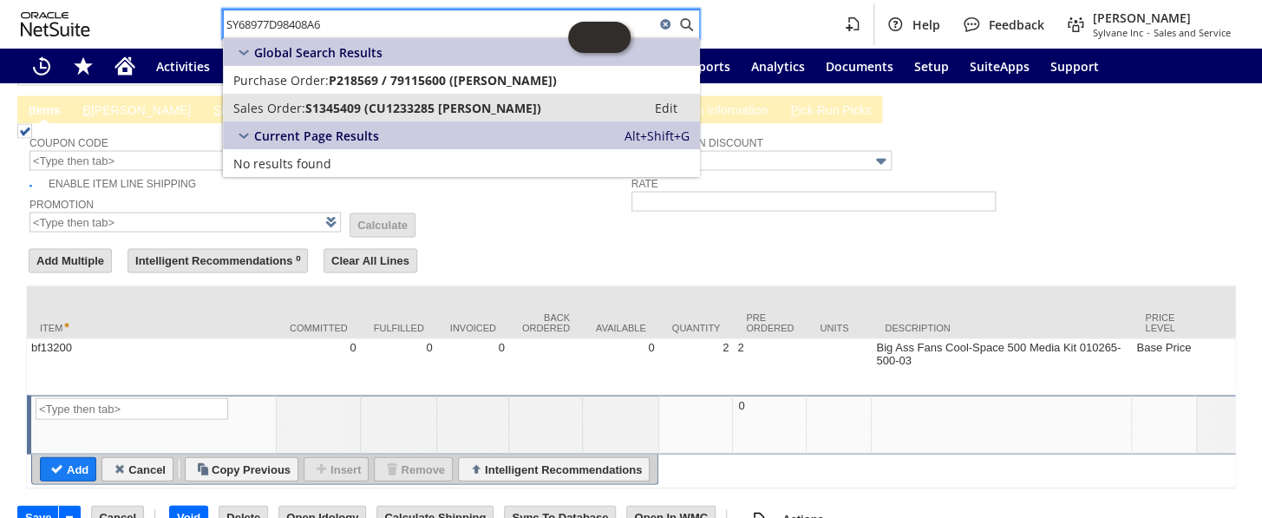
type input "SY68977D98408A6"
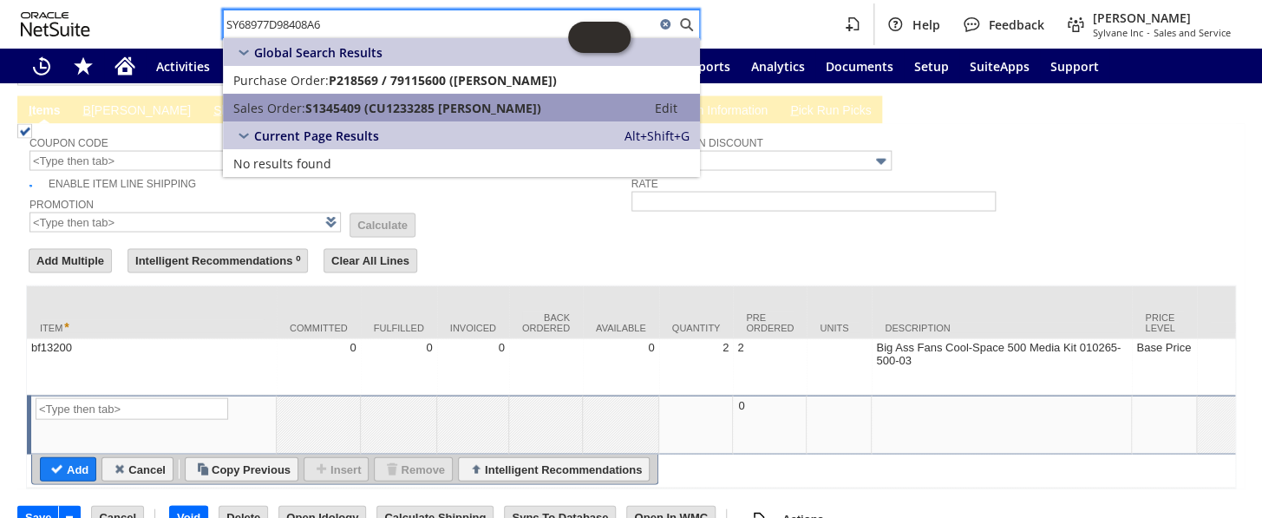
click at [334, 104] on span "S1345409 (CU1233285 Audrey E Heffernan)" at bounding box center [423, 108] width 236 height 16
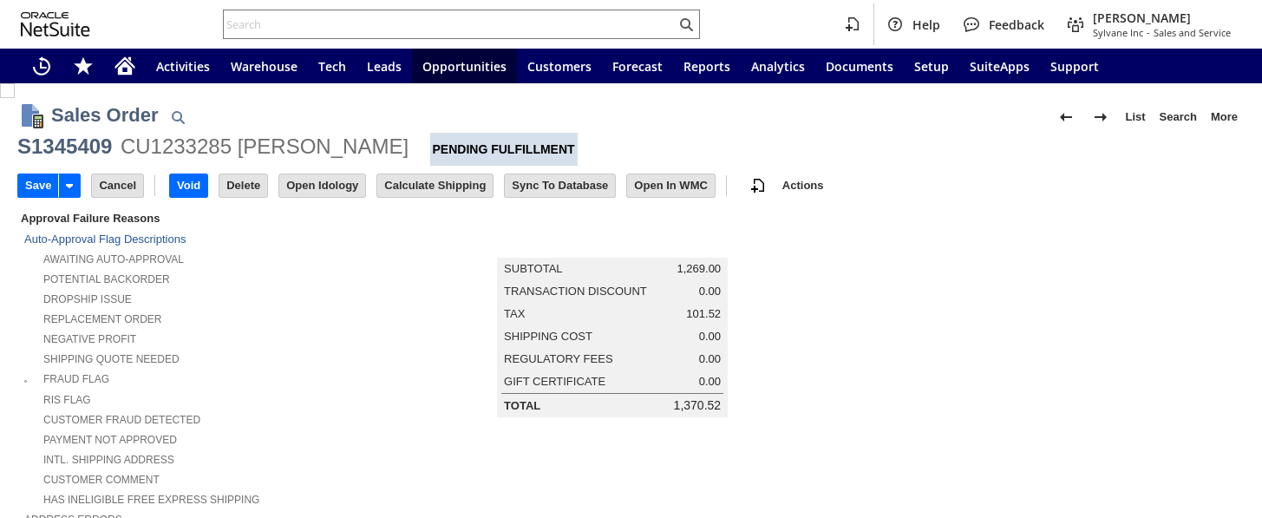
type input "Intelligent Recommendations ⁰"
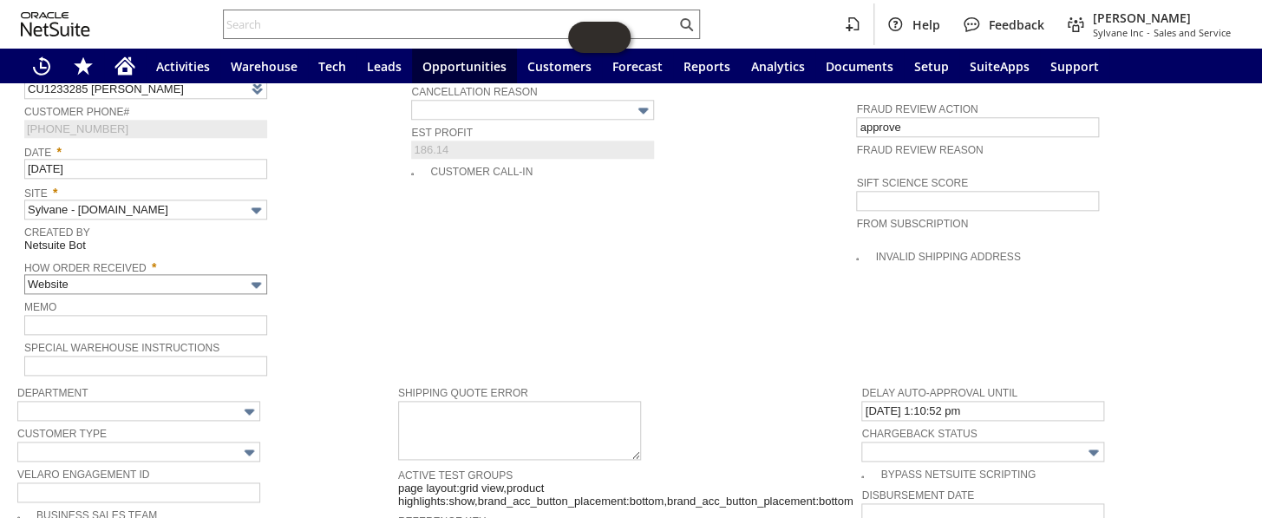
scroll to position [793, 0]
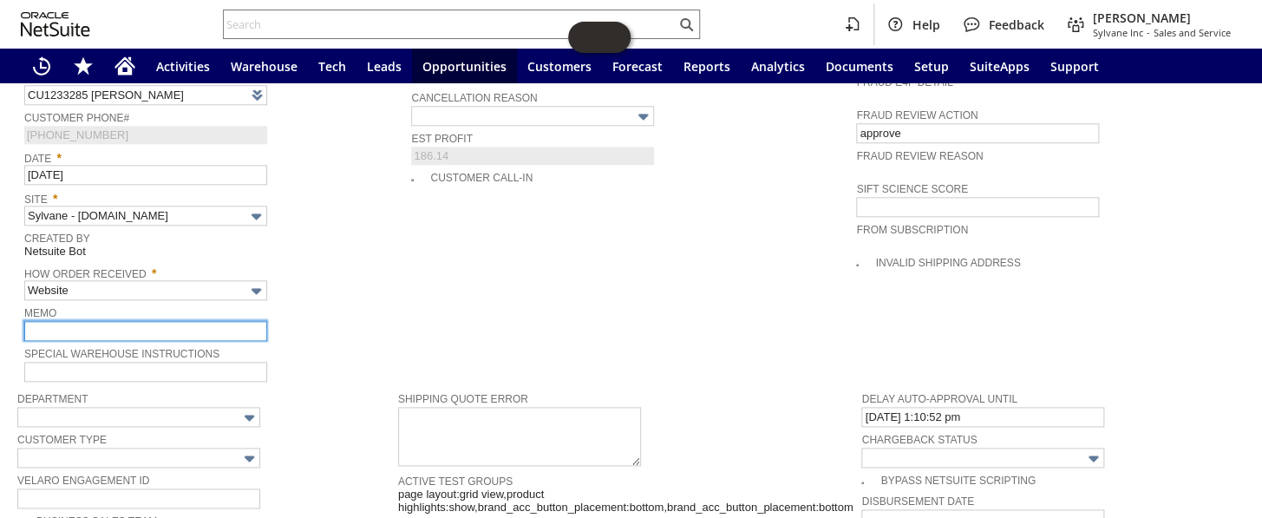
click at [92, 321] on input "text" at bounding box center [145, 331] width 243 height 20
type input "Customer says keep order open"
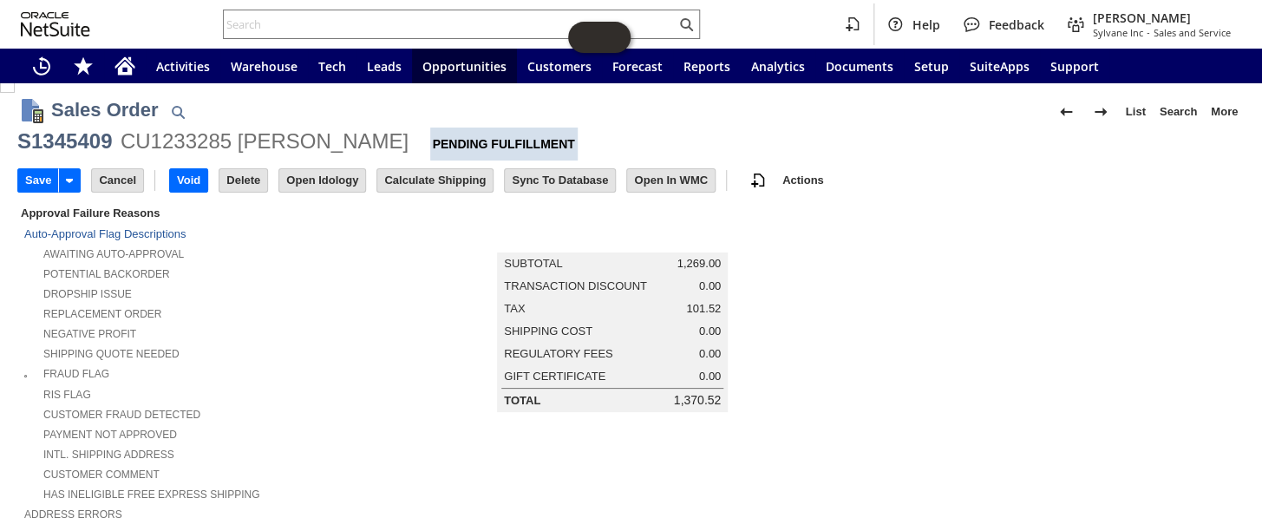
scroll to position [0, 0]
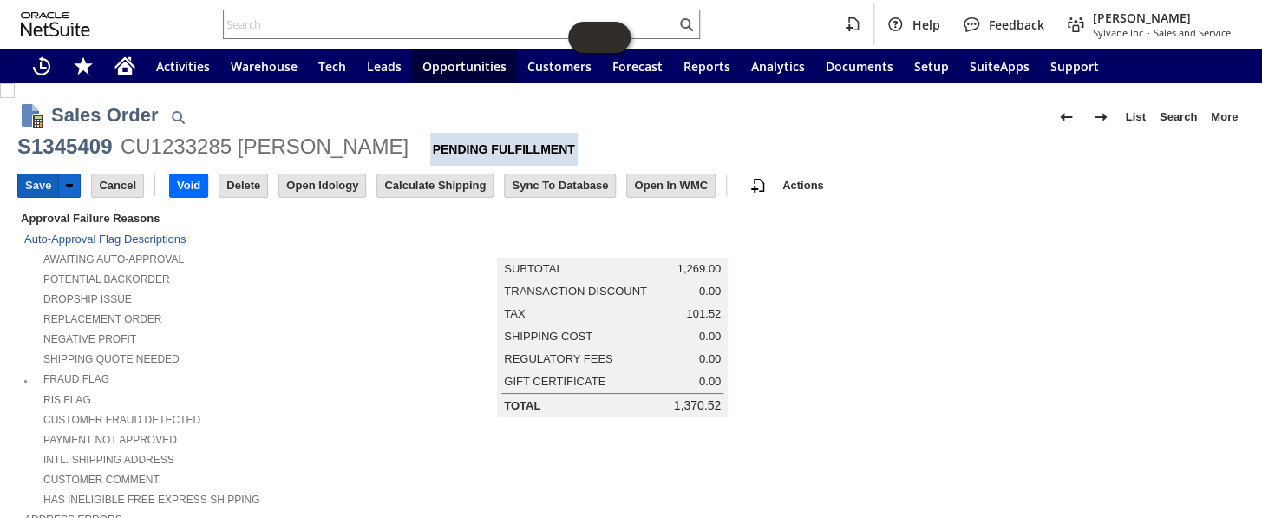
click at [26, 180] on input "Save" at bounding box center [38, 185] width 40 height 23
drag, startPoint x: 122, startPoint y: 148, endPoint x: 418, endPoint y: 148, distance: 295.7
click at [418, 148] on div "S1345409 CU1233285 Audrey E Heffernan Pending Fulfillment" at bounding box center [630, 149] width 1227 height 33
copy div "CU1233285 Audrey E Heffernan"
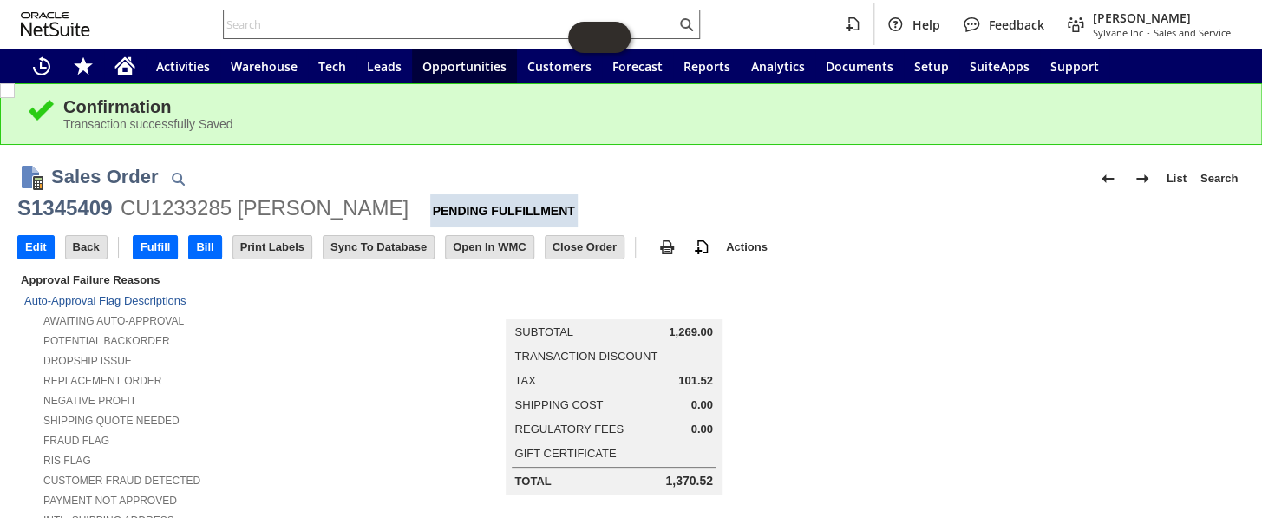
click at [265, 26] on input "text" at bounding box center [450, 24] width 452 height 21
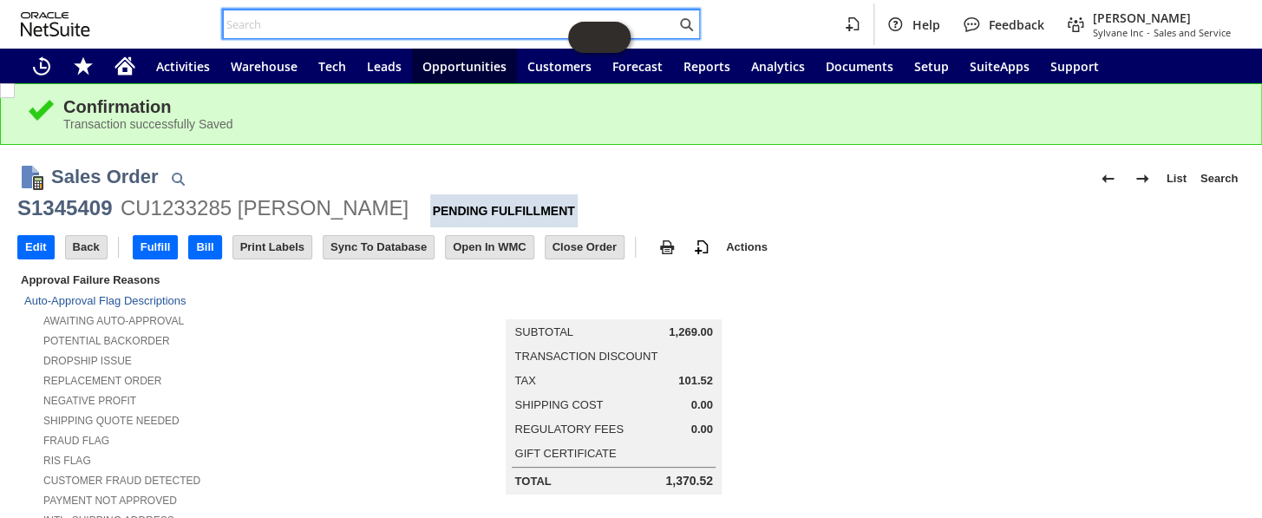
paste input "S1349443"
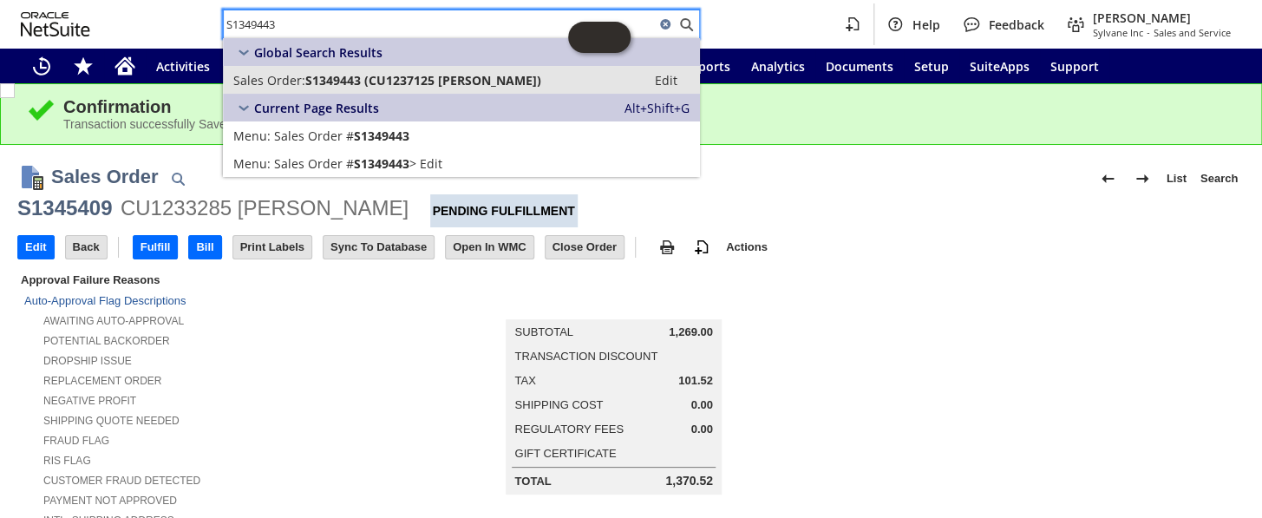
type input "S1349443"
click at [327, 86] on span "S1349443 (CU1237125 Jessica Hedgecoth)" at bounding box center [423, 80] width 236 height 16
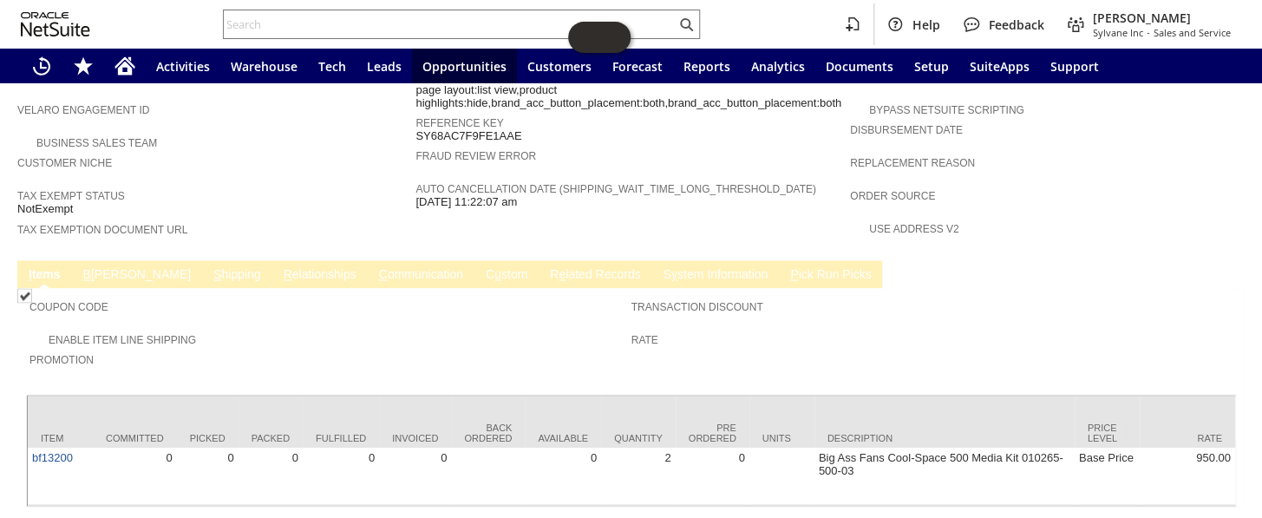
scroll to position [1065, 0]
click at [209, 265] on link "S hipping" at bounding box center [237, 273] width 56 height 16
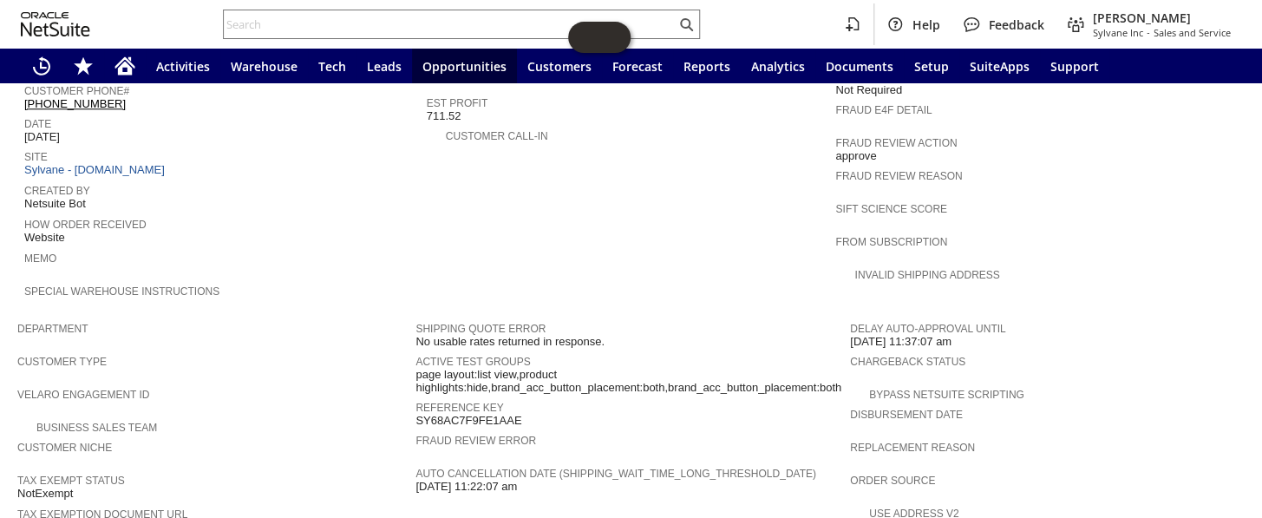
scroll to position [1094, 0]
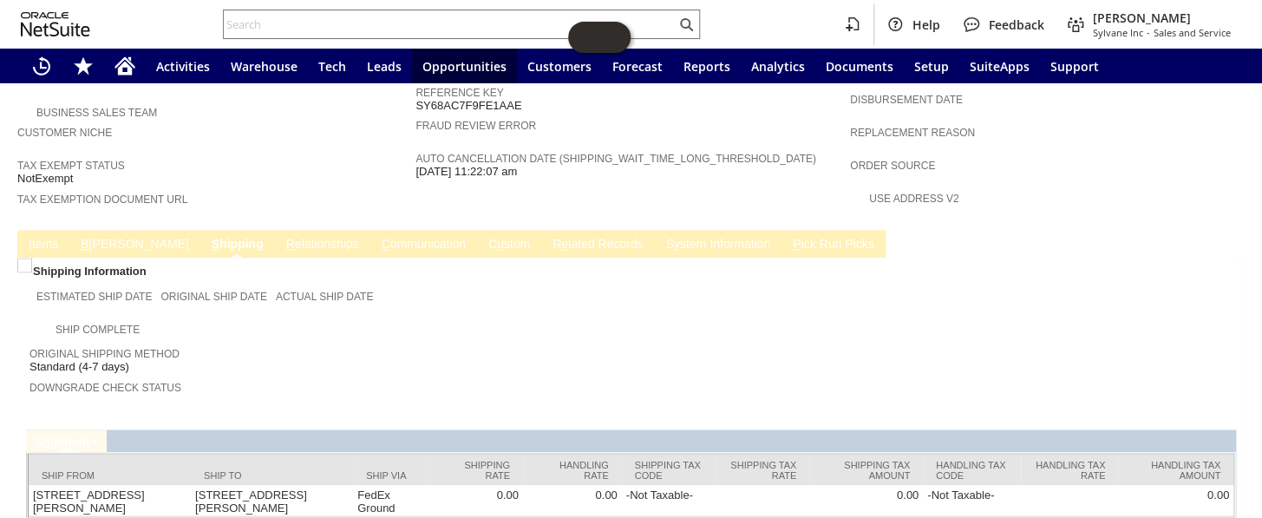
click at [95, 237] on link "B [PERSON_NAME]" at bounding box center [134, 245] width 116 height 16
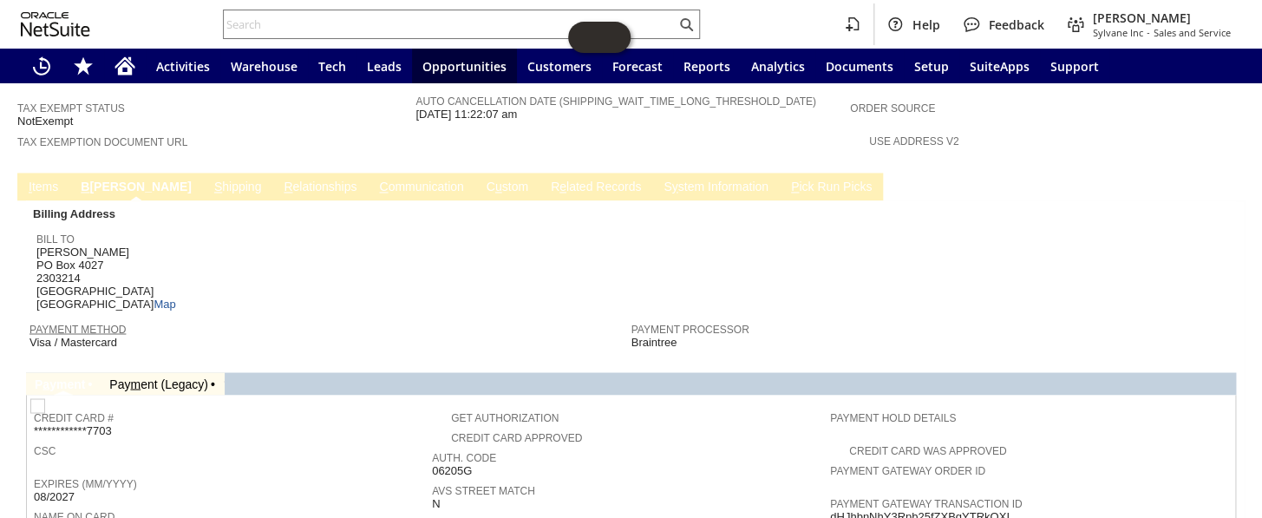
scroll to position [1172, 0]
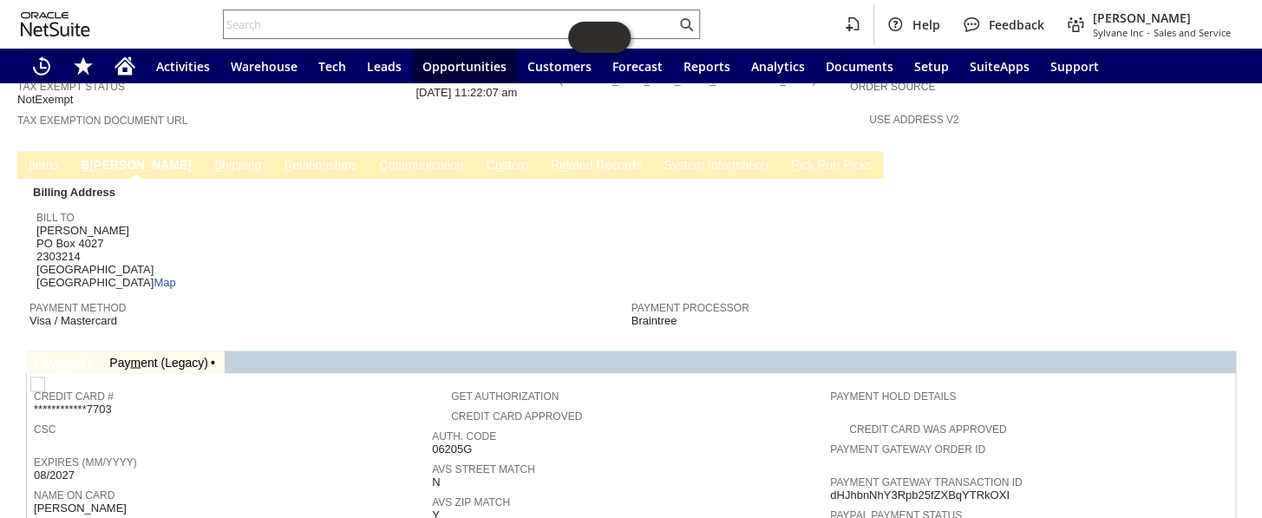
click at [210, 158] on link "S hipping" at bounding box center [238, 166] width 56 height 16
